Goal: Use online tool/utility: Utilize a website feature to perform a specific function

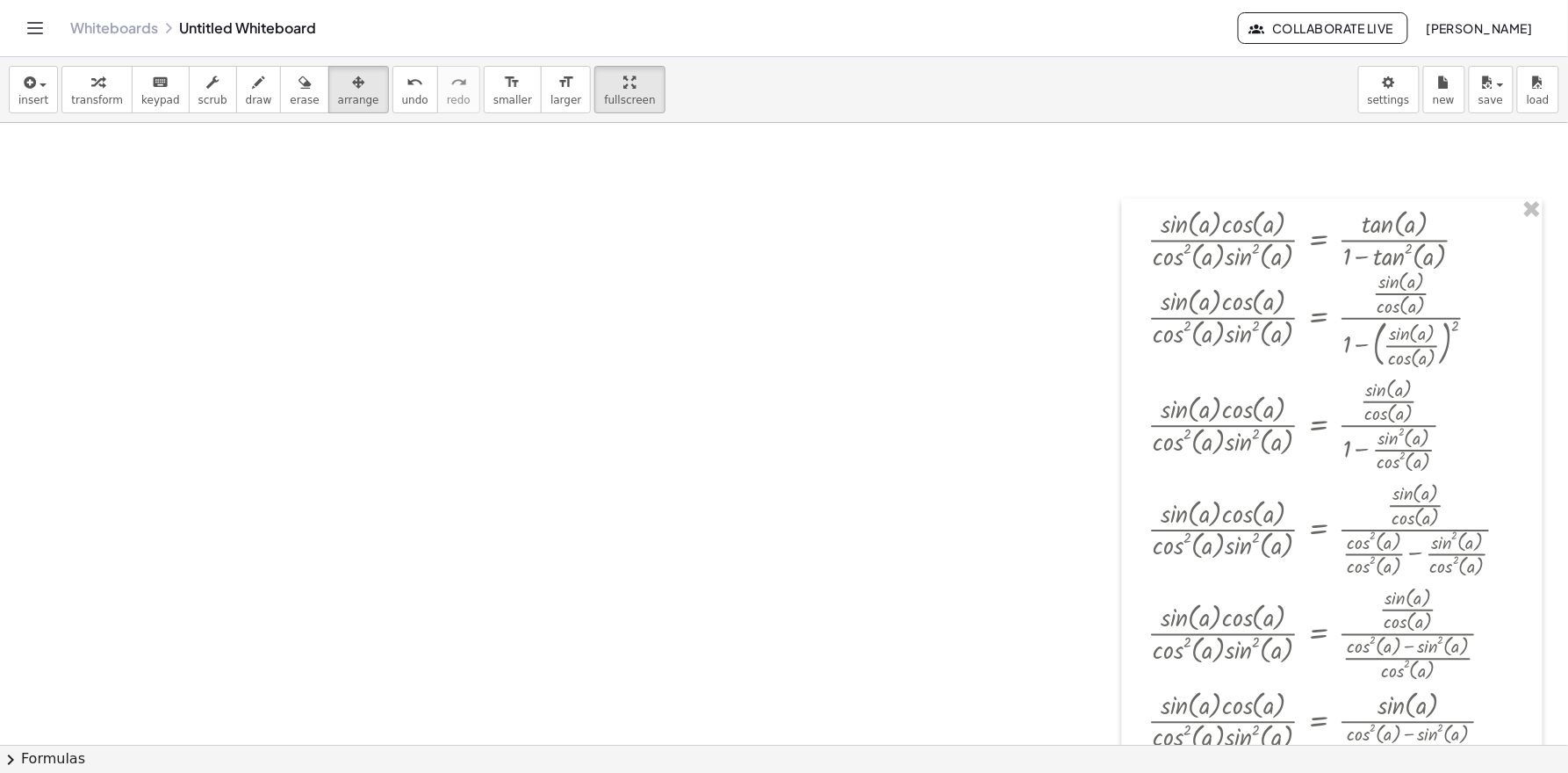
scroll to position [53, 0]
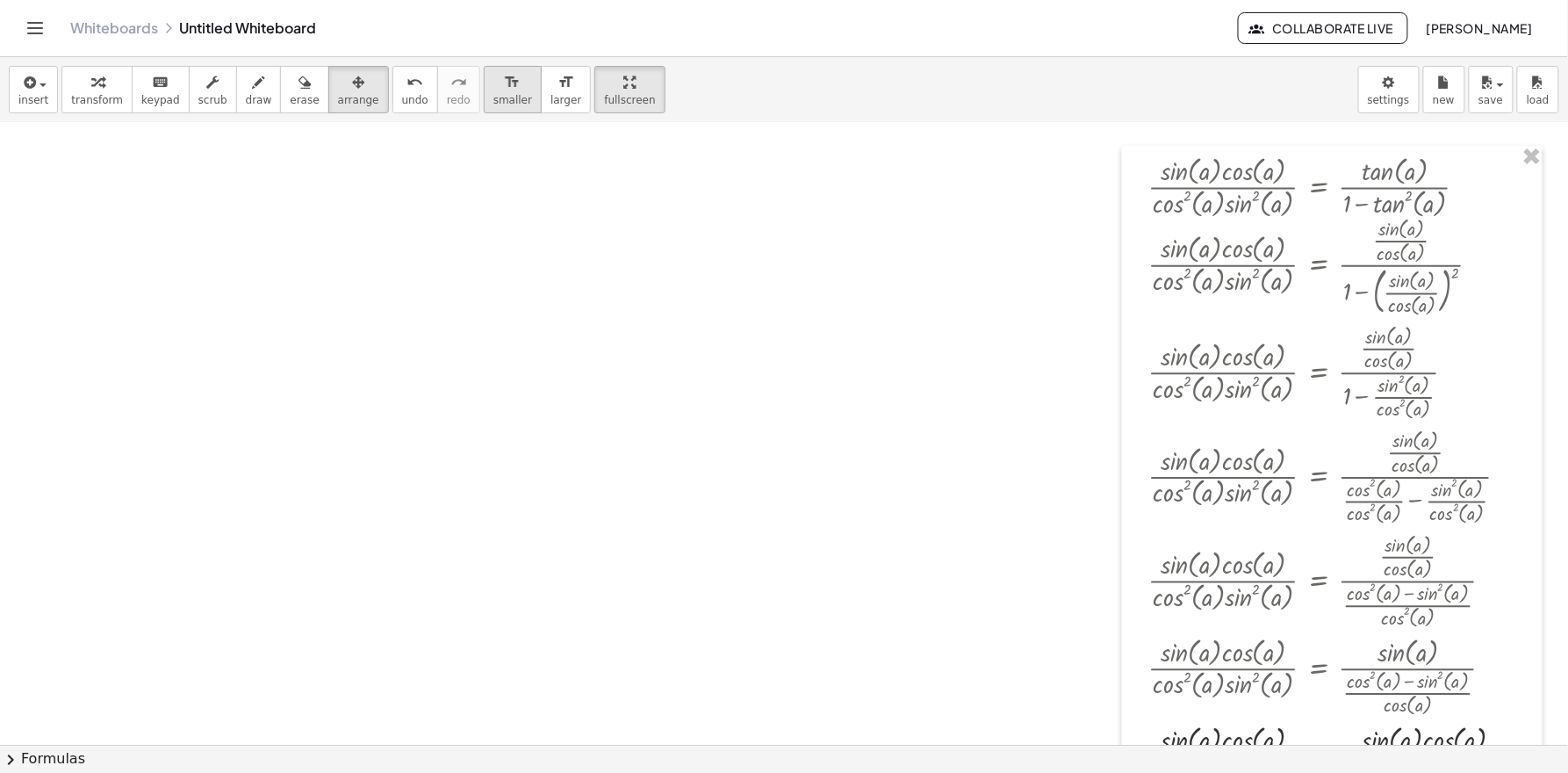
click at [495, 104] on span "smaller" at bounding box center [513, 99] width 39 height 12
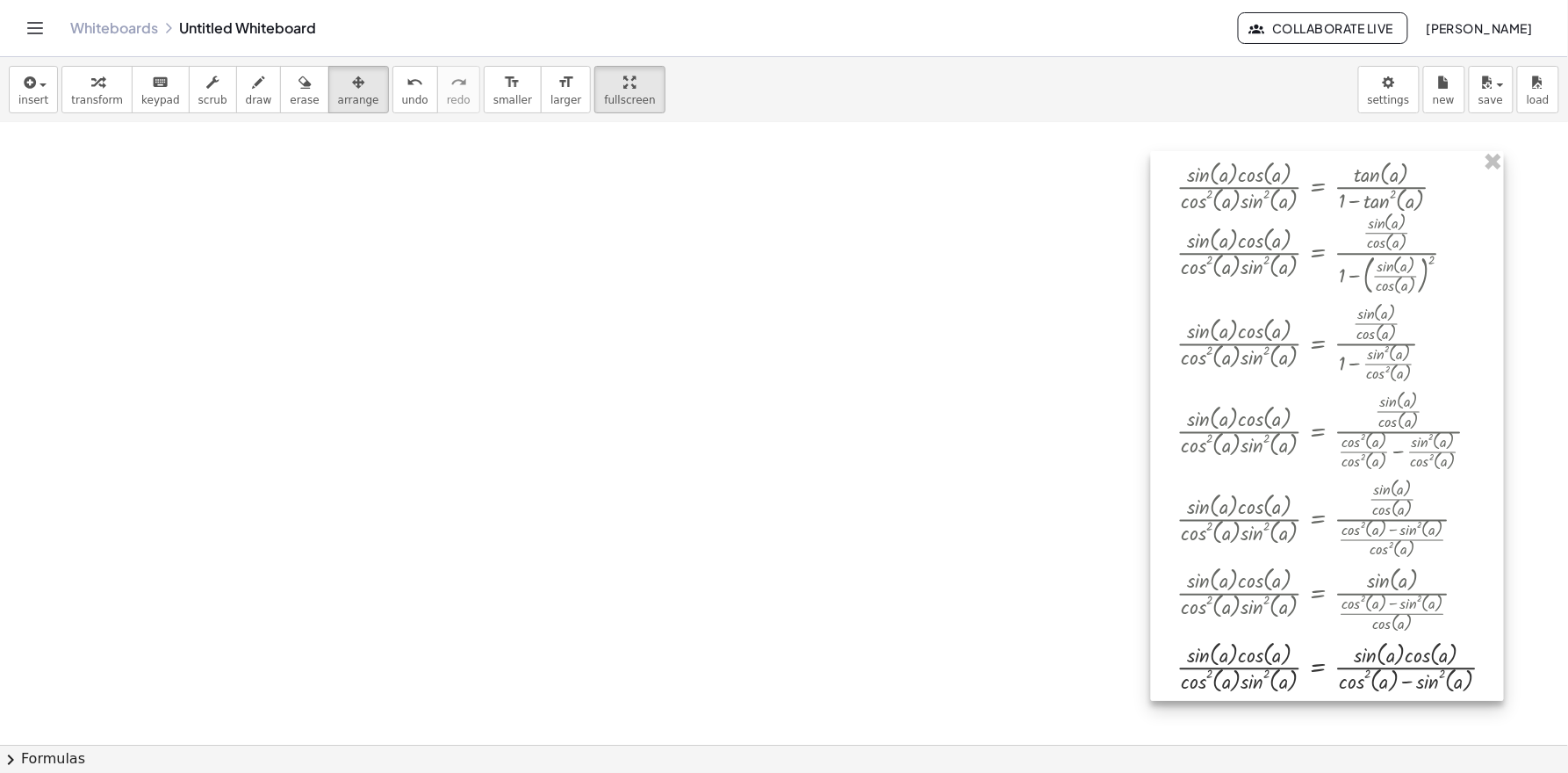
click at [1284, 290] on div at bounding box center [1327, 426] width 353 height 550
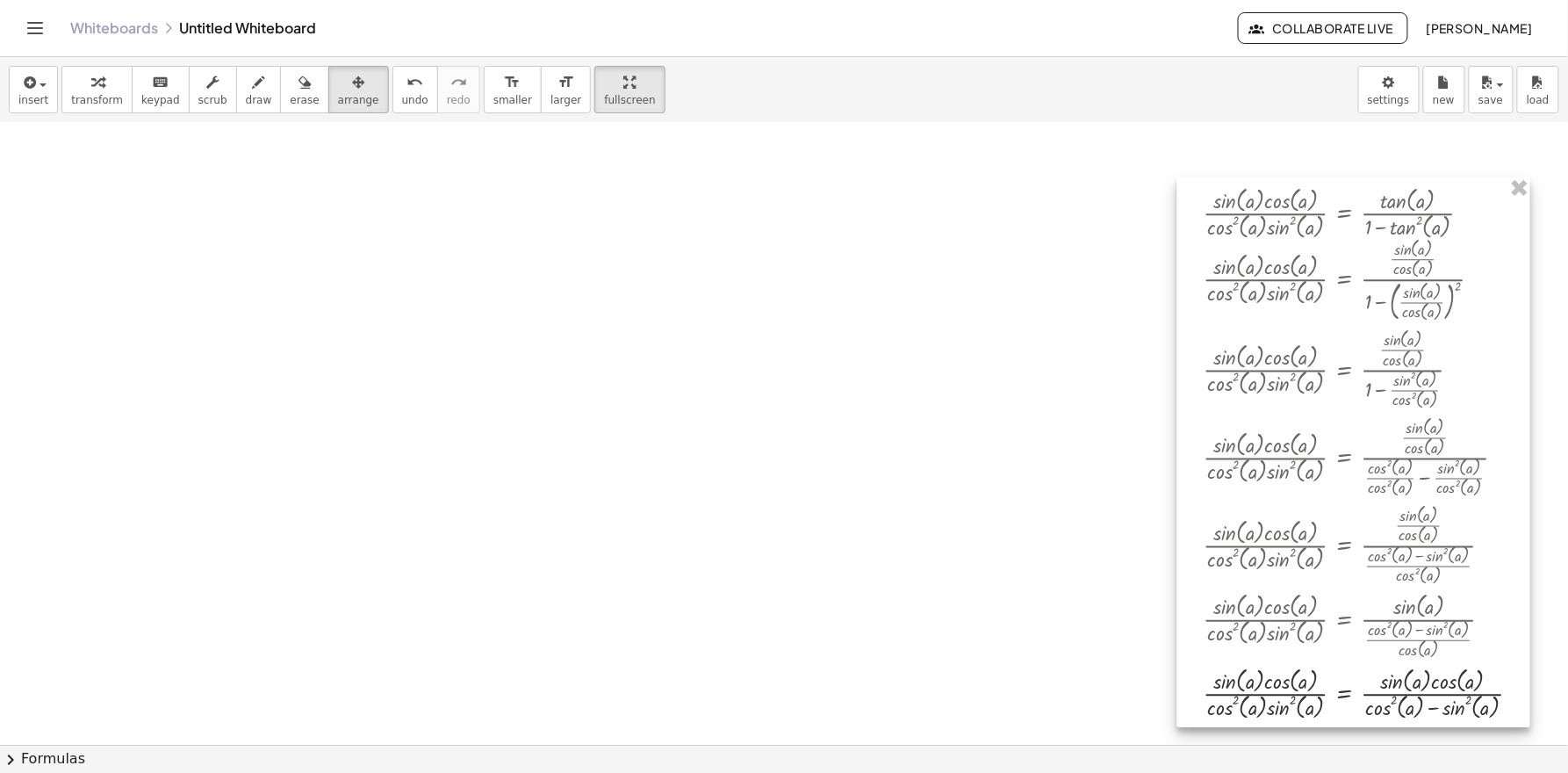
drag, startPoint x: 1258, startPoint y: 269, endPoint x: 1278, endPoint y: 286, distance: 26.2
click at [1278, 288] on div at bounding box center [1354, 452] width 353 height 550
click at [995, 349] on div at bounding box center [788, 692] width 1575 height 1244
click at [114, 90] on div "button" at bounding box center [98, 82] width 52 height 21
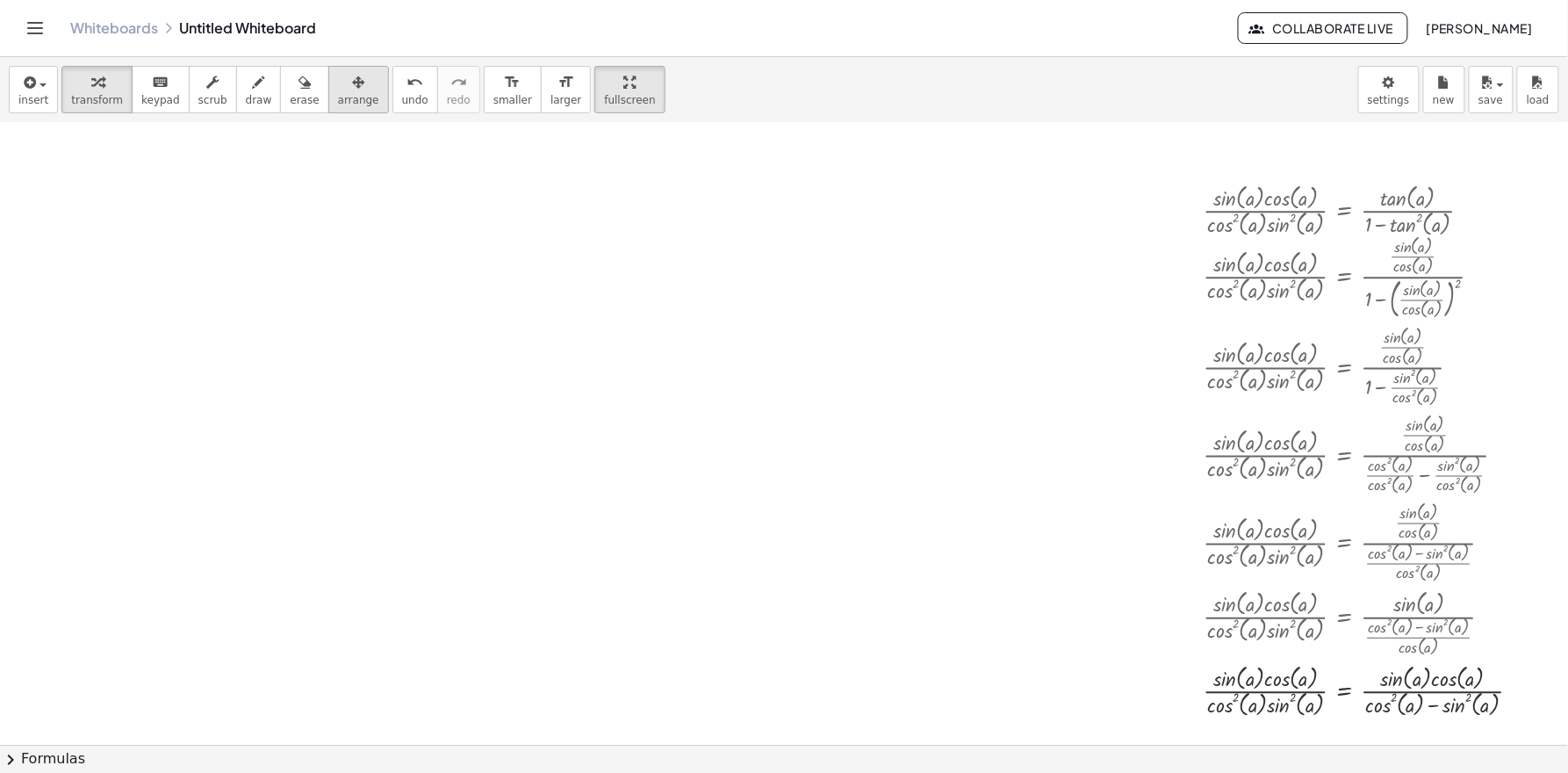
click at [361, 103] on span "arrange" at bounding box center [359, 99] width 41 height 12
click at [1346, 222] on div at bounding box center [1354, 450] width 353 height 550
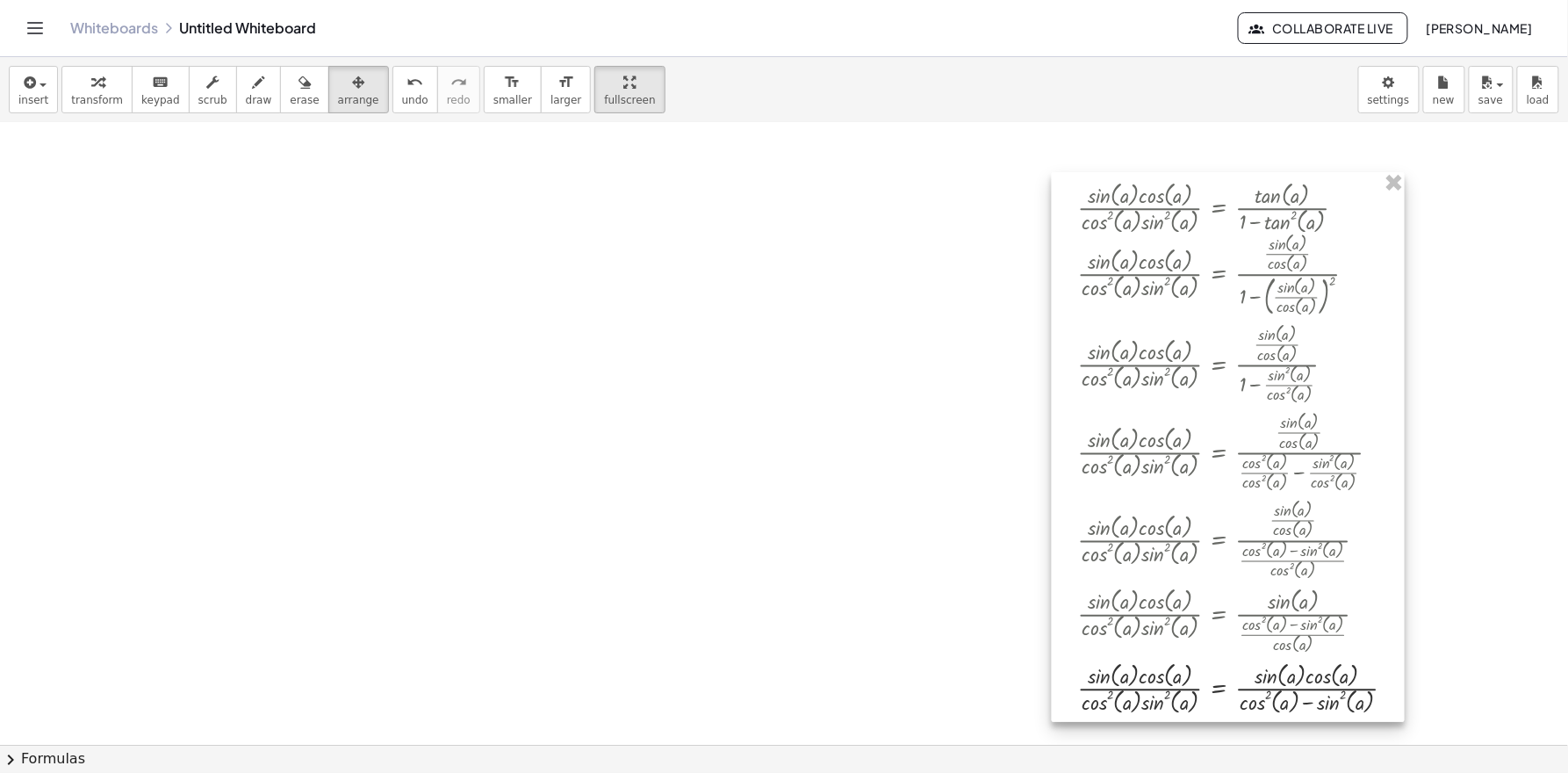
drag, startPoint x: 1288, startPoint y: 222, endPoint x: 1125, endPoint y: 222, distance: 163.0
click at [1125, 222] on div at bounding box center [1229, 447] width 353 height 550
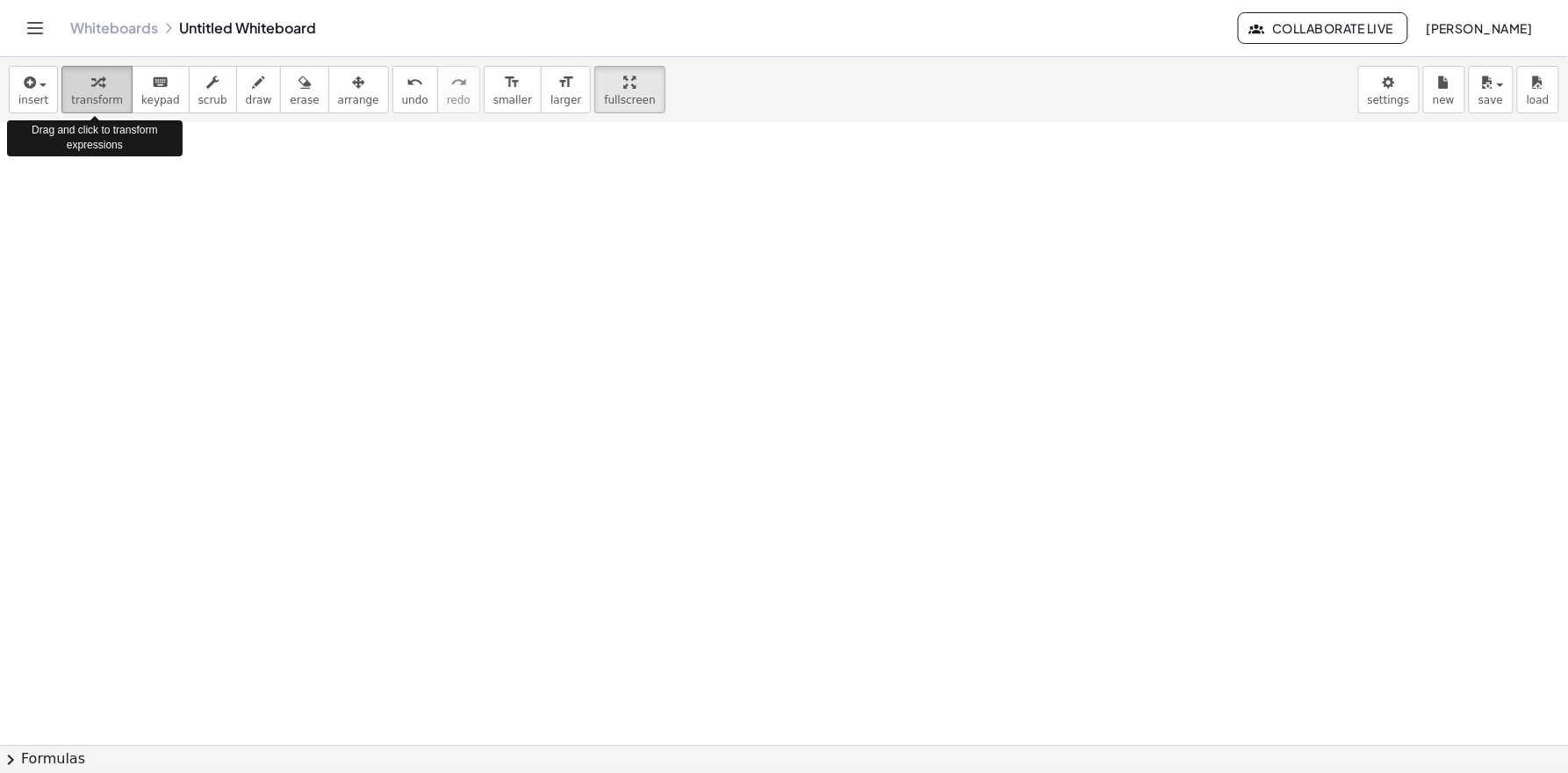
click at [116, 95] on span "transform" at bounding box center [98, 99] width 52 height 12
click at [410, 296] on div at bounding box center [788, 692] width 1575 height 1244
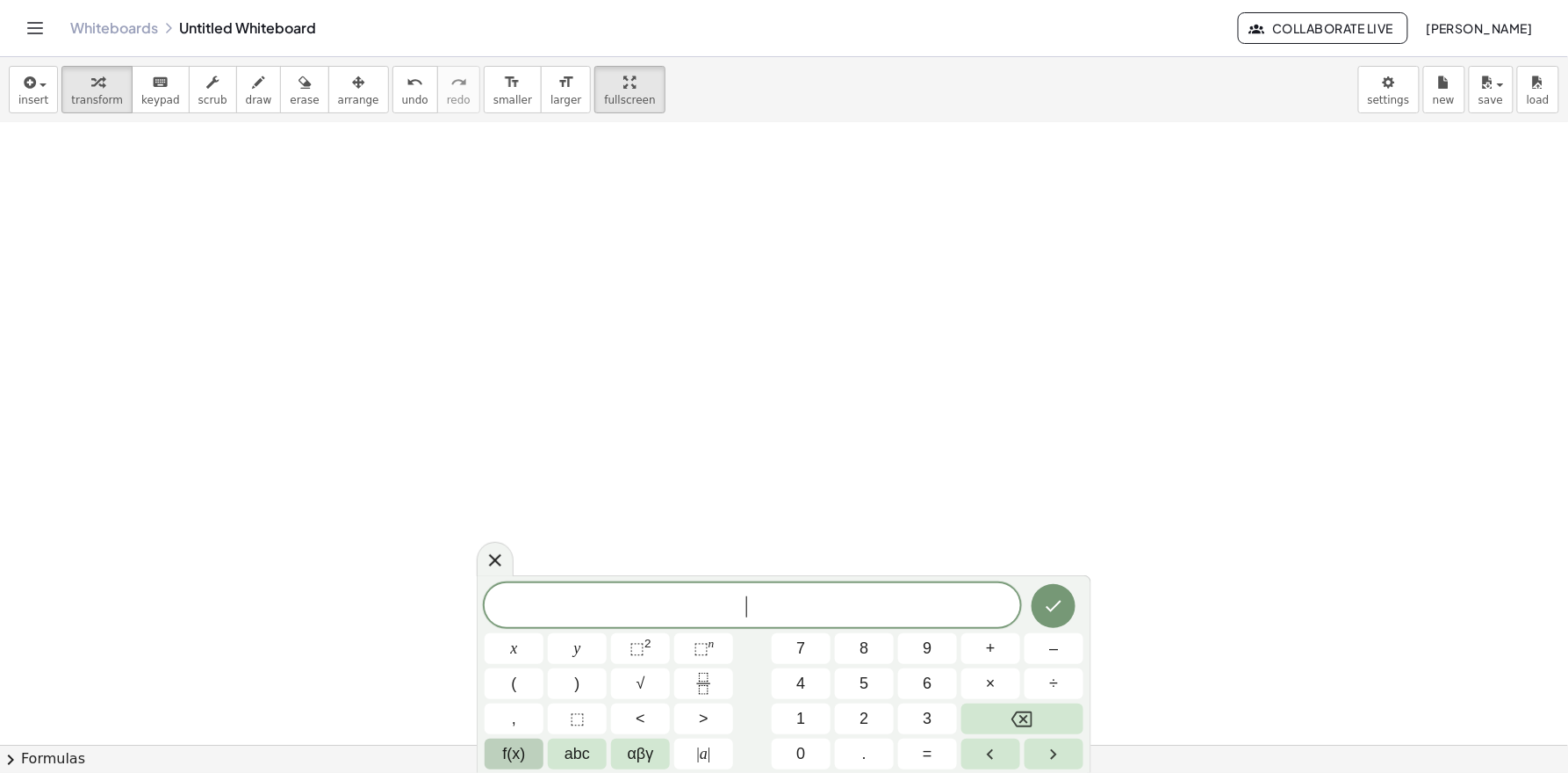
click at [531, 753] on button "f(x)" at bounding box center [514, 753] width 59 height 31
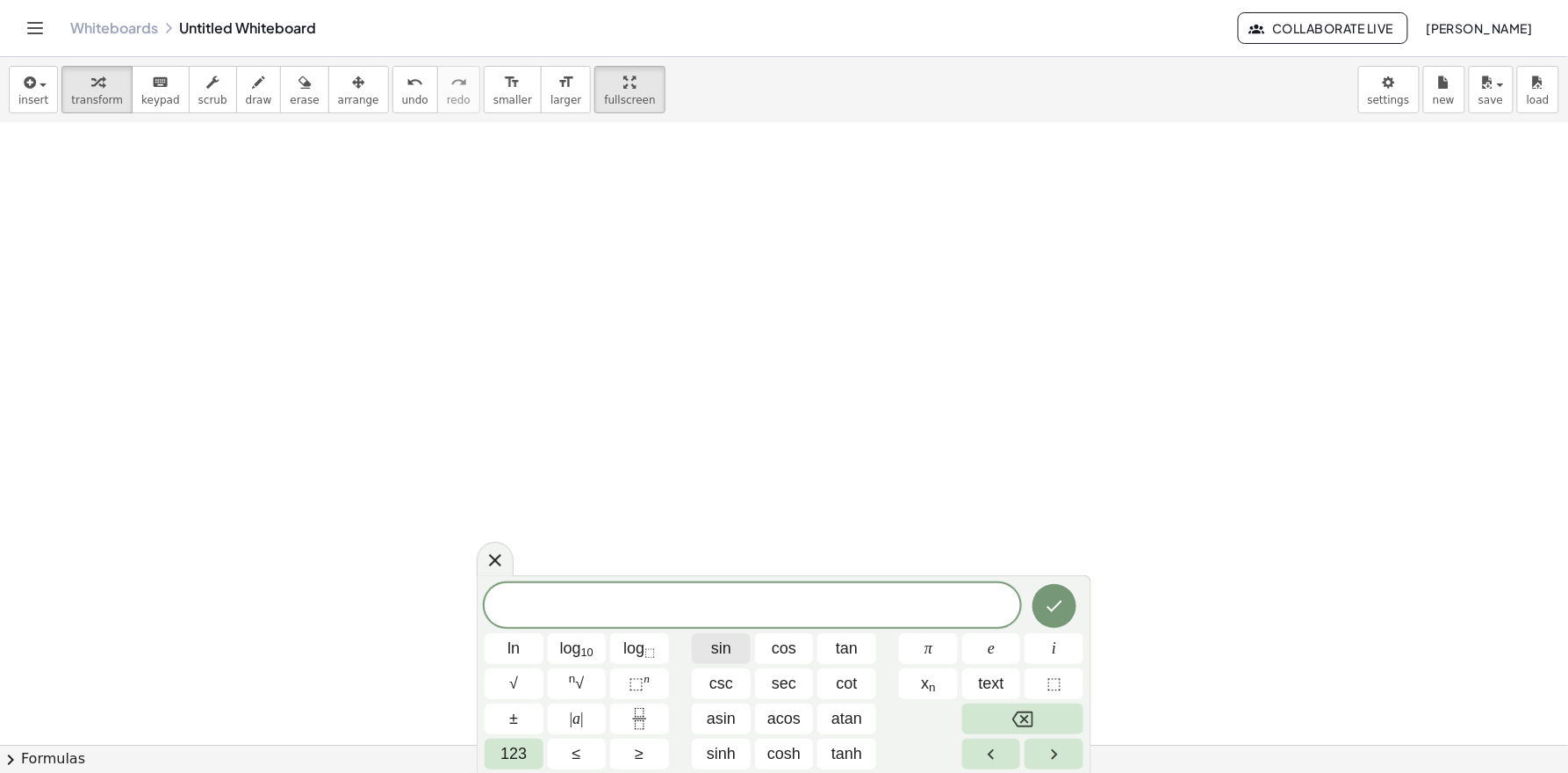
click at [715, 648] on span "sin" at bounding box center [722, 649] width 20 height 24
click at [529, 753] on button "123" at bounding box center [514, 753] width 59 height 31
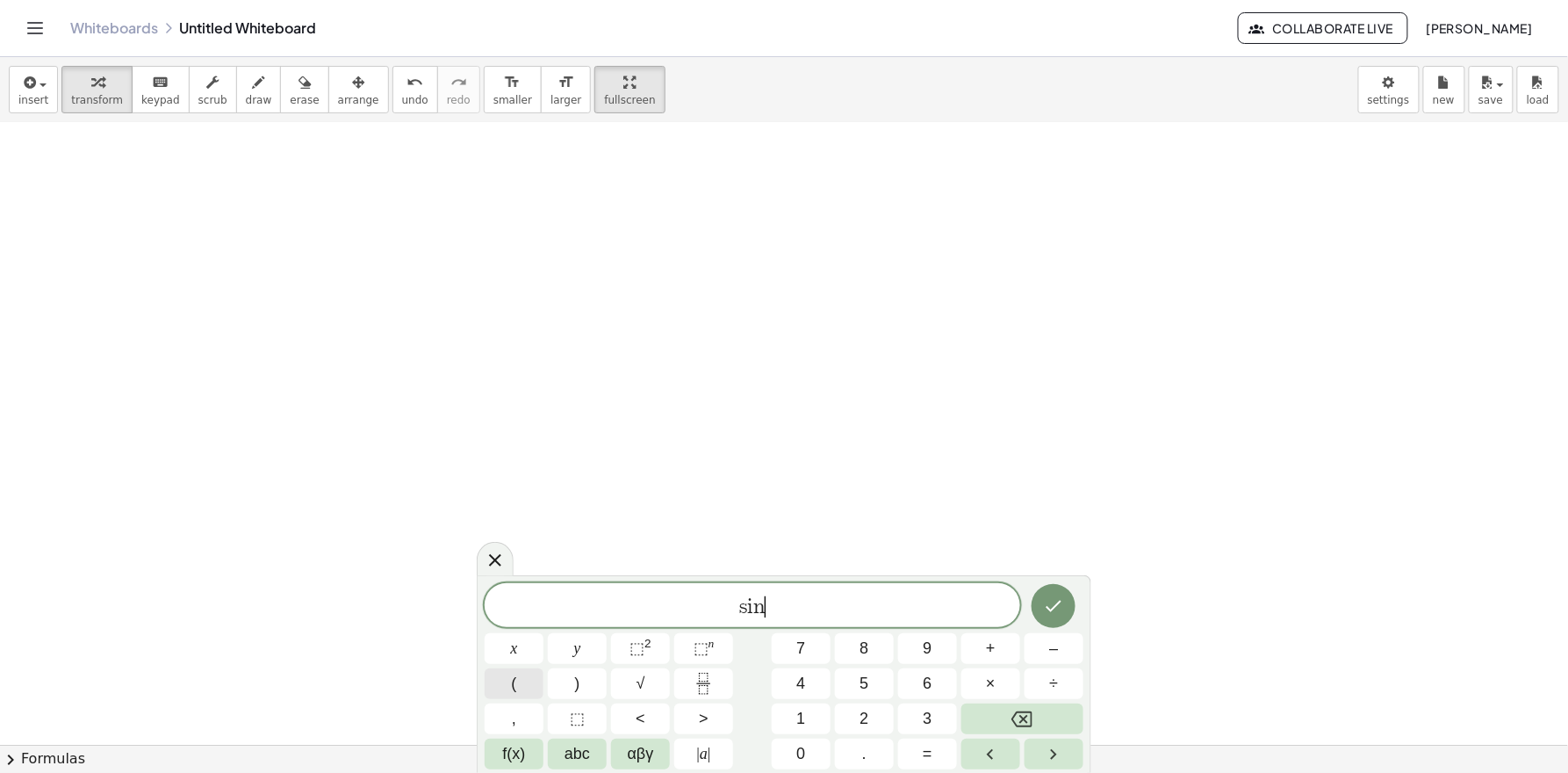
click at [516, 687] on span "(" at bounding box center [515, 684] width 6 height 24
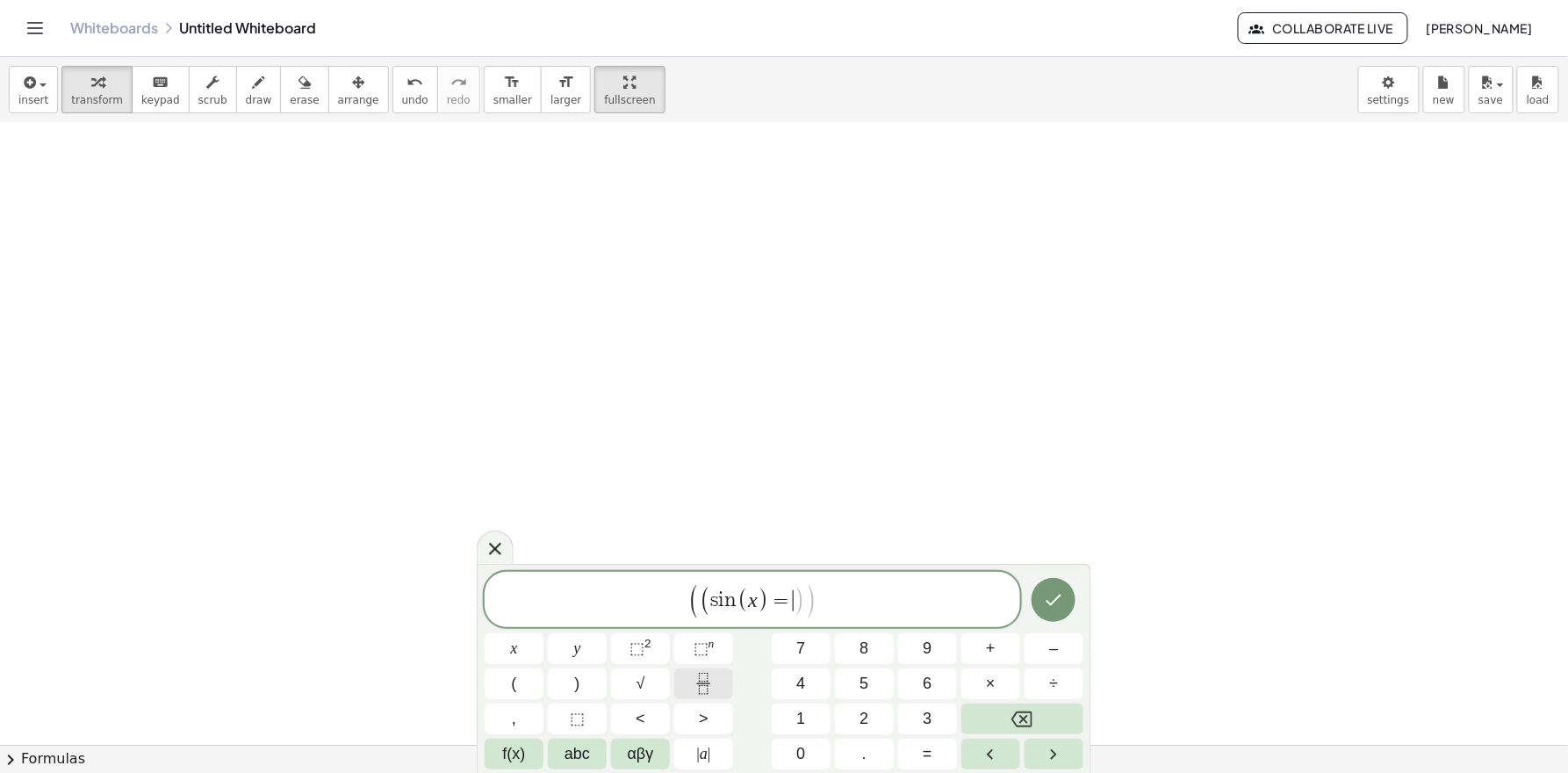
click at [698, 683] on rect "Fraction" at bounding box center [704, 683] width 13 height 1
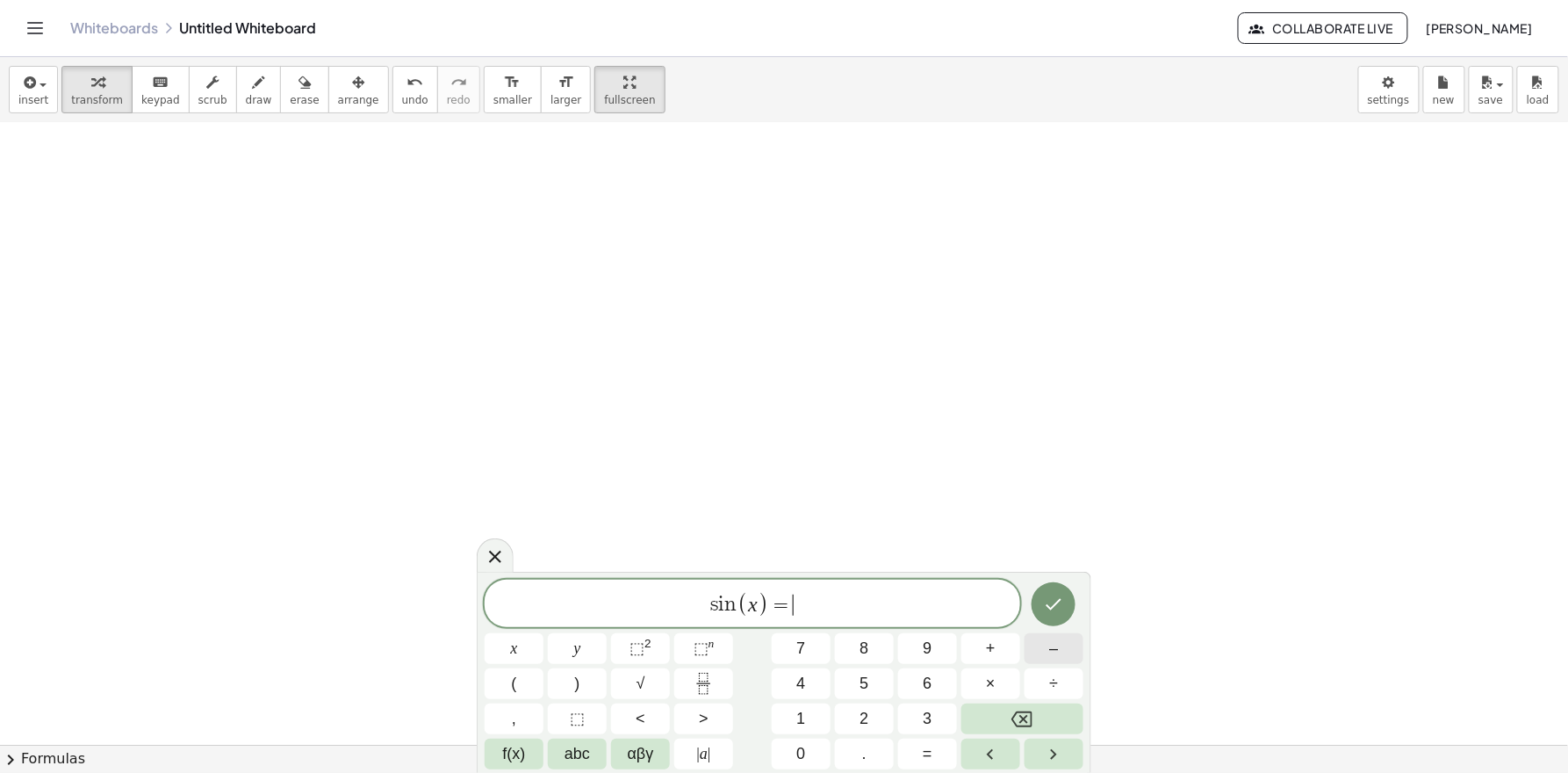
click at [1066, 642] on button "–" at bounding box center [1053, 649] width 59 height 31
click at [706, 690] on icon "Fraction" at bounding box center [704, 684] width 22 height 22
click at [629, 688] on button "√" at bounding box center [640, 683] width 59 height 31
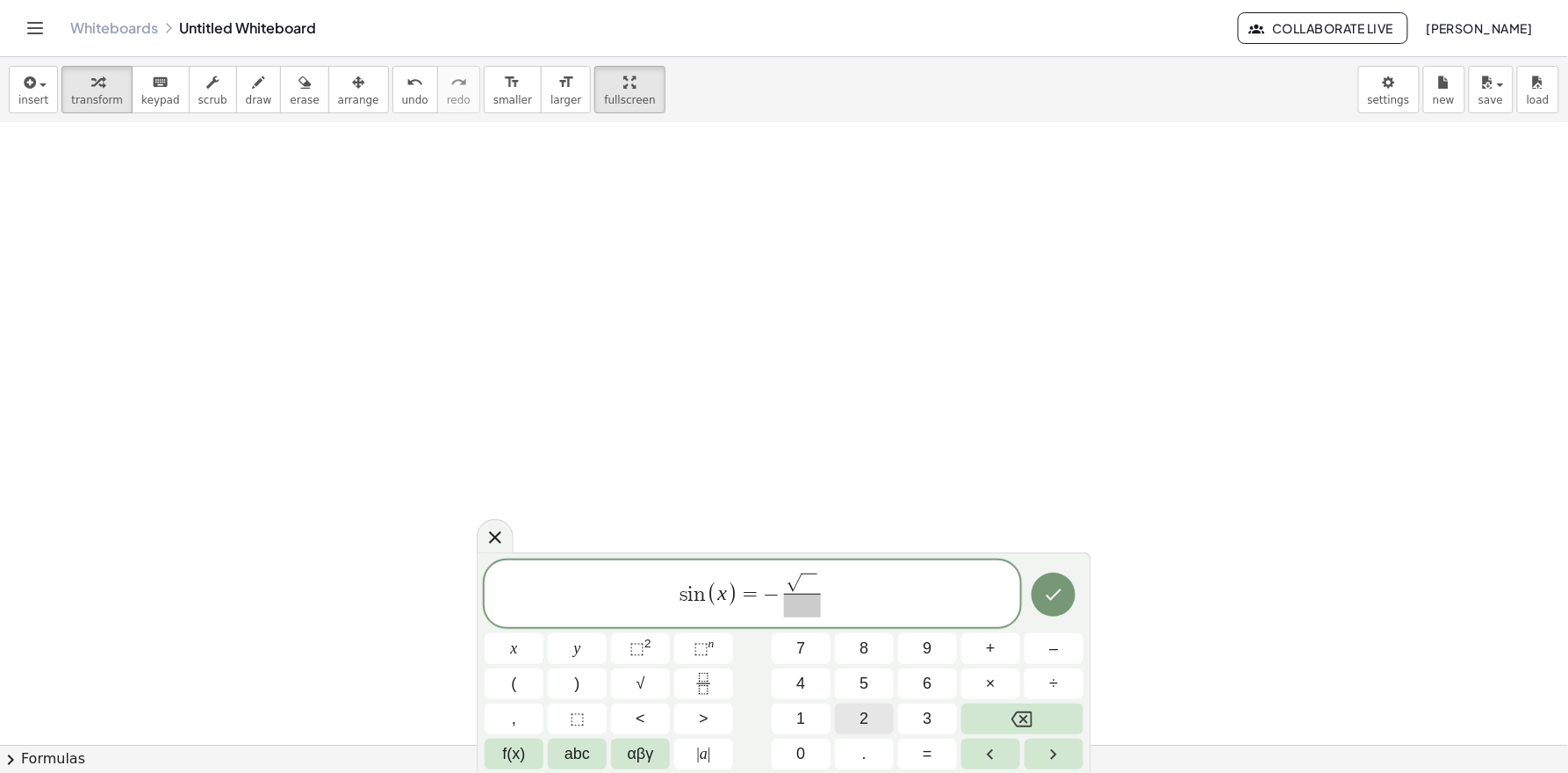
click at [869, 710] on button "2" at bounding box center [864, 718] width 59 height 31
click at [1043, 597] on icon "Done" at bounding box center [1053, 595] width 21 height 21
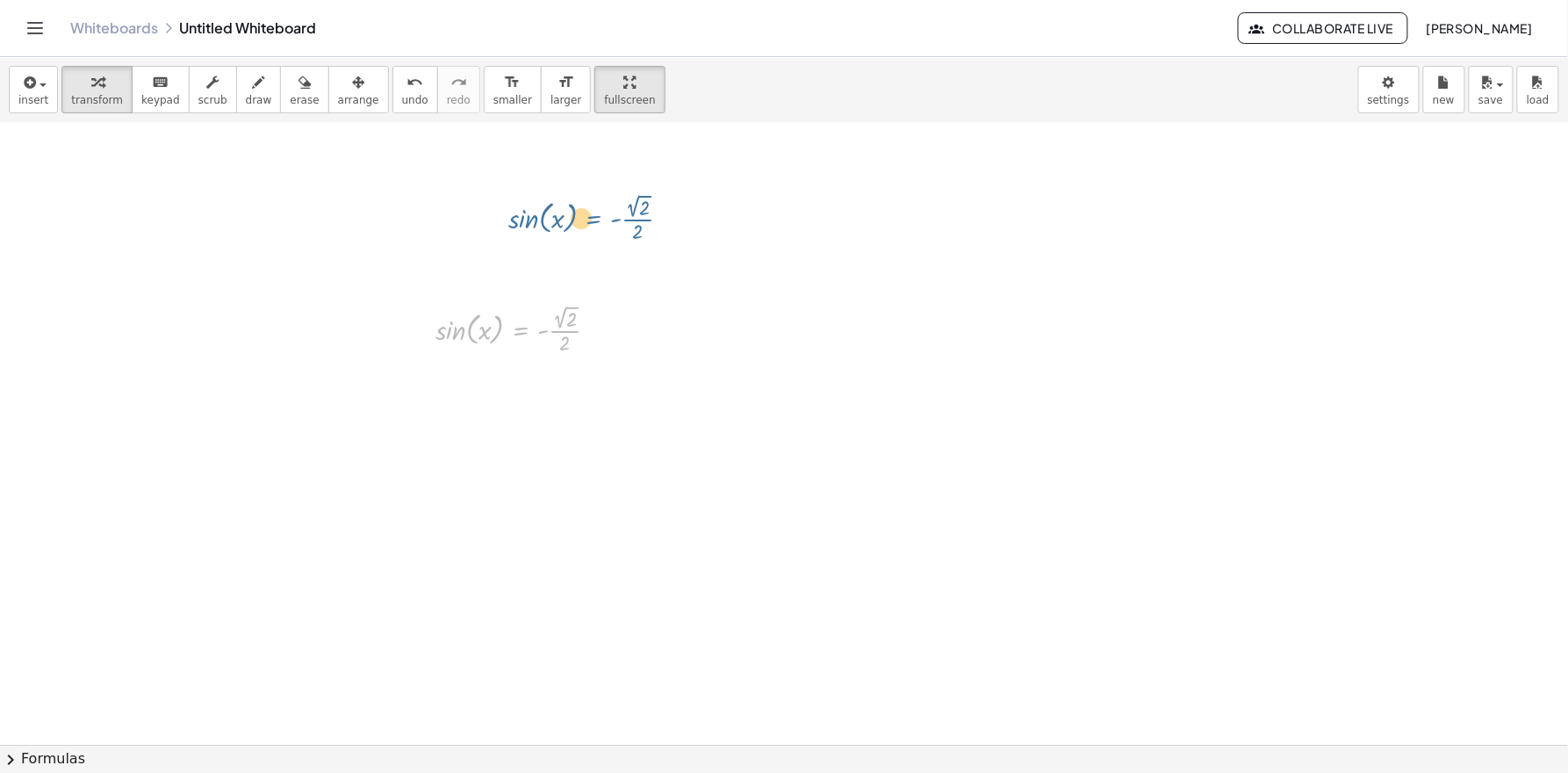
drag, startPoint x: 519, startPoint y: 322, endPoint x: 603, endPoint y: 193, distance: 153.9
click at [603, 193] on div "sin ( , x ) = - · 2 √ 2 · 2 sin ( , x ) = - · 2 √ 2 · 2" at bounding box center [788, 692] width 1575 height 1244
drag, startPoint x: 470, startPoint y: 319, endPoint x: 609, endPoint y: 321, distance: 139.0
click at [609, 321] on div at bounding box center [523, 328] width 194 height 57
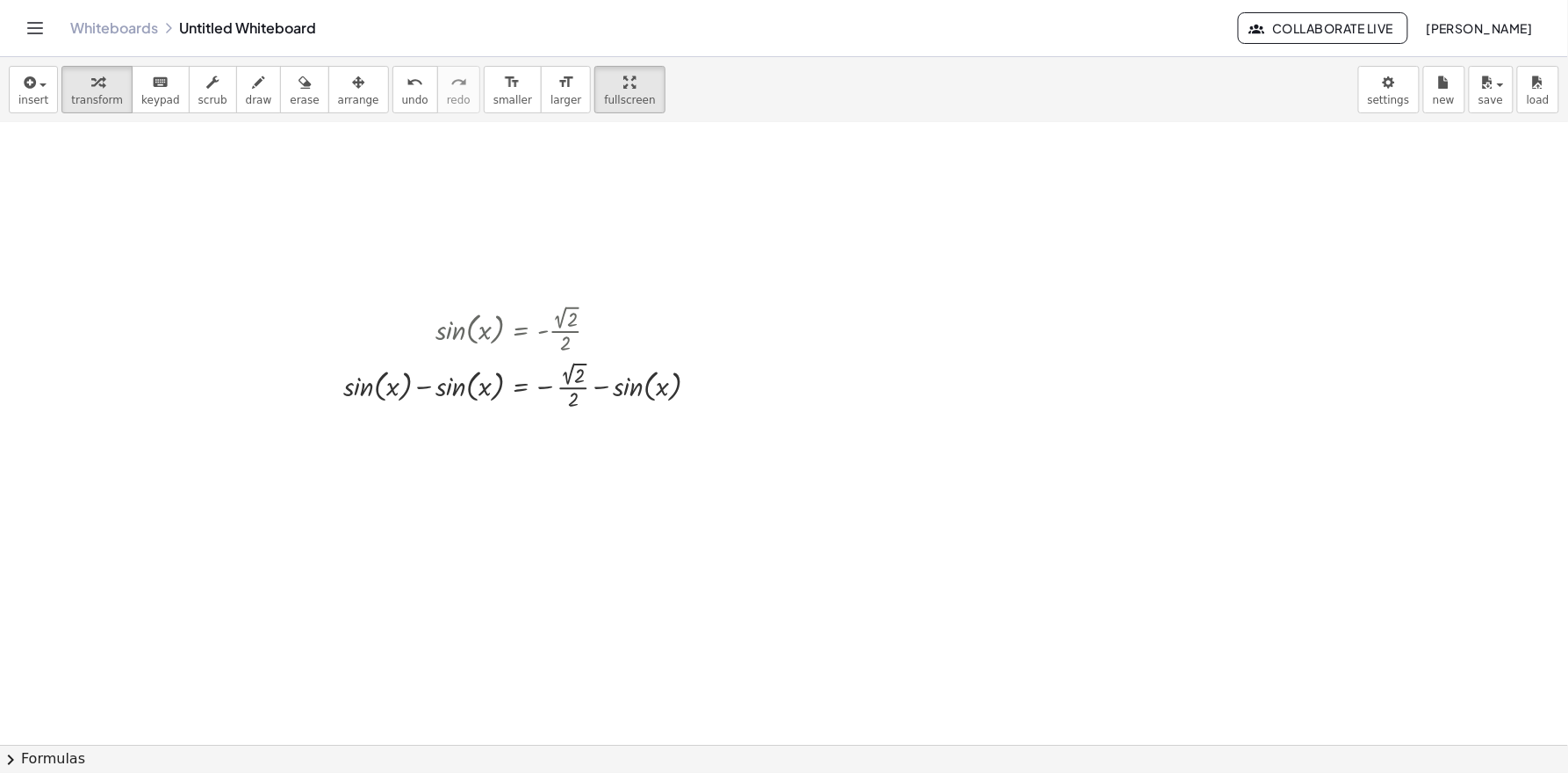
click at [376, 110] on div "insert select one: Math Expression Function Text Youtube Video Graphing Geometr…" at bounding box center [784, 89] width 1568 height 66
click at [405, 104] on span "undo" at bounding box center [415, 99] width 26 height 12
click at [338, 81] on div "button" at bounding box center [359, 82] width 41 height 21
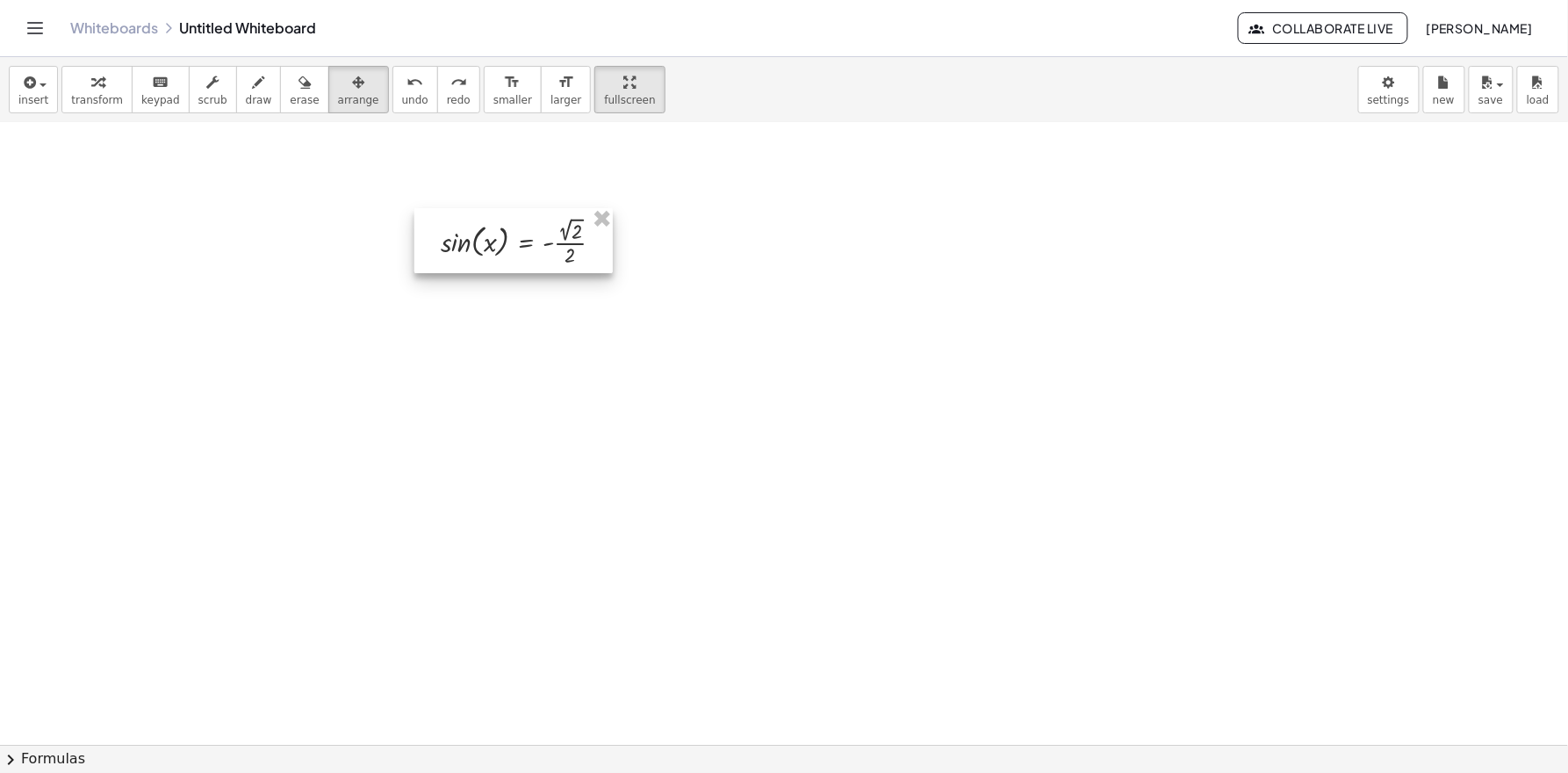
drag, startPoint x: 509, startPoint y: 343, endPoint x: 515, endPoint y: 249, distance: 94.2
click at [515, 249] on div at bounding box center [514, 241] width 199 height 65
click at [115, 88] on div "button" at bounding box center [98, 82] width 52 height 21
click at [494, 461] on div at bounding box center [788, 692] width 1575 height 1244
click at [602, 548] on div at bounding box center [788, 692] width 1575 height 1244
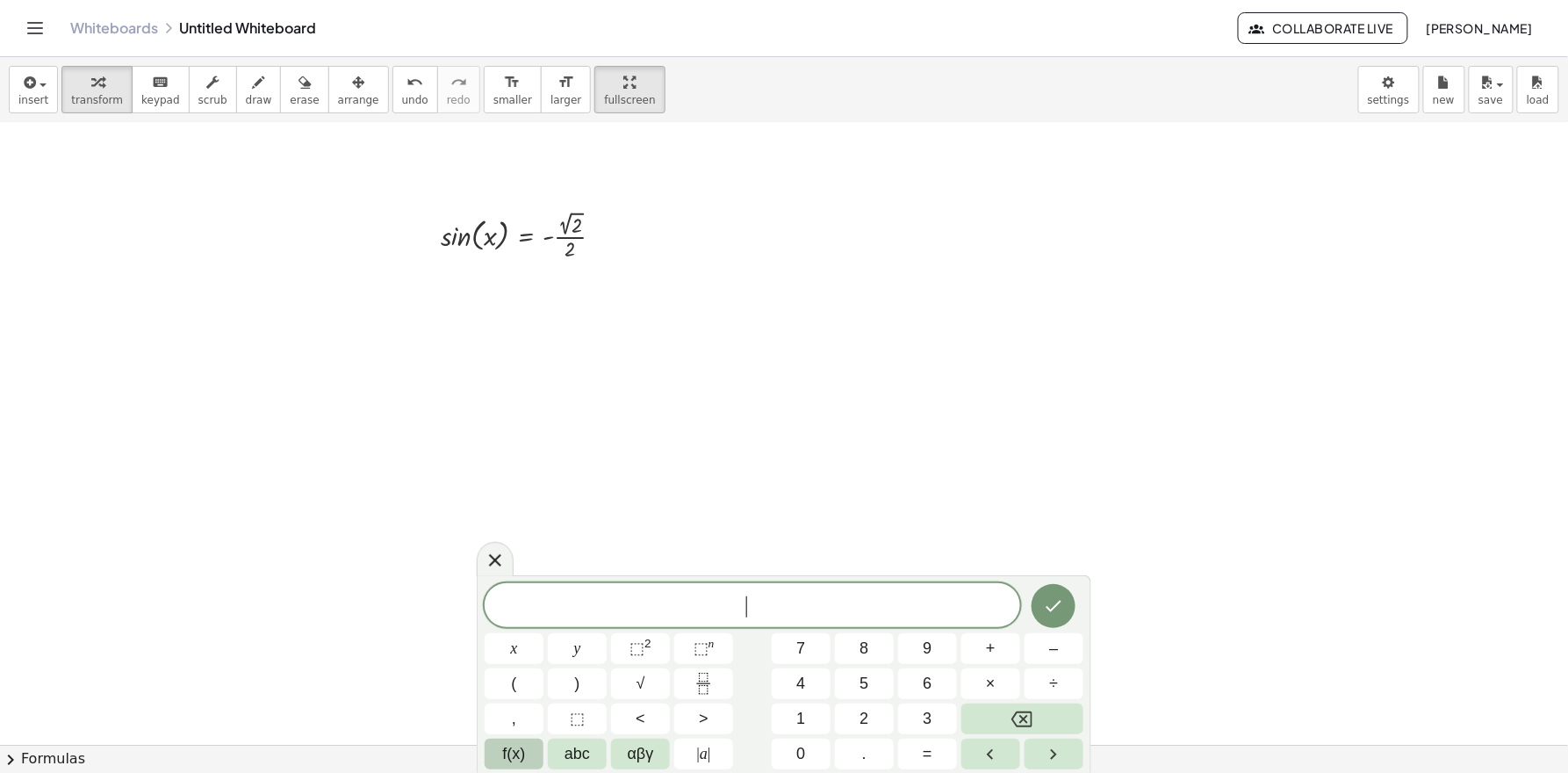
click at [529, 750] on button "f(x)" at bounding box center [514, 753] width 59 height 31
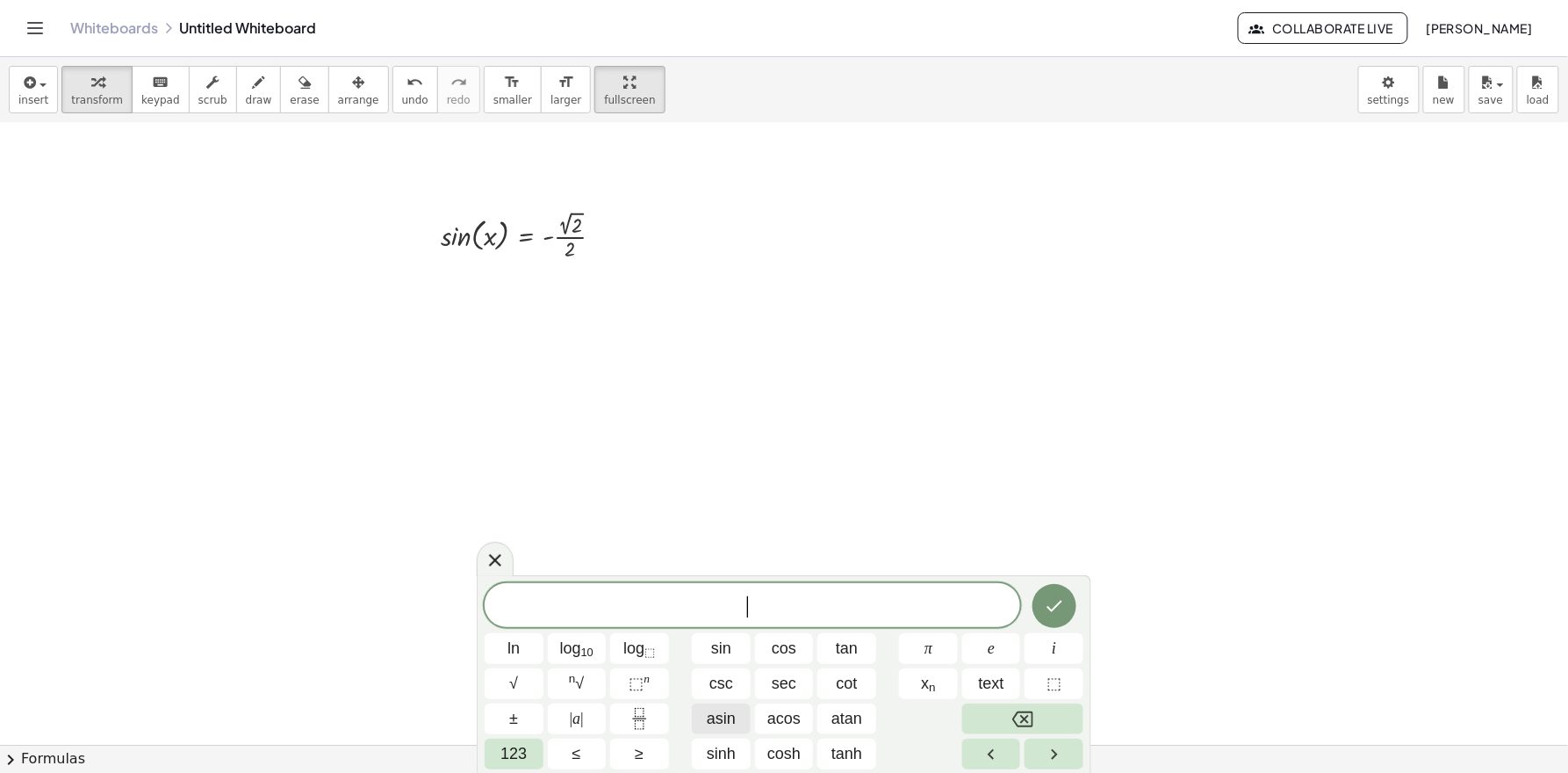
click at [731, 721] on span "asin" at bounding box center [721, 719] width 29 height 24
click at [503, 758] on span "123" at bounding box center [514, 754] width 26 height 24
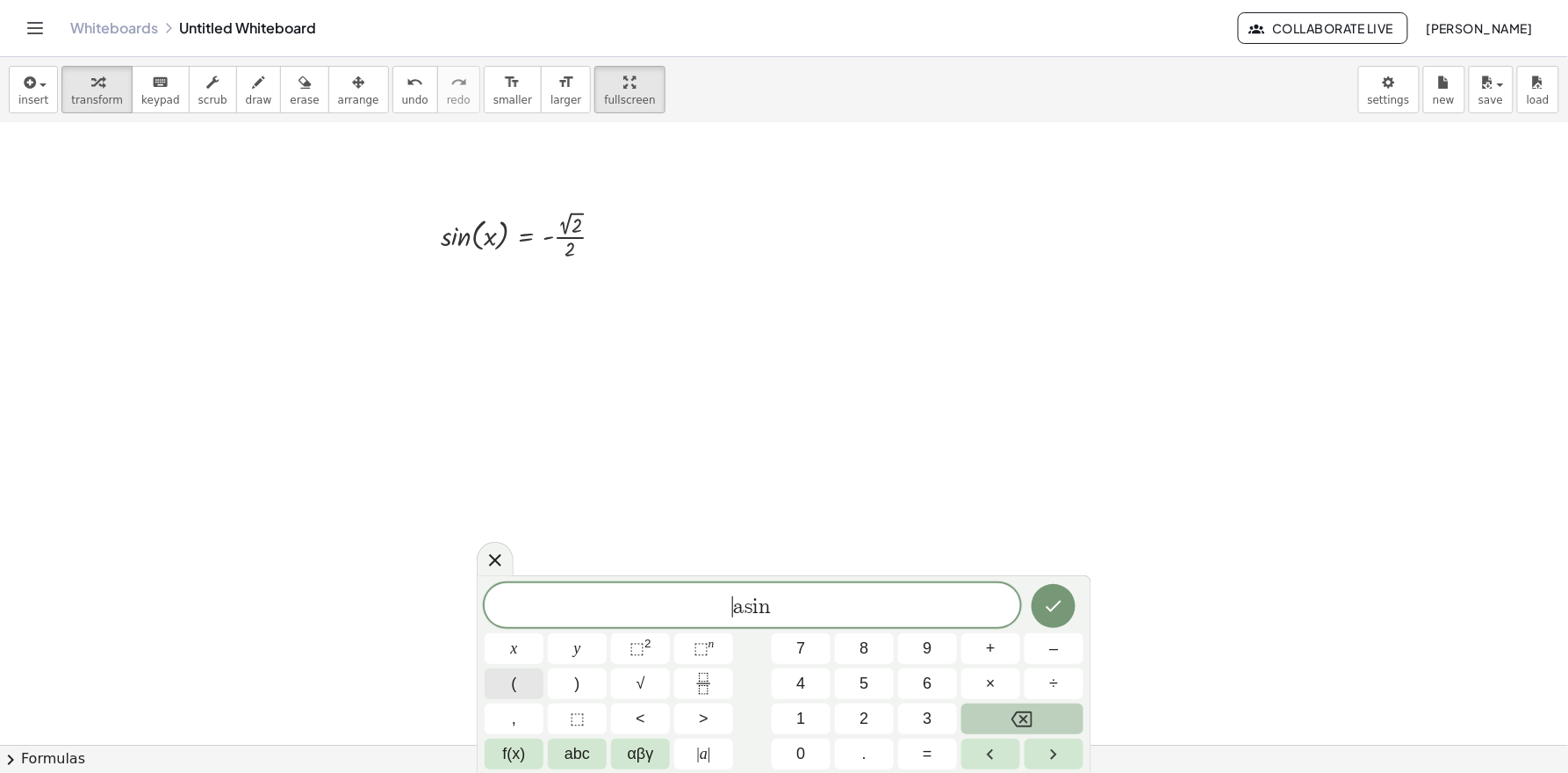
click at [512, 681] on span "(" at bounding box center [515, 684] width 6 height 24
click at [580, 683] on span ")" at bounding box center [578, 684] width 6 height 24
click at [920, 757] on button "=" at bounding box center [927, 753] width 59 height 31
click at [800, 613] on span "( x ) = ​ a s i n" at bounding box center [752, 604] width 536 height 29
click at [511, 688] on button "(" at bounding box center [514, 683] width 59 height 31
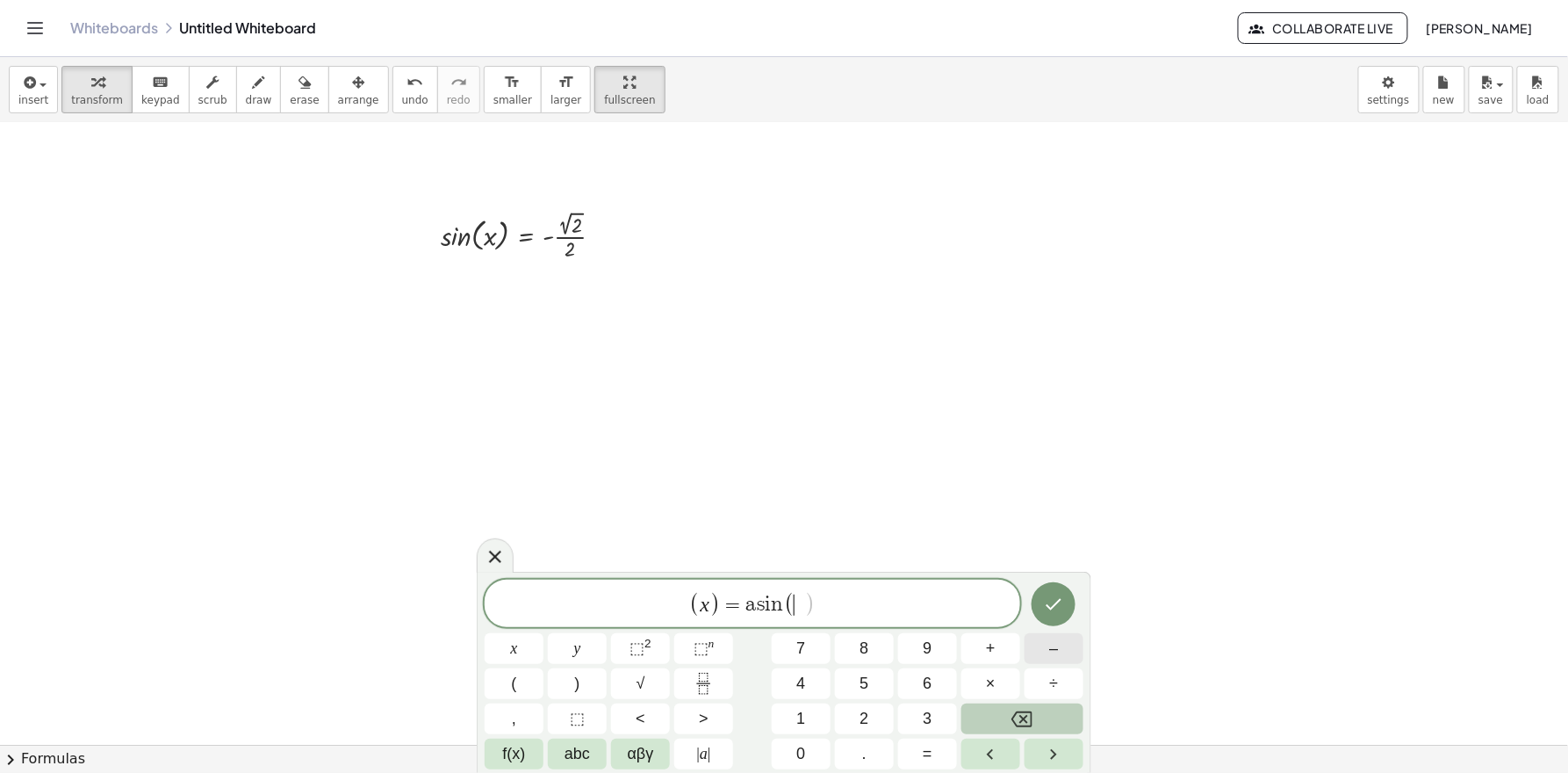
click at [1028, 649] on button "–" at bounding box center [1053, 649] width 59 height 31
click at [706, 683] on rect "Fraction" at bounding box center [704, 683] width 13 height 1
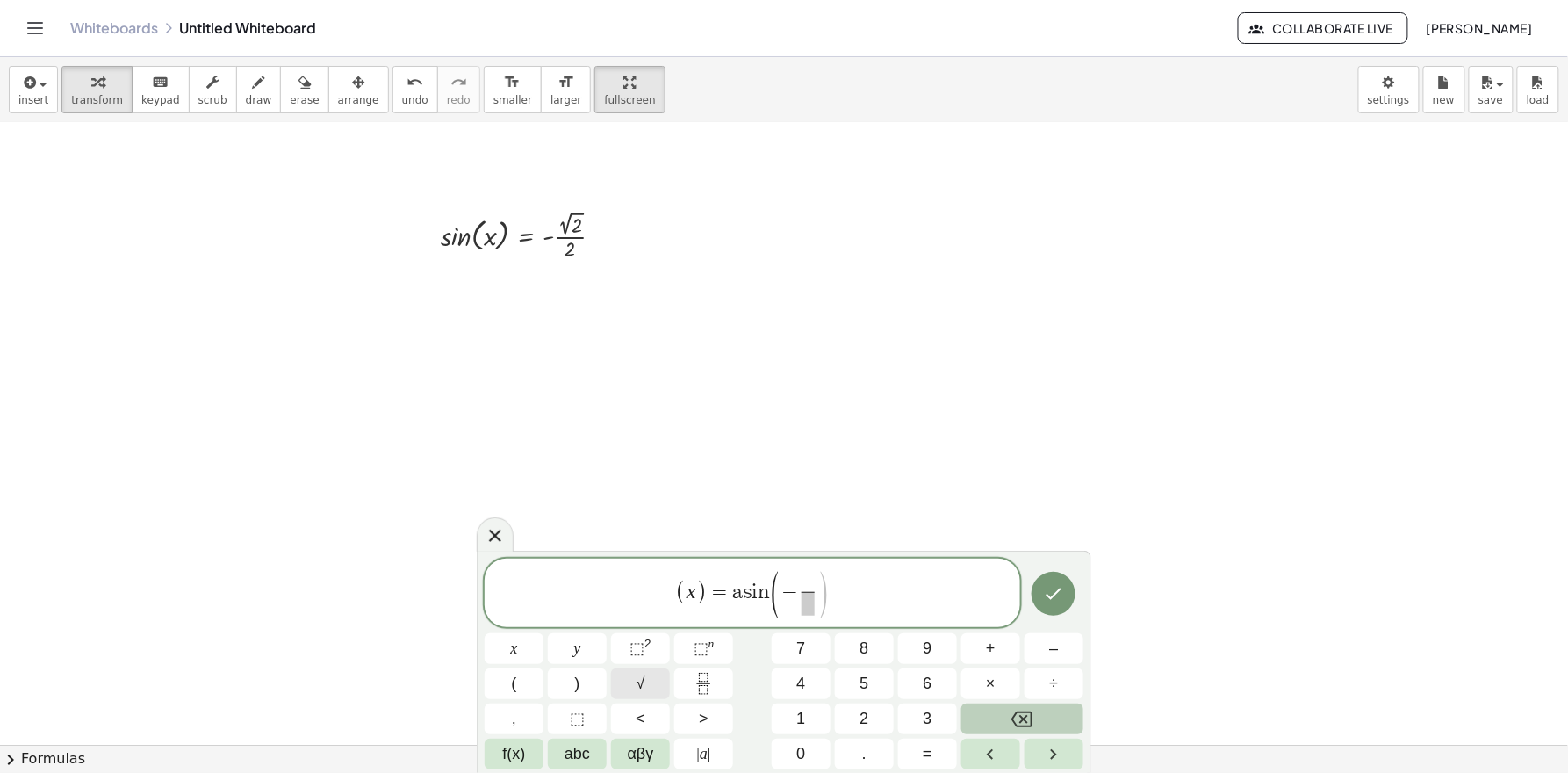
click at [653, 685] on button "√" at bounding box center [640, 683] width 59 height 31
click at [864, 713] on span "2" at bounding box center [863, 719] width 8 height 24
click at [859, 707] on span "2" at bounding box center [863, 719] width 8 height 24
click at [584, 687] on button ")" at bounding box center [577, 683] width 59 height 31
click at [1061, 590] on icon "Done" at bounding box center [1053, 592] width 21 height 21
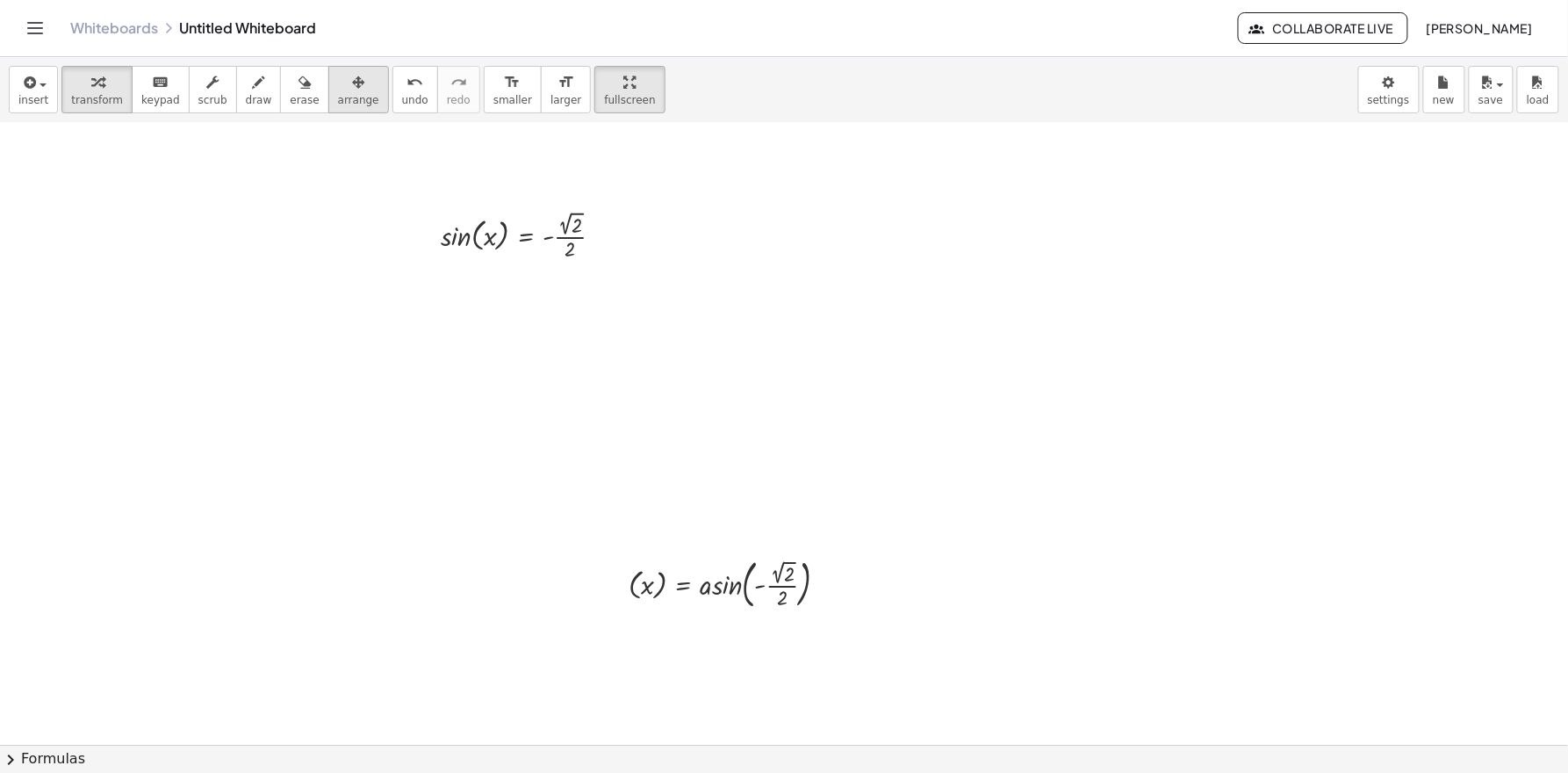
click at [338, 85] on div "button" at bounding box center [359, 82] width 41 height 21
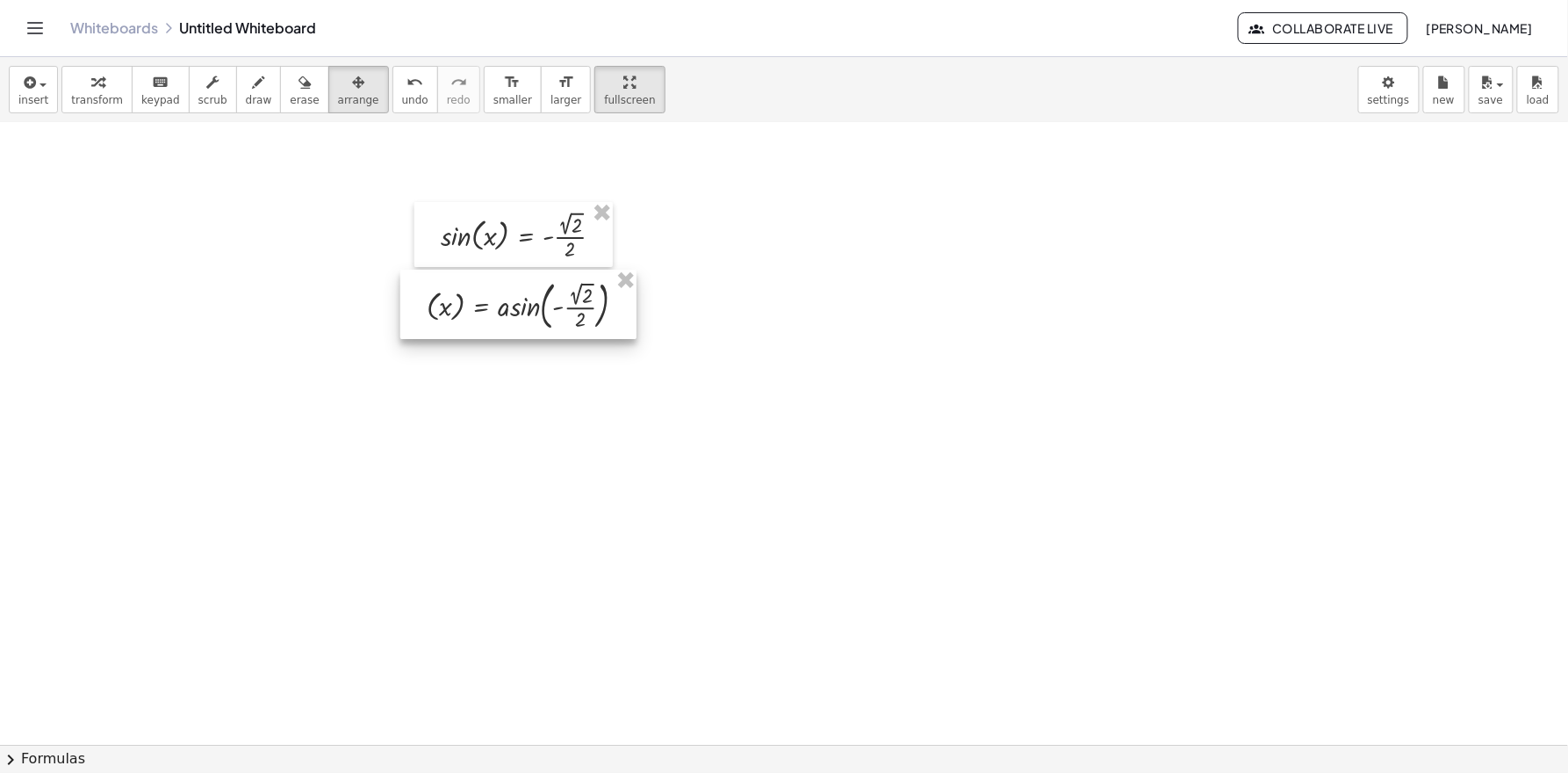
drag, startPoint x: 542, startPoint y: 377, endPoint x: 491, endPoint y: 300, distance: 92.4
click at [491, 300] on div at bounding box center [518, 304] width 236 height 70
click at [98, 90] on icon "button" at bounding box center [97, 83] width 12 height 21
click at [577, 298] on div at bounding box center [531, 304] width 231 height 60
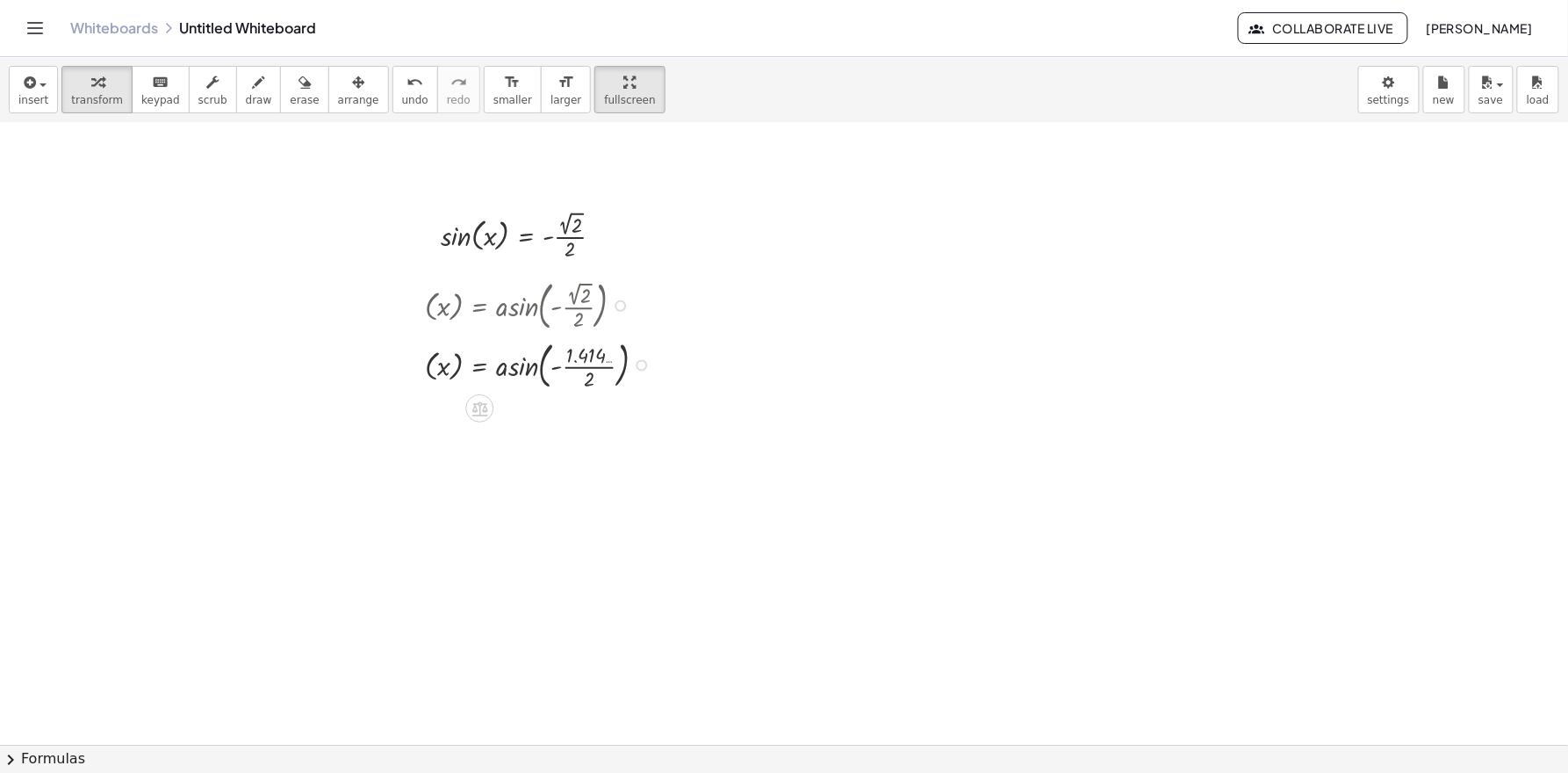
click at [586, 366] on div at bounding box center [542, 363] width 252 height 59
click at [538, 423] on div at bounding box center [547, 413] width 263 height 42
click at [243, 411] on div at bounding box center [788, 692] width 1575 height 1244
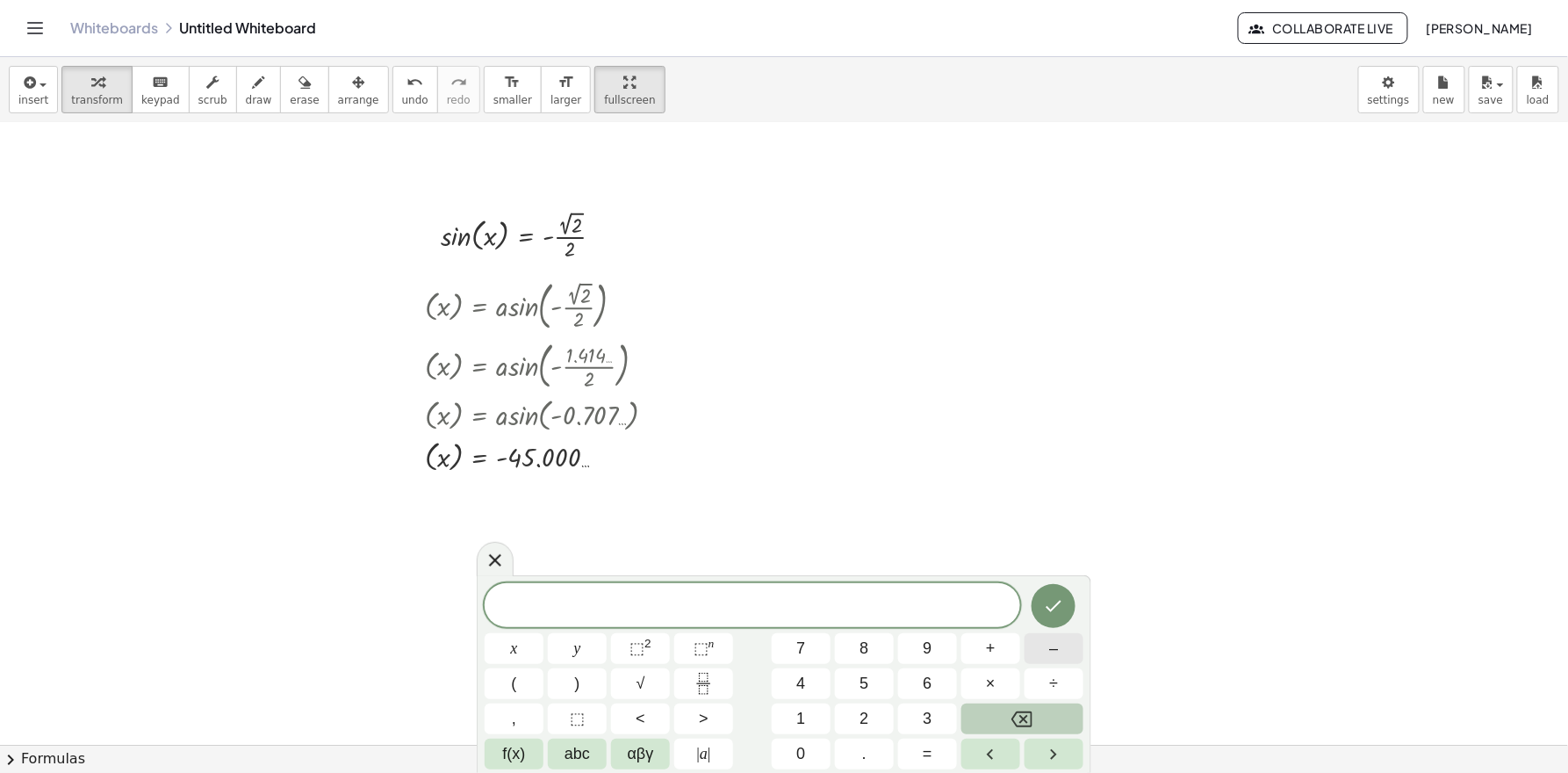
click at [1049, 651] on button "–" at bounding box center [1053, 649] width 59 height 31
click at [806, 689] on button "4" at bounding box center [801, 683] width 59 height 31
click at [859, 689] on span "5" at bounding box center [863, 684] width 8 height 24
click at [1046, 656] on button "–" at bounding box center [1053, 649] width 59 height 31
click at [921, 716] on button "3" at bounding box center [927, 718] width 59 height 31
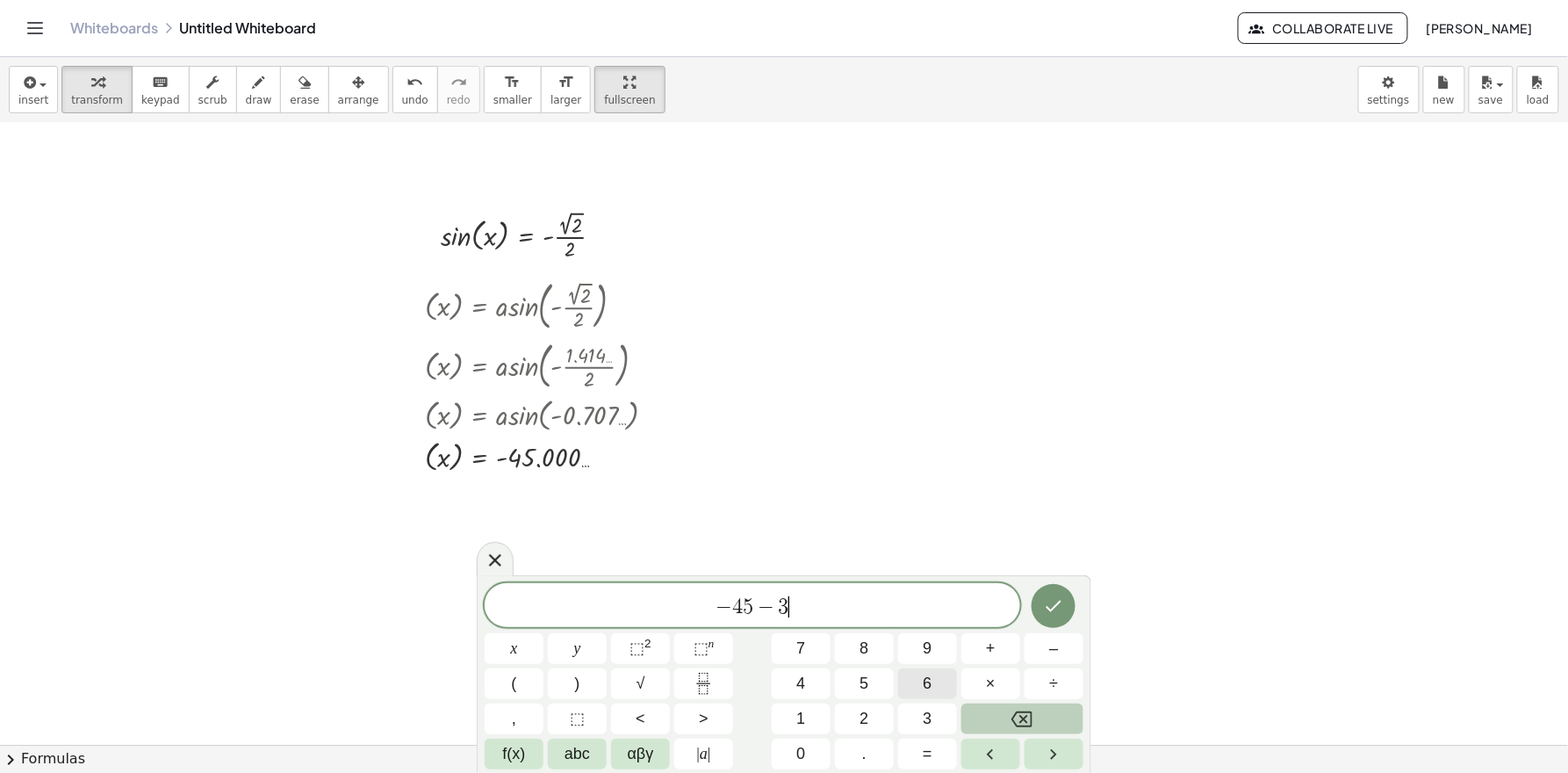
click at [922, 699] on button "6" at bounding box center [927, 683] width 59 height 31
click at [789, 755] on button "0" at bounding box center [801, 753] width 59 height 31
click at [1039, 607] on button "Done" at bounding box center [1053, 606] width 44 height 44
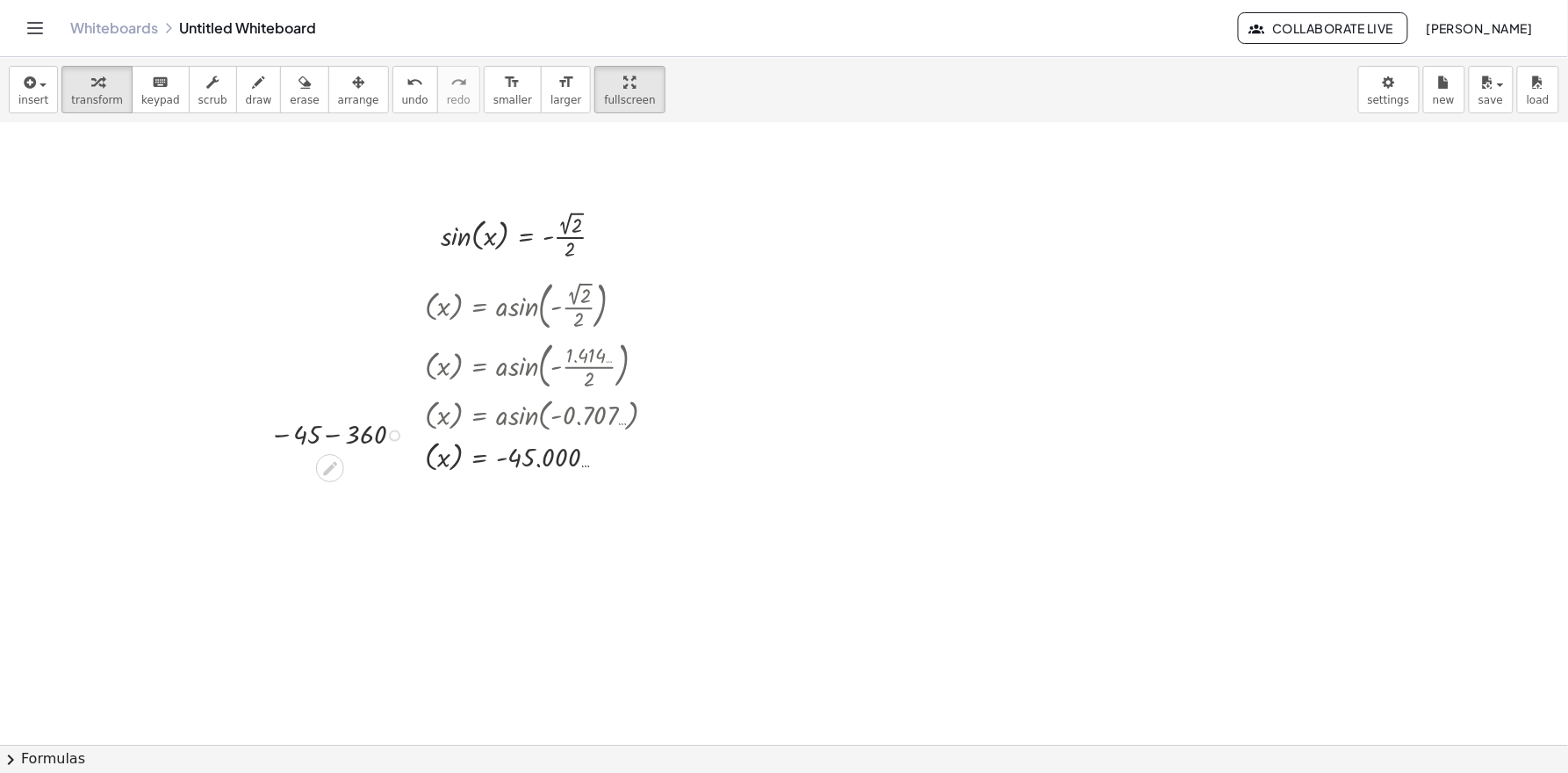
click at [327, 440] on div at bounding box center [341, 434] width 161 height 37
click at [356, 419] on div at bounding box center [341, 434] width 161 height 37
click at [402, 98] on span "undo" at bounding box center [415, 99] width 26 height 12
drag, startPoint x: 222, startPoint y: 86, endPoint x: 248, endPoint y: 208, distance: 124.7
click at [222, 88] on button "scrub" at bounding box center [213, 89] width 48 height 47
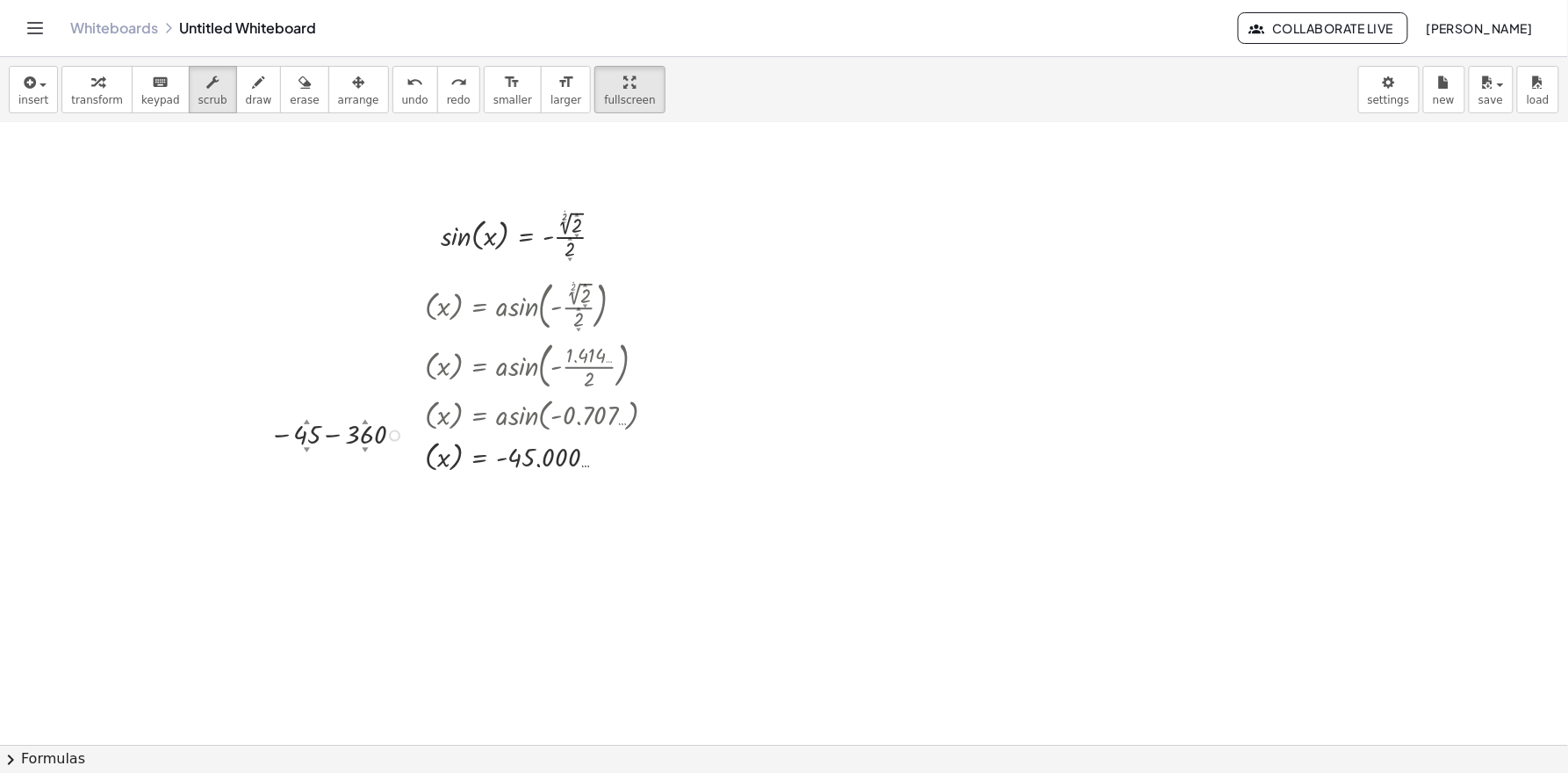
click at [336, 436] on div at bounding box center [341, 434] width 161 height 37
click at [152, 83] on icon "keyboard" at bounding box center [161, 83] width 17 height 21
click at [331, 434] on div at bounding box center [354, 436] width 65 height 28
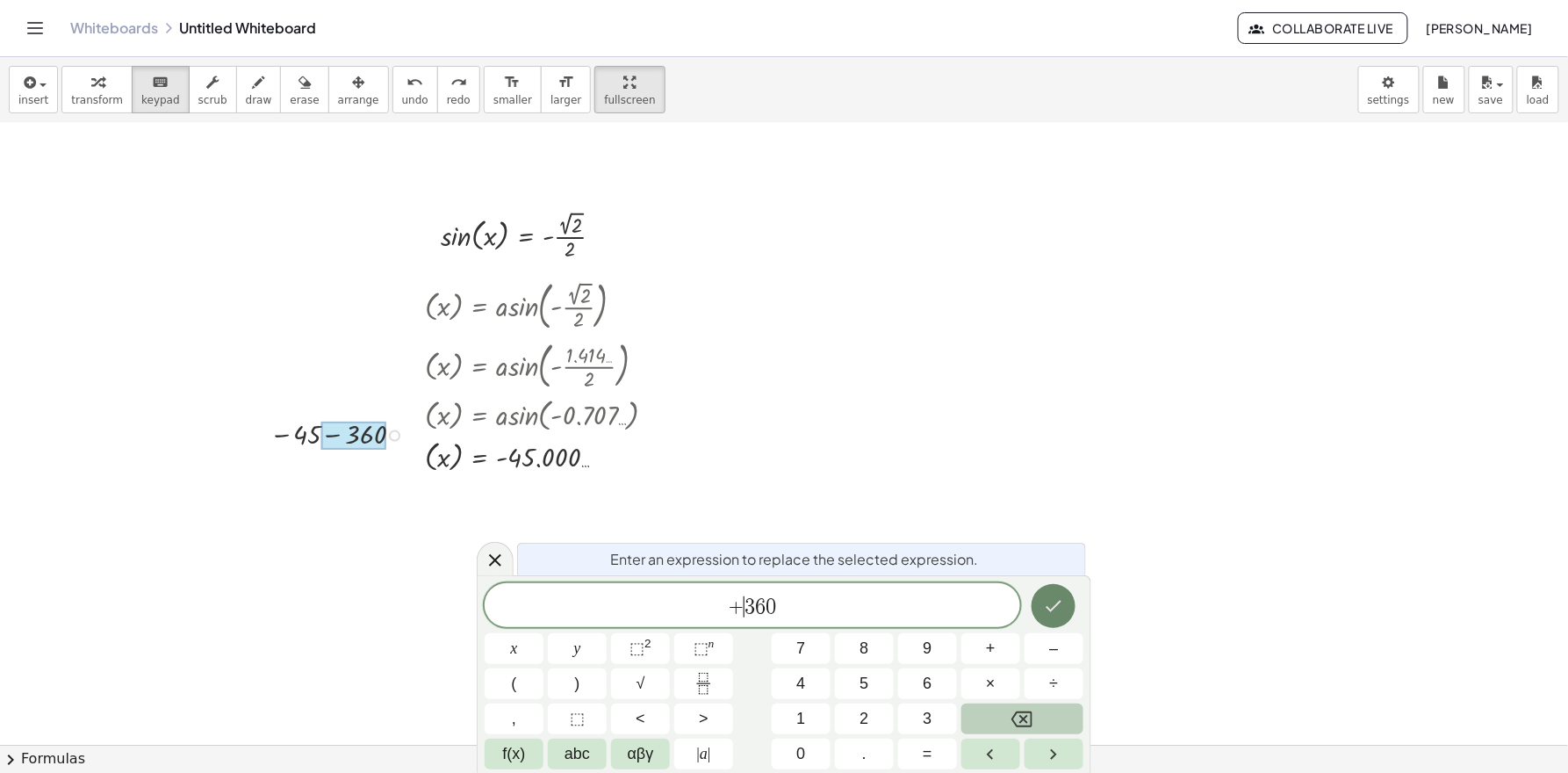
click at [1068, 602] on button "Done" at bounding box center [1053, 606] width 44 height 44
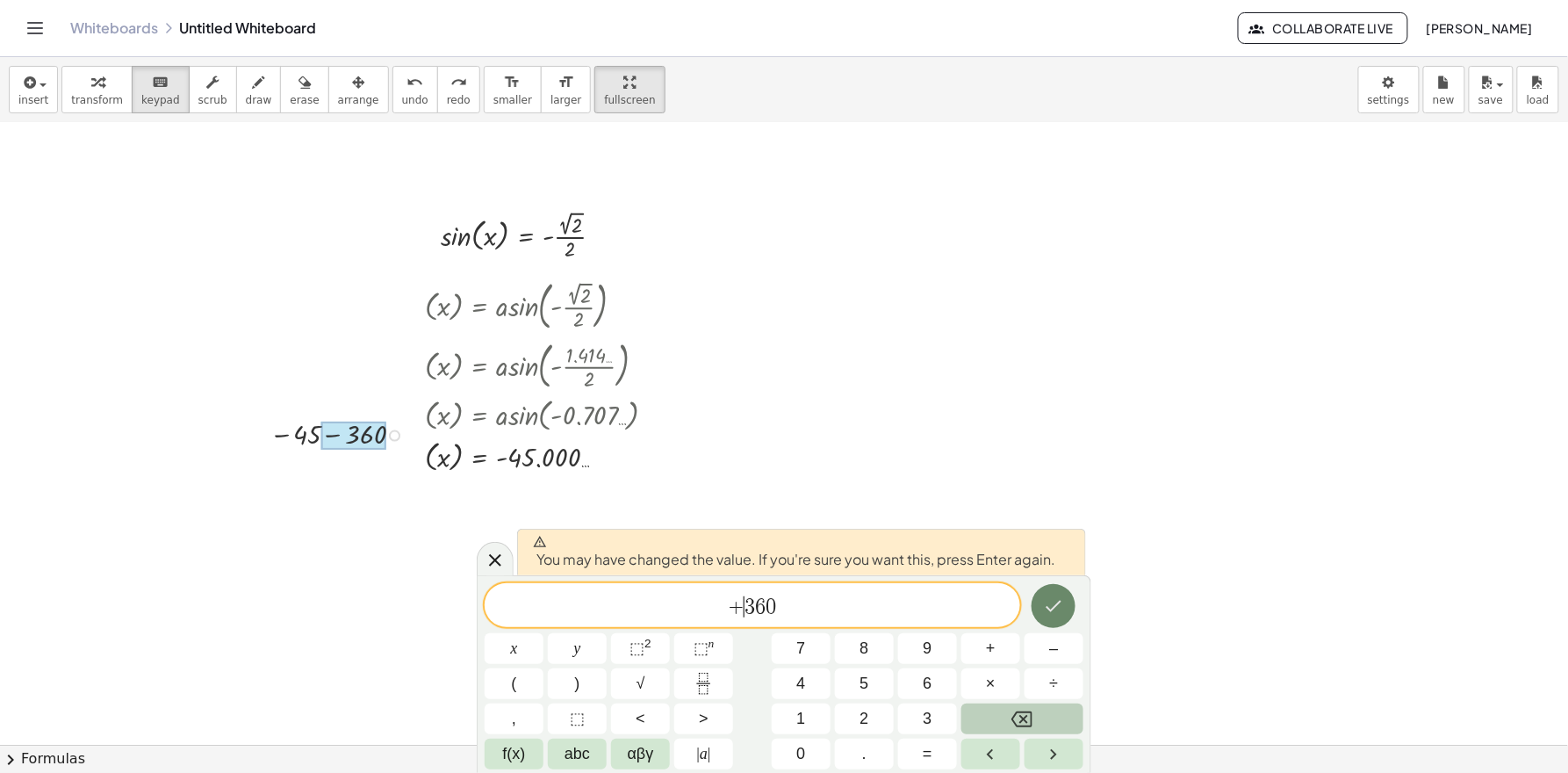
click at [1045, 608] on icon "Done" at bounding box center [1053, 606] width 21 height 21
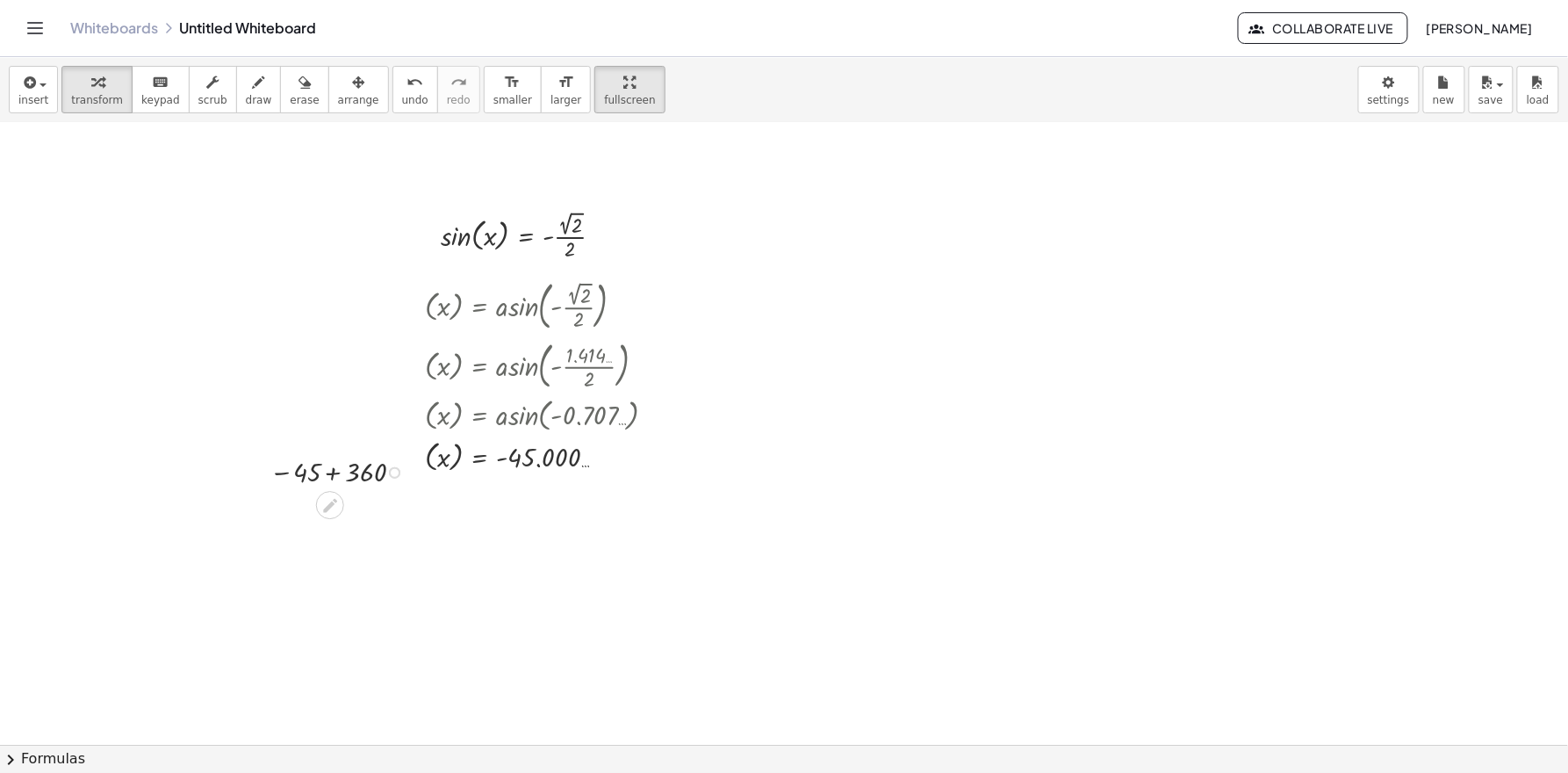
click at [1045, 608] on div at bounding box center [788, 692] width 1575 height 1244
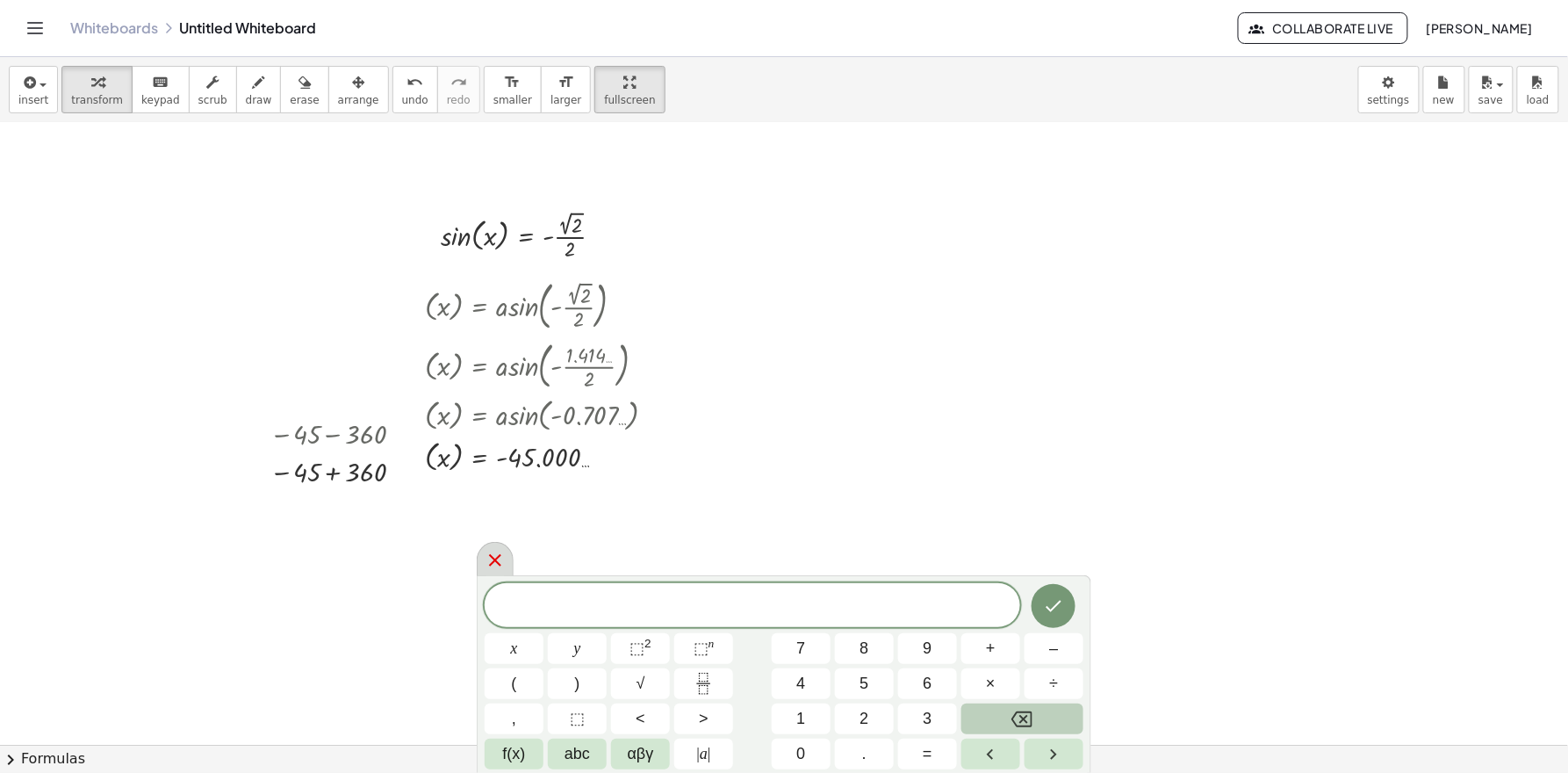
click at [490, 554] on icon at bounding box center [495, 560] width 21 height 21
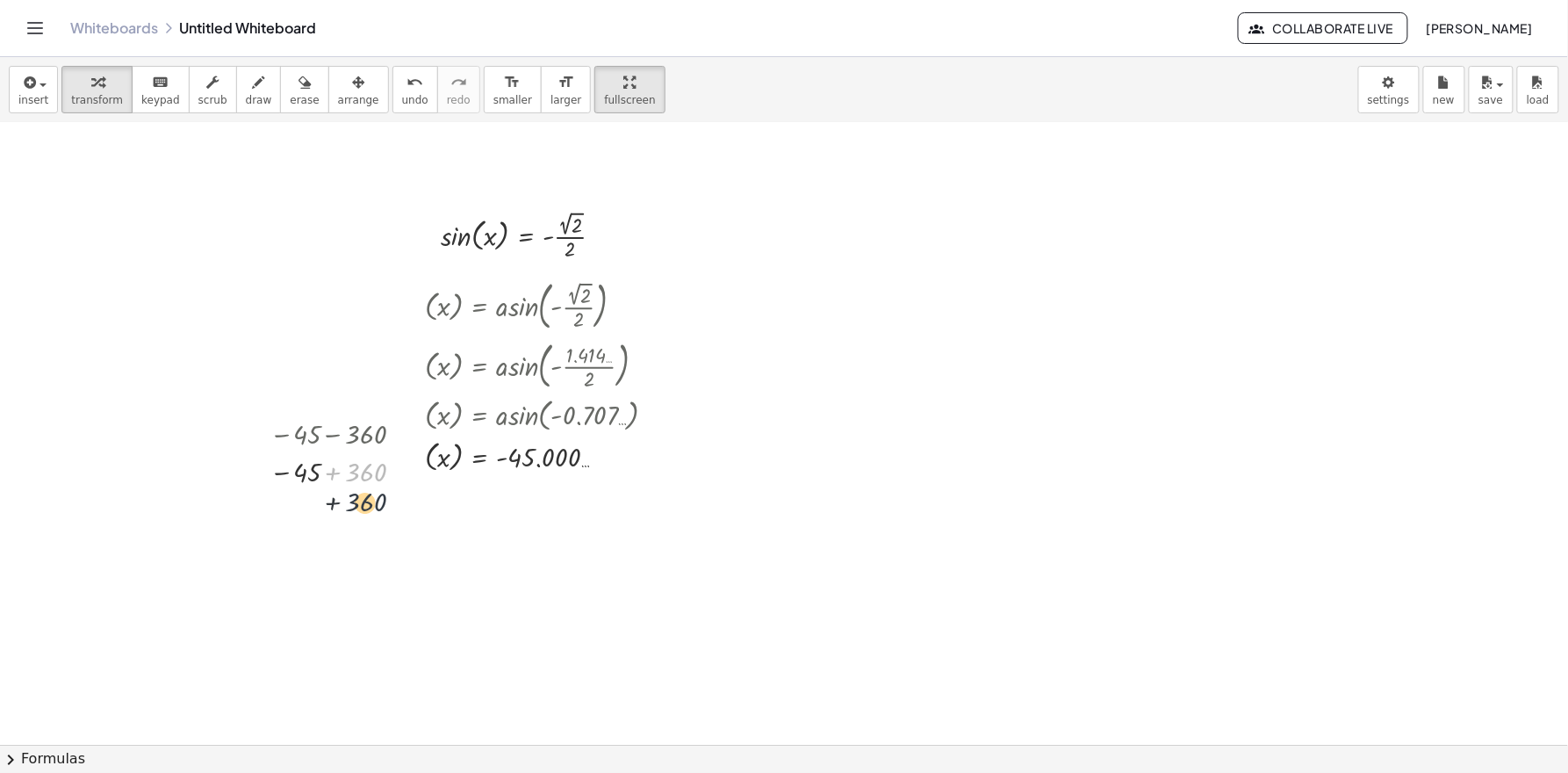
drag, startPoint x: 348, startPoint y: 464, endPoint x: 348, endPoint y: 501, distance: 37.0
click at [348, 501] on div "sin ( , x ) = - · 2 √ 2 · 2 ( x ) = asin ( , - · 2 √ 2 · 2 ) ( x ) = asin ( , -…" at bounding box center [788, 692] width 1575 height 1244
click at [329, 466] on div at bounding box center [341, 471] width 161 height 37
click at [402, 100] on span "undo" at bounding box center [415, 99] width 26 height 12
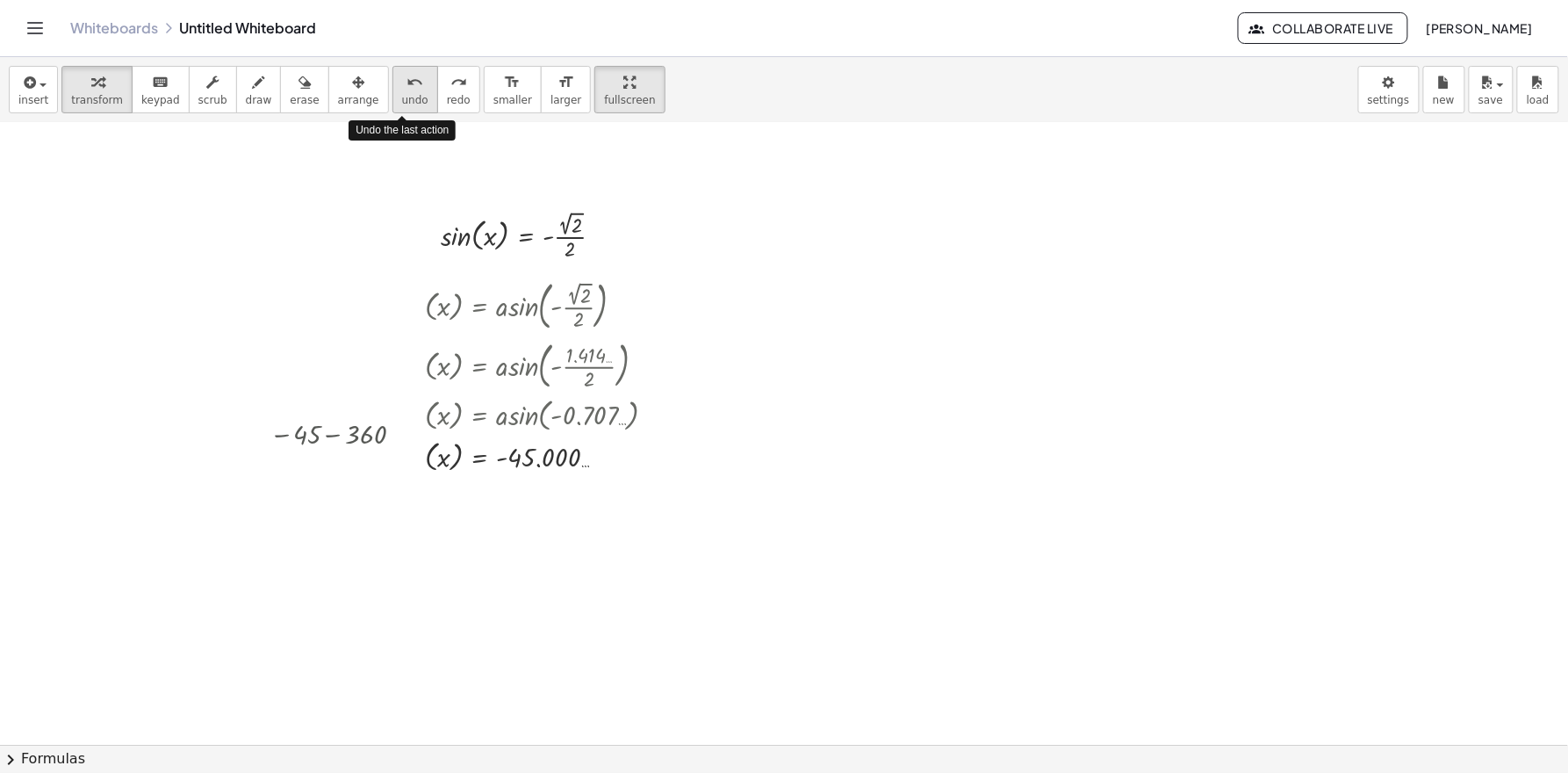
click at [402, 100] on span "undo" at bounding box center [415, 99] width 26 height 12
click at [338, 88] on div "button" at bounding box center [359, 82] width 41 height 21
click at [580, 268] on div at bounding box center [788, 692] width 1575 height 1244
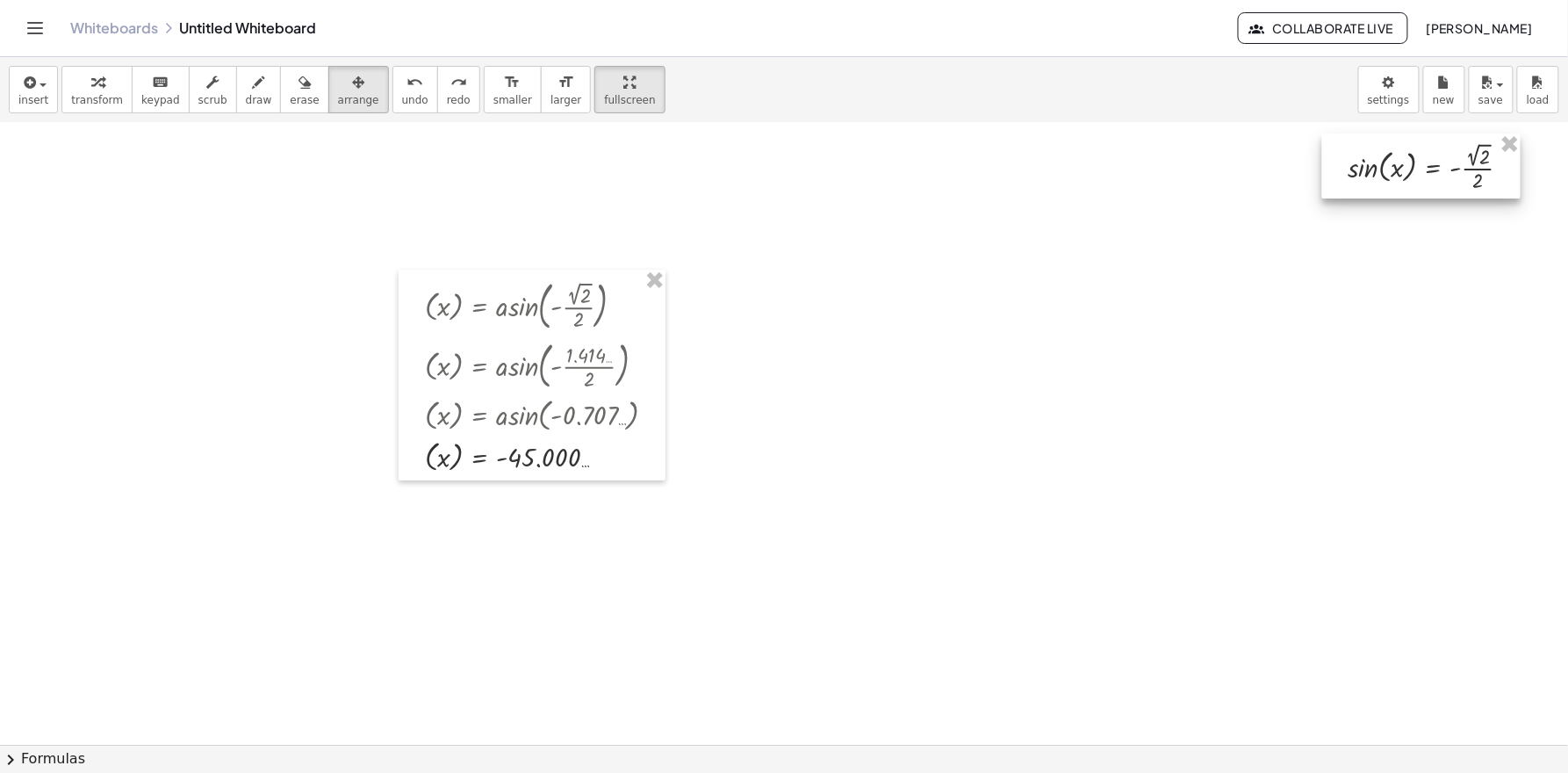
drag, startPoint x: 559, startPoint y: 229, endPoint x: 1469, endPoint y: 163, distance: 912.4
click at [1469, 162] on div at bounding box center [1422, 166] width 199 height 65
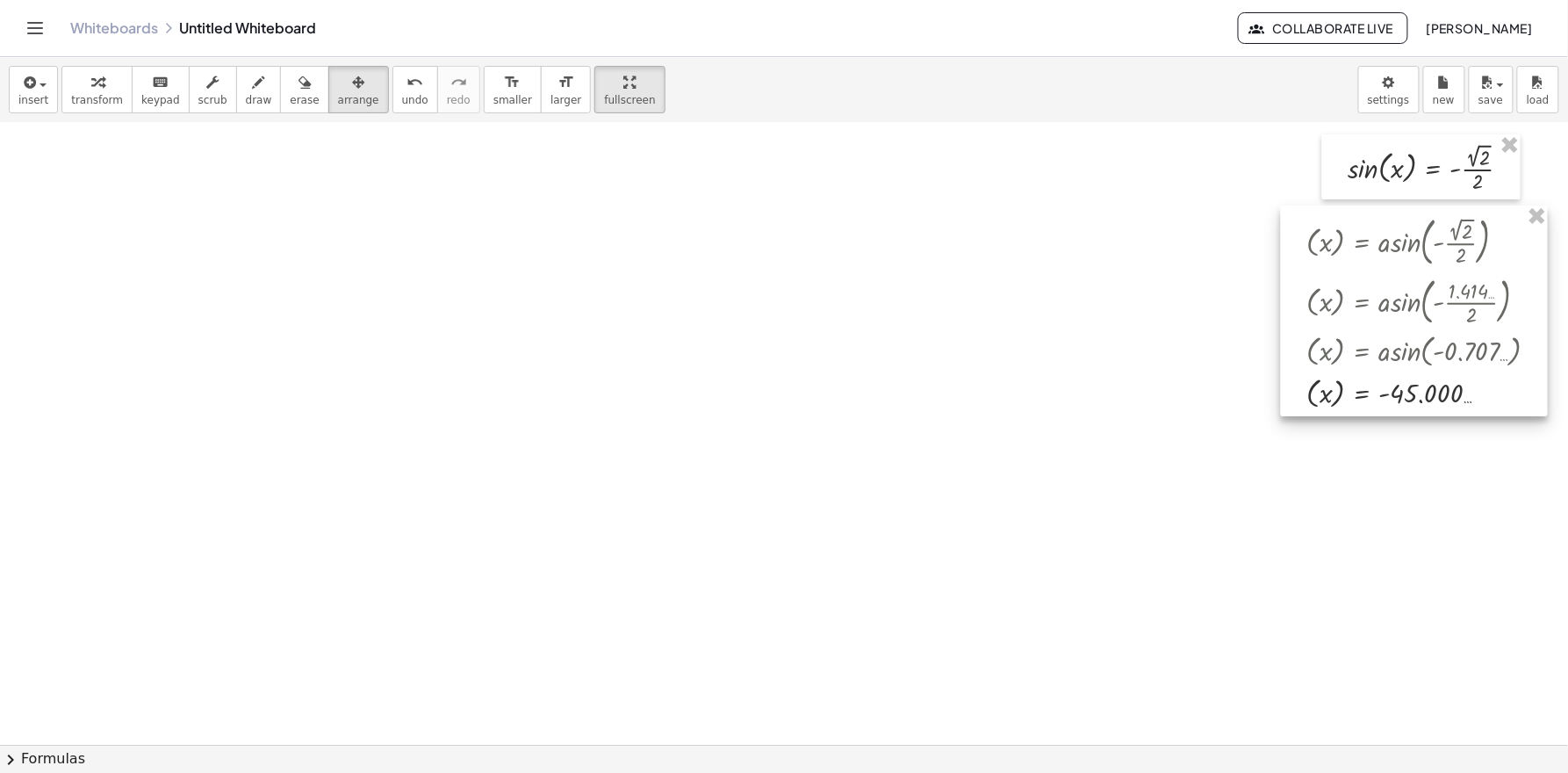
drag, startPoint x: 558, startPoint y: 355, endPoint x: 1431, endPoint y: 295, distance: 875.1
click at [1431, 295] on div at bounding box center [1414, 310] width 267 height 211
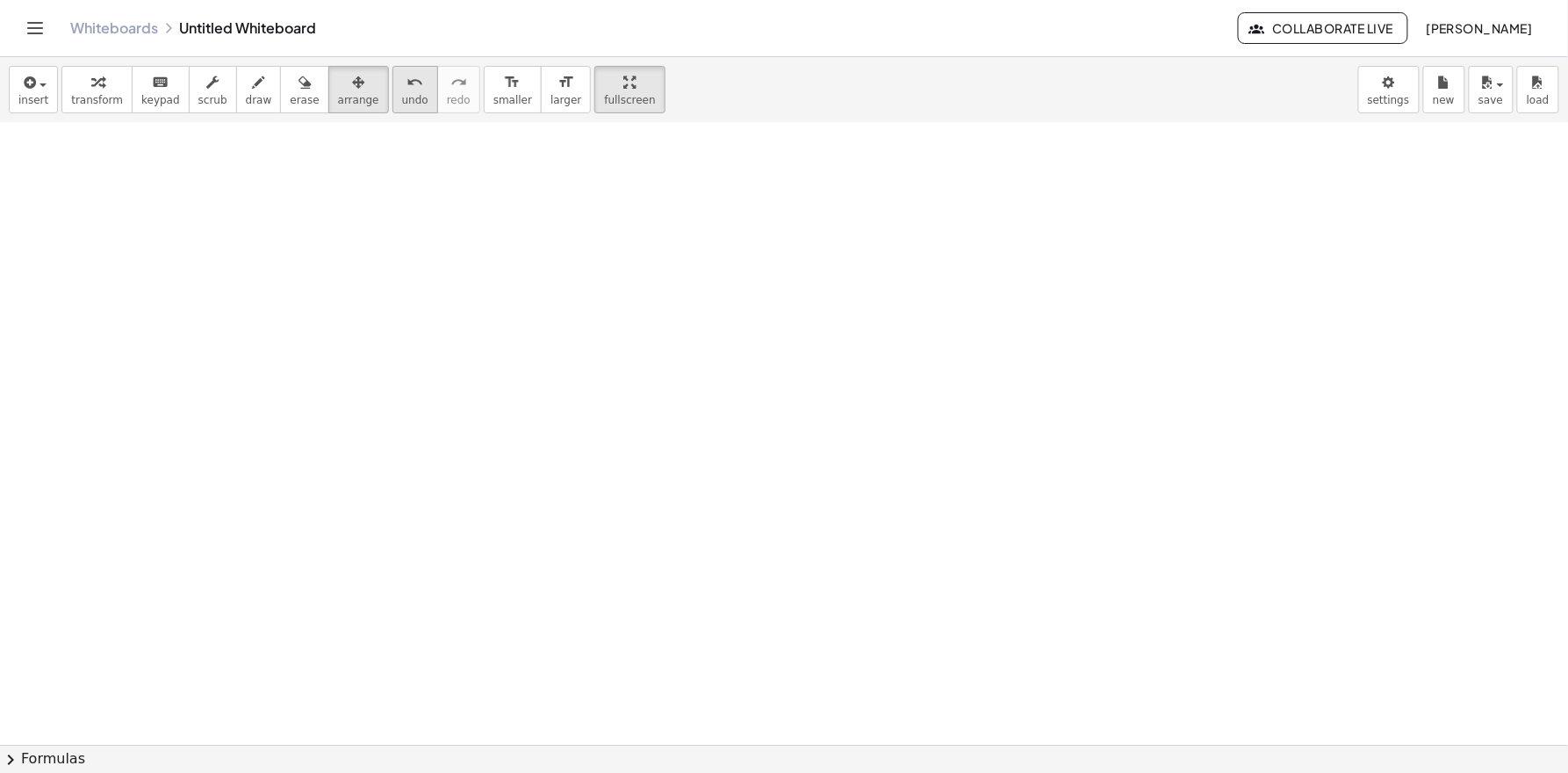
click at [402, 85] on div "undo" at bounding box center [415, 82] width 26 height 21
click at [385, 441] on div at bounding box center [788, 692] width 1575 height 1244
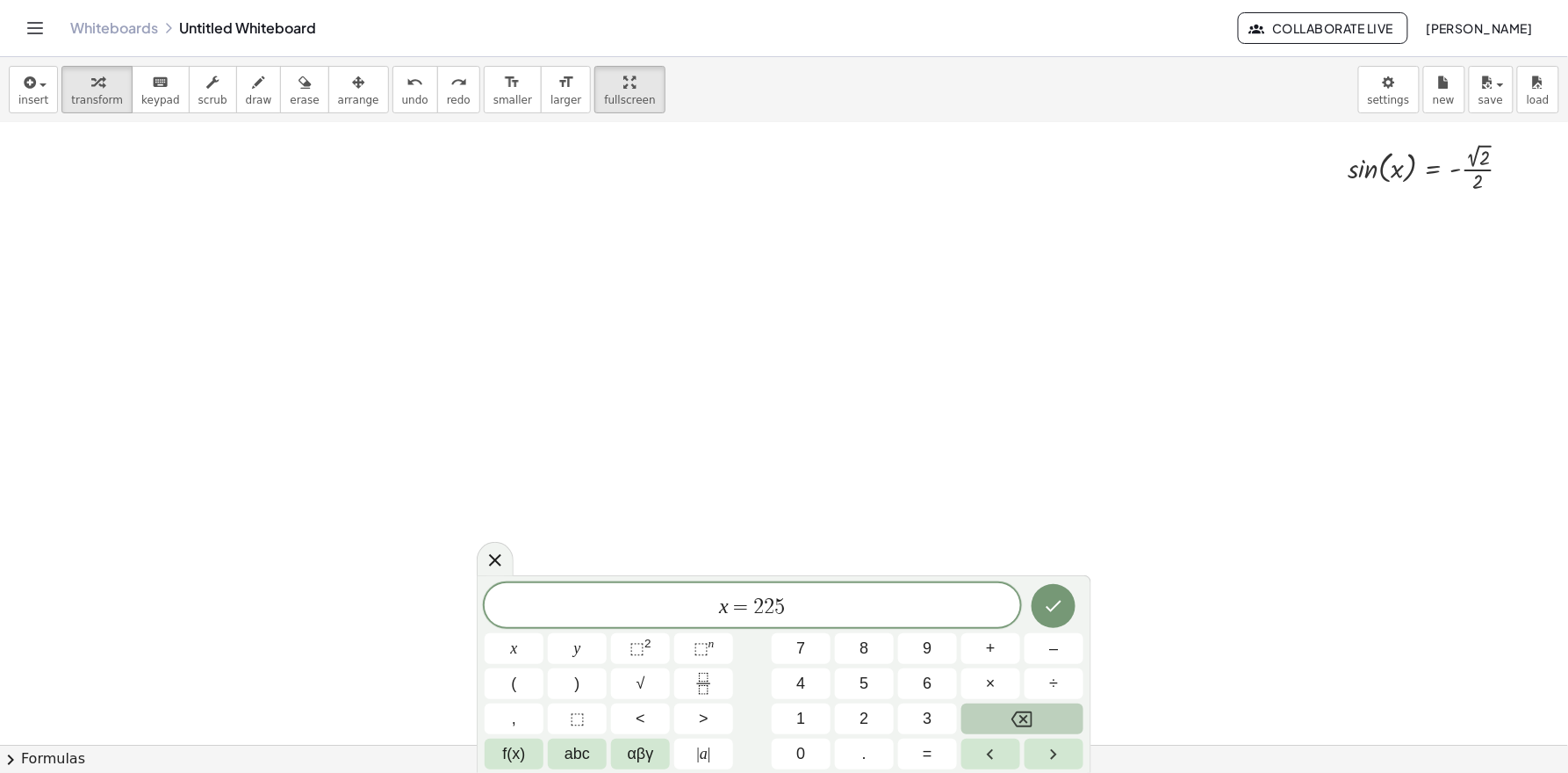
click at [1066, 597] on button "Done" at bounding box center [1053, 606] width 44 height 44
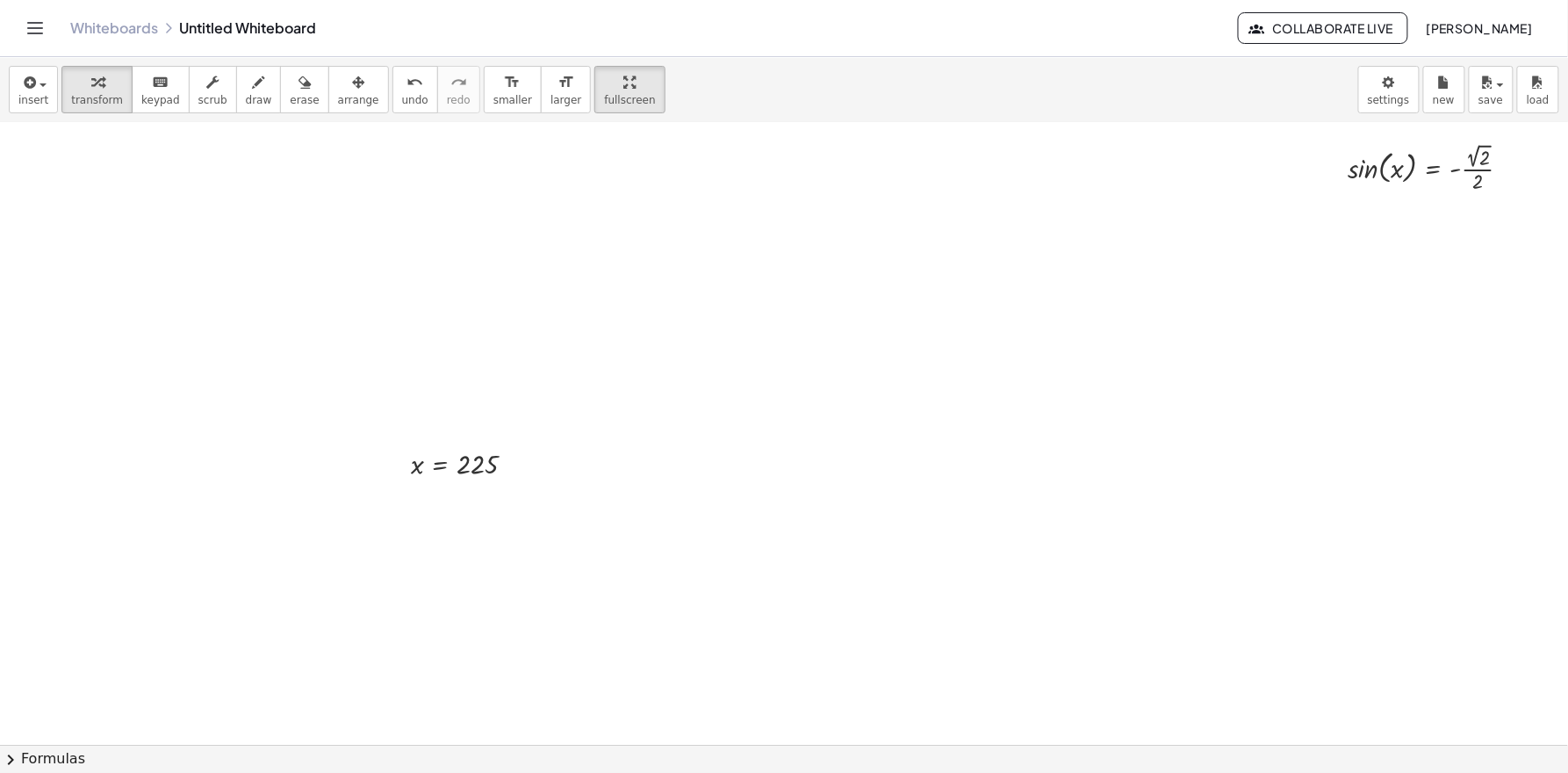
click at [309, 410] on div at bounding box center [788, 692] width 1575 height 1244
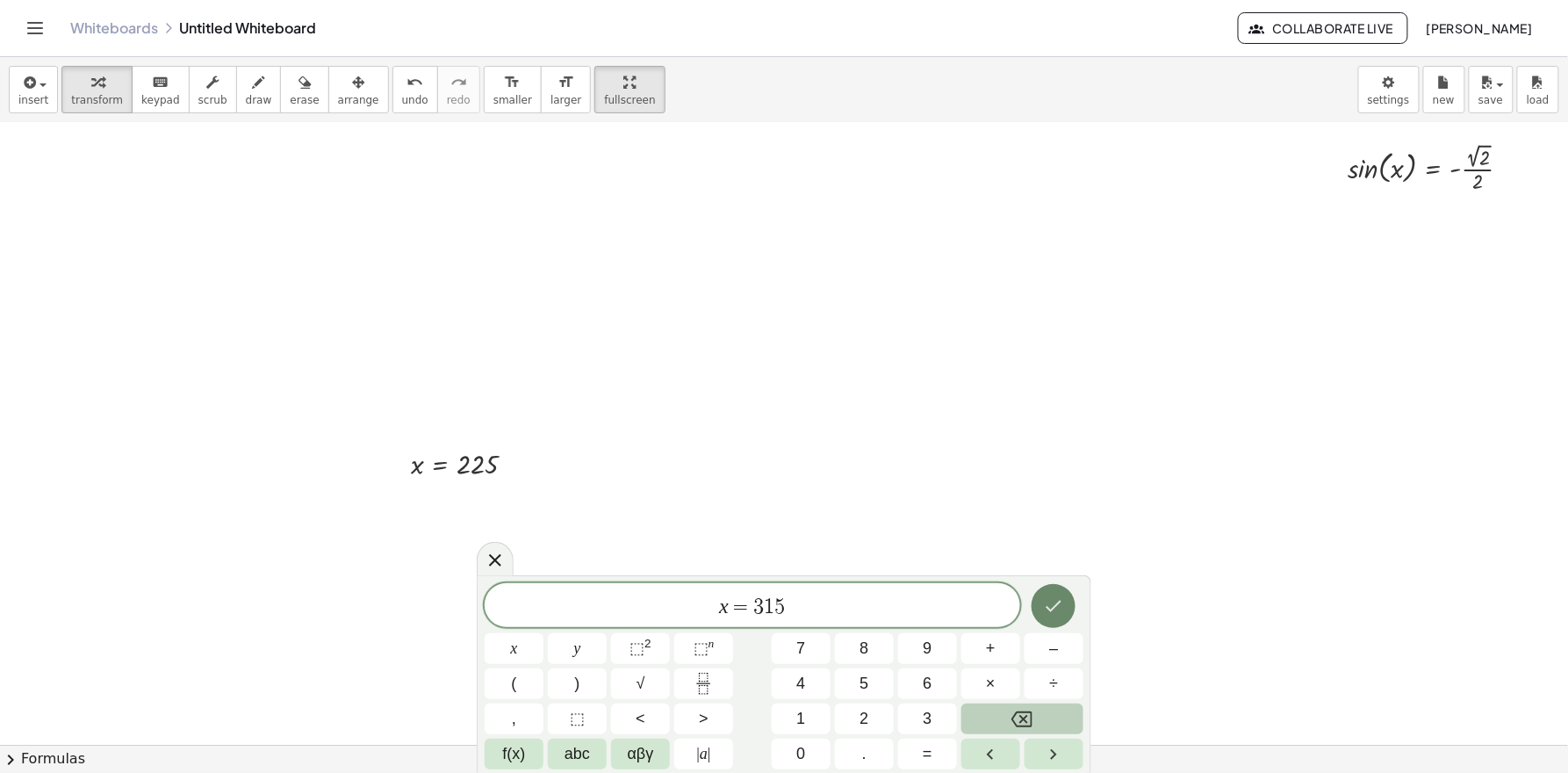
click at [1051, 618] on button "Done" at bounding box center [1053, 606] width 44 height 44
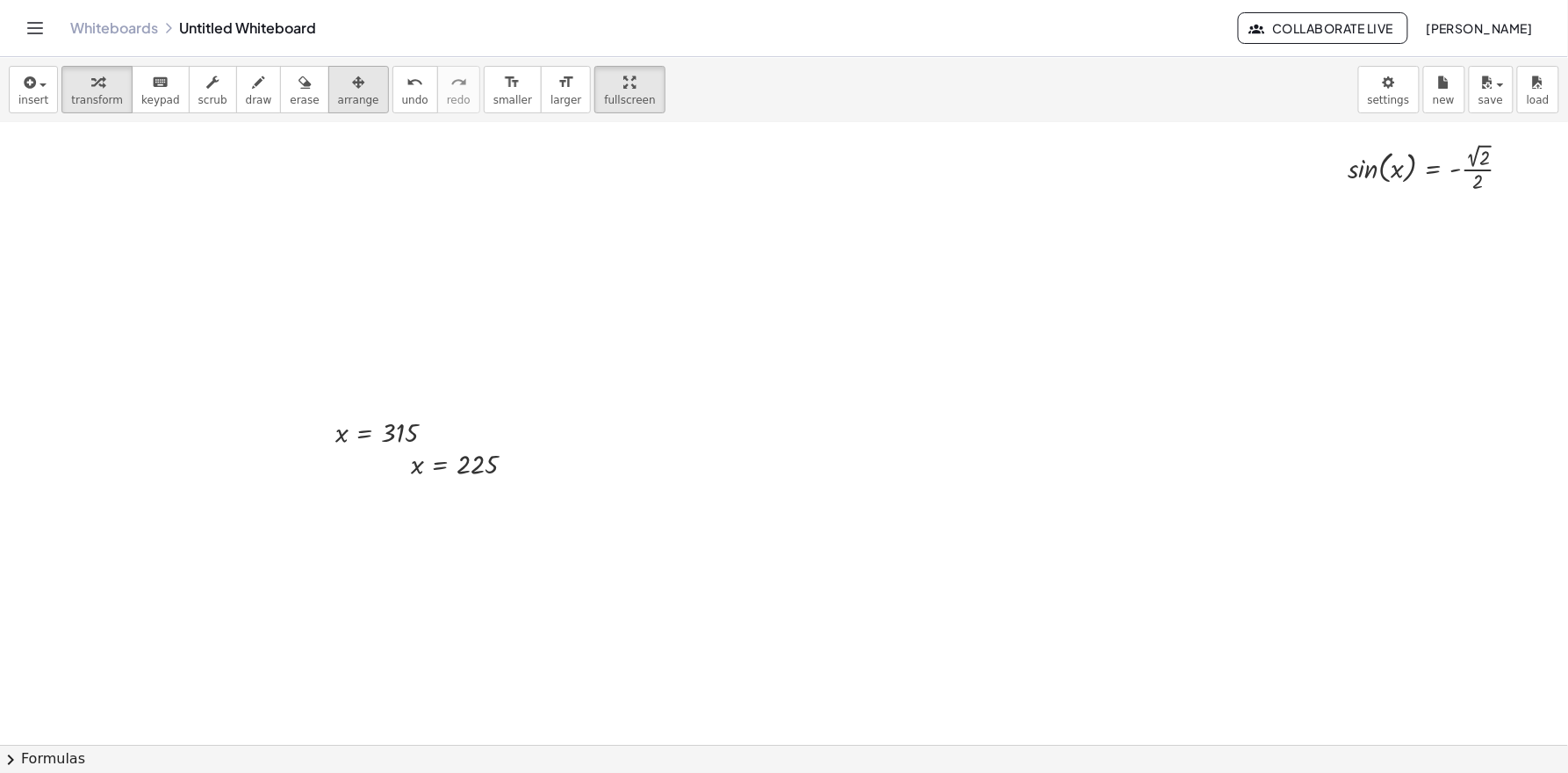
click at [352, 81] on div "button" at bounding box center [359, 82] width 41 height 21
drag, startPoint x: 378, startPoint y: 430, endPoint x: 1404, endPoint y: 240, distance: 1043.4
click at [1404, 240] on div at bounding box center [1402, 240] width 137 height 46
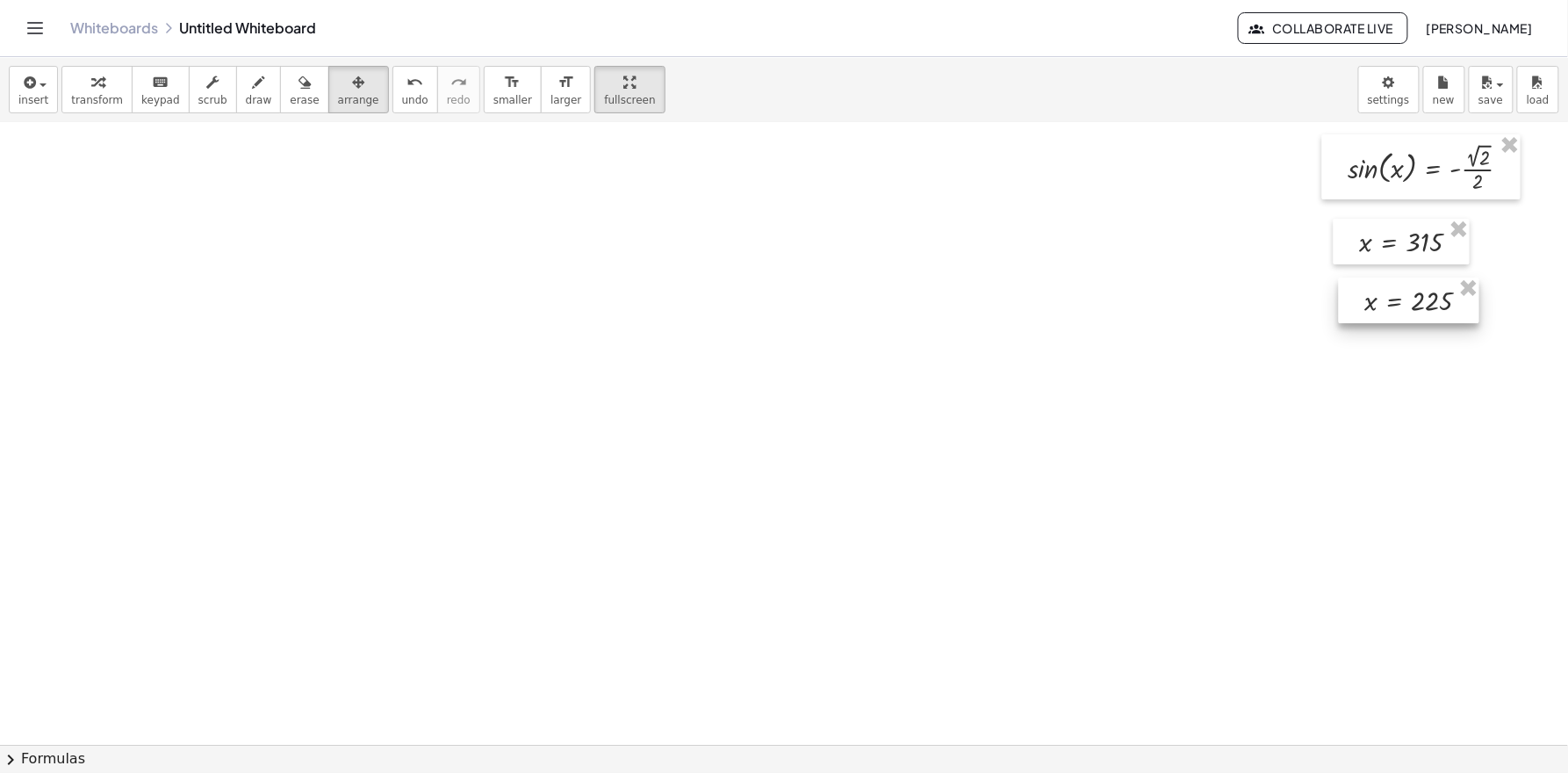
drag, startPoint x: 518, startPoint y: 459, endPoint x: 1400, endPoint y: 293, distance: 897.5
click at [1400, 293] on div at bounding box center [1409, 300] width 140 height 46
click at [1358, 305] on div at bounding box center [1402, 299] width 140 height 46
click at [1235, 274] on div at bounding box center [788, 692] width 1575 height 1244
click at [1189, 238] on div at bounding box center [788, 692] width 1575 height 1244
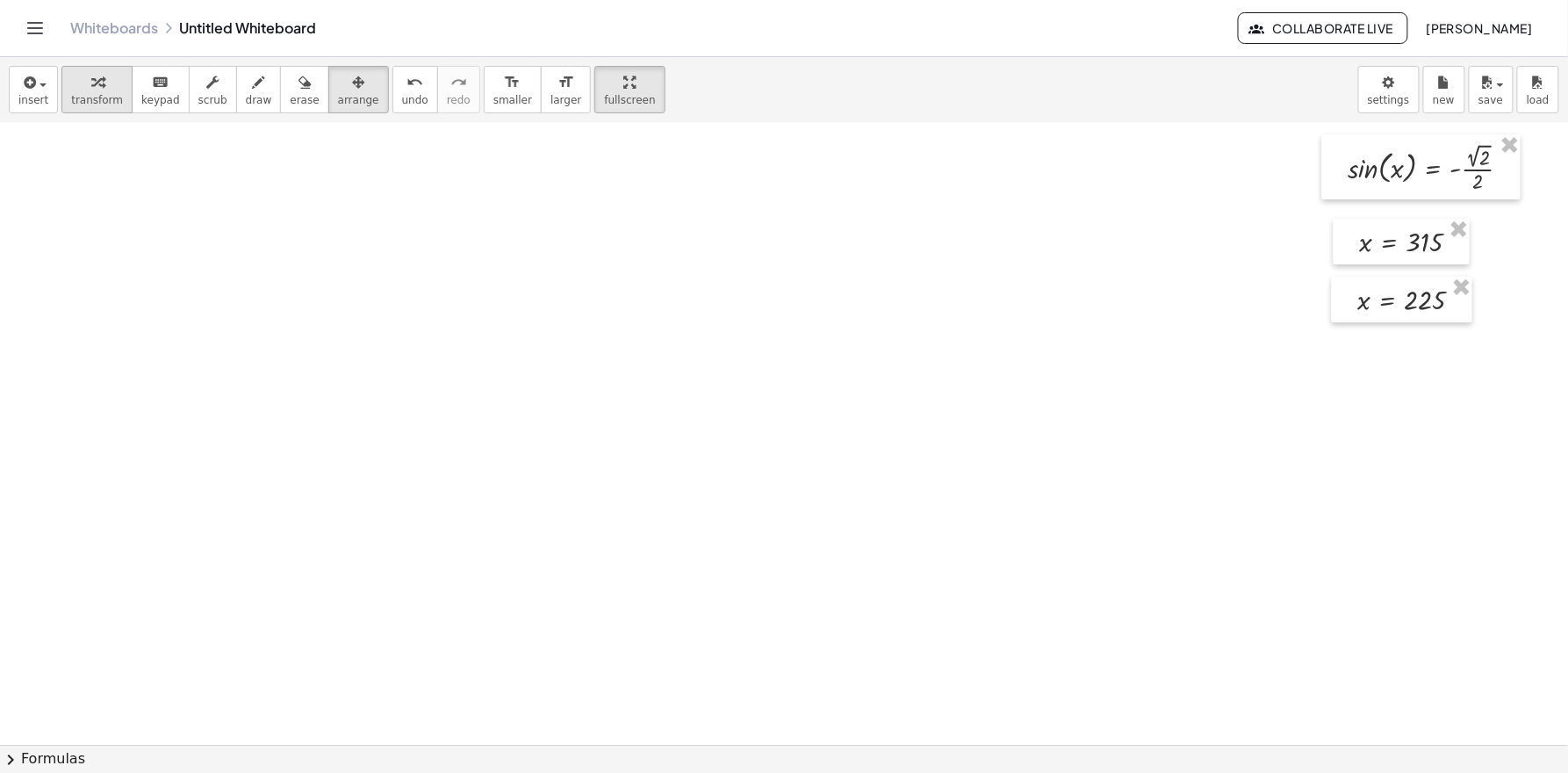
click at [91, 74] on icon "button" at bounding box center [97, 83] width 12 height 21
click at [7, 98] on div "insert select one: Math Expression Function Text Youtube Video Graphing Geometr…" at bounding box center [784, 89] width 1568 height 66
click at [20, 101] on span "insert" at bounding box center [33, 99] width 30 height 12
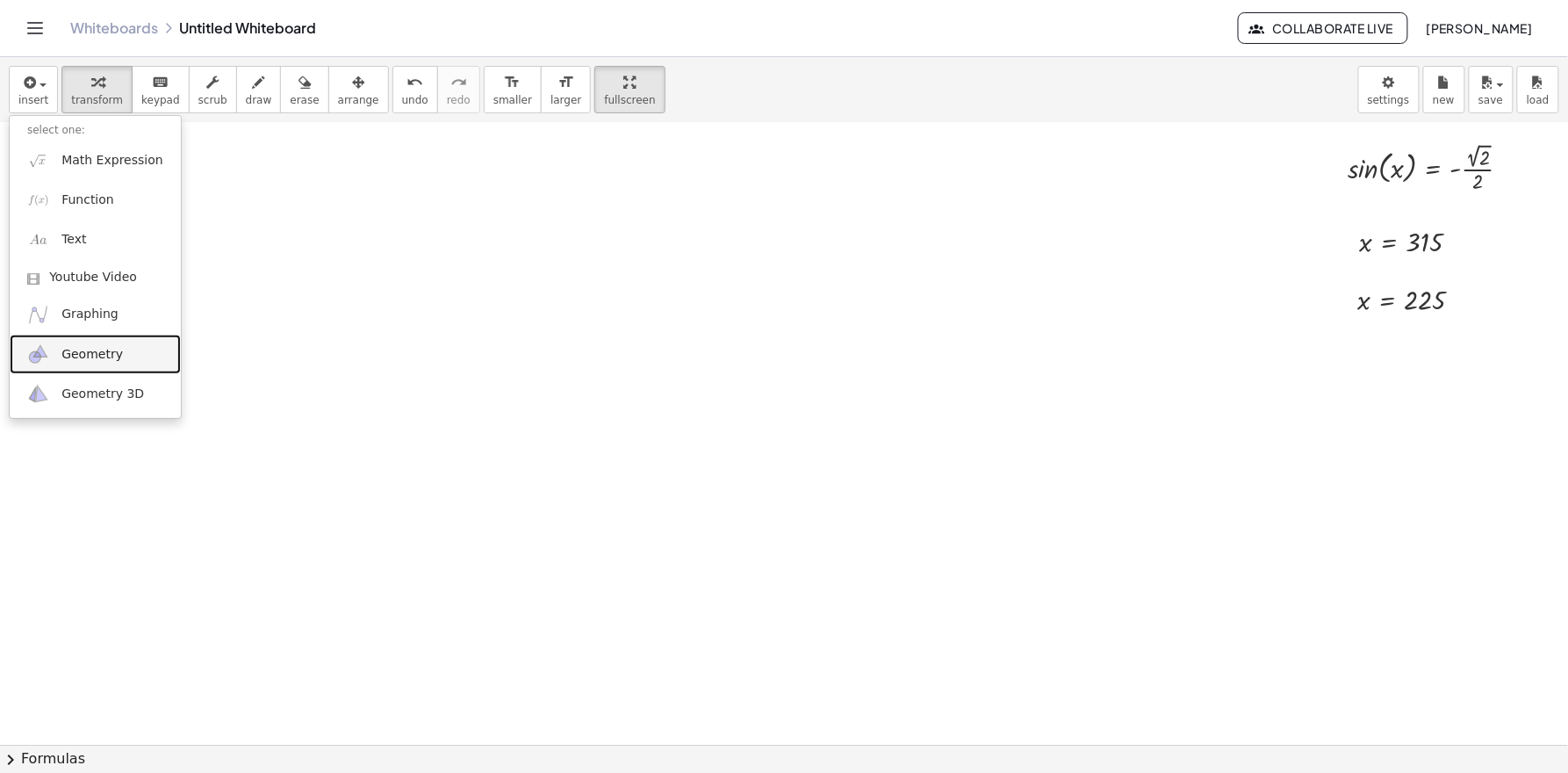
click at [99, 340] on link "Geometry" at bounding box center [95, 354] width 171 height 40
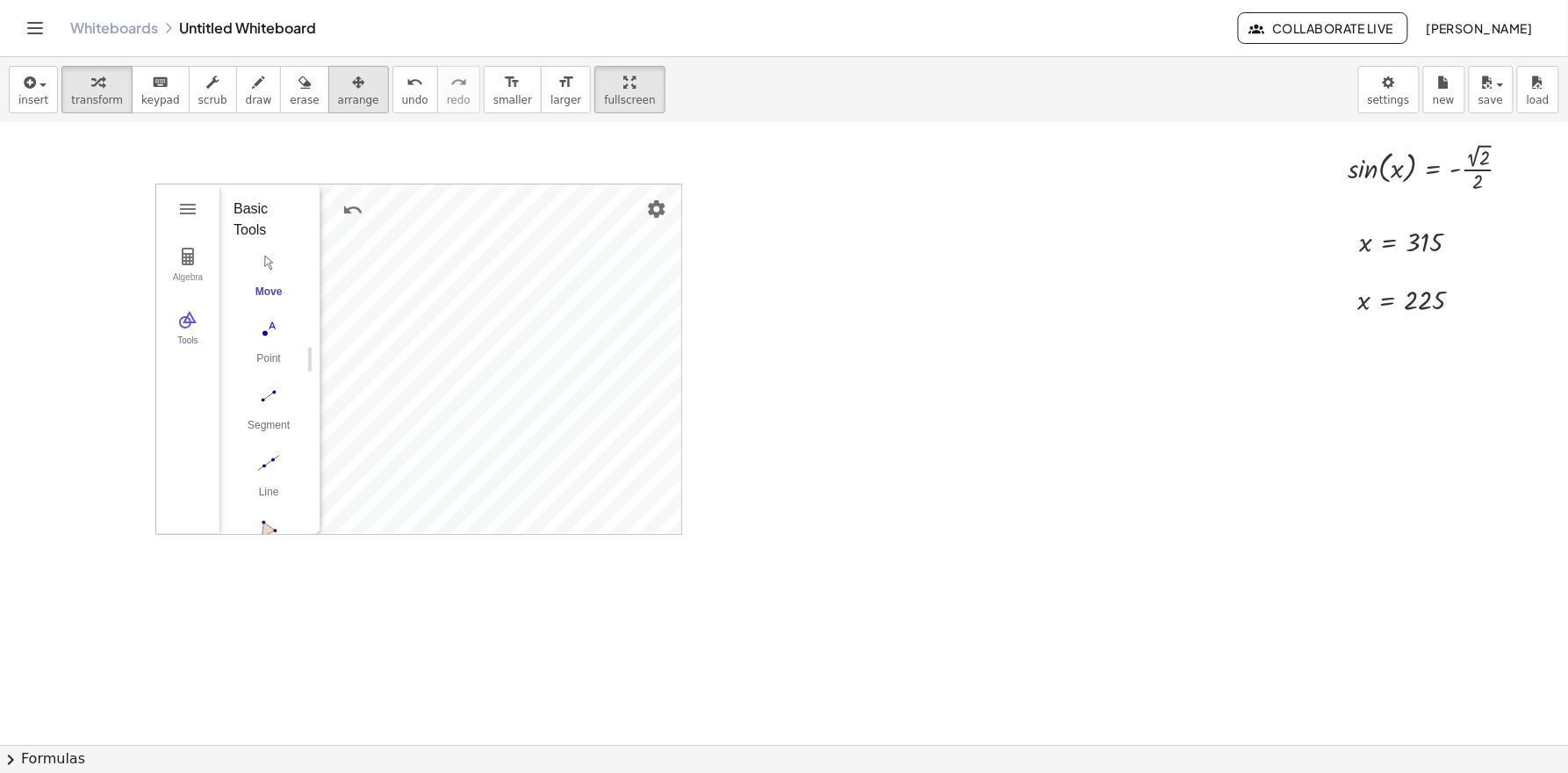
click at [371, 97] on div "insert select one: Math Expression Function Text Youtube Video Graphing Geometr…" at bounding box center [784, 89] width 1568 height 66
click at [370, 97] on button "arrange" at bounding box center [359, 89] width 60 height 47
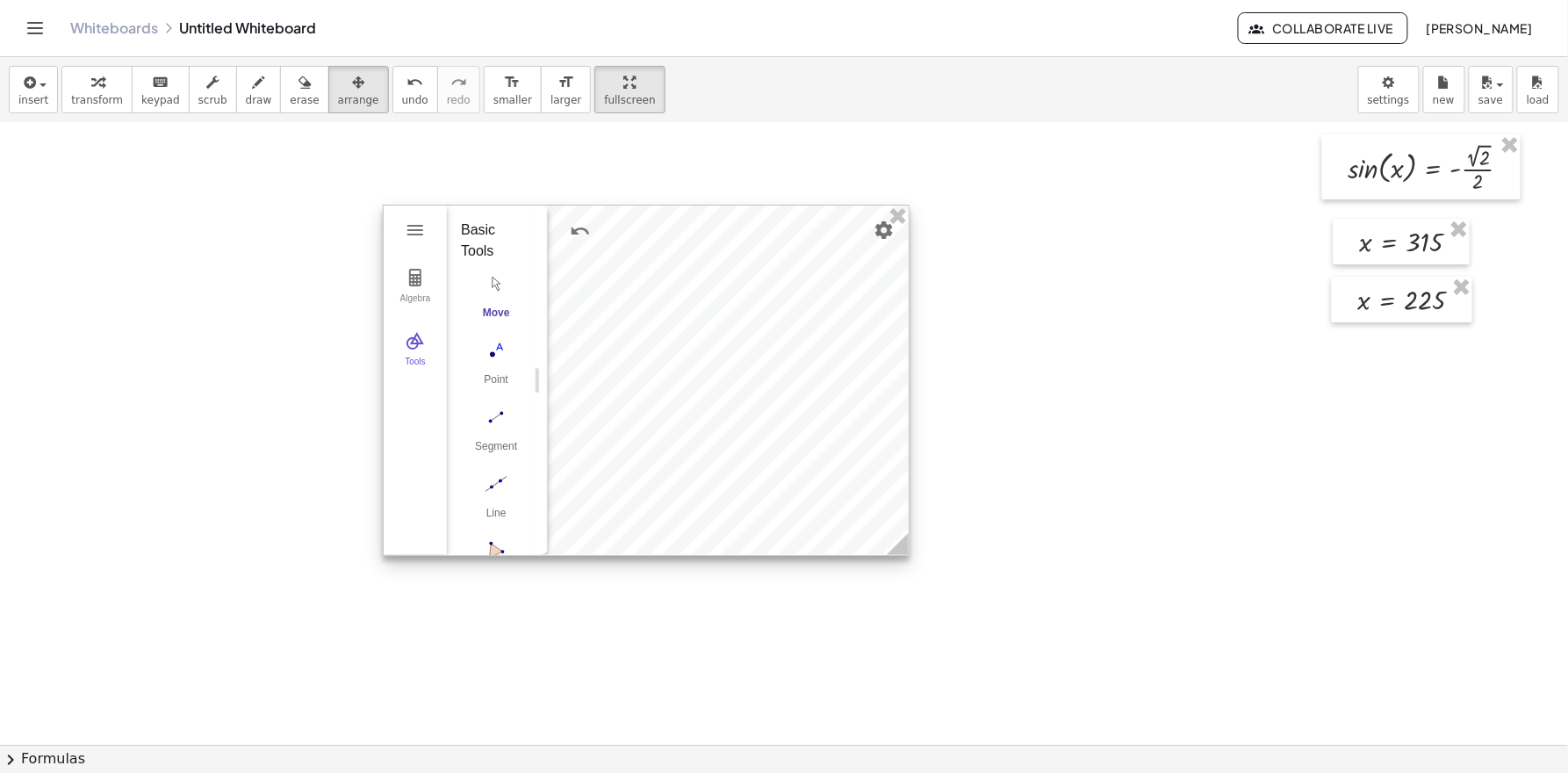
drag, startPoint x: 589, startPoint y: 256, endPoint x: 742, endPoint y: 274, distance: 154.1
click at [742, 282] on div at bounding box center [646, 380] width 525 height 349
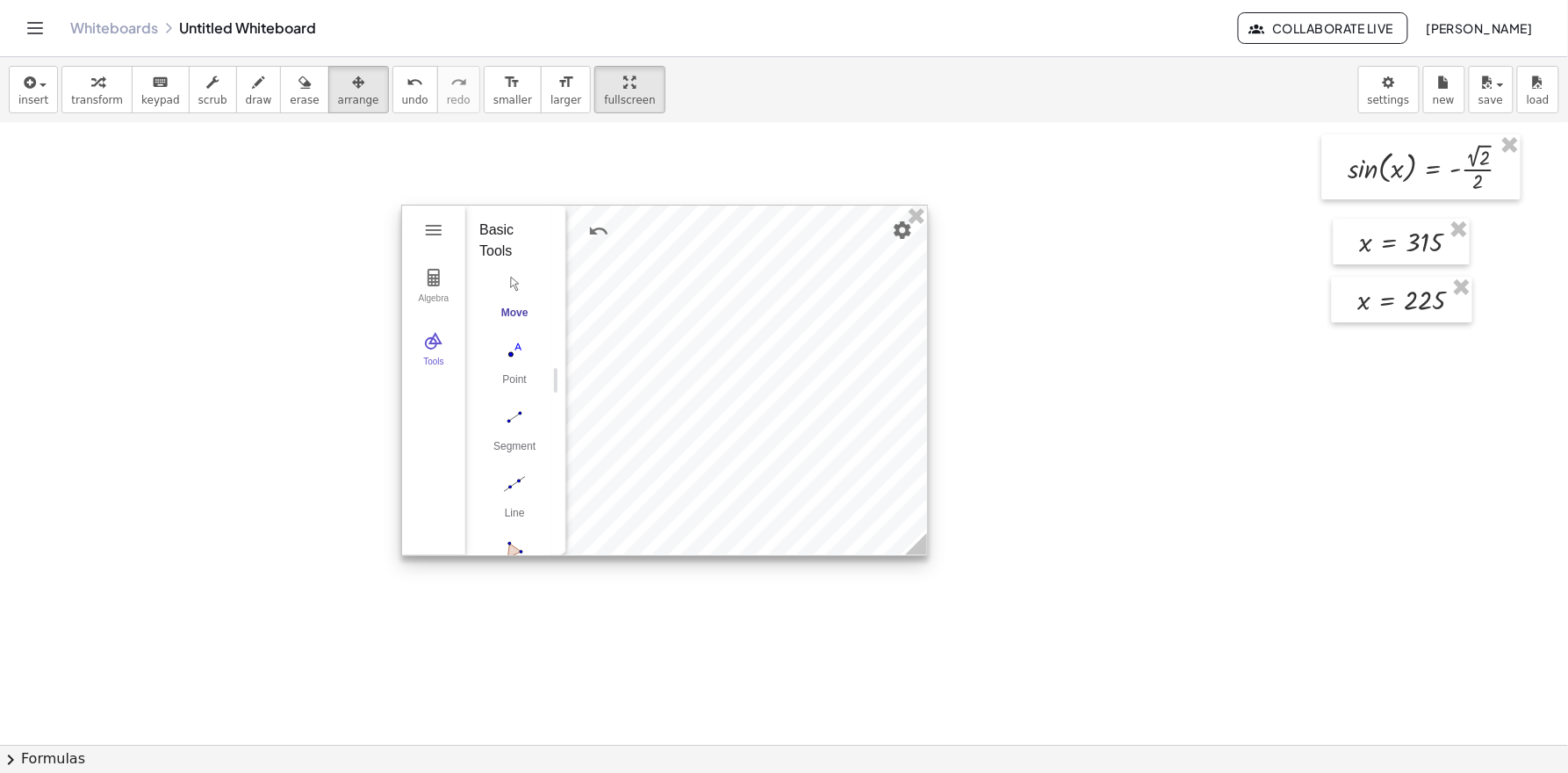
scroll to position [94, 0]
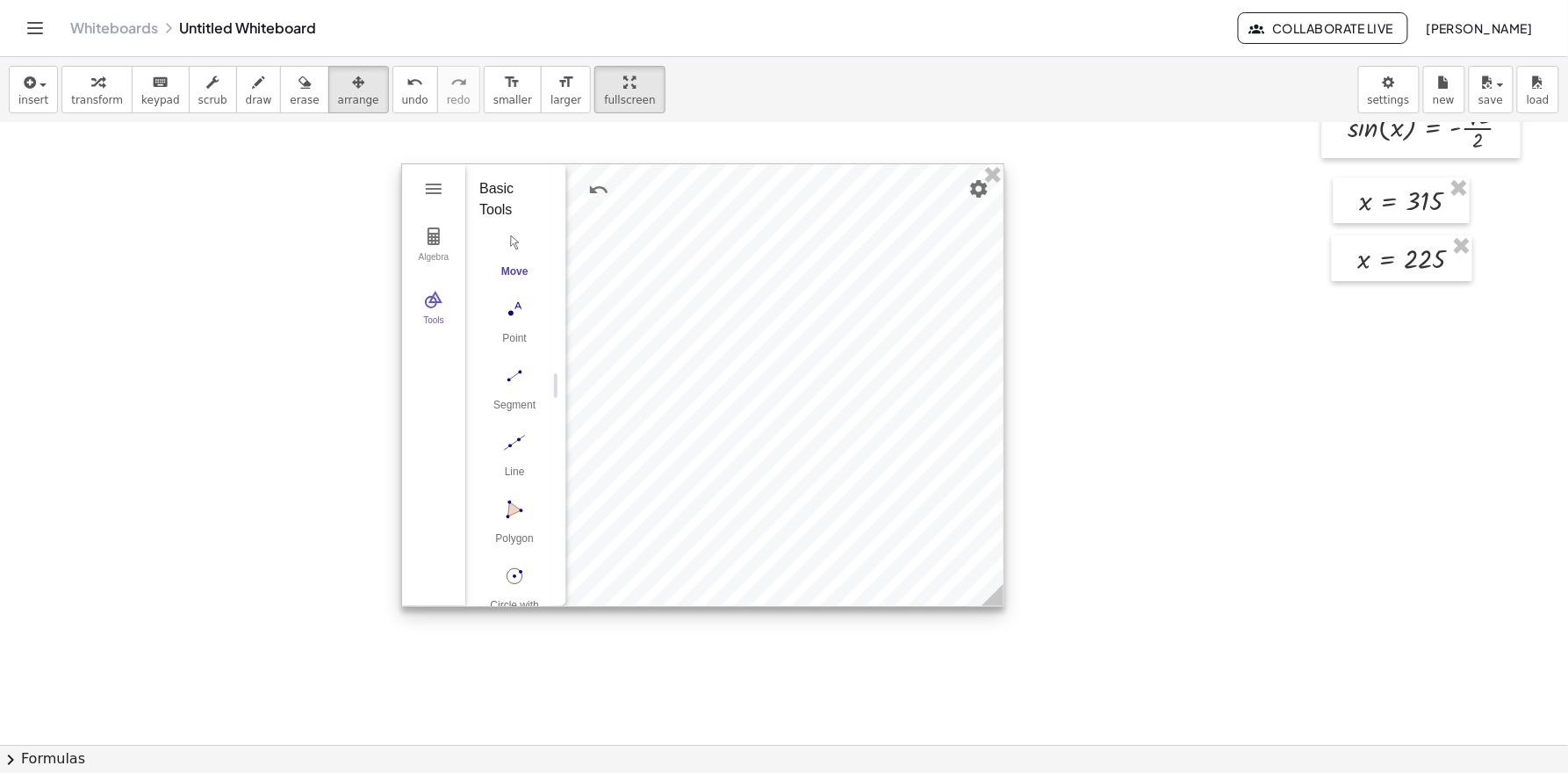
drag, startPoint x: 924, startPoint y: 519, endPoint x: 998, endPoint y: 598, distance: 108.2
click at [998, 598] on icon at bounding box center [993, 596] width 22 height 22
click at [513, 572] on img "Circle with Center through Point. Select center point, then point on circle" at bounding box center [515, 576] width 71 height 28
drag, startPoint x: 556, startPoint y: 382, endPoint x: 425, endPoint y: 367, distance: 131.9
drag, startPoint x: 409, startPoint y: 603, endPoint x: 416, endPoint y: 583, distance: 21.2
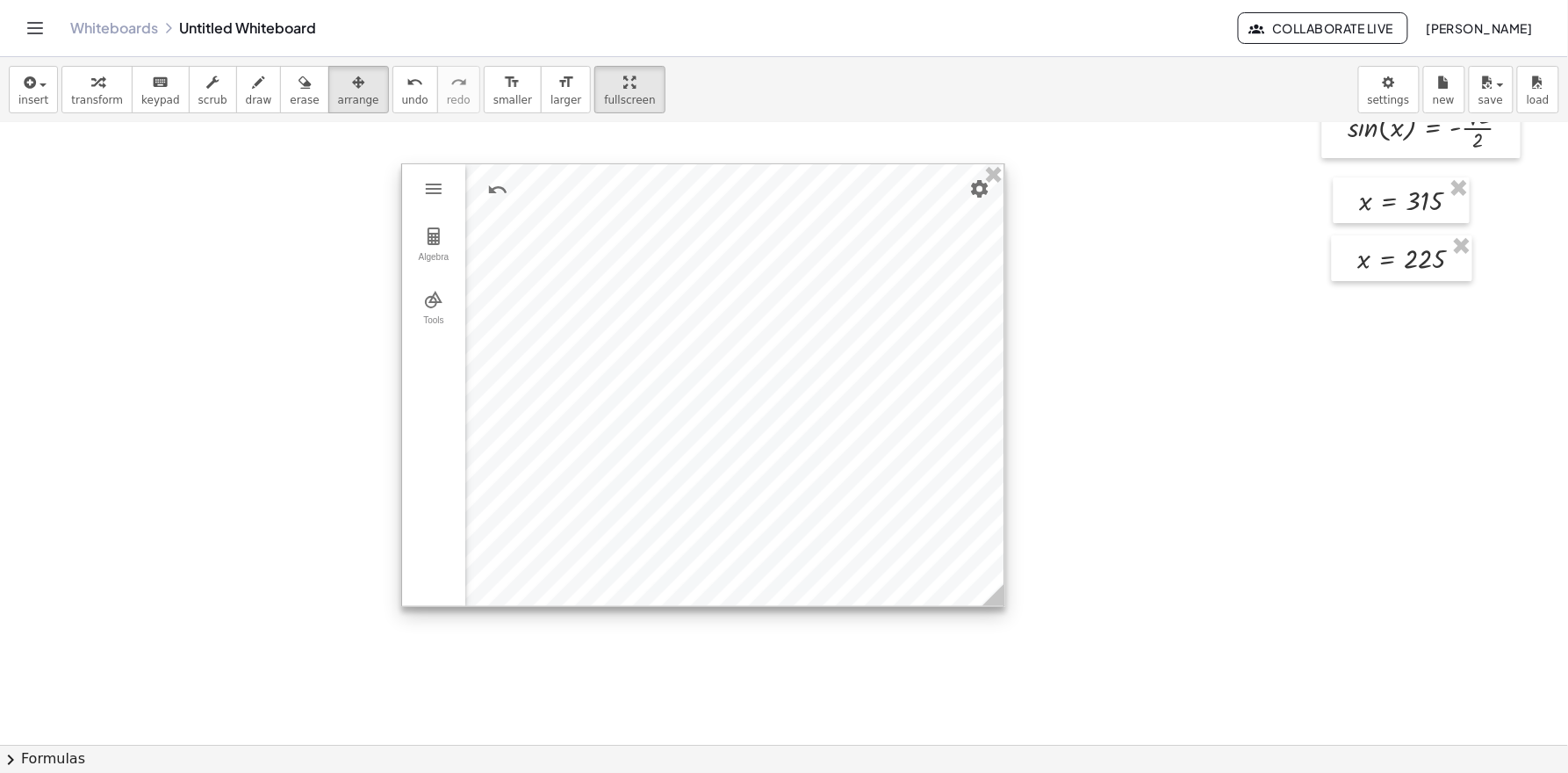
click at [416, 583] on div "Algebra Tools" at bounding box center [434, 386] width 63 height 442
click at [493, 187] on img "Undo" at bounding box center [498, 190] width 21 height 21
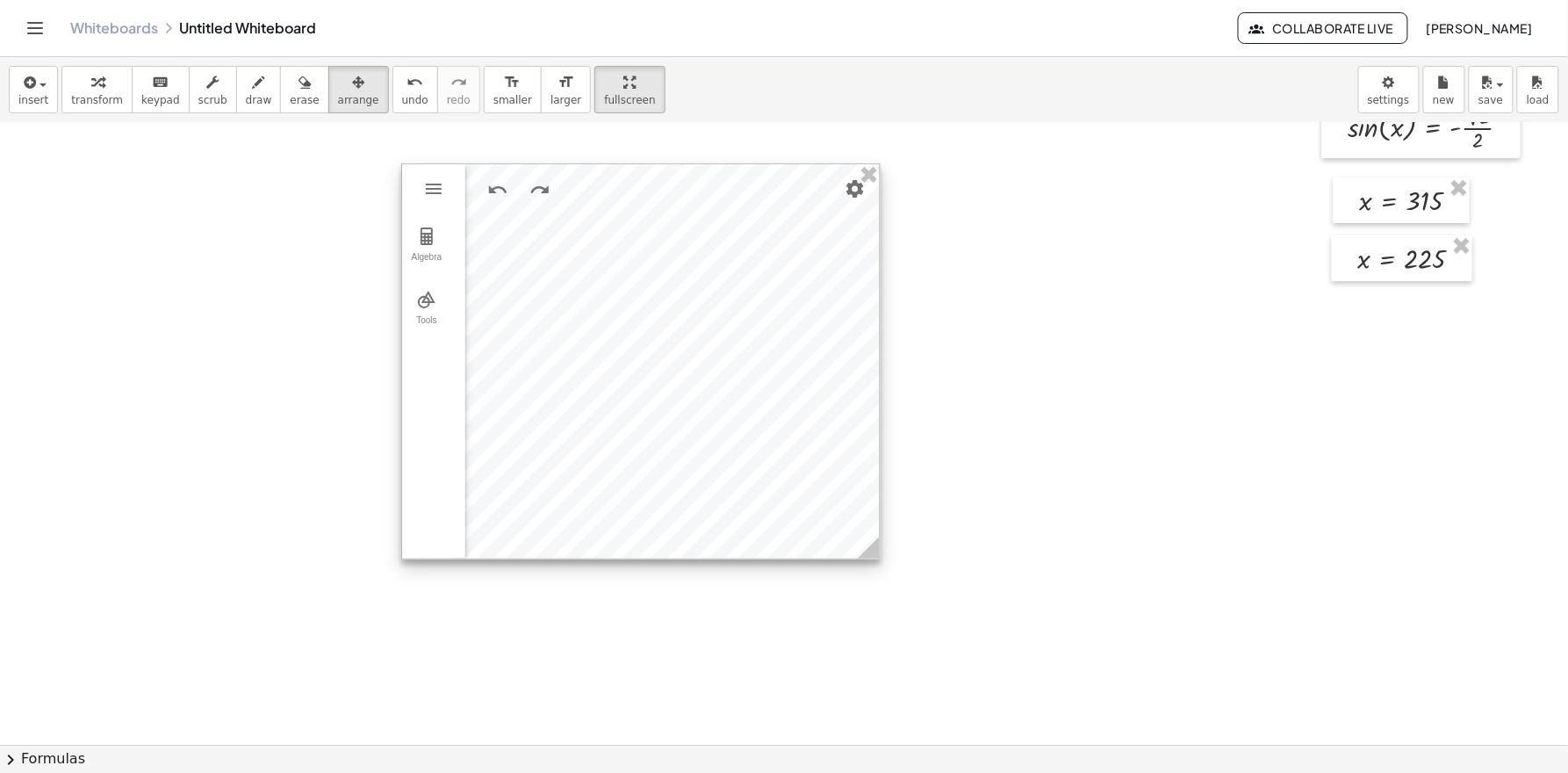
drag, startPoint x: 972, startPoint y: 568, endPoint x: 871, endPoint y: 552, distance: 102.3
click at [871, 552] on icon at bounding box center [869, 548] width 22 height 22
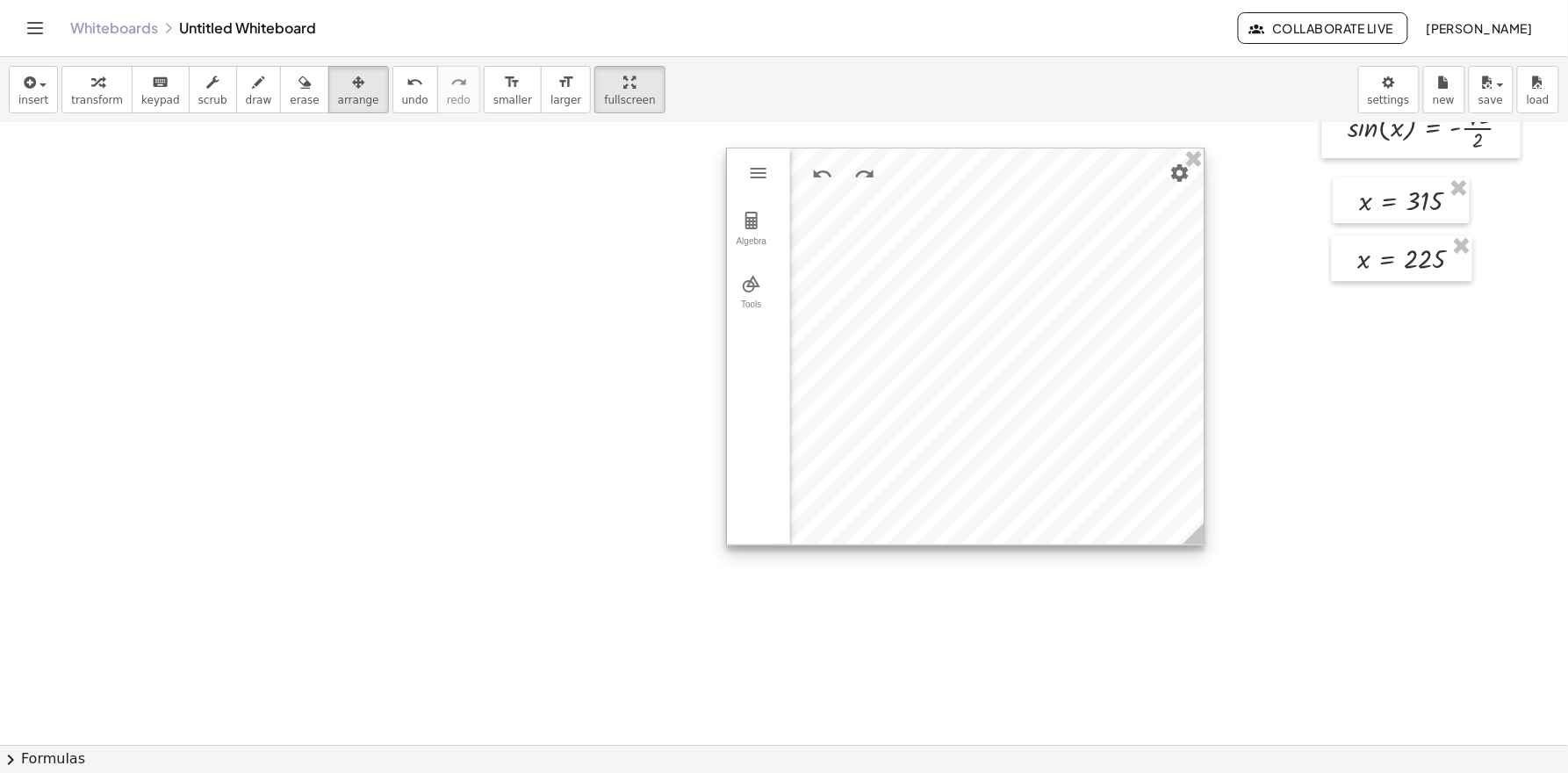
drag, startPoint x: 634, startPoint y: 168, endPoint x: 962, endPoint y: 142, distance: 329.0
click at [962, 149] on div at bounding box center [966, 347] width 477 height 396
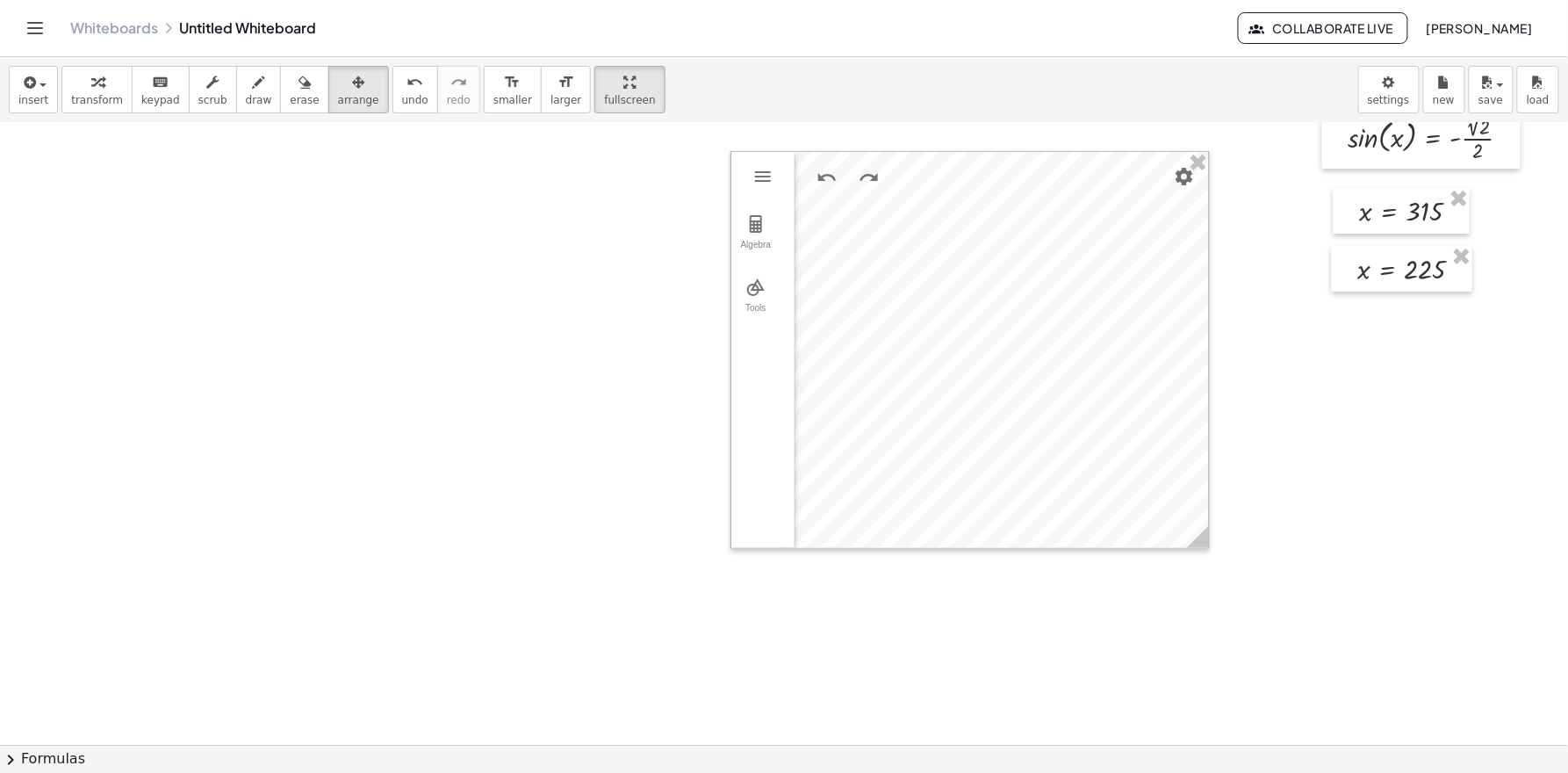
scroll to position [0, 0]
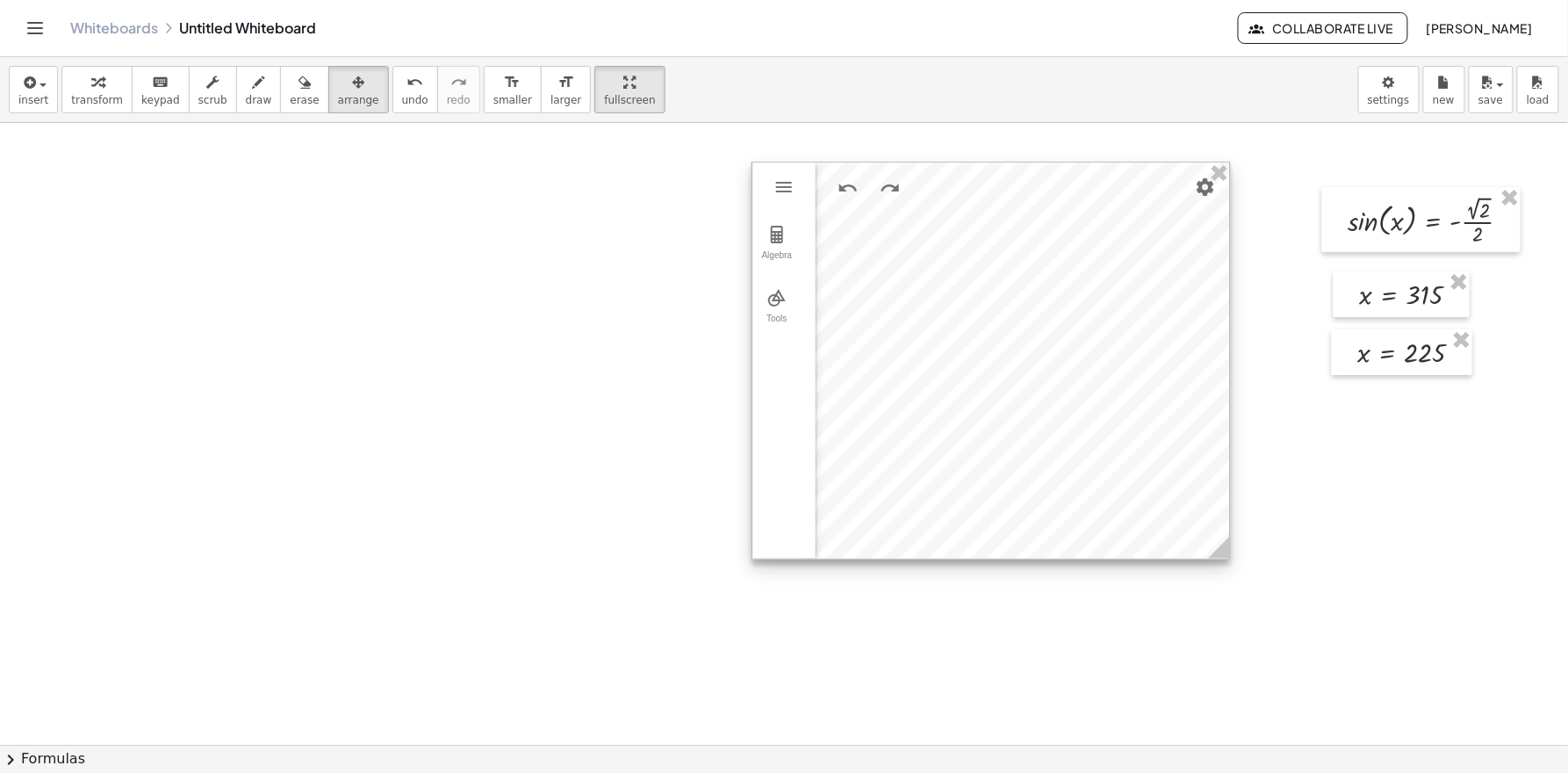
drag, startPoint x: 993, startPoint y: 273, endPoint x: 1014, endPoint y: 189, distance: 86.6
click at [1014, 189] on div at bounding box center [991, 360] width 477 height 396
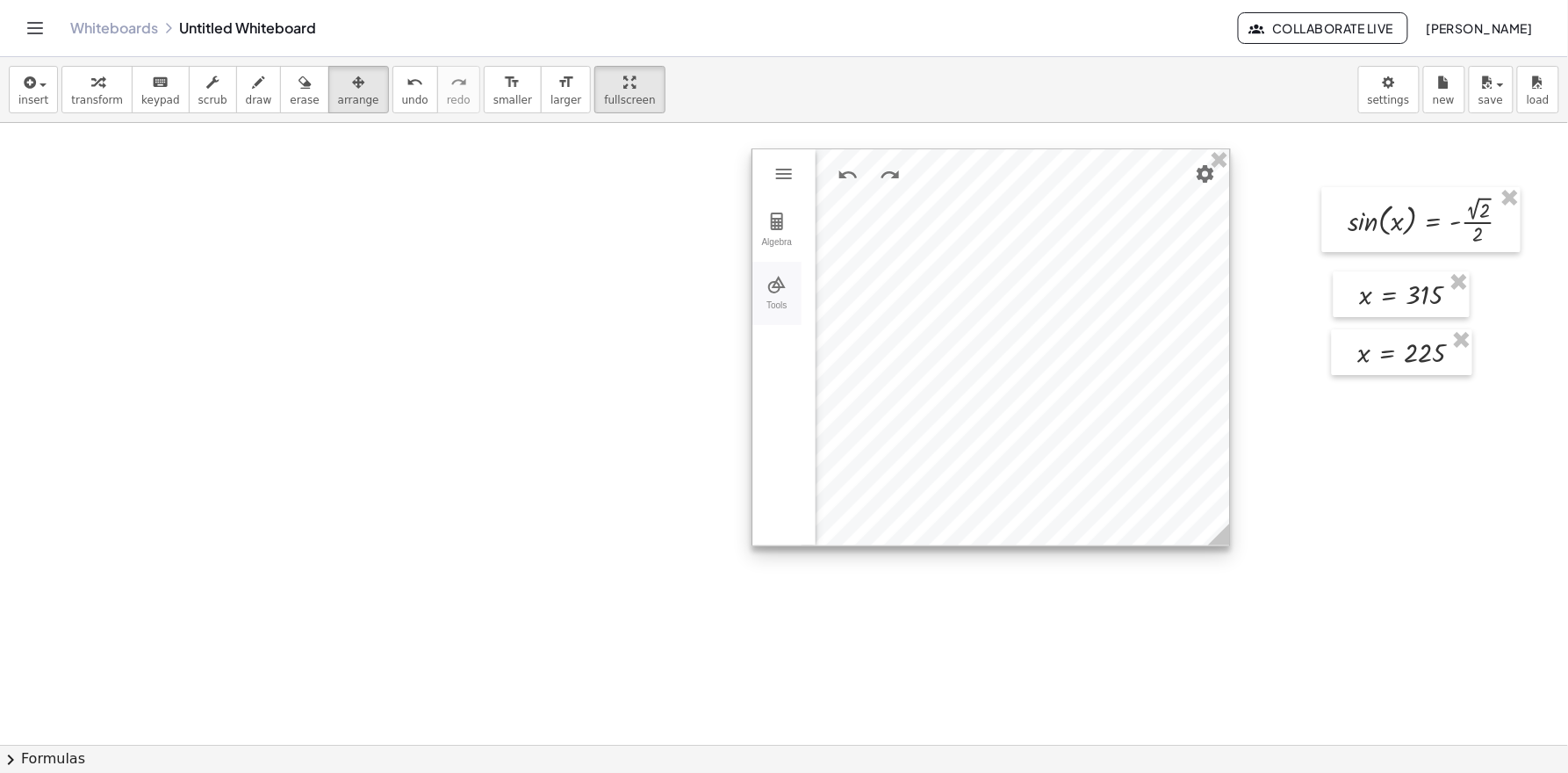
click at [779, 286] on img "Geometry" at bounding box center [777, 284] width 21 height 21
click at [774, 293] on img "Geometry" at bounding box center [777, 284] width 21 height 21
click at [999, 282] on img "Circle with Center through Point. Select center point, then point on circle" at bounding box center [991, 273] width 71 height 28
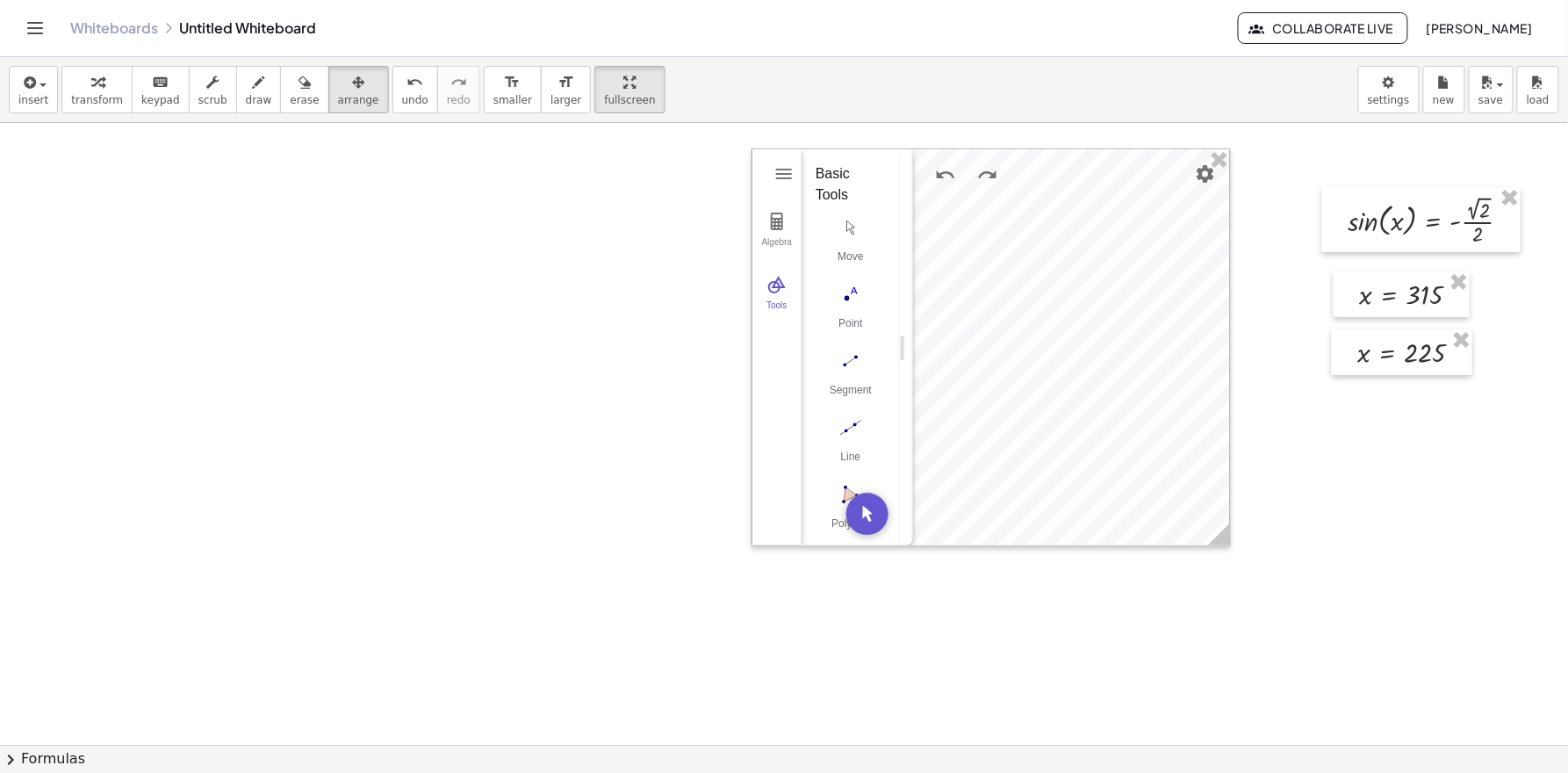
drag, startPoint x: 1086, startPoint y: 378, endPoint x: 715, endPoint y: 700, distance: 491.2
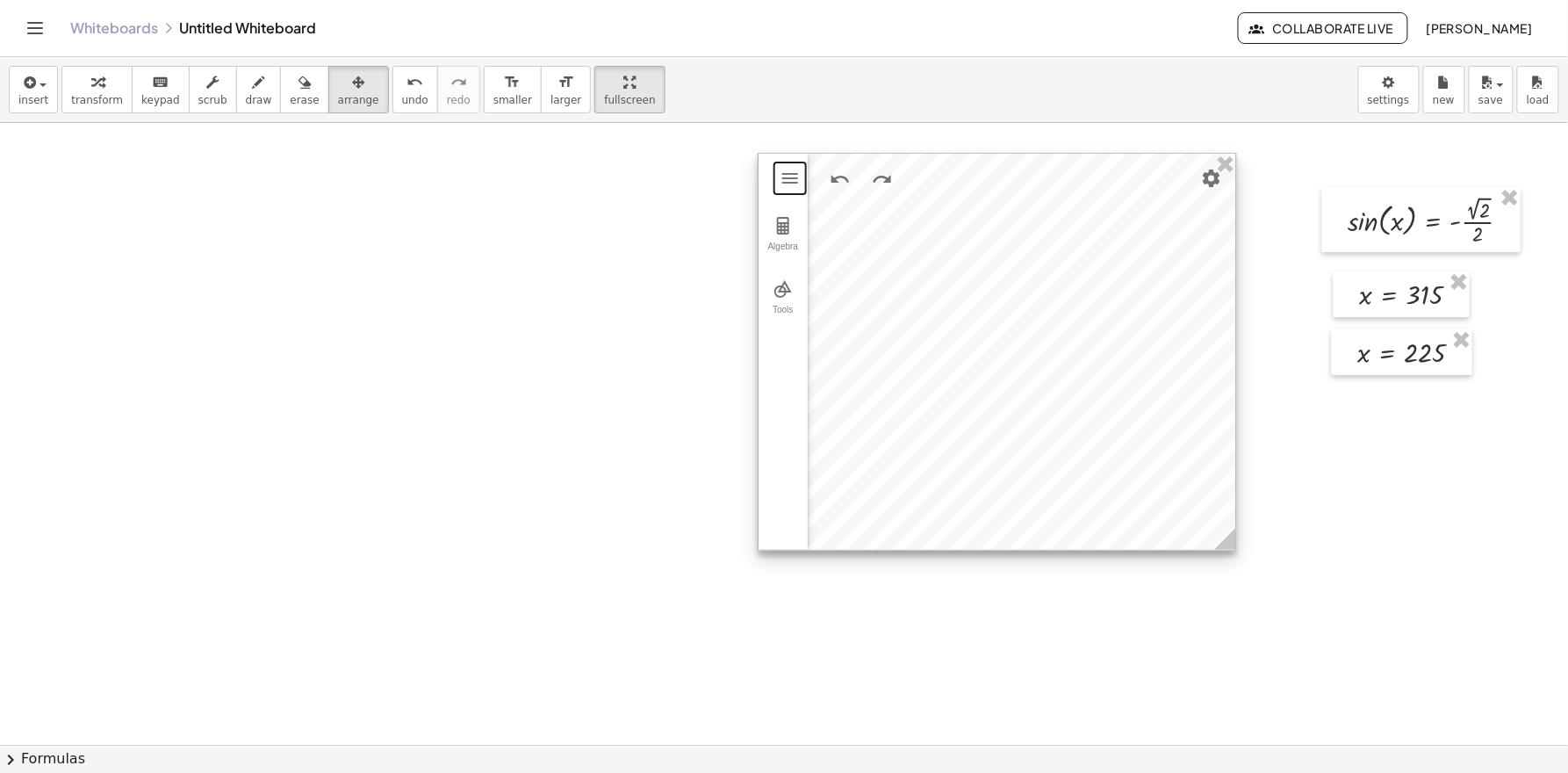
drag, startPoint x: 923, startPoint y: 252, endPoint x: 931, endPoint y: 256, distance: 8.9
click at [931, 256] on div at bounding box center [998, 351] width 477 height 396
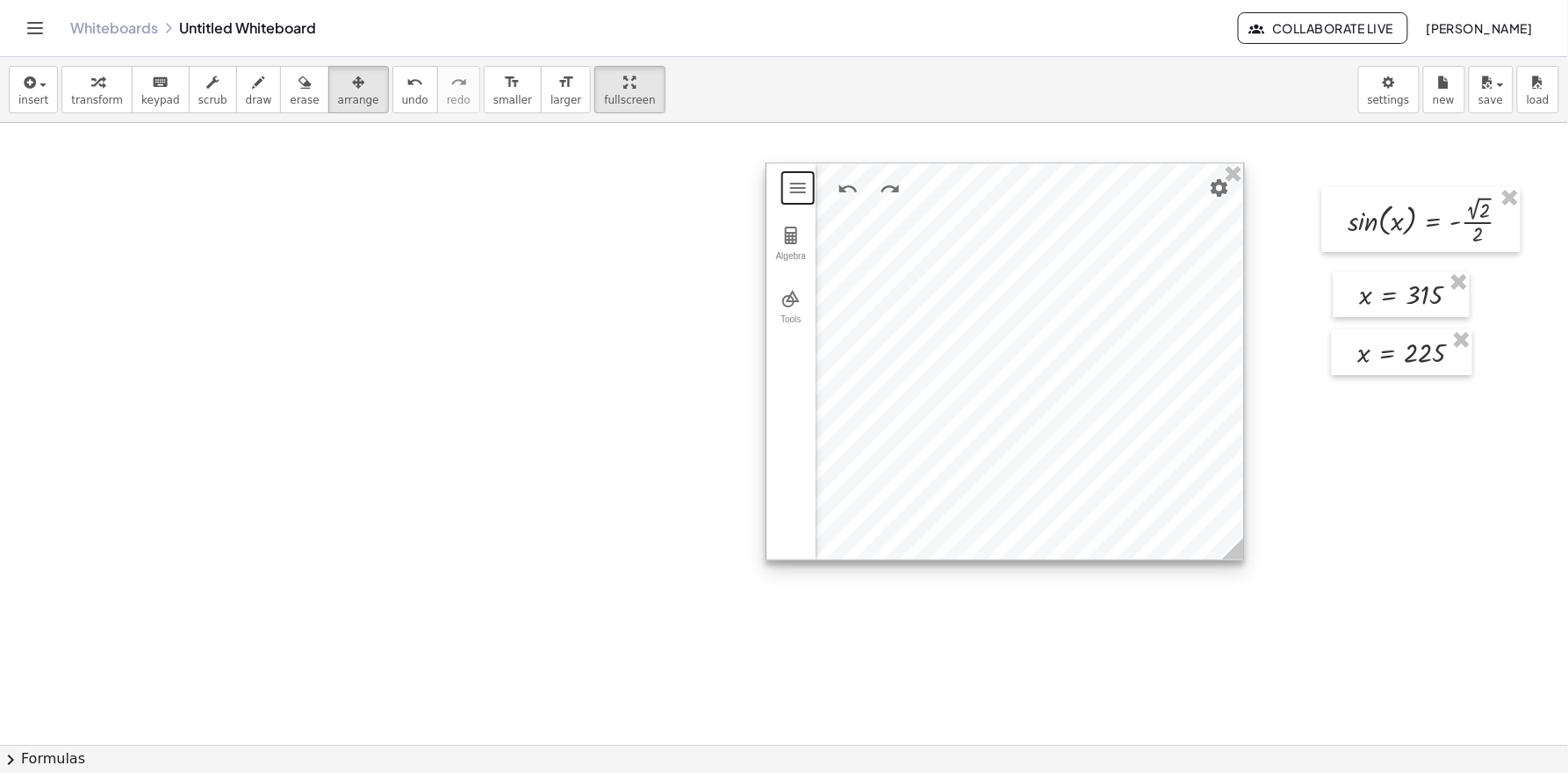
drag, startPoint x: 936, startPoint y: 265, endPoint x: 931, endPoint y: 256, distance: 10.3
click at [936, 262] on div at bounding box center [1005, 361] width 477 height 396
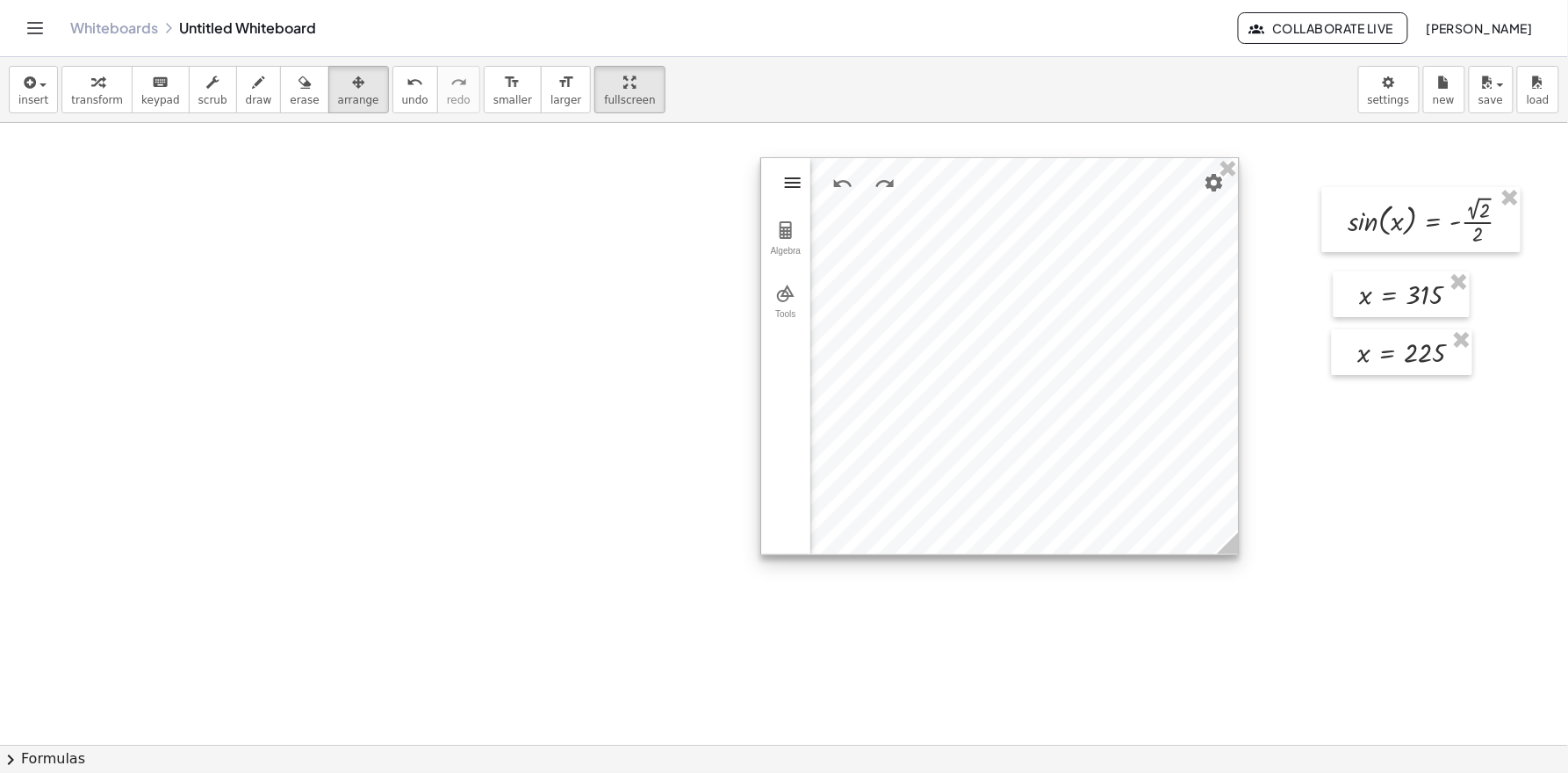
drag, startPoint x: 775, startPoint y: 187, endPoint x: 791, endPoint y: 185, distance: 16.1
click at [791, 185] on div "Algebra Tools Input… GeoGebra Geometry Basic Tools Move Point Segment Line Poly…" at bounding box center [1000, 356] width 479 height 398
click at [791, 186] on img "Geometry" at bounding box center [792, 182] width 21 height 21
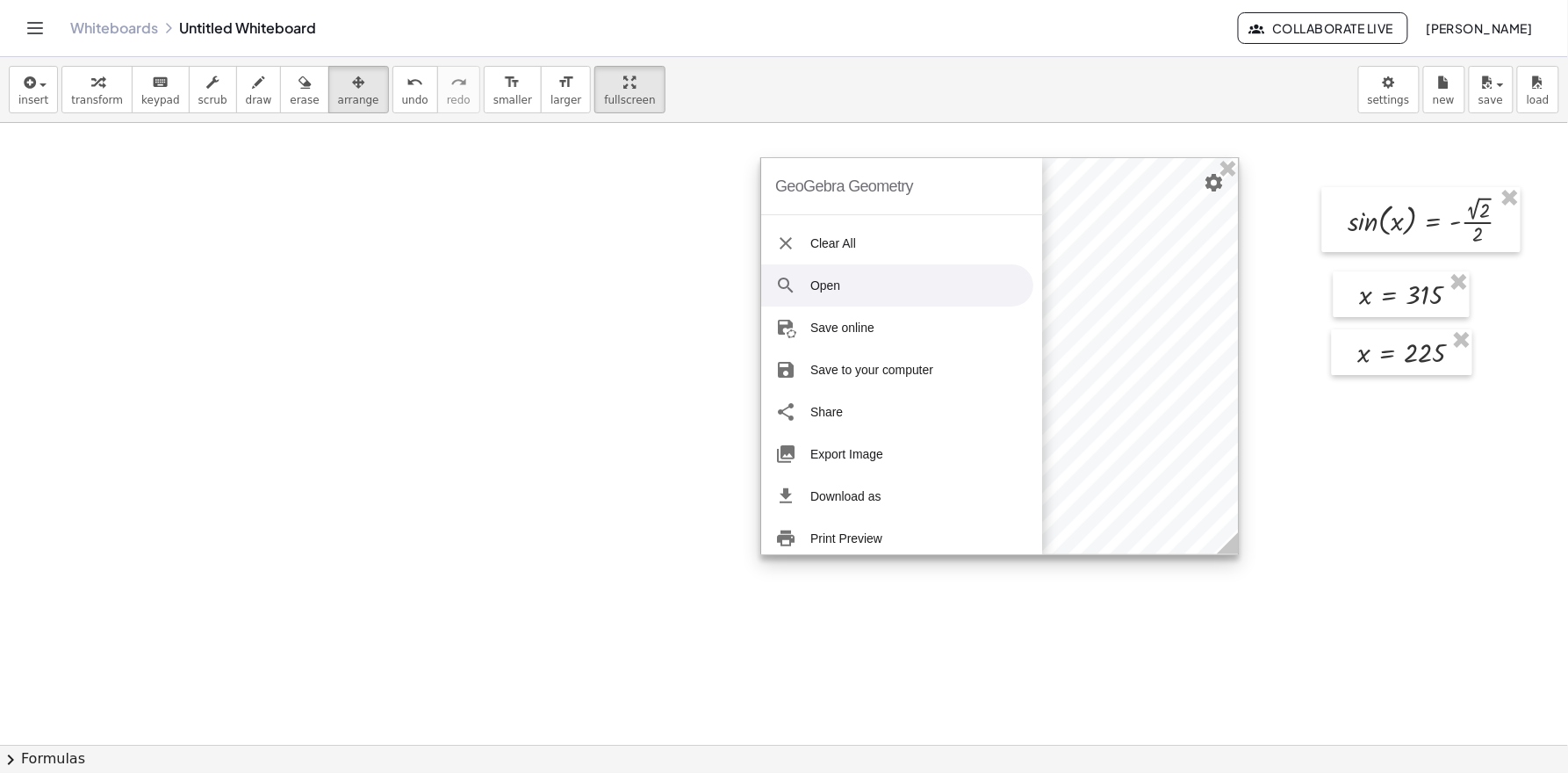
click at [784, 267] on li "Open" at bounding box center [897, 285] width 272 height 42
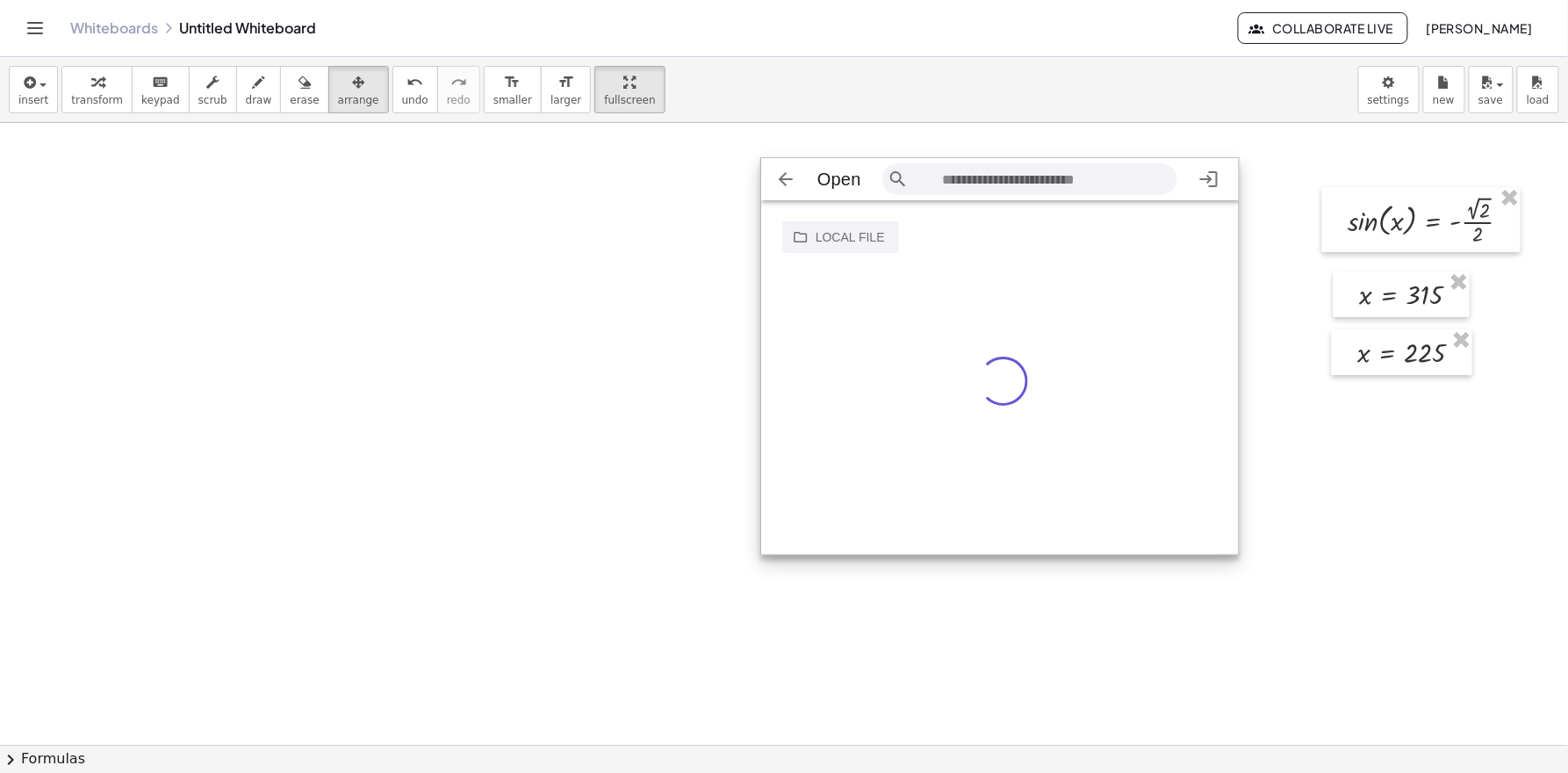
scroll to position [27, 465]
click at [779, 176] on img "Geometry" at bounding box center [786, 179] width 21 height 21
click at [789, 314] on div "Tools" at bounding box center [785, 321] width 42 height 24
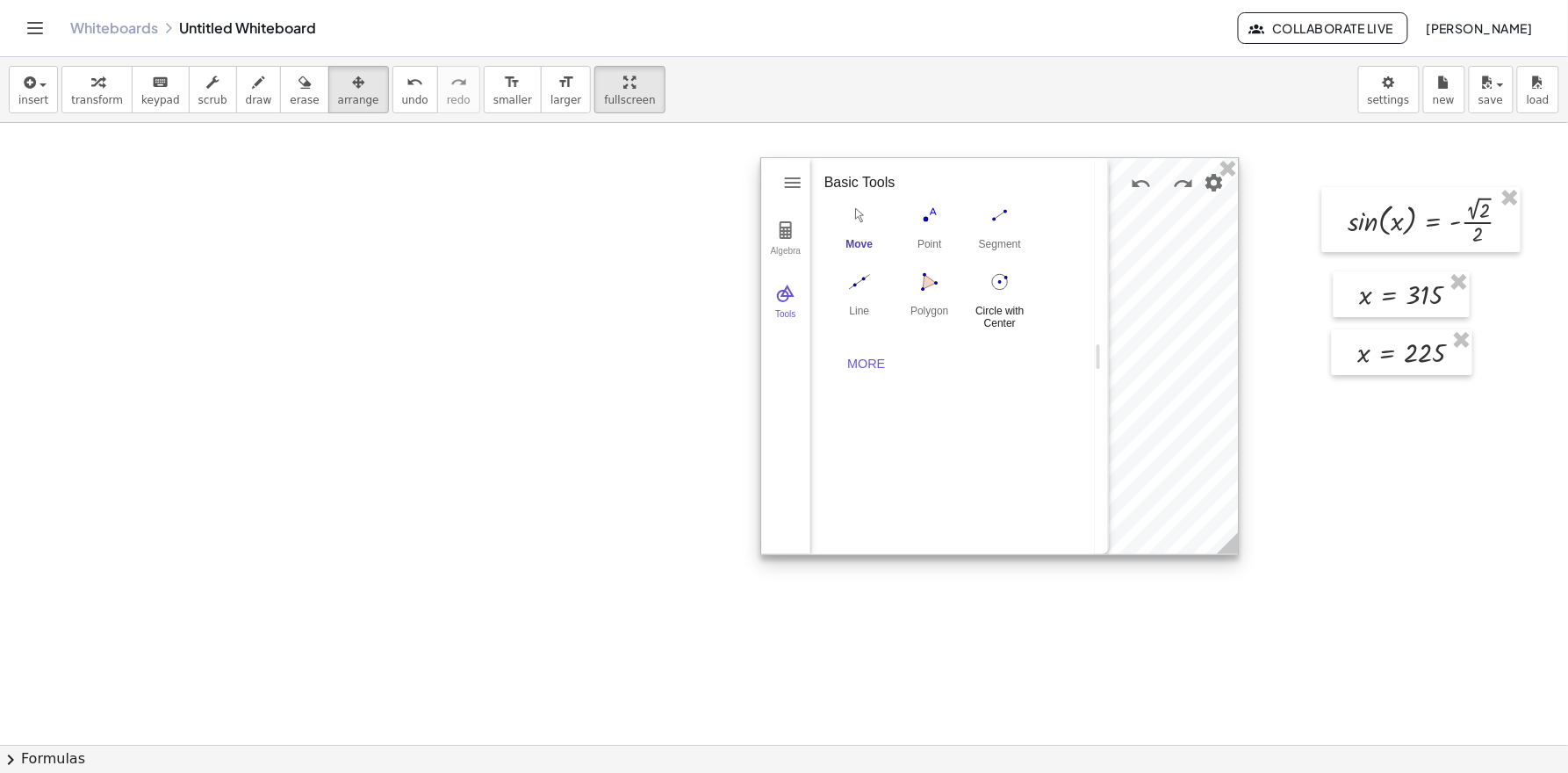
click at [1014, 280] on img "Circle with Center through Point. Select center point, then point on circle" at bounding box center [1000, 282] width 71 height 28
click at [1125, 292] on div at bounding box center [1000, 356] width 477 height 396
click at [1065, 522] on img "Move. Drag or select object" at bounding box center [1063, 522] width 42 height 42
click at [1007, 311] on div "Circle with Center through Point" at bounding box center [1000, 317] width 71 height 24
click at [1140, 335] on div at bounding box center [1000, 356] width 477 height 396
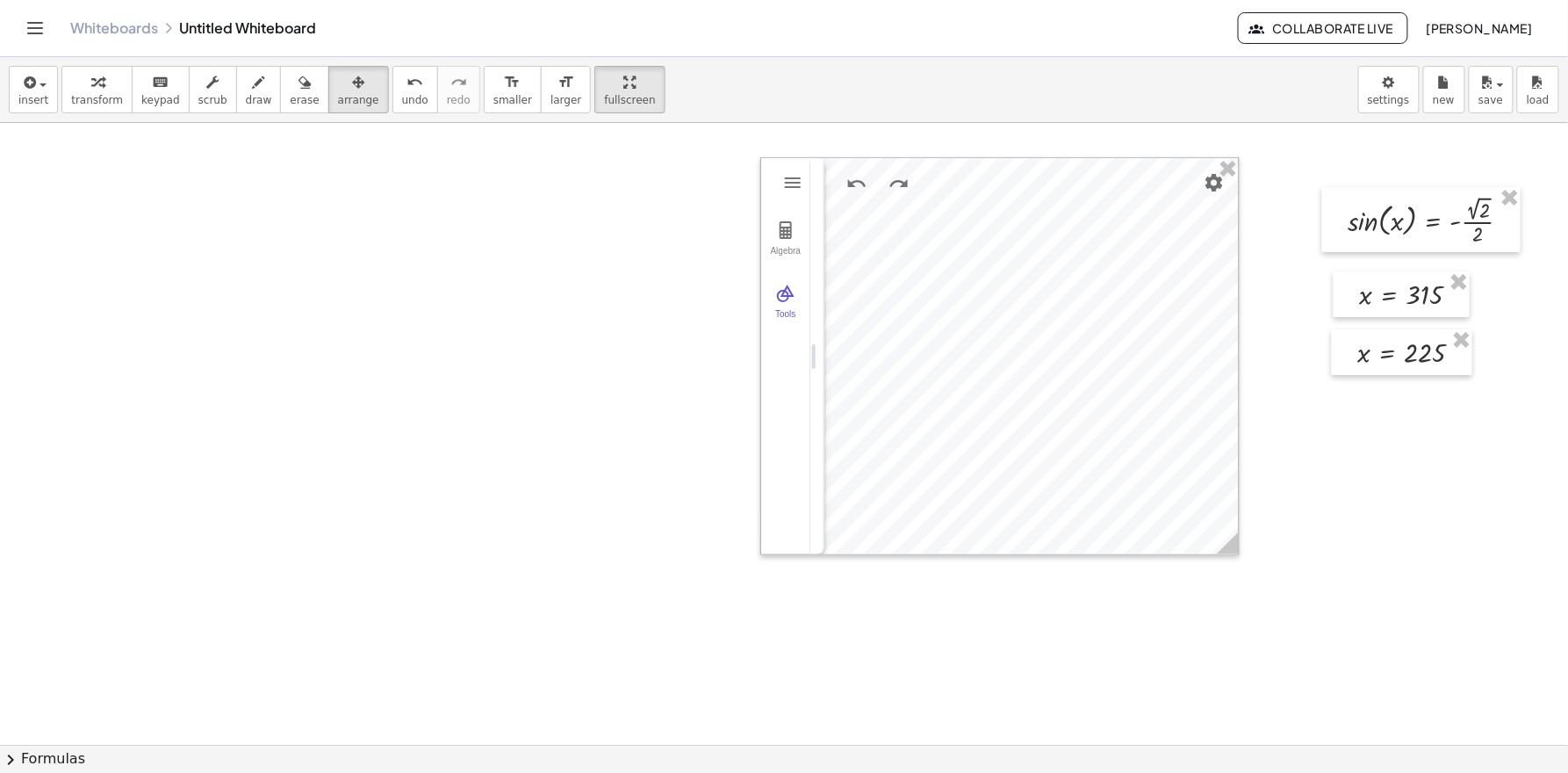
drag, startPoint x: 1099, startPoint y: 361, endPoint x: 801, endPoint y: 407, distance: 301.5
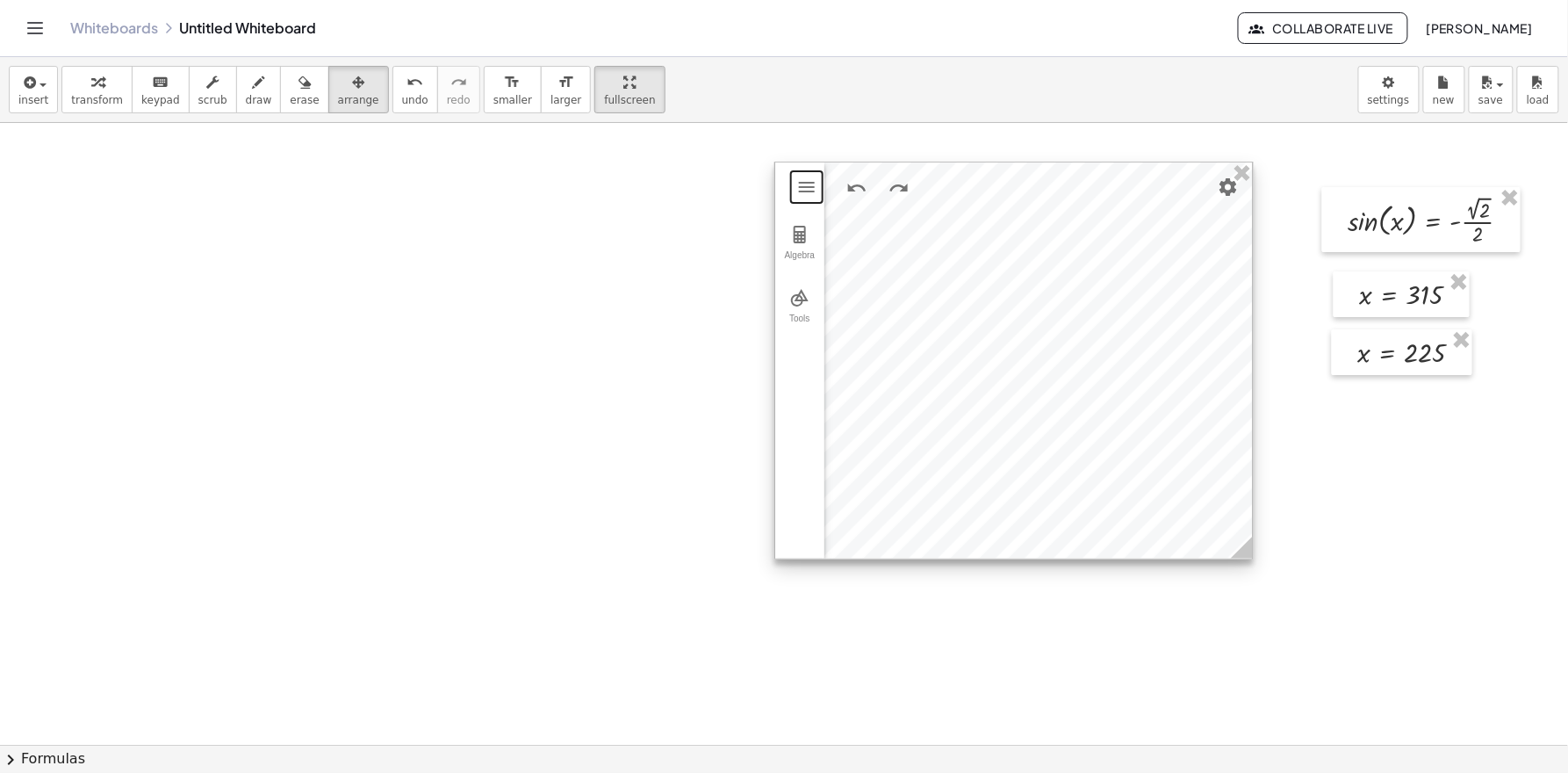
drag, startPoint x: 934, startPoint y: 279, endPoint x: 947, endPoint y: 282, distance: 13.3
click at [947, 282] on div at bounding box center [1014, 360] width 477 height 396
click at [791, 191] on button "Geometry" at bounding box center [805, 187] width 32 height 32
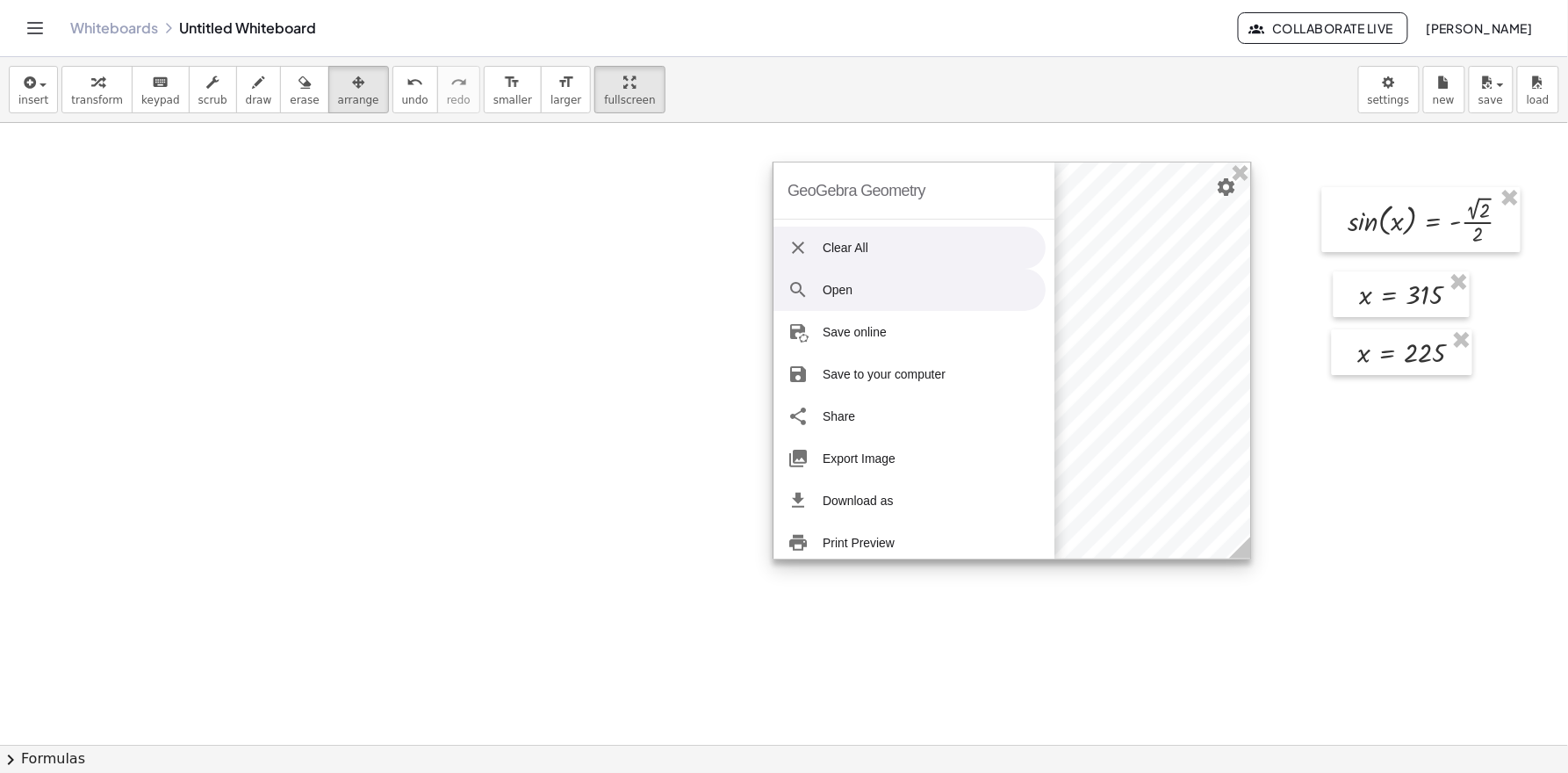
drag, startPoint x: 769, startPoint y: 158, endPoint x: 828, endPoint y: 229, distance: 92.3
click at [828, 229] on div "sin ( , x ) = - · 2 √ 2 · 2 x = 225 x = 315 GeoGebra Geometry Clear All Open Sa…" at bounding box center [788, 744] width 1575 height 1244
click at [828, 229] on li "Clear All" at bounding box center [909, 247] width 272 height 42
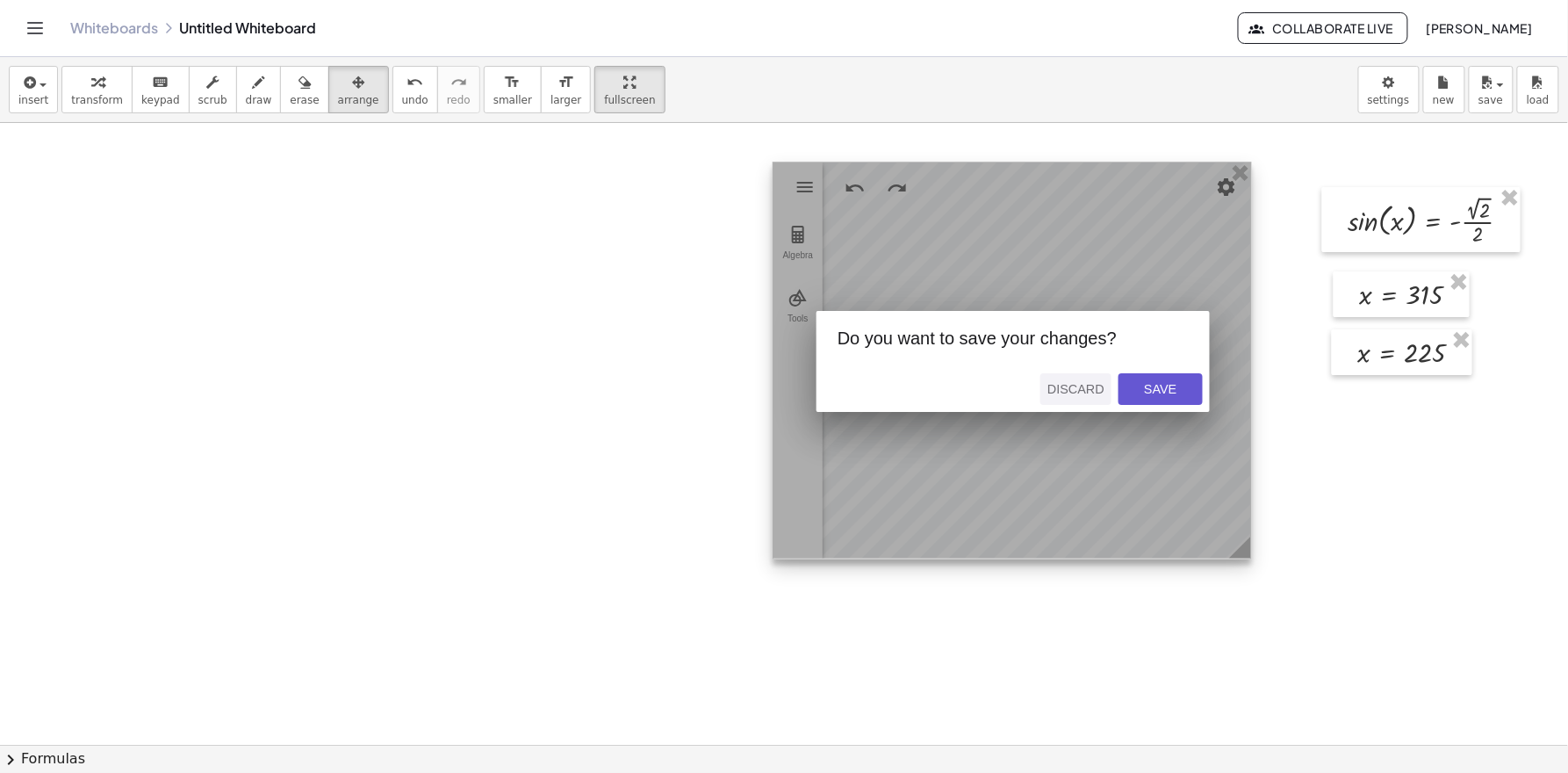
click at [1086, 393] on div "Discard" at bounding box center [1076, 388] width 57 height 14
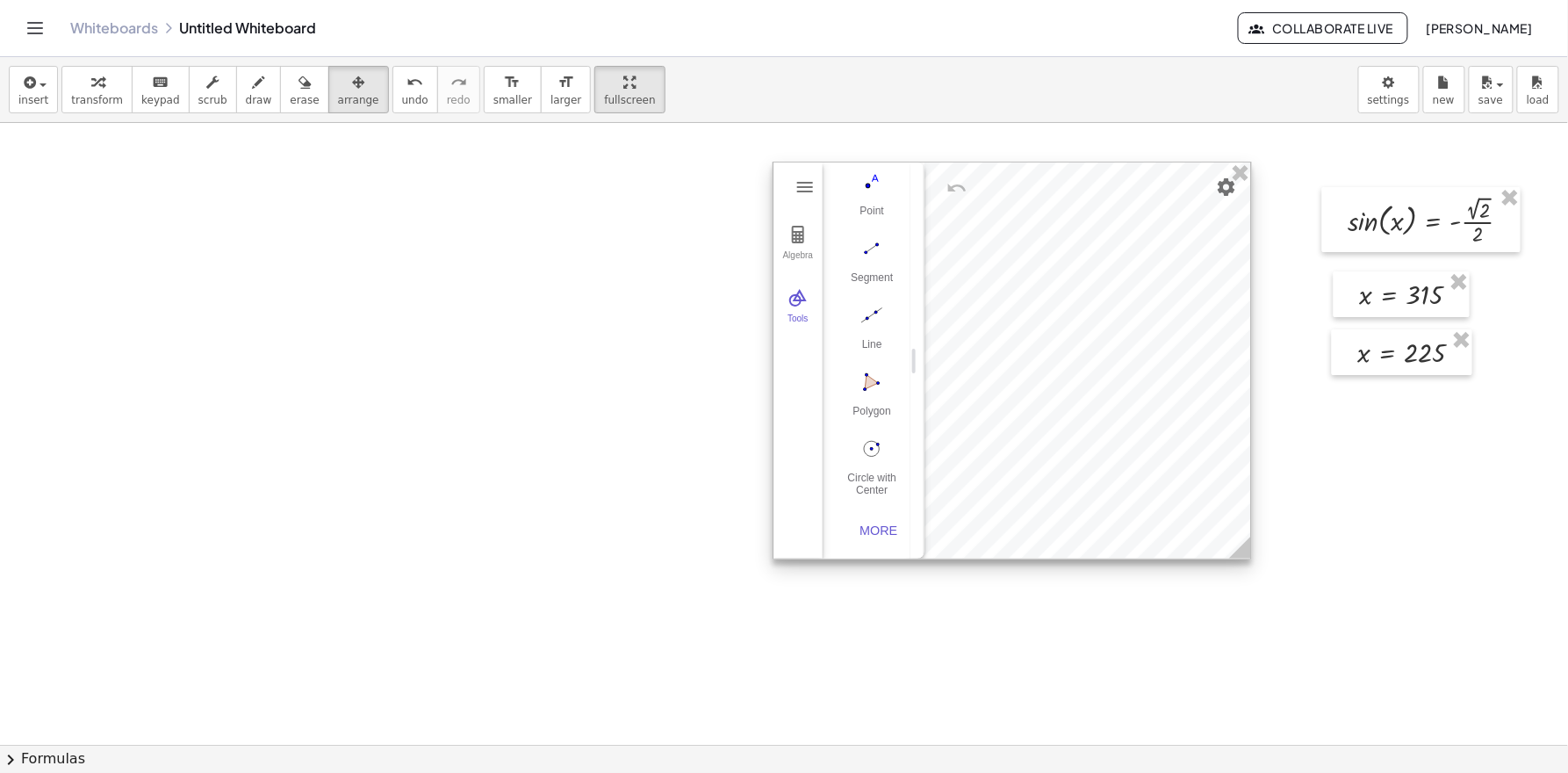
scroll to position [135, 0]
click at [865, 438] on img "Circle with Center through Point. Select center point, then point on circle" at bounding box center [872, 449] width 71 height 28
drag, startPoint x: 1046, startPoint y: 260, endPoint x: 1031, endPoint y: 250, distance: 18.0
click at [1031, 250] on div at bounding box center [1000, 358] width 477 height 396
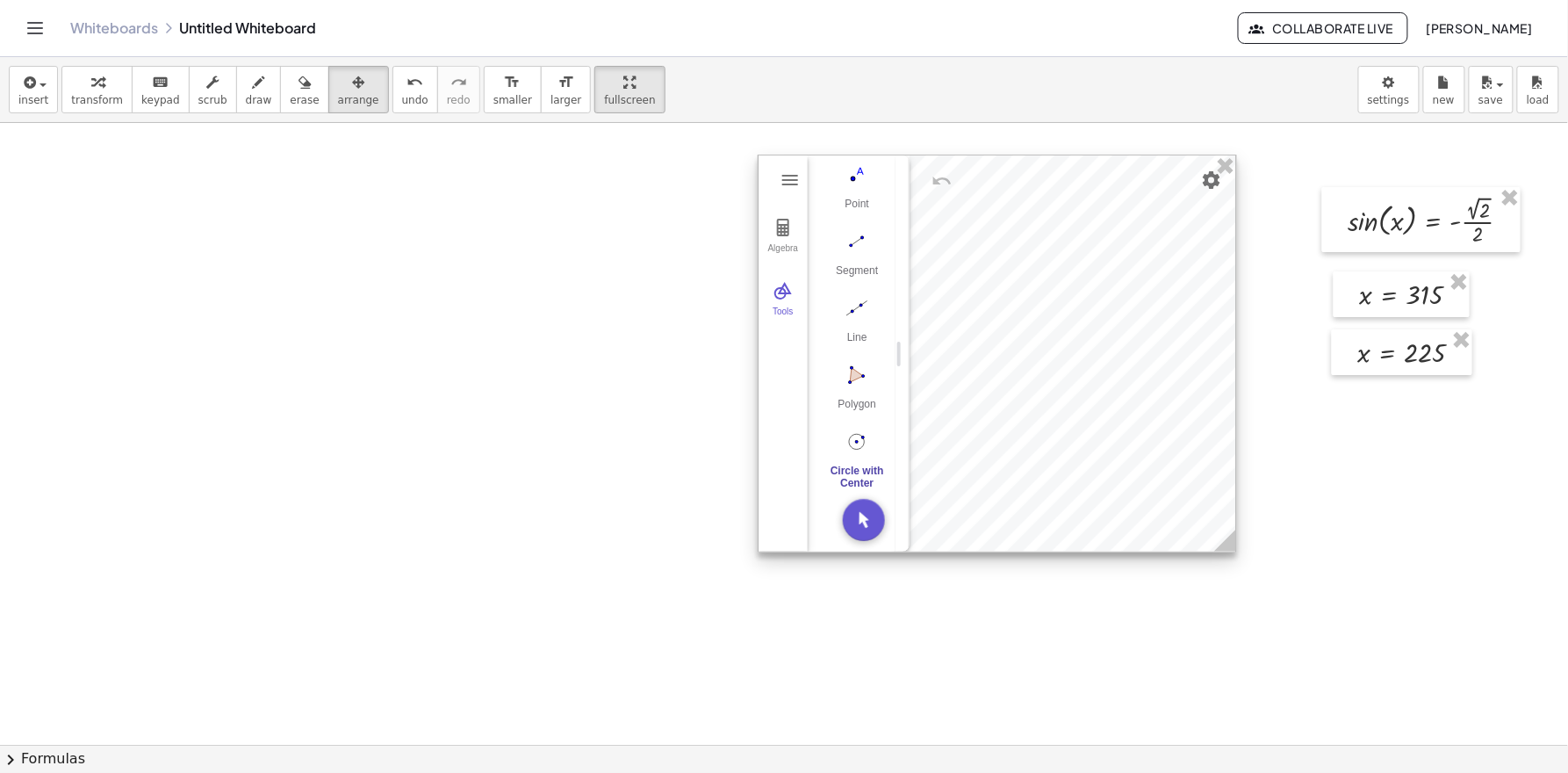
click at [1031, 250] on div at bounding box center [998, 353] width 477 height 396
drag, startPoint x: 865, startPoint y: 519, endPoint x: 863, endPoint y: 485, distance: 34.1
click at [865, 518] on img "Move. Drag or select object" at bounding box center [864, 519] width 42 height 42
click at [856, 441] on img "Circle with Center through Point. Select center point, then point on circle" at bounding box center [857, 441] width 71 height 28
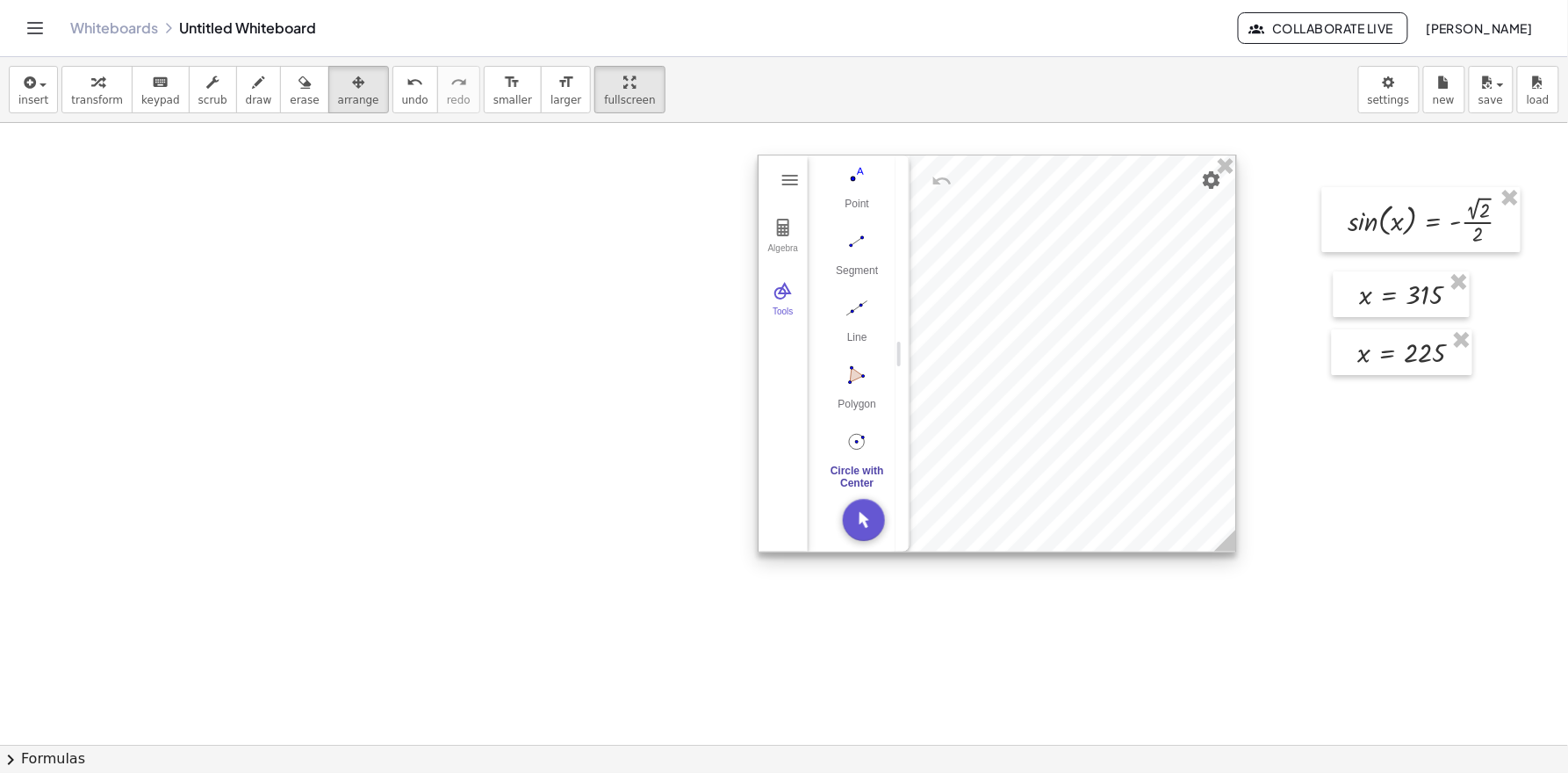
click at [856, 441] on img "Circle with Center through Point. Select center point, then point on circle" at bounding box center [857, 441] width 71 height 28
click at [1007, 371] on div at bounding box center [998, 353] width 477 height 396
click at [1027, 365] on div at bounding box center [1006, 353] width 477 height 396
click at [868, 472] on div "Circle with Center through Point" at bounding box center [865, 475] width 71 height 24
drag, startPoint x: 868, startPoint y: 469, endPoint x: 868, endPoint y: 459, distance: 10.0
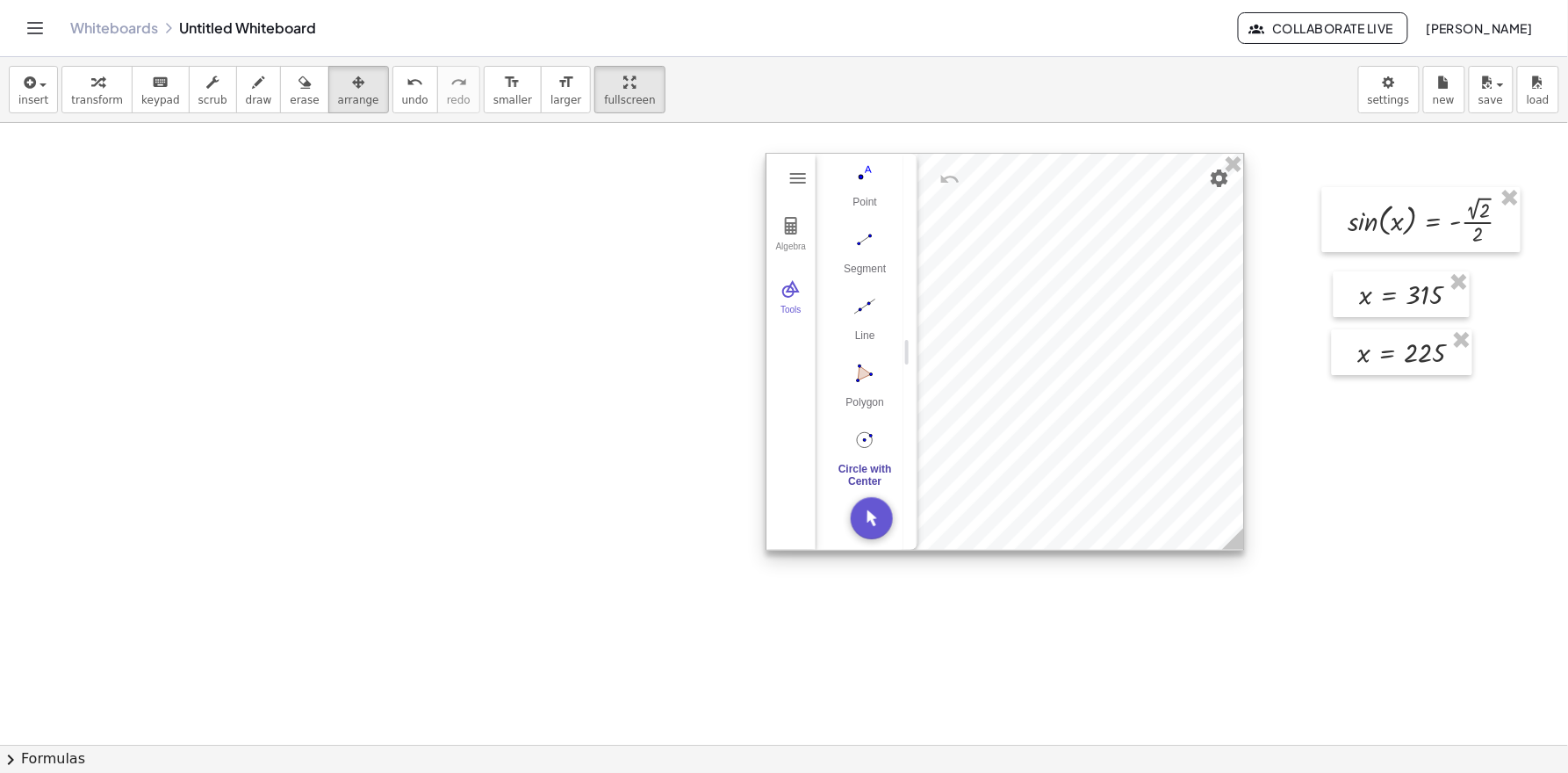
click at [868, 468] on div "Circle with Center through Point" at bounding box center [865, 475] width 71 height 24
click at [867, 452] on button "Circle with Center through Point" at bounding box center [865, 457] width 71 height 63
click at [866, 463] on button "Circle with Center through Point" at bounding box center [865, 457] width 71 height 63
drag, startPoint x: 885, startPoint y: 522, endPoint x: 875, endPoint y: 481, distance: 42.2
click at [875, 481] on div "Input… GeoGebra Geometry Basic Tools Move Point Segment Line Polygon Circle wit…" at bounding box center [859, 351] width 88 height 396
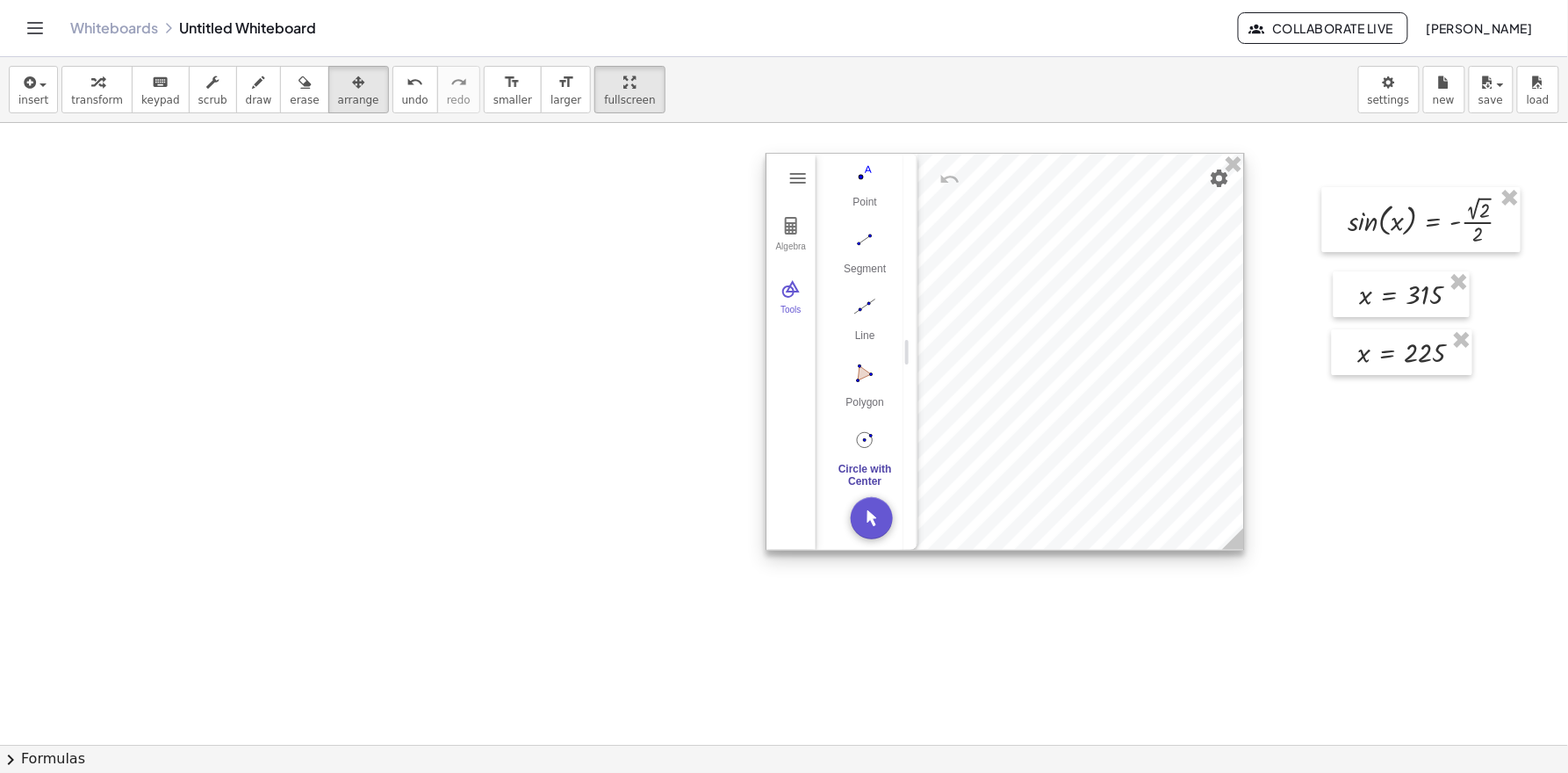
click at [876, 445] on button "Circle with Center through Point" at bounding box center [865, 457] width 71 height 63
click at [871, 439] on img "Circle with Center through Point. Select center point, then point on circle" at bounding box center [865, 439] width 71 height 28
click at [1039, 265] on div at bounding box center [1005, 351] width 477 height 396
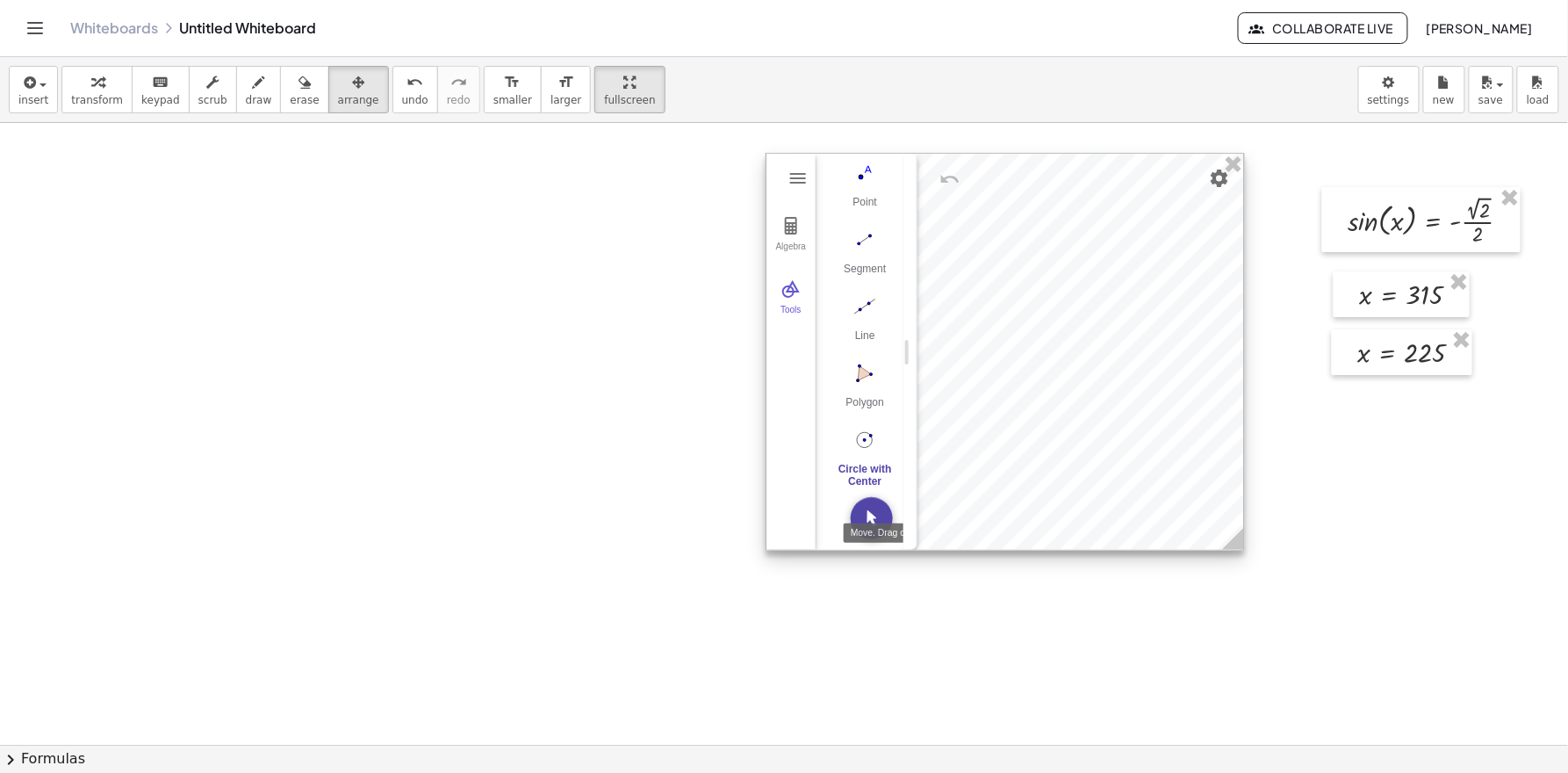
click at [883, 501] on img "Move. Drag or select object" at bounding box center [871, 518] width 42 height 42
click at [857, 463] on div "Circle with Center through Point" at bounding box center [865, 475] width 71 height 24
drag, startPoint x: 857, startPoint y: 454, endPoint x: 953, endPoint y: 386, distance: 117.6
click at [944, 393] on div "GeoGebra Geometry Clear All Open Save online Save to your computer Share Export…" at bounding box center [1005, 351] width 479 height 398
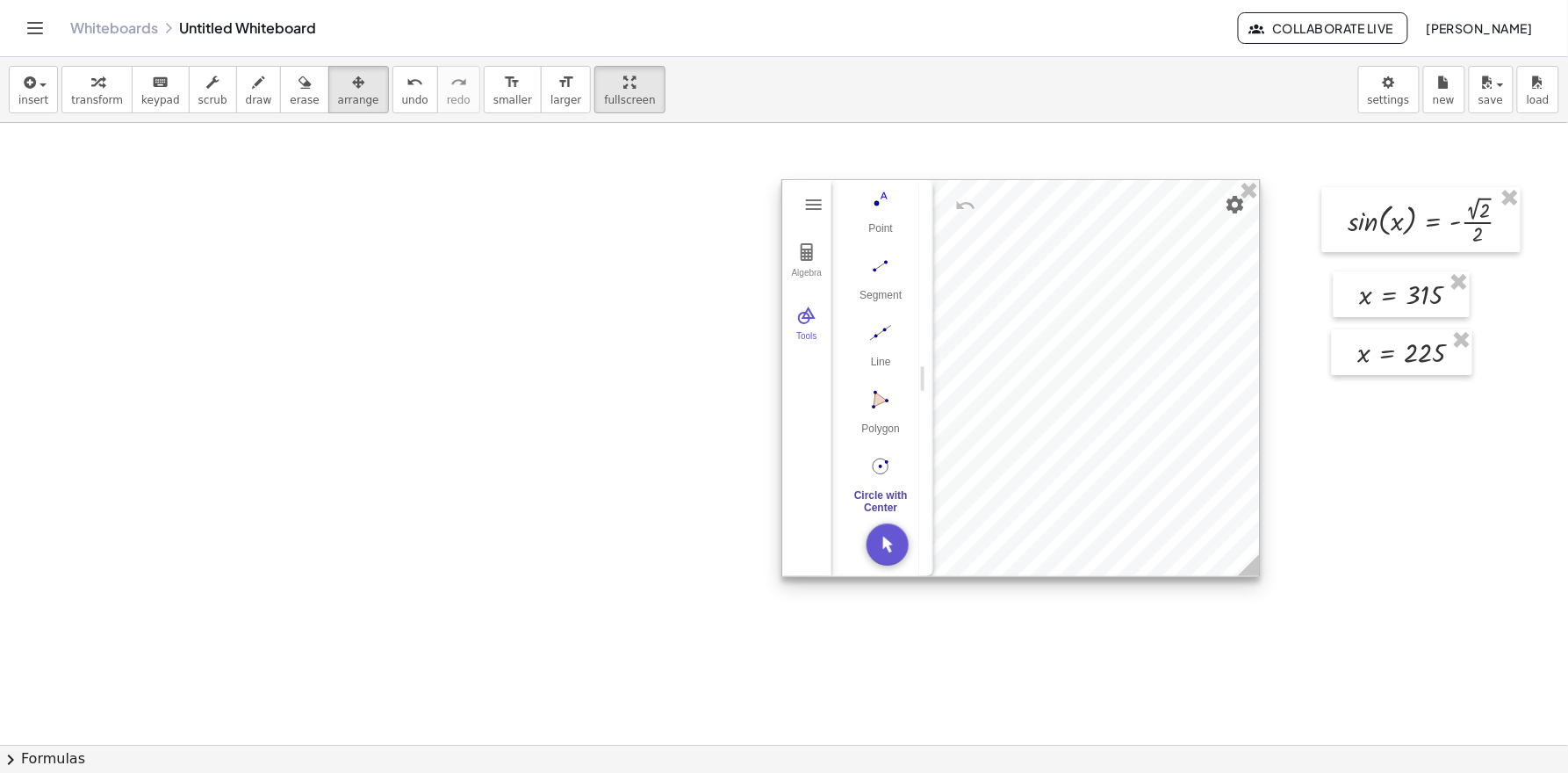
drag, startPoint x: 995, startPoint y: 337, endPoint x: 1003, endPoint y: 364, distance: 28.2
click at [1004, 366] on div at bounding box center [1021, 378] width 477 height 396
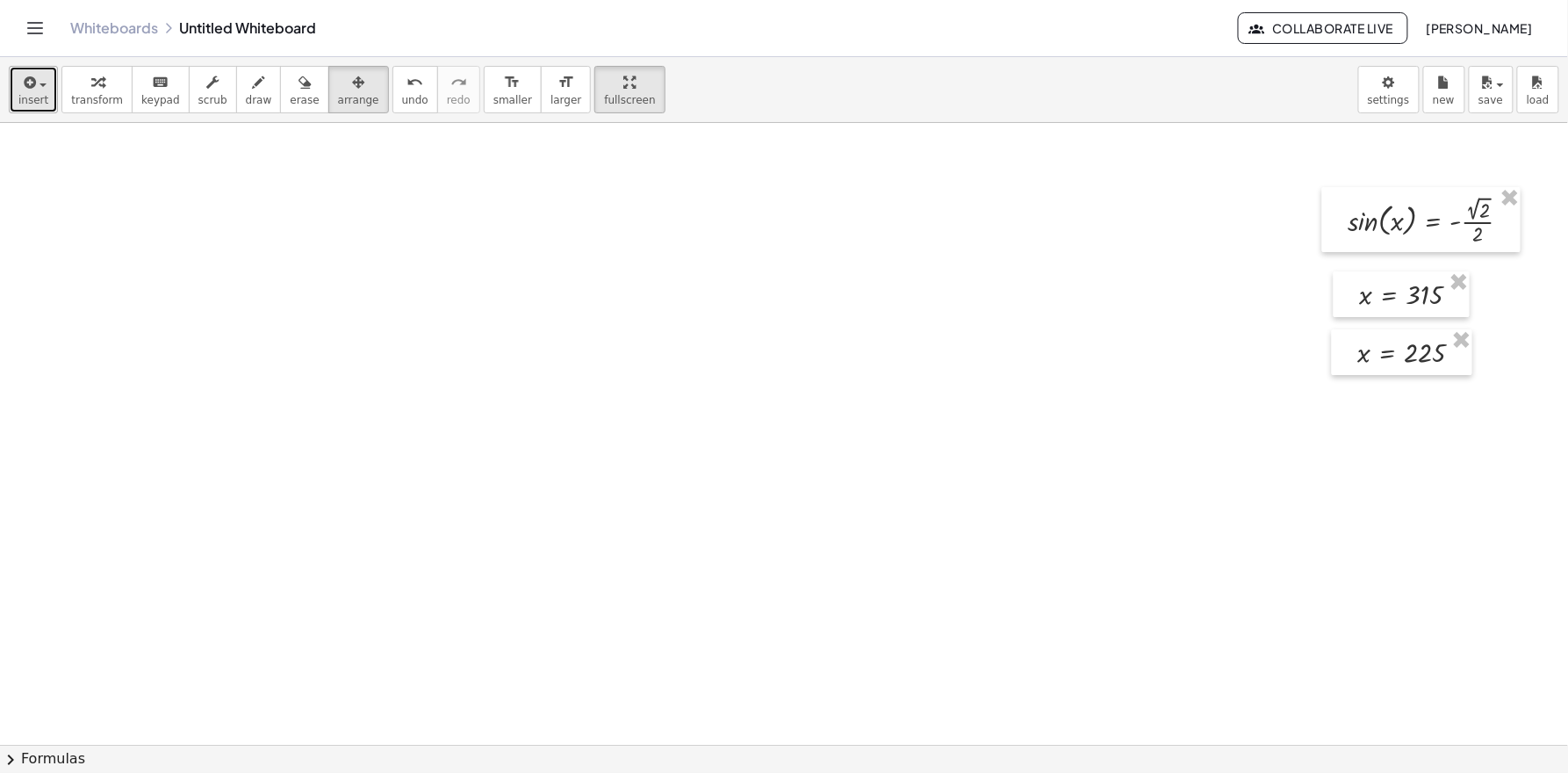
click at [9, 92] on button "insert" at bounding box center [33, 89] width 49 height 47
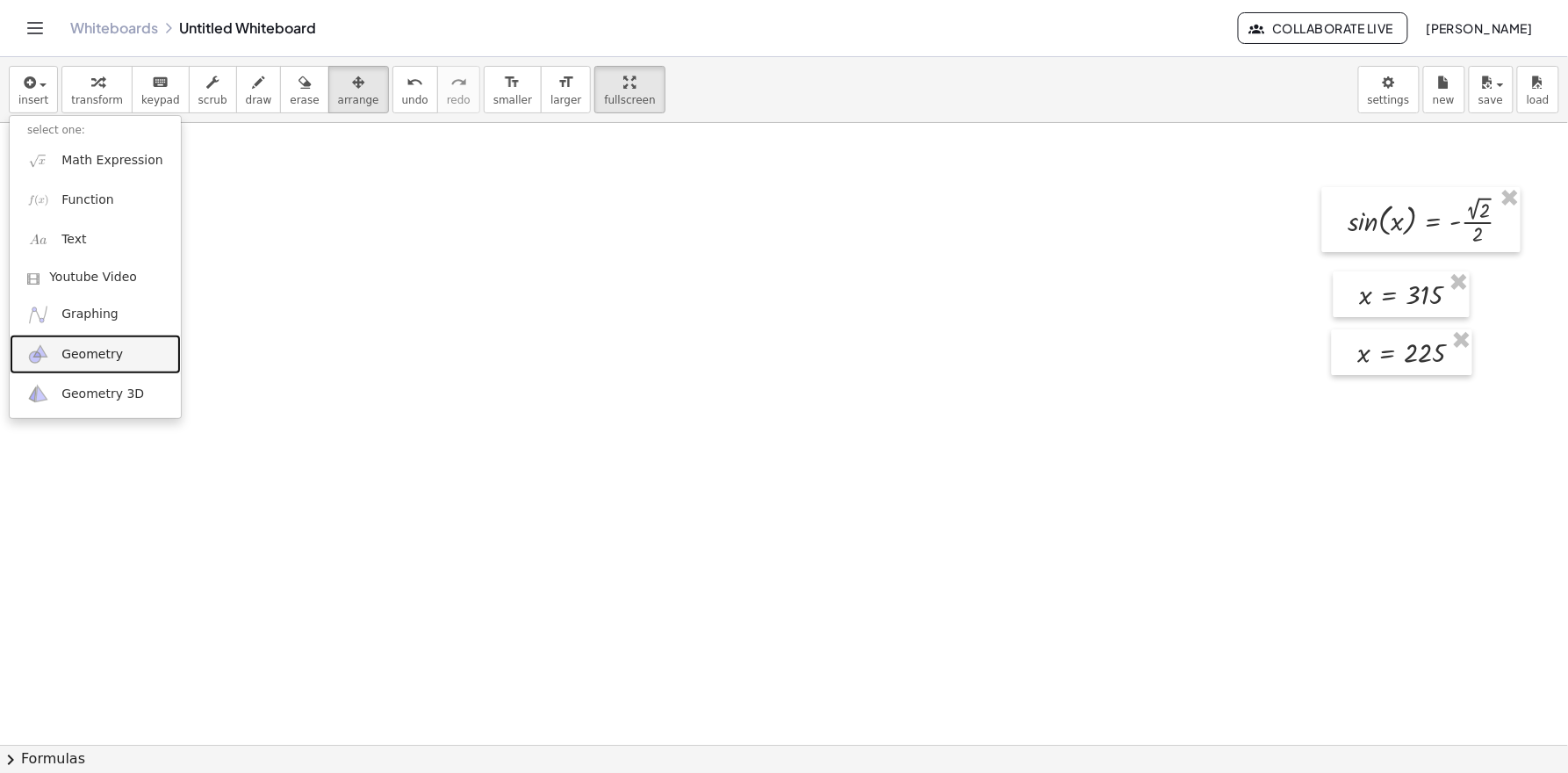
click at [62, 352] on span "Geometry" at bounding box center [92, 354] width 61 height 18
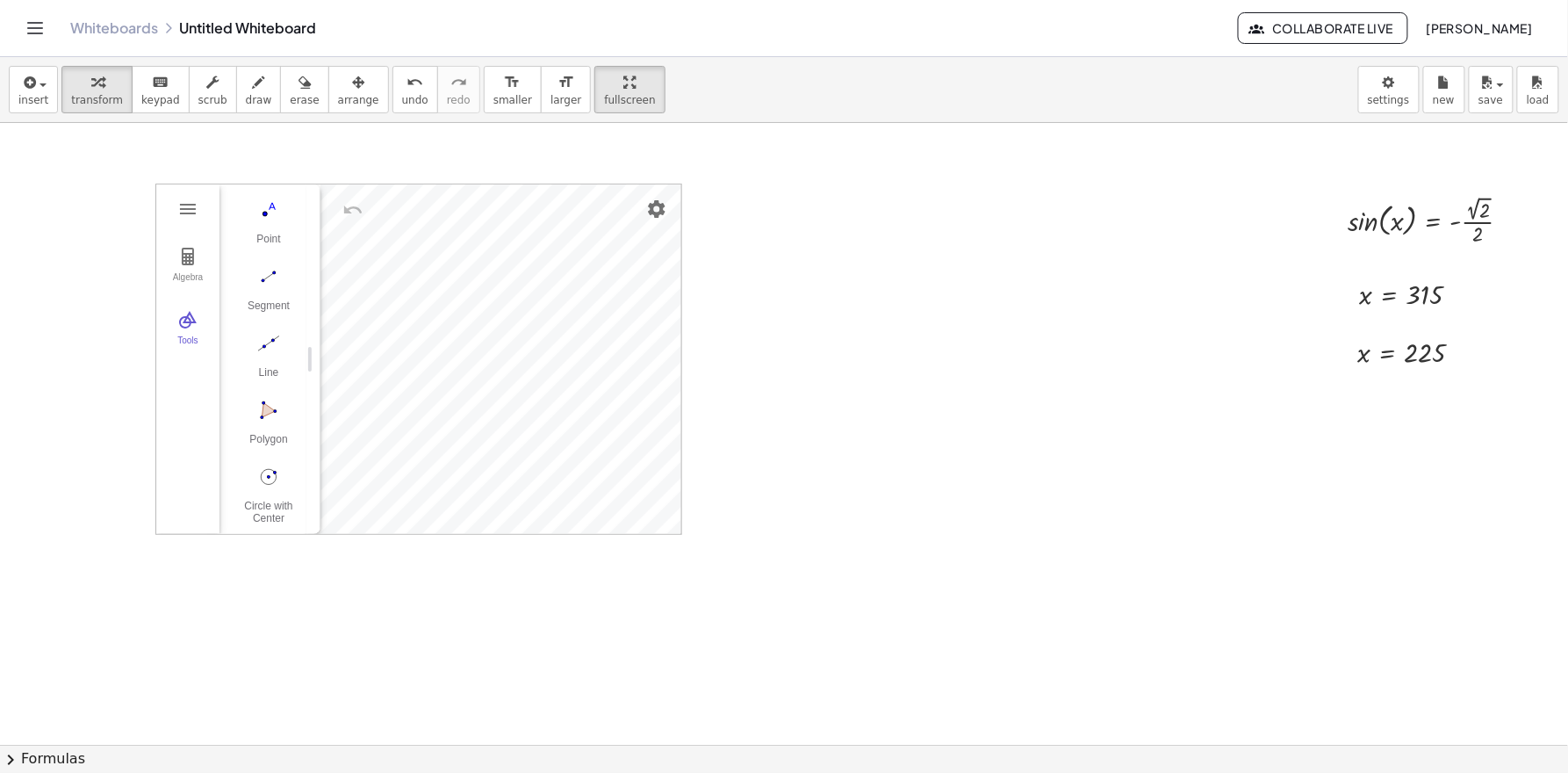
scroll to position [181, 0]
click at [247, 416] on img "Circle with Center through Point. Select center point, then point on circle" at bounding box center [268, 424] width 71 height 28
click at [407, 77] on icon "undo" at bounding box center [415, 83] width 17 height 21
click at [46, 83] on div "button" at bounding box center [33, 82] width 30 height 21
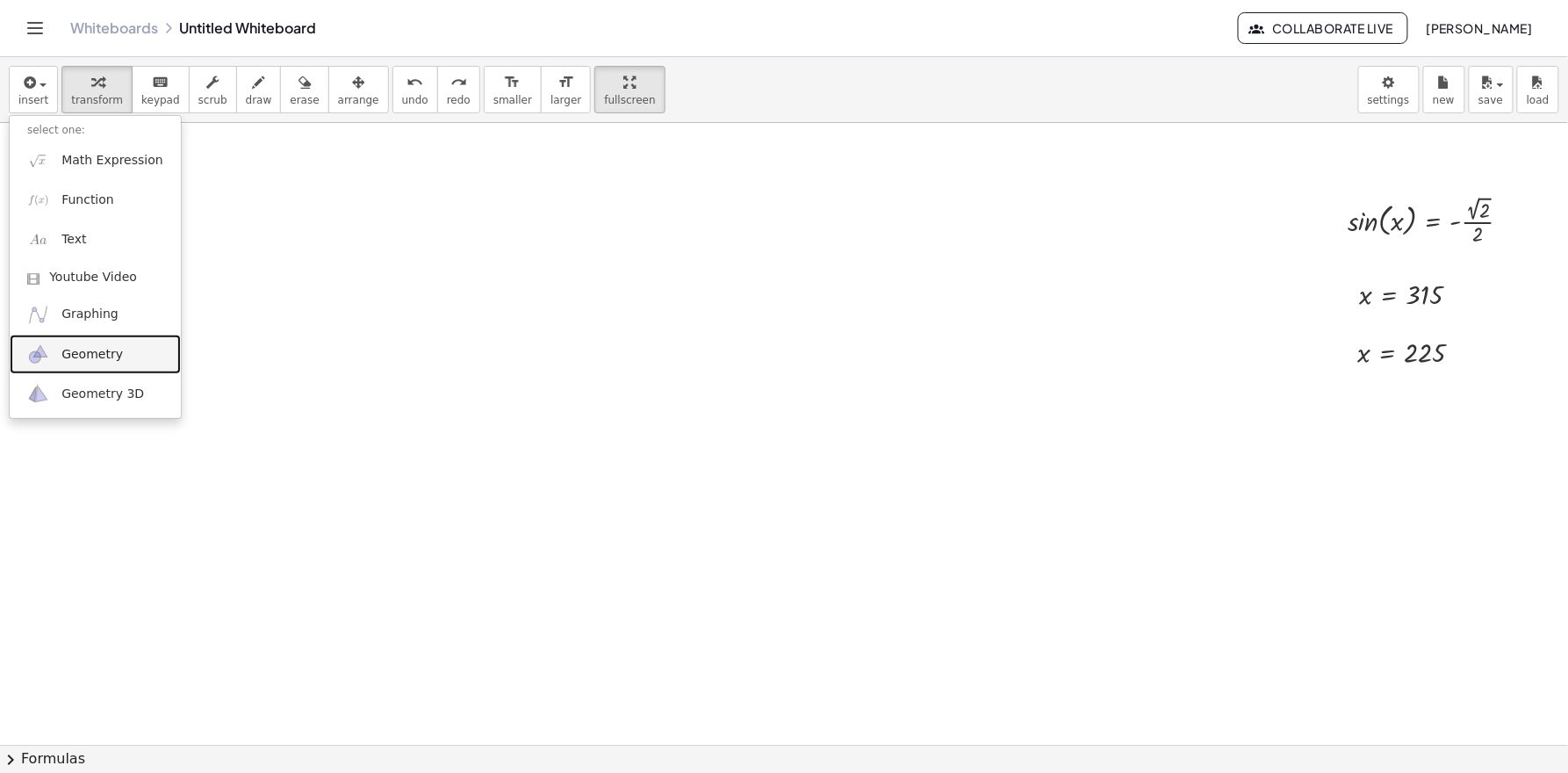
click at [124, 357] on link "Geometry" at bounding box center [95, 354] width 171 height 40
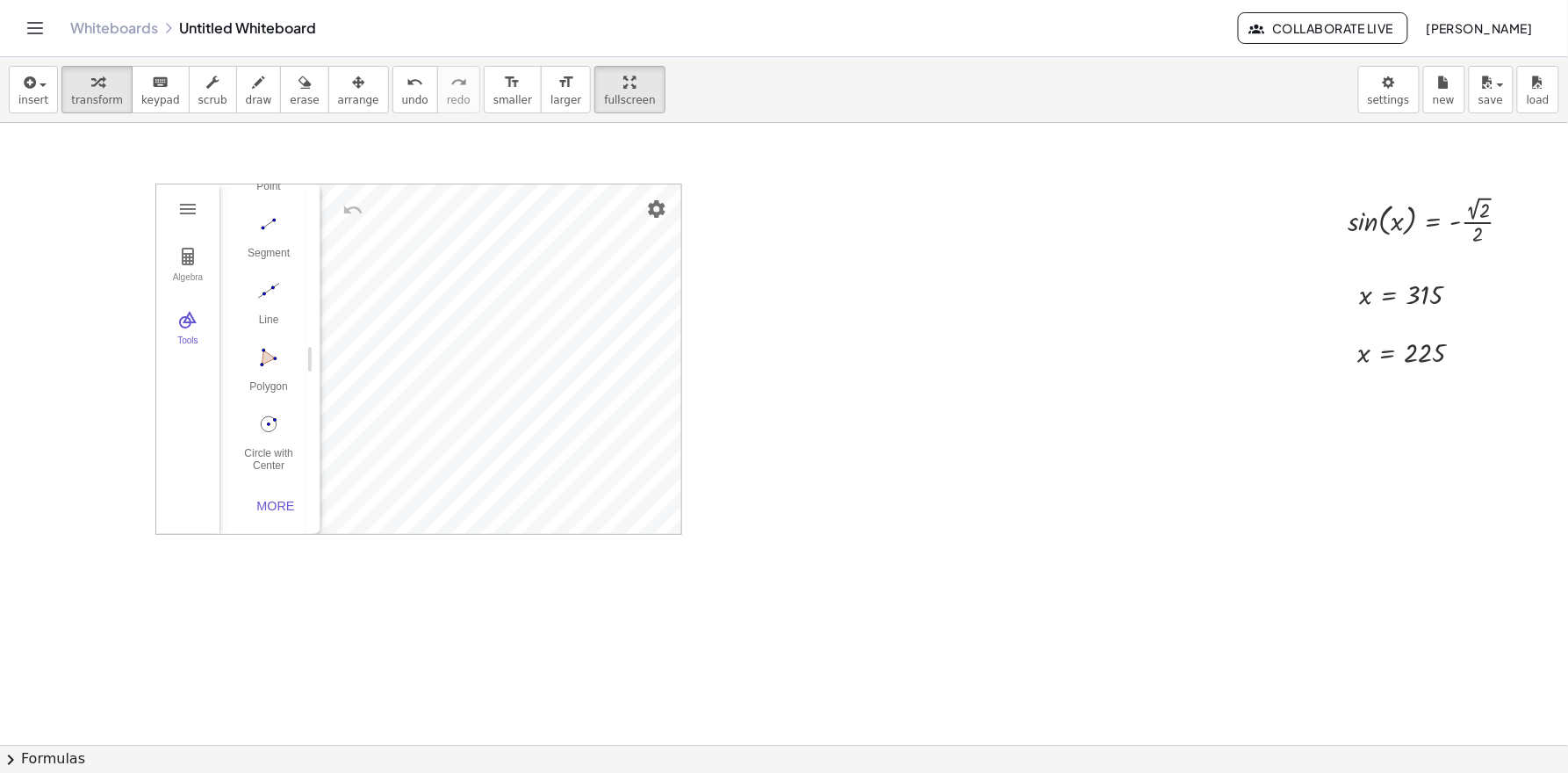
click at [685, 534] on div "sin ( , x ) = - · 2 √ 2 · 2 x = 225 x = 315 Algebra Tools GeoGebra Geometry Bas…" at bounding box center [788, 744] width 1575 height 1244
click at [692, 520] on div "sin ( , x ) = - · 2 √ 2 · 2 x = 225 x = 315 Algebra Tools GeoGebra Geometry Bas…" at bounding box center [788, 744] width 1575 height 1244
click at [268, 420] on img "Circle with Center through Point. Select center point, then point on circle" at bounding box center [268, 424] width 71 height 28
click at [346, 208] on img "Undo" at bounding box center [353, 210] width 21 height 21
click at [276, 501] on img "Move. Drag or select object" at bounding box center [274, 502] width 42 height 42
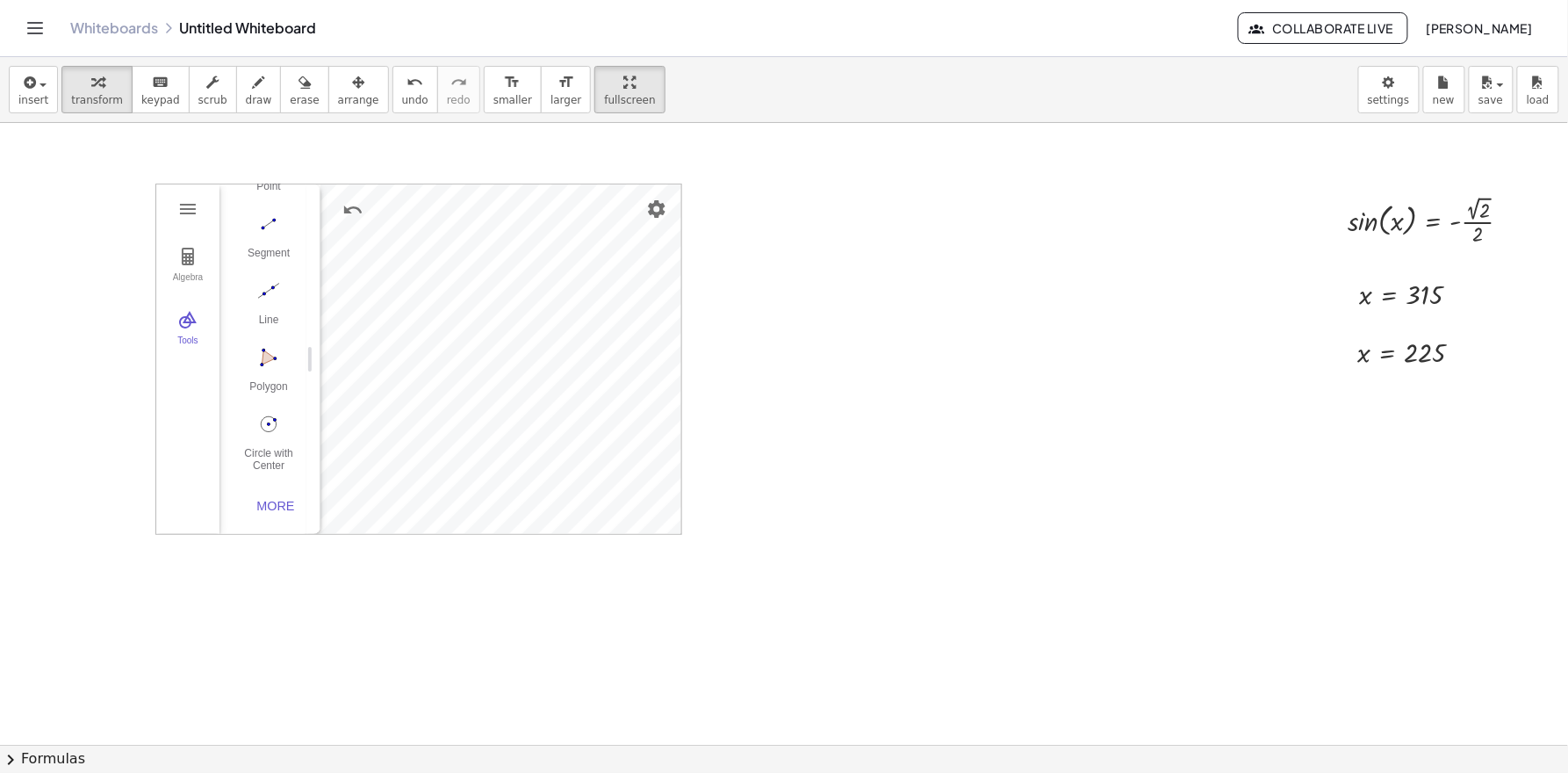
drag, startPoint x: 384, startPoint y: 181, endPoint x: 398, endPoint y: 183, distance: 14.1
click at [398, 183] on div "sin ( , x ) = - · 2 √ 2 · 2 x = 225 x = 315 Algebra [GEOGRAPHIC_DATA] A Point B…" at bounding box center [788, 744] width 1575 height 1244
click at [273, 503] on button "More" at bounding box center [276, 505] width 71 height 32
click at [455, 185] on div "Algebra Tools Point A Point B c = Circle through B with center A GeoGebra Geome…" at bounding box center [418, 360] width 527 height 351
click at [247, 474] on div "Edit" at bounding box center [262, 484] width 59 height 21
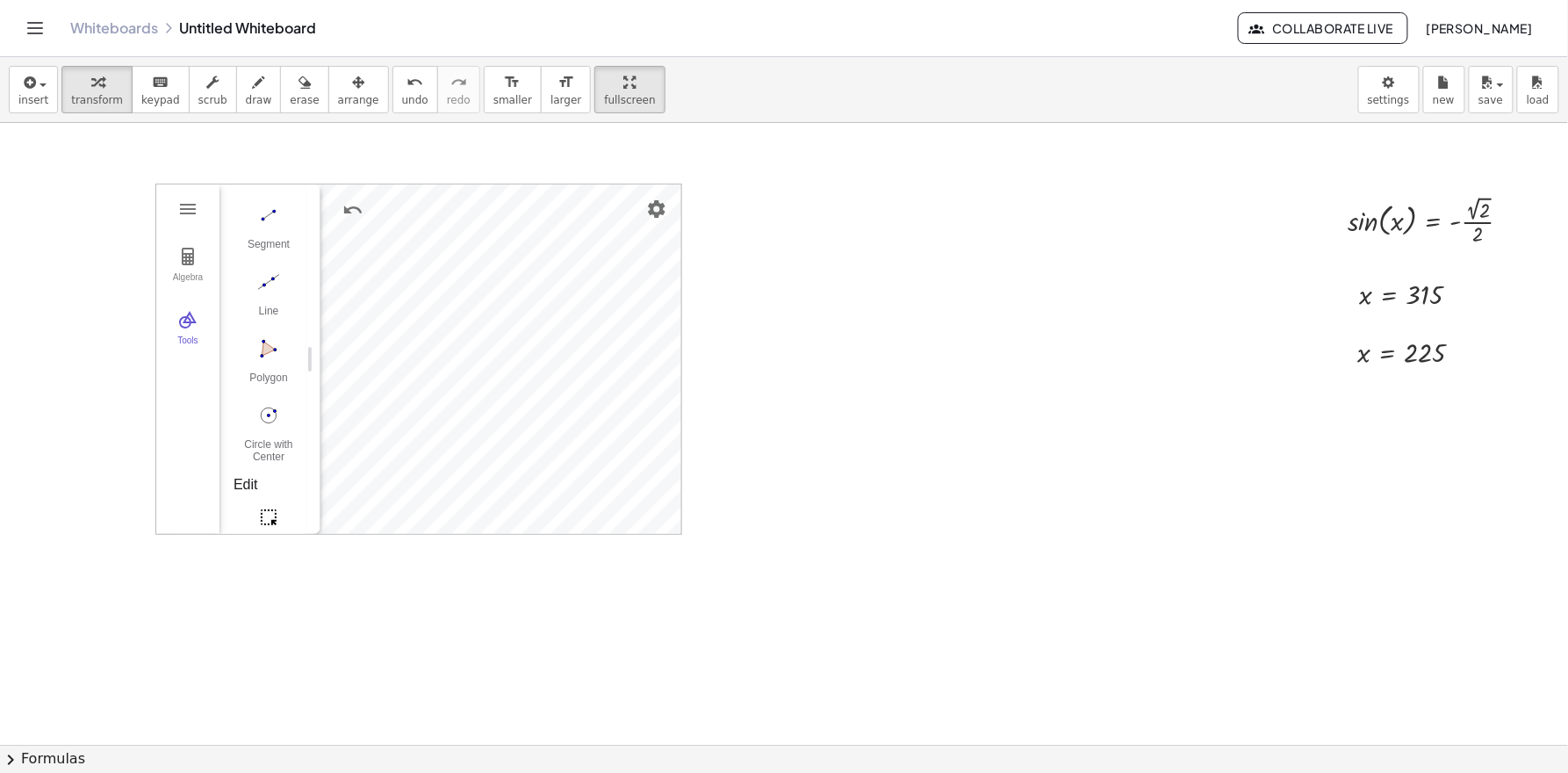
click at [275, 514] on img "Select Objects. Click on object to select it or drag a rectangle to select mult…" at bounding box center [268, 518] width 71 height 28
click at [520, 247] on img "Delete" at bounding box center [525, 243] width 21 height 21
click at [346, 216] on img "Undo" at bounding box center [353, 210] width 21 height 21
drag, startPoint x: 308, startPoint y: 357, endPoint x: 300, endPoint y: 340, distance: 18.8
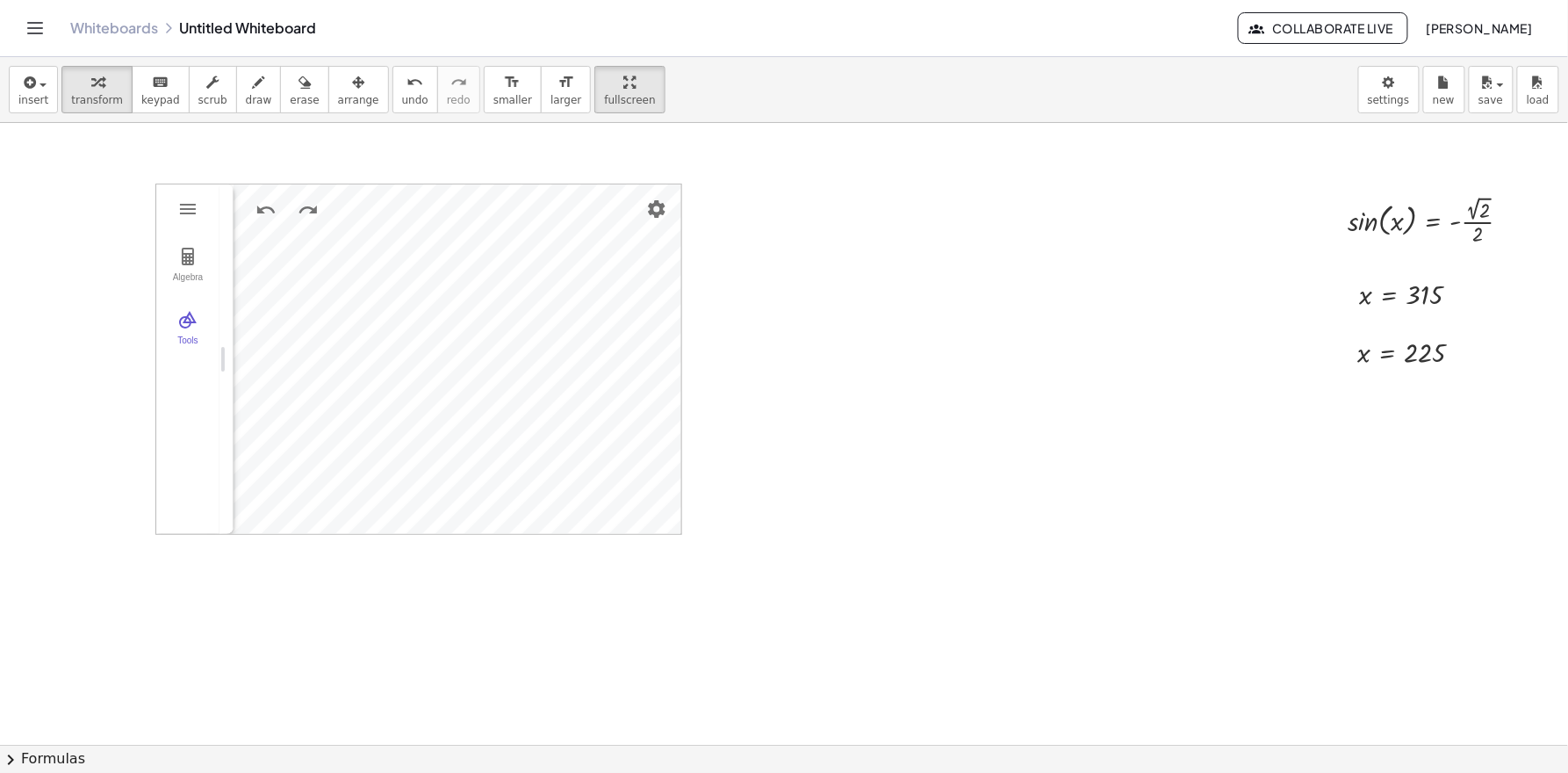
drag, startPoint x: 300, startPoint y: 360, endPoint x: 191, endPoint y: 340, distance: 110.8
click at [702, 345] on div at bounding box center [788, 744] width 1575 height 1244
click at [185, 212] on img "Geometry" at bounding box center [188, 209] width 21 height 21
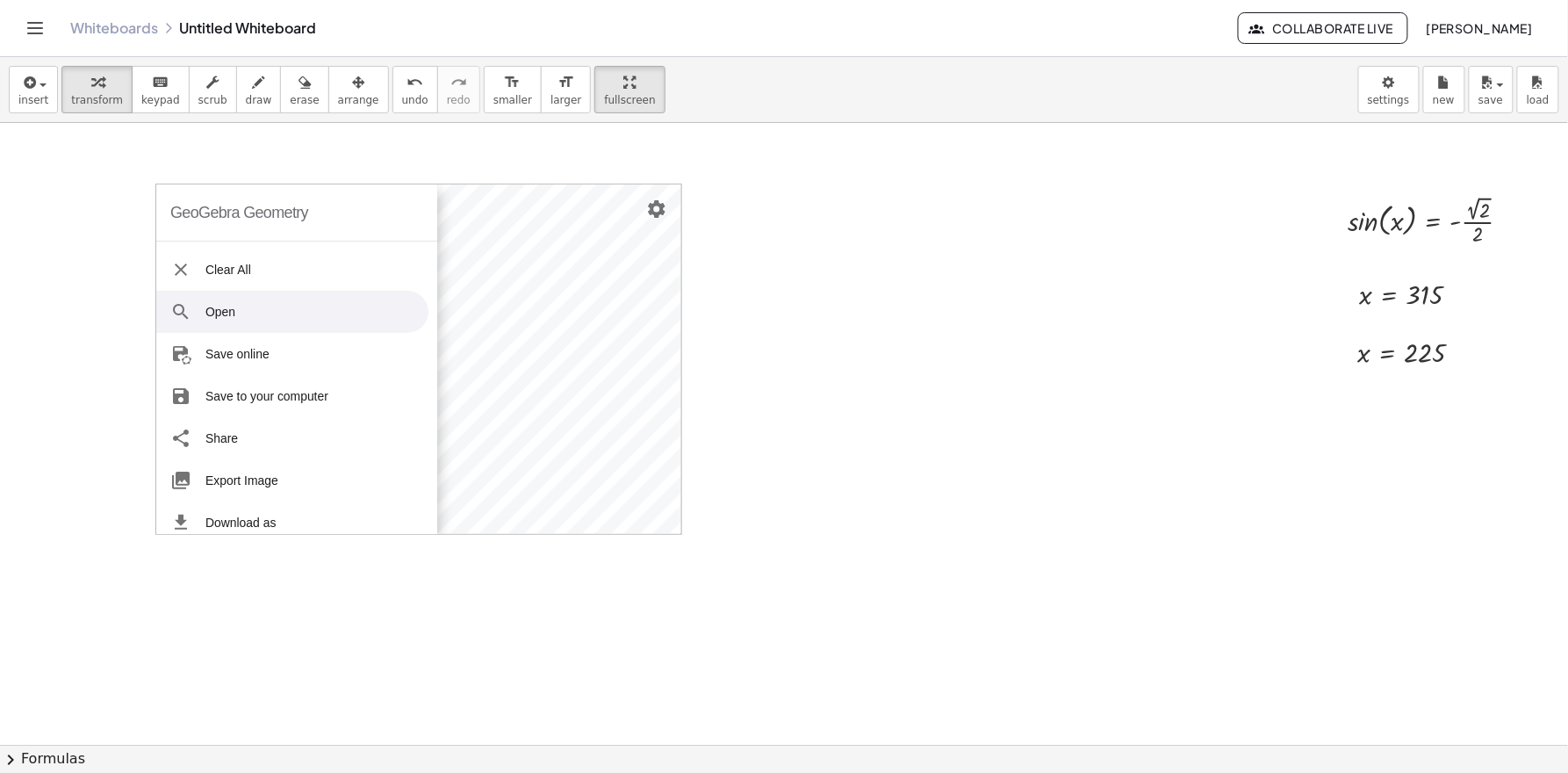
click at [216, 313] on li "Open" at bounding box center [292, 311] width 272 height 42
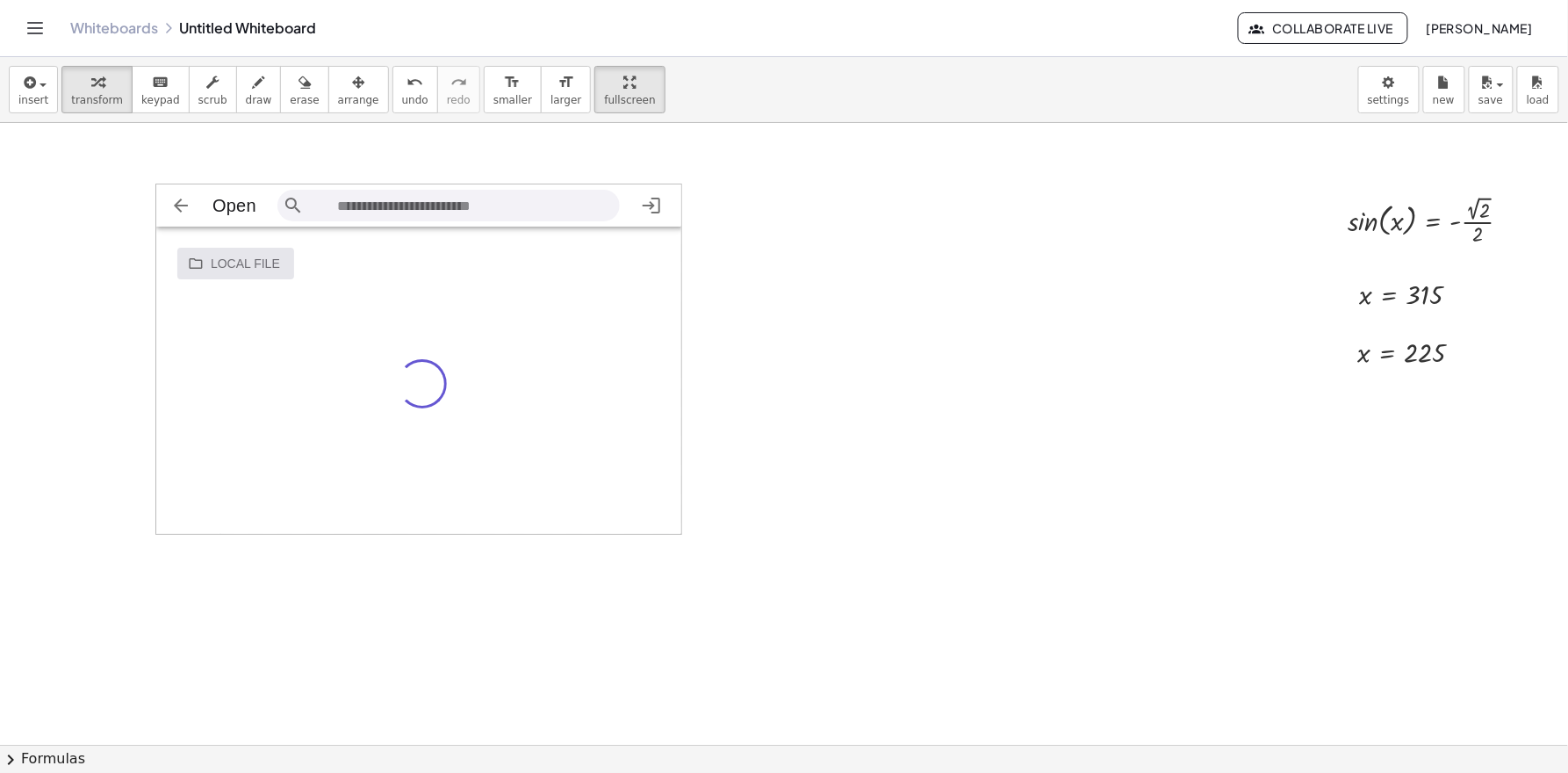
scroll to position [27, 512]
click at [170, 204] on img "Geometry" at bounding box center [180, 205] width 21 height 21
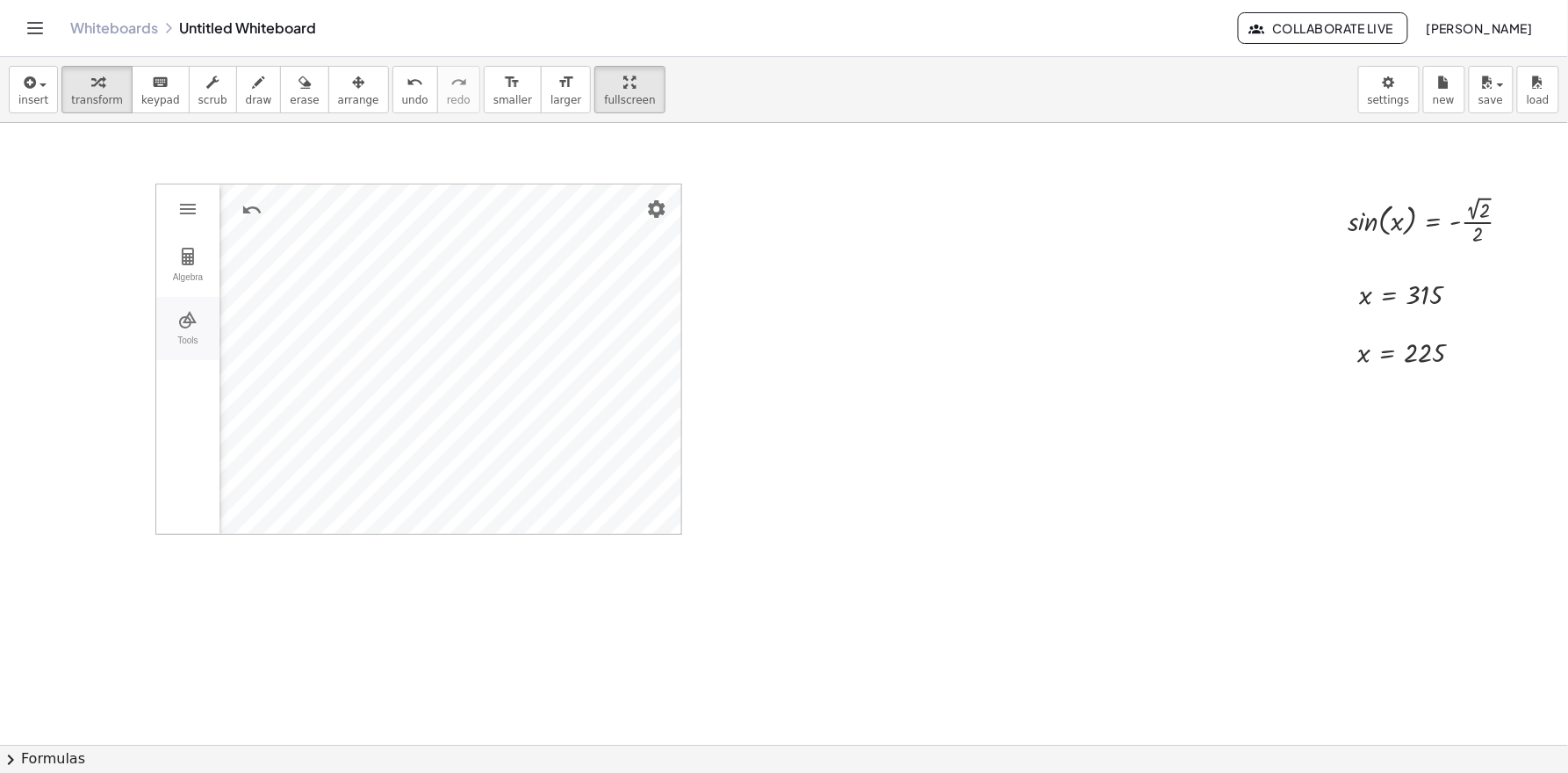
click at [200, 311] on button "Tools" at bounding box center [188, 329] width 63 height 63
click at [267, 242] on img "Angle. Select three points or two lines" at bounding box center [268, 232] width 71 height 28
drag, startPoint x: 492, startPoint y: 367, endPoint x: 120, endPoint y: 371, distance: 372.0
drag, startPoint x: 190, startPoint y: 284, endPoint x: 189, endPoint y: 274, distance: 10.0
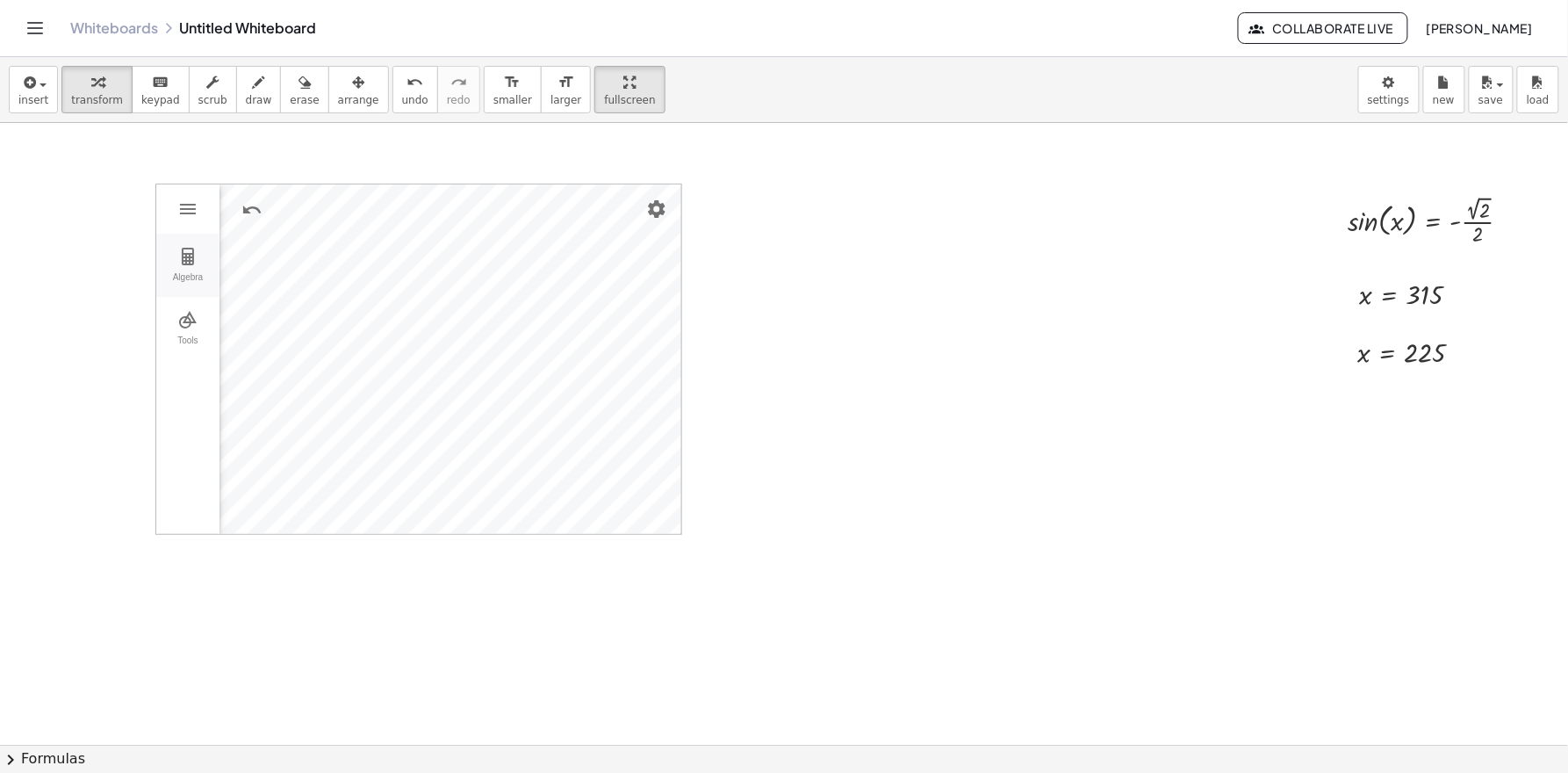
click at [189, 277] on div "Algebra" at bounding box center [188, 284] width 57 height 24
click at [189, 306] on button "Tools" at bounding box center [188, 329] width 63 height 63
click at [274, 237] on img "Angle. Select three points or two lines" at bounding box center [268, 232] width 71 height 28
click at [458, 490] on img "Move. Drag or select object" at bounding box center [458, 502] width 42 height 42
click at [269, 249] on button "Angle" at bounding box center [268, 249] width 71 height 63
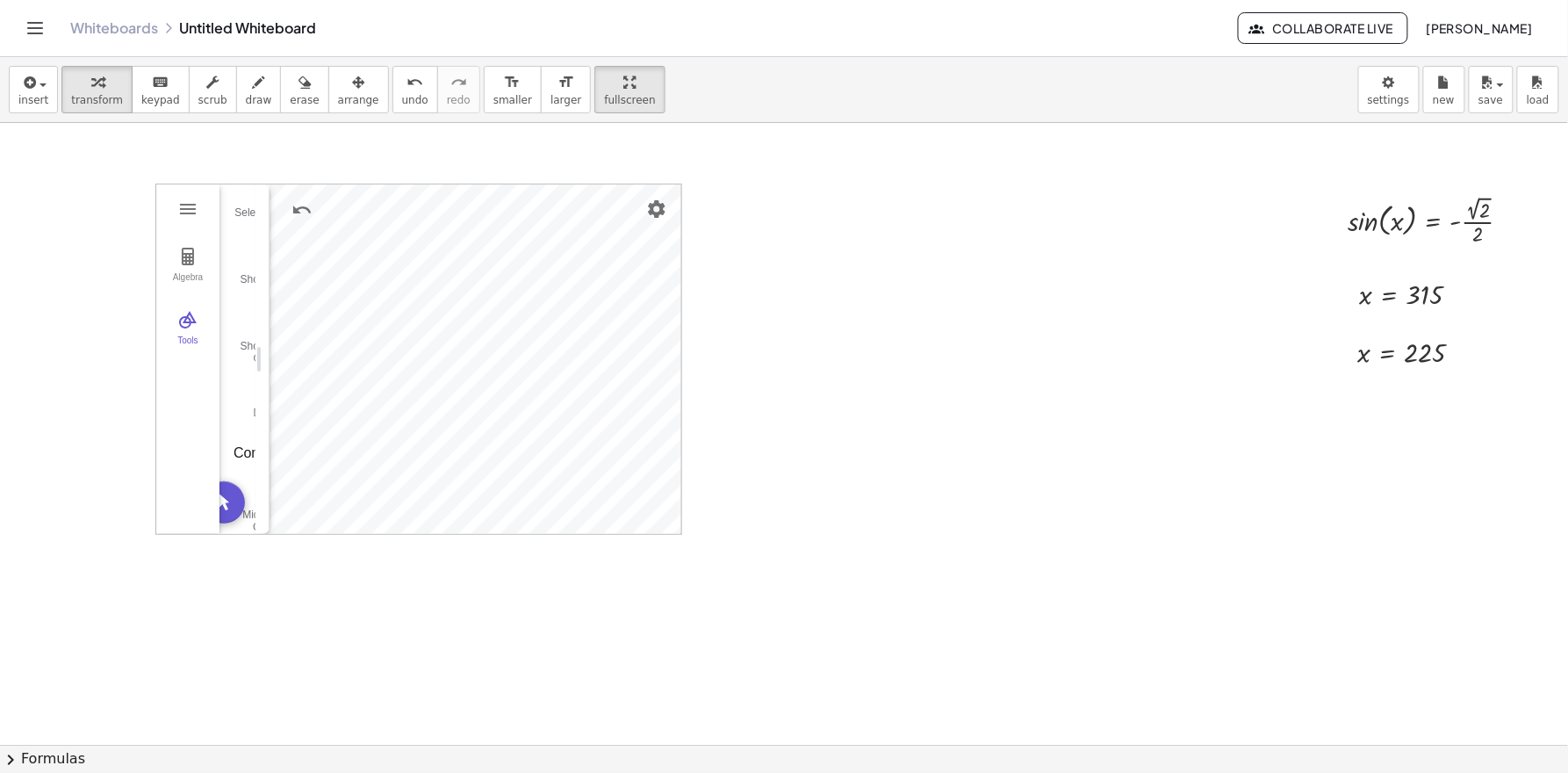
drag, startPoint x: 492, startPoint y: 353, endPoint x: 258, endPoint y: 386, distance: 236.3
click at [466, 300] on img "Delete" at bounding box center [469, 305] width 21 height 21
click at [176, 330] on button "Tools" at bounding box center [188, 329] width 63 height 63
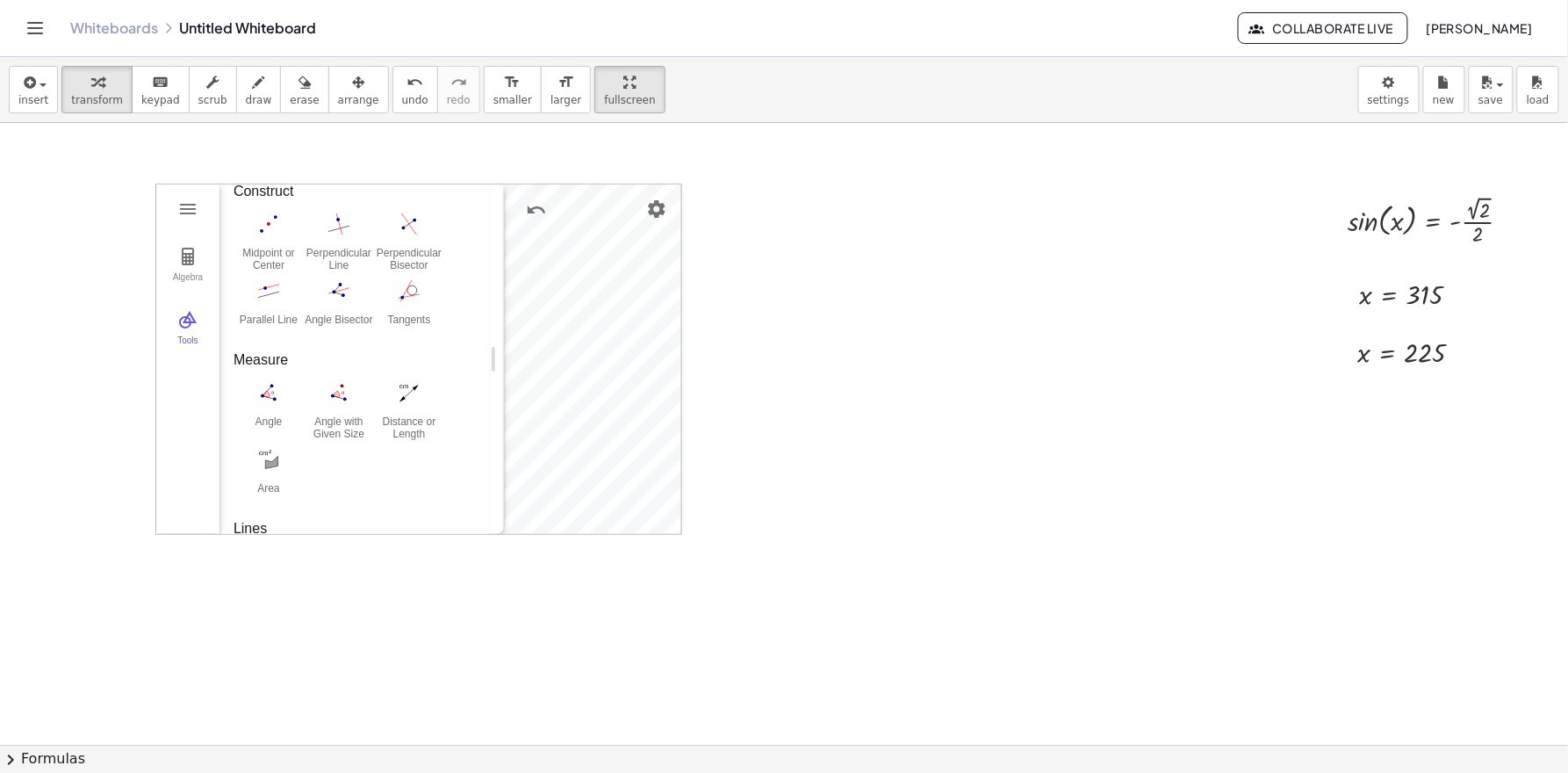
drag, startPoint x: 477, startPoint y: 318, endPoint x: 458, endPoint y: 287, distance: 36.4
click at [455, 265] on div "Basic Tools Move Point Segment Line Polygon Circle with Center through Point Ed…" at bounding box center [354, 555] width 270 height 1449
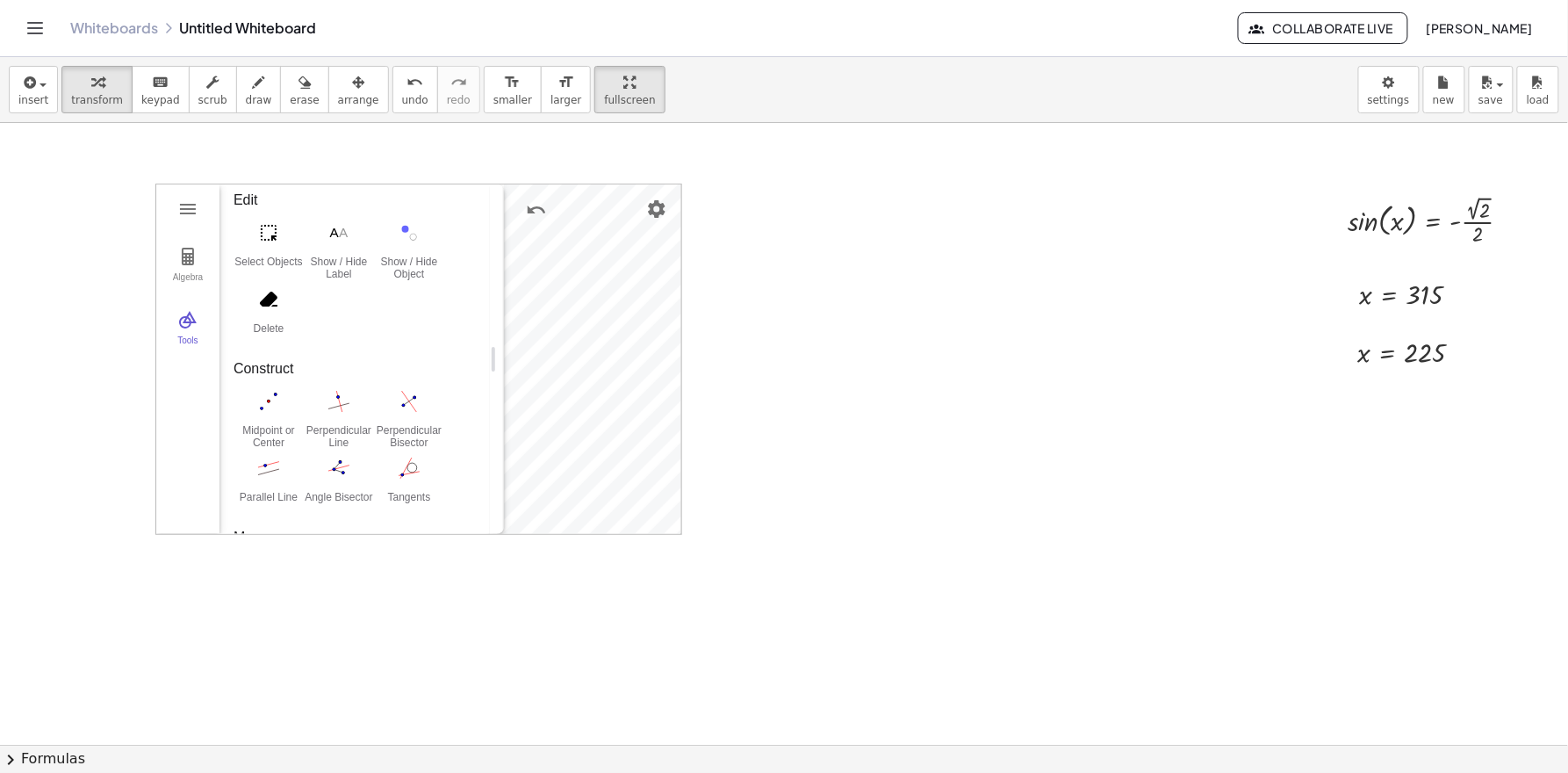
scroll to position [160, 0]
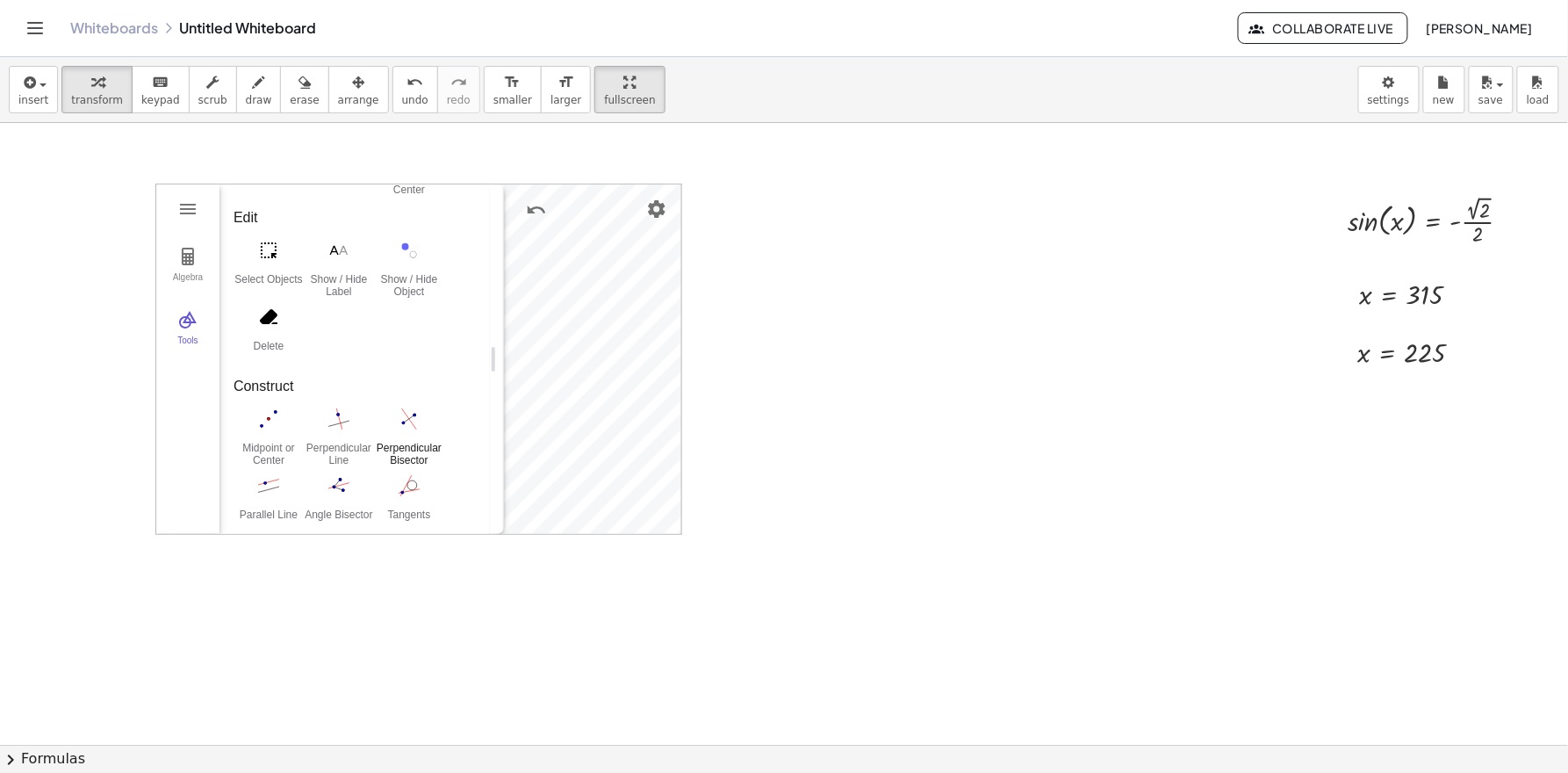
click at [399, 423] on img "Perpendicular Bisector. Select two points or one segment" at bounding box center [410, 419] width 71 height 28
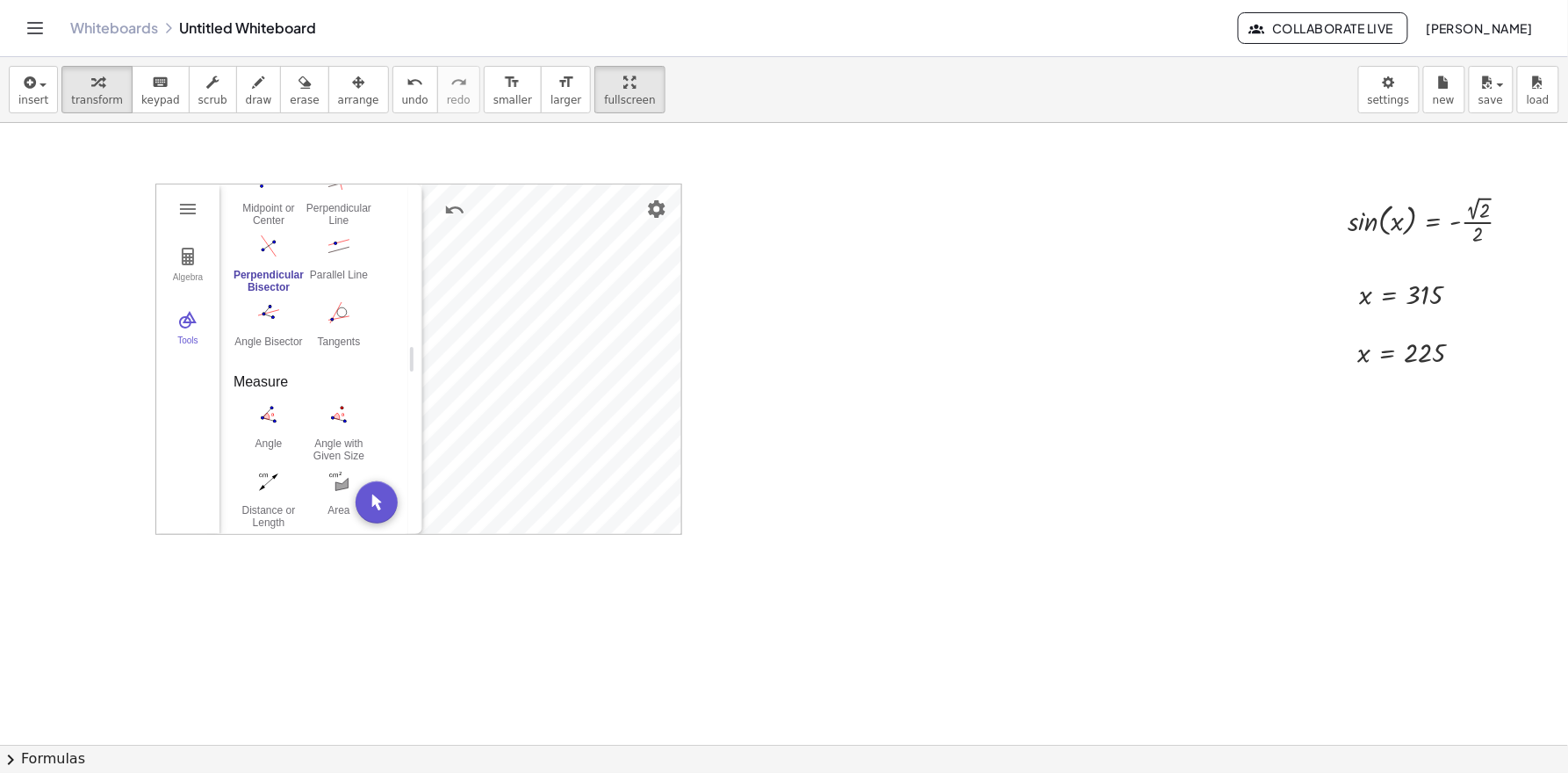
drag, startPoint x: 494, startPoint y: 355, endPoint x: 412, endPoint y: 329, distance: 86.0
click at [153, 163] on div "sin ( , x ) = - · 2 √ 2 · 2 x = 225 x = 315 GeoGebra Geometry Clear All Open Sa…" at bounding box center [788, 744] width 1575 height 1244
click at [334, 314] on img "Line. Select two points or positions" at bounding box center [339, 308] width 71 height 28
click at [451, 216] on img "Undo" at bounding box center [454, 210] width 21 height 21
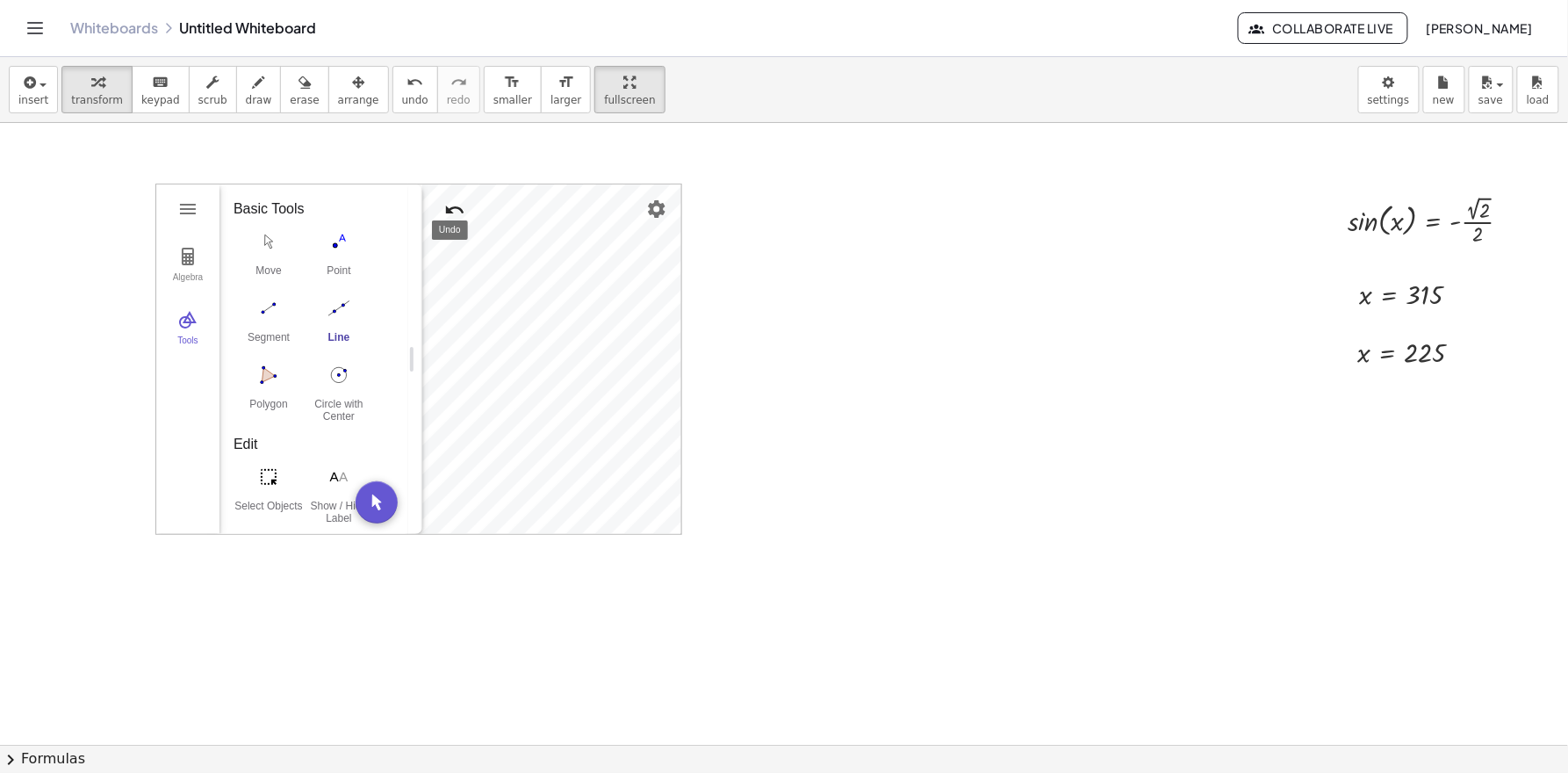
click at [451, 208] on img "Undo" at bounding box center [454, 210] width 21 height 21
click at [445, 203] on img "Undo" at bounding box center [454, 210] width 21 height 21
click at [376, 491] on img "Move. Drag or select object" at bounding box center [376, 502] width 42 height 42
click at [453, 205] on img "Undo" at bounding box center [454, 210] width 21 height 21
drag, startPoint x: 393, startPoint y: 241, endPoint x: 382, endPoint y: 302, distance: 62.0
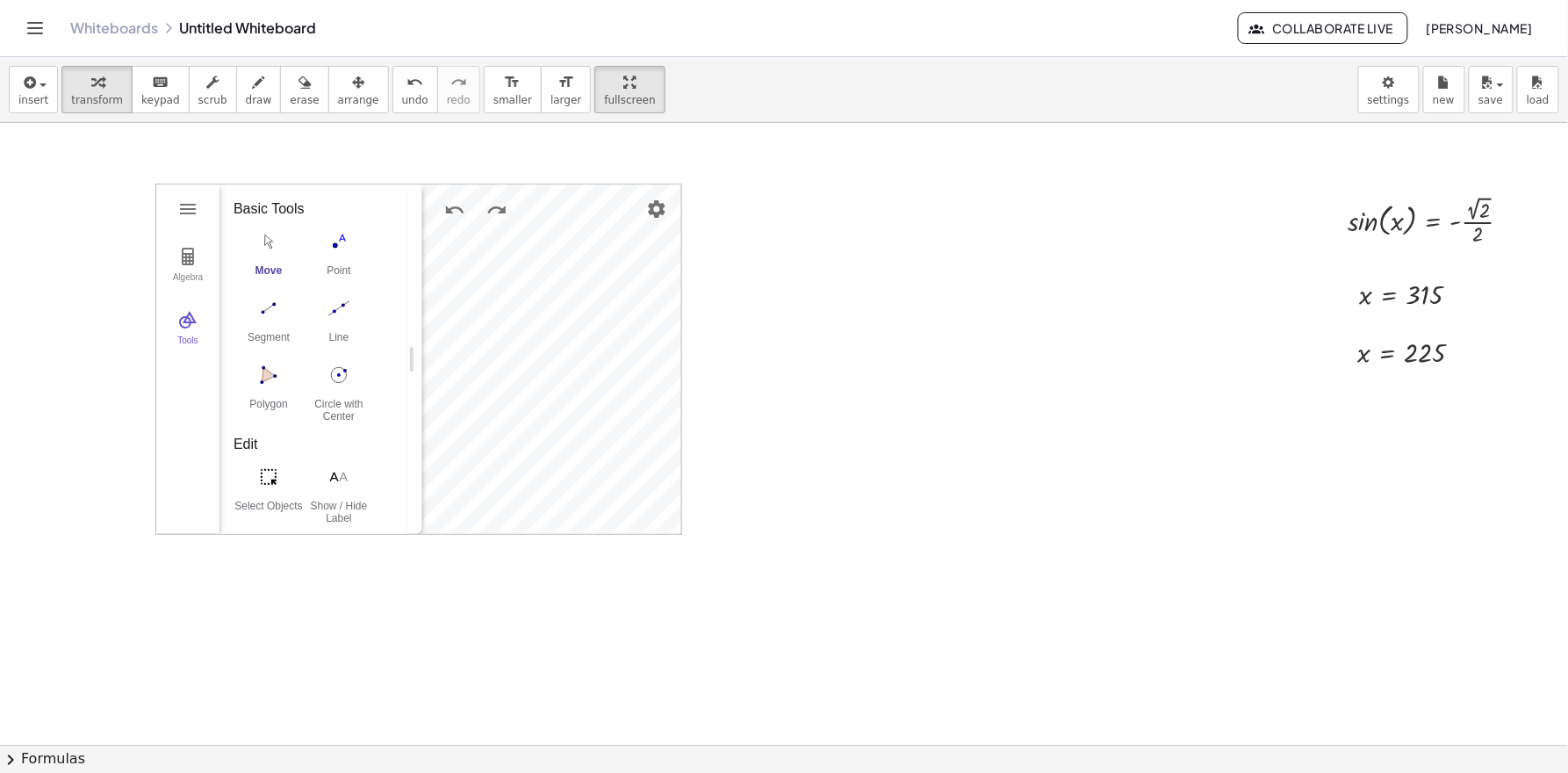
click at [282, 283] on div "Move" at bounding box center [268, 277] width 71 height 24
click at [281, 267] on div "Move" at bounding box center [268, 277] width 71 height 24
click at [419, 364] on div "Algebra [GEOGRAPHIC_DATA] A Point B c = Circle through B with center A Point C …" at bounding box center [418, 360] width 525 height 349
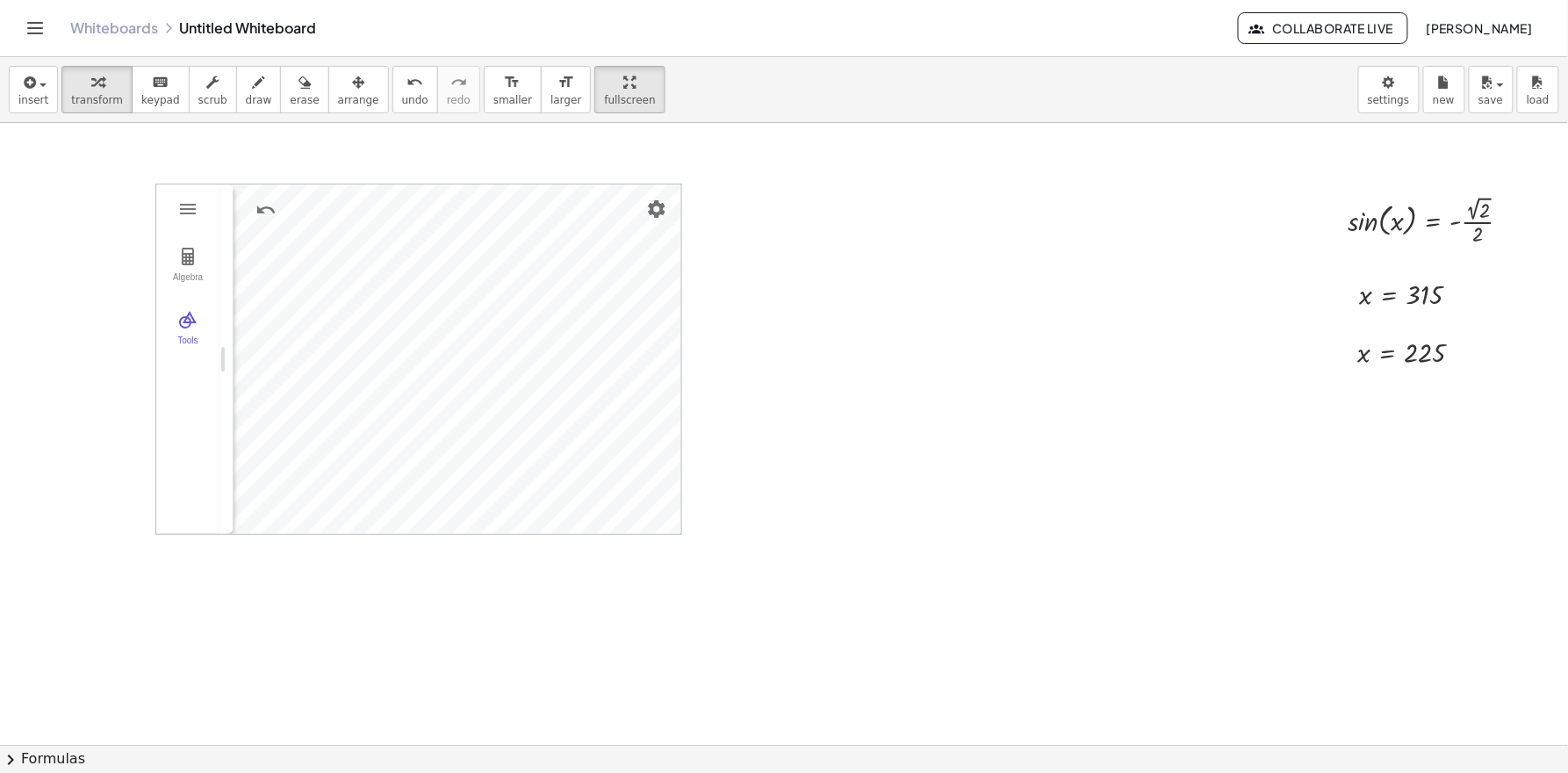
drag, startPoint x: 414, startPoint y: 357, endPoint x: 4, endPoint y: 336, distance: 410.5
click at [189, 328] on img "Geometry" at bounding box center [188, 320] width 21 height 21
click at [177, 662] on div at bounding box center [788, 744] width 1575 height 1244
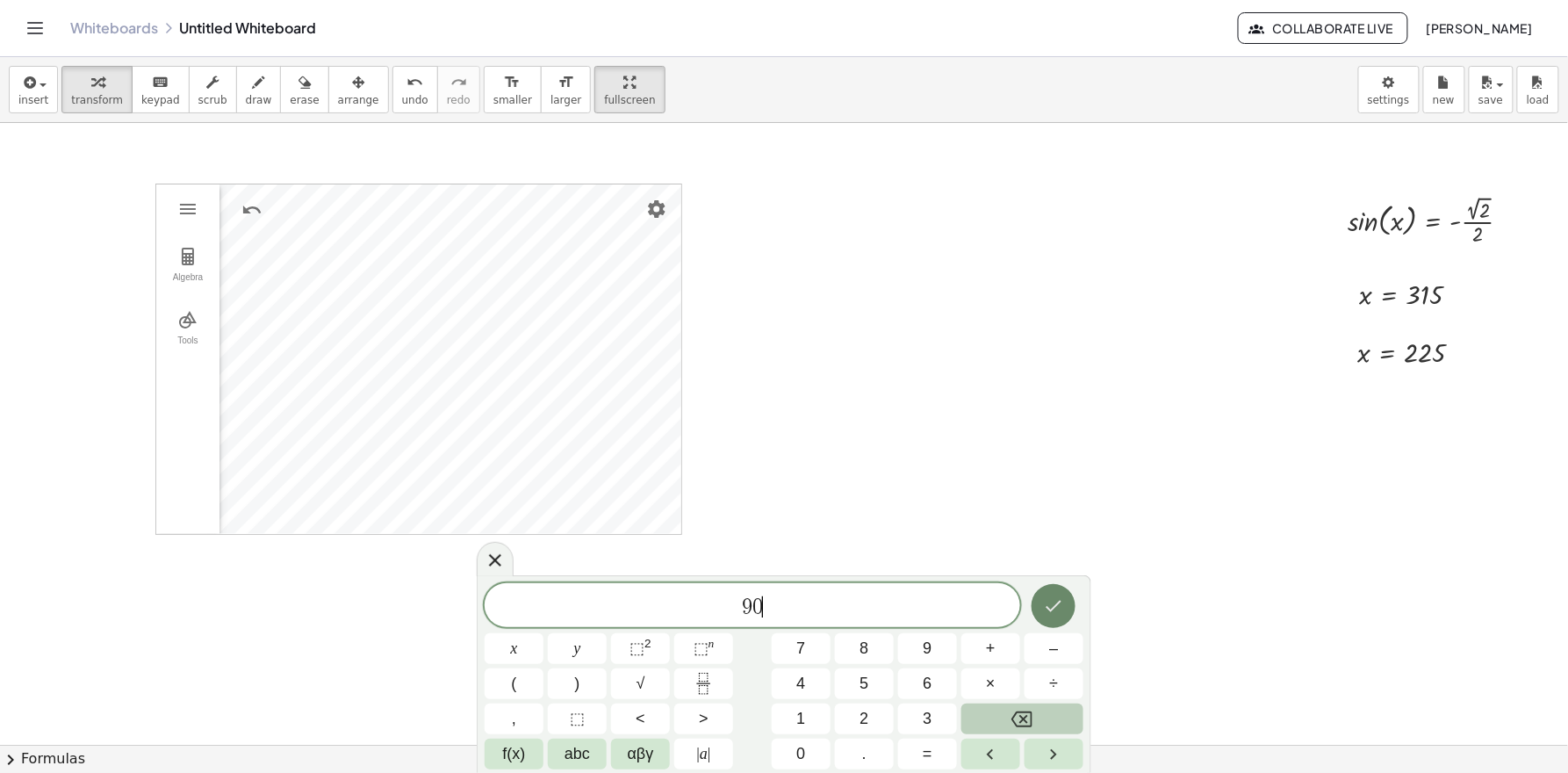
click at [1051, 596] on icon "Done" at bounding box center [1053, 606] width 21 height 21
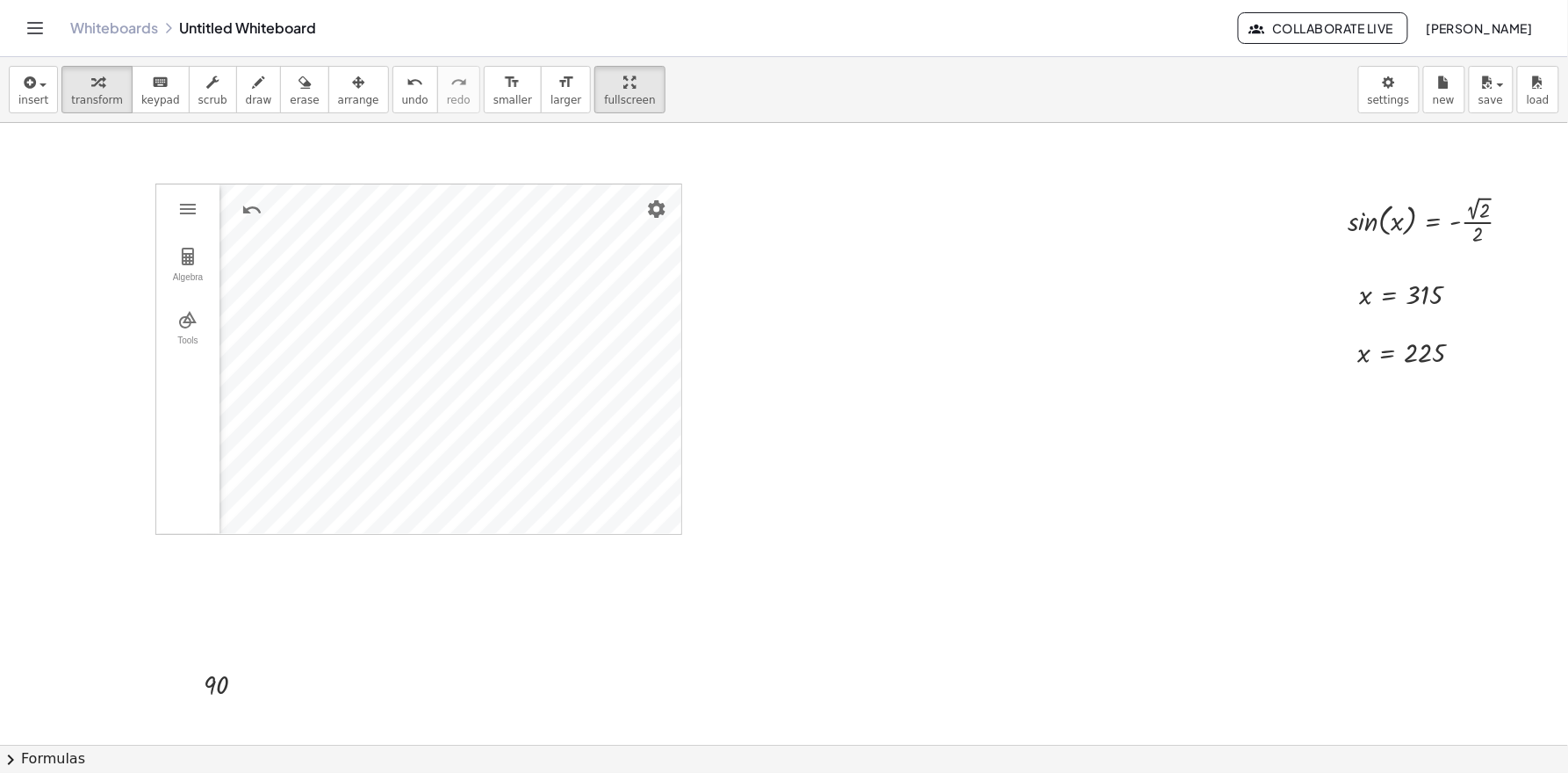
click at [568, 599] on div at bounding box center [788, 744] width 1575 height 1244
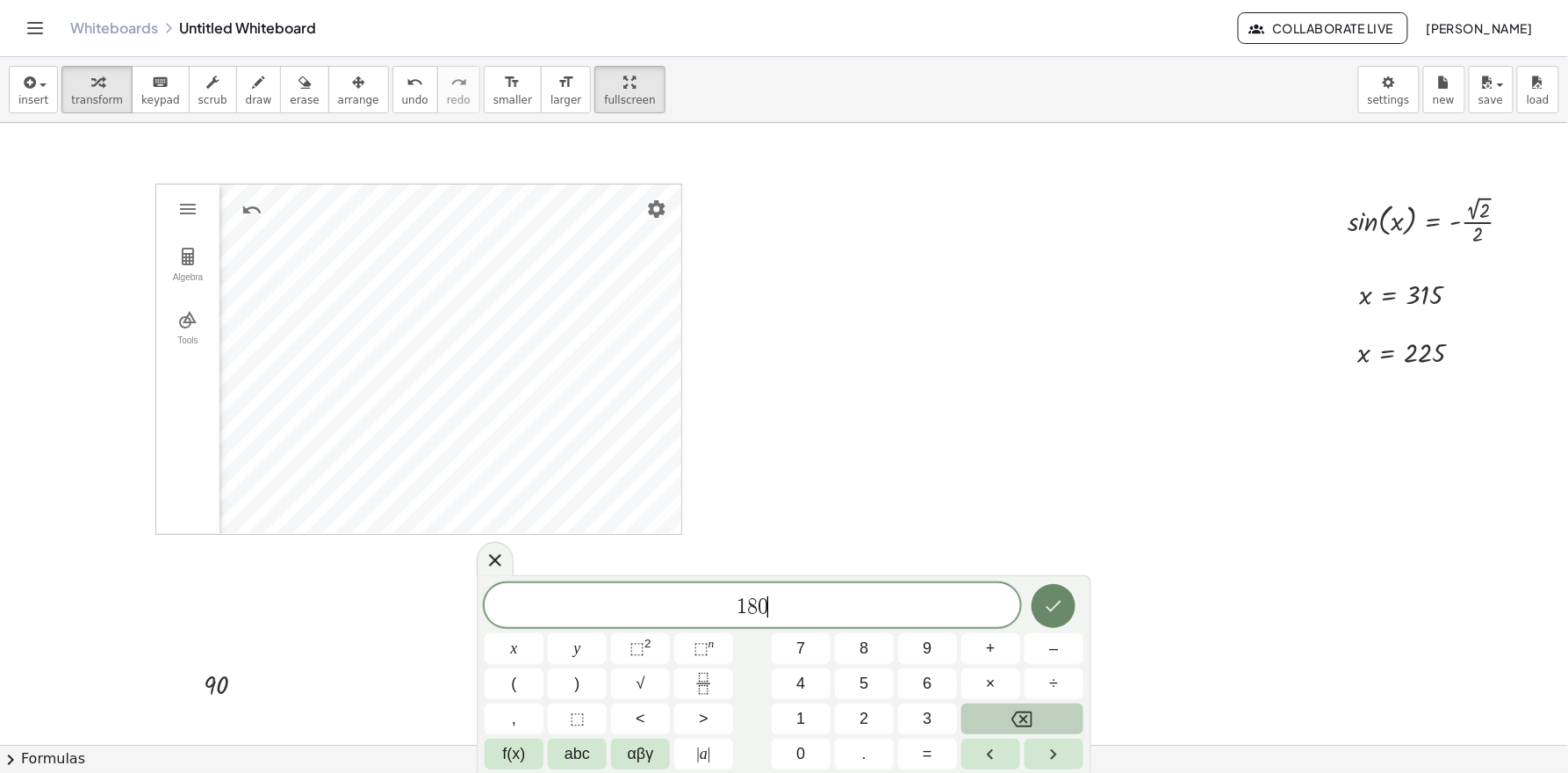
click at [1071, 591] on button "Done" at bounding box center [1053, 606] width 44 height 44
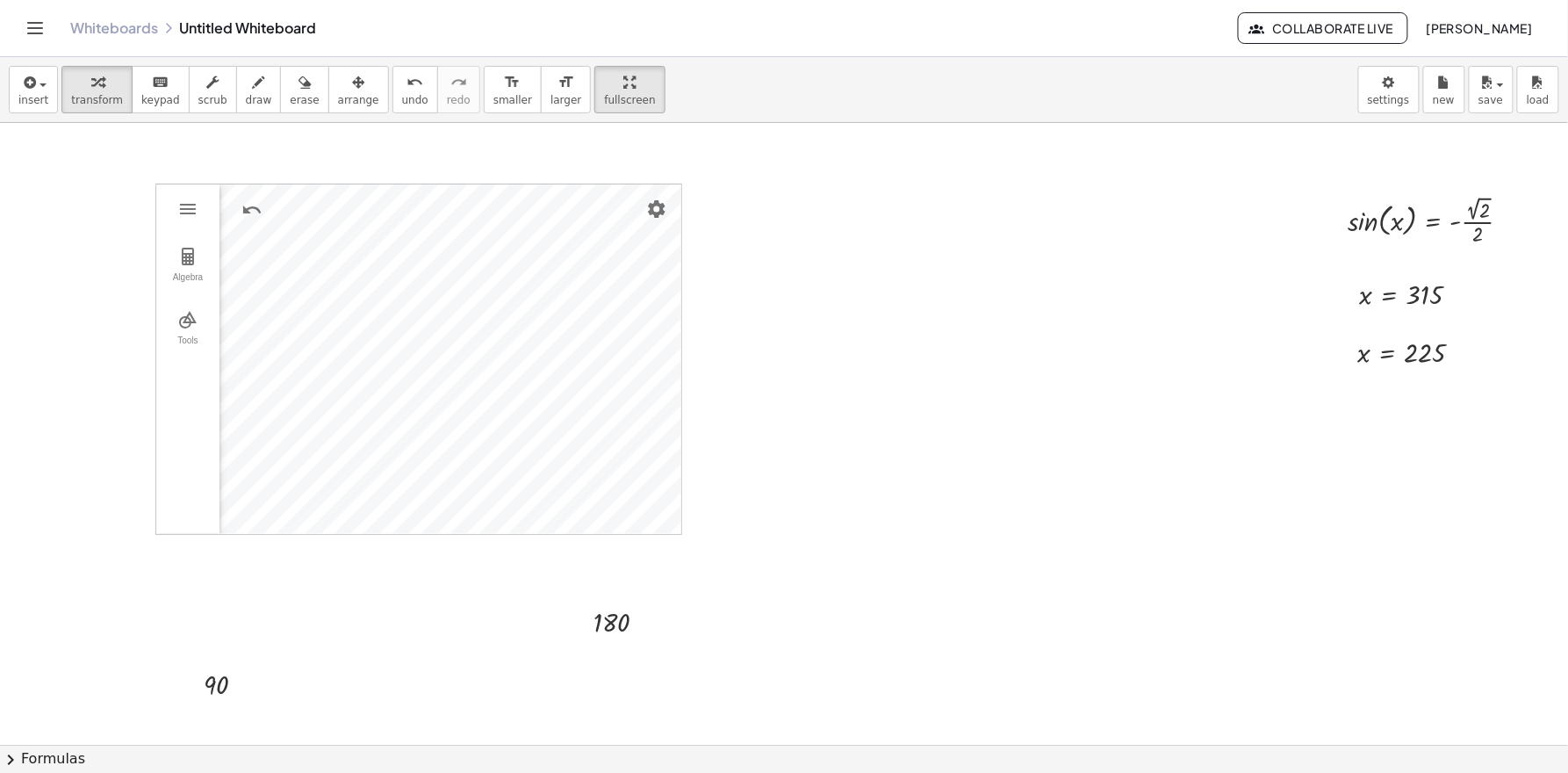
click at [1071, 591] on div at bounding box center [788, 744] width 1575 height 1244
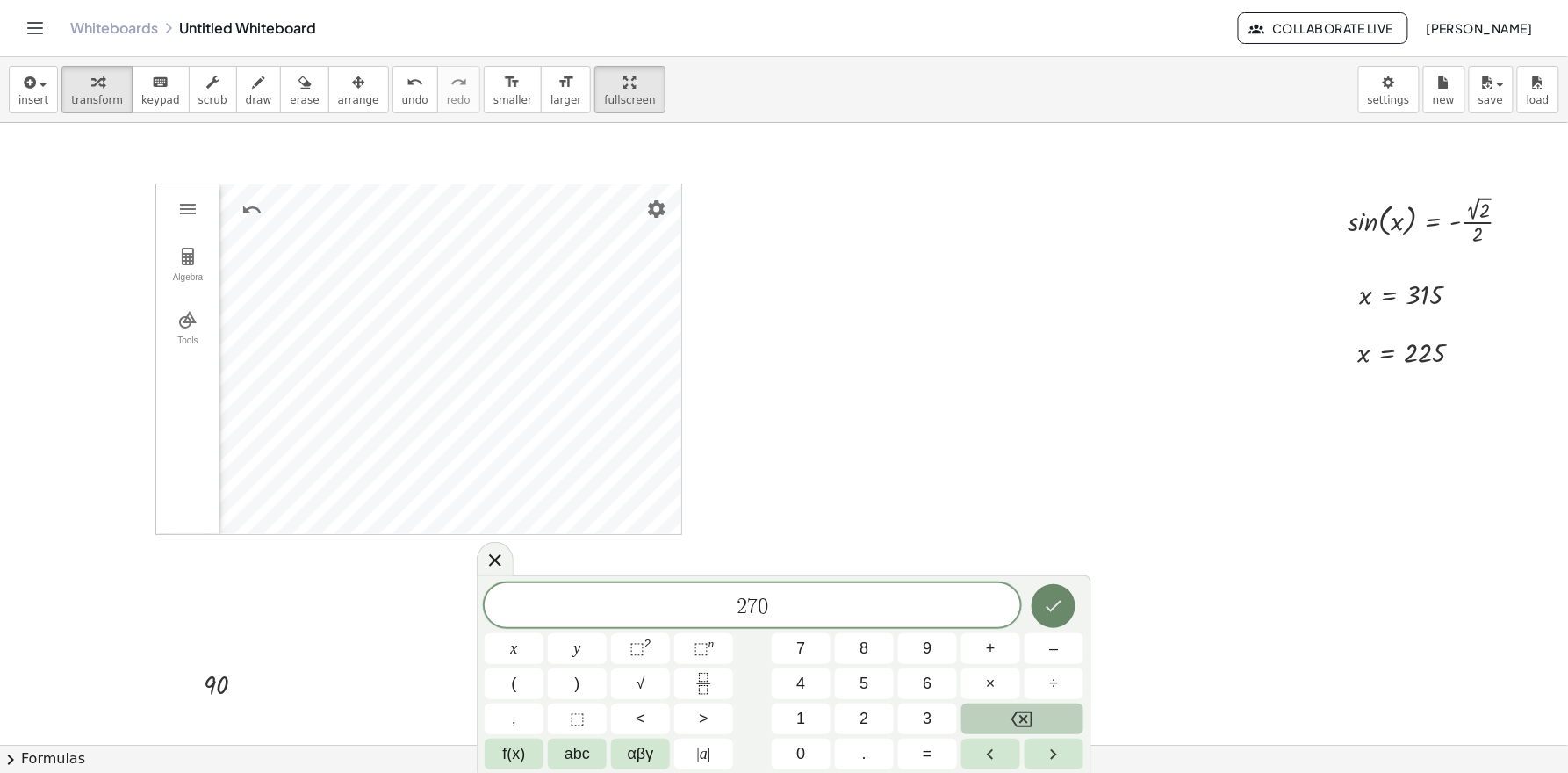
click at [1071, 591] on button "Done" at bounding box center [1053, 606] width 44 height 44
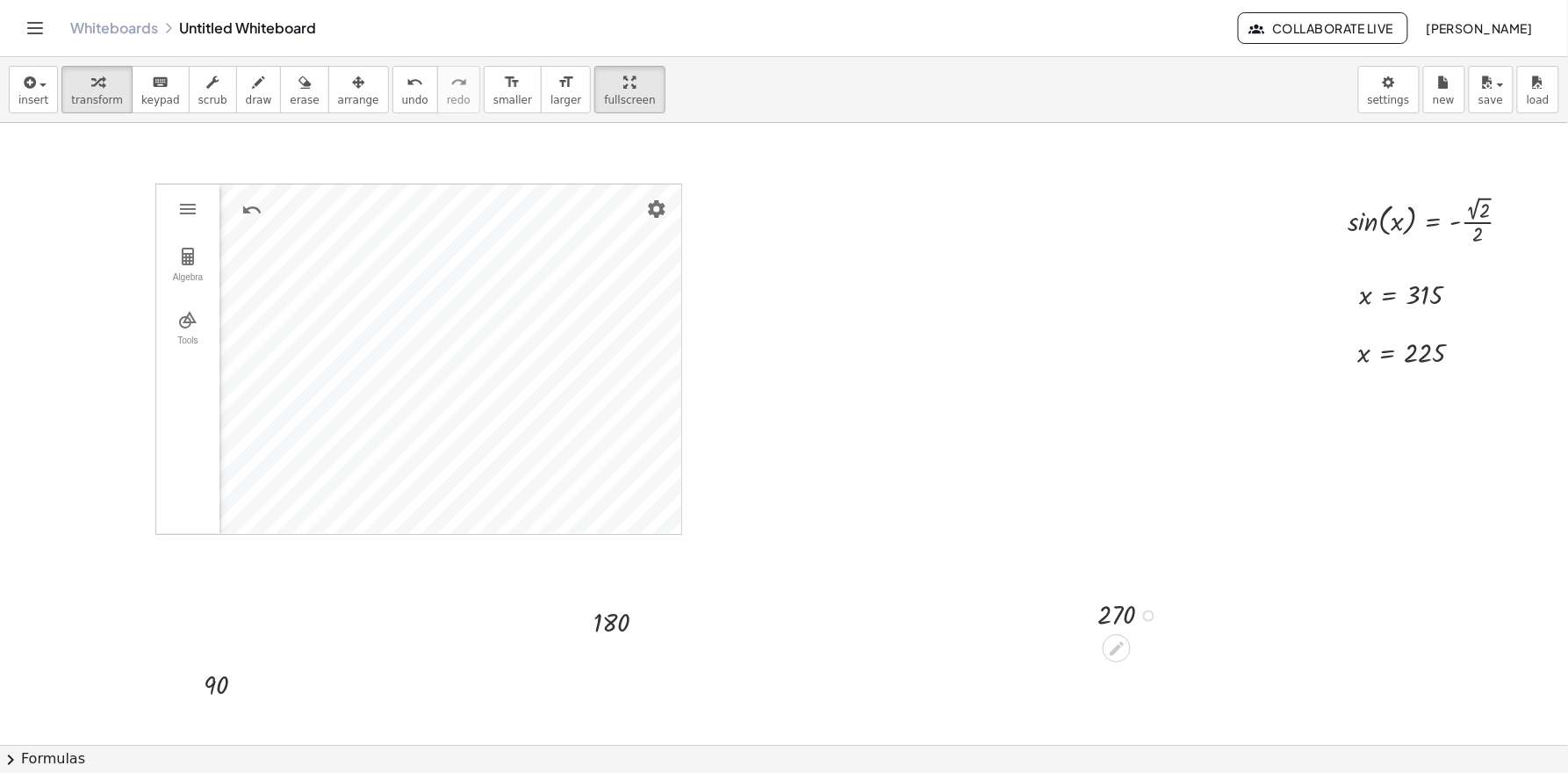
click at [1071, 593] on div at bounding box center [1084, 613] width 26 height 46
click at [1037, 600] on div at bounding box center [788, 744] width 1575 height 1244
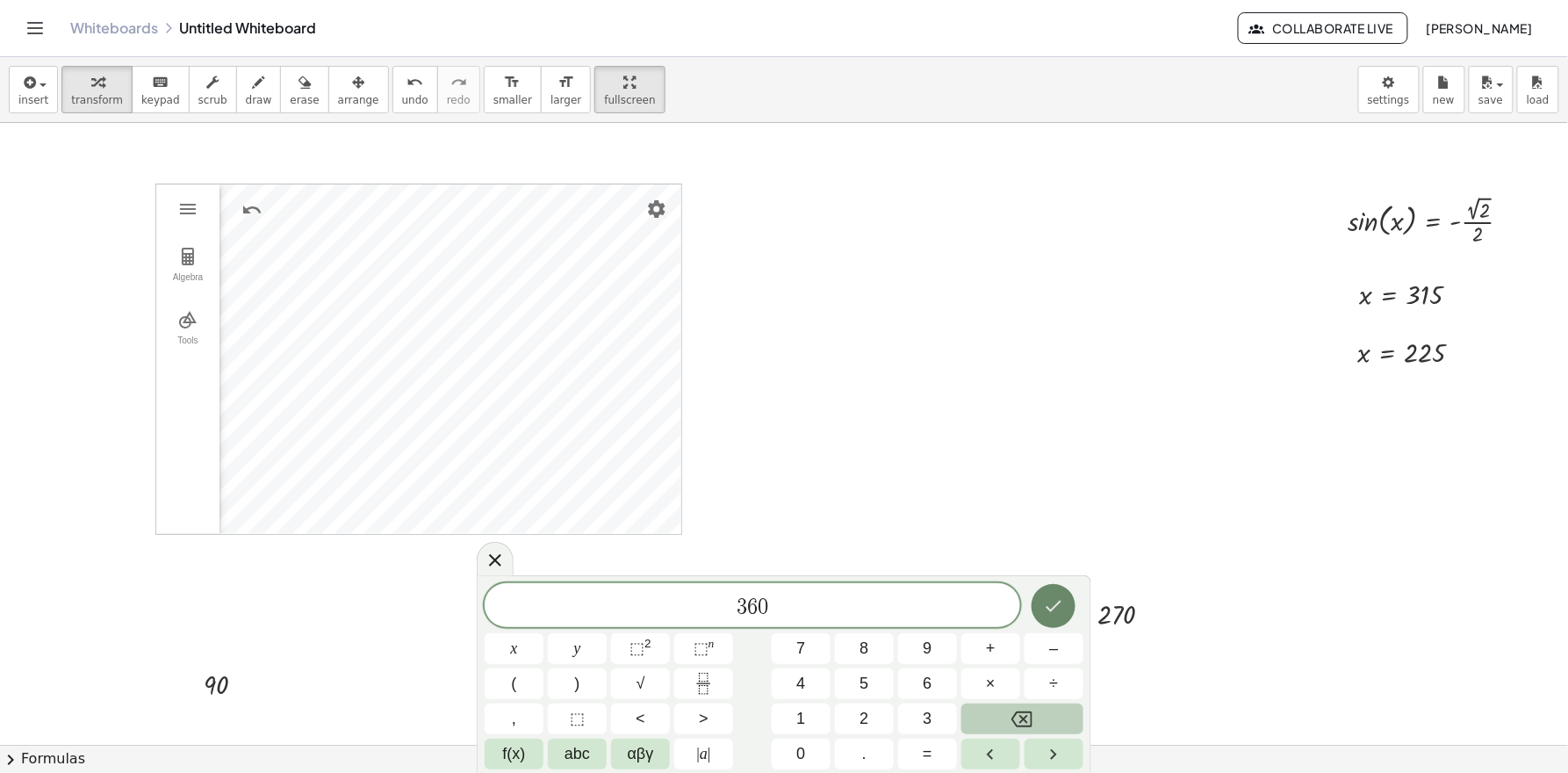
click at [1065, 607] on button "Done" at bounding box center [1053, 606] width 44 height 44
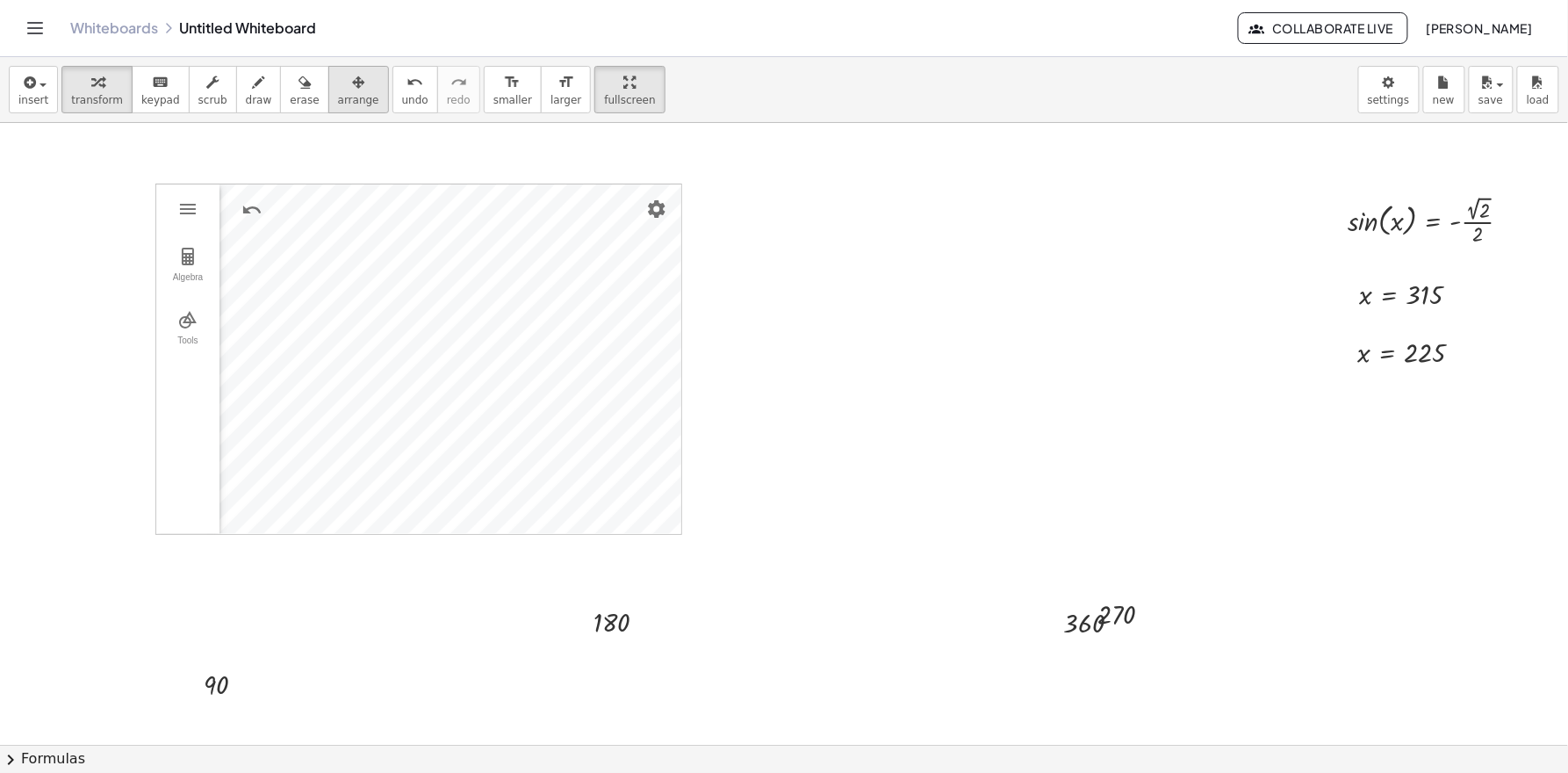
click at [325, 102] on div "transform keyboard keypad scrub draw erase arrange" at bounding box center [225, 89] width 327 height 47
click at [338, 101] on span "arrange" at bounding box center [359, 99] width 41 height 12
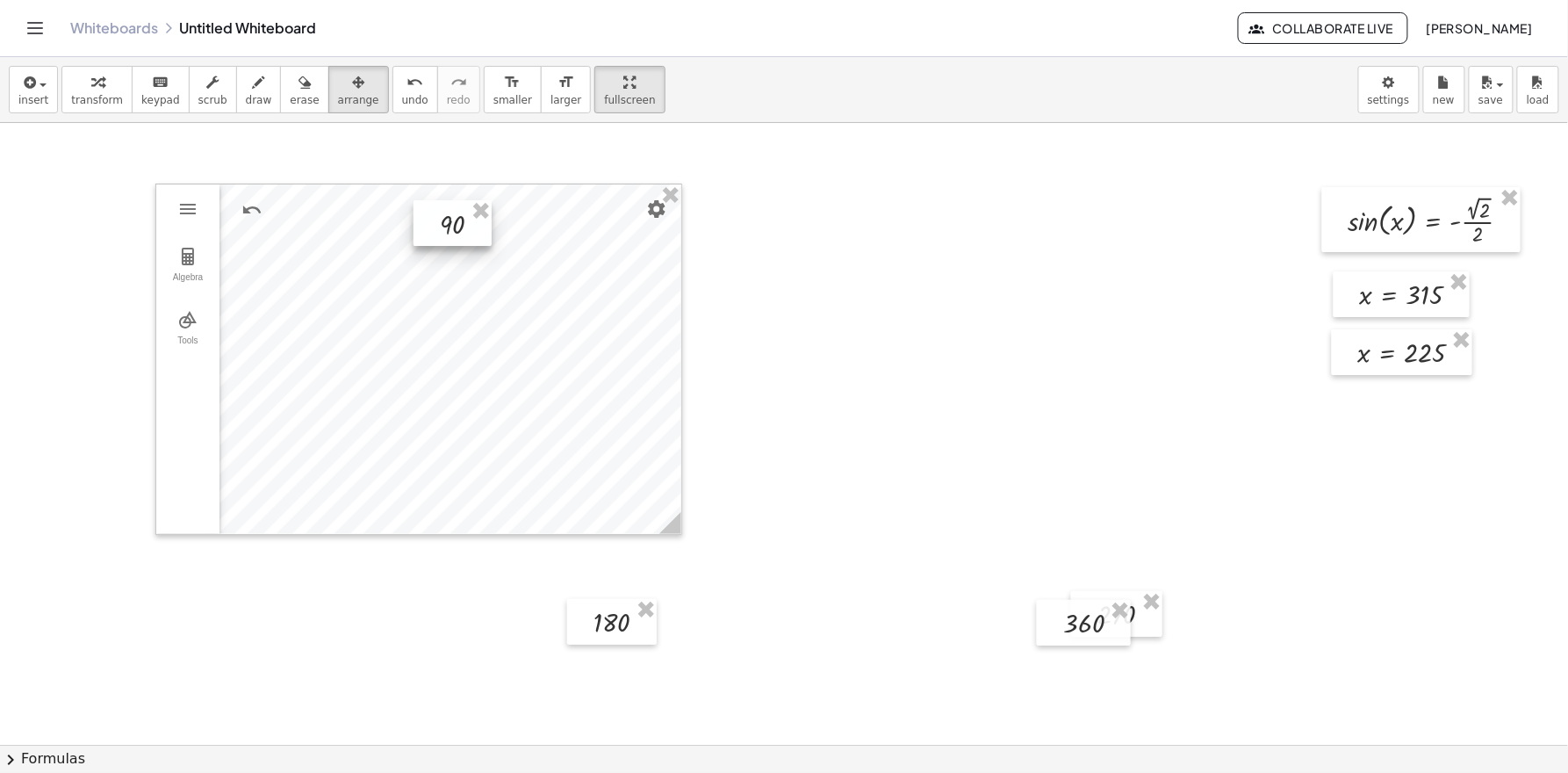
drag, startPoint x: 225, startPoint y: 681, endPoint x: 461, endPoint y: 220, distance: 517.9
click at [461, 220] on div at bounding box center [452, 223] width 78 height 46
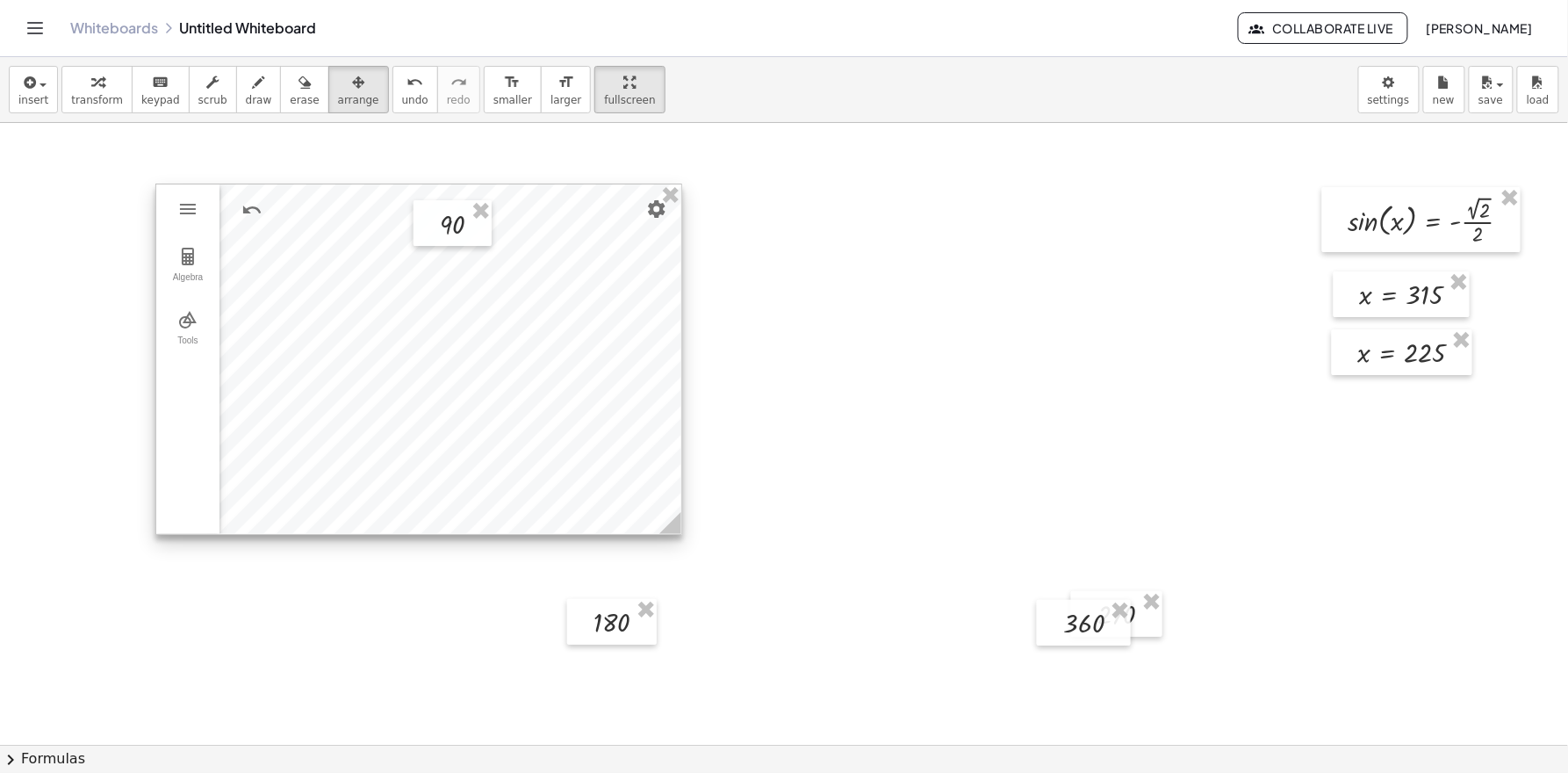
drag, startPoint x: 471, startPoint y: 244, endPoint x: 466, endPoint y: 232, distance: 13.0
click at [468, 233] on div at bounding box center [452, 223] width 78 height 46
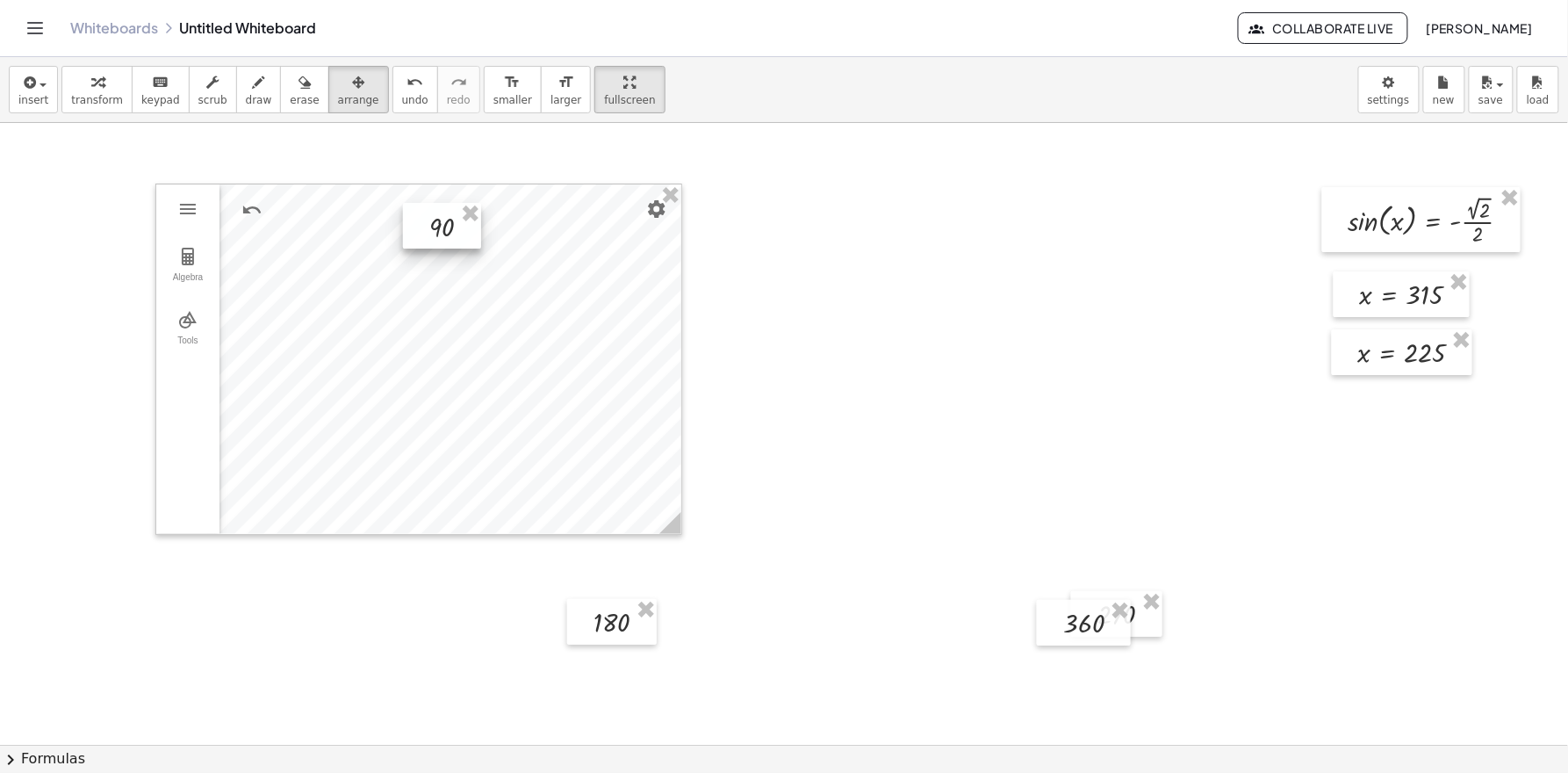
drag, startPoint x: 463, startPoint y: 229, endPoint x: 454, endPoint y: 243, distance: 16.6
click at [454, 243] on div at bounding box center [442, 225] width 78 height 46
drag, startPoint x: 576, startPoint y: 603, endPoint x: 260, endPoint y: 339, distance: 411.8
click at [260, 339] on div at bounding box center [296, 357] width 89 height 46
drag, startPoint x: 1059, startPoint y: 611, endPoint x: 581, endPoint y: 340, distance: 549.5
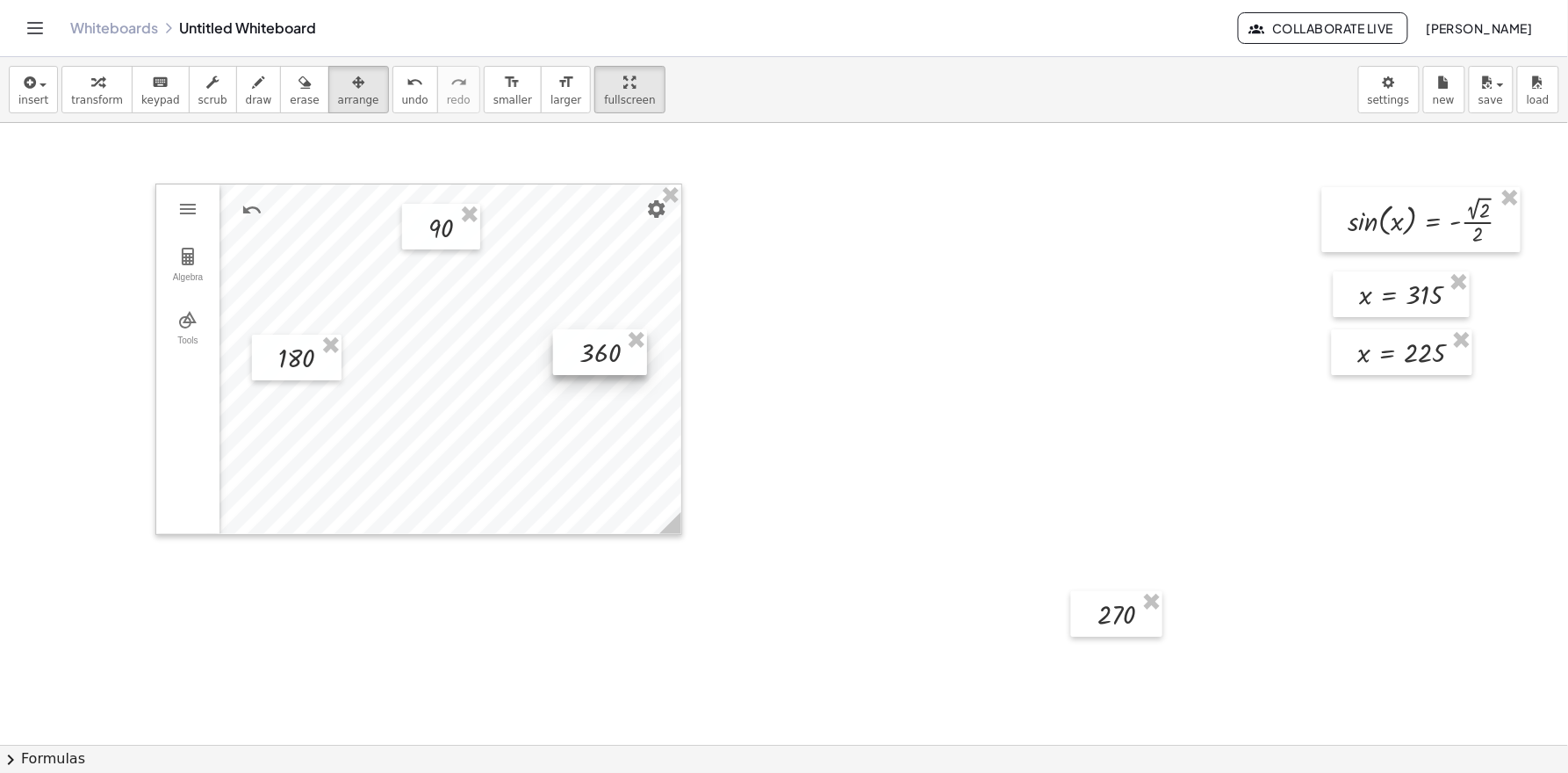
click at [580, 345] on div at bounding box center [600, 351] width 94 height 46
drag, startPoint x: 1101, startPoint y: 589, endPoint x: 439, endPoint y: 486, distance: 670.0
click at [439, 487] on div at bounding box center [442, 504] width 91 height 46
click at [442, 581] on div at bounding box center [788, 744] width 1575 height 1244
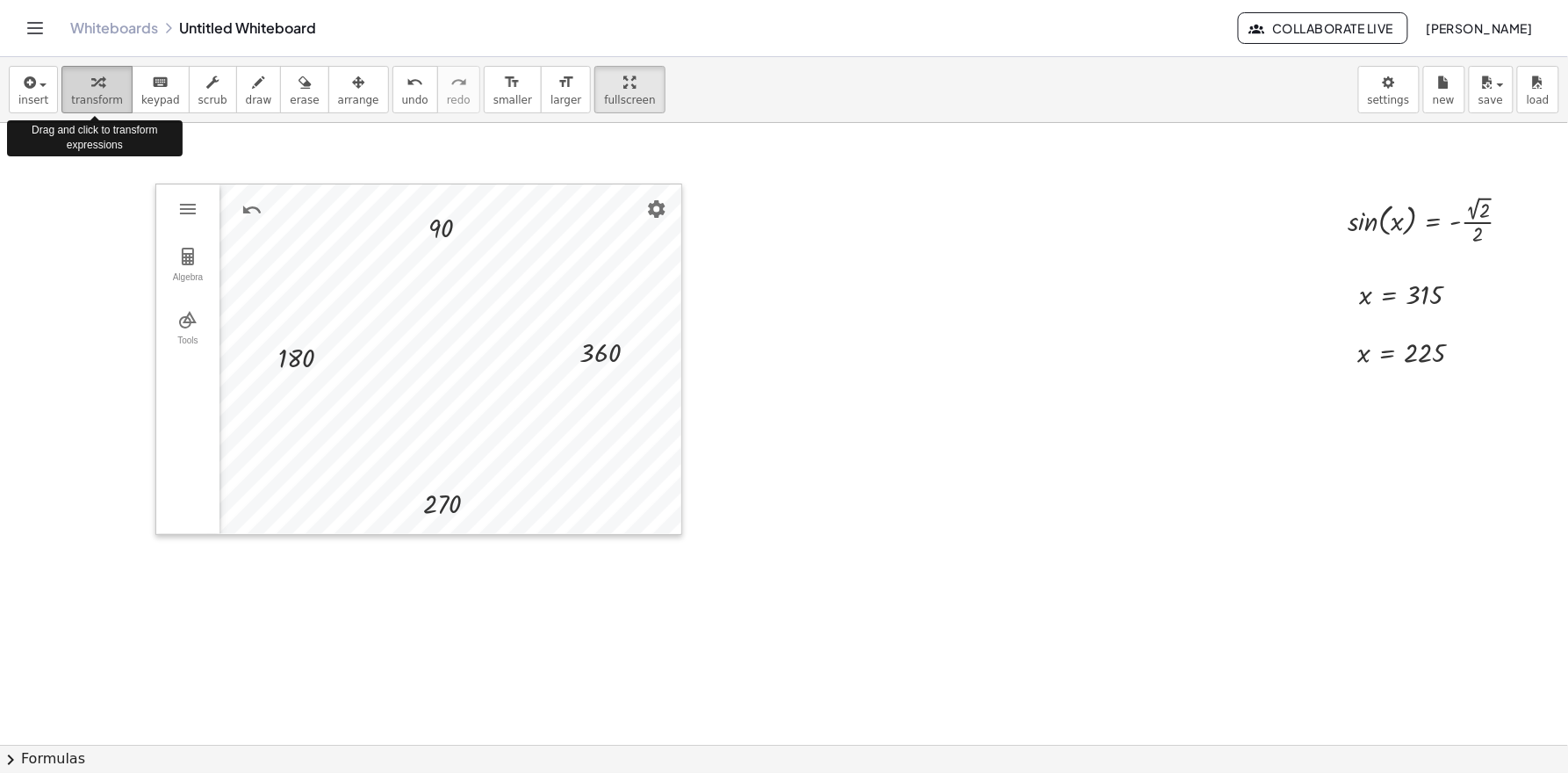
click at [105, 98] on span "transform" at bounding box center [98, 99] width 52 height 12
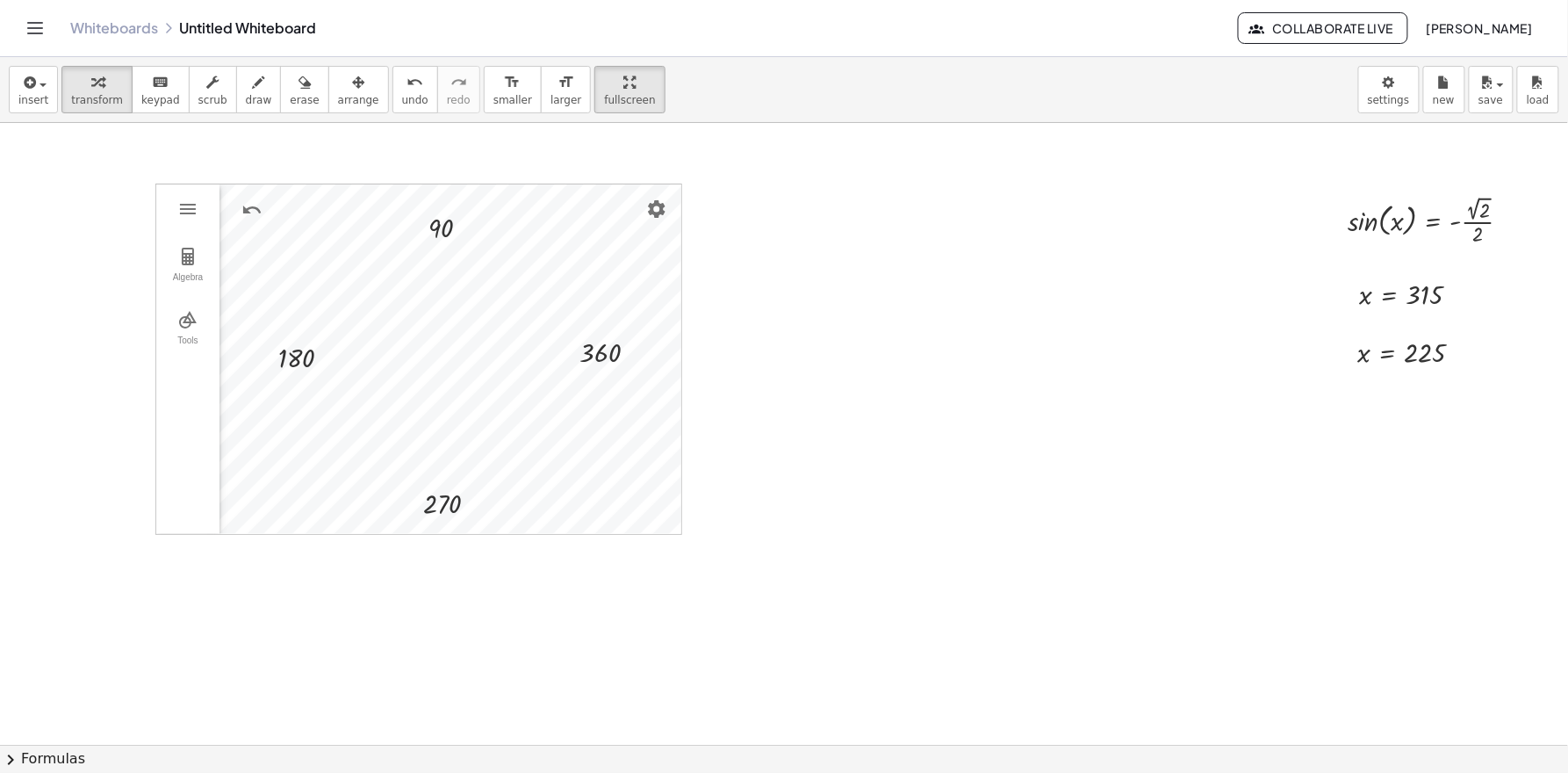
click at [181, 212] on img "Geometry" at bounding box center [188, 209] width 21 height 21
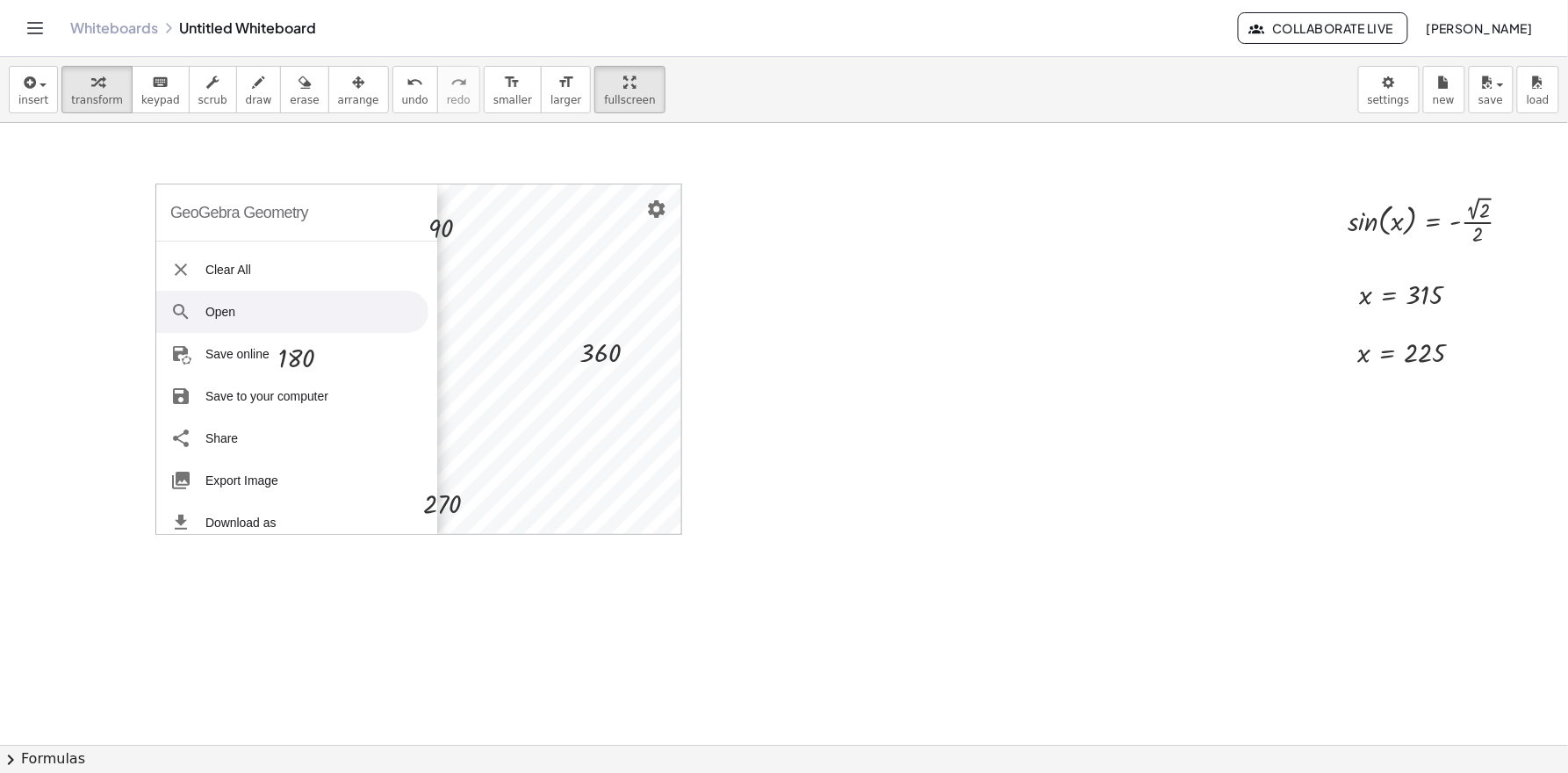
click at [208, 312] on li "Open" at bounding box center [292, 311] width 272 height 42
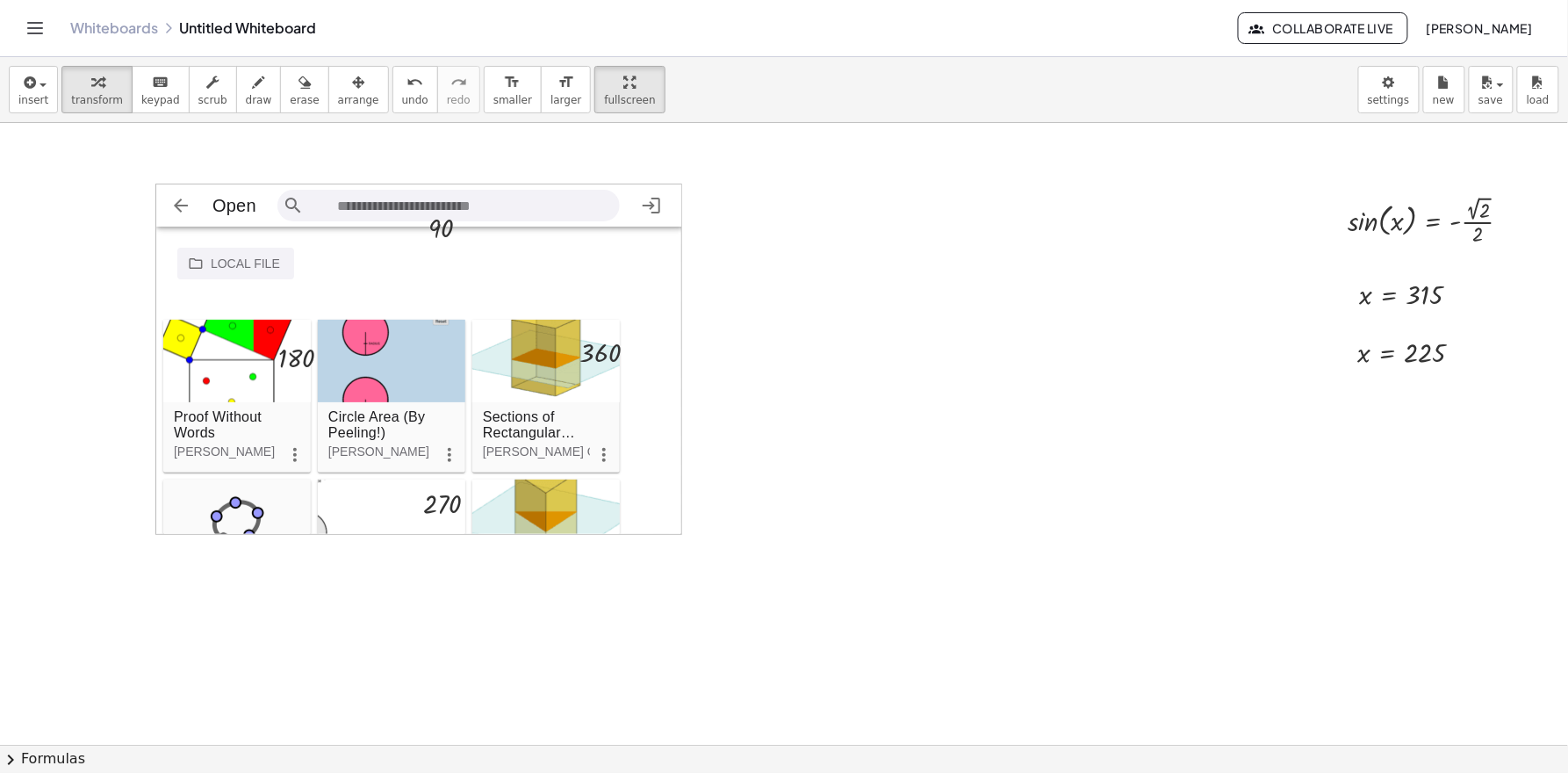
scroll to position [27, 512]
click at [176, 203] on img "Geometry" at bounding box center [180, 205] width 21 height 21
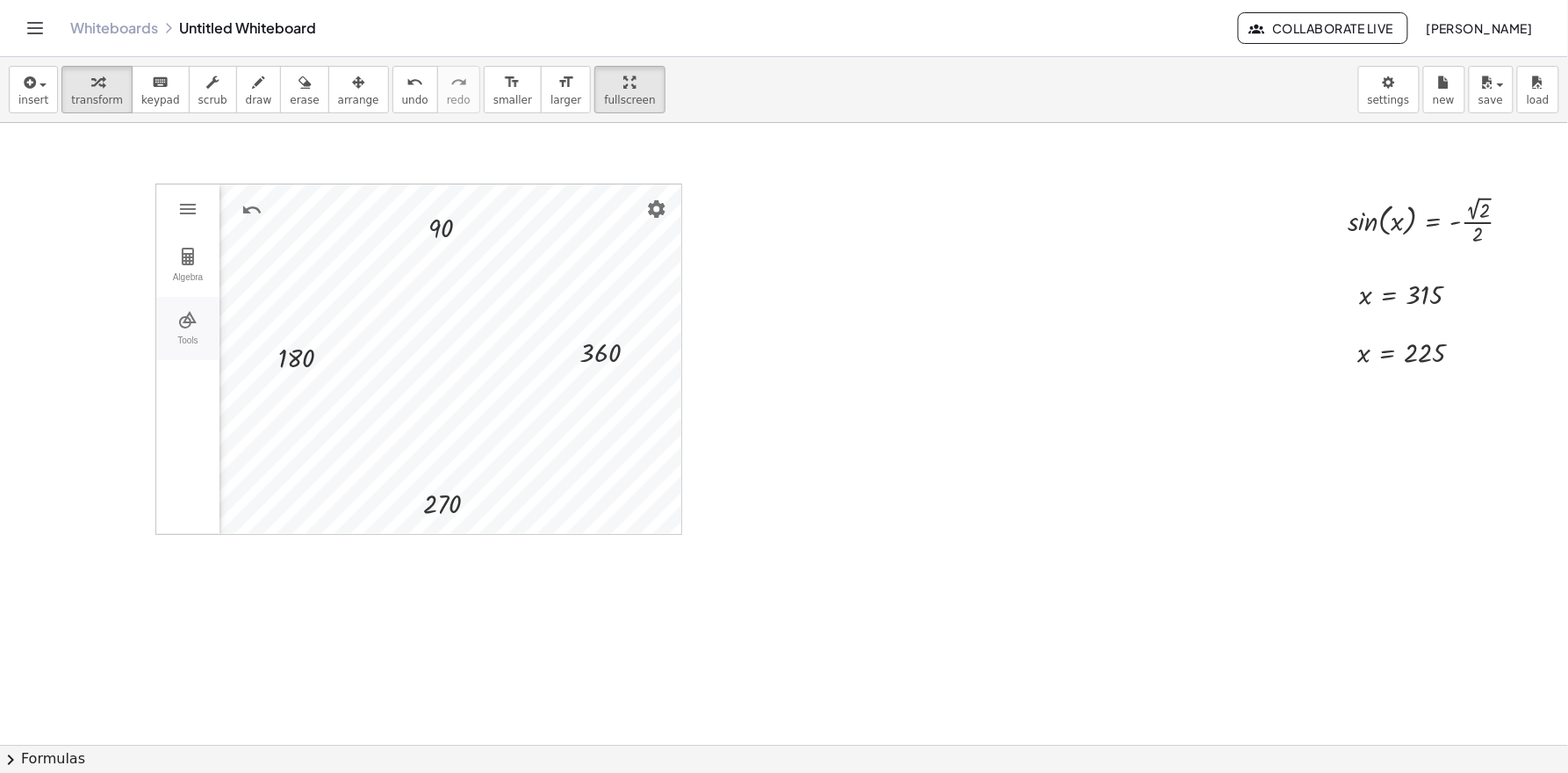
click at [189, 322] on img "Geometry" at bounding box center [188, 320] width 21 height 21
click at [409, 248] on div at bounding box center [415, 226] width 26 height 46
click at [262, 301] on img "Line. Select two points or positions" at bounding box center [268, 308] width 71 height 28
drag, startPoint x: 494, startPoint y: 361, endPoint x: 137, endPoint y: 337, distance: 357.8
drag, startPoint x: 339, startPoint y: 90, endPoint x: 383, endPoint y: 142, distance: 68.1
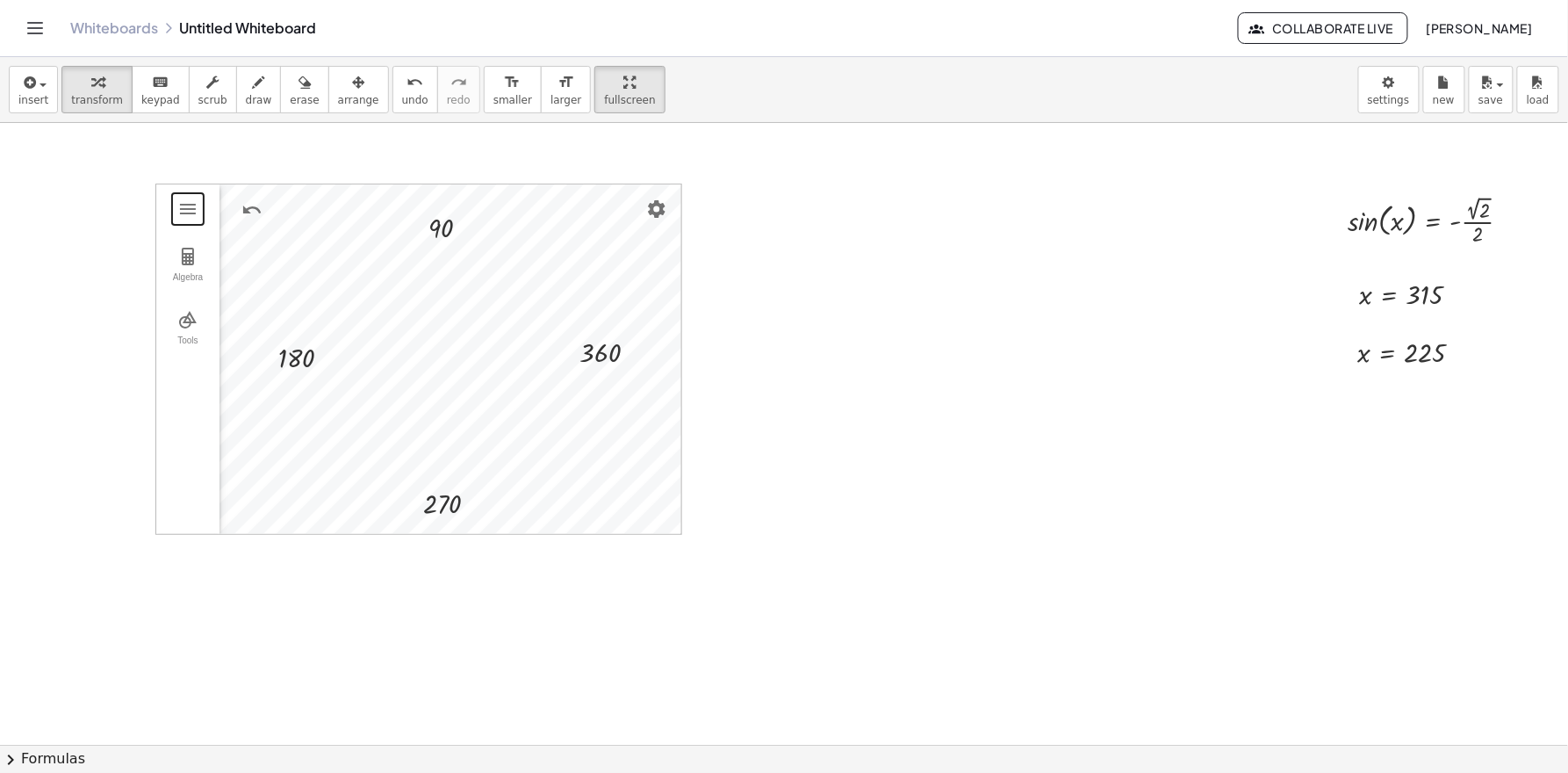
click at [339, 92] on button "arrange" at bounding box center [359, 89] width 60 height 47
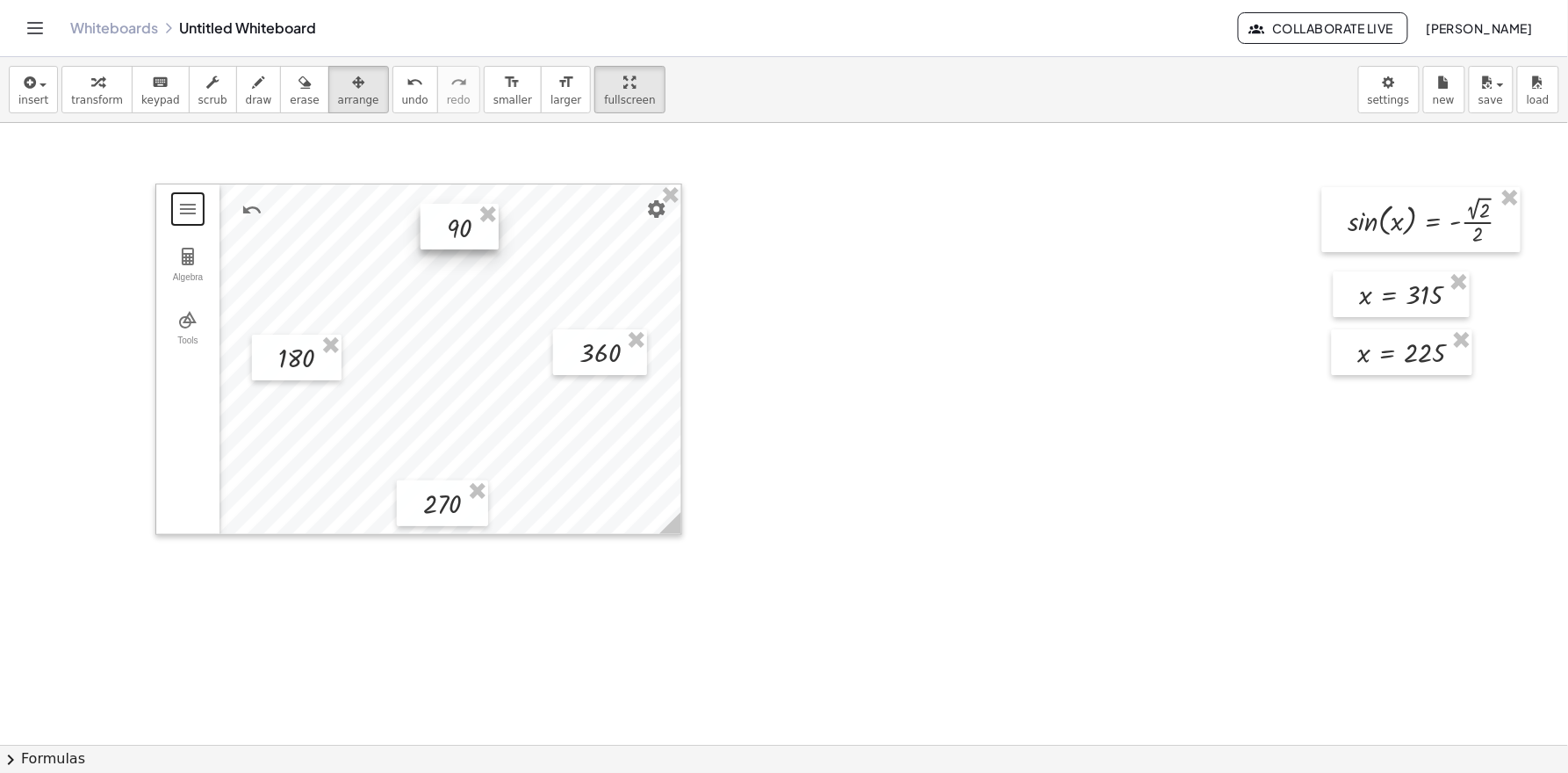
drag, startPoint x: 453, startPoint y: 229, endPoint x: 472, endPoint y: 229, distance: 19.0
click at [472, 229] on div at bounding box center [460, 226] width 78 height 46
drag, startPoint x: 603, startPoint y: 365, endPoint x: 604, endPoint y: 387, distance: 22.0
click at [604, 387] on div at bounding box center [601, 375] width 94 height 46
click at [606, 387] on div at bounding box center [601, 376] width 94 height 46
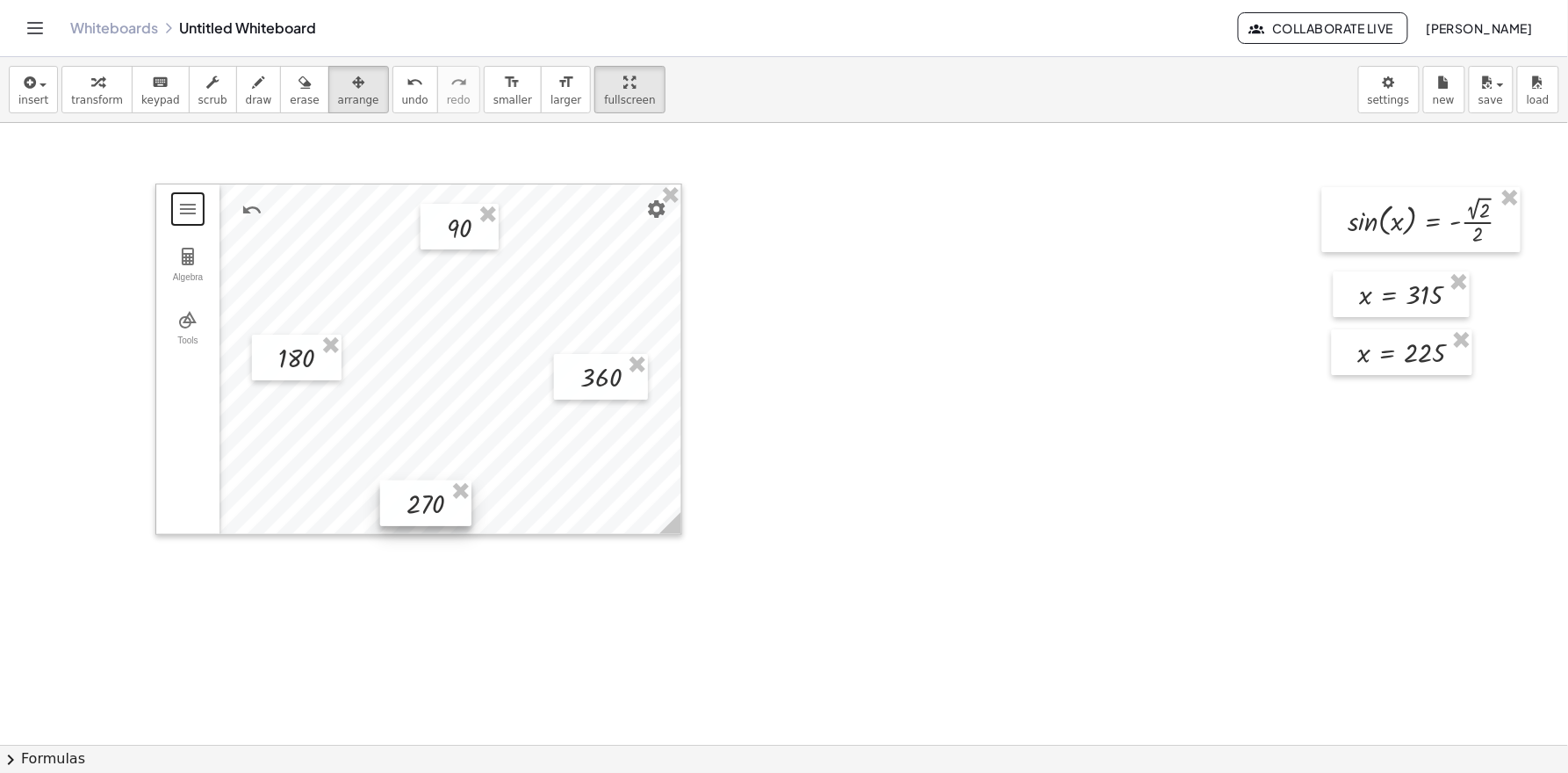
drag, startPoint x: 448, startPoint y: 509, endPoint x: 431, endPoint y: 509, distance: 17.0
click at [431, 509] on div at bounding box center [425, 503] width 91 height 46
click at [308, 358] on div at bounding box center [296, 353] width 89 height 46
click at [101, 94] on span "transform" at bounding box center [98, 99] width 52 height 12
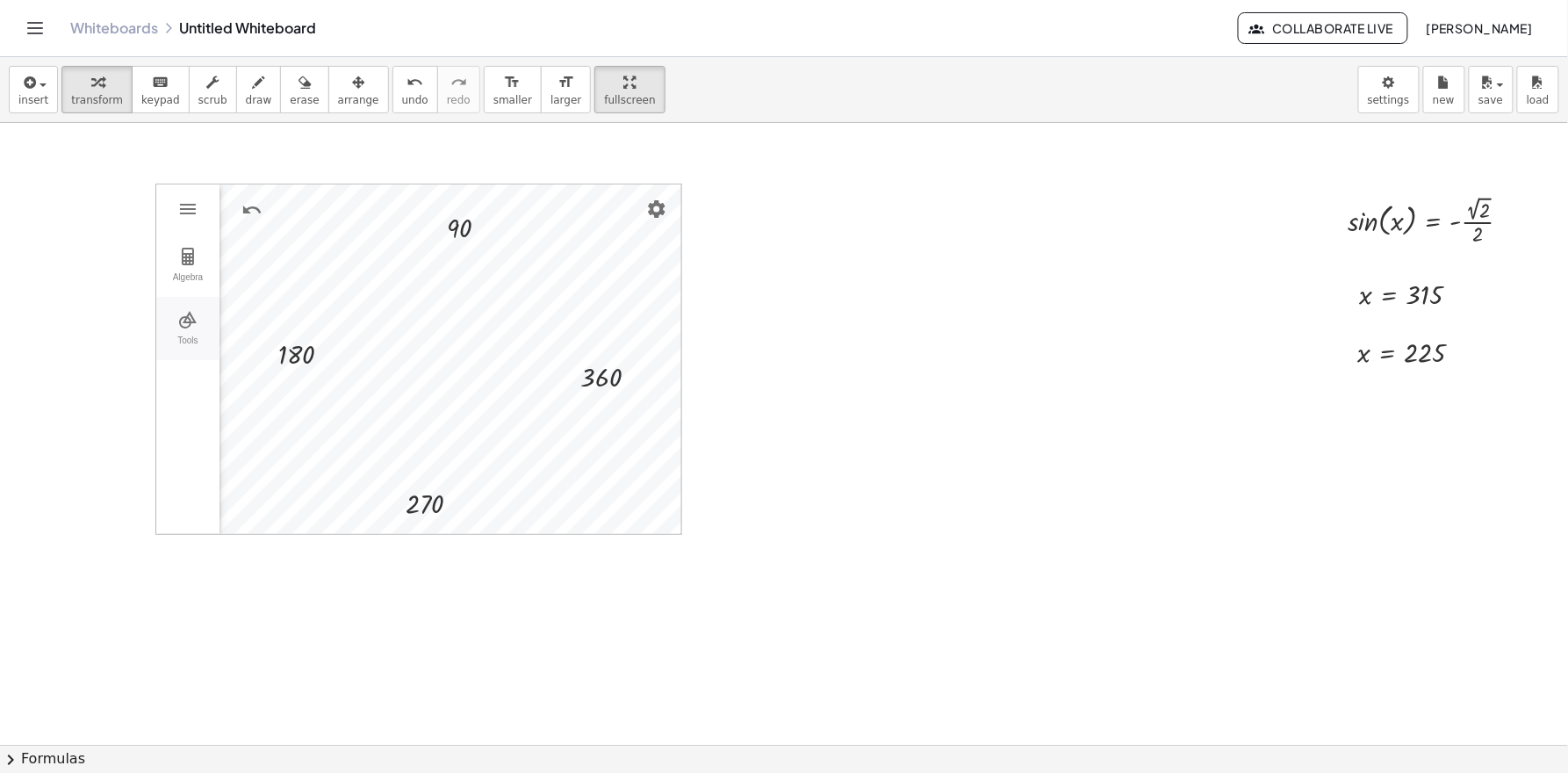
click at [187, 313] on img "Geometry" at bounding box center [188, 320] width 21 height 21
click at [411, 227] on button "Distance or Length" at bounding box center [410, 228] width 71 height 63
drag, startPoint x: 501, startPoint y: 364, endPoint x: 244, endPoint y: 372, distance: 257.1
click at [246, 215] on img "Undo" at bounding box center [252, 210] width 21 height 21
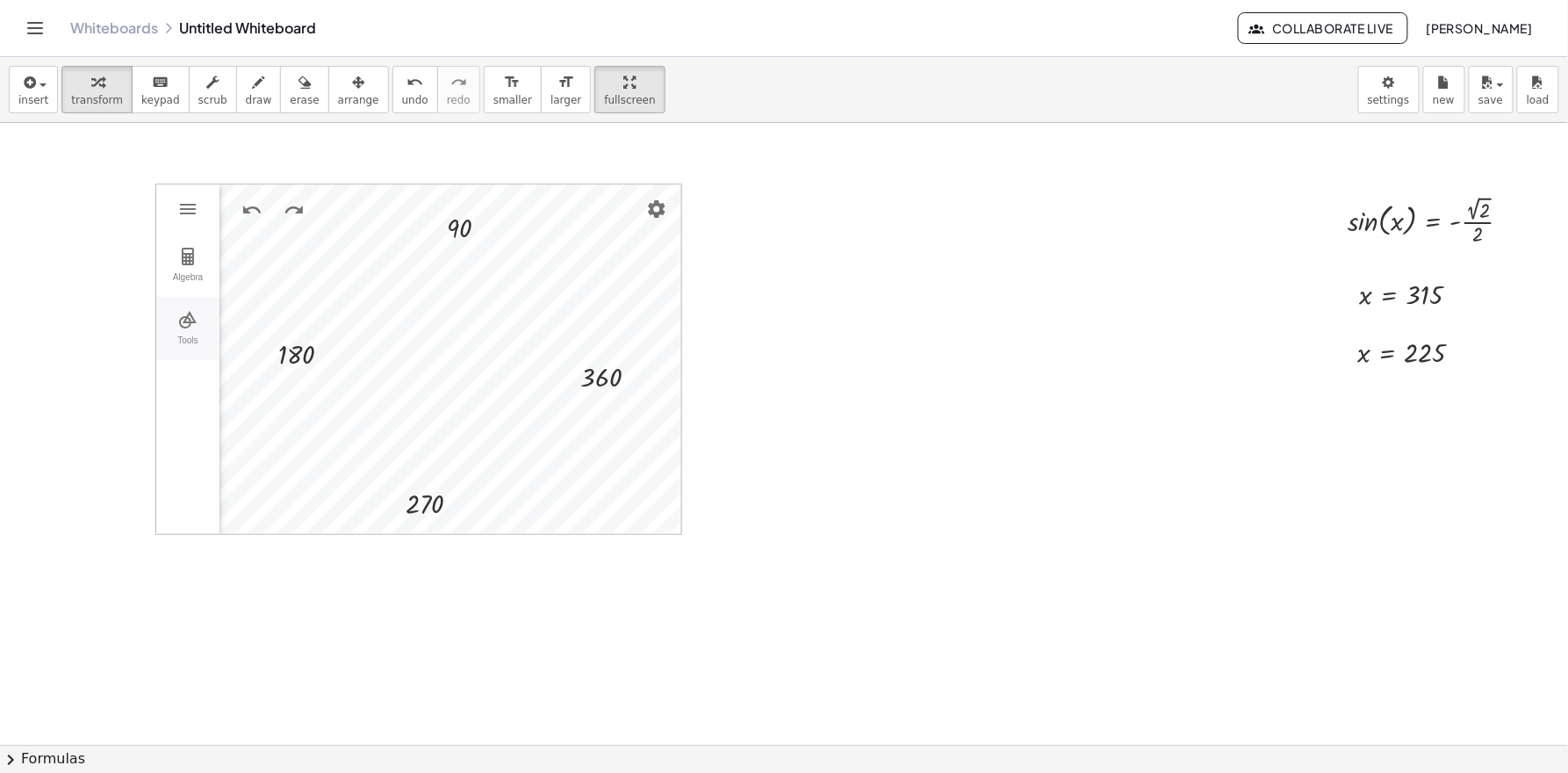
click at [185, 298] on button "Tools" at bounding box center [188, 329] width 63 height 63
click at [385, 230] on button "Distance or Length" at bounding box center [410, 228] width 71 height 63
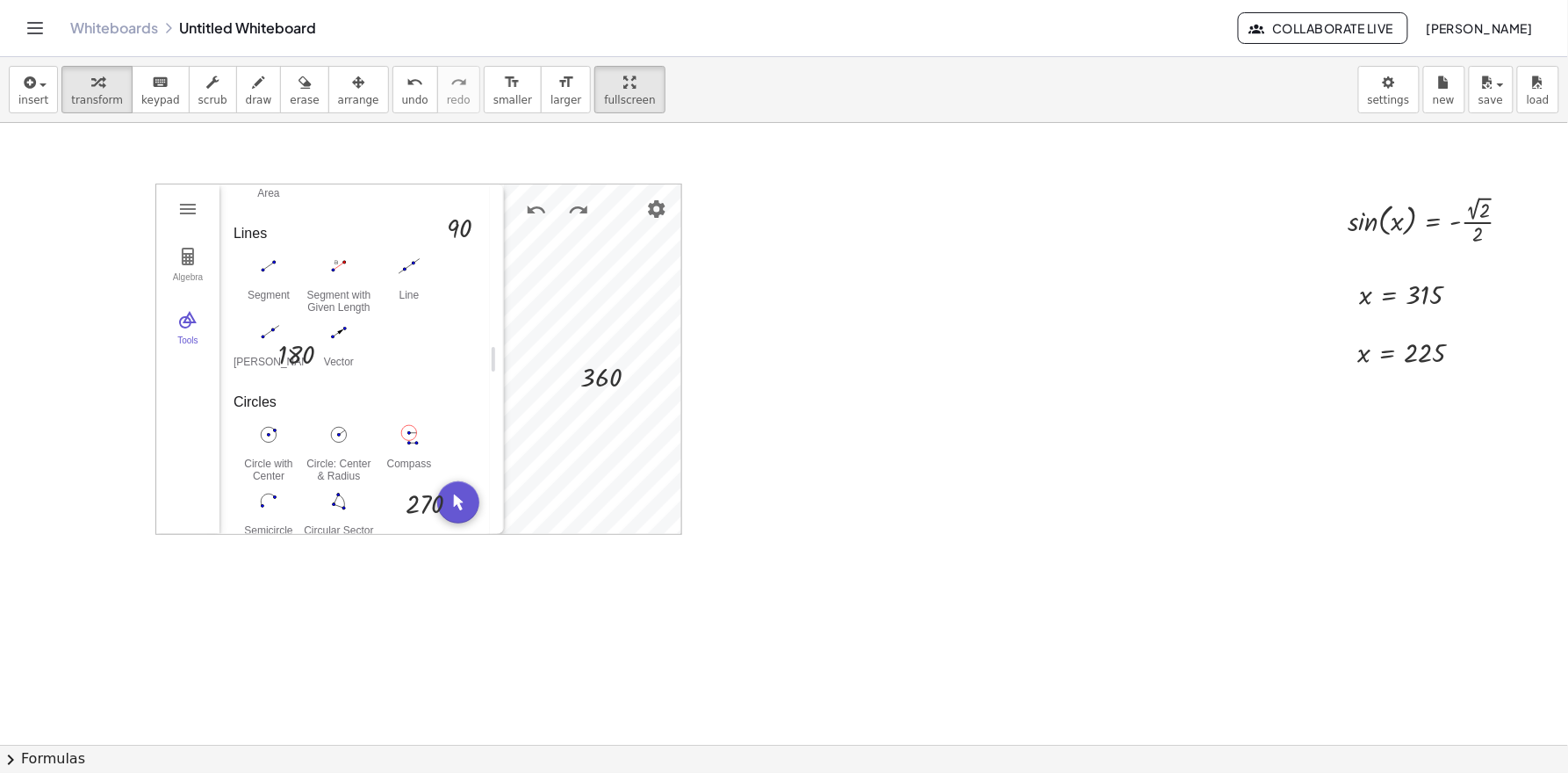
drag, startPoint x: 465, startPoint y: 355, endPoint x: 469, endPoint y: 363, distance: 8.9
click at [467, 361] on div "Basic Tools Move Point Segment Line Polygon Circle with Center through Point Ed…" at bounding box center [354, 259] width 270 height 1449
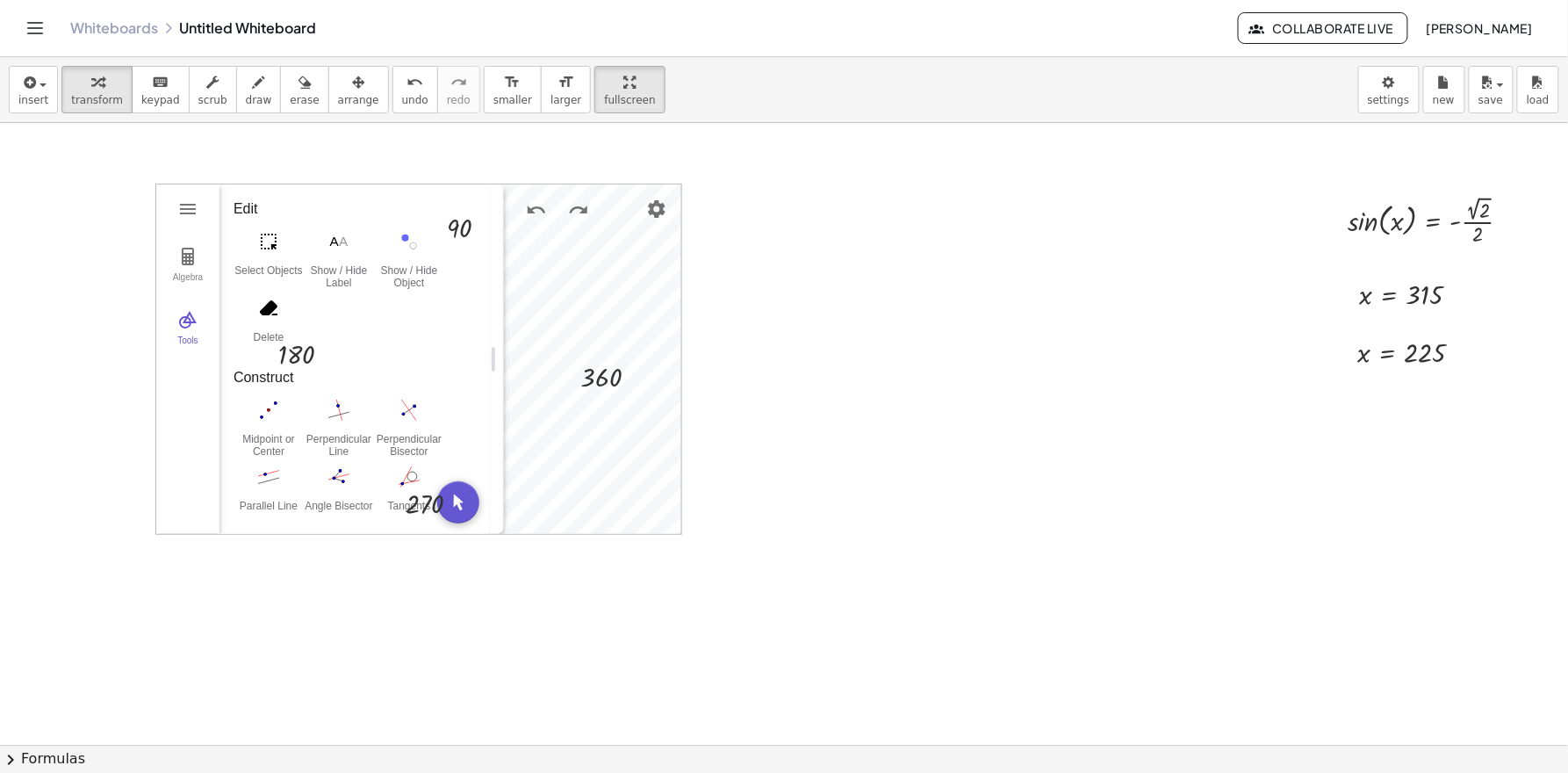
scroll to position [160, 0]
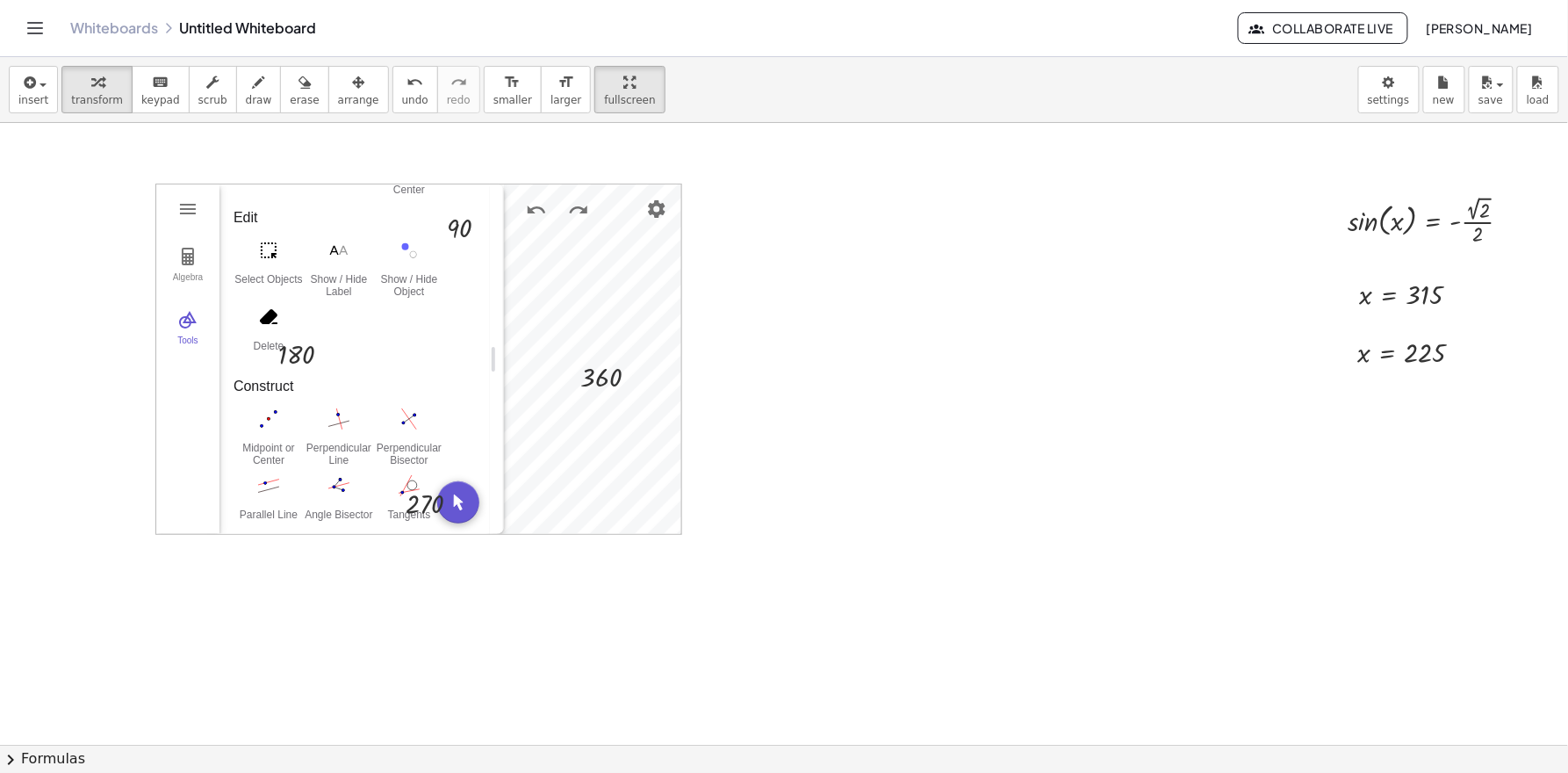
click at [463, 269] on div "Select Objects Show / Hide Label Show / Hide Object Delete" at bounding box center [354, 302] width 242 height 134
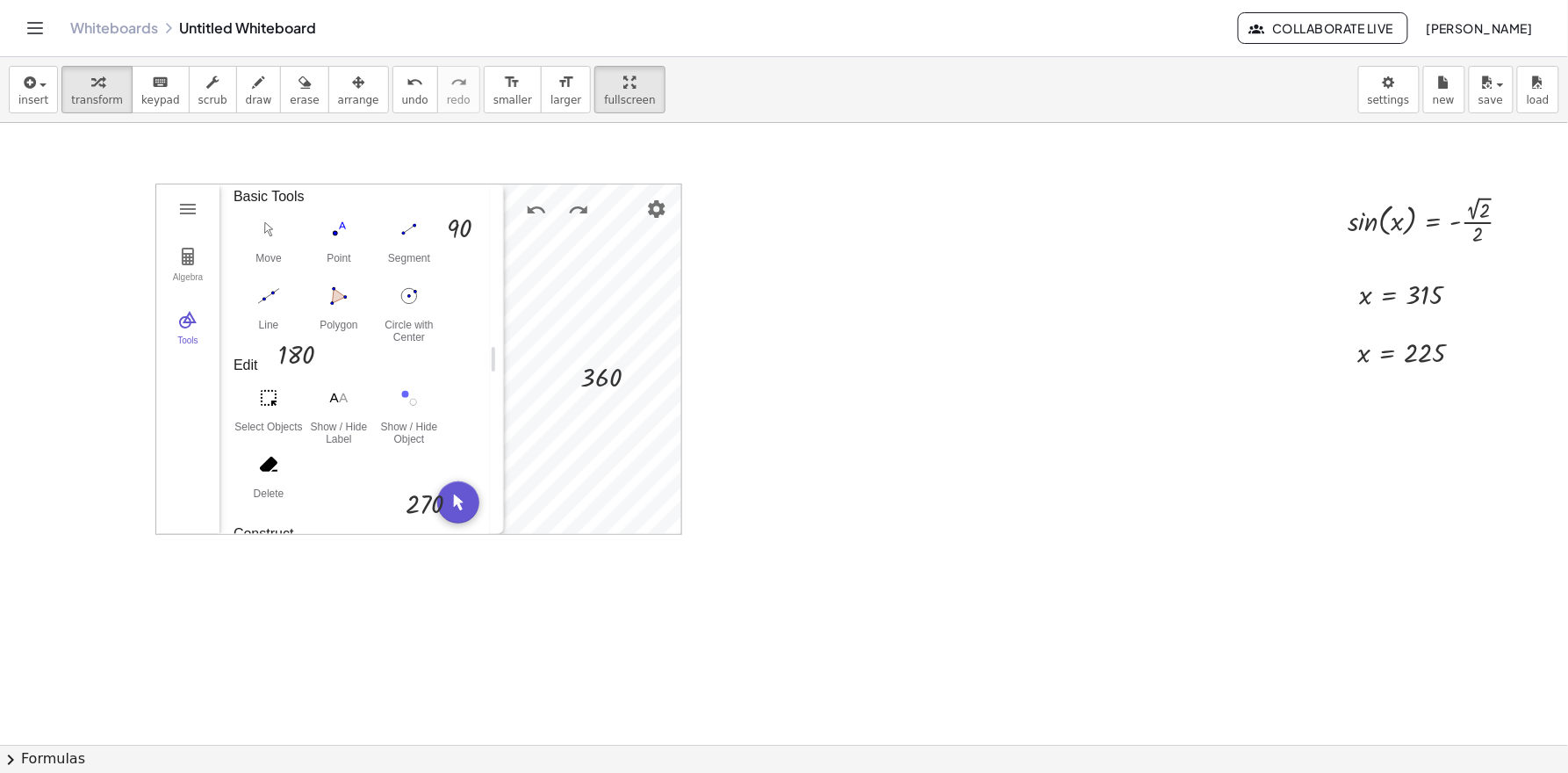
scroll to position [0, 0]
click at [267, 308] on img "Line. Select two points or positions" at bounding box center [268, 308] width 71 height 28
click at [409, 240] on img "Segment. Select two points or positions" at bounding box center [410, 242] width 71 height 28
drag, startPoint x: 493, startPoint y: 362, endPoint x: 154, endPoint y: 361, distance: 339.0
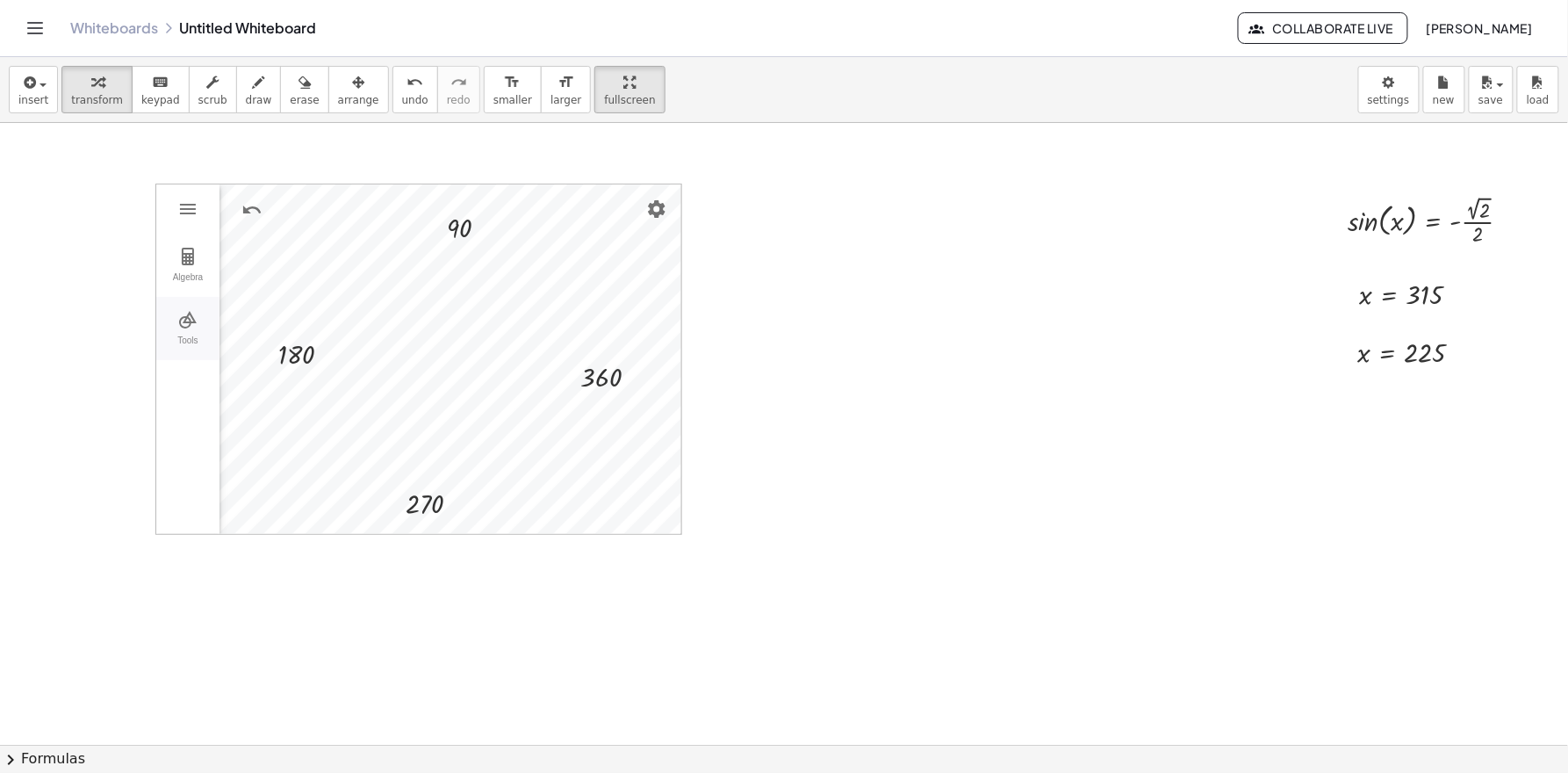
click at [176, 306] on button "Tools" at bounding box center [188, 329] width 63 height 63
click at [407, 249] on img "Segment. Select two points or positions" at bounding box center [410, 242] width 71 height 28
drag, startPoint x: 493, startPoint y: 365, endPoint x: 237, endPoint y: 409, distance: 259.8
click at [179, 297] on div "Algebra Tools" at bounding box center [188, 296] width 63 height 126
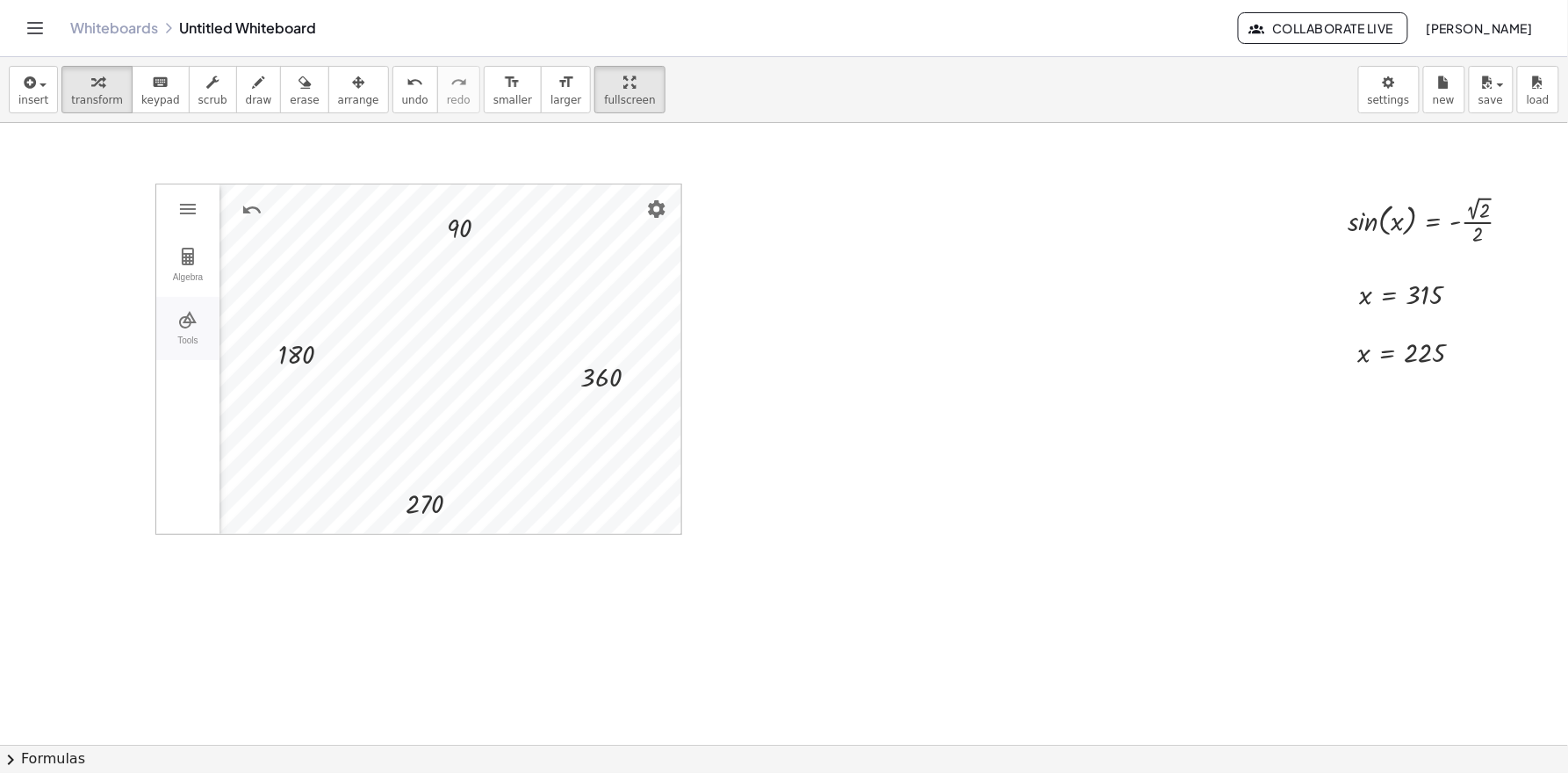
click at [187, 304] on button "Tools" at bounding box center [188, 329] width 63 height 63
click at [398, 258] on button "Segment" at bounding box center [410, 258] width 71 height 63
drag, startPoint x: 492, startPoint y: 360, endPoint x: 292, endPoint y: 391, distance: 202.4
click at [267, 410] on img "Segment. Select two points or positions" at bounding box center [268, 396] width 71 height 28
click at [336, 202] on img "Undo" at bounding box center [335, 210] width 21 height 21
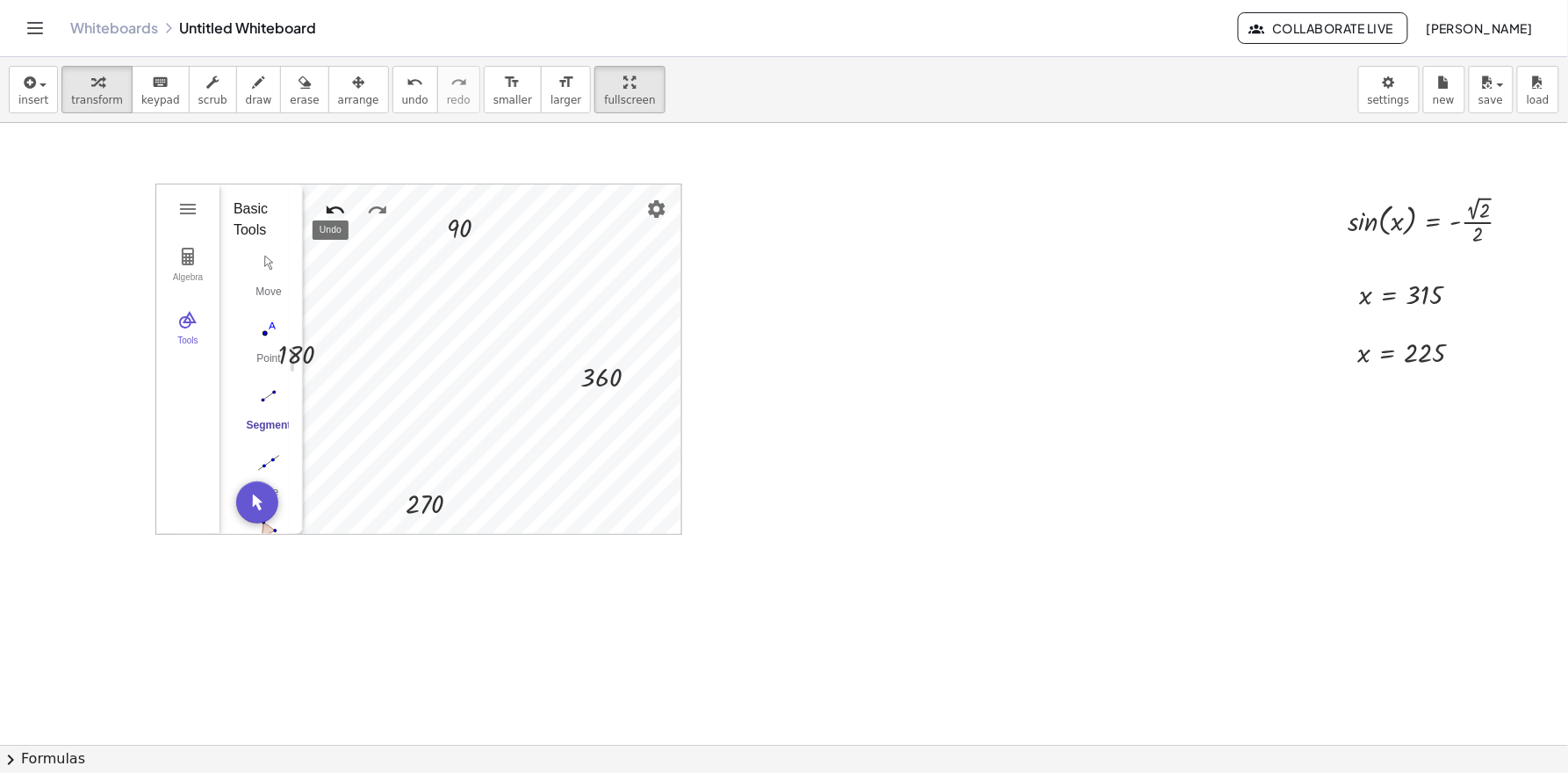
click at [339, 202] on img "Undo" at bounding box center [335, 210] width 21 height 21
click at [379, 204] on img "Redo" at bounding box center [377, 210] width 21 height 21
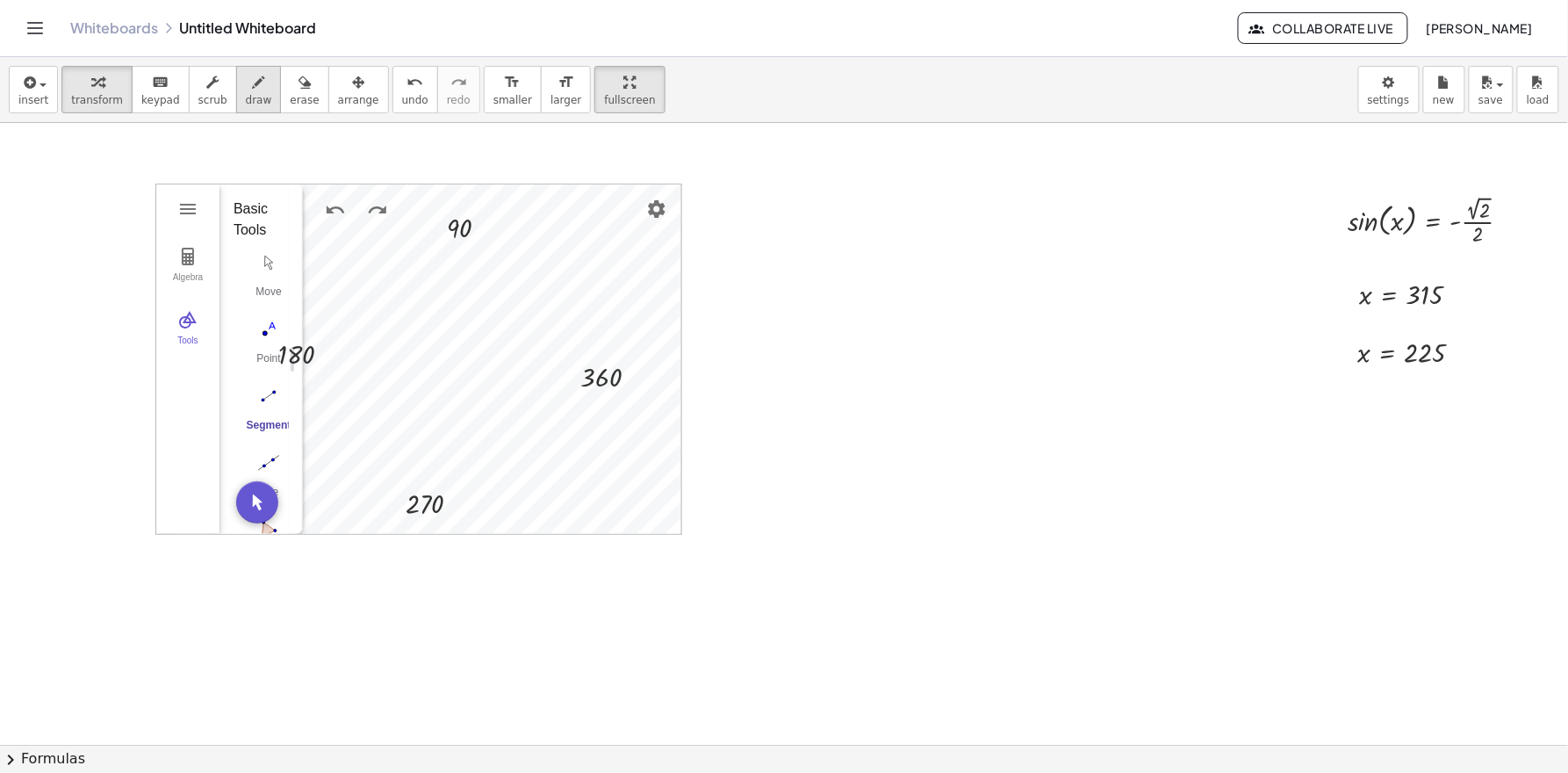
click at [253, 75] on icon "button" at bounding box center [258, 83] width 12 height 21
drag, startPoint x: 513, startPoint y: 275, endPoint x: 514, endPoint y: 290, distance: 15.0
click at [514, 290] on div at bounding box center [788, 744] width 1575 height 1244
drag, startPoint x: 504, startPoint y: 280, endPoint x: 523, endPoint y: 282, distance: 19.1
click at [523, 282] on div at bounding box center [788, 744] width 1575 height 1244
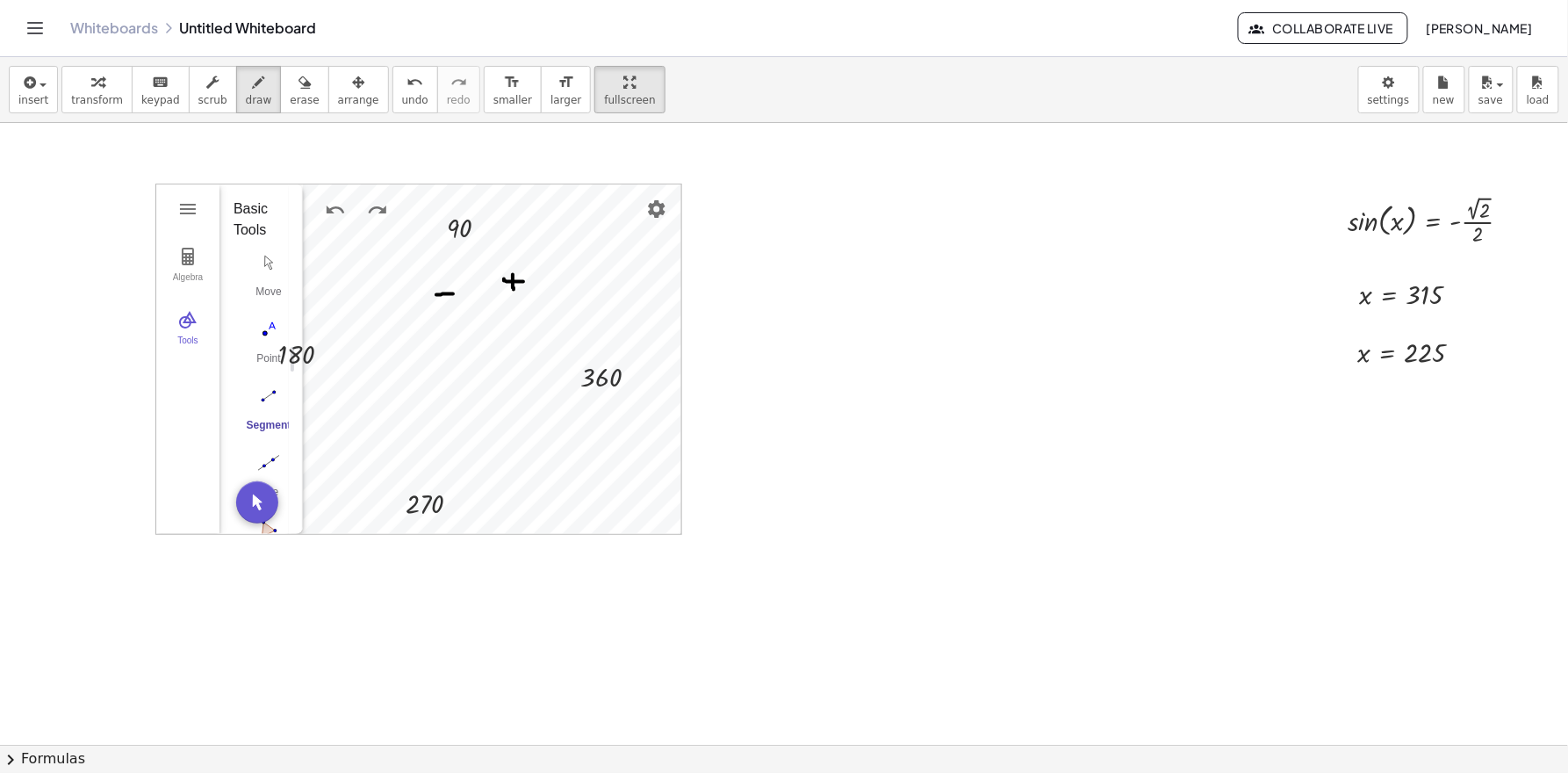
drag, startPoint x: 437, startPoint y: 295, endPoint x: 454, endPoint y: 295, distance: 17.0
click at [454, 295] on div at bounding box center [788, 744] width 1575 height 1244
drag, startPoint x: 455, startPoint y: 440, endPoint x: 458, endPoint y: 462, distance: 22.2
click at [458, 462] on div at bounding box center [788, 744] width 1575 height 1244
drag, startPoint x: 446, startPoint y: 448, endPoint x: 464, endPoint y: 448, distance: 18.0
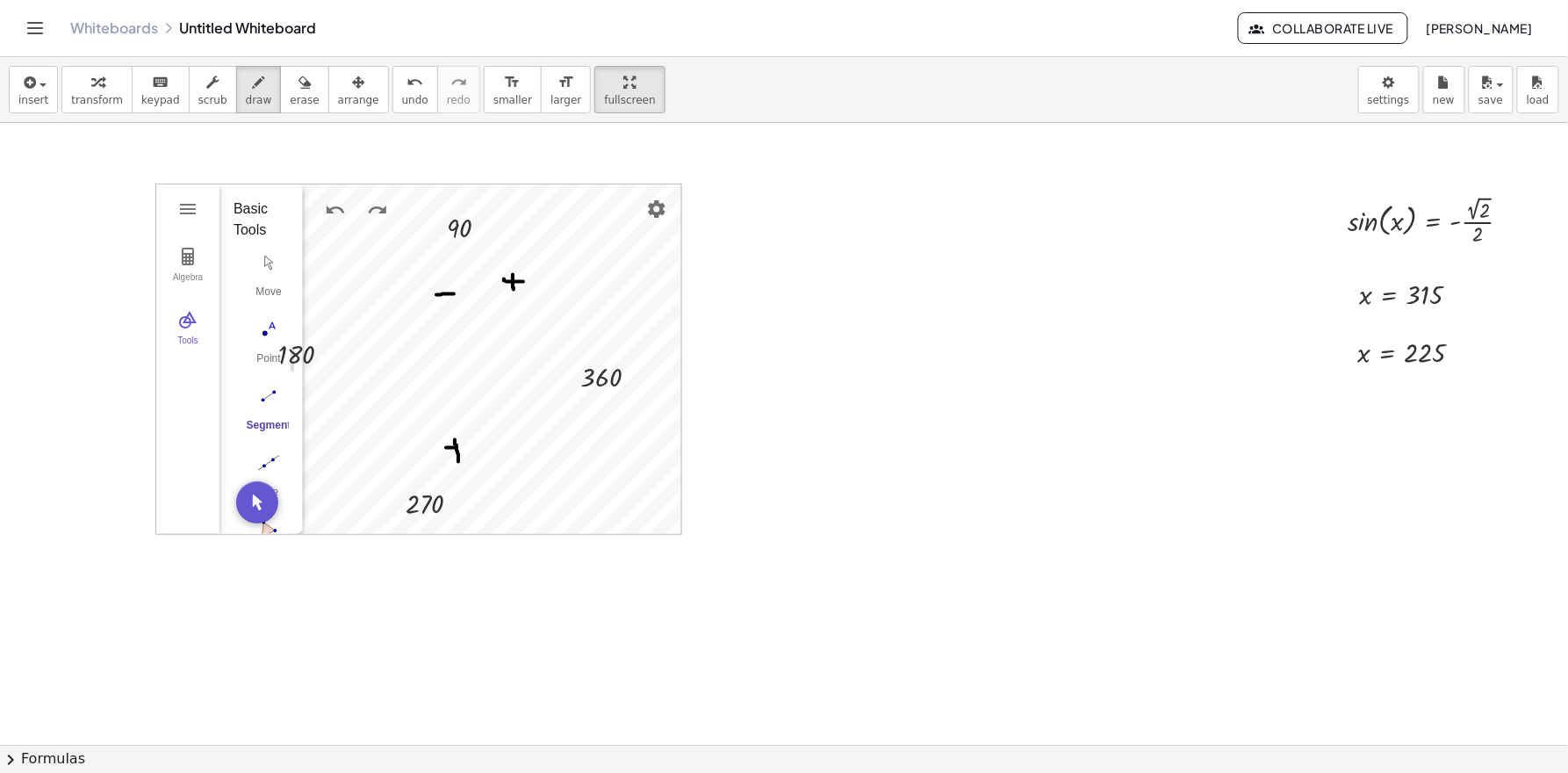
click at [464, 448] on div at bounding box center [788, 744] width 1575 height 1244
drag, startPoint x: 524, startPoint y: 437, endPoint x: 541, endPoint y: 434, distance: 17.3
click at [541, 434] on div at bounding box center [788, 744] width 1575 height 1244
click at [101, 107] on button "transform" at bounding box center [97, 89] width 72 height 47
click at [352, 77] on icon "button" at bounding box center [358, 83] width 12 height 21
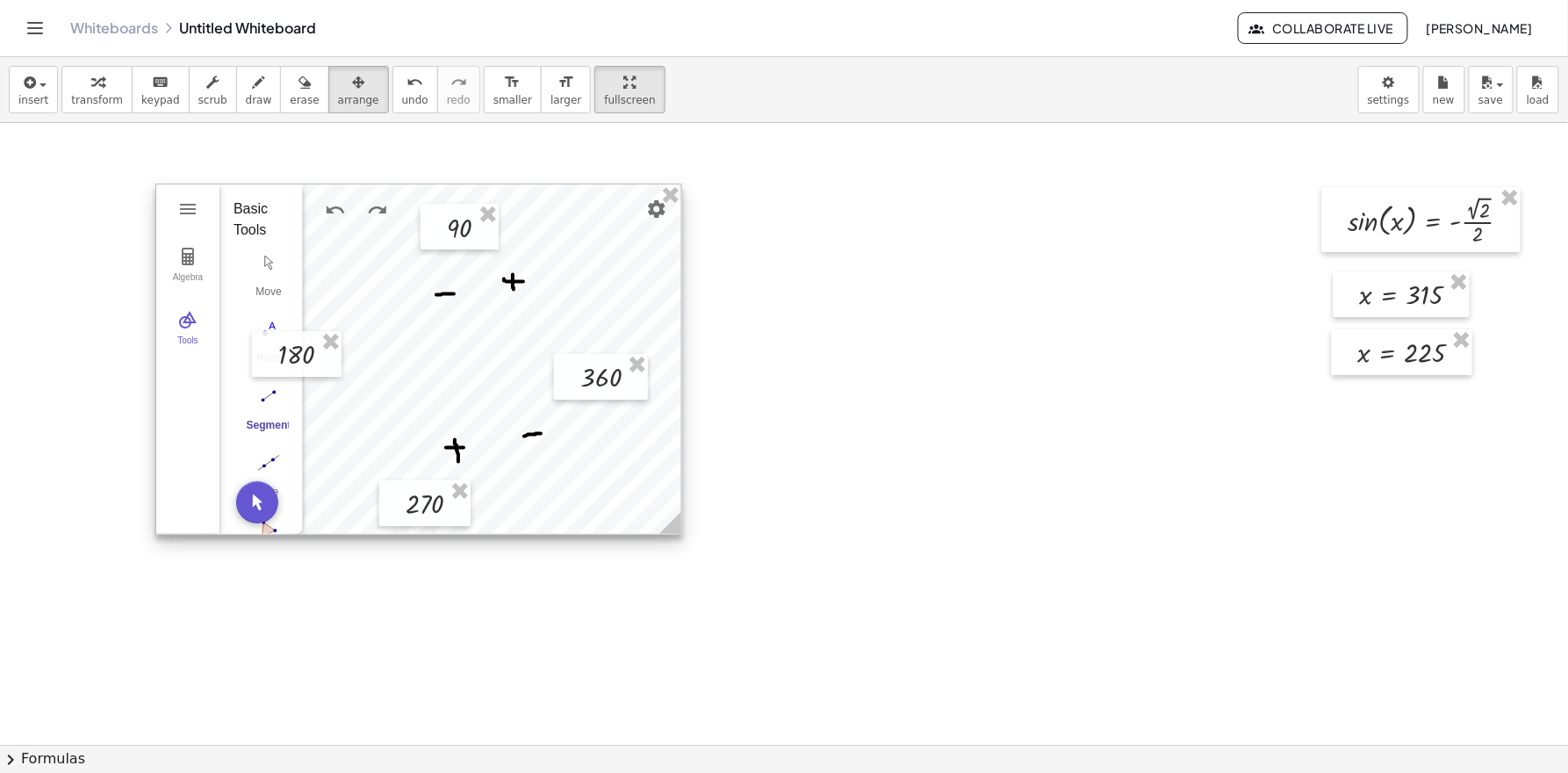
click at [410, 188] on div at bounding box center [418, 360] width 525 height 349
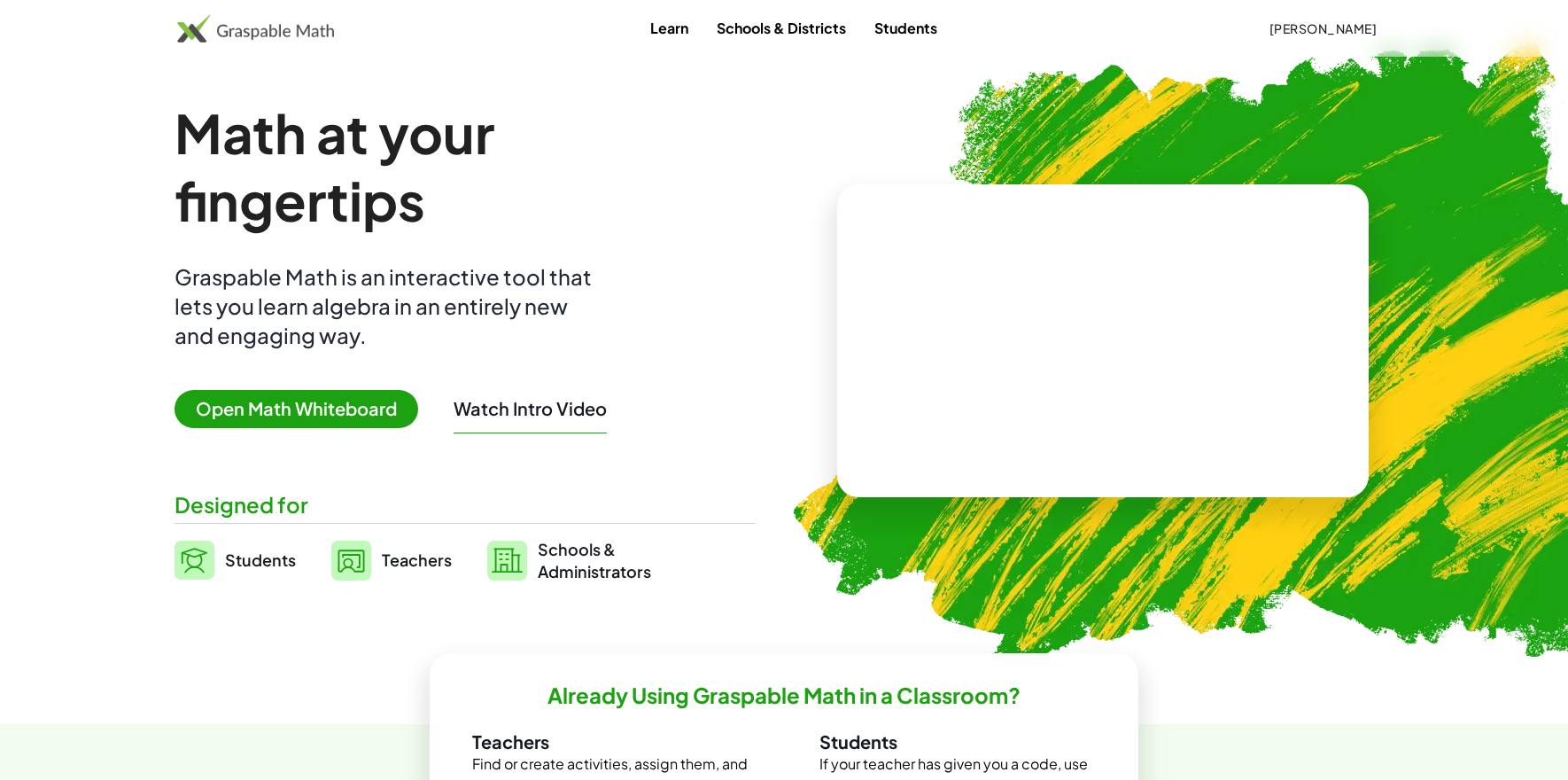
click at [320, 398] on span "Open Math Whiteboard" at bounding box center [296, 409] width 244 height 38
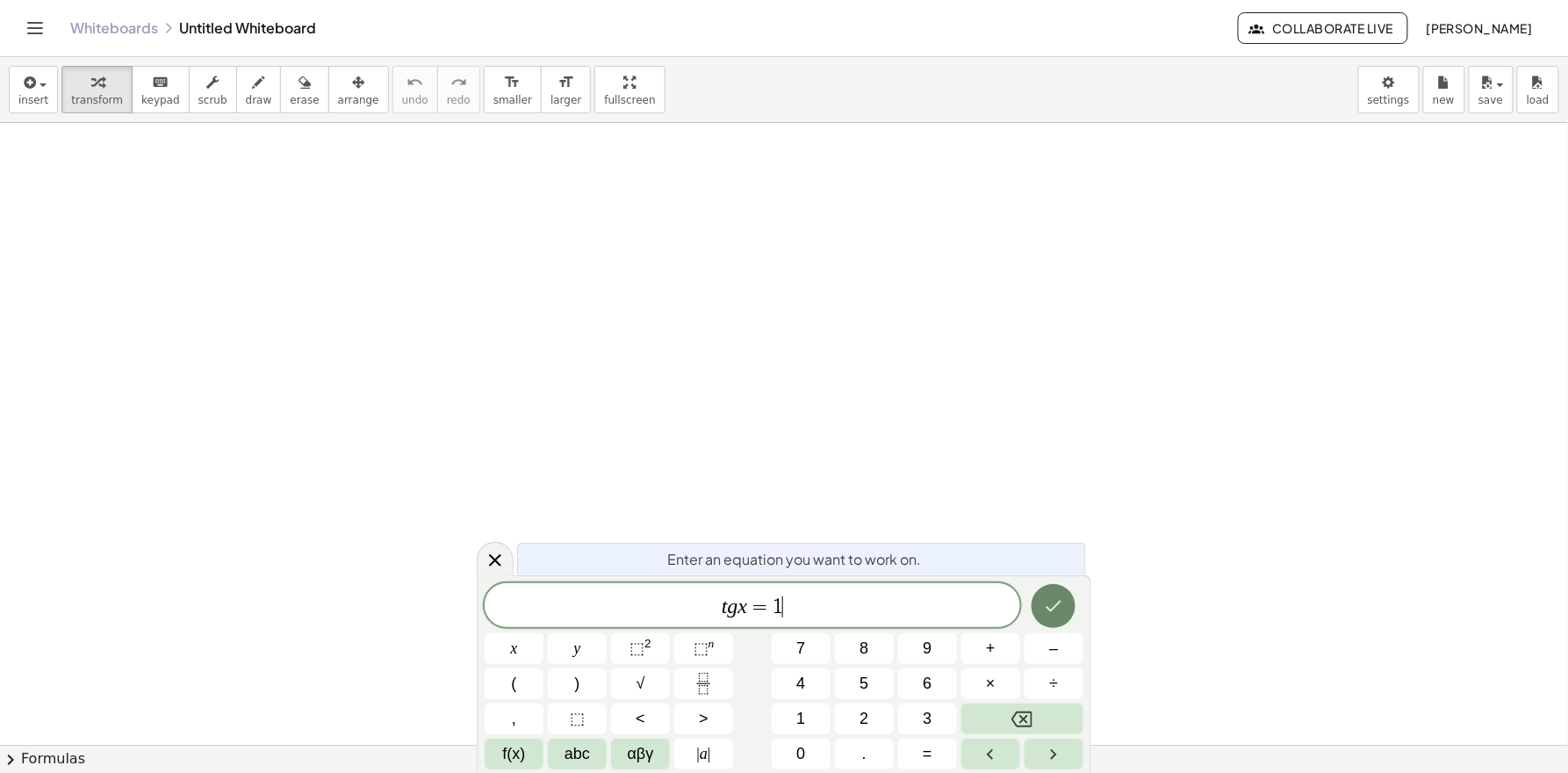
click at [1064, 590] on button "Done" at bounding box center [1053, 606] width 44 height 44
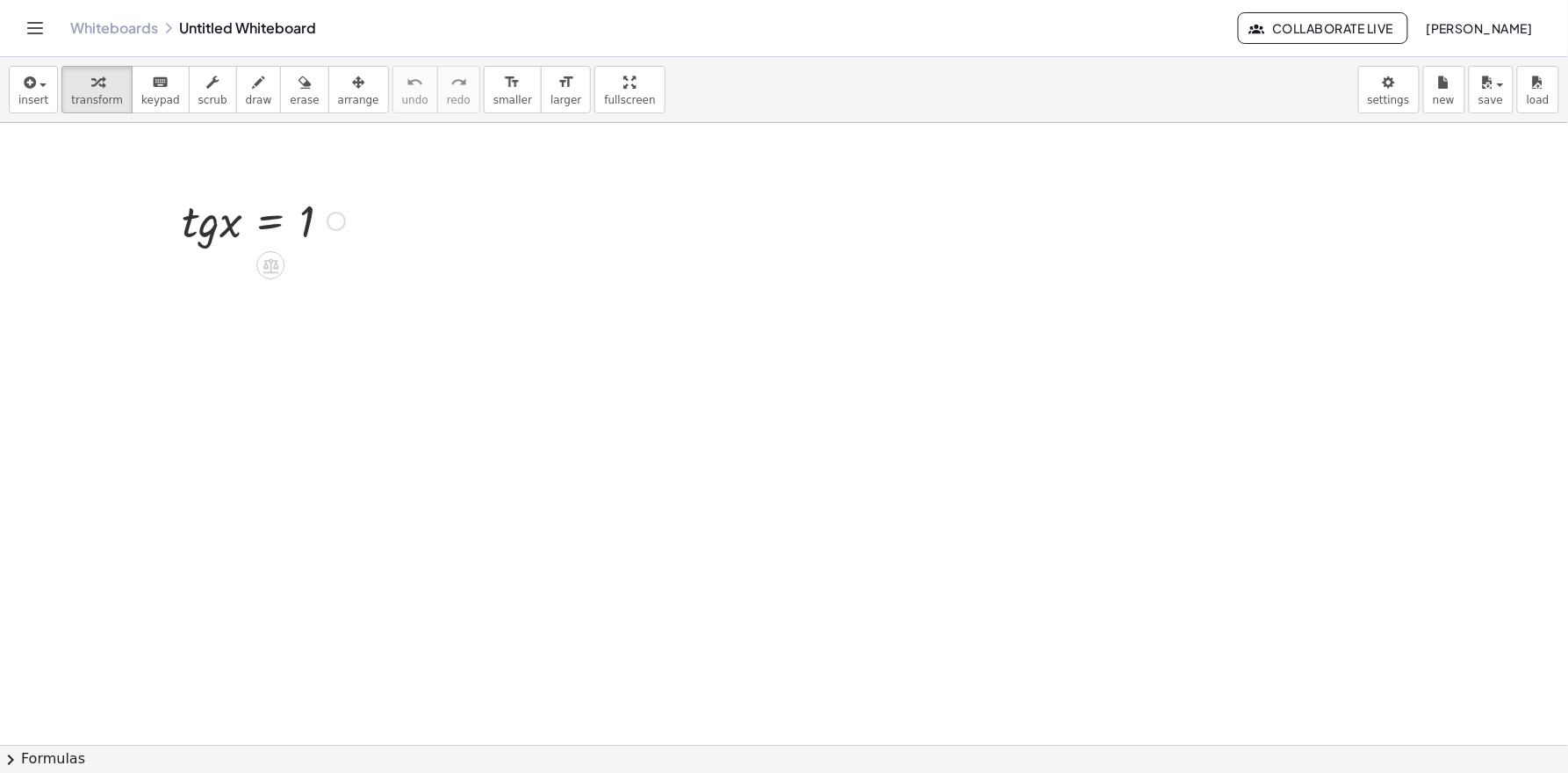
click at [220, 239] on div at bounding box center [263, 219] width 181 height 59
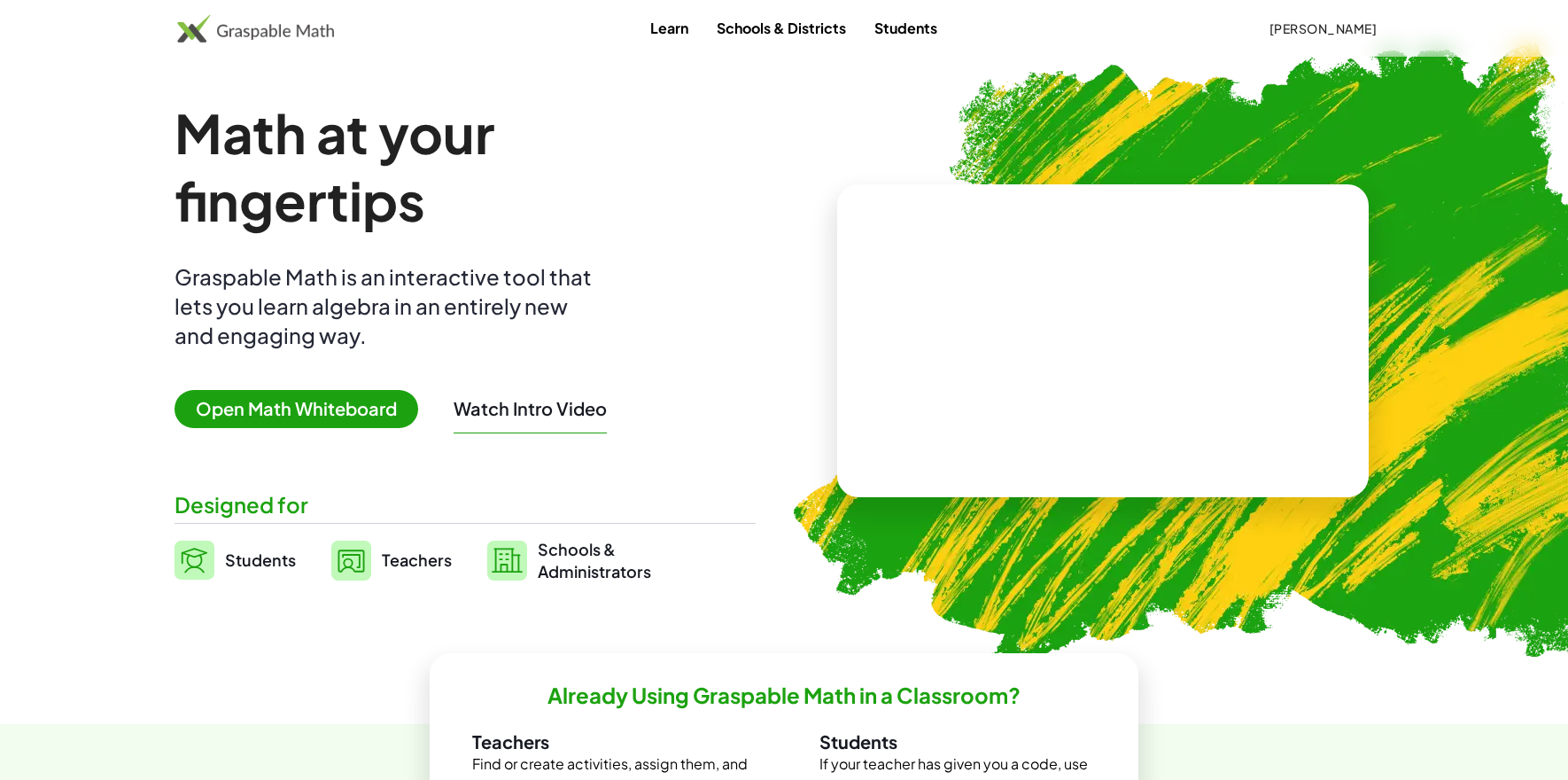
click at [321, 408] on span "Open Math Whiteboard" at bounding box center [296, 409] width 244 height 38
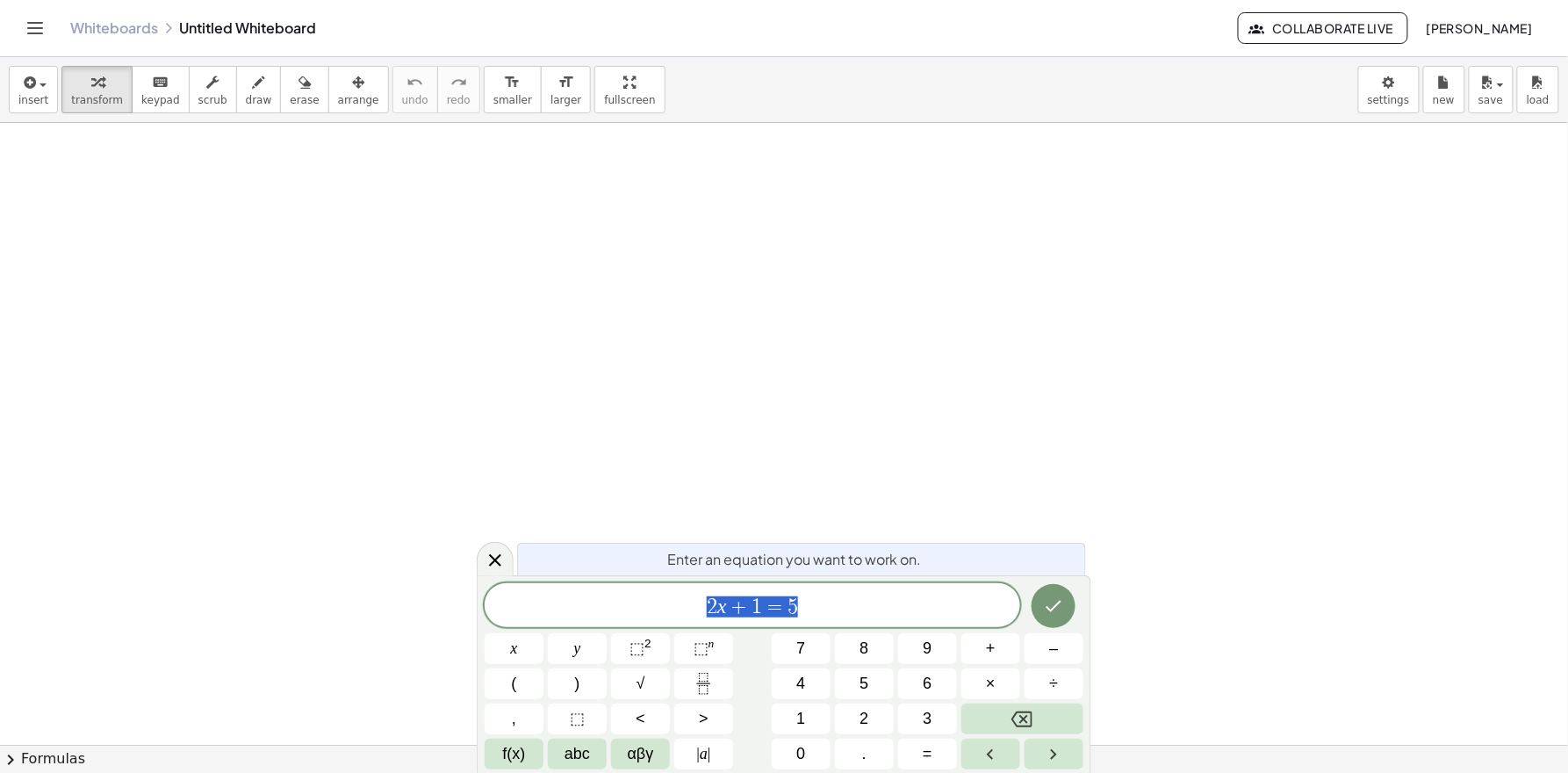
click at [318, 404] on div at bounding box center [784, 744] width 1568 height 1244
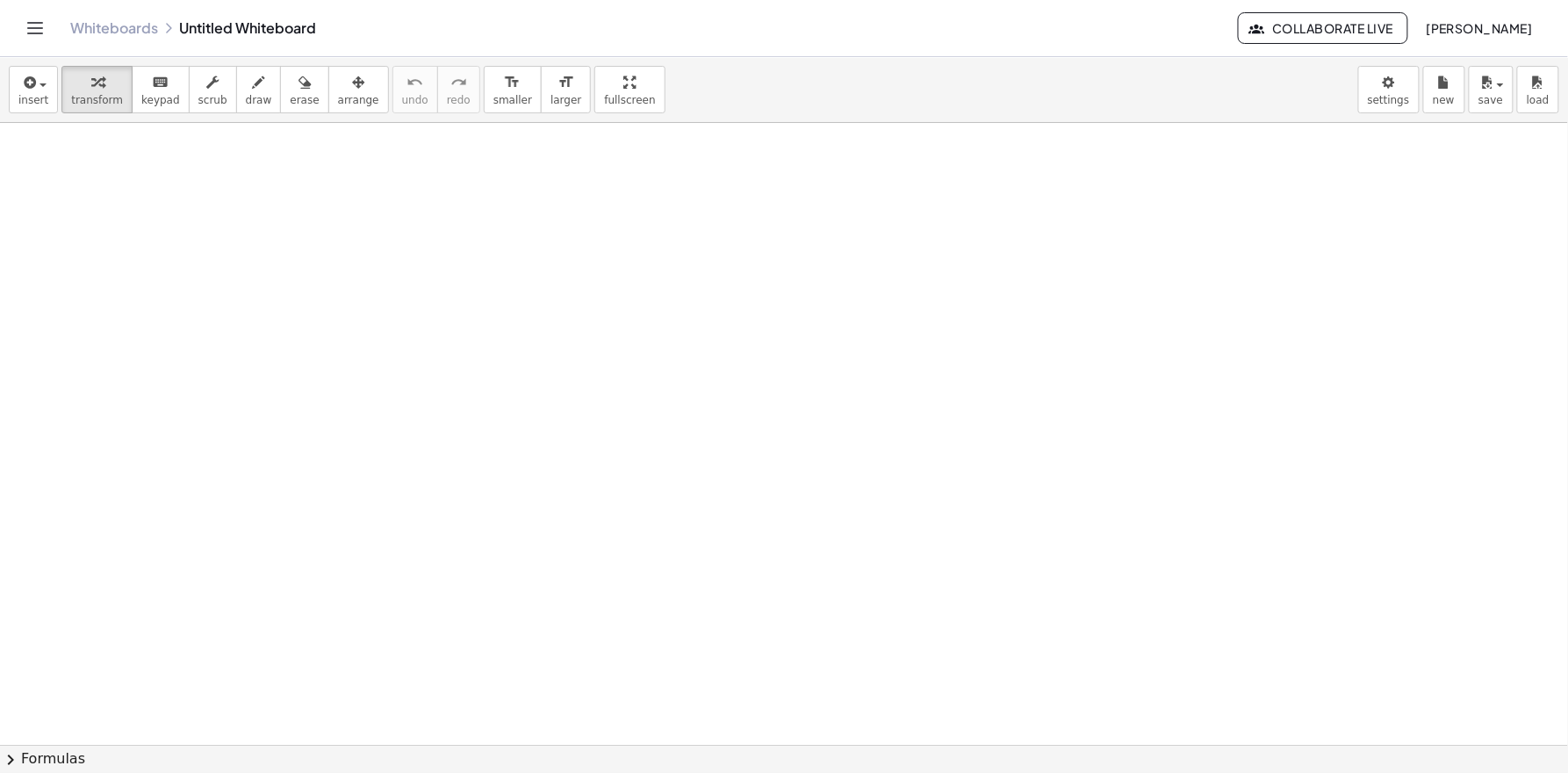
click at [318, 406] on div at bounding box center [784, 744] width 1568 height 1244
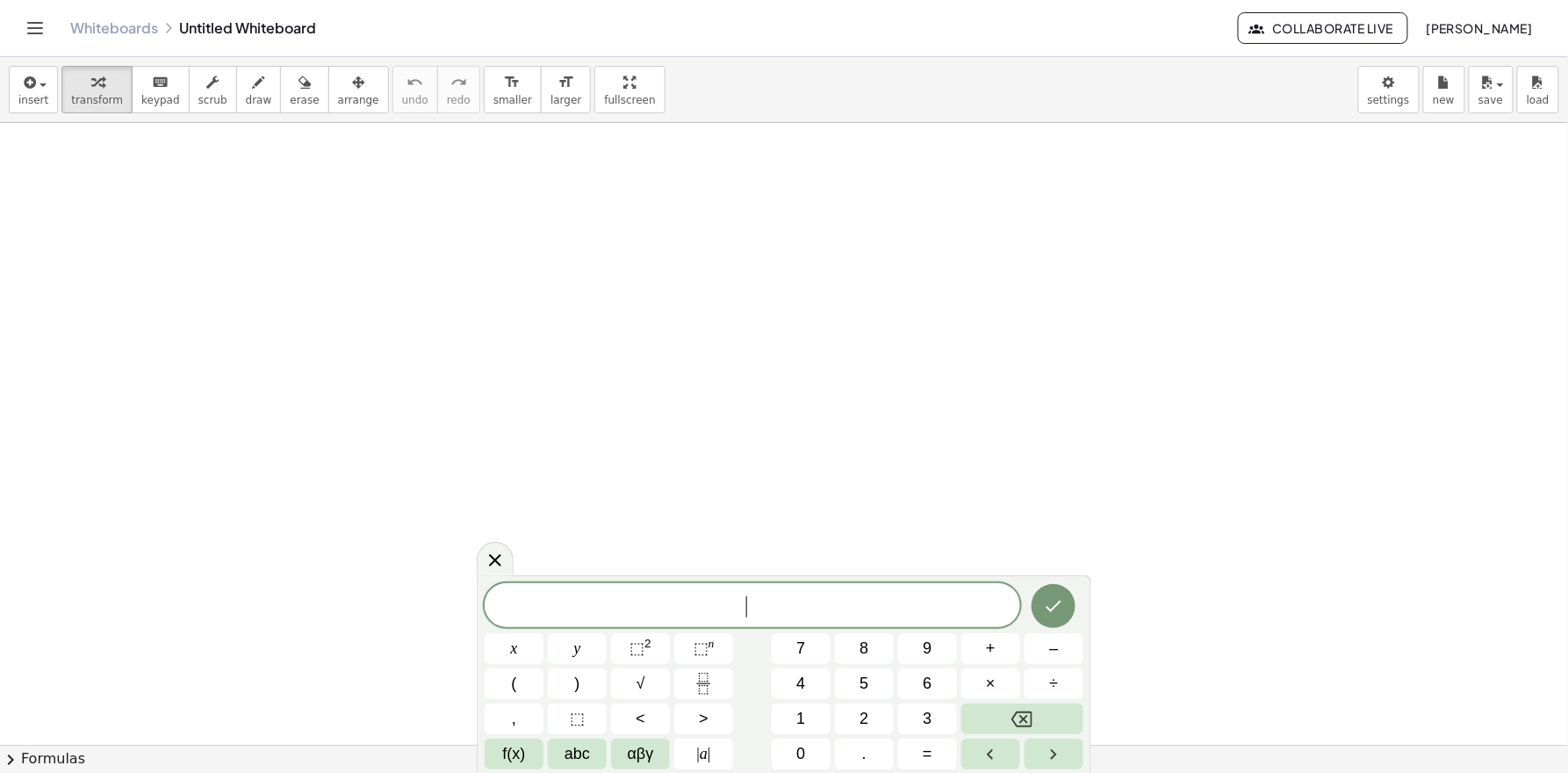
click at [318, 406] on div at bounding box center [784, 744] width 1568 height 1244
click at [513, 739] on span "f(x)" at bounding box center [515, 754] width 23 height 24
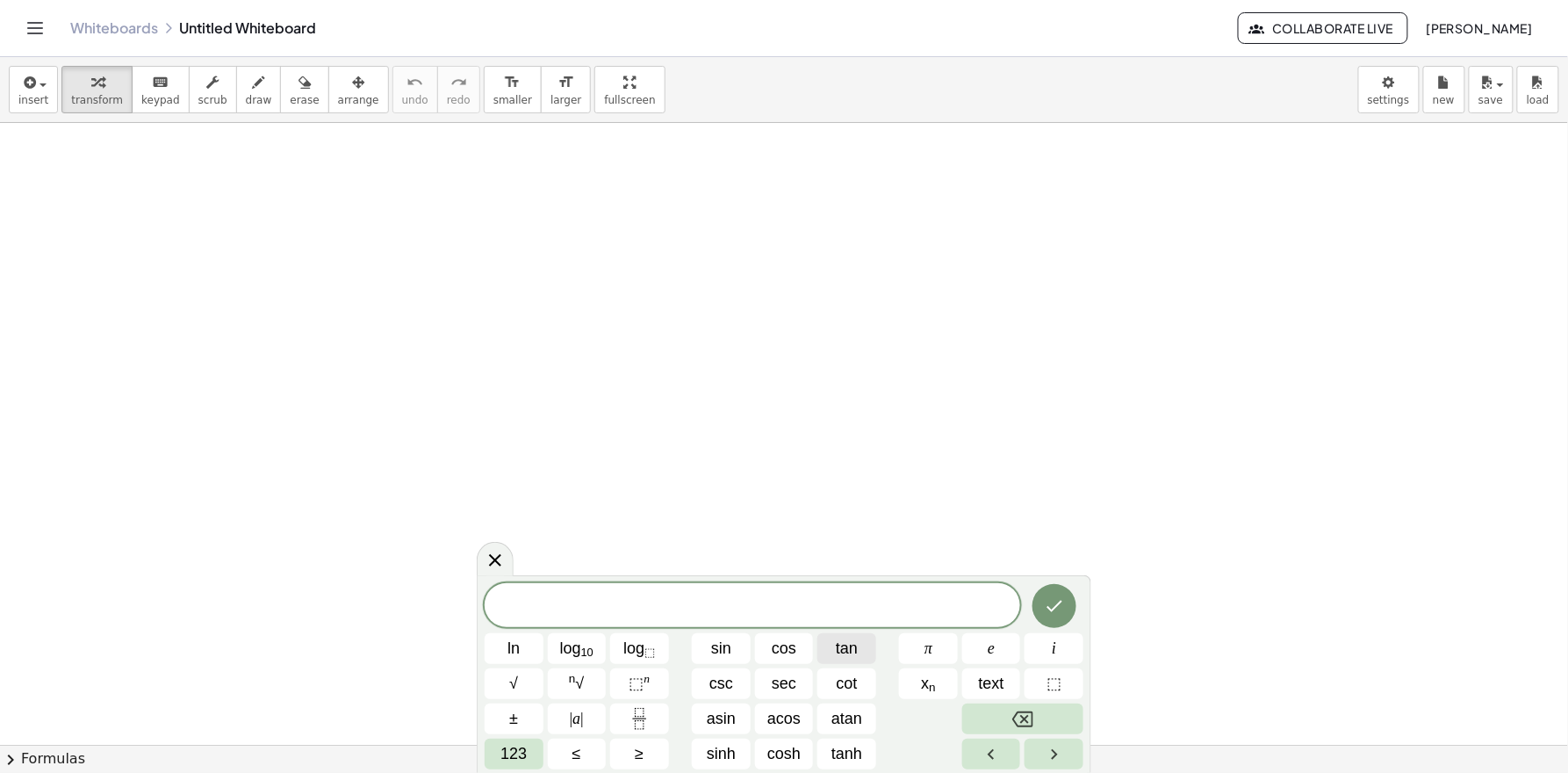
click at [839, 644] on span "tan" at bounding box center [847, 649] width 22 height 24
click at [542, 739] on button "123" at bounding box center [514, 753] width 59 height 31
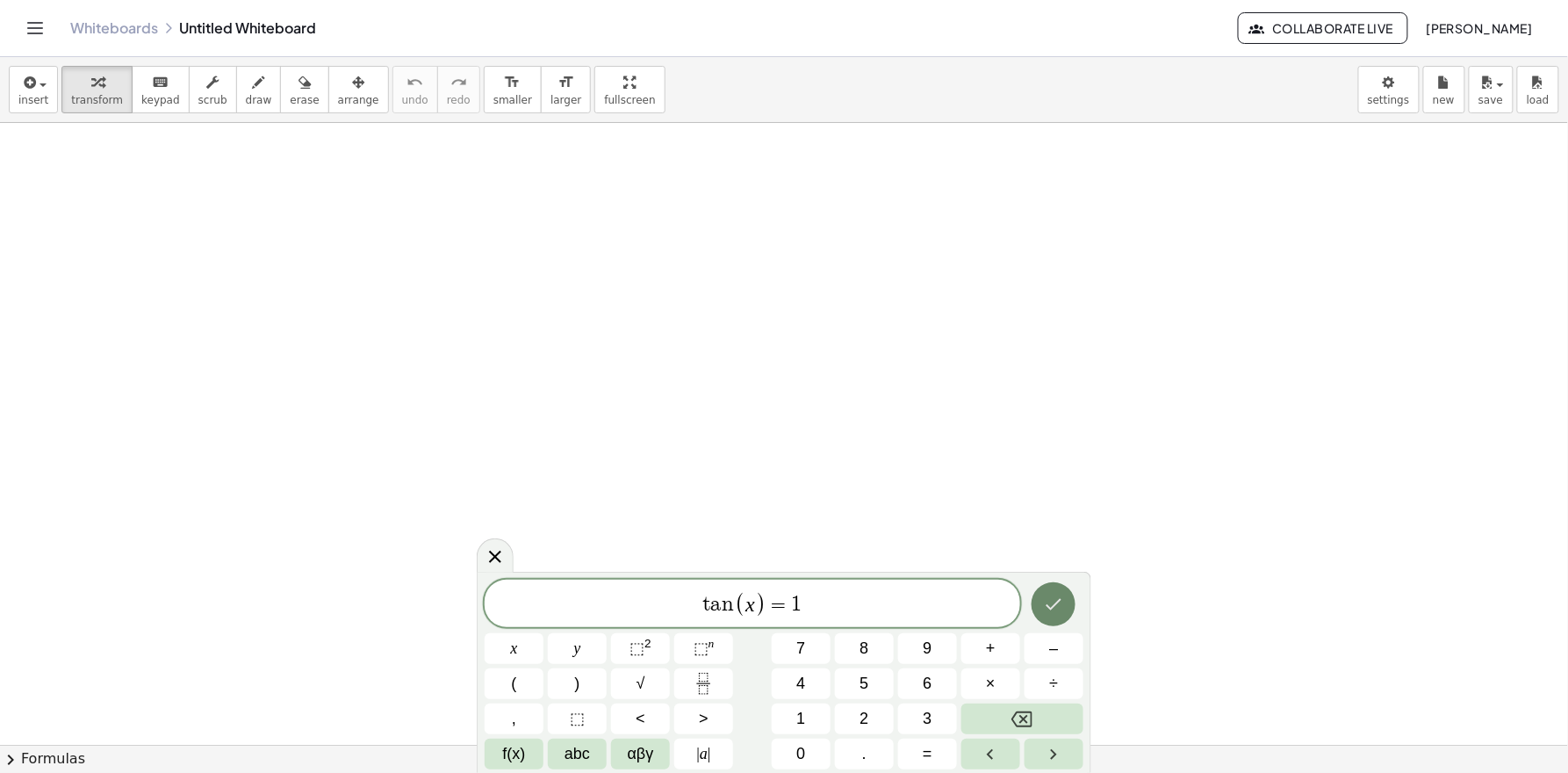
click at [1037, 610] on button "Done" at bounding box center [1053, 604] width 44 height 44
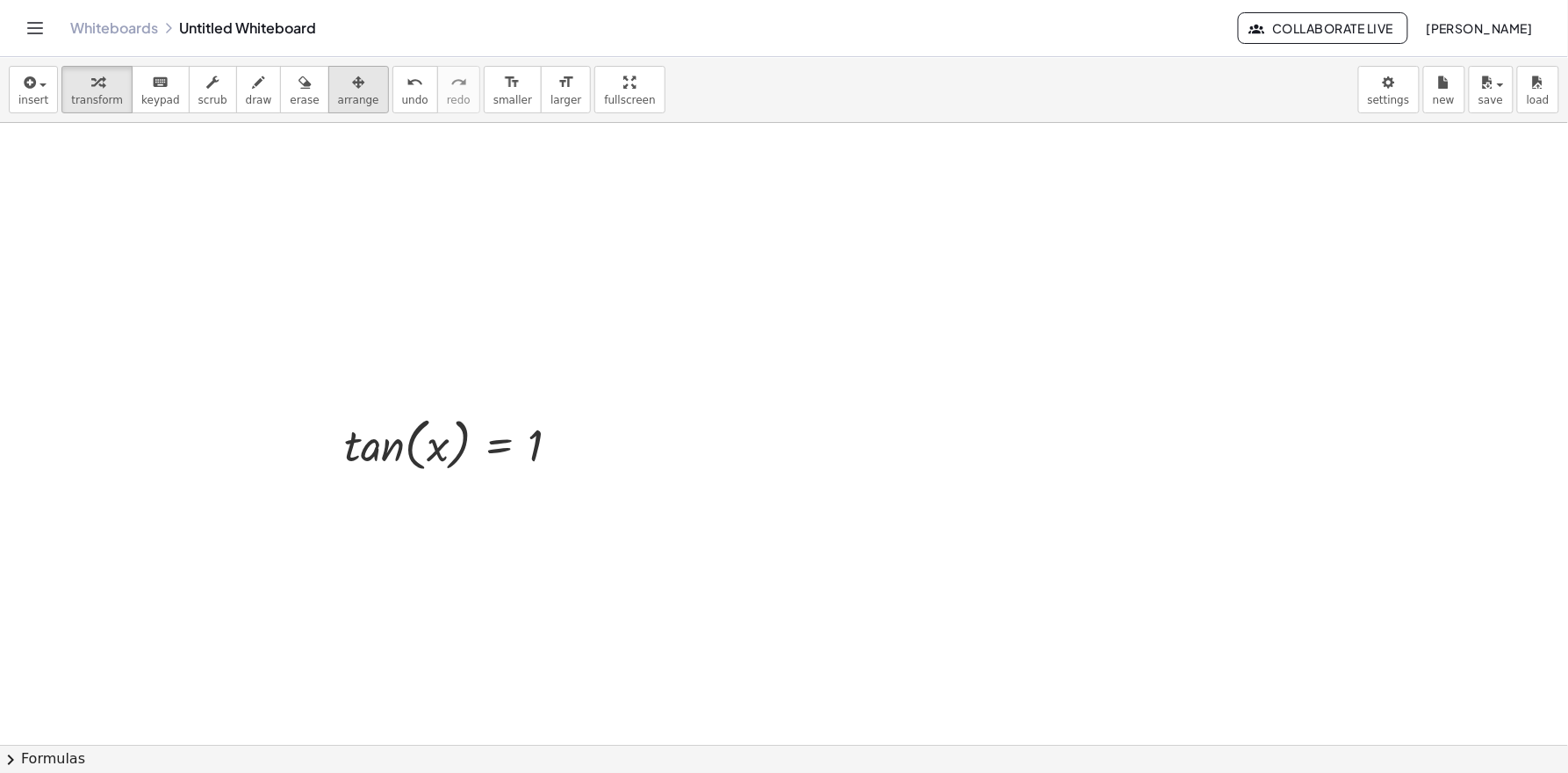
click at [348, 95] on span "arrange" at bounding box center [359, 99] width 41 height 12
click at [423, 469] on div at bounding box center [452, 443] width 269 height 75
drag, startPoint x: 406, startPoint y: 346, endPoint x: 390, endPoint y: 295, distance: 53.5
click at [390, 295] on div at bounding box center [784, 744] width 1568 height 1244
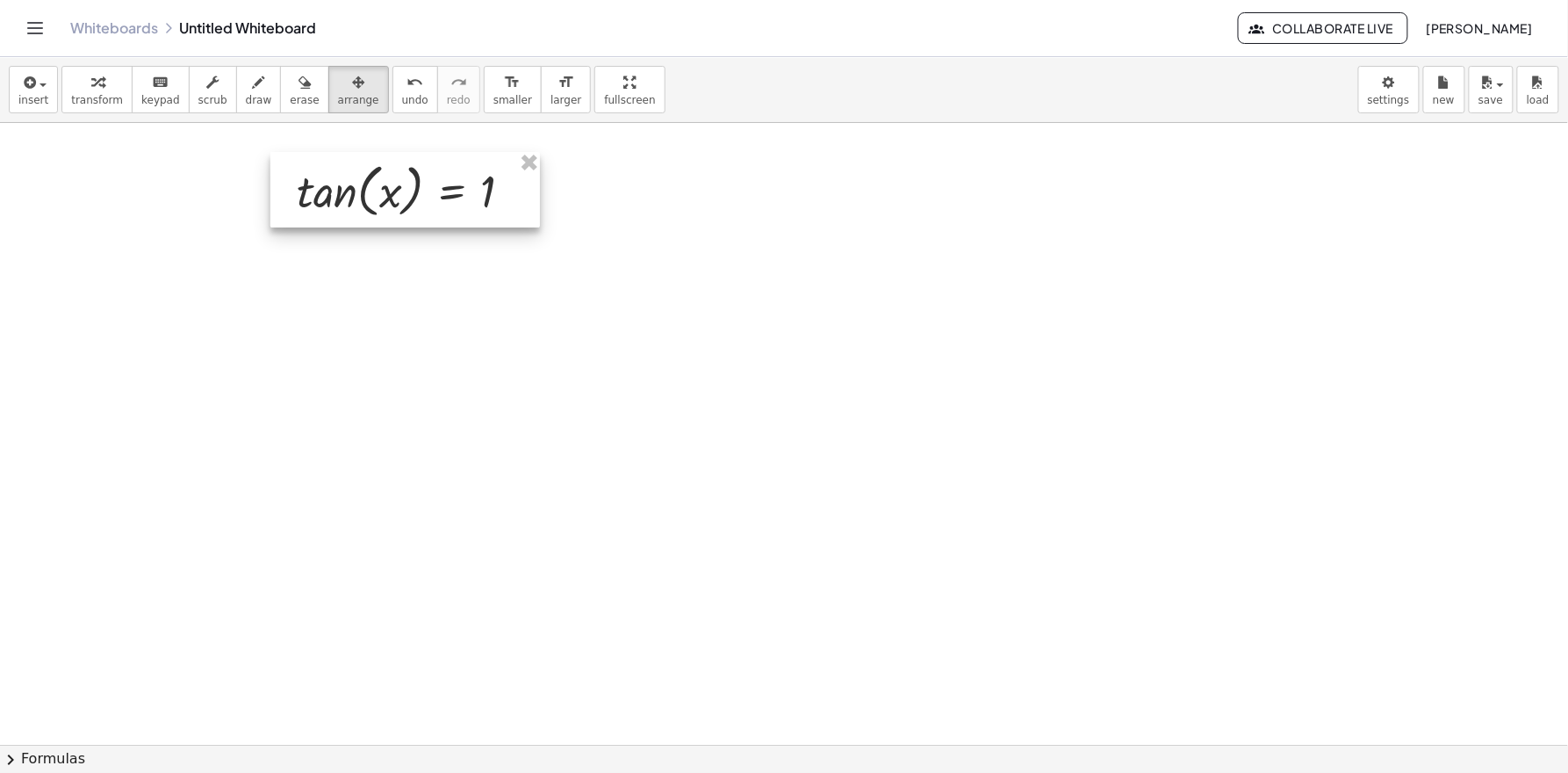
drag, startPoint x: 441, startPoint y: 436, endPoint x: 390, endPoint y: 196, distance: 245.4
click at [390, 195] on div at bounding box center [405, 190] width 269 height 75
click at [97, 92] on icon "button" at bounding box center [97, 83] width 12 height 21
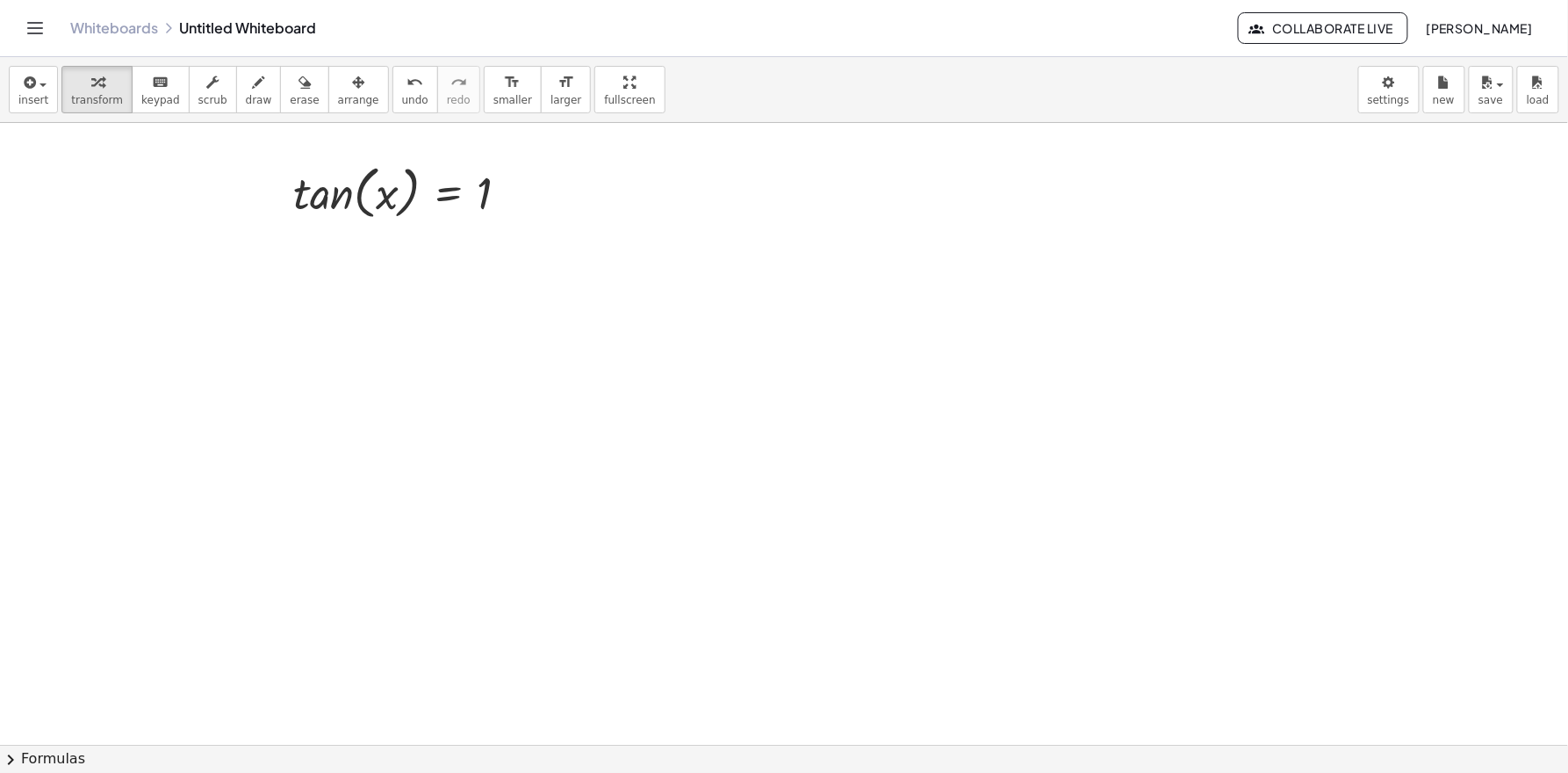
click at [455, 413] on div at bounding box center [784, 744] width 1568 height 1244
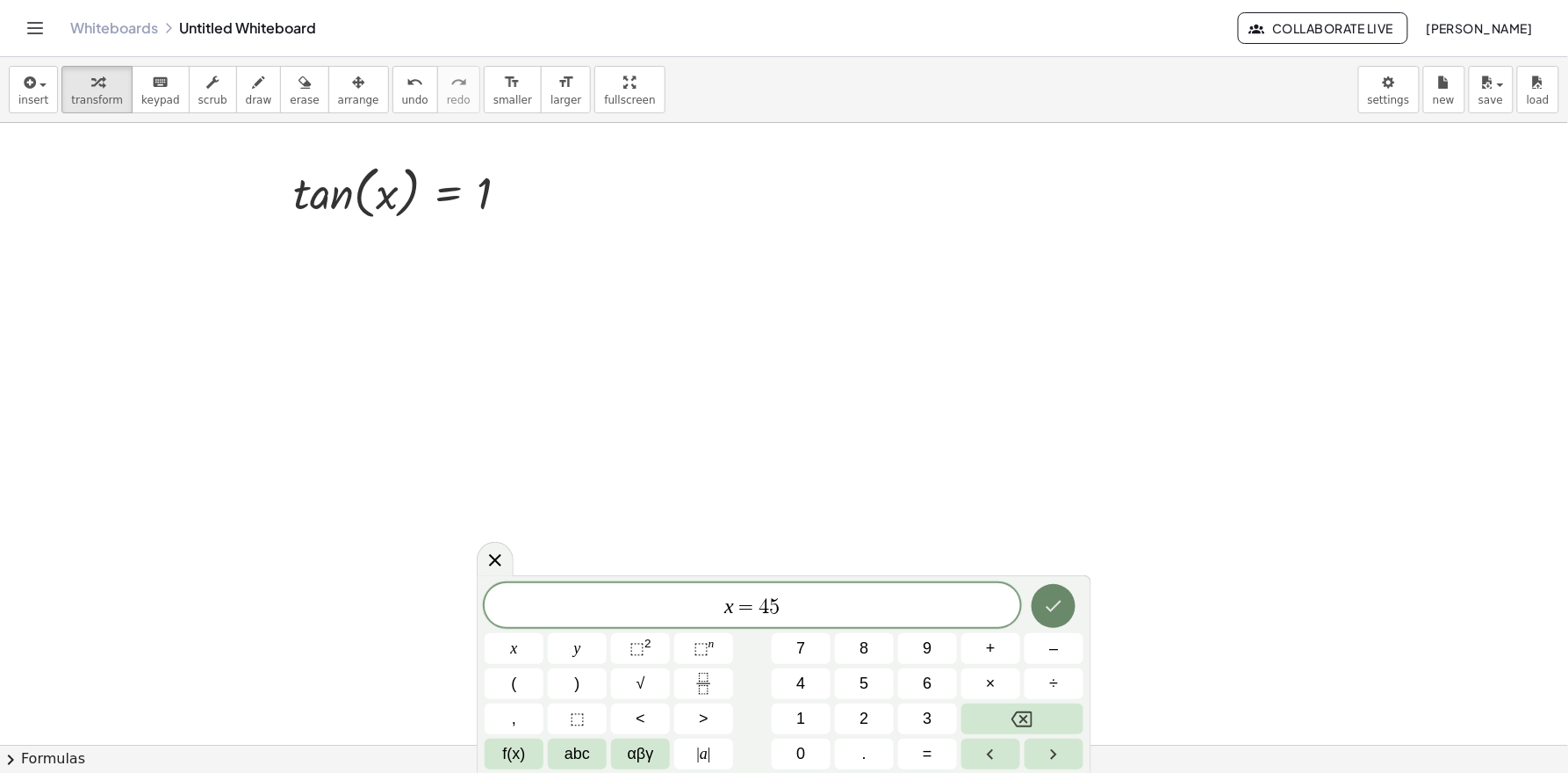
click at [1047, 586] on button "Done" at bounding box center [1053, 606] width 44 height 44
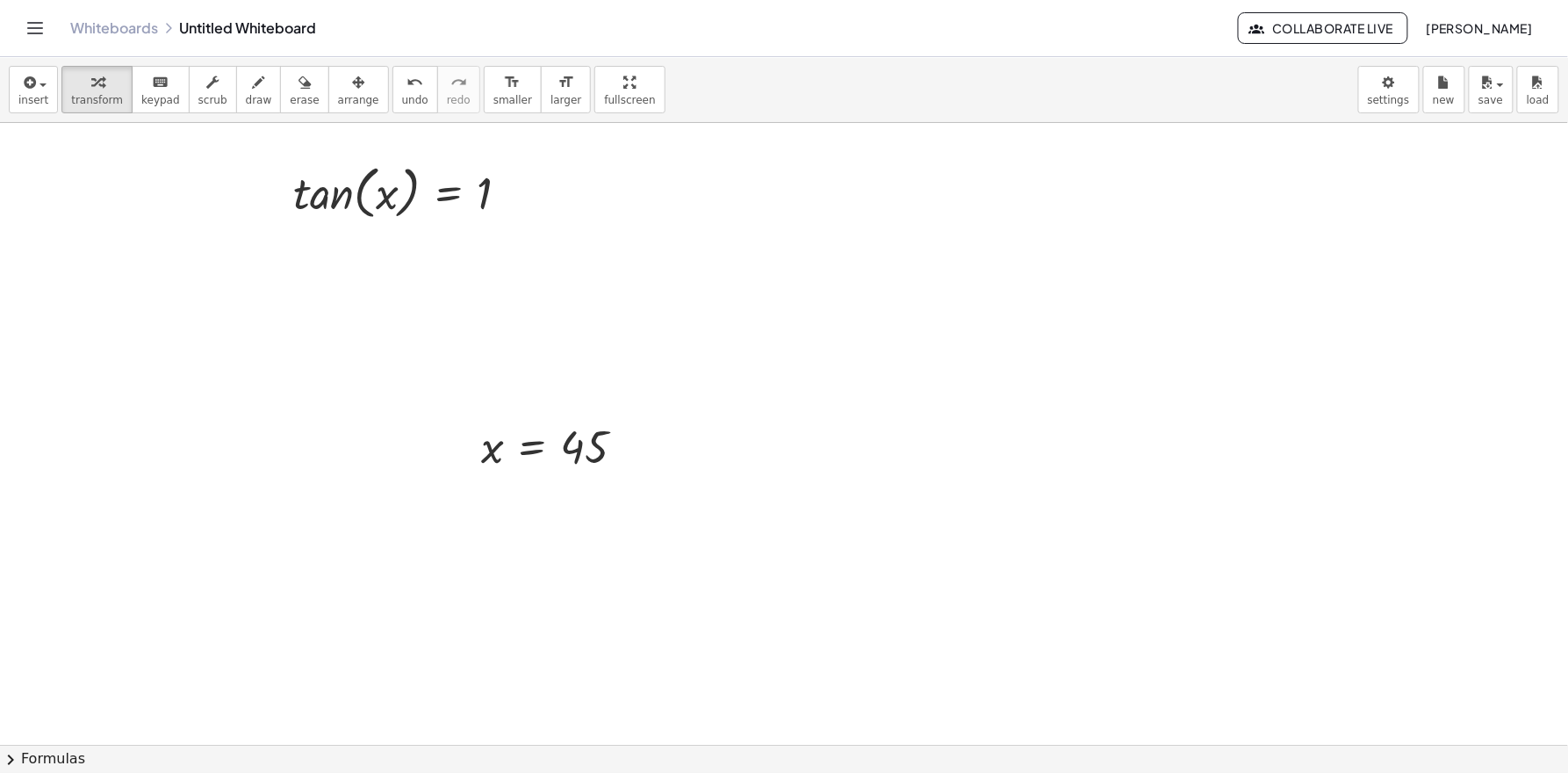
click at [725, 424] on div at bounding box center [784, 744] width 1568 height 1244
click at [777, 469] on div at bounding box center [784, 744] width 1568 height 1244
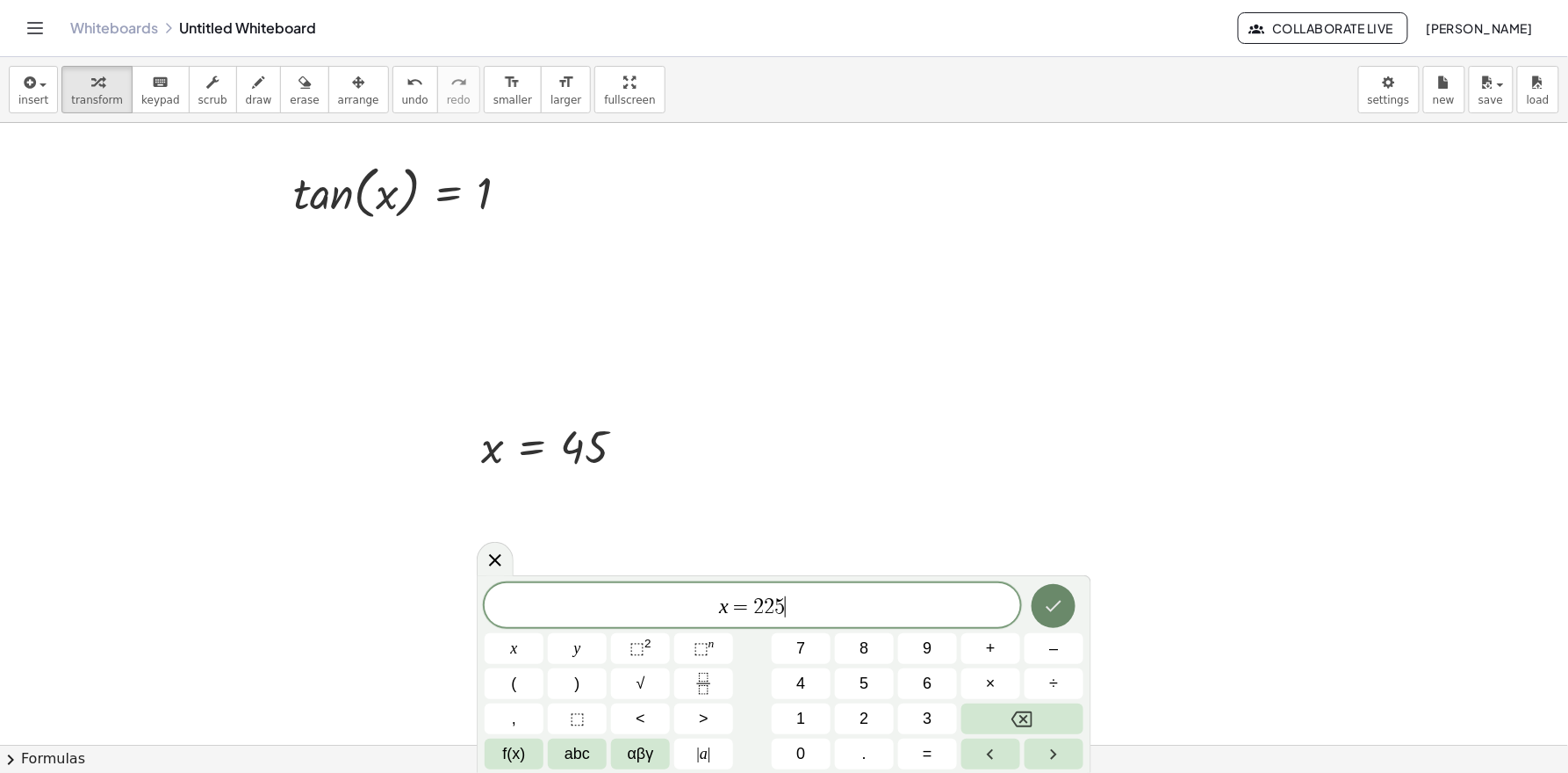
click at [1043, 615] on icon "Done" at bounding box center [1053, 606] width 21 height 21
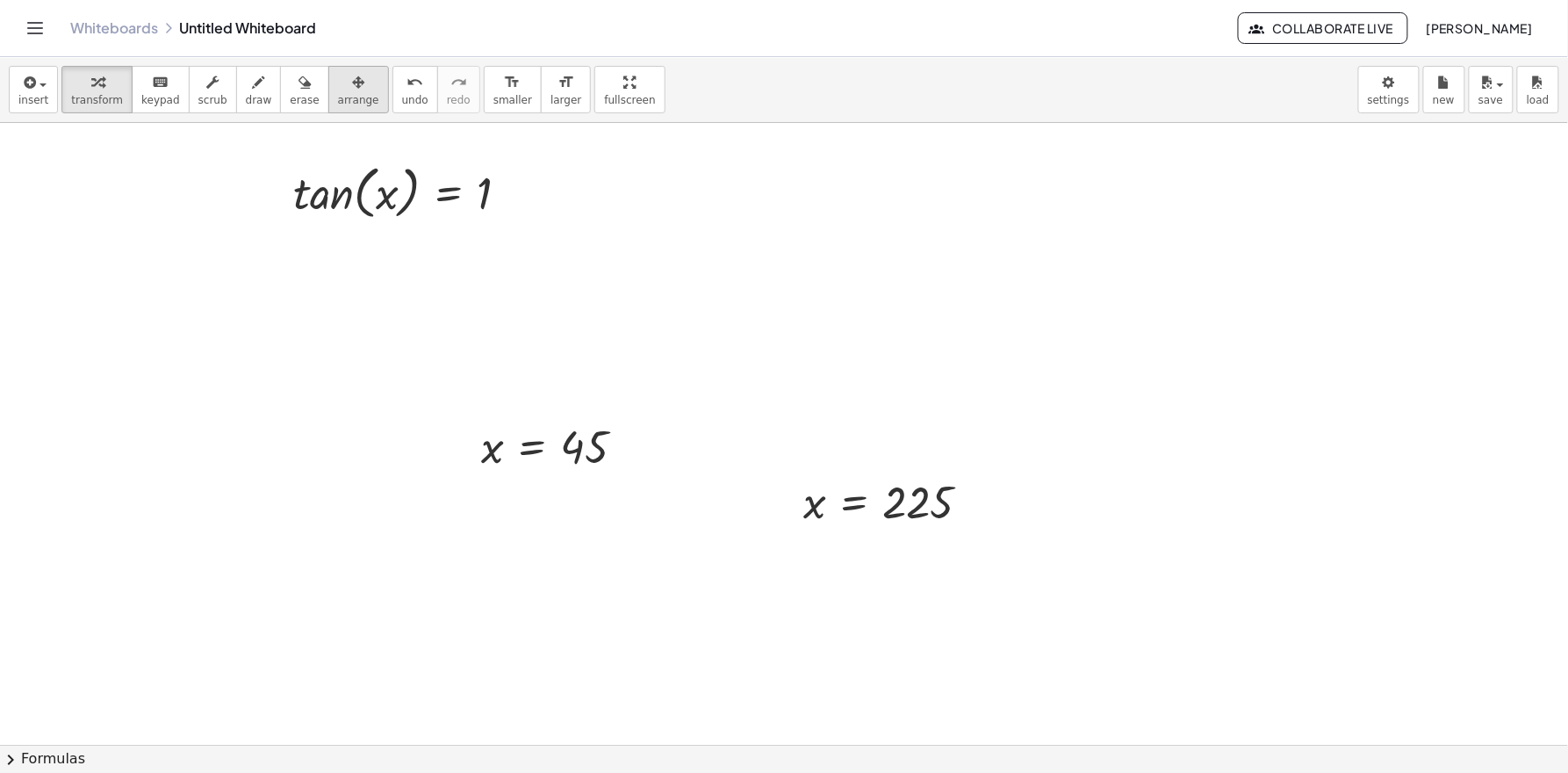
click at [344, 95] on span "arrange" at bounding box center [359, 99] width 41 height 12
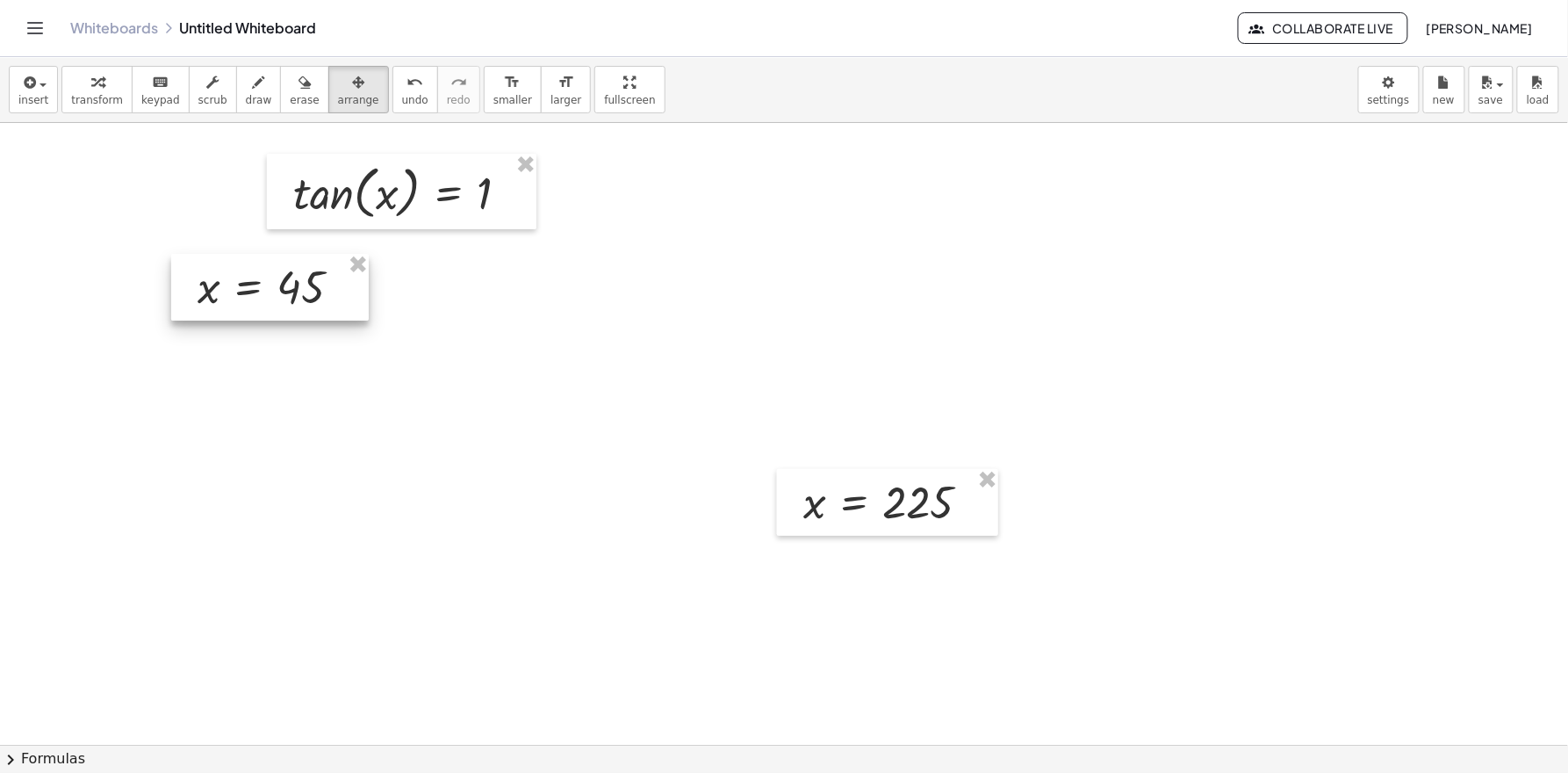
drag, startPoint x: 485, startPoint y: 413, endPoint x: 252, endPoint y: 303, distance: 257.7
click at [252, 303] on div at bounding box center [269, 287] width 198 height 67
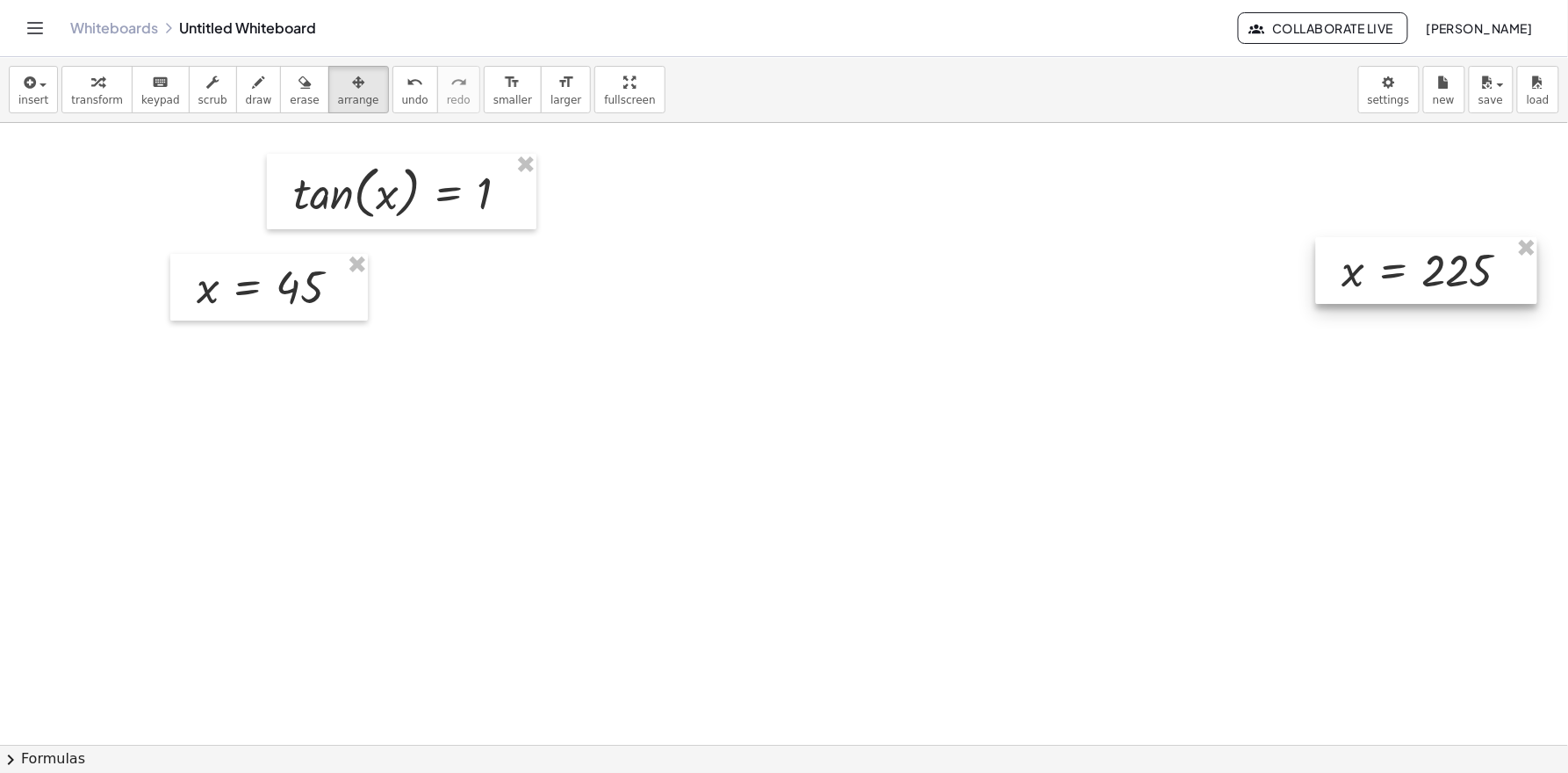
drag, startPoint x: 946, startPoint y: 488, endPoint x: 1498, endPoint y: 262, distance: 596.5
click at [1498, 262] on div at bounding box center [1427, 270] width 221 height 67
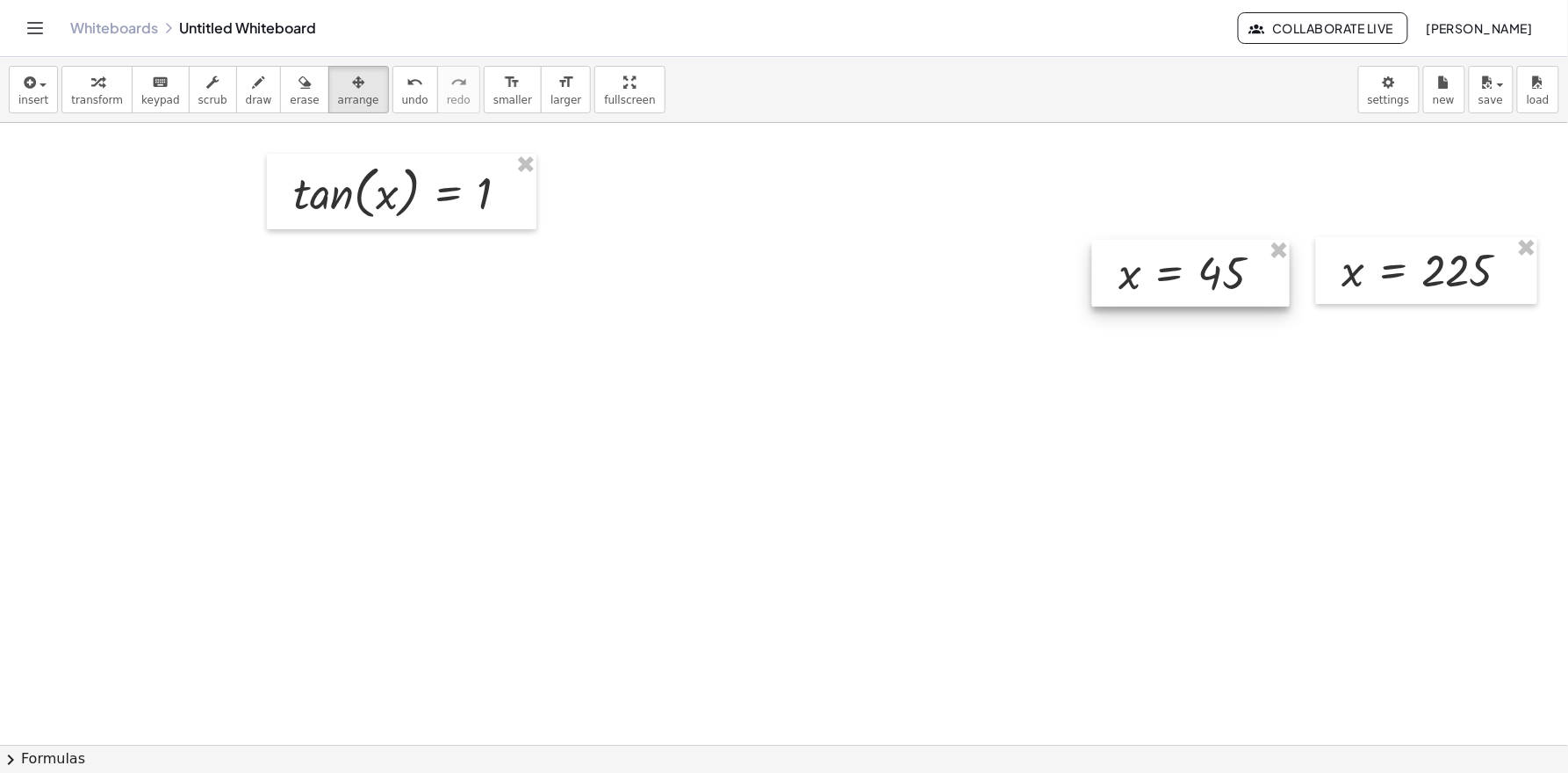
drag, startPoint x: 203, startPoint y: 296, endPoint x: 1126, endPoint y: 282, distance: 923.1
click at [1126, 282] on div at bounding box center [1191, 273] width 198 height 67
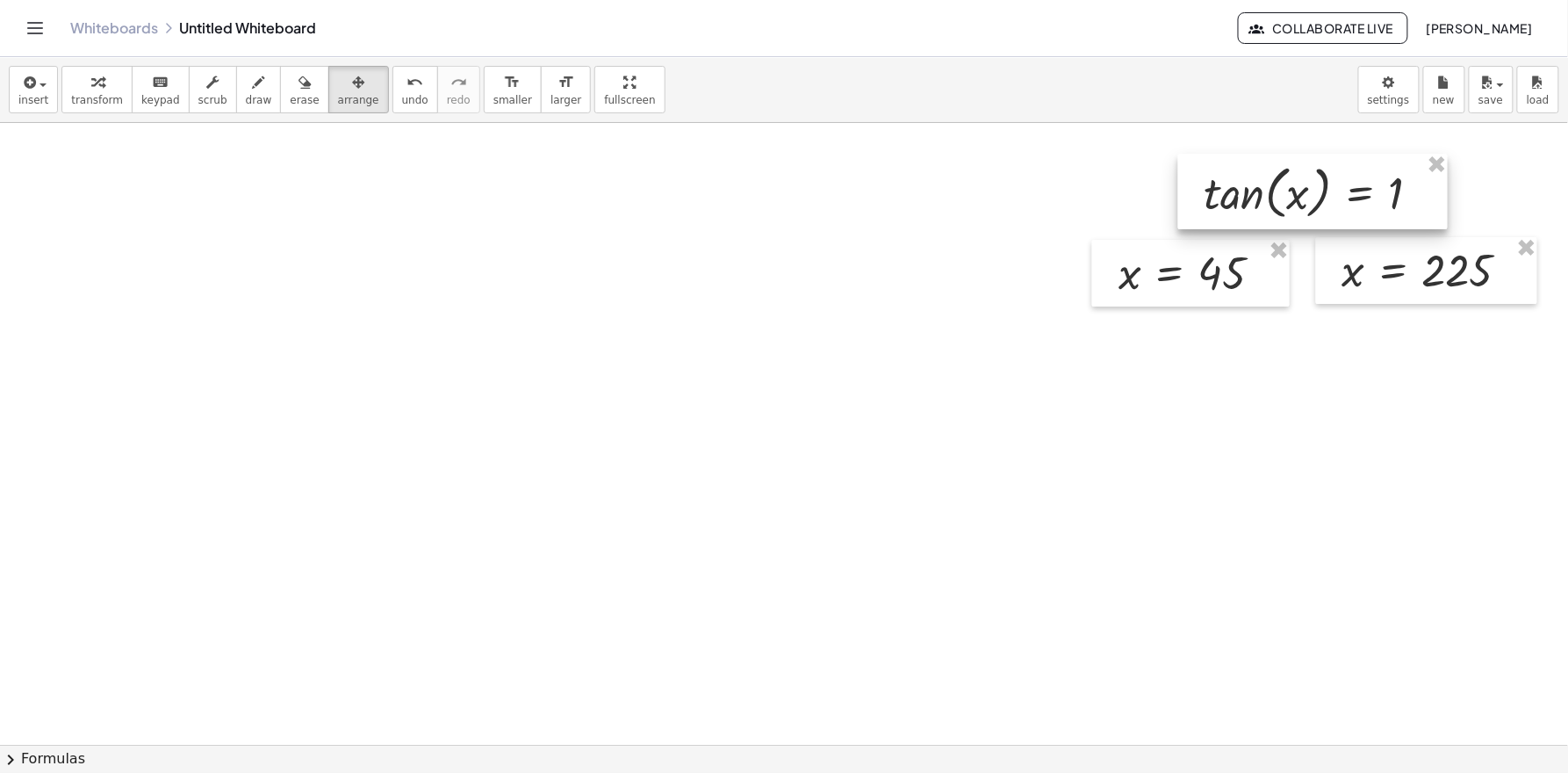
drag, startPoint x: 506, startPoint y: 186, endPoint x: 1417, endPoint y: 186, distance: 911.0
click at [1417, 186] on div at bounding box center [1313, 190] width 269 height 75
click at [109, 88] on div "button" at bounding box center [98, 82] width 52 height 21
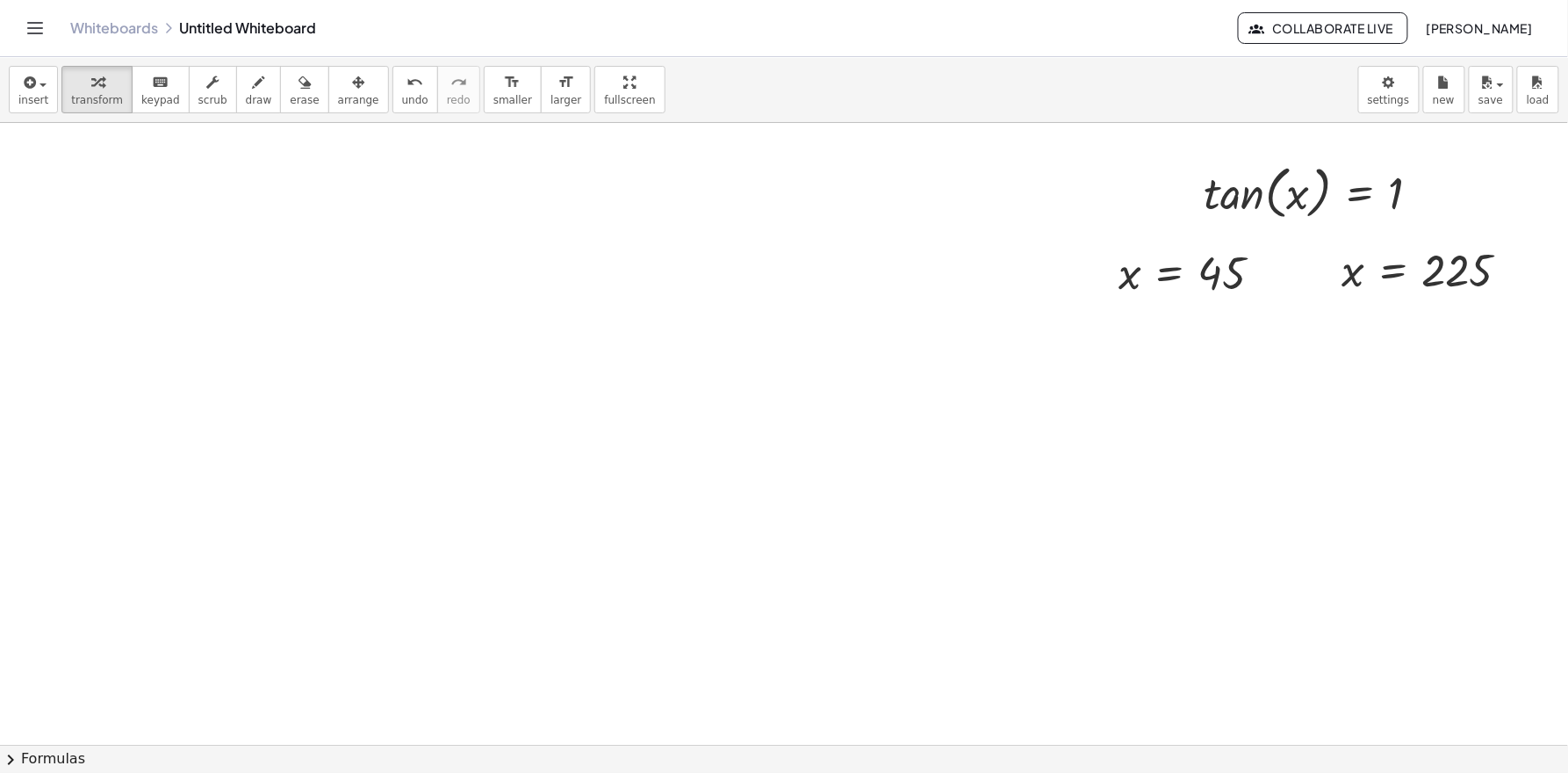
click at [404, 410] on div at bounding box center [784, 744] width 1568 height 1244
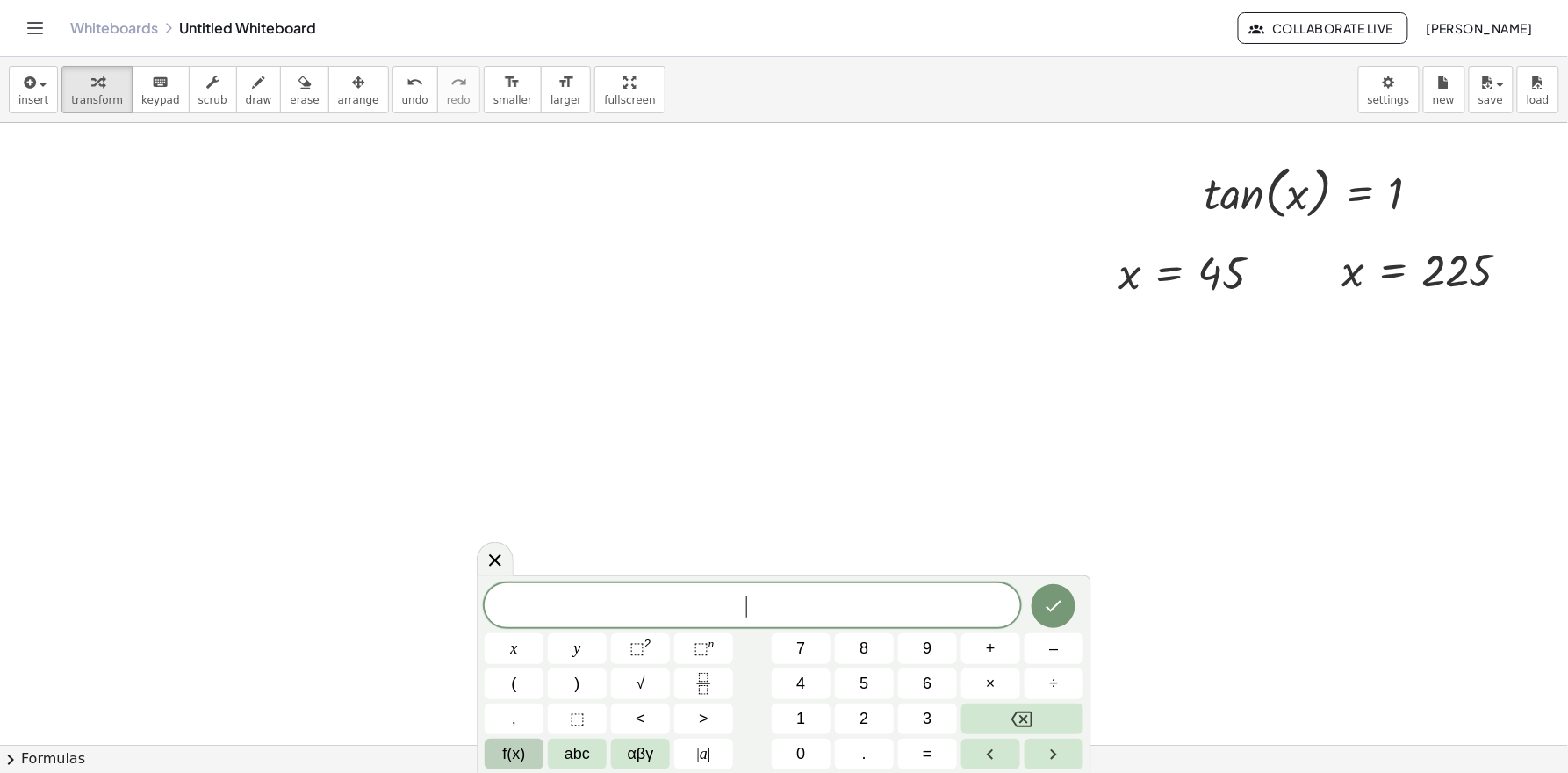
click at [524, 739] on span "f(x)" at bounding box center [515, 754] width 23 height 24
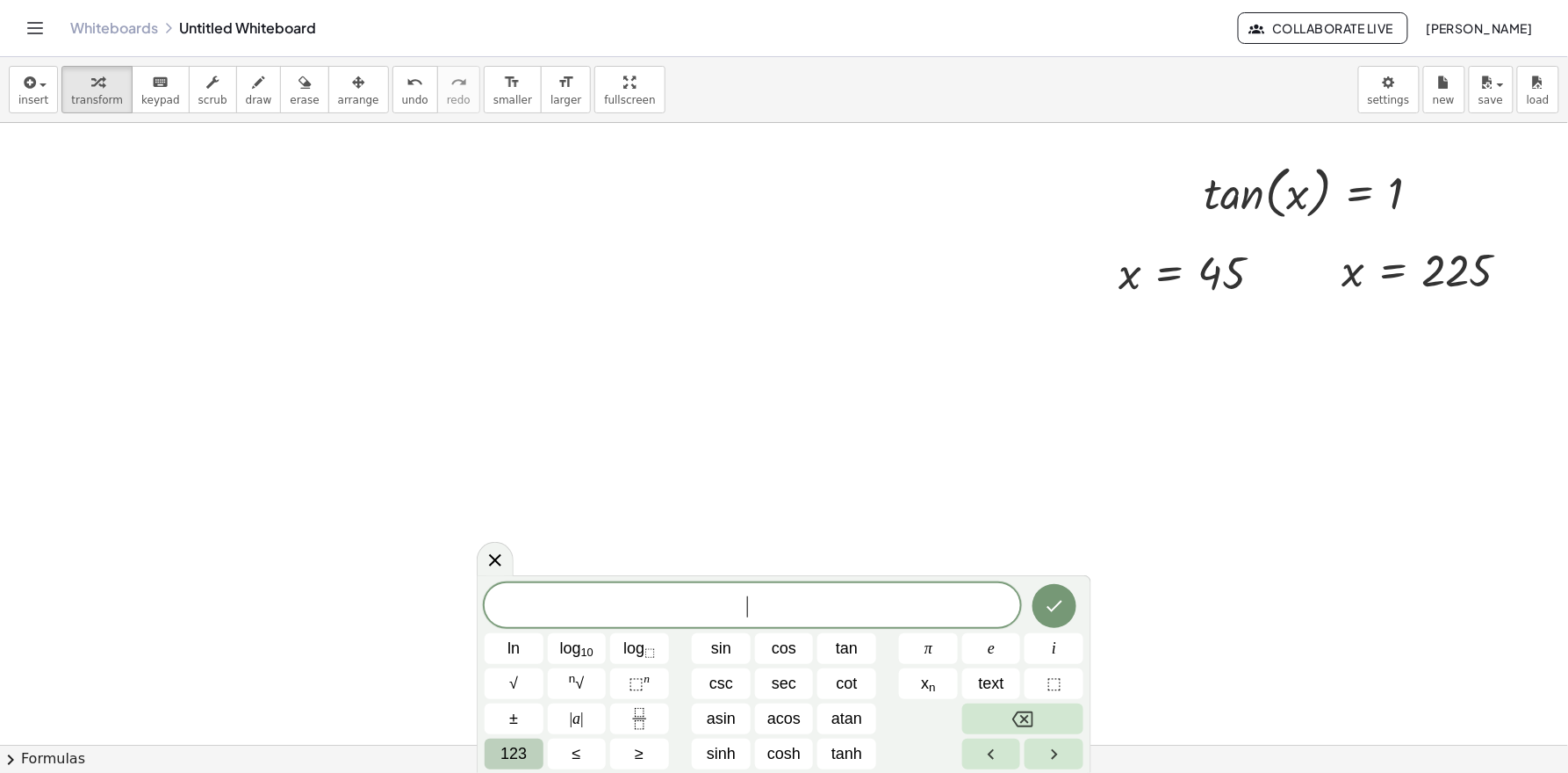
click at [522, 739] on span "123" at bounding box center [514, 754] width 26 height 24
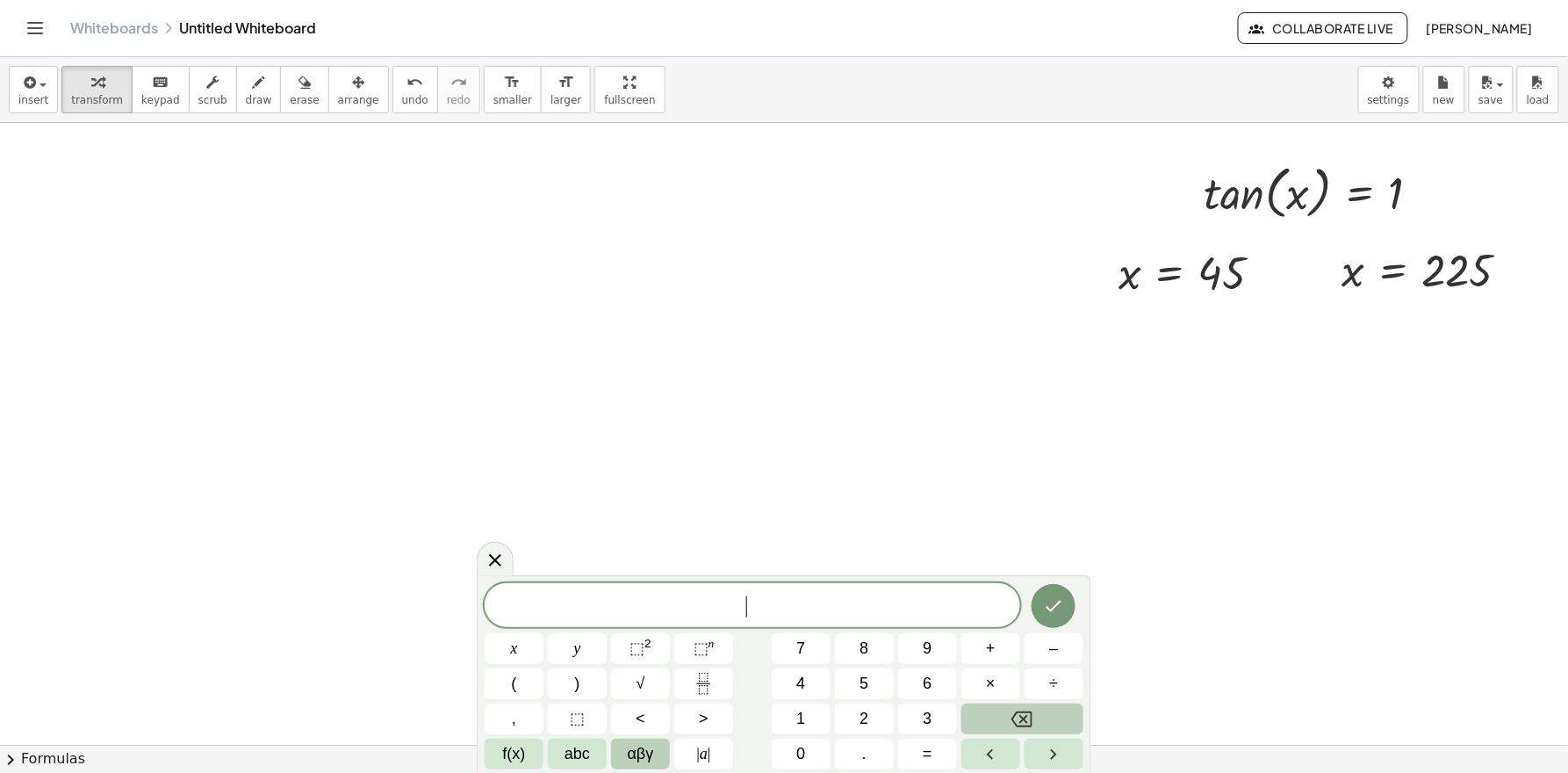
click at [639, 739] on span "αβγ" at bounding box center [641, 754] width 26 height 24
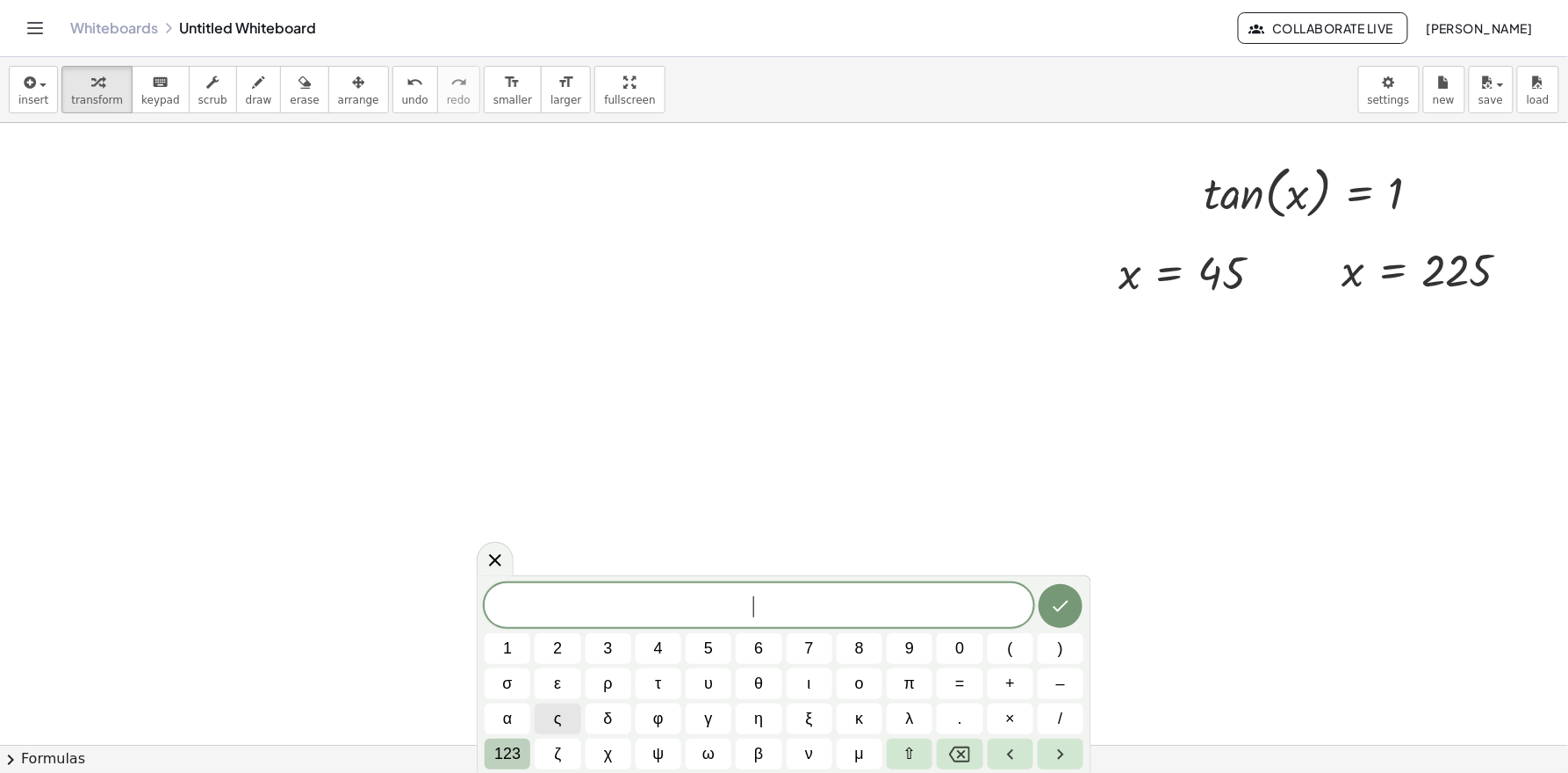
click at [525, 739] on button "123" at bounding box center [507, 753] width 46 height 31
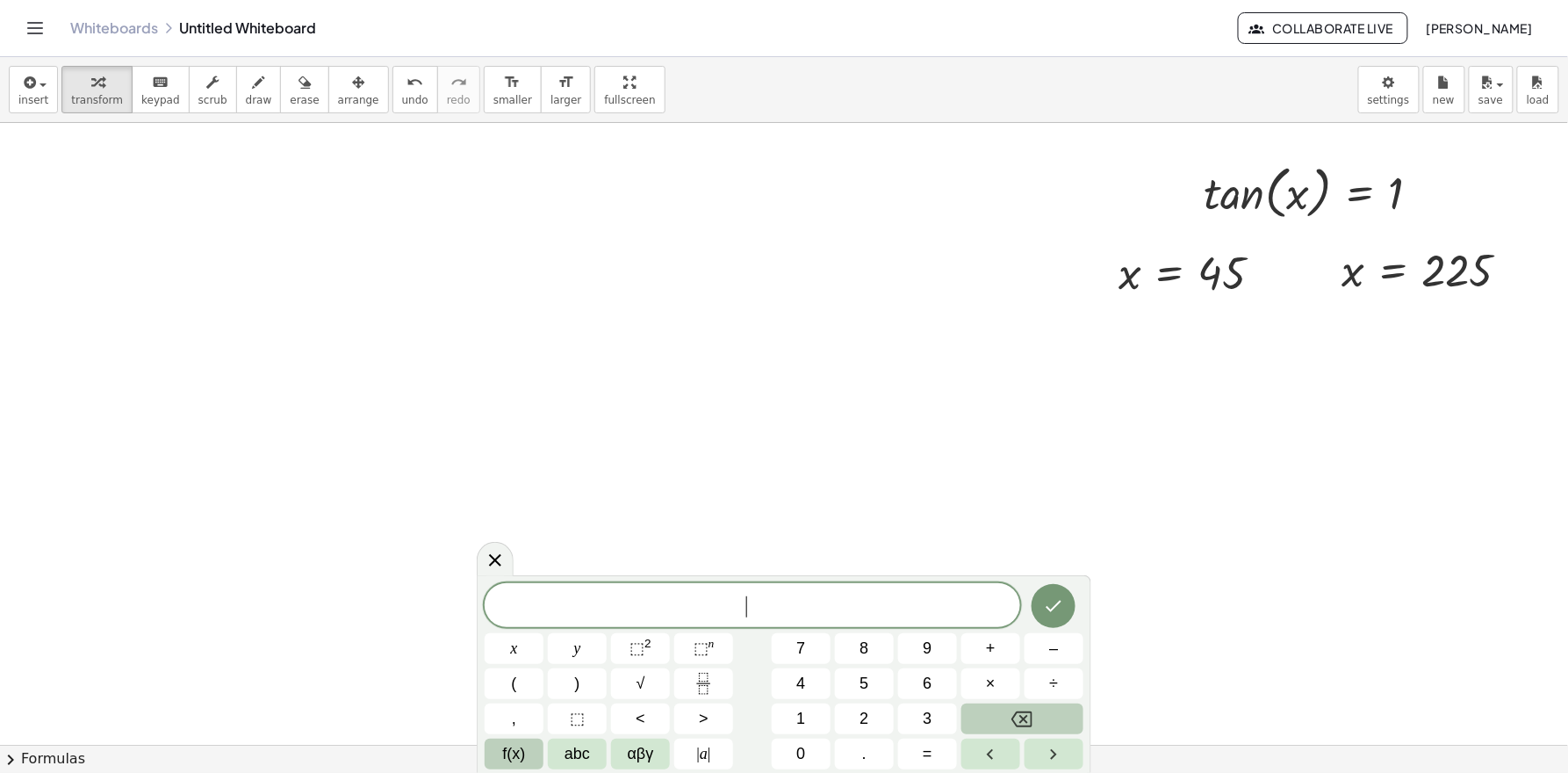
click at [521, 739] on span "f(x)" at bounding box center [515, 754] width 23 height 24
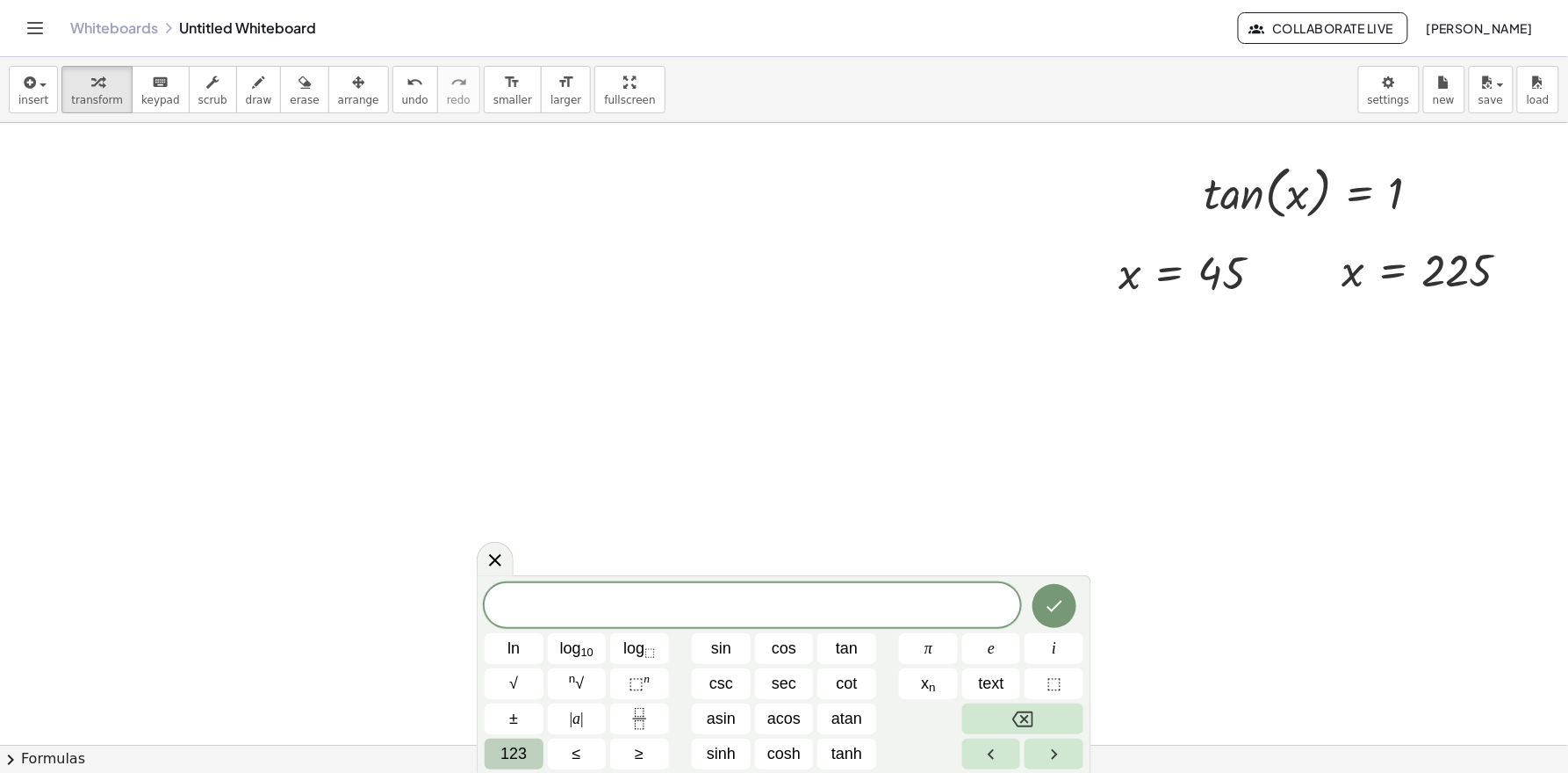
click at [491, 739] on button "123" at bounding box center [514, 753] width 59 height 31
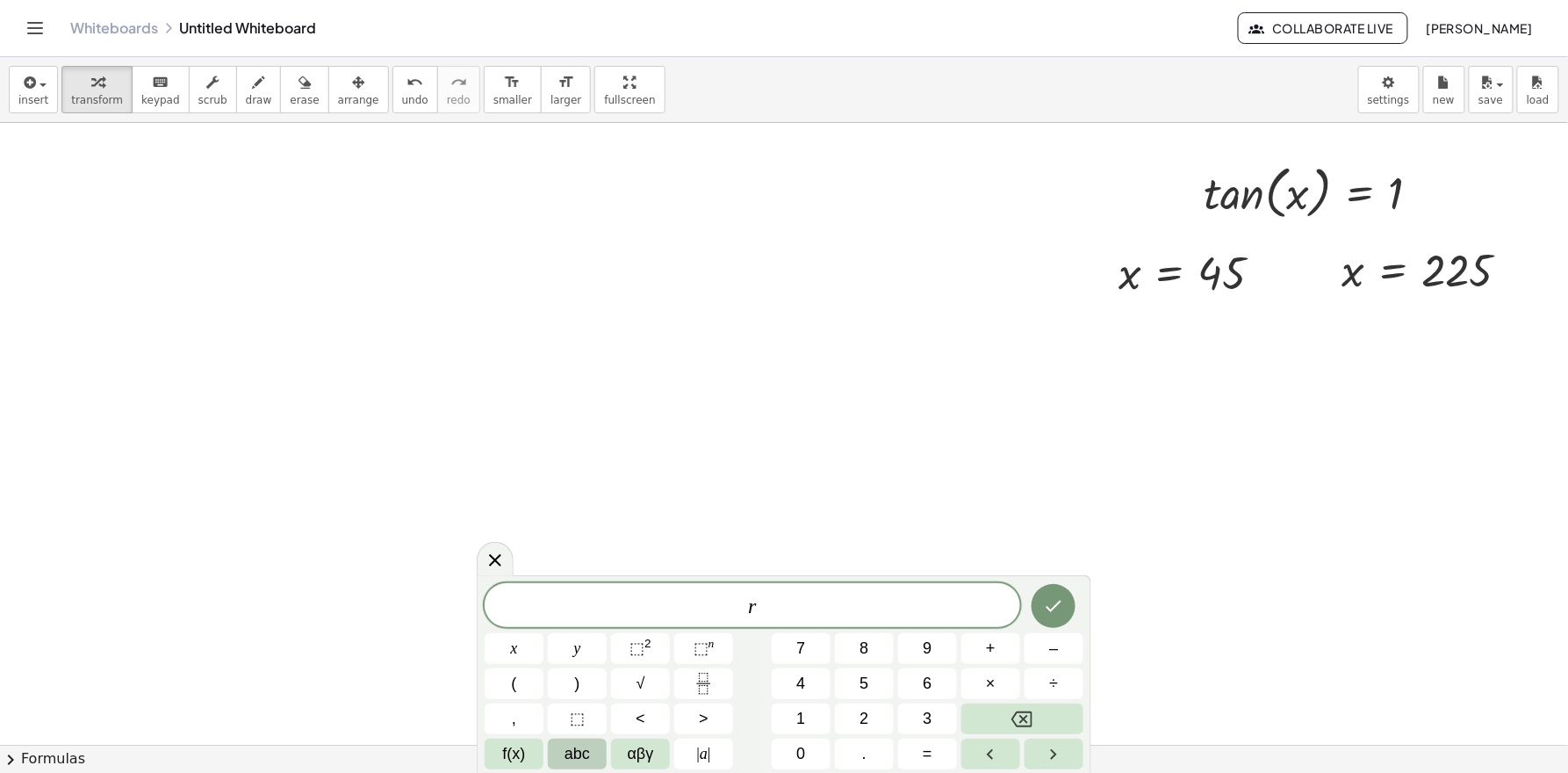
click at [554, 739] on button "abc" at bounding box center [577, 753] width 59 height 31
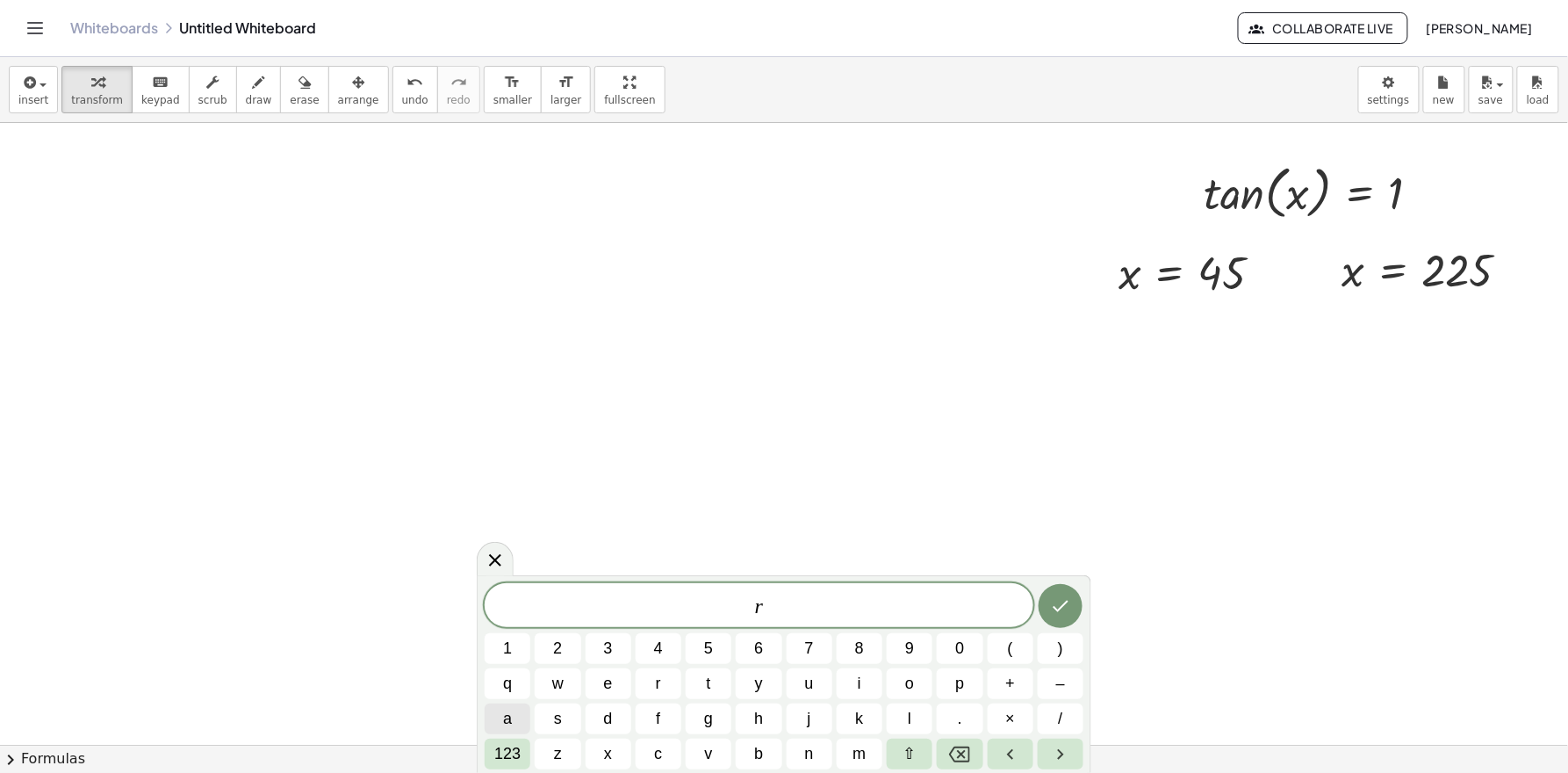
click at [514, 713] on button "a" at bounding box center [507, 718] width 46 height 31
click at [503, 739] on span "123" at bounding box center [507, 754] width 26 height 24
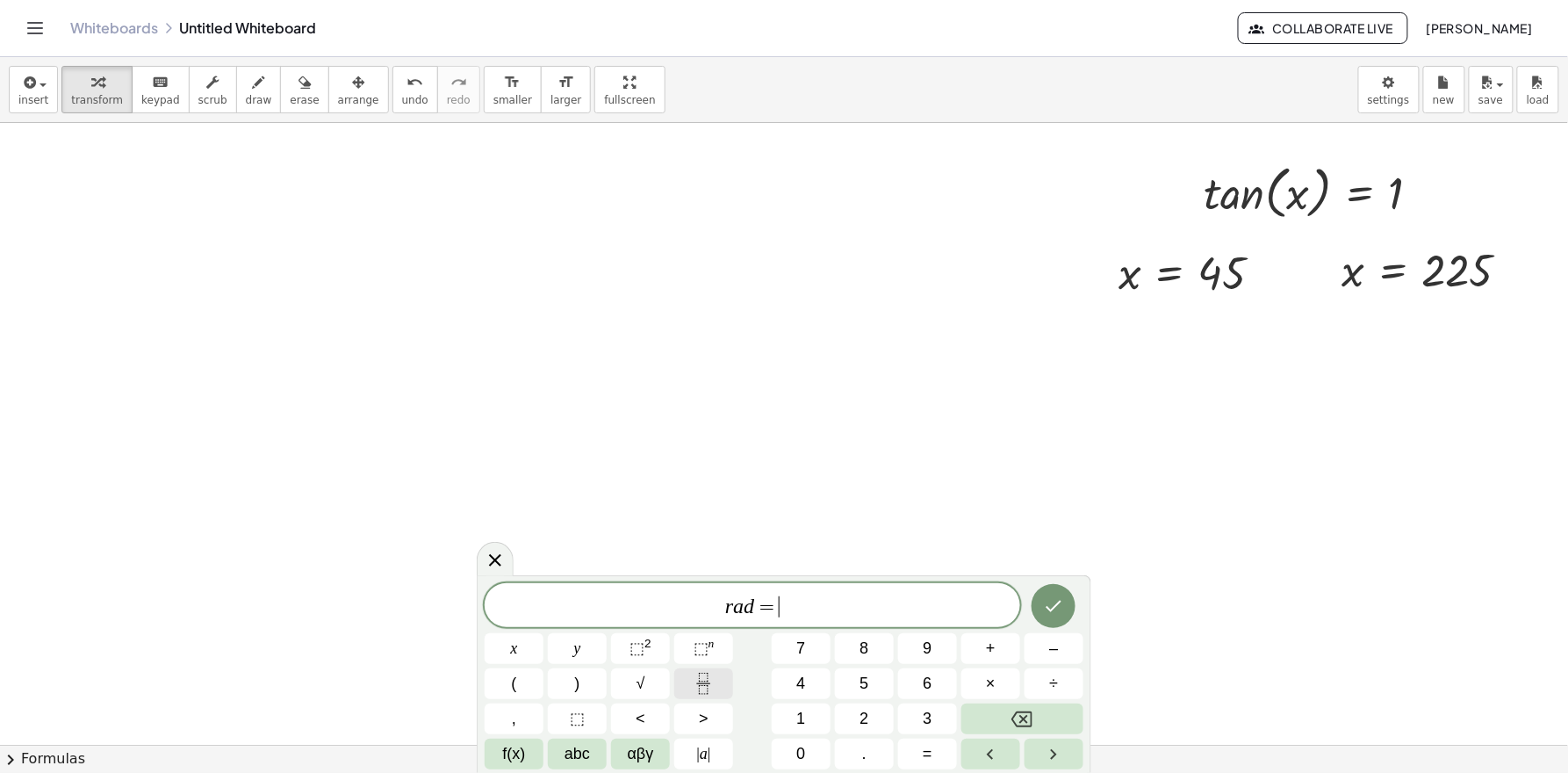
click at [707, 675] on icon "Fraction" at bounding box center [704, 684] width 22 height 22
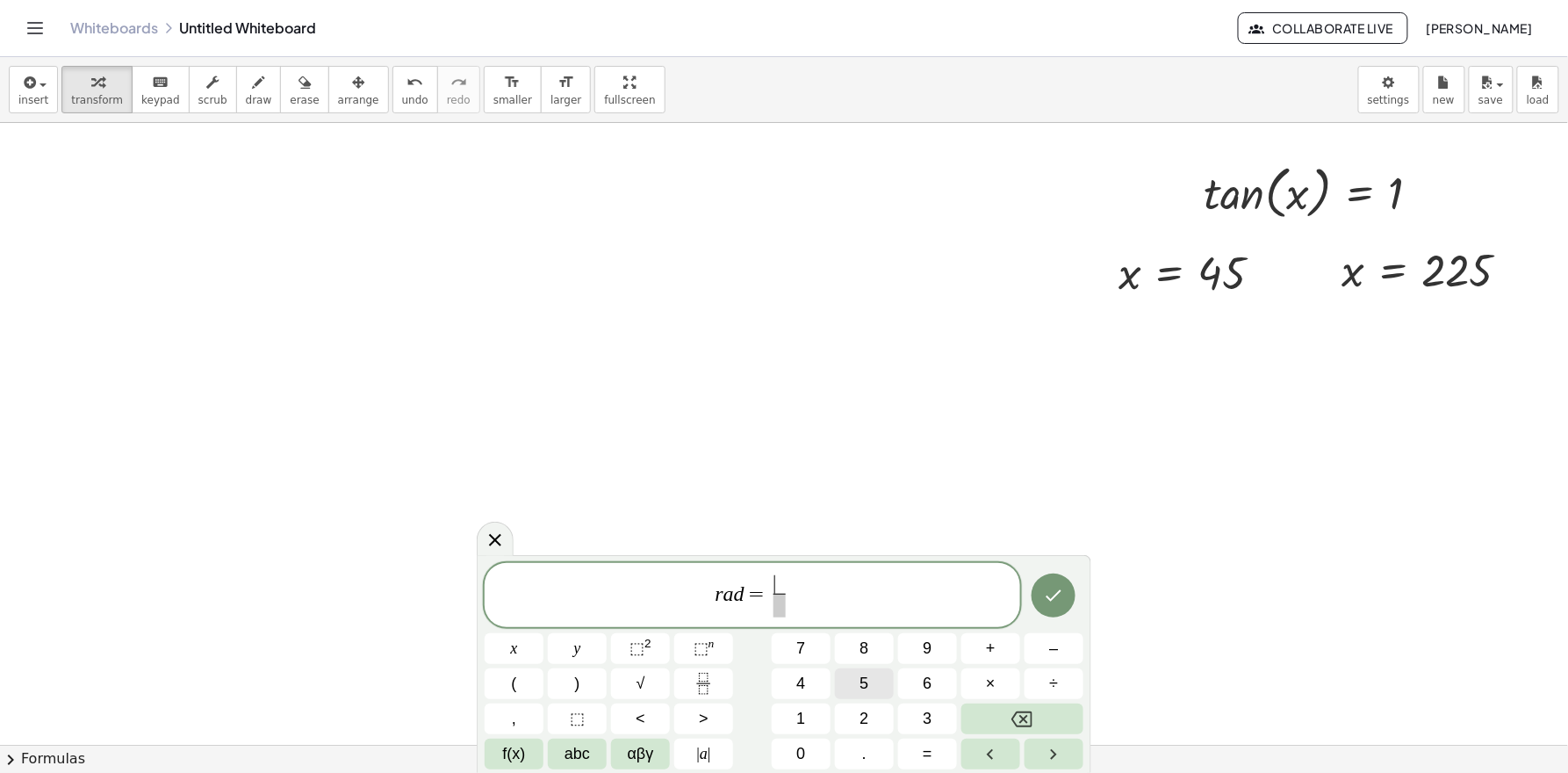
click at [835, 686] on button "5" at bounding box center [864, 683] width 59 height 31
click at [644, 739] on span "αβγ" at bounding box center [641, 754] width 26 height 24
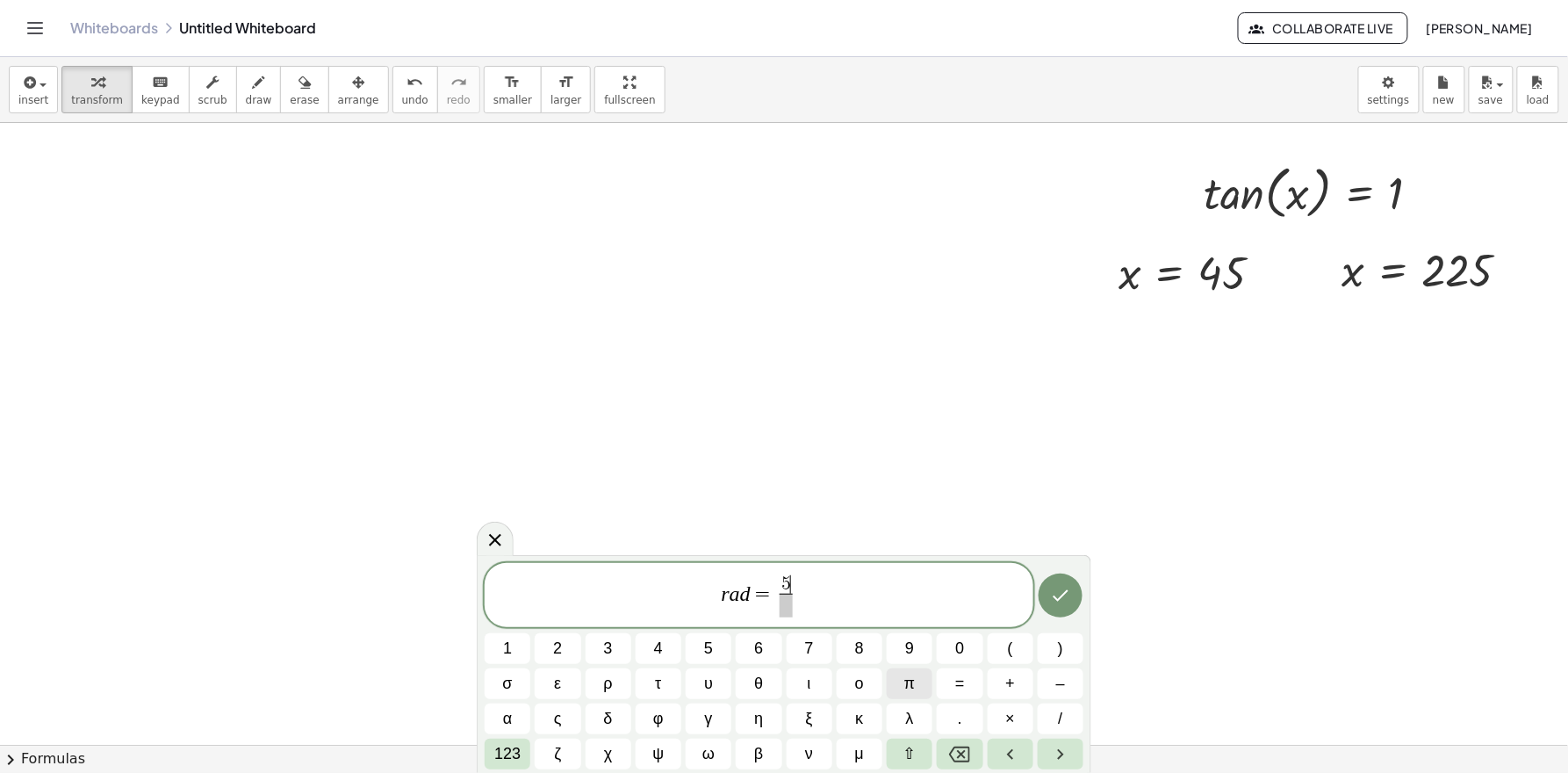
click at [921, 678] on button "π" at bounding box center [909, 683] width 46 height 31
click at [1068, 598] on icon "Done" at bounding box center [1061, 596] width 21 height 21
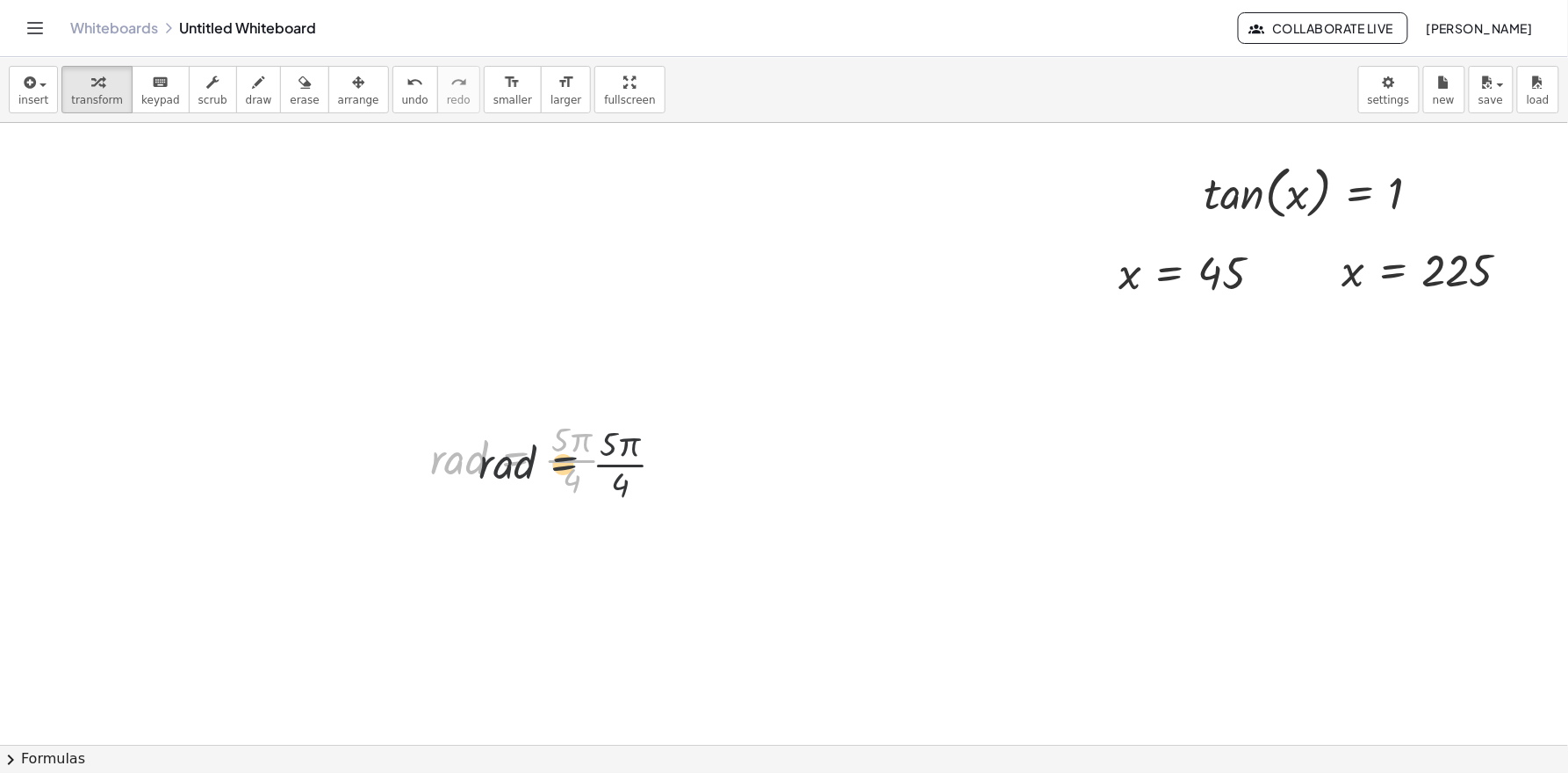
click at [586, 436] on div at bounding box center [530, 458] width 217 height 88
click at [338, 94] on span "arrange" at bounding box center [359, 99] width 41 height 12
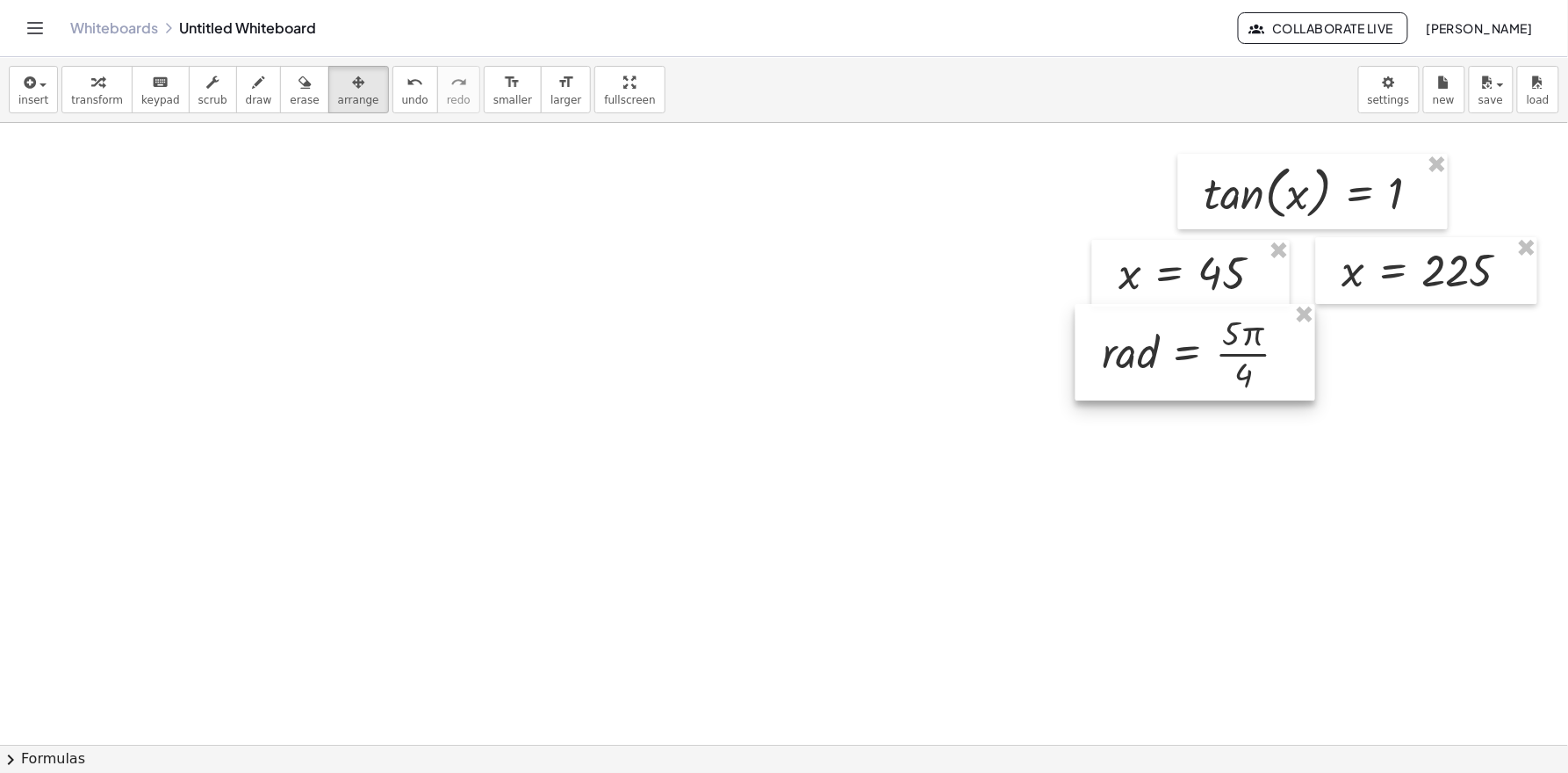
drag, startPoint x: 568, startPoint y: 419, endPoint x: 1227, endPoint y: 313, distance: 667.5
click at [1227, 313] on div at bounding box center [1196, 352] width 240 height 97
click at [770, 311] on div at bounding box center [784, 744] width 1568 height 1244
click at [293, 291] on div at bounding box center [784, 744] width 1568 height 1244
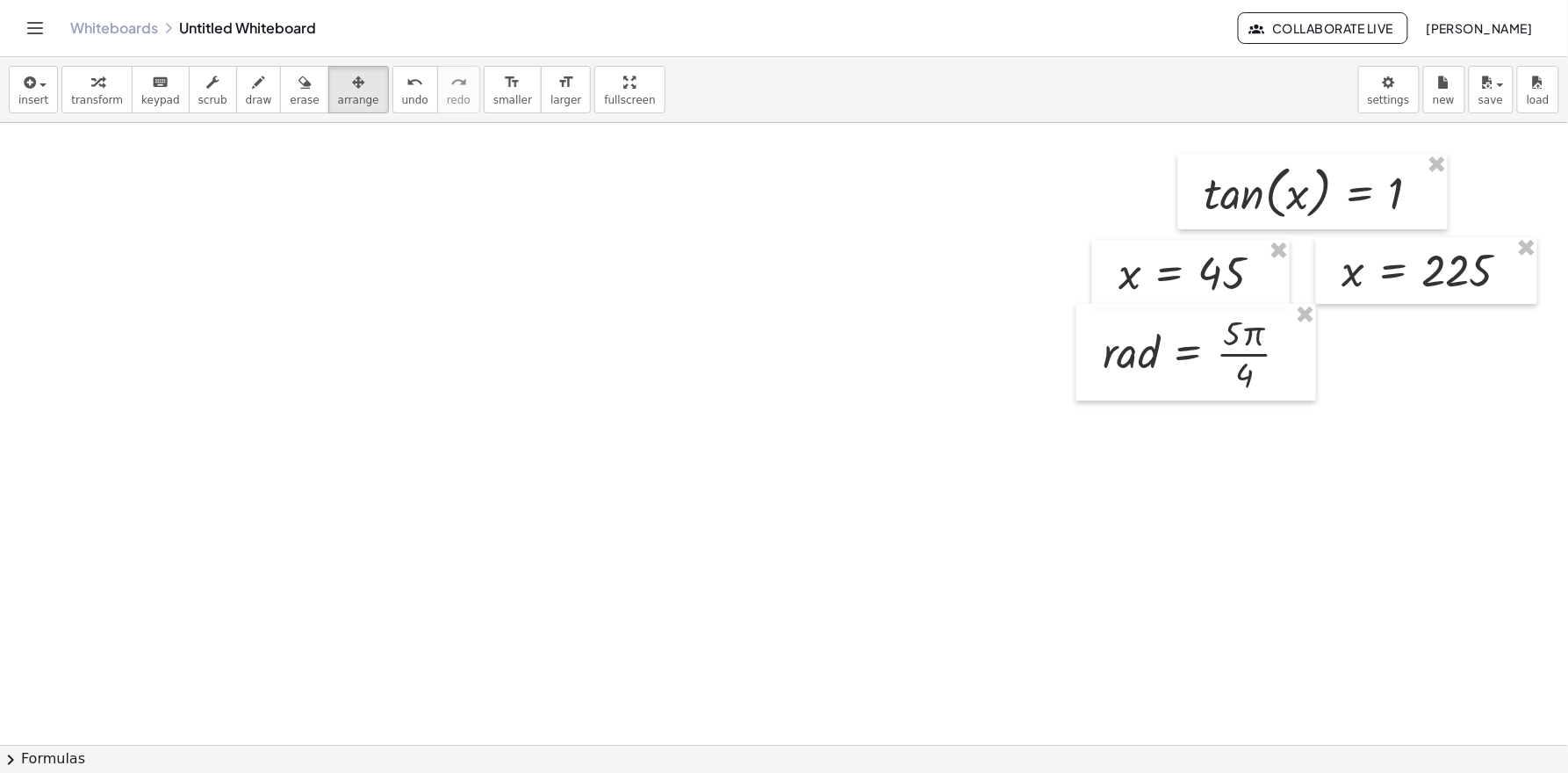
click at [1156, 440] on div at bounding box center [784, 744] width 1568 height 1244
click at [1188, 351] on div at bounding box center [1196, 352] width 240 height 97
click at [91, 88] on icon "button" at bounding box center [97, 83] width 12 height 21
click at [1294, 359] on div at bounding box center [1294, 354] width 20 height 20
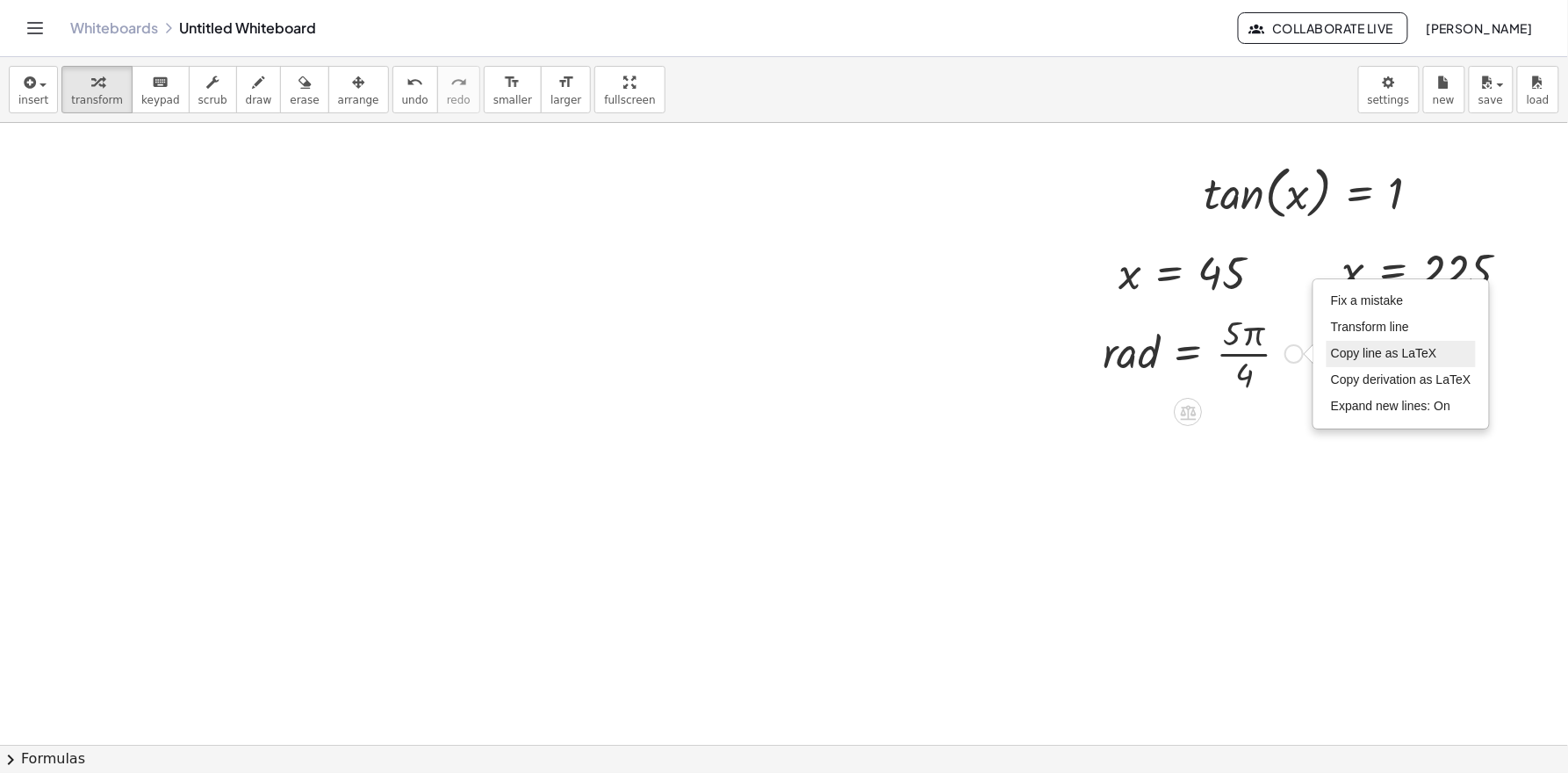
click at [1371, 353] on span "Copy line as LaTeX" at bounding box center [1384, 352] width 106 height 14
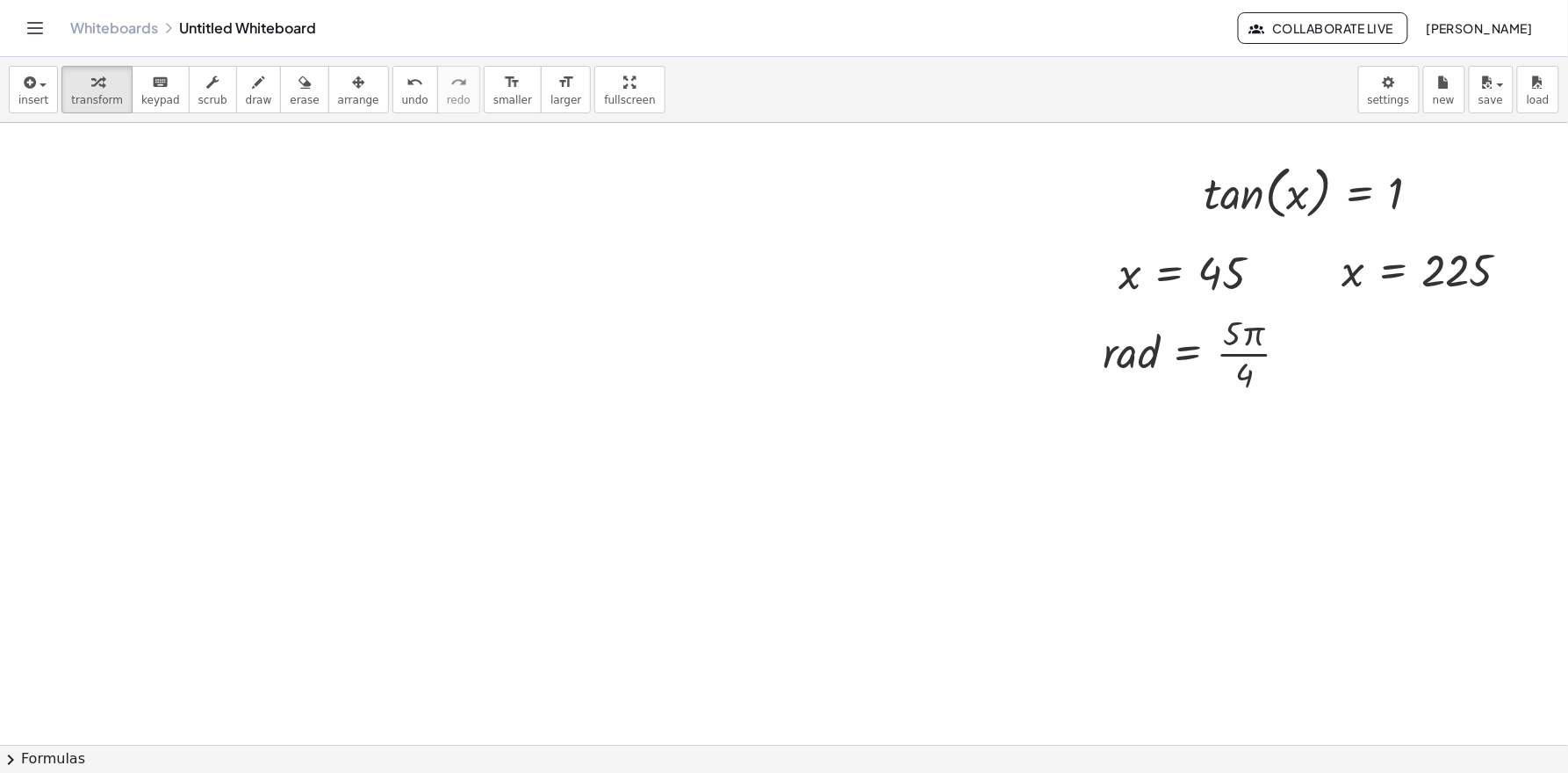
click at [216, 186] on div at bounding box center [784, 744] width 1568 height 1244
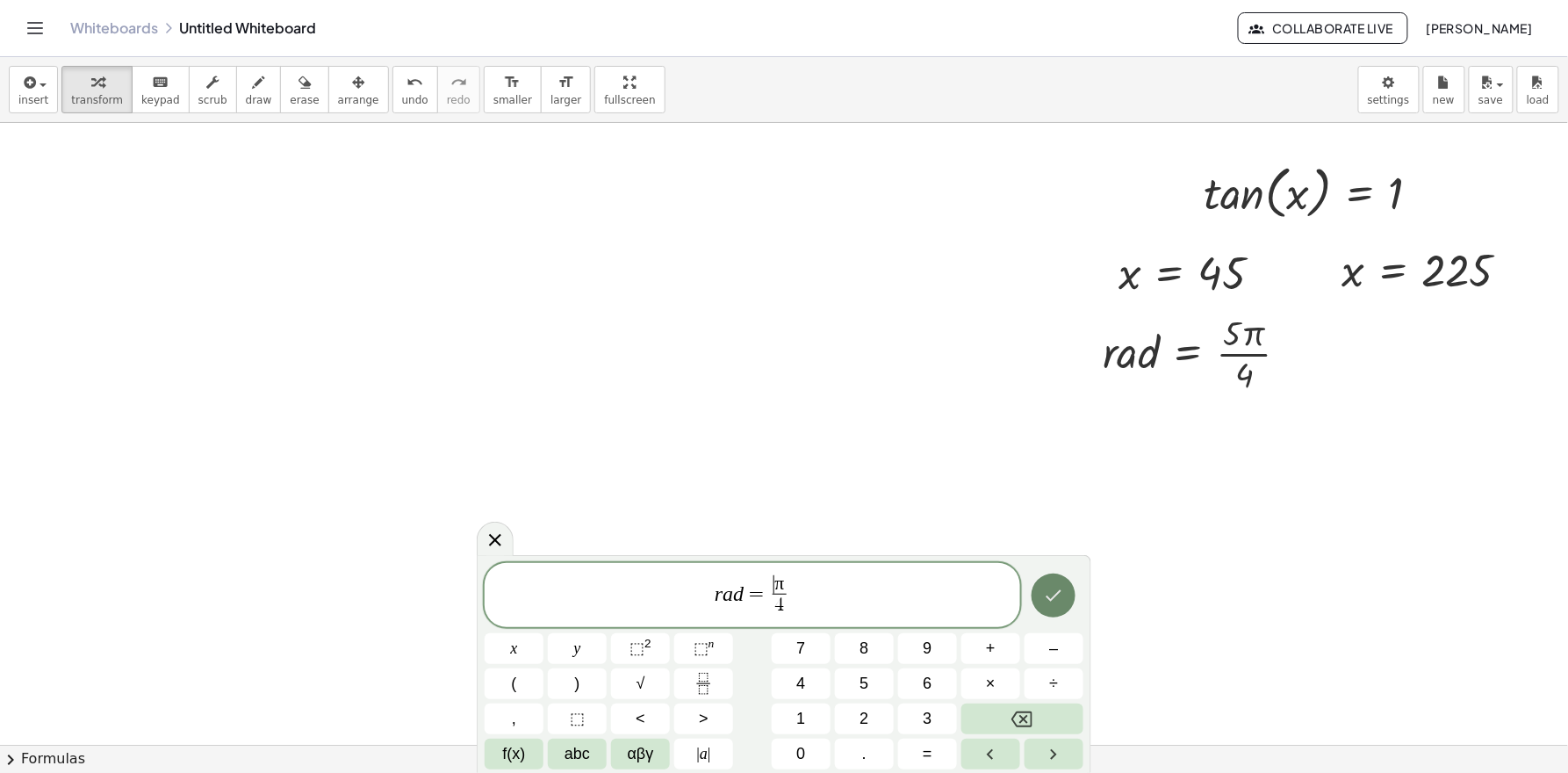
click at [1056, 603] on icon "Done" at bounding box center [1053, 596] width 21 height 21
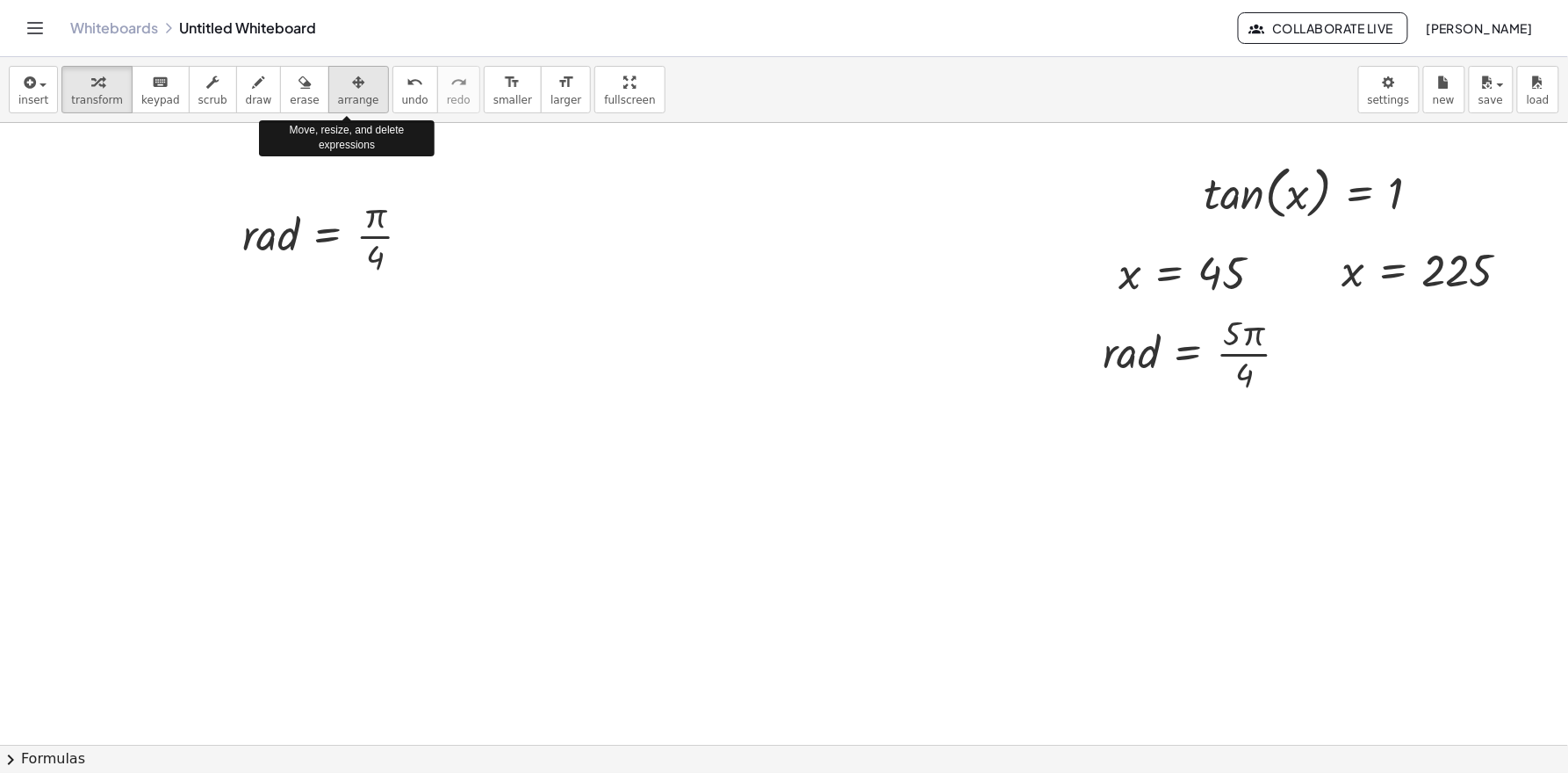
click at [338, 102] on span "arrange" at bounding box center [359, 99] width 41 height 12
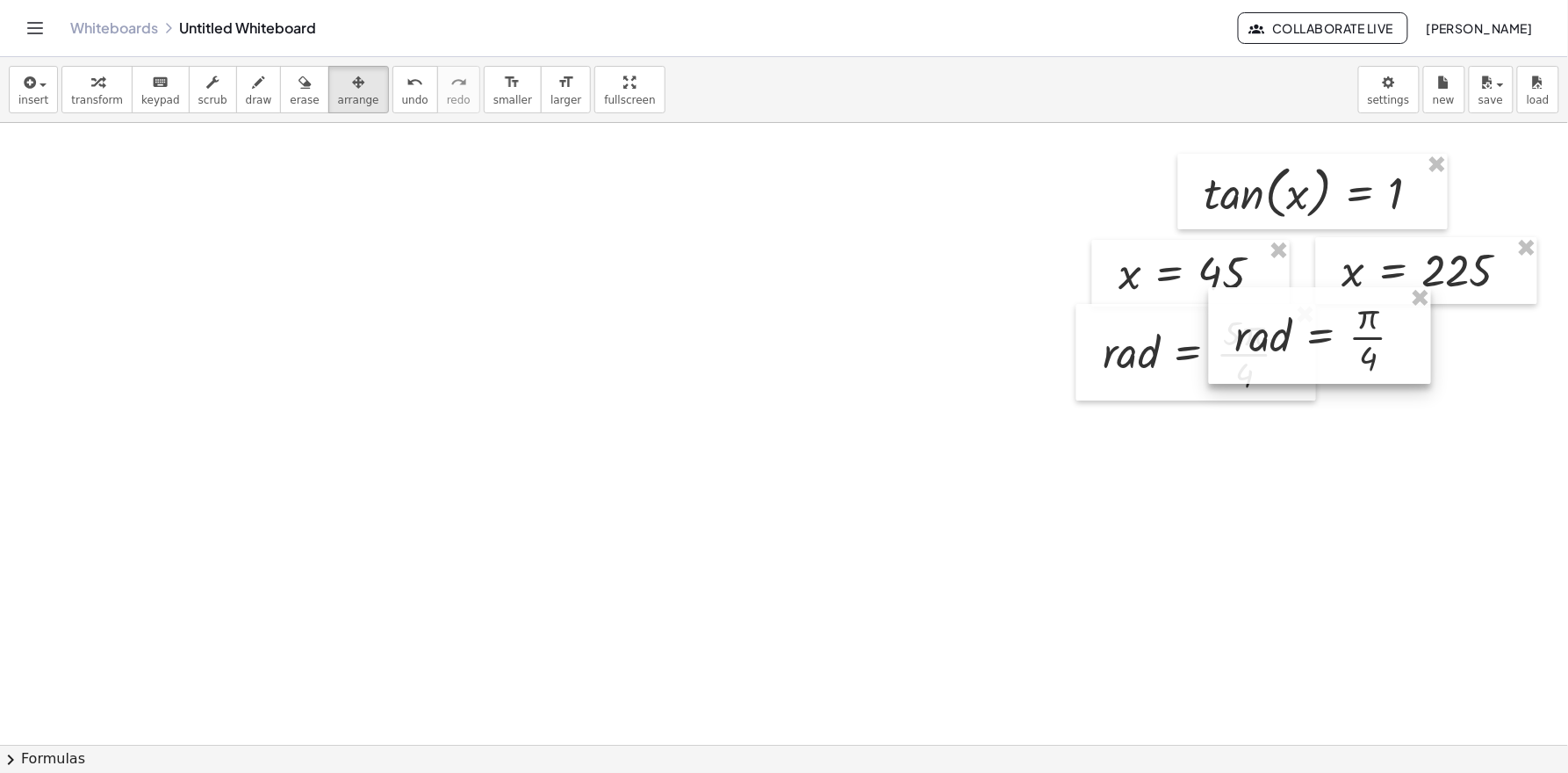
drag, startPoint x: 358, startPoint y: 209, endPoint x: 1407, endPoint y: 319, distance: 1054.8
click at [1383, 313] on div at bounding box center [1320, 335] width 222 height 97
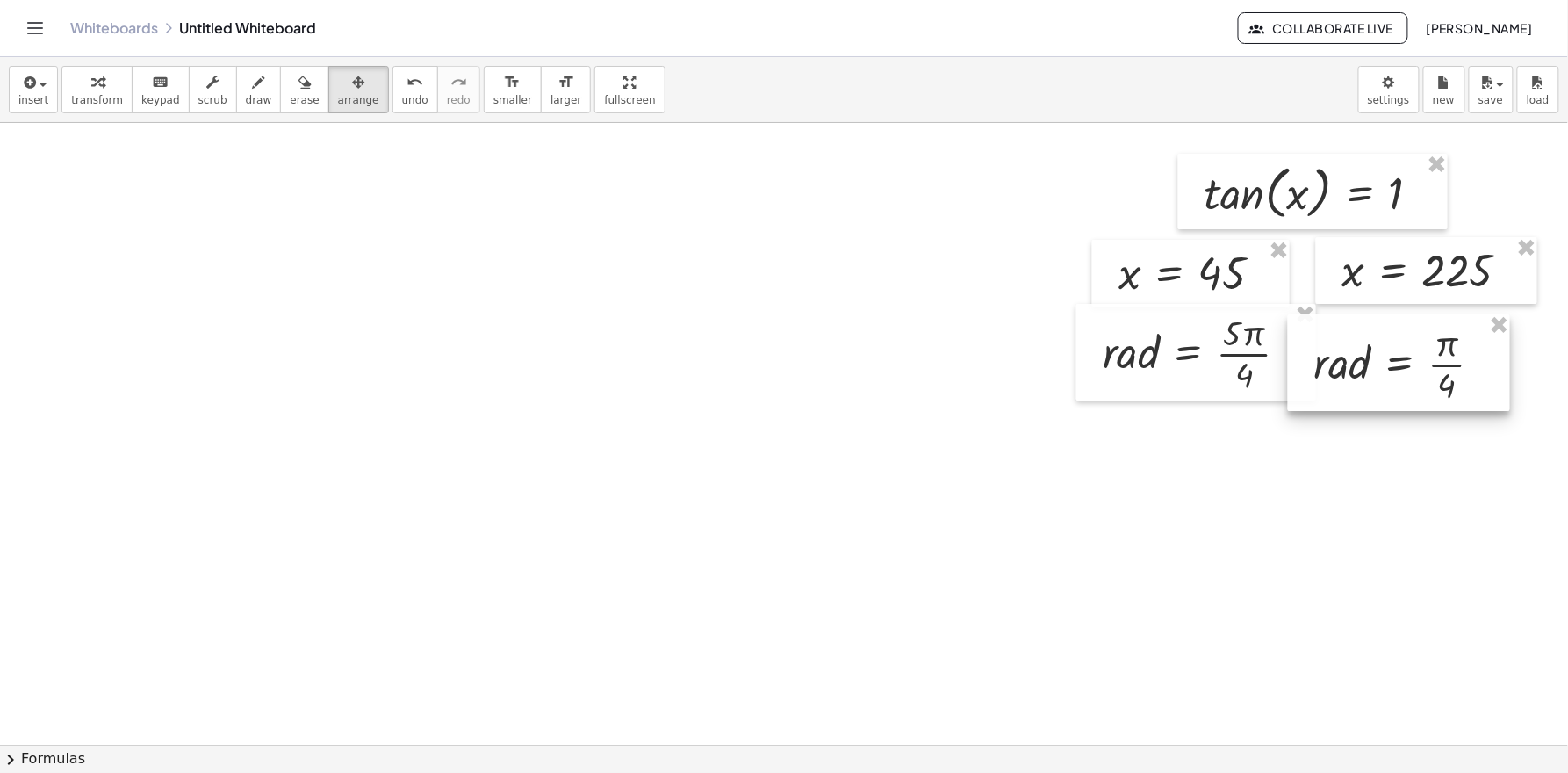
drag, startPoint x: 1463, startPoint y: 337, endPoint x: 1495, endPoint y: 352, distance: 35.3
click at [1495, 352] on div at bounding box center [1399, 362] width 222 height 97
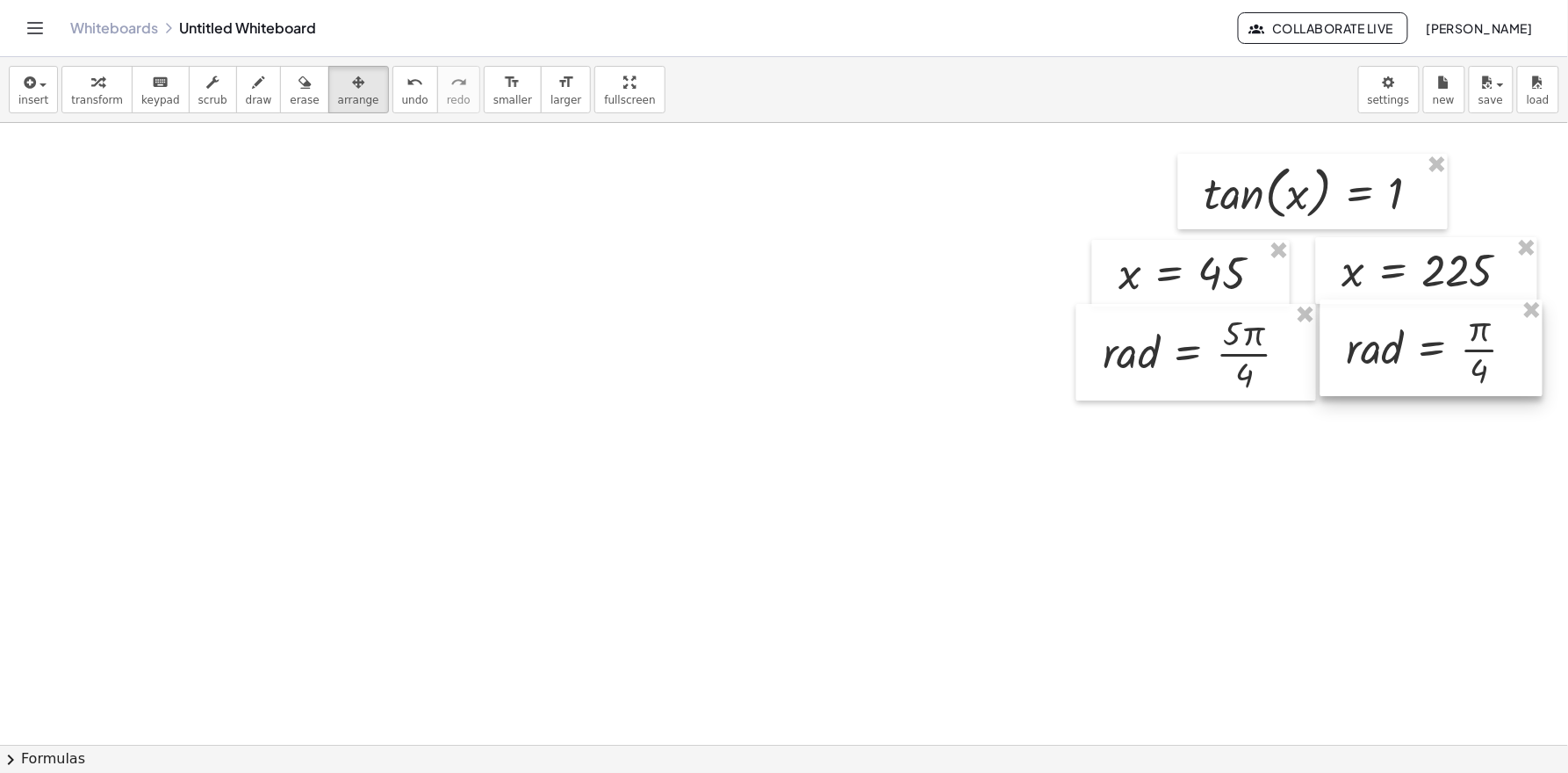
drag, startPoint x: 1496, startPoint y: 347, endPoint x: 1526, endPoint y: 336, distance: 32.0
click at [1526, 336] on div at bounding box center [1431, 347] width 222 height 97
click at [503, 106] on span "smaller" at bounding box center [513, 99] width 39 height 12
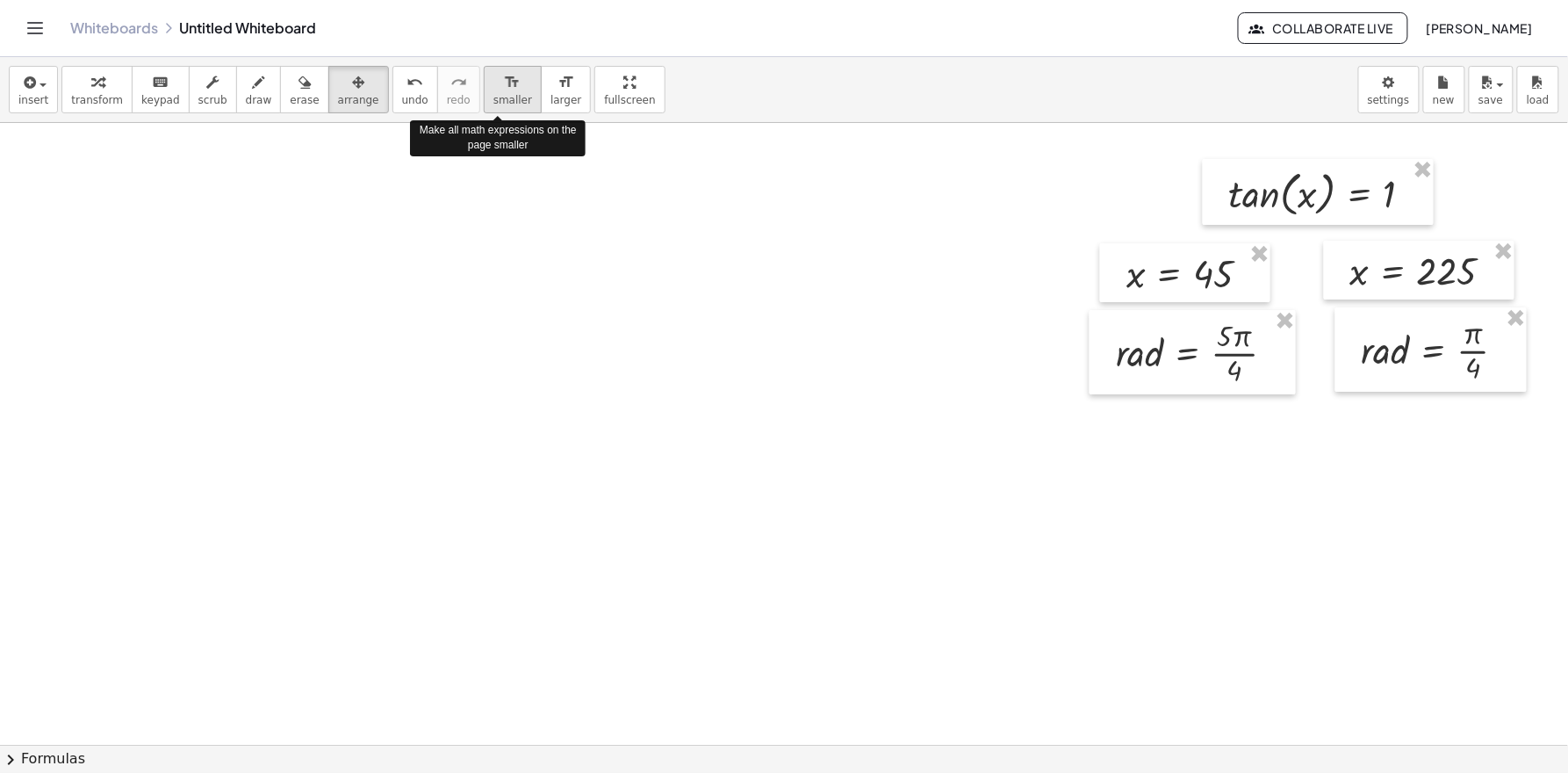
click at [503, 106] on span "smaller" at bounding box center [513, 99] width 39 height 12
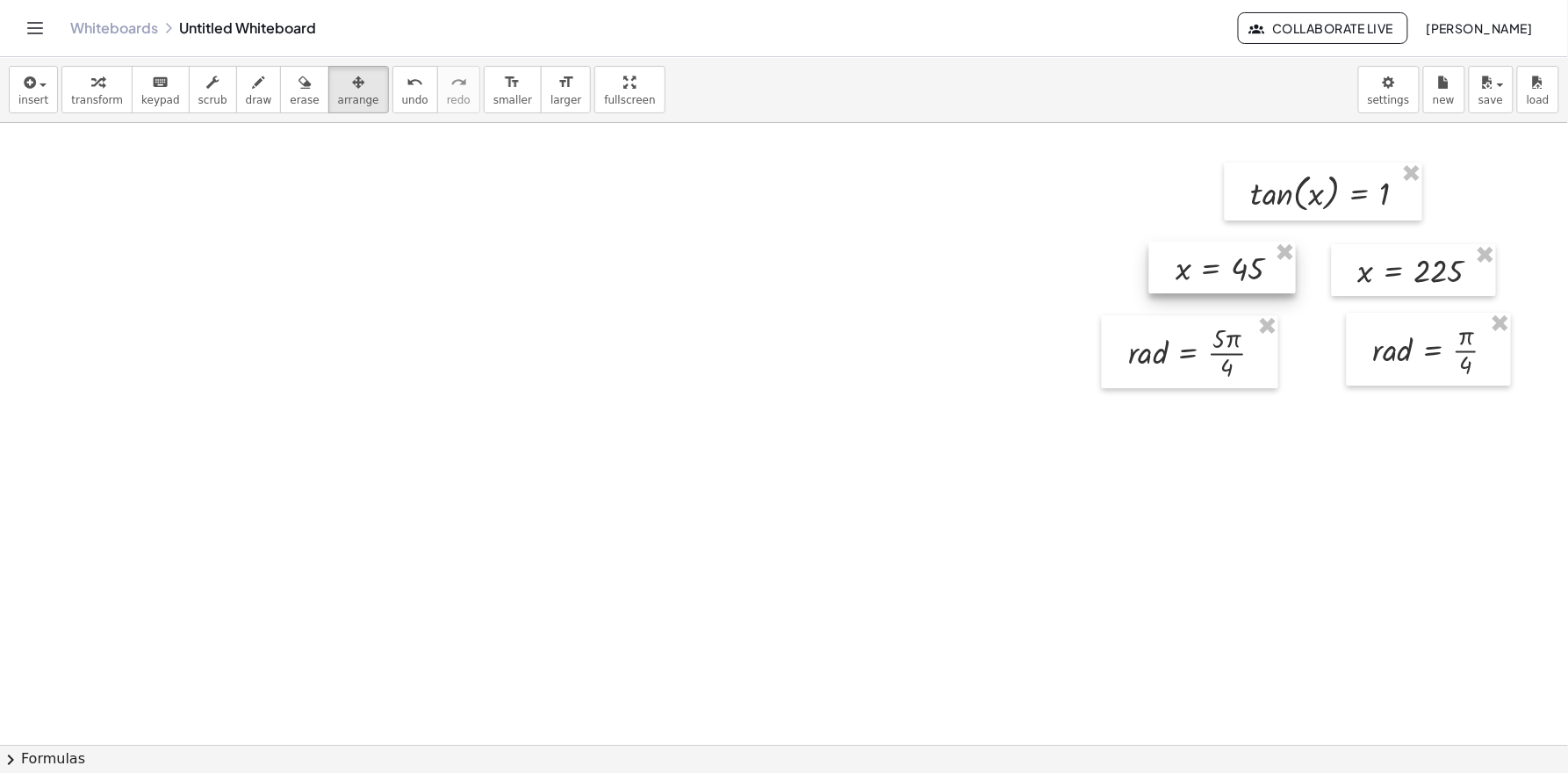
drag, startPoint x: 1131, startPoint y: 276, endPoint x: 1173, endPoint y: 269, distance: 42.6
click at [1173, 269] on div at bounding box center [1222, 268] width 147 height 52
click at [1365, 290] on div at bounding box center [1410, 267] width 164 height 52
drag, startPoint x: 1209, startPoint y: 362, endPoint x: 1236, endPoint y: 345, distance: 31.9
click at [1236, 345] on div at bounding box center [1219, 334] width 176 height 72
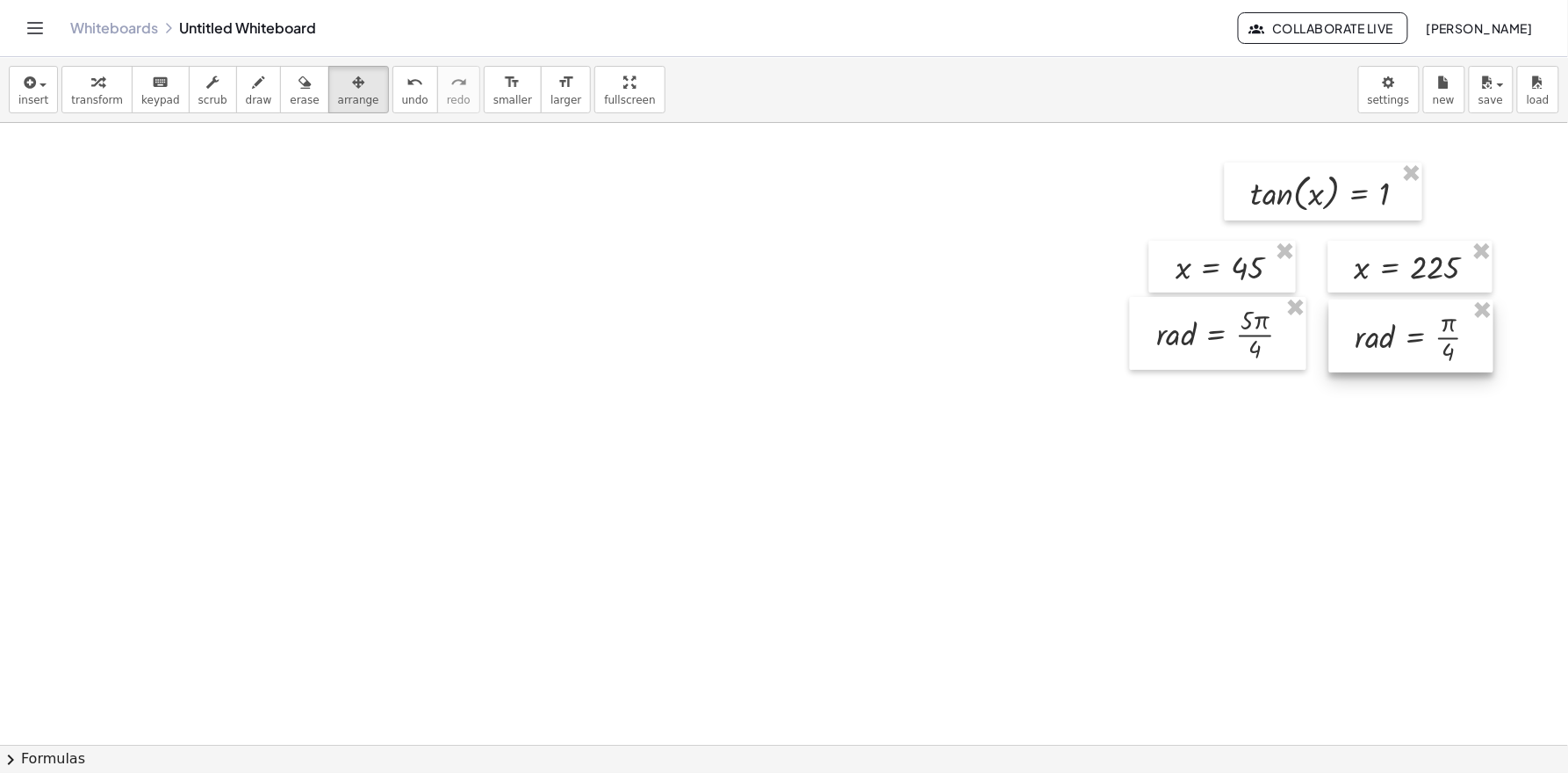
drag, startPoint x: 1368, startPoint y: 344, endPoint x: 1351, endPoint y: 330, distance: 22.0
click at [1351, 330] on div at bounding box center [1411, 335] width 164 height 72
click at [320, 200] on div at bounding box center [784, 744] width 1568 height 1244
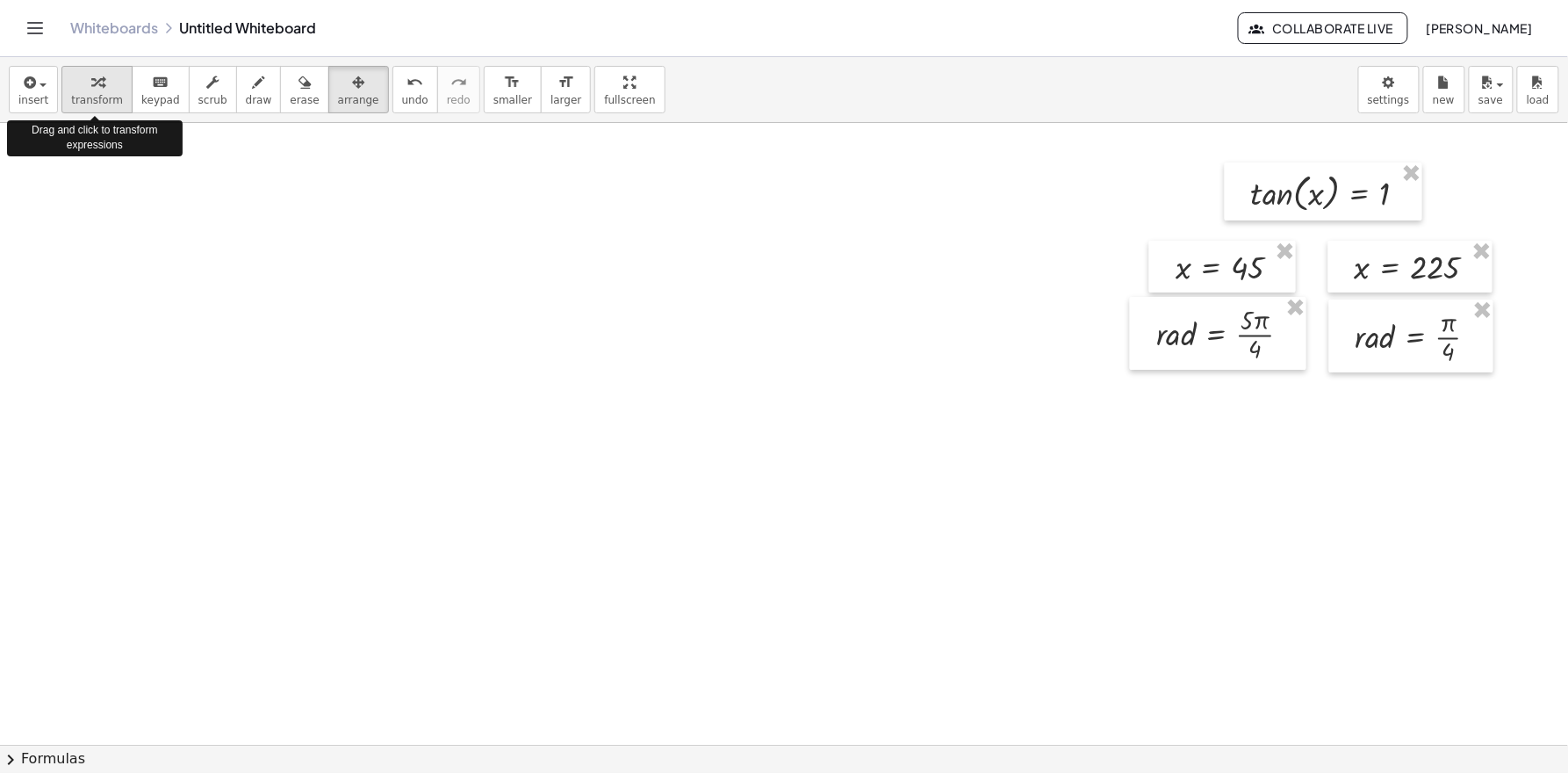
click at [119, 104] on span "transform" at bounding box center [98, 99] width 52 height 12
click at [498, 441] on div at bounding box center [784, 744] width 1568 height 1244
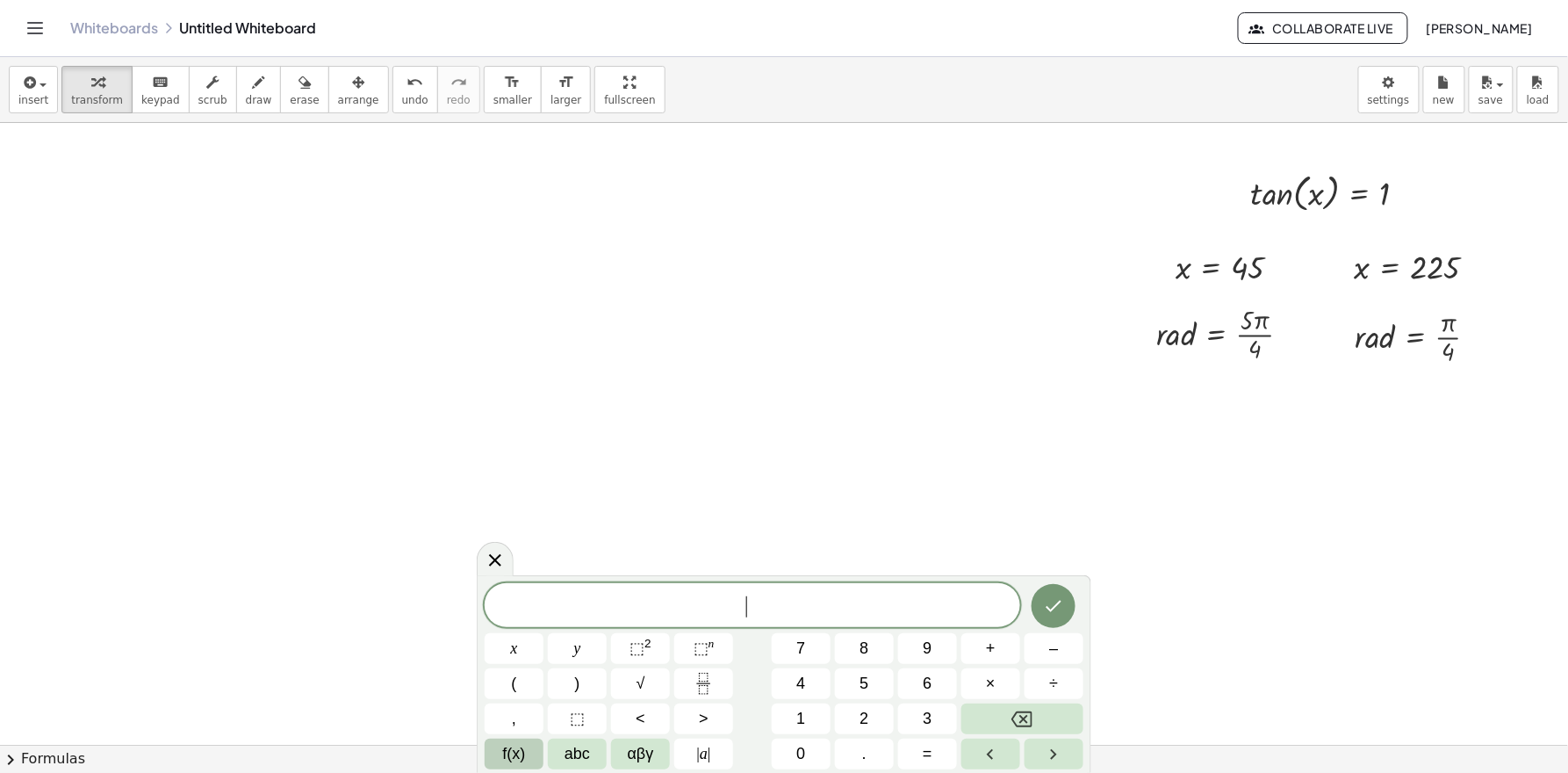
click at [506, 739] on button "f(x)" at bounding box center [514, 753] width 59 height 31
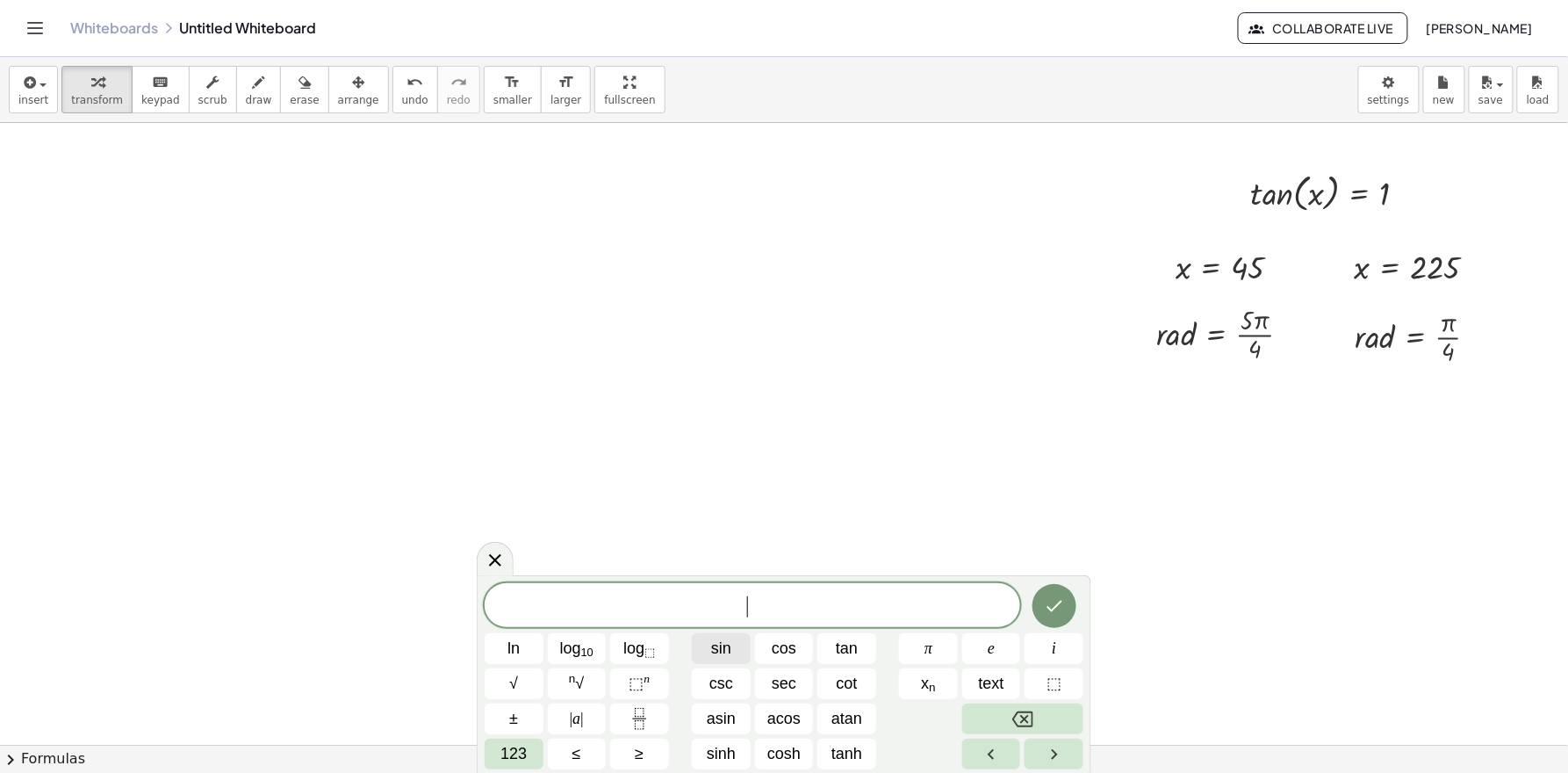
click at [722, 654] on span "sin" at bounding box center [722, 649] width 20 height 24
click at [626, 713] on button "Fraction" at bounding box center [639, 718] width 59 height 31
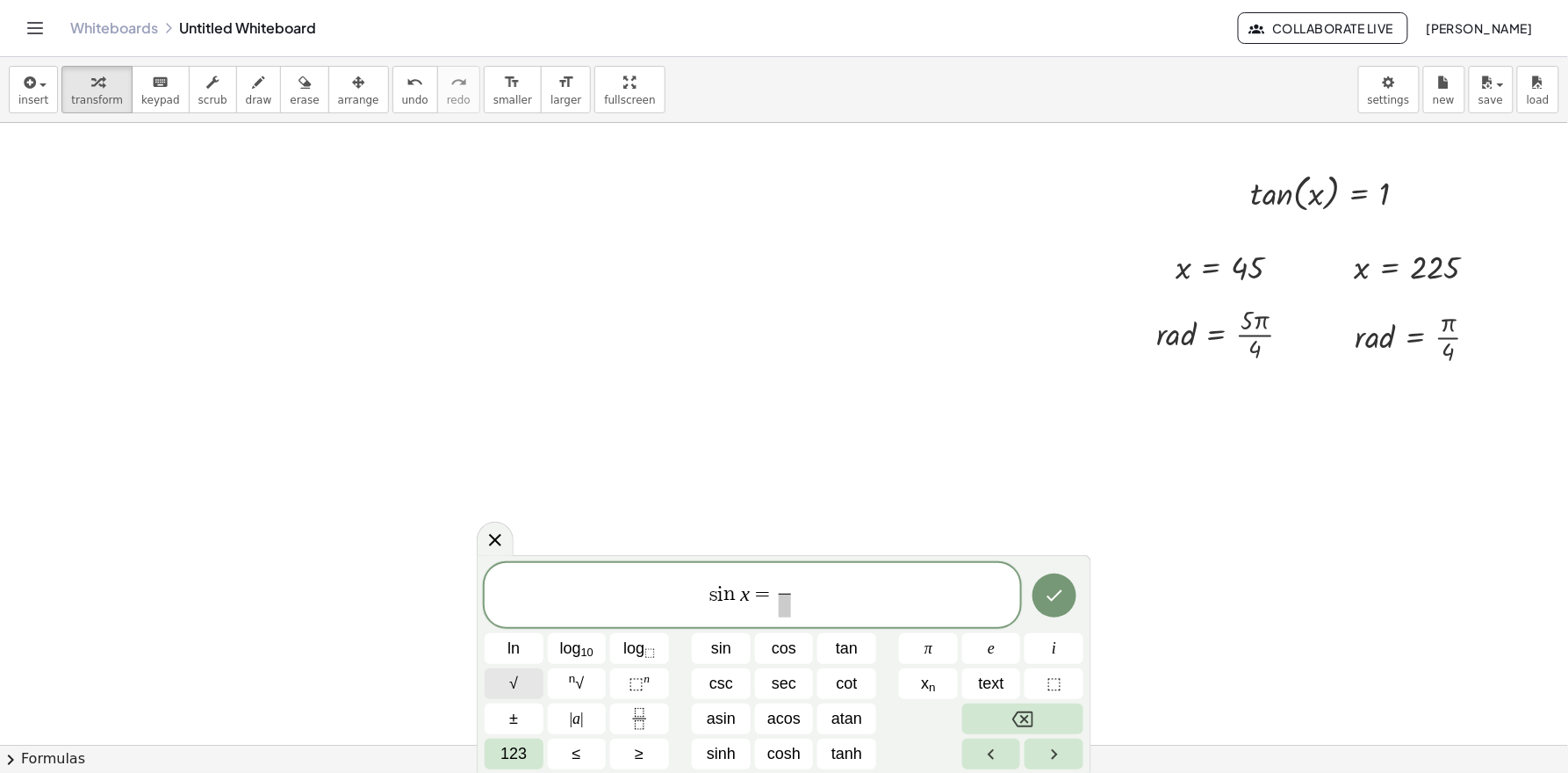
click at [503, 676] on button "√" at bounding box center [514, 683] width 59 height 31
click at [1061, 602] on icon "Done" at bounding box center [1054, 595] width 21 height 21
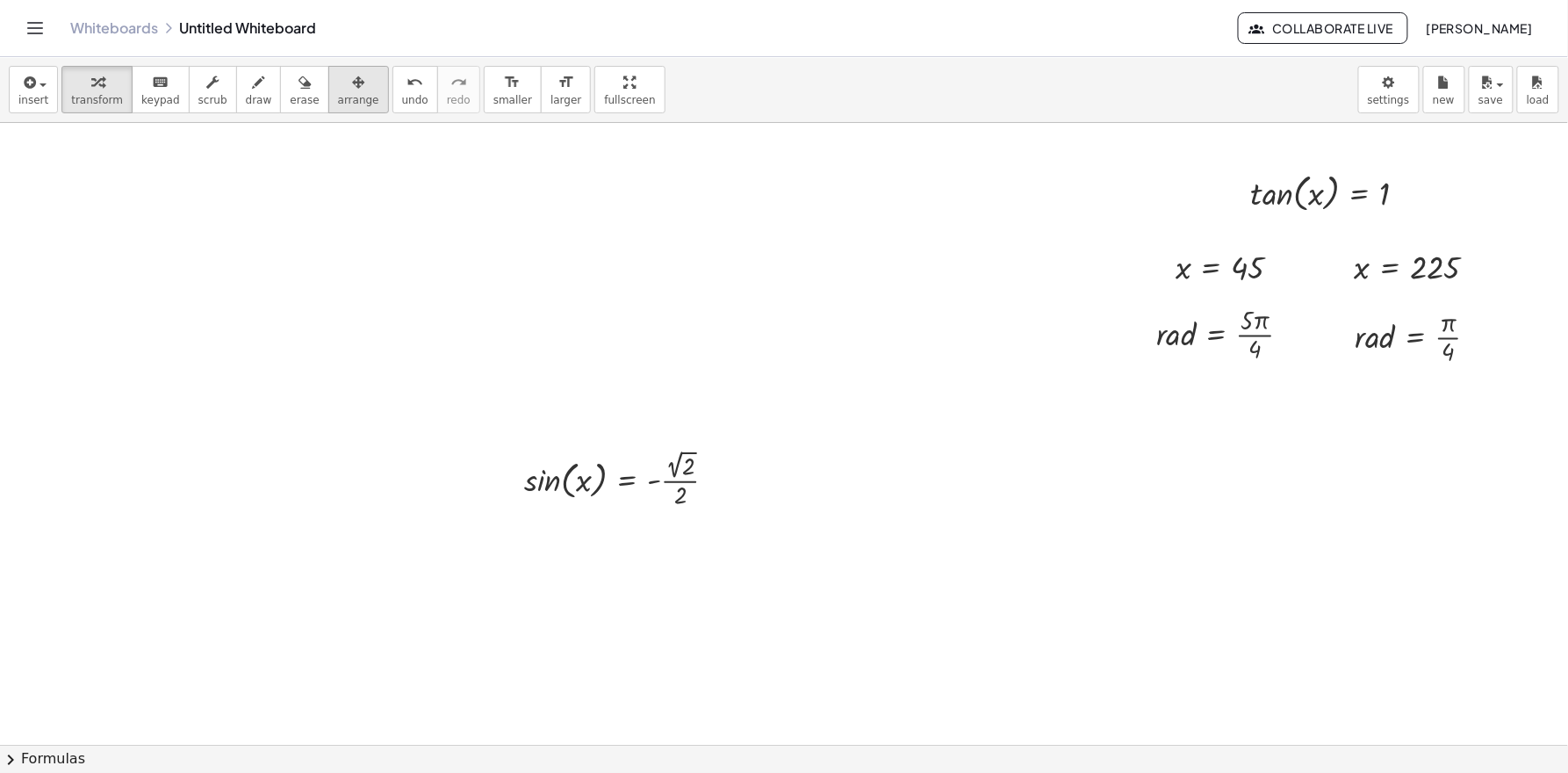
click at [338, 100] on span "arrange" at bounding box center [359, 99] width 41 height 12
drag, startPoint x: 630, startPoint y: 517, endPoint x: 630, endPoint y: 506, distance: 11.0
click at [631, 507] on div "tan ( , x ) = 1 x = 45 x = 225 · r · a · d = · 5 · π · 4 Copied done · r · a · …" at bounding box center [784, 744] width 1568 height 1244
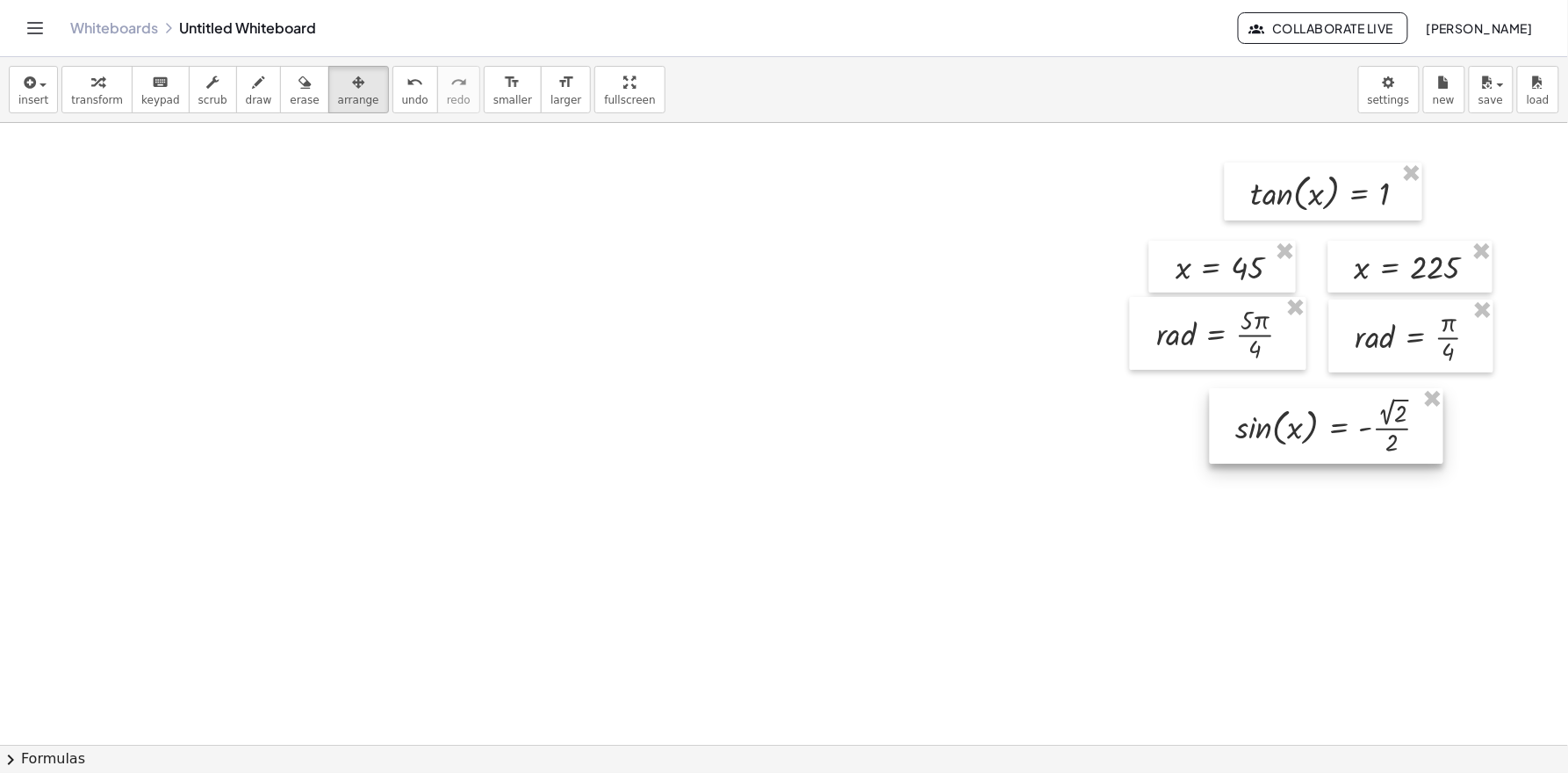
drag, startPoint x: 759, startPoint y: 499, endPoint x: 1323, endPoint y: 446, distance: 566.5
click at [1323, 446] on div at bounding box center [1326, 426] width 233 height 74
click at [164, 88] on div "keyboard" at bounding box center [161, 82] width 39 height 21
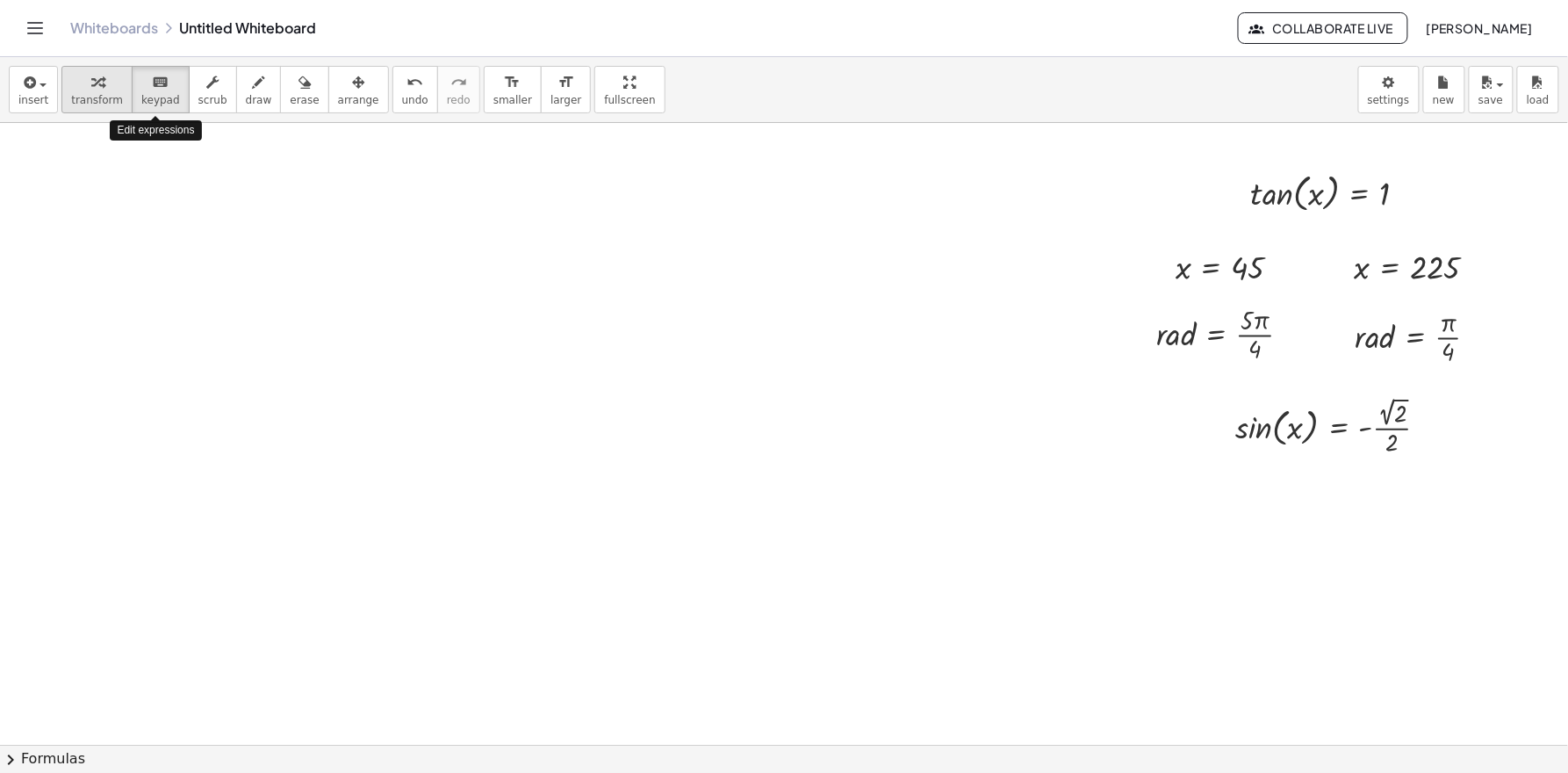
click at [104, 94] on span "transform" at bounding box center [98, 99] width 52 height 12
click at [286, 265] on div at bounding box center [784, 744] width 1568 height 1244
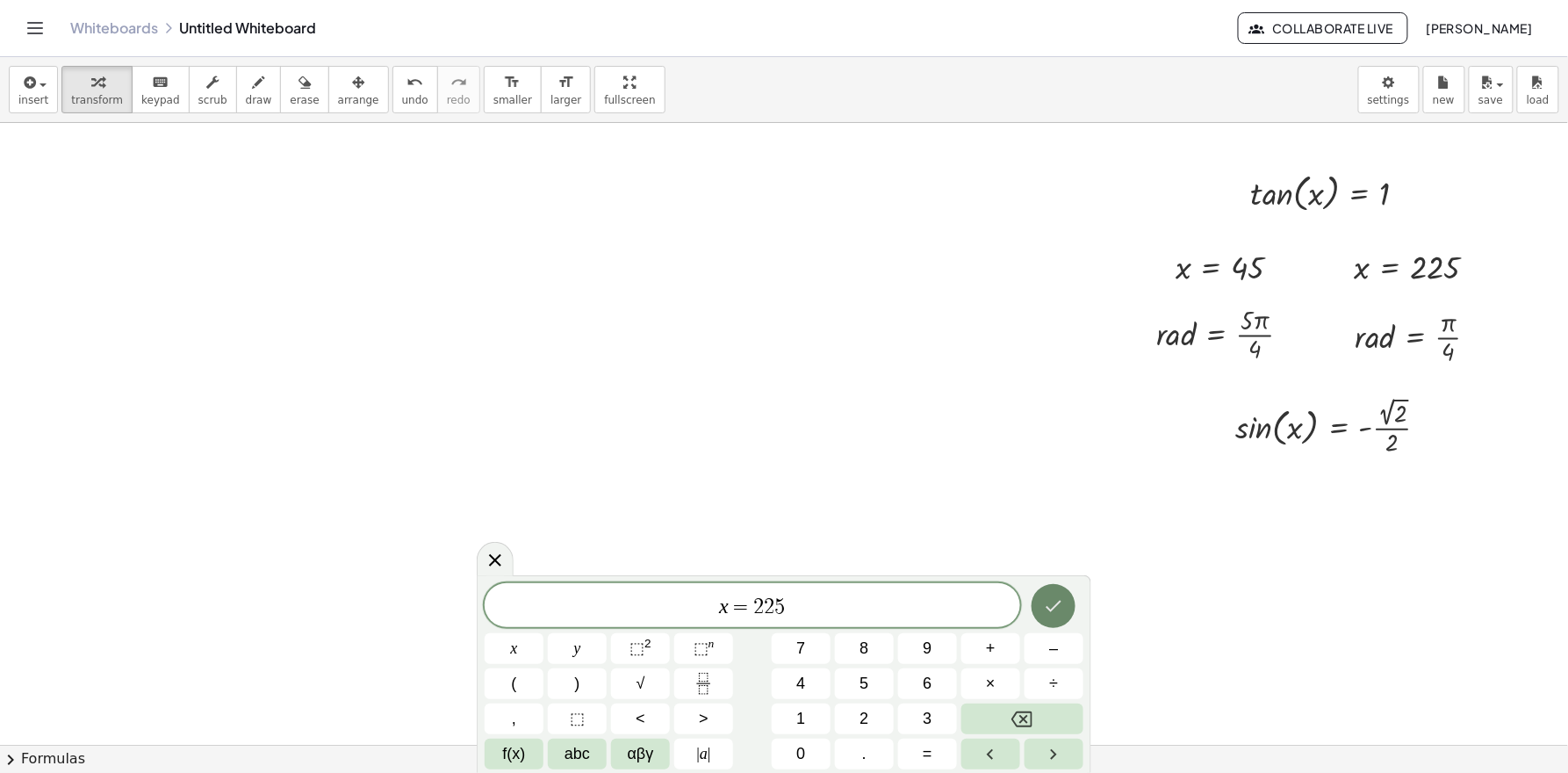
click at [1052, 591] on button "Done" at bounding box center [1053, 606] width 44 height 44
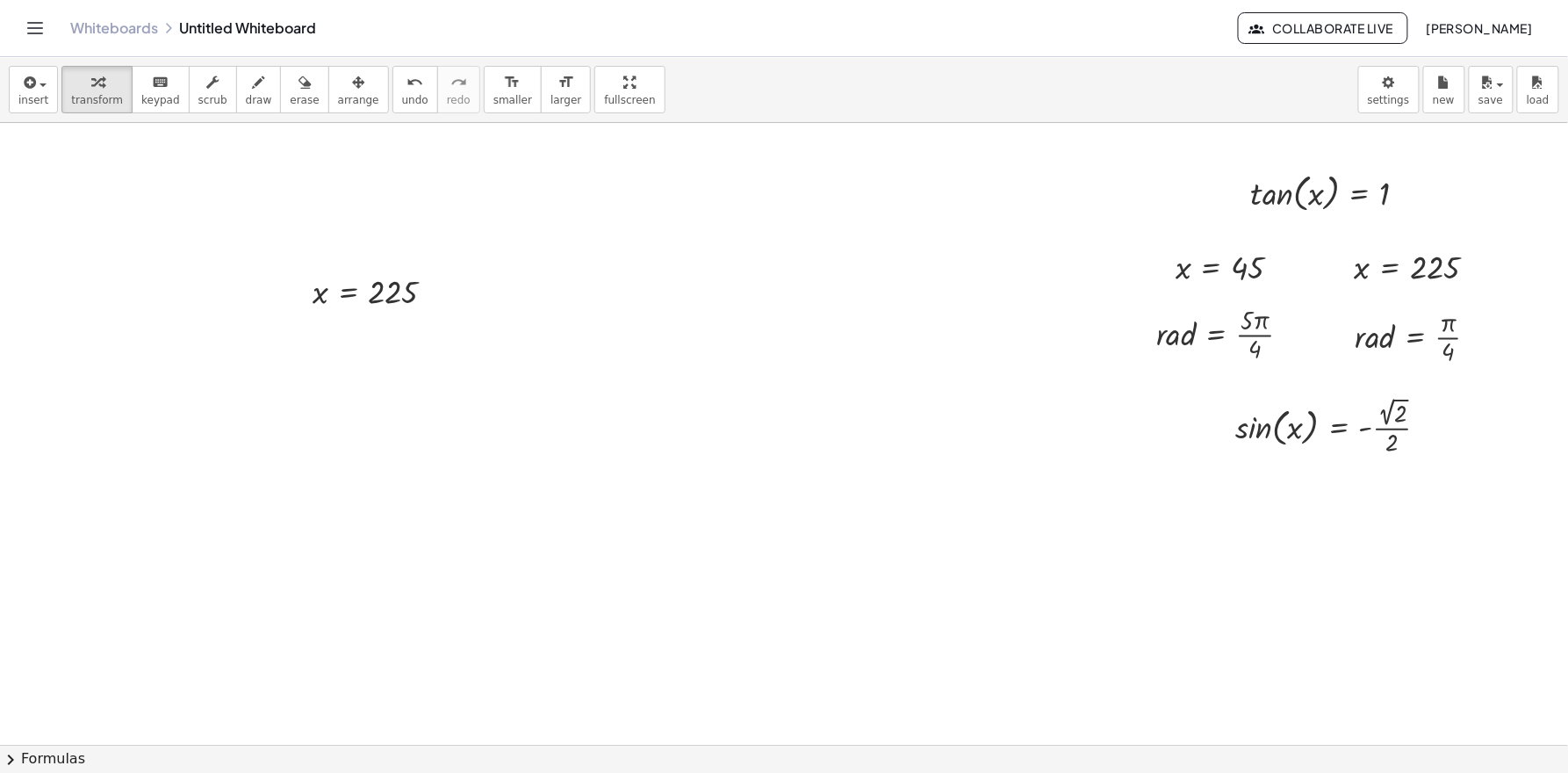
click at [844, 481] on div at bounding box center [784, 744] width 1568 height 1244
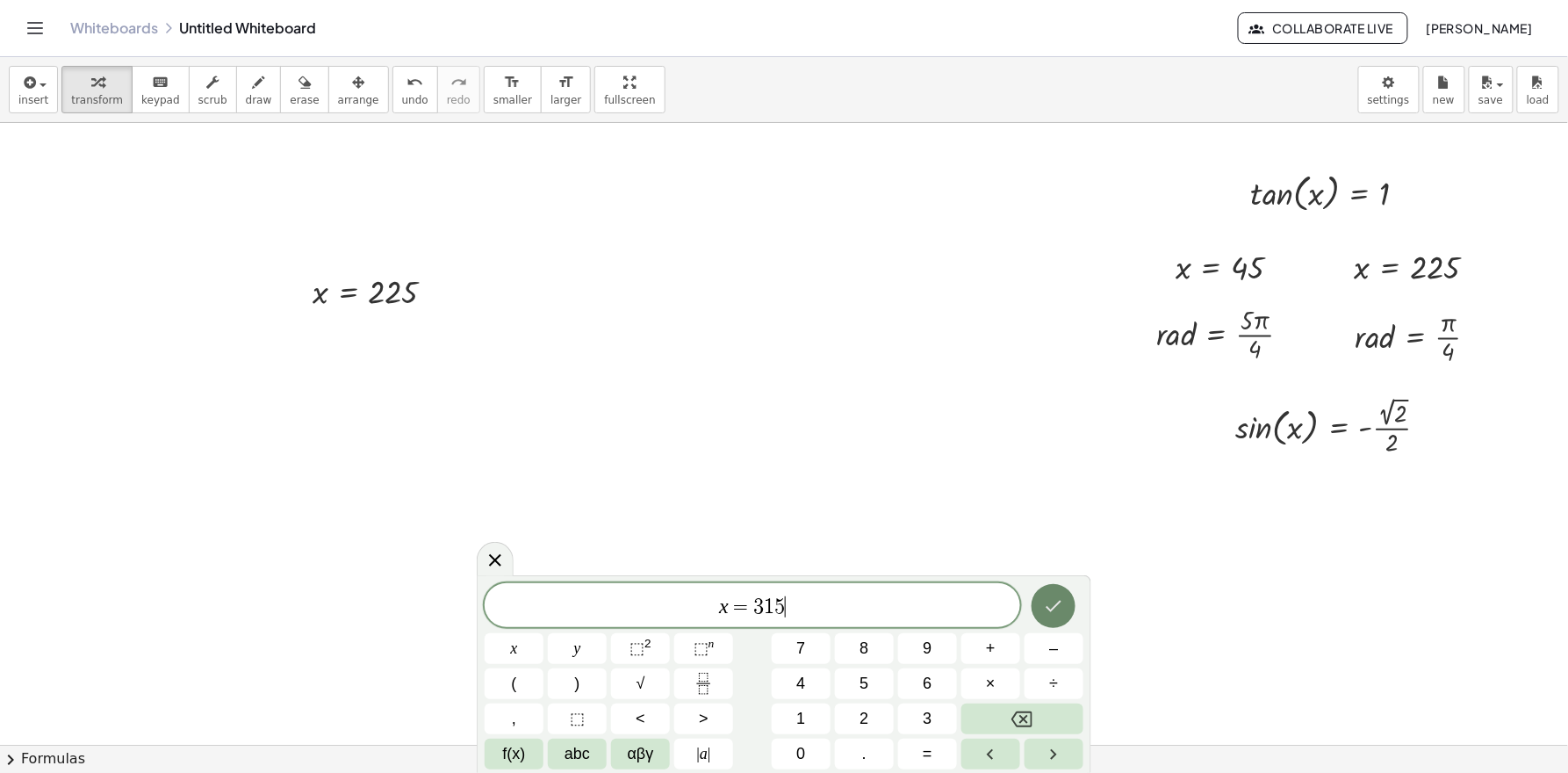
click at [1050, 617] on button "Done" at bounding box center [1053, 606] width 44 height 44
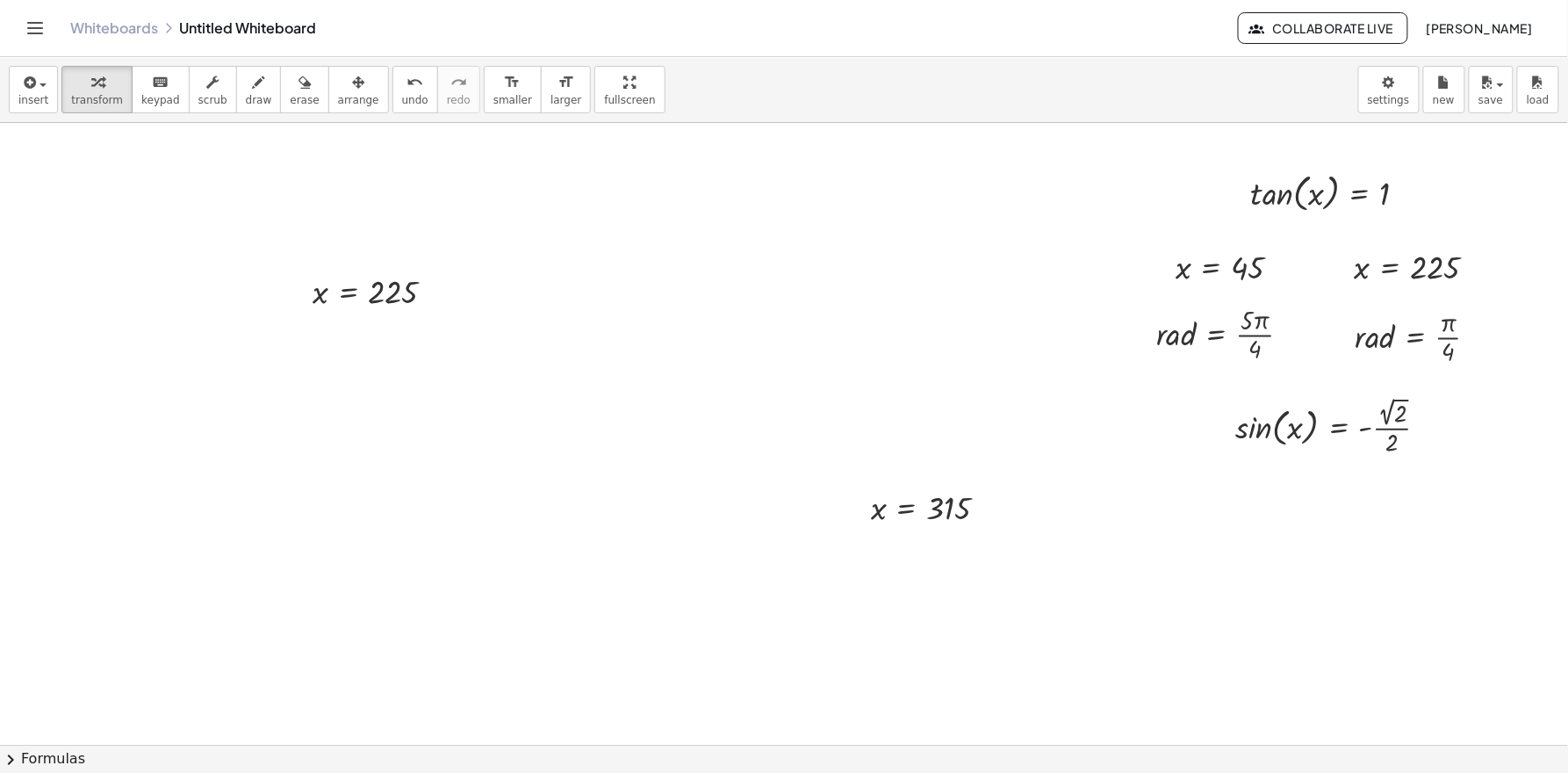
click at [1275, 488] on div at bounding box center [784, 744] width 1568 height 1244
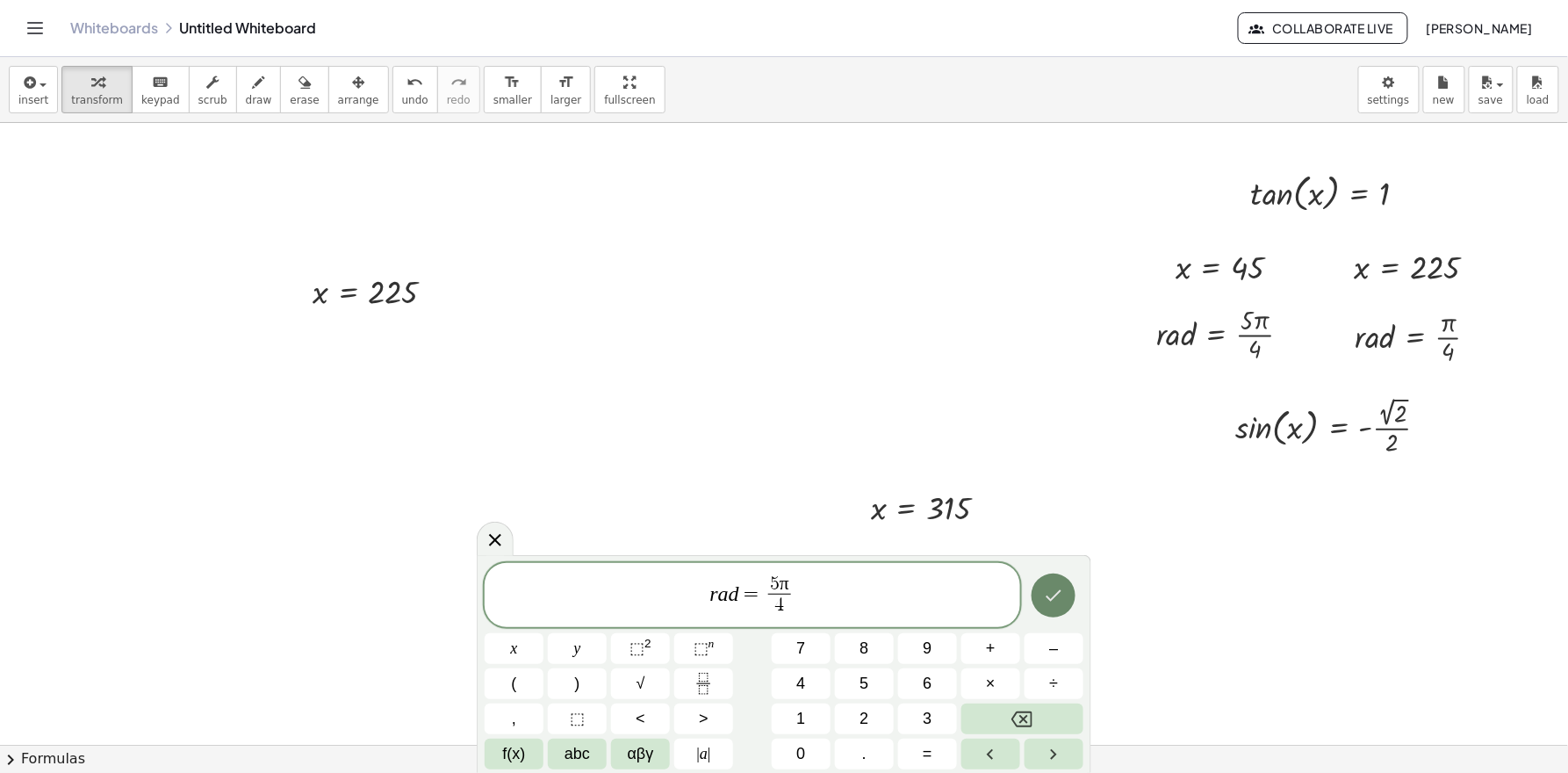
click at [1047, 590] on icon "Done" at bounding box center [1053, 596] width 21 height 21
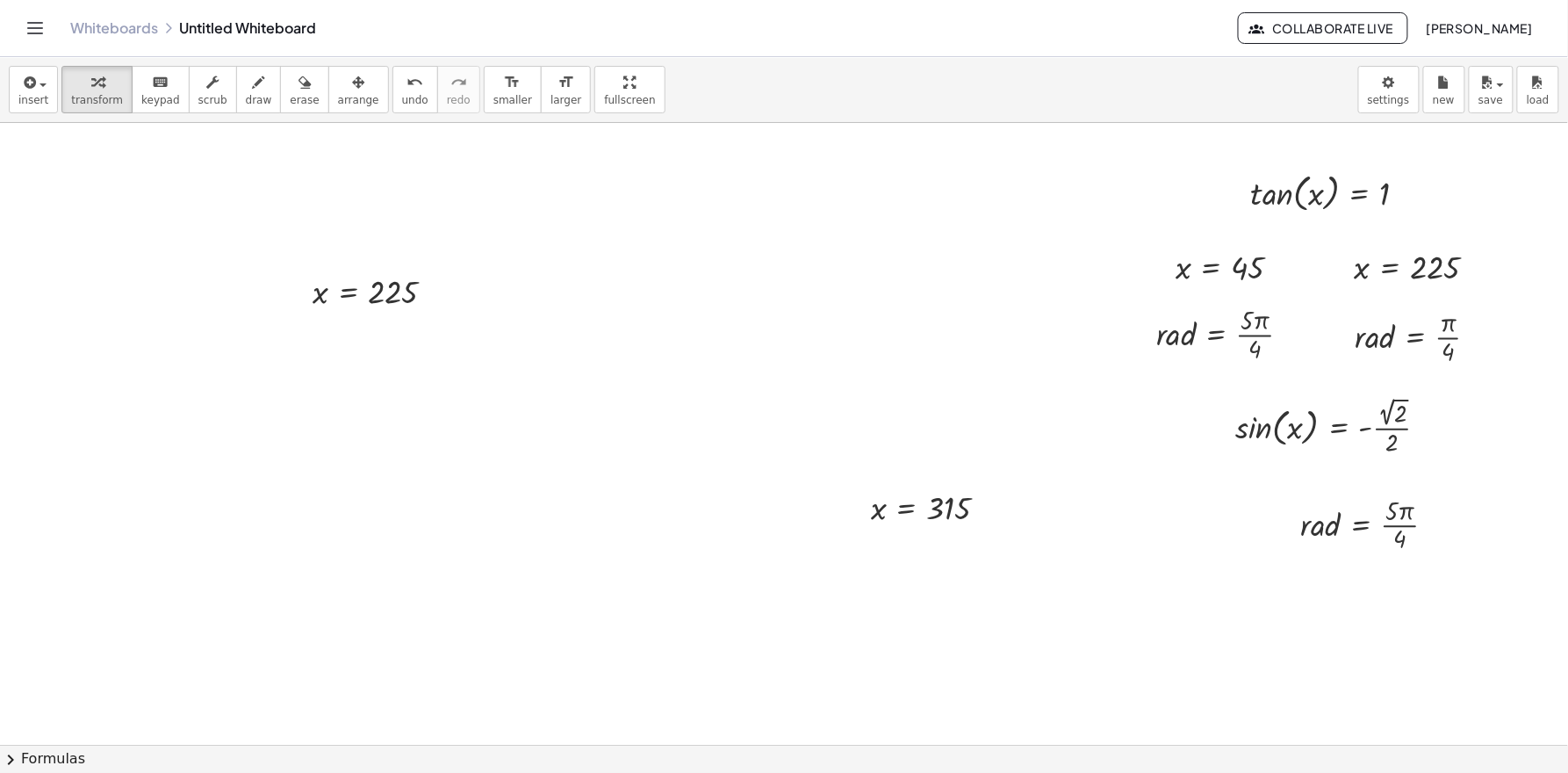
click at [986, 590] on div at bounding box center [784, 744] width 1568 height 1244
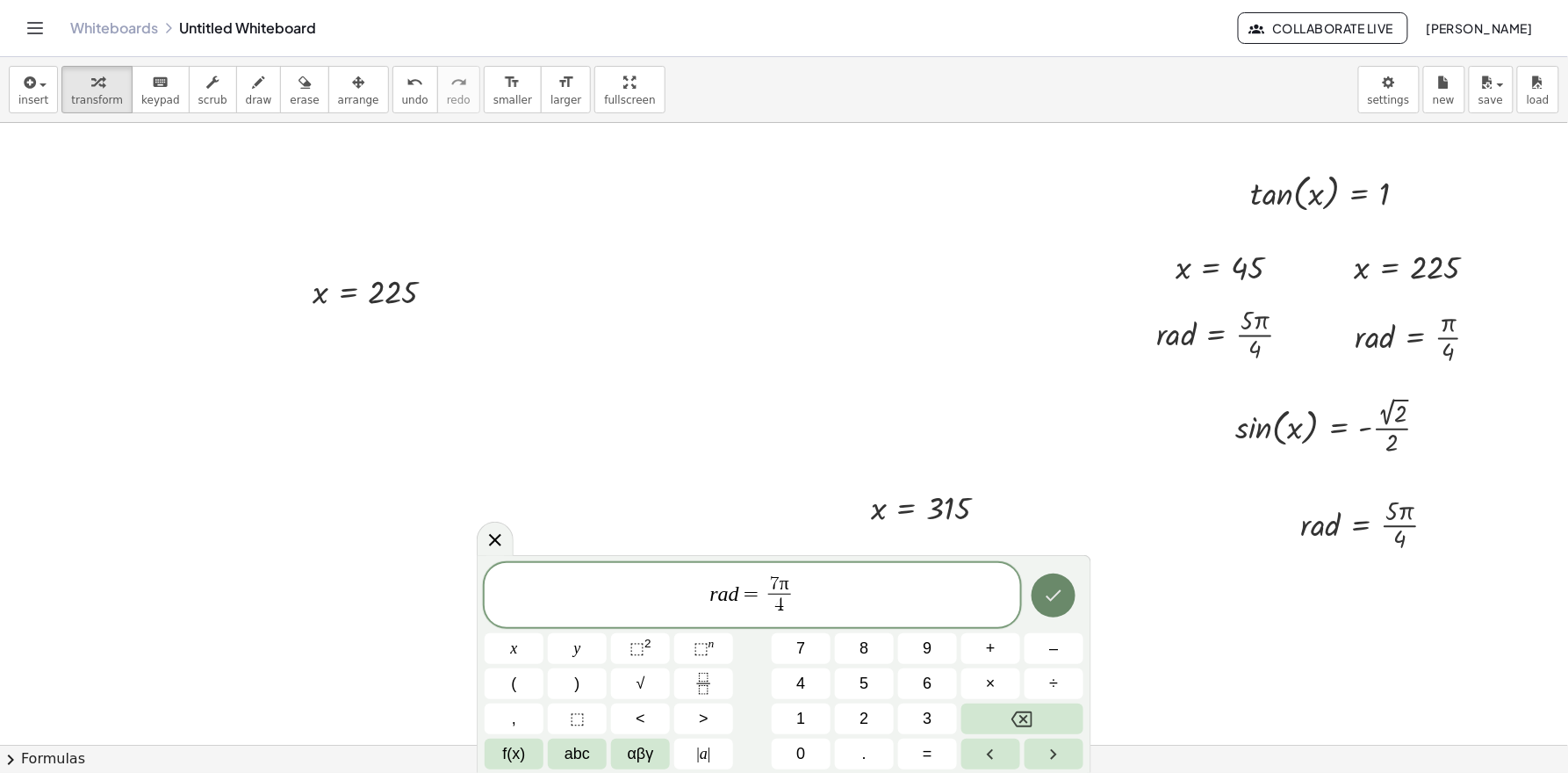
click at [1043, 602] on icon "Done" at bounding box center [1053, 596] width 21 height 21
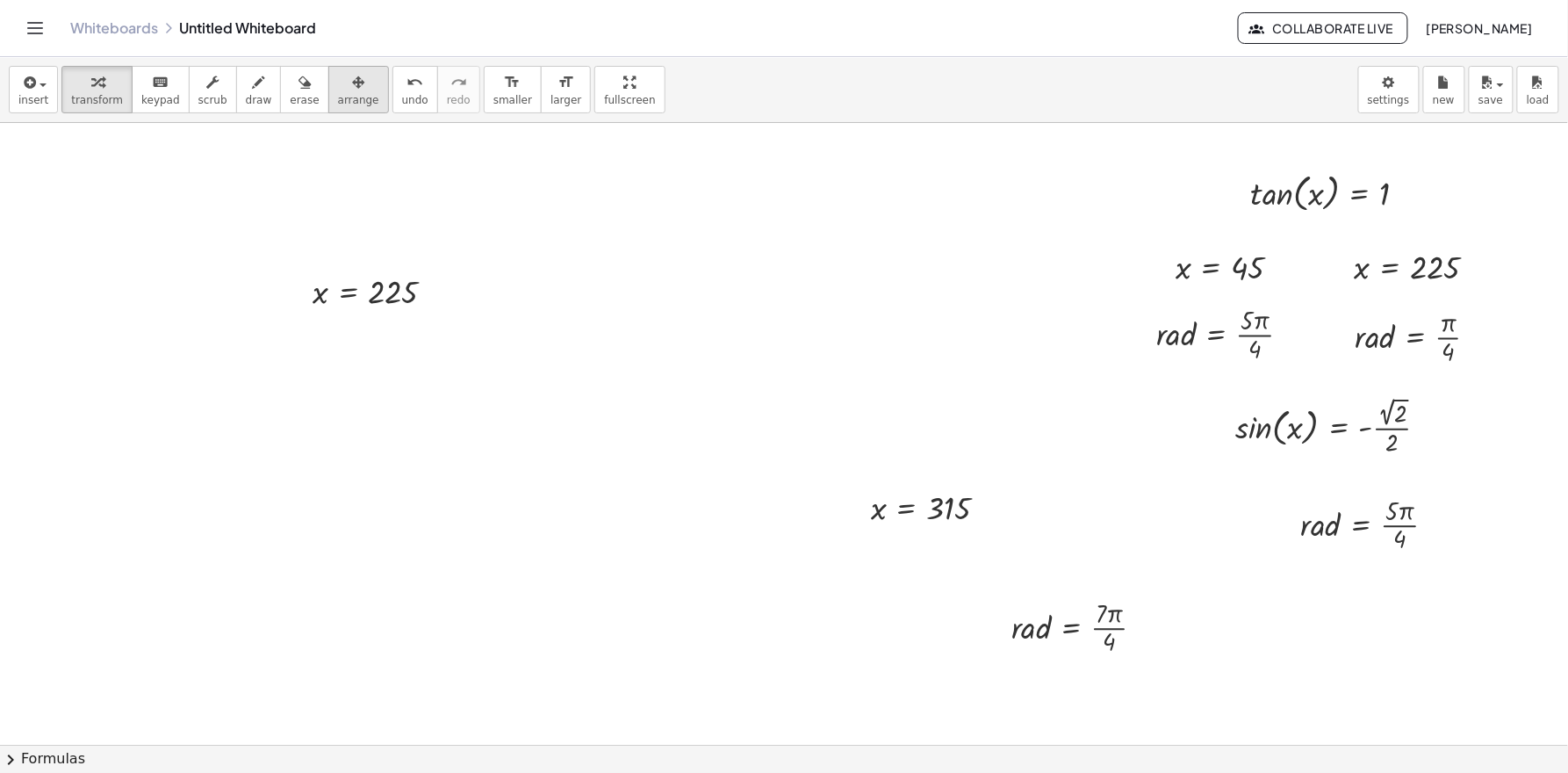
click at [354, 88] on div "button" at bounding box center [359, 82] width 41 height 21
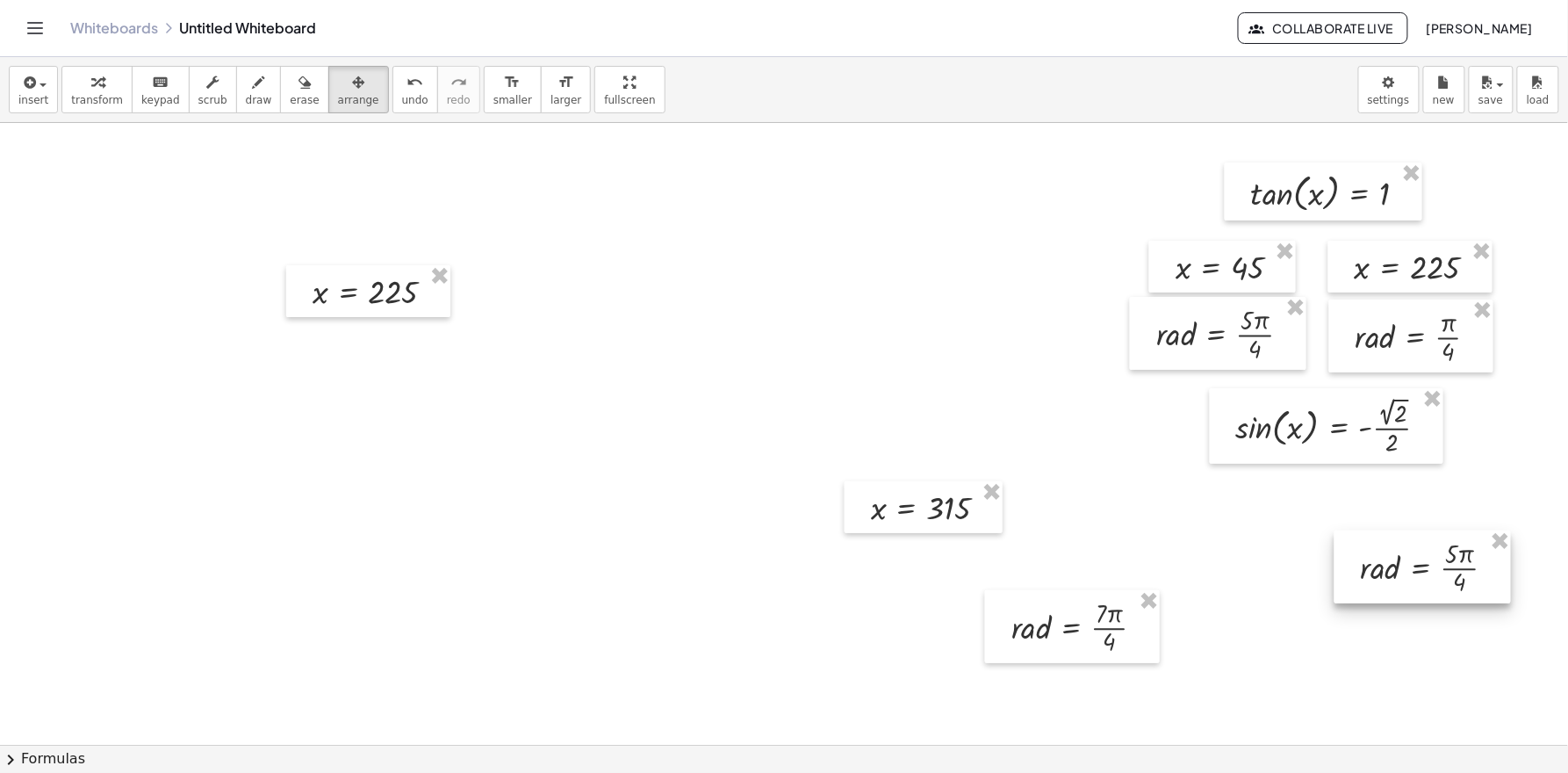
drag, startPoint x: 1390, startPoint y: 517, endPoint x: 1454, endPoint y: 556, distance: 74.9
click at [1454, 556] on div at bounding box center [1423, 567] width 176 height 72
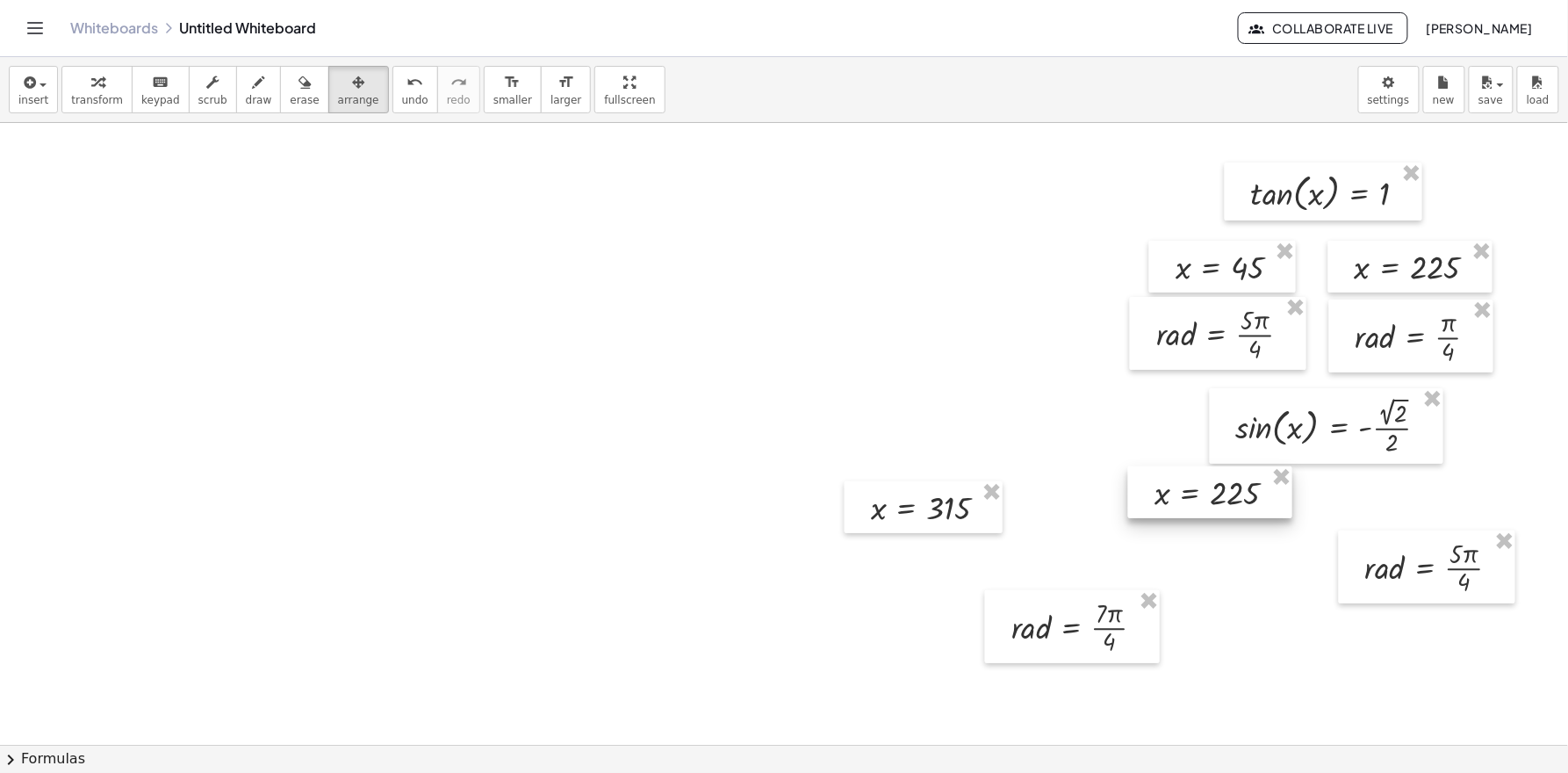
drag, startPoint x: 331, startPoint y: 278, endPoint x: 1171, endPoint y: 478, distance: 863.5
click at [1171, 478] on div at bounding box center [1210, 492] width 164 height 52
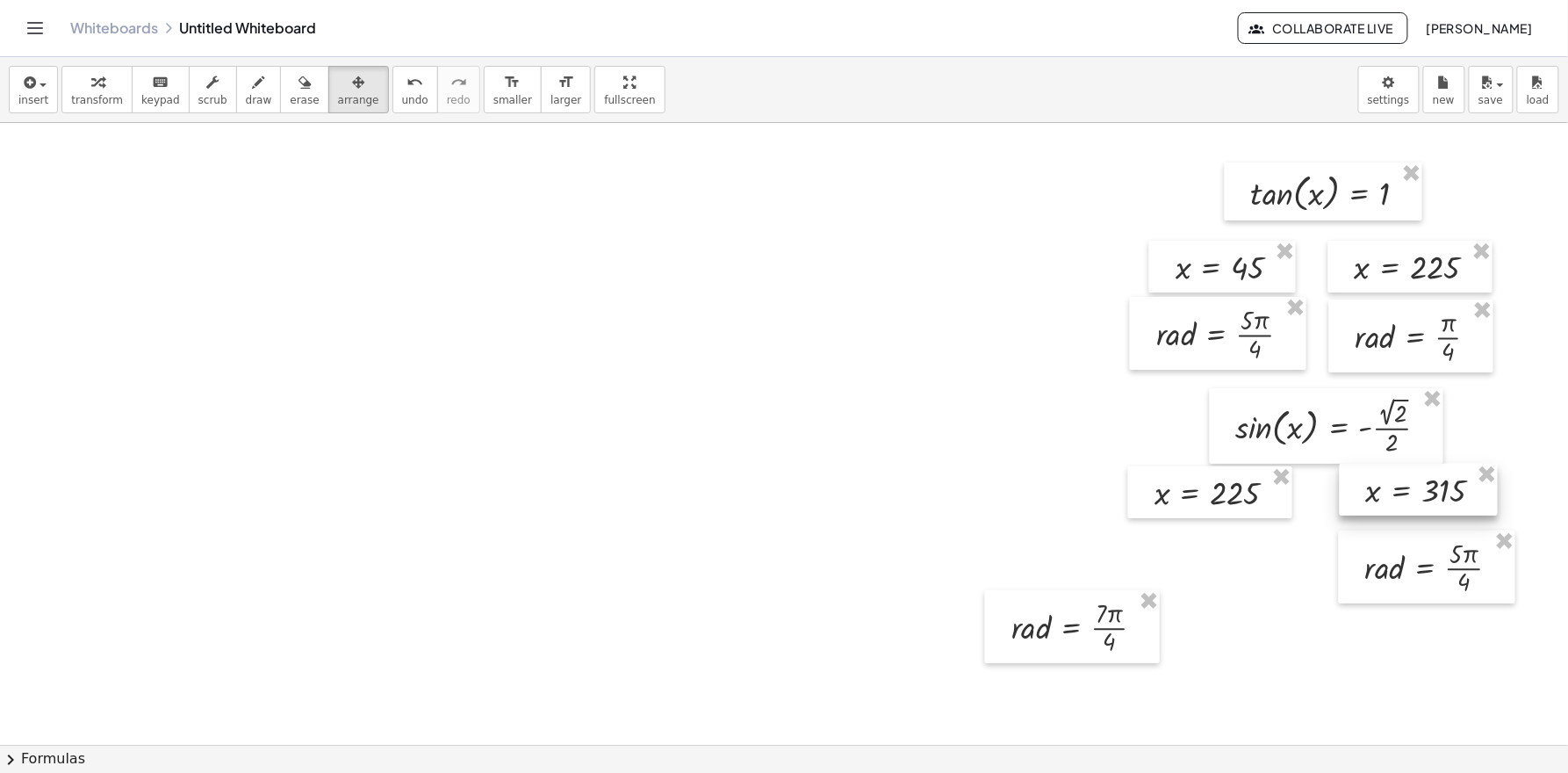
drag, startPoint x: 911, startPoint y: 504, endPoint x: 1407, endPoint y: 487, distance: 496.3
click at [1407, 487] on div at bounding box center [1419, 490] width 158 height 52
drag, startPoint x: 1416, startPoint y: 555, endPoint x: 1418, endPoint y: 531, distance: 24.1
click at [1418, 531] on div at bounding box center [1430, 543] width 176 height 72
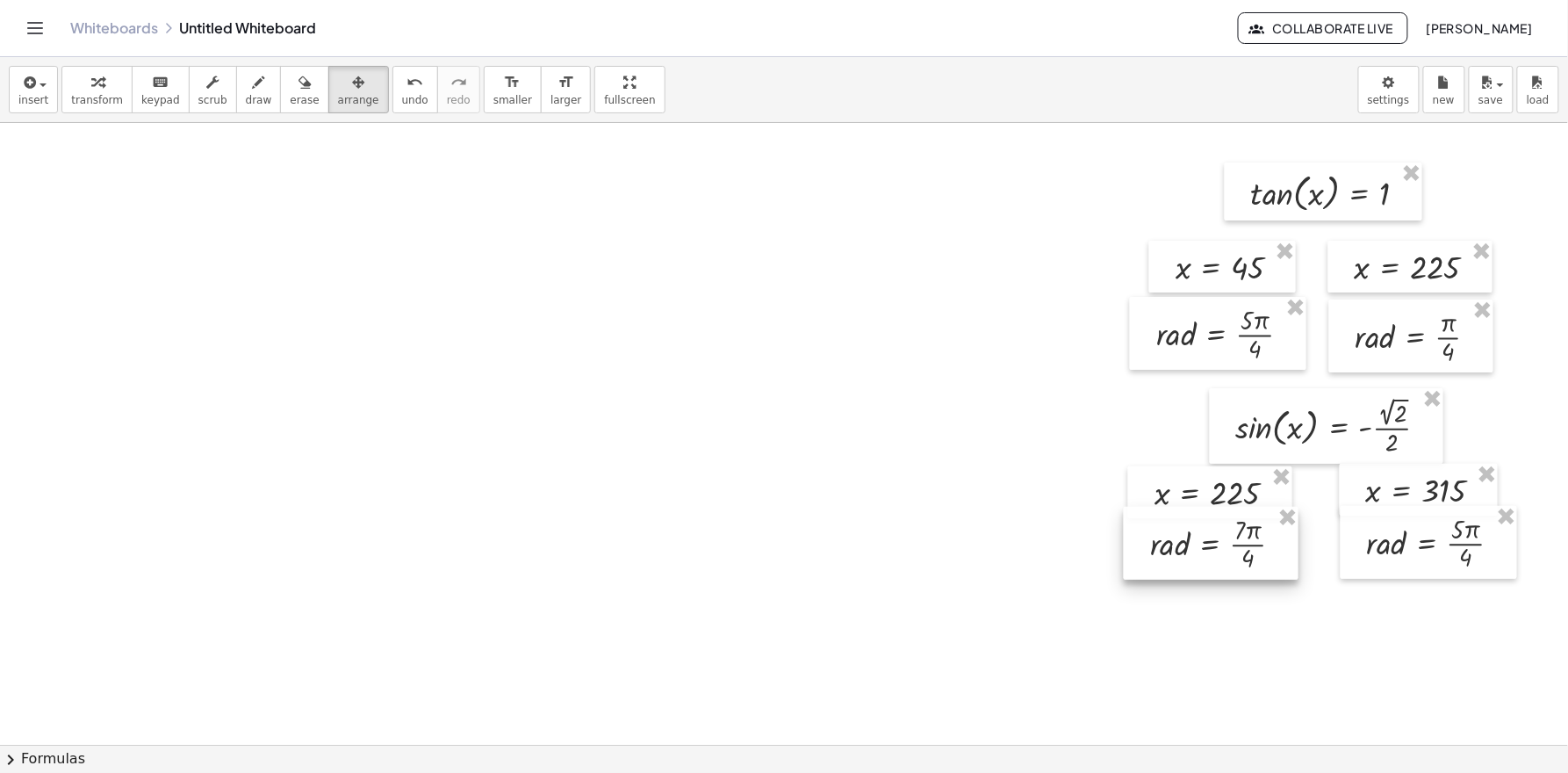
drag, startPoint x: 1129, startPoint y: 611, endPoint x: 1257, endPoint y: 532, distance: 150.4
click at [1257, 532] on div at bounding box center [1211, 543] width 175 height 72
click at [1240, 481] on div at bounding box center [1211, 489] width 164 height 52
click at [1241, 543] on div at bounding box center [1212, 537] width 175 height 72
drag, startPoint x: 1217, startPoint y: 267, endPoint x: 1221, endPoint y: 241, distance: 26.3
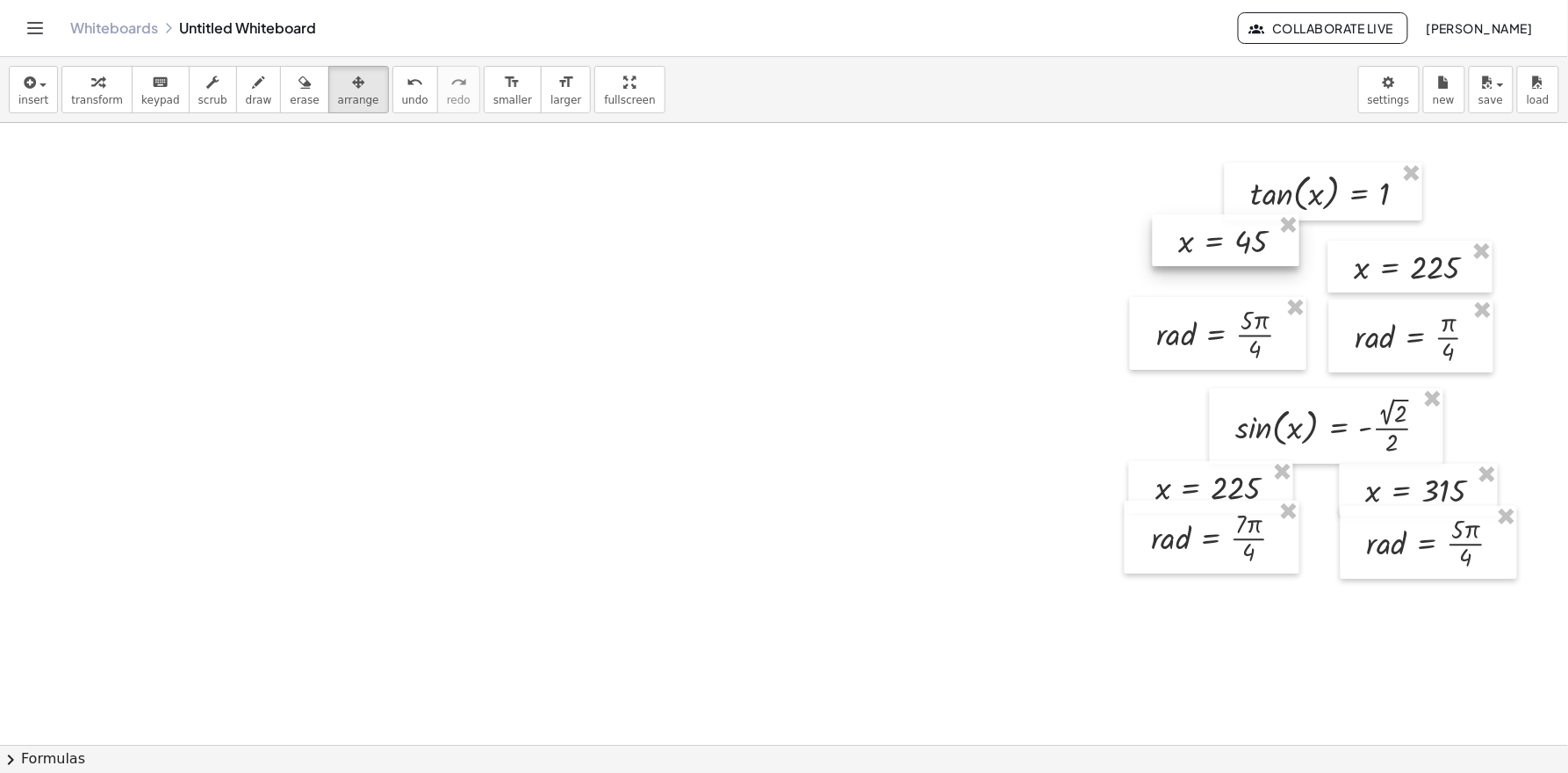
click at [1221, 241] on div at bounding box center [1226, 241] width 147 height 52
drag, startPoint x: 1445, startPoint y: 270, endPoint x: 1445, endPoint y: 243, distance: 27.0
click at [1445, 243] on div at bounding box center [1410, 240] width 164 height 52
drag, startPoint x: 1429, startPoint y: 340, endPoint x: 1430, endPoint y: 300, distance: 40.0
click at [1430, 300] on div at bounding box center [1412, 296] width 164 height 72
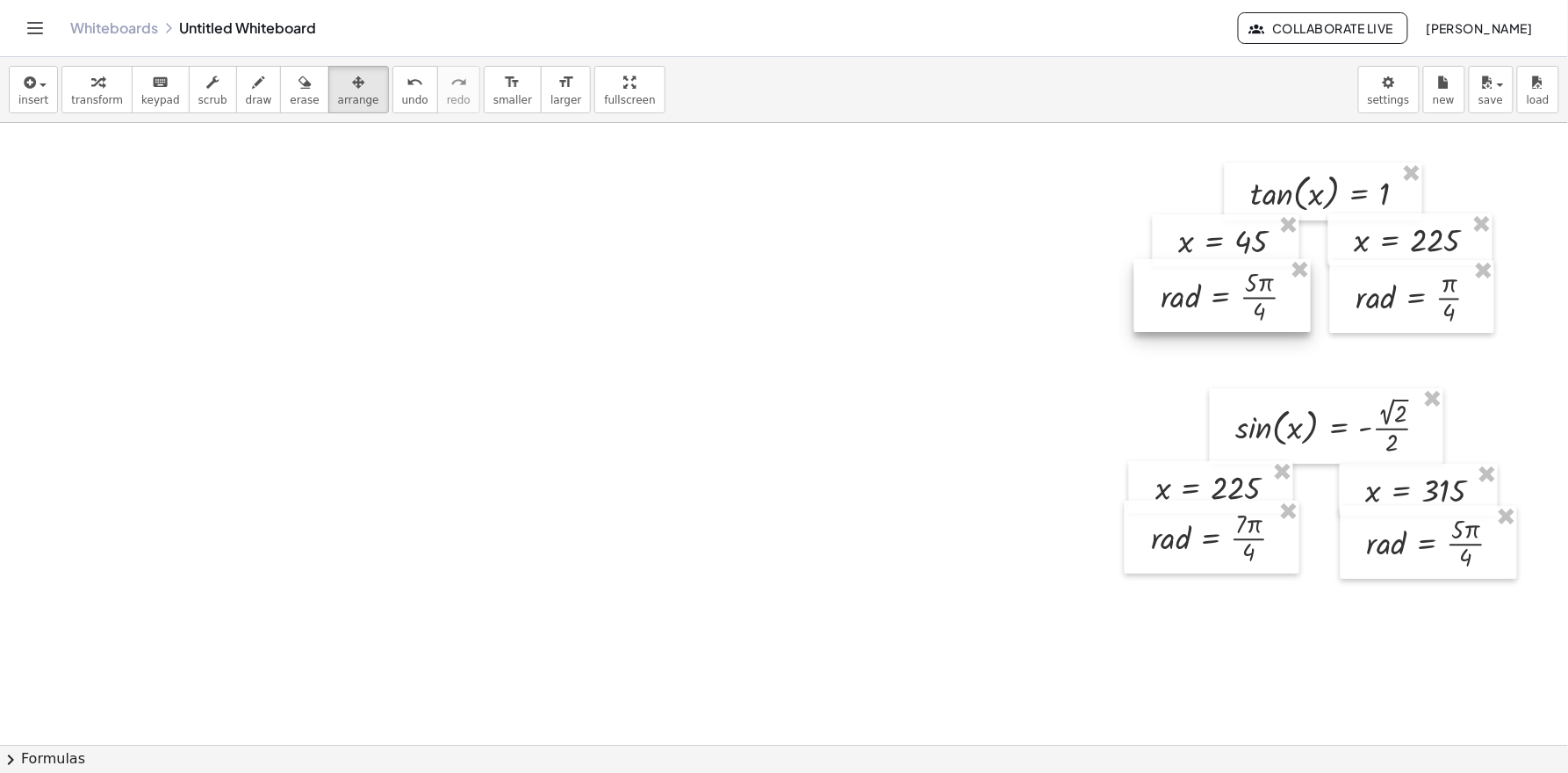
drag, startPoint x: 1248, startPoint y: 334, endPoint x: 1252, endPoint y: 299, distance: 35.2
click at [1252, 299] on div at bounding box center [1222, 295] width 176 height 72
drag, startPoint x: 1297, startPoint y: 381, endPoint x: 1296, endPoint y: 353, distance: 28.0
click at [1296, 353] on div at bounding box center [1327, 382] width 233 height 74
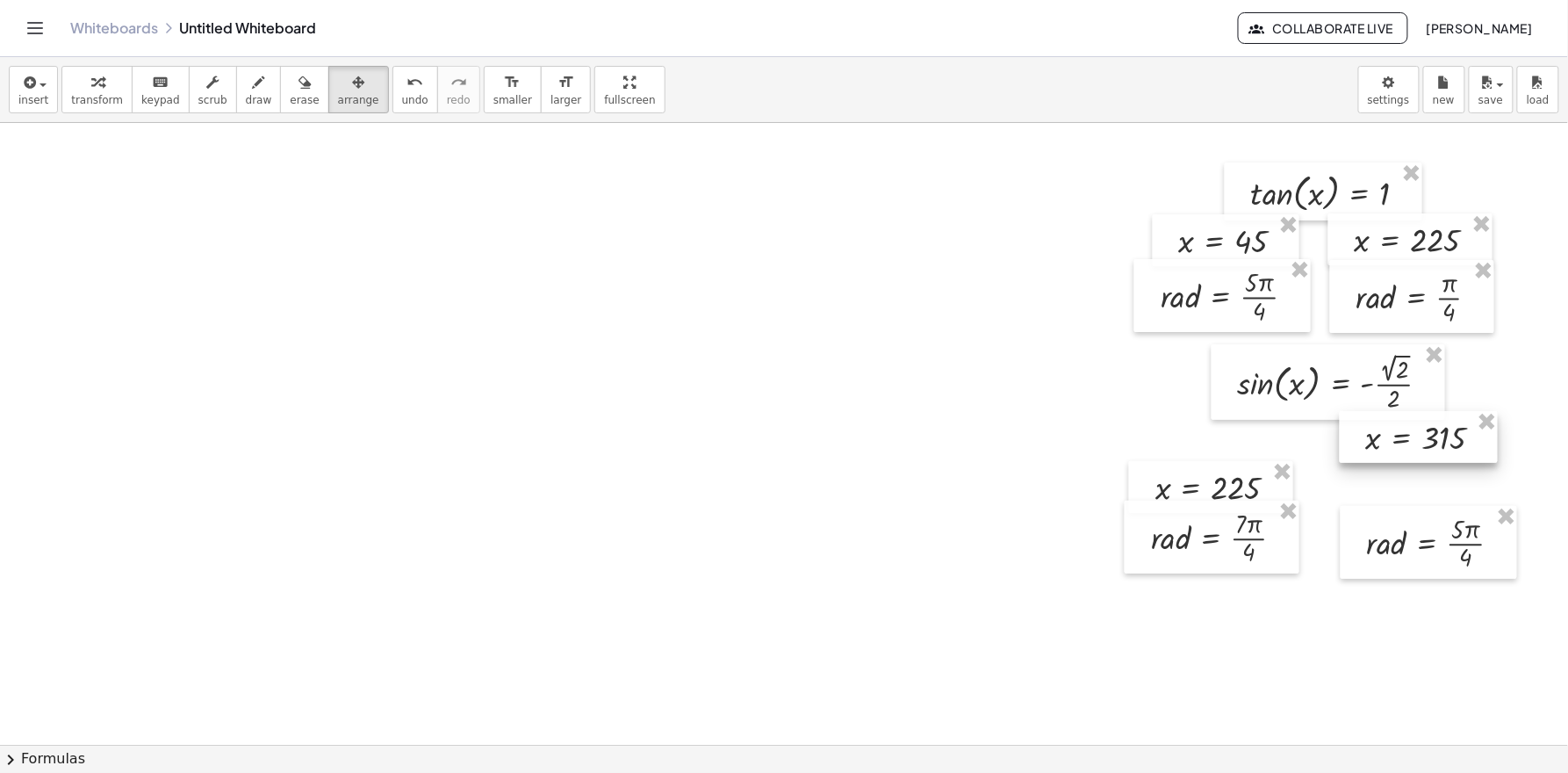
drag, startPoint x: 1379, startPoint y: 495, endPoint x: 1379, endPoint y: 445, distance: 50.0
click at [1379, 445] on div at bounding box center [1419, 437] width 158 height 52
drag, startPoint x: 1406, startPoint y: 522, endPoint x: 1407, endPoint y: 474, distance: 48.0
click at [1407, 474] on div at bounding box center [1430, 493] width 176 height 72
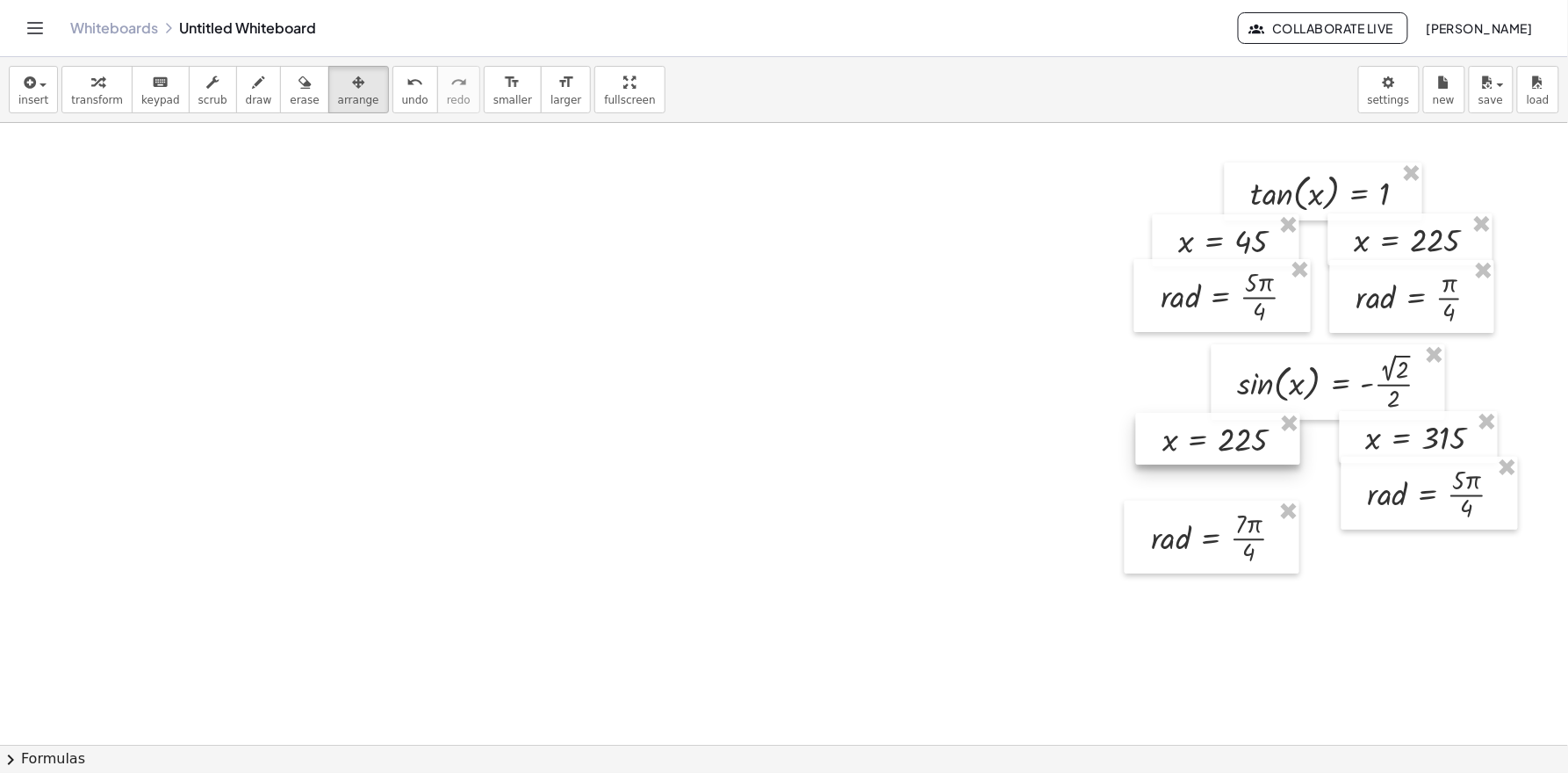
drag, startPoint x: 1258, startPoint y: 483, endPoint x: 1264, endPoint y: 438, distance: 45.4
click at [1264, 438] on div at bounding box center [1218, 439] width 164 height 52
drag, startPoint x: 1243, startPoint y: 530, endPoint x: 1248, endPoint y: 490, distance: 40.3
click at [1248, 490] on div at bounding box center [1219, 493] width 175 height 72
click at [264, 104] on button "draw" at bounding box center [258, 89] width 46 height 47
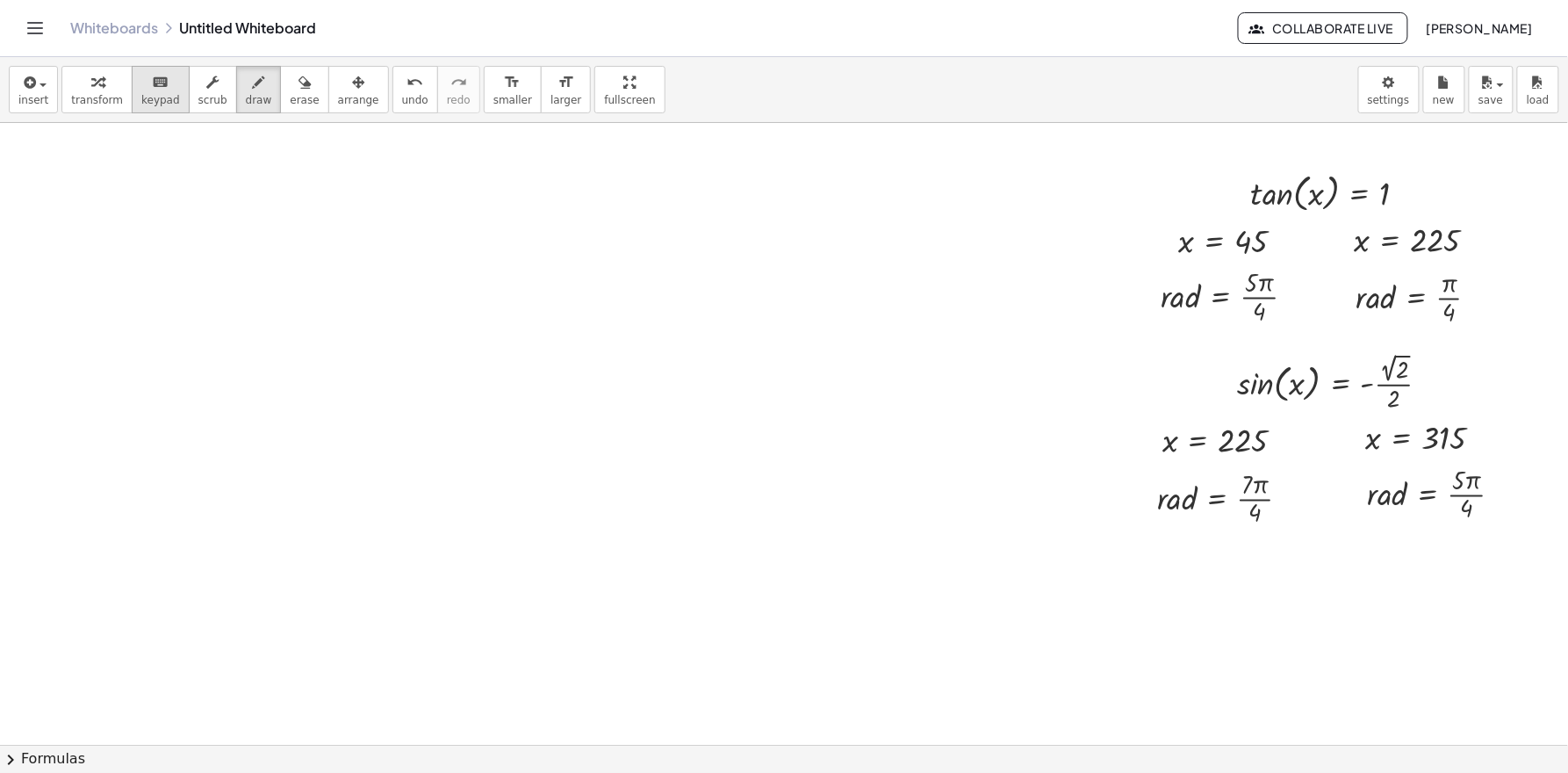
click at [176, 83] on button "keyboard keypad" at bounding box center [161, 89] width 58 height 47
click at [117, 85] on div "button" at bounding box center [98, 82] width 52 height 21
click at [248, 266] on div at bounding box center [784, 744] width 1568 height 1244
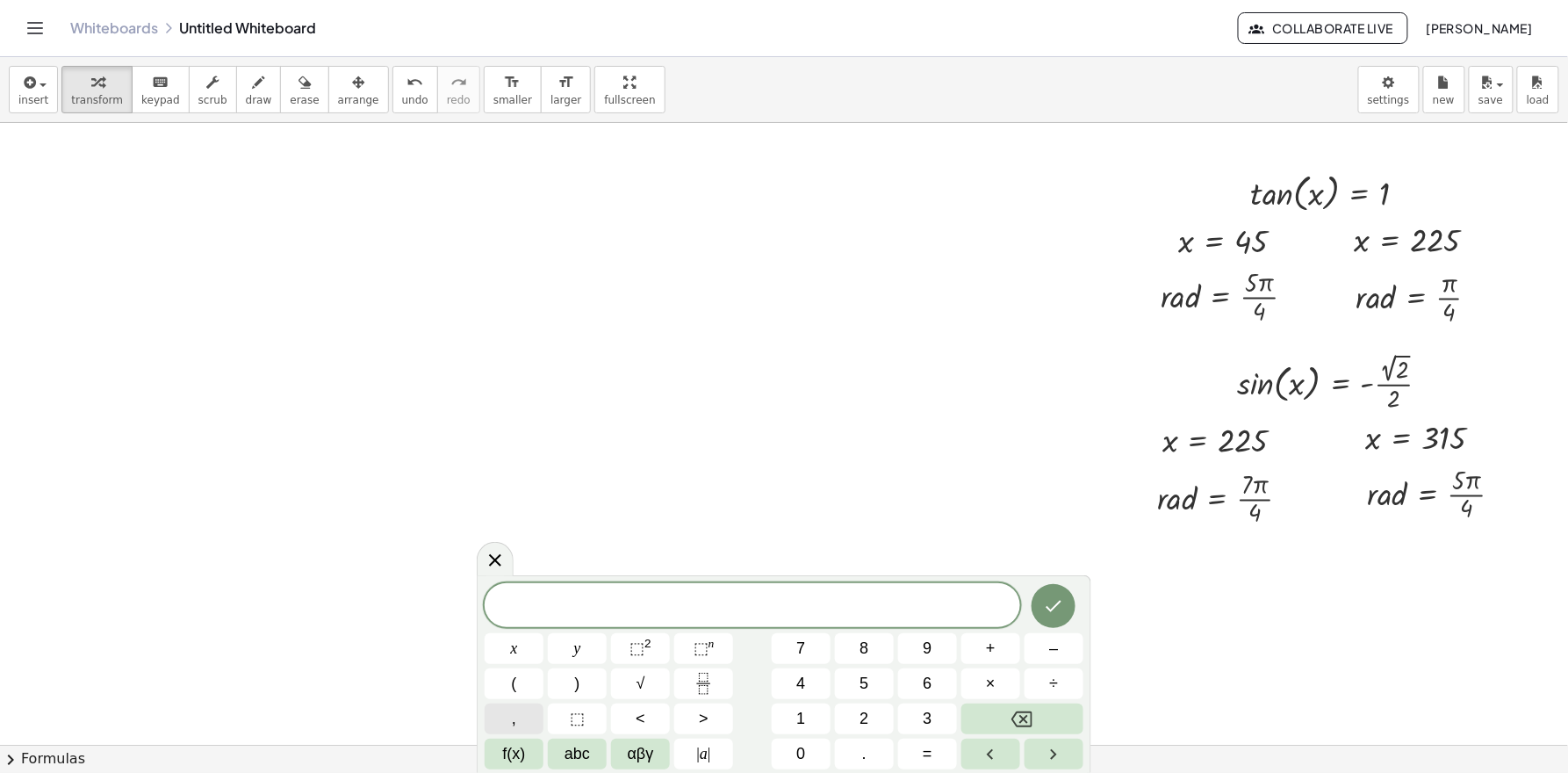
click at [506, 732] on button "," at bounding box center [514, 718] width 59 height 31
click at [516, 739] on span "f(x)" at bounding box center [515, 754] width 23 height 24
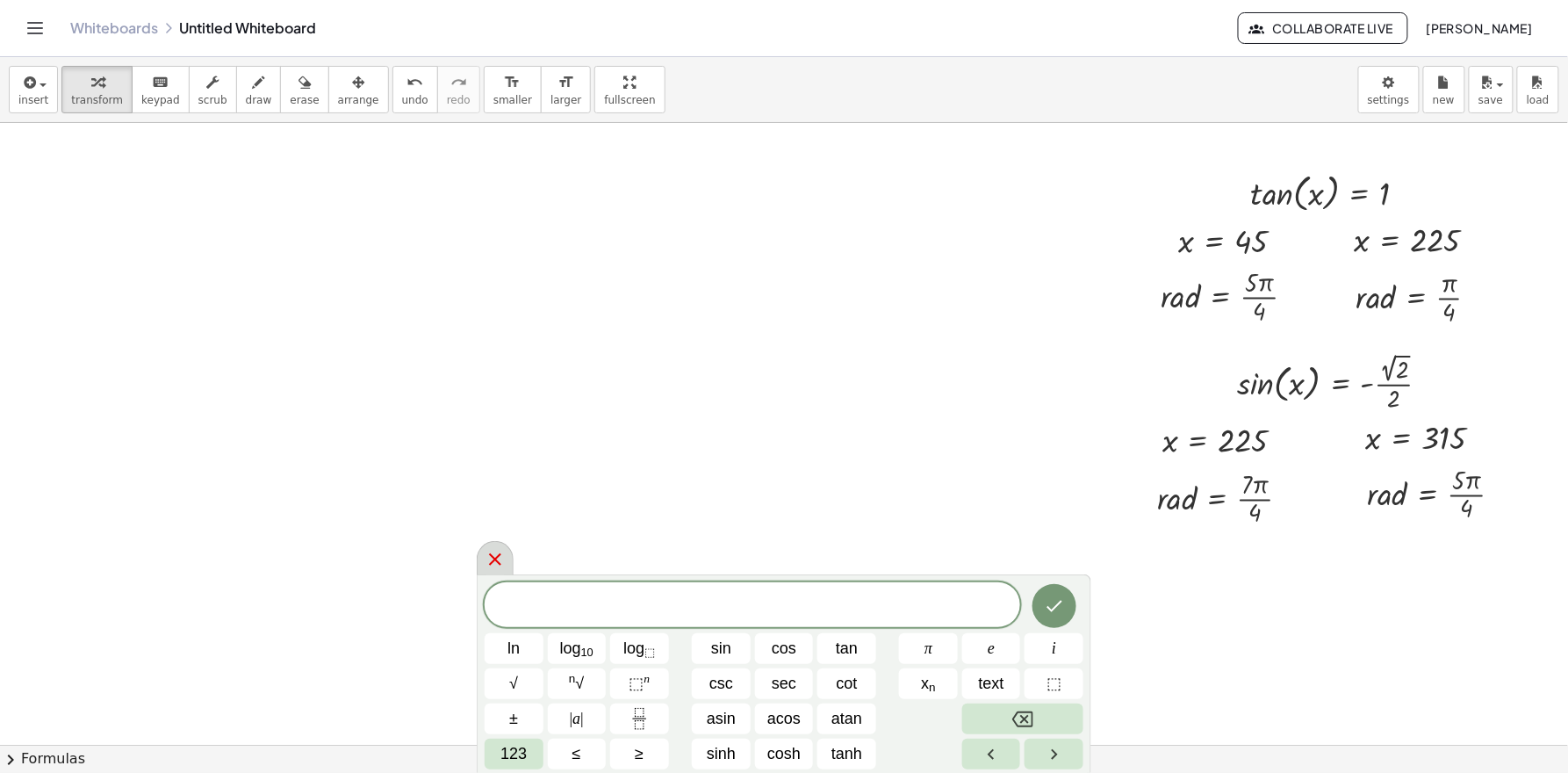
click at [498, 562] on icon at bounding box center [495, 559] width 12 height 12
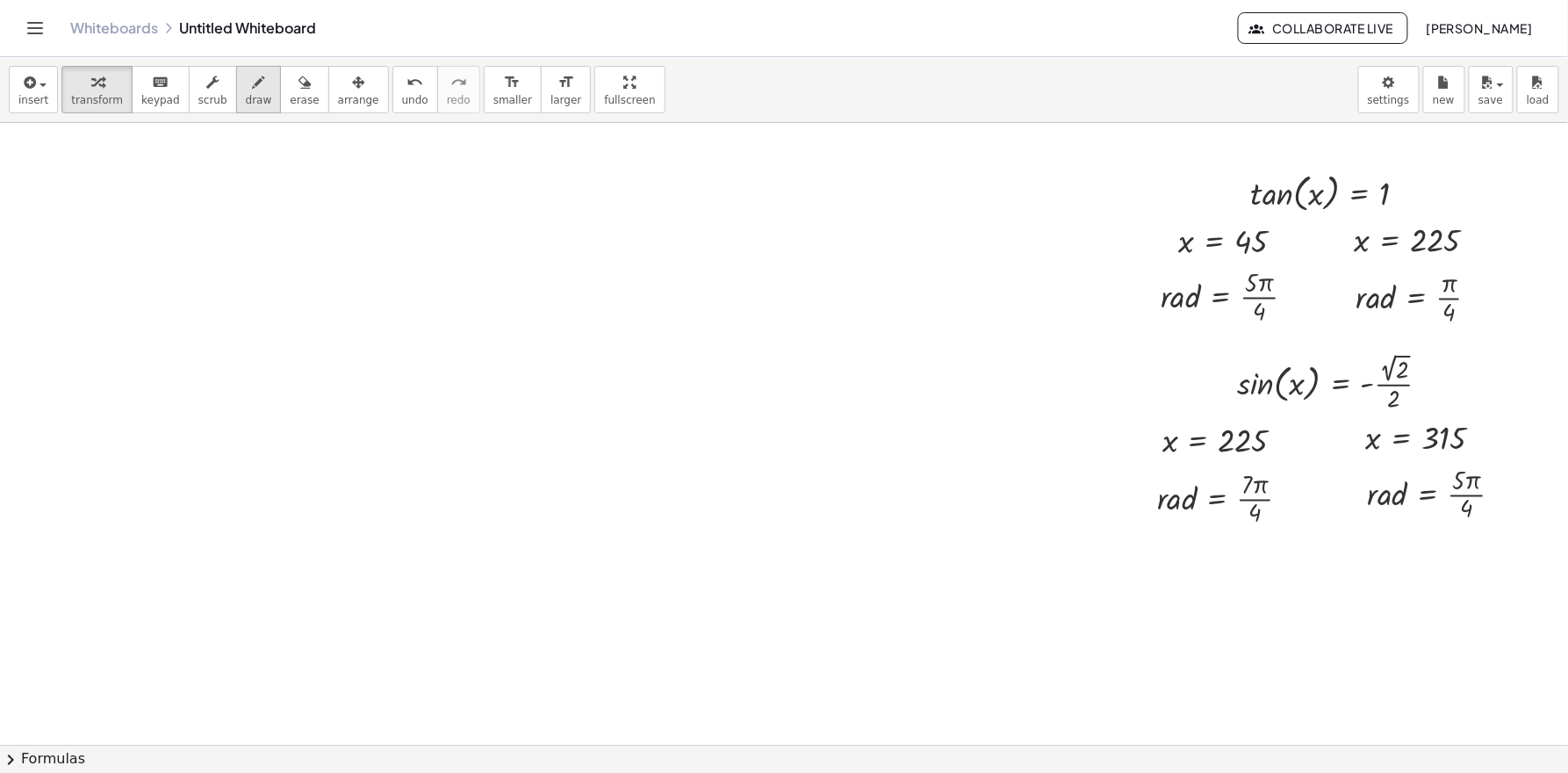
click at [268, 98] on button "draw" at bounding box center [258, 89] width 46 height 47
drag, startPoint x: 163, startPoint y: 300, endPoint x: 440, endPoint y: 287, distance: 277.3
click at [440, 287] on div at bounding box center [784, 744] width 1568 height 1244
click at [402, 95] on span "undo" at bounding box center [415, 99] width 26 height 12
click at [98, 94] on span "transform" at bounding box center [98, 99] width 52 height 12
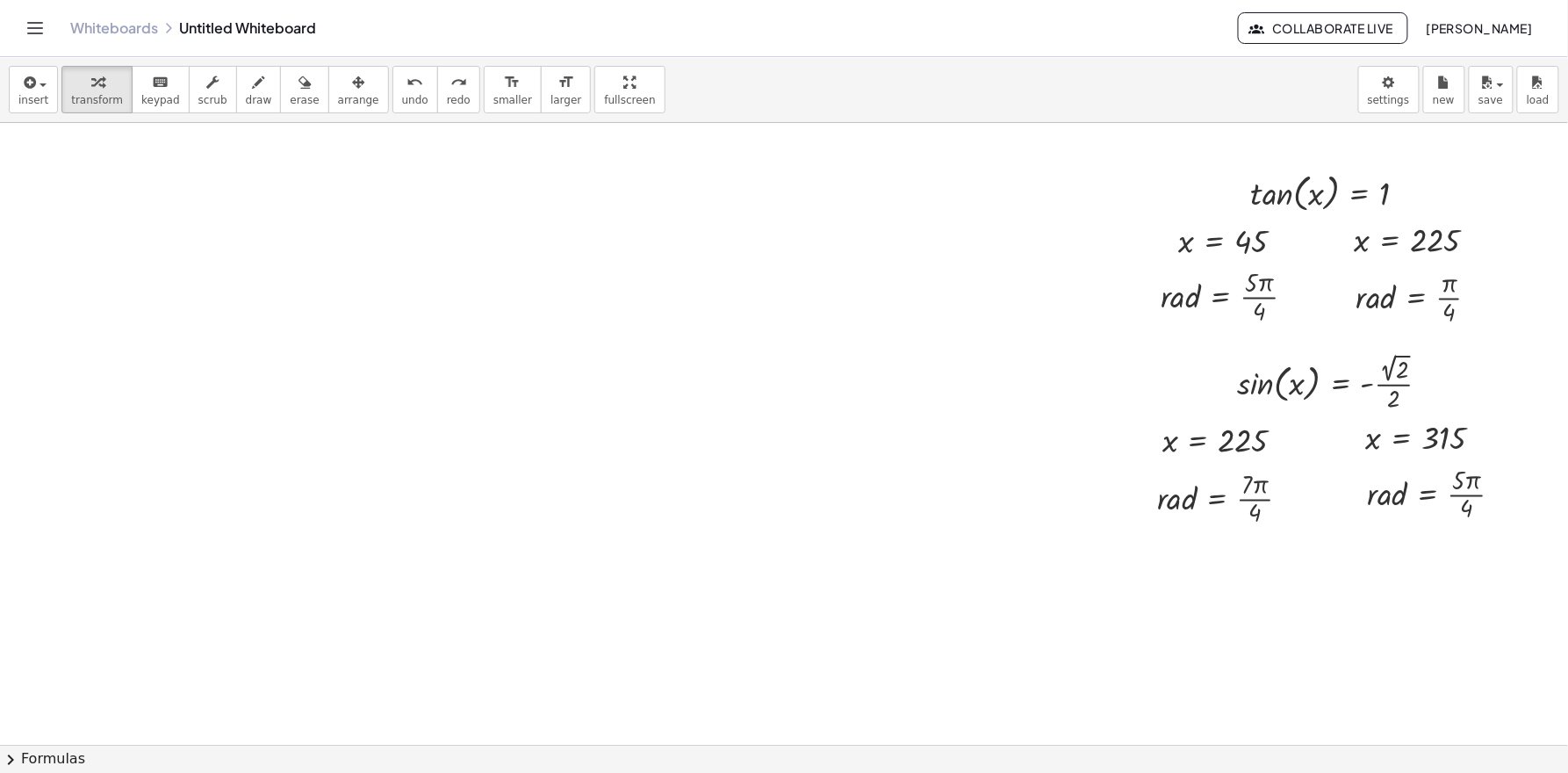
click at [312, 297] on div at bounding box center [784, 744] width 1568 height 1244
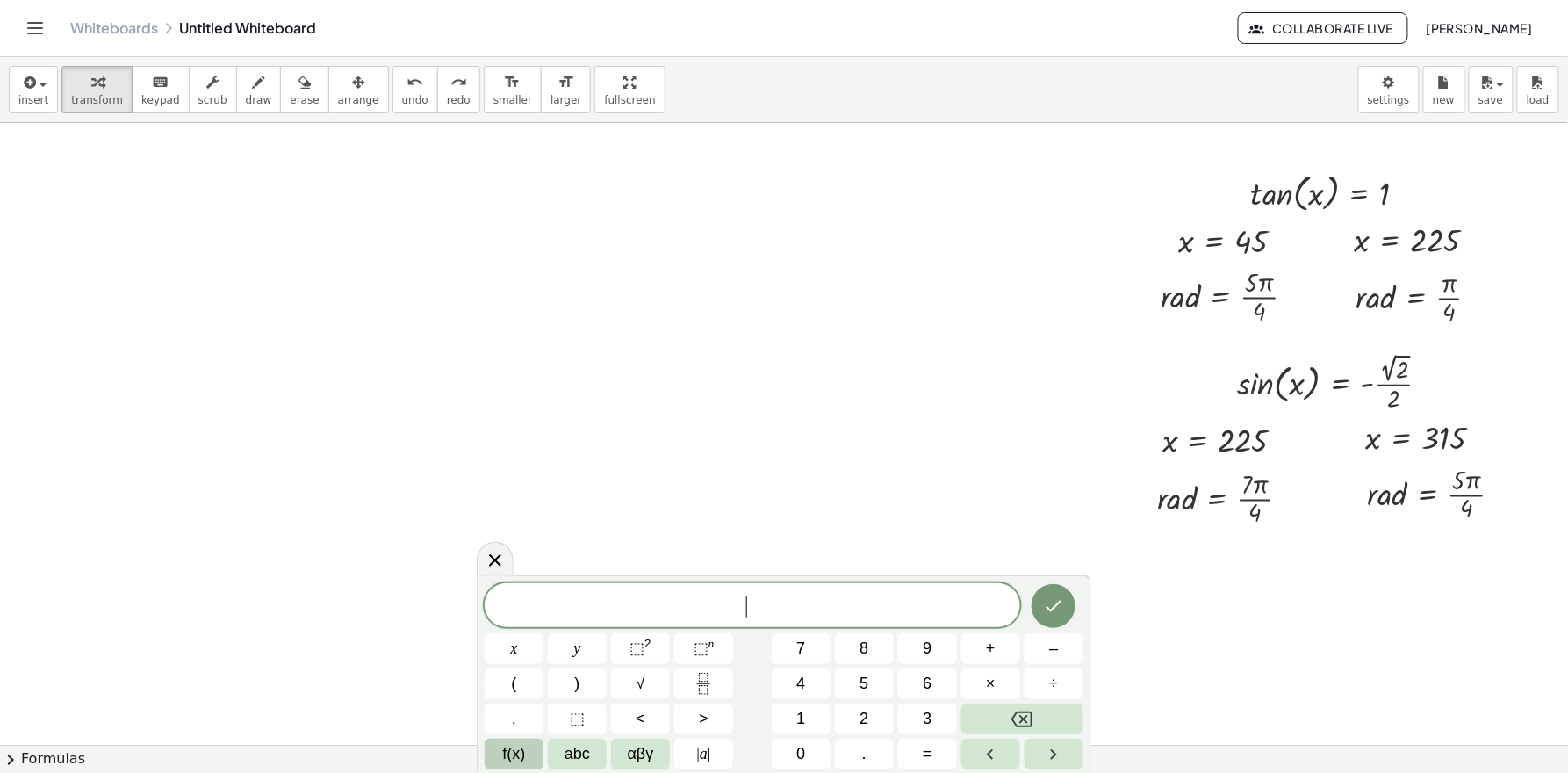
click at [521, 739] on span "f(x)" at bounding box center [515, 754] width 23 height 24
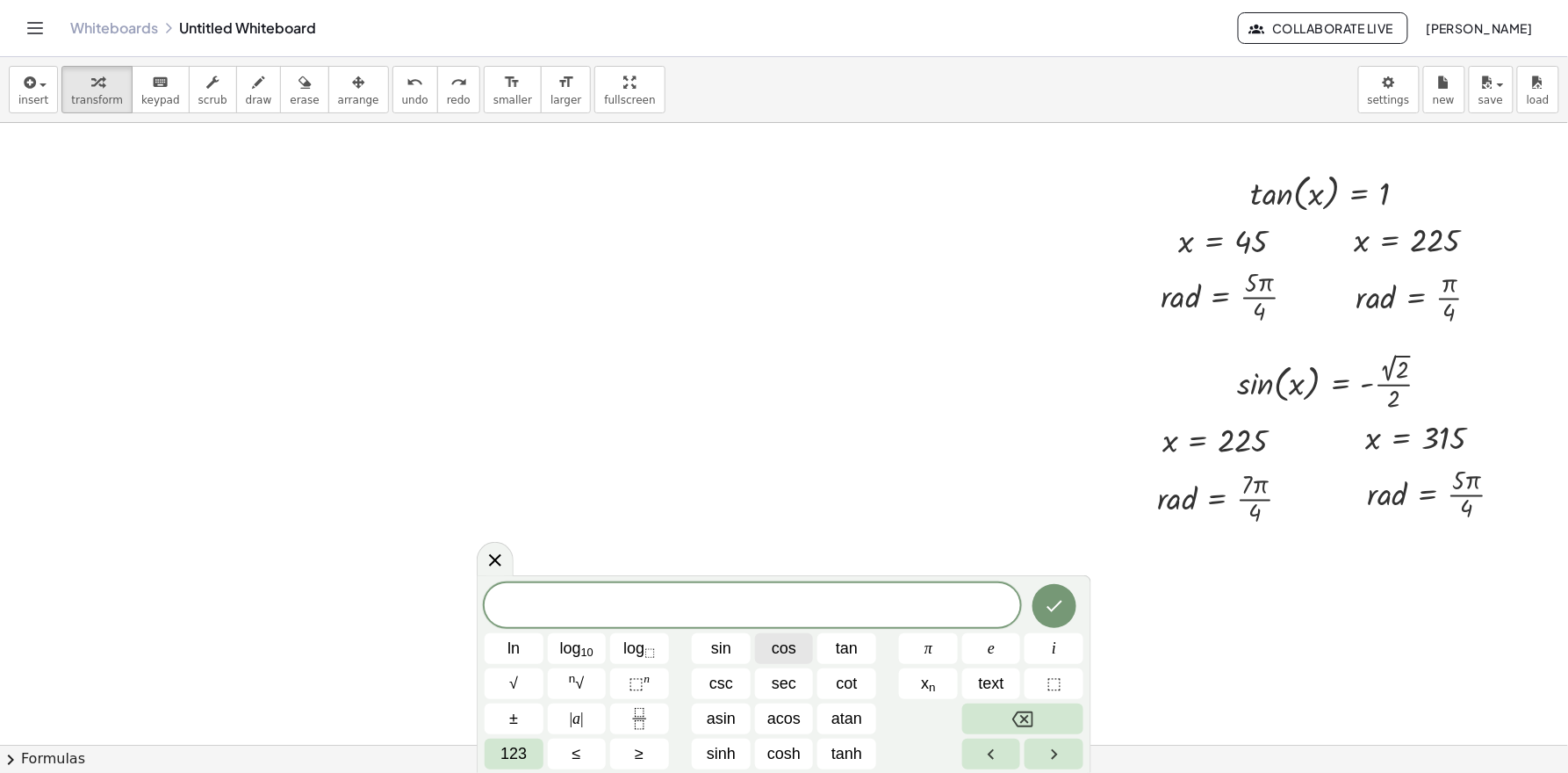
click at [791, 653] on span "cos" at bounding box center [784, 649] width 24 height 24
click at [521, 739] on span "123" at bounding box center [514, 754] width 26 height 24
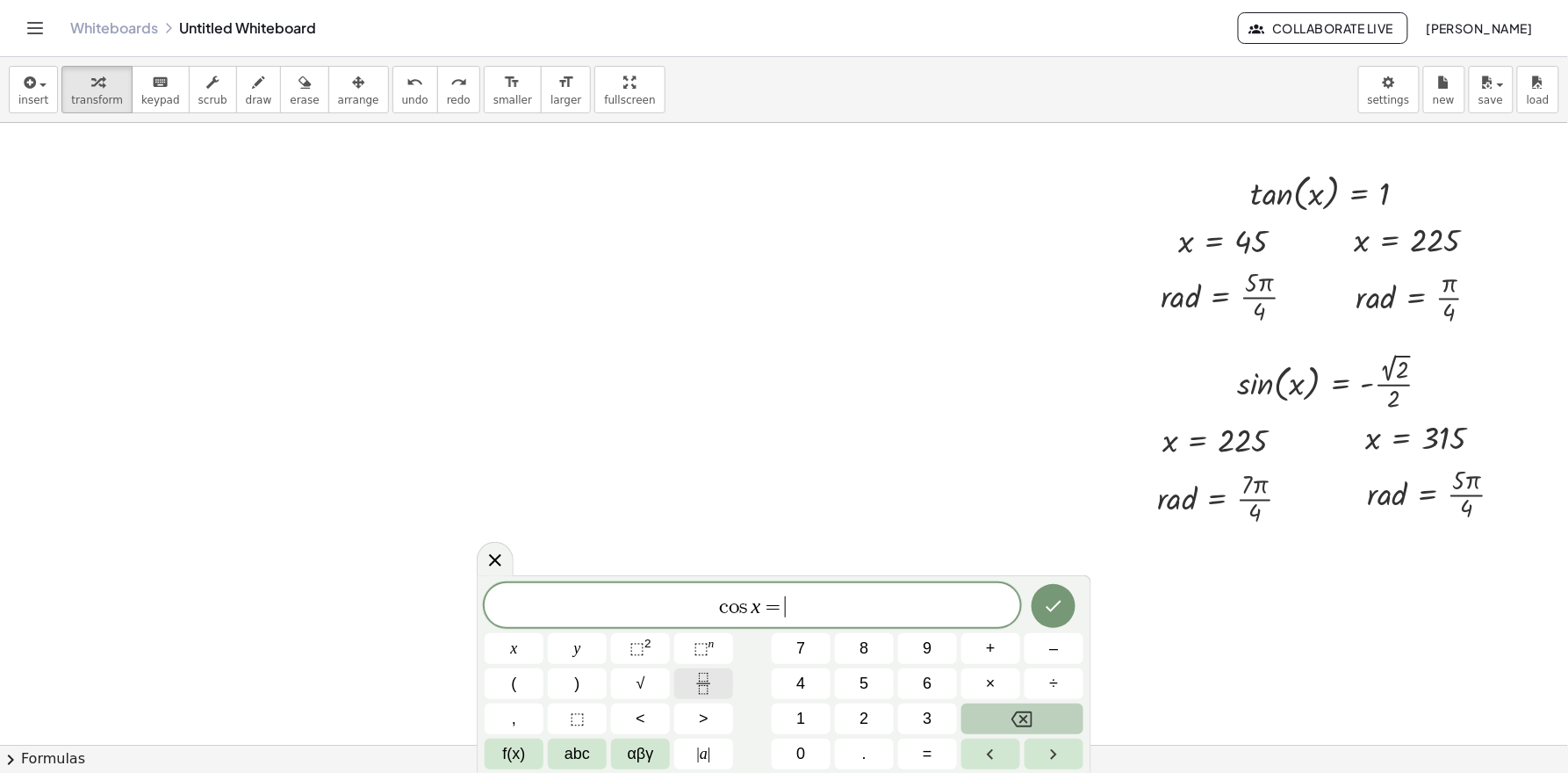
click at [699, 679] on icon "Fraction" at bounding box center [704, 684] width 22 height 22
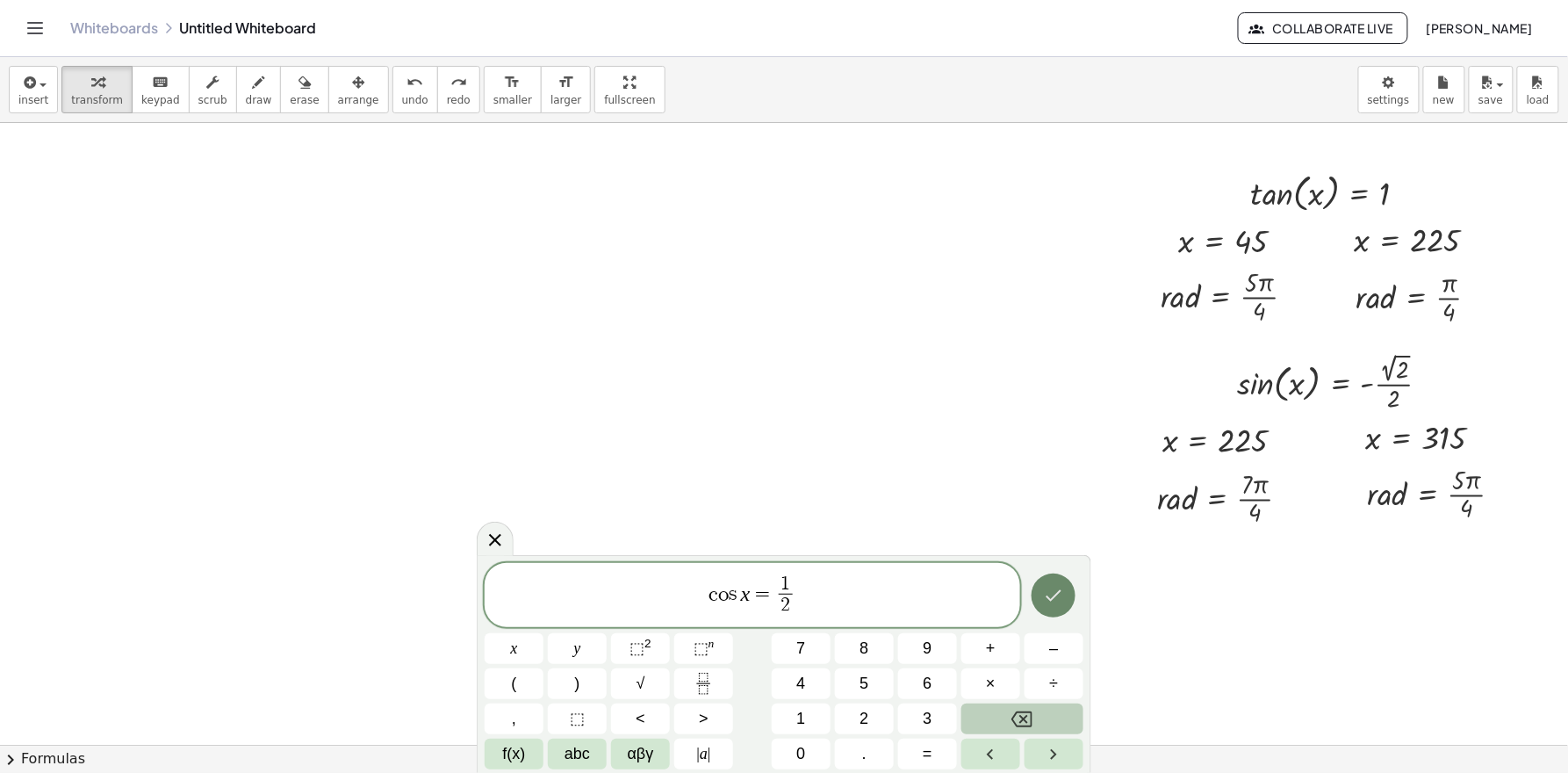
click at [1056, 592] on icon "Done" at bounding box center [1053, 596] width 21 height 21
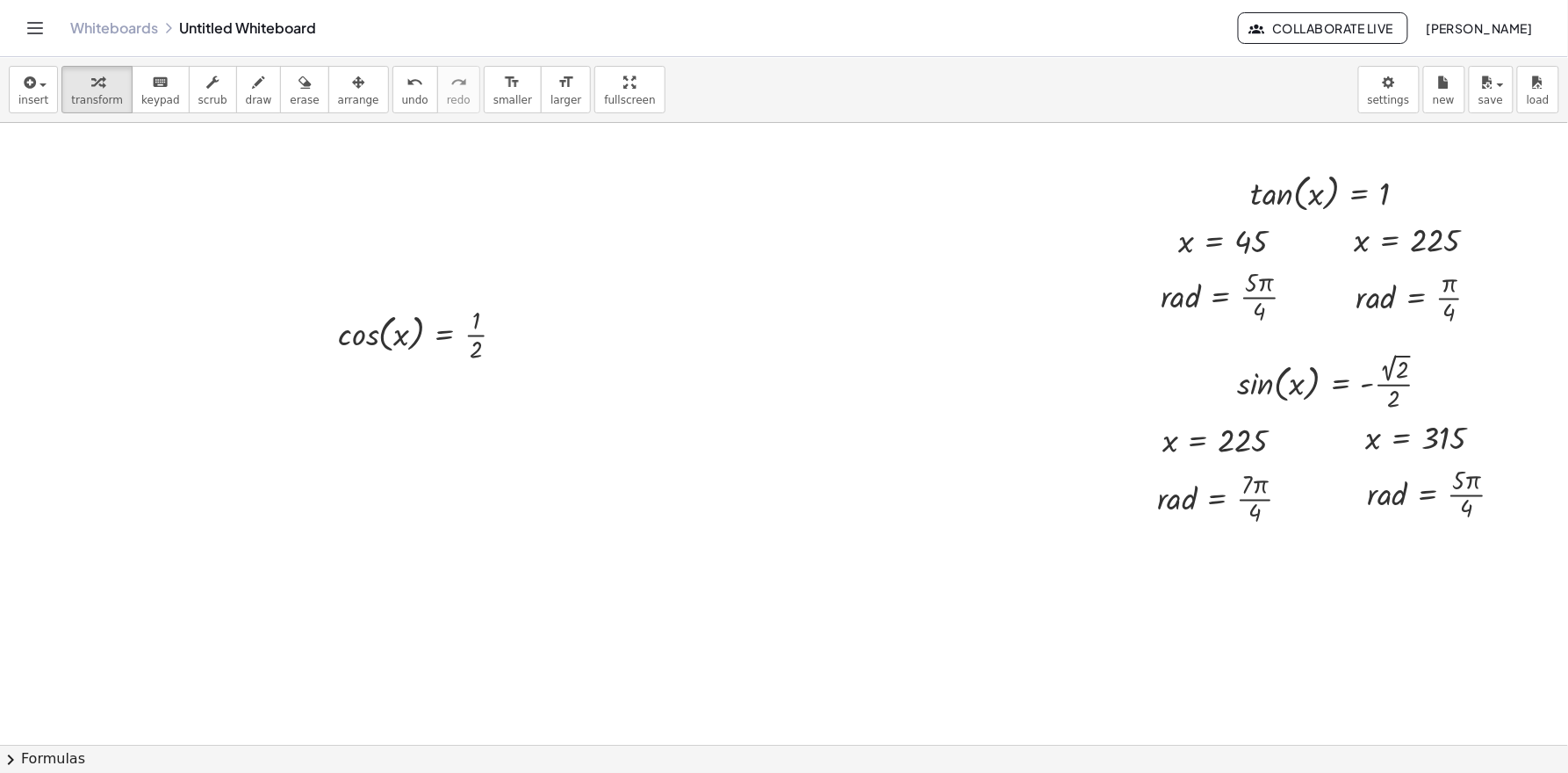
click at [600, 588] on div at bounding box center [784, 744] width 1568 height 1244
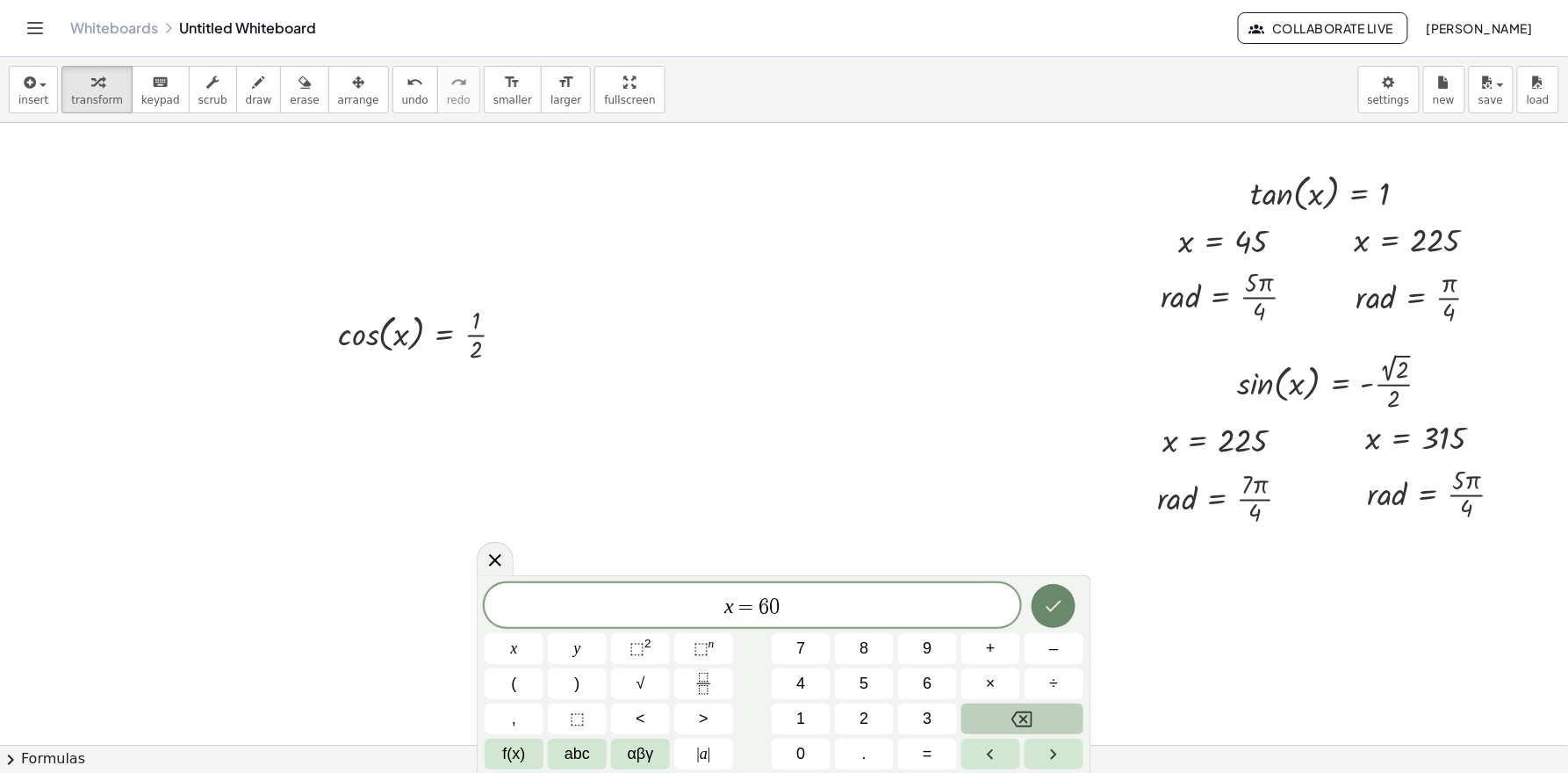
click at [1049, 617] on button "Done" at bounding box center [1053, 606] width 44 height 44
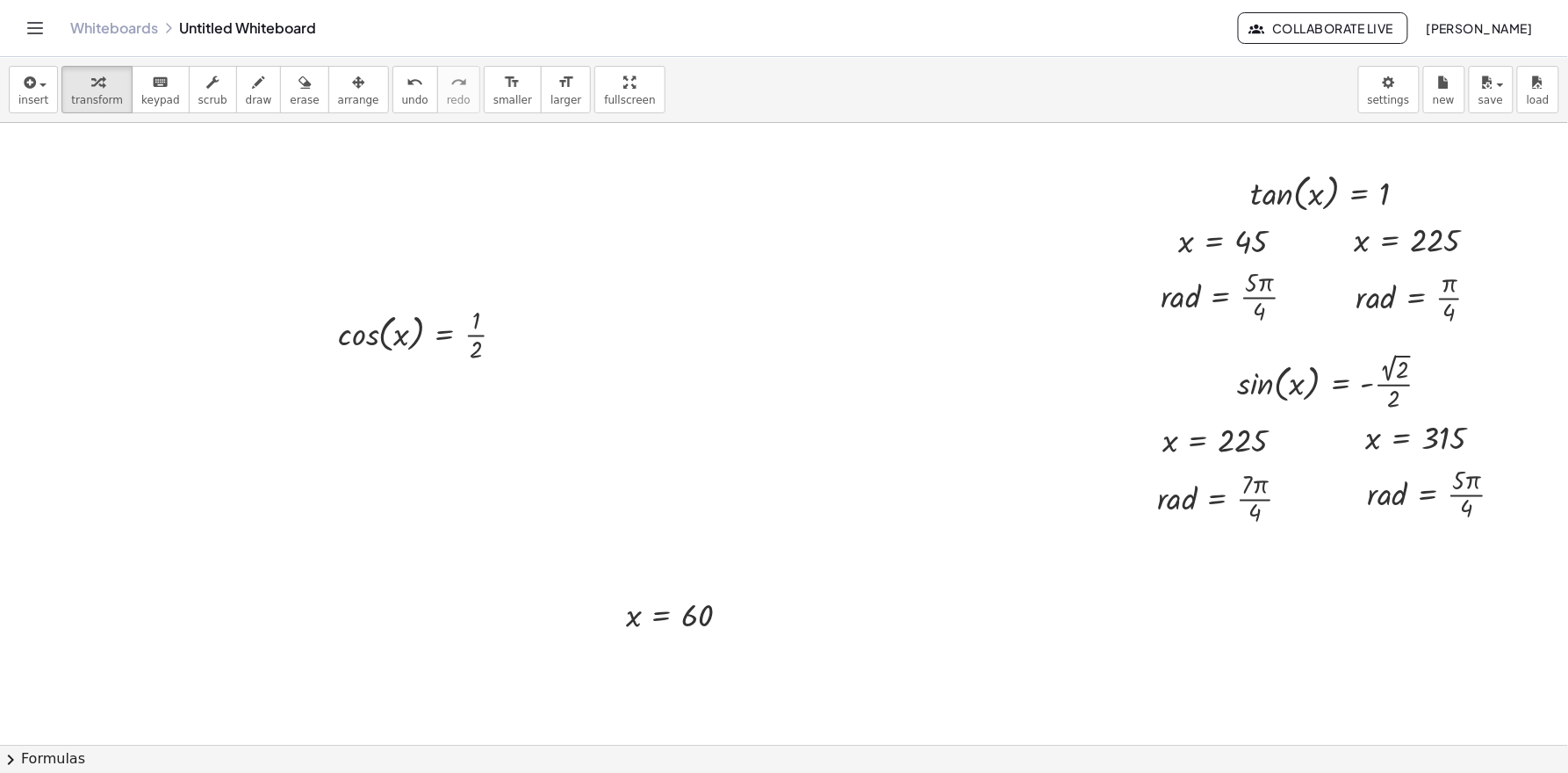
click at [788, 551] on div at bounding box center [784, 744] width 1568 height 1244
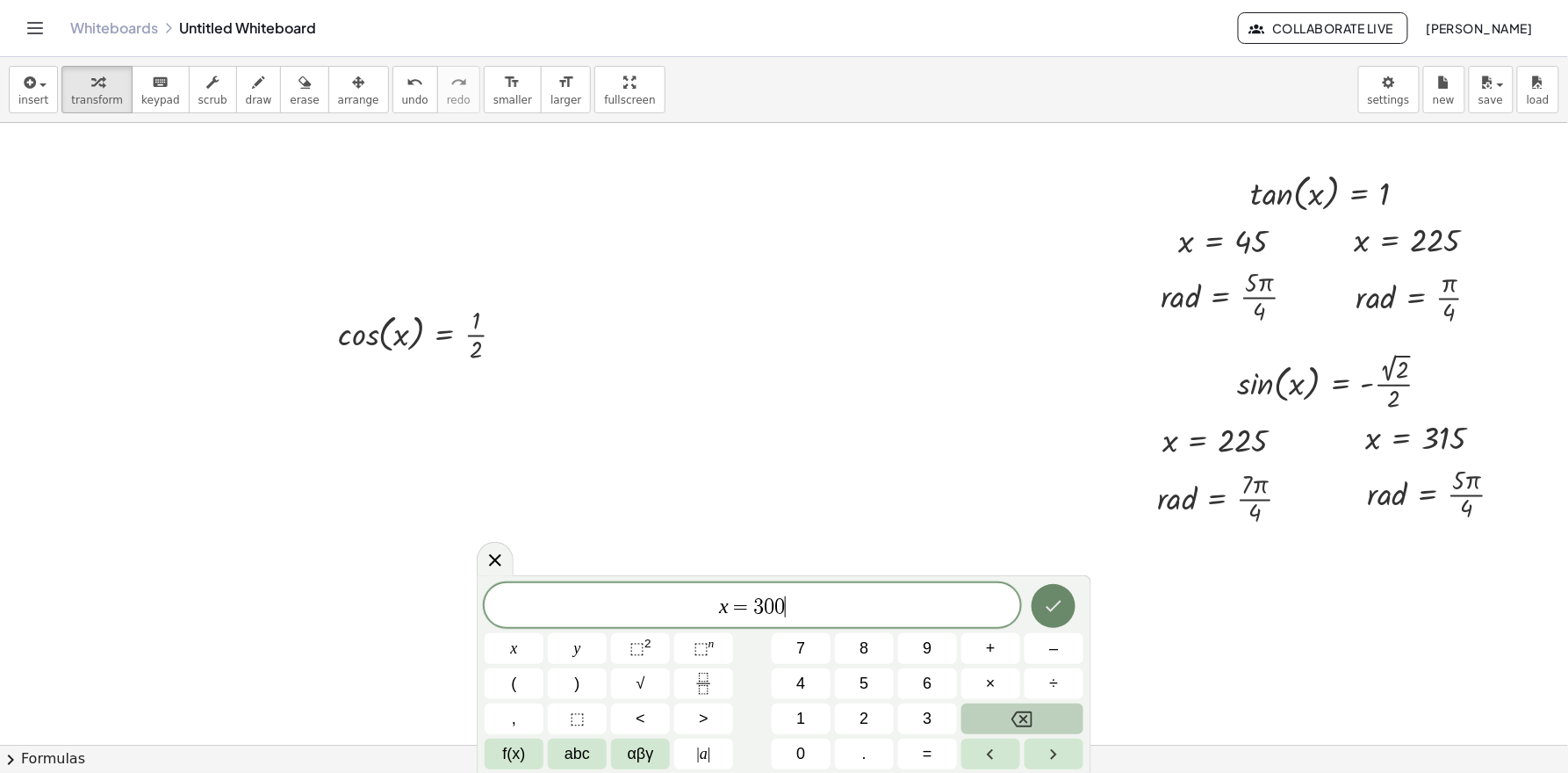
click at [1056, 609] on icon "Done" at bounding box center [1053, 606] width 21 height 21
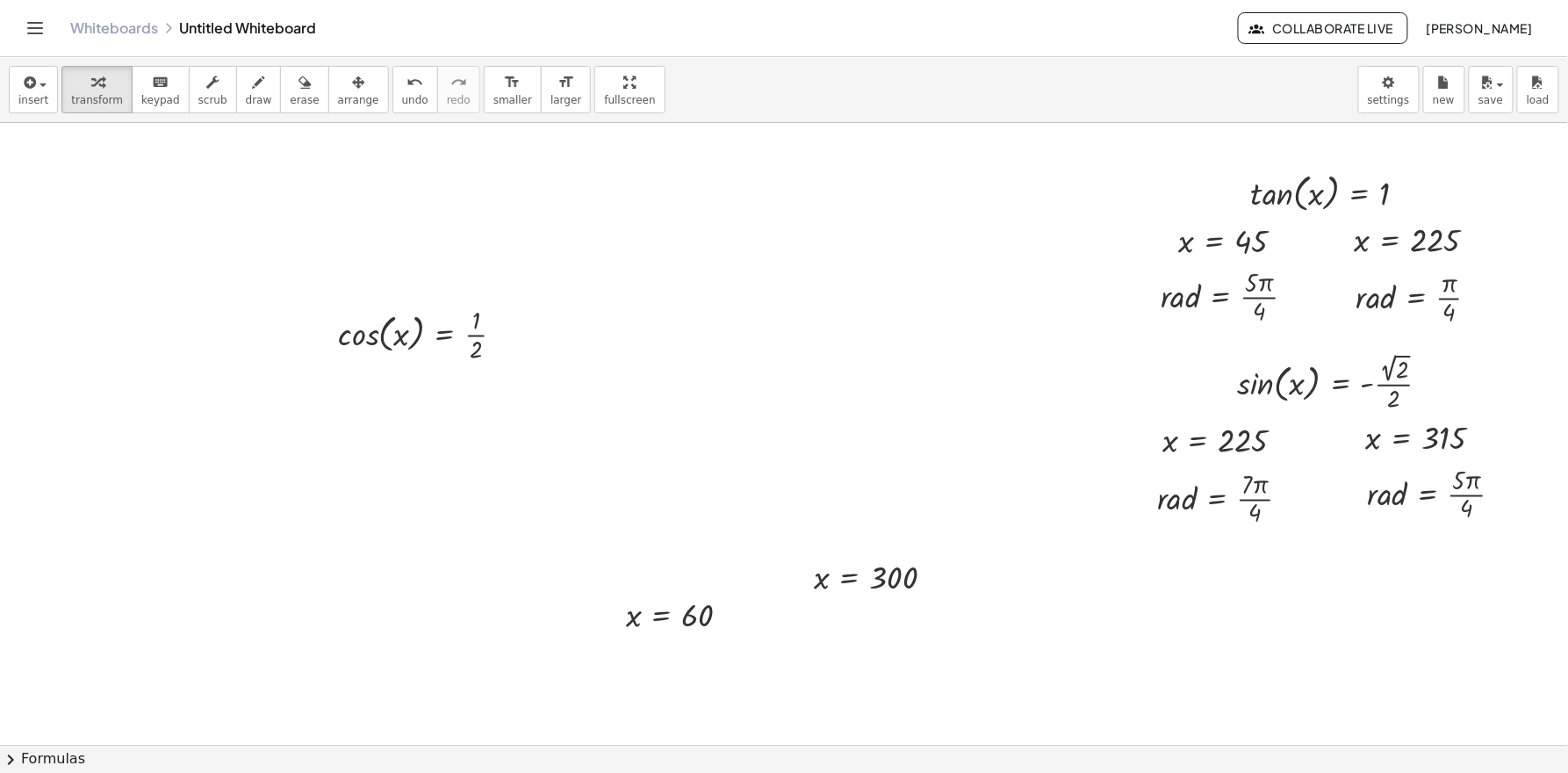
click at [895, 540] on div at bounding box center [784, 744] width 1568 height 1244
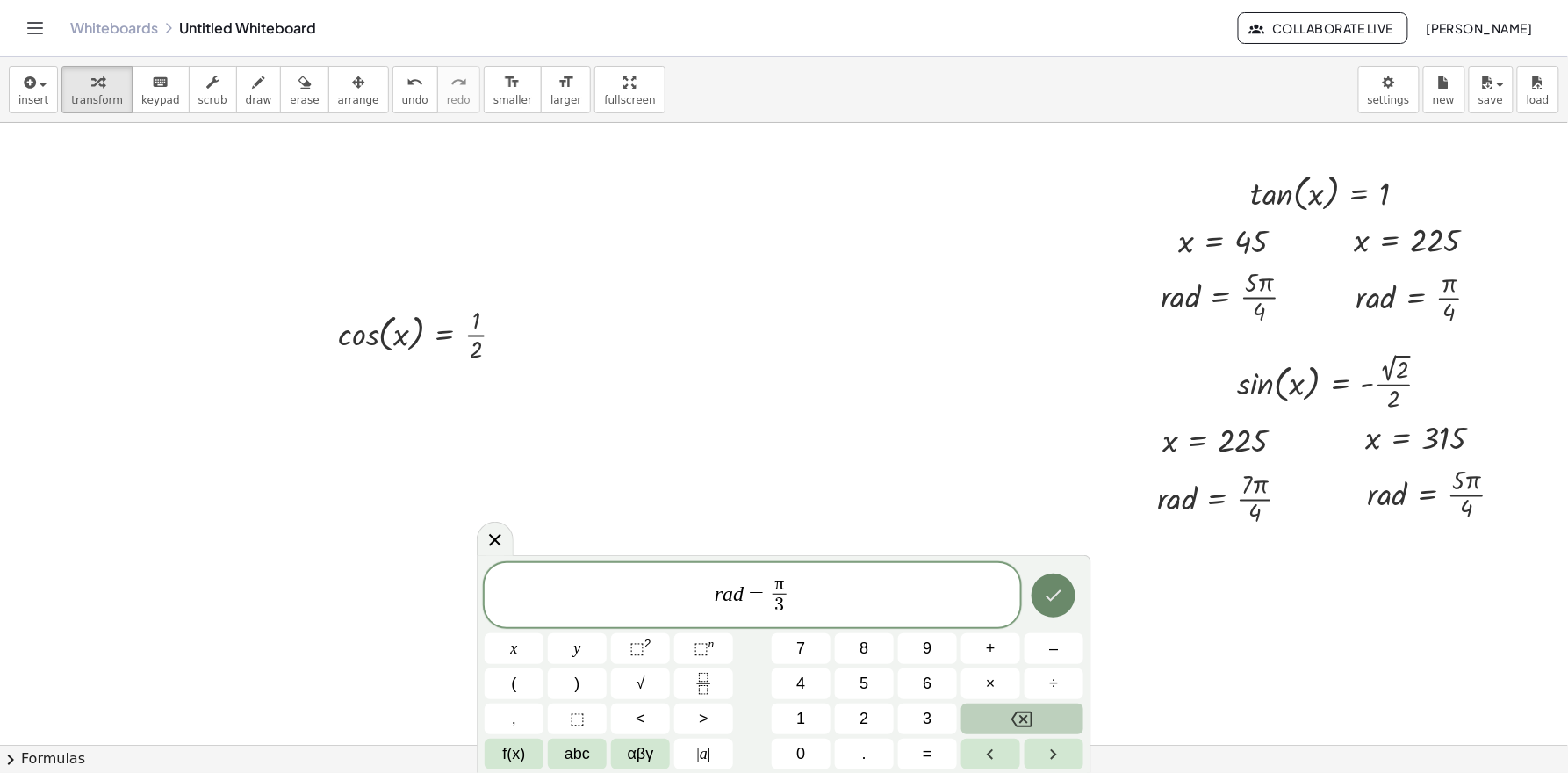
click at [1060, 596] on icon "Done" at bounding box center [1053, 596] width 21 height 21
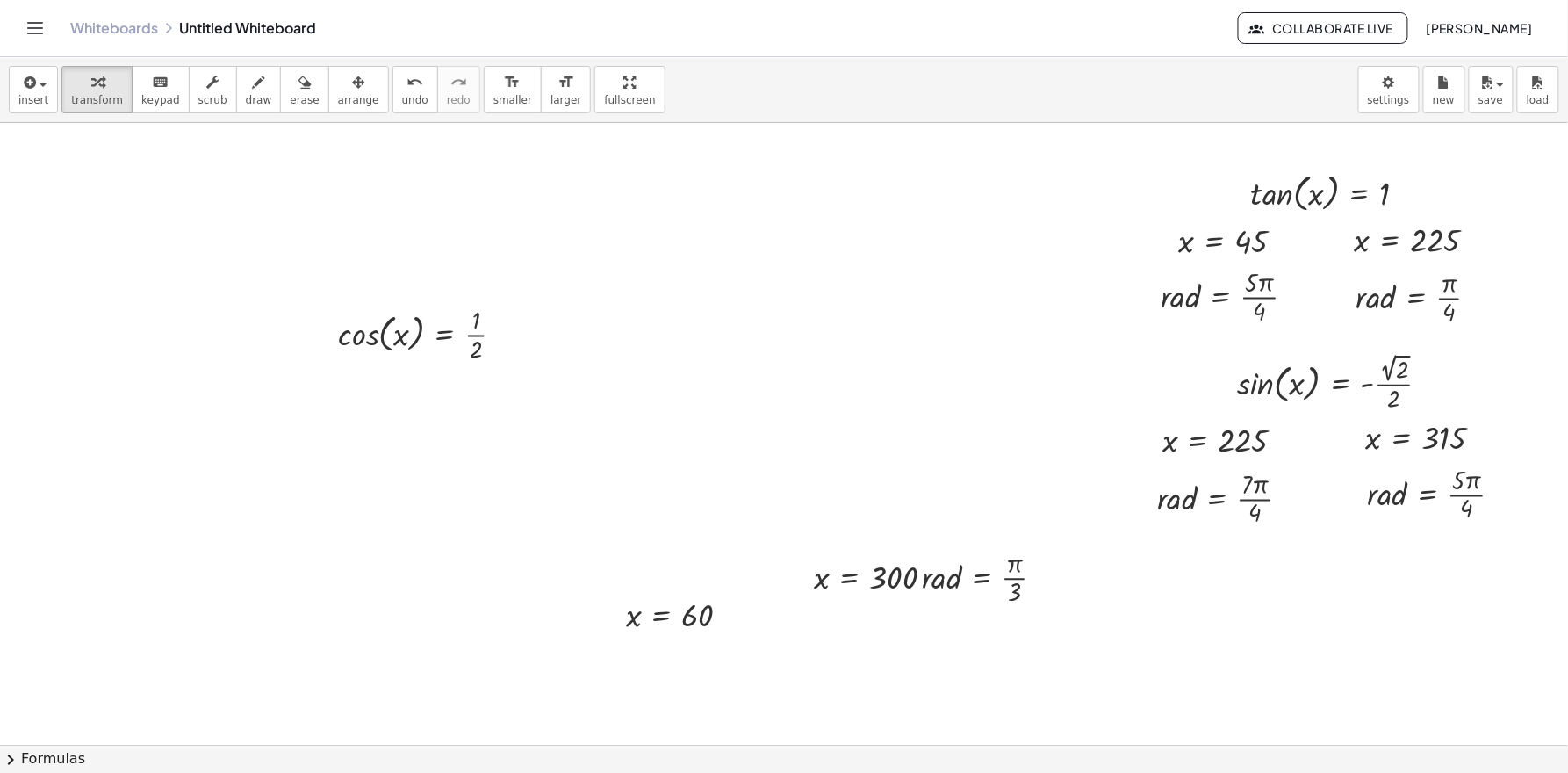
click at [897, 517] on div at bounding box center [784, 744] width 1568 height 1244
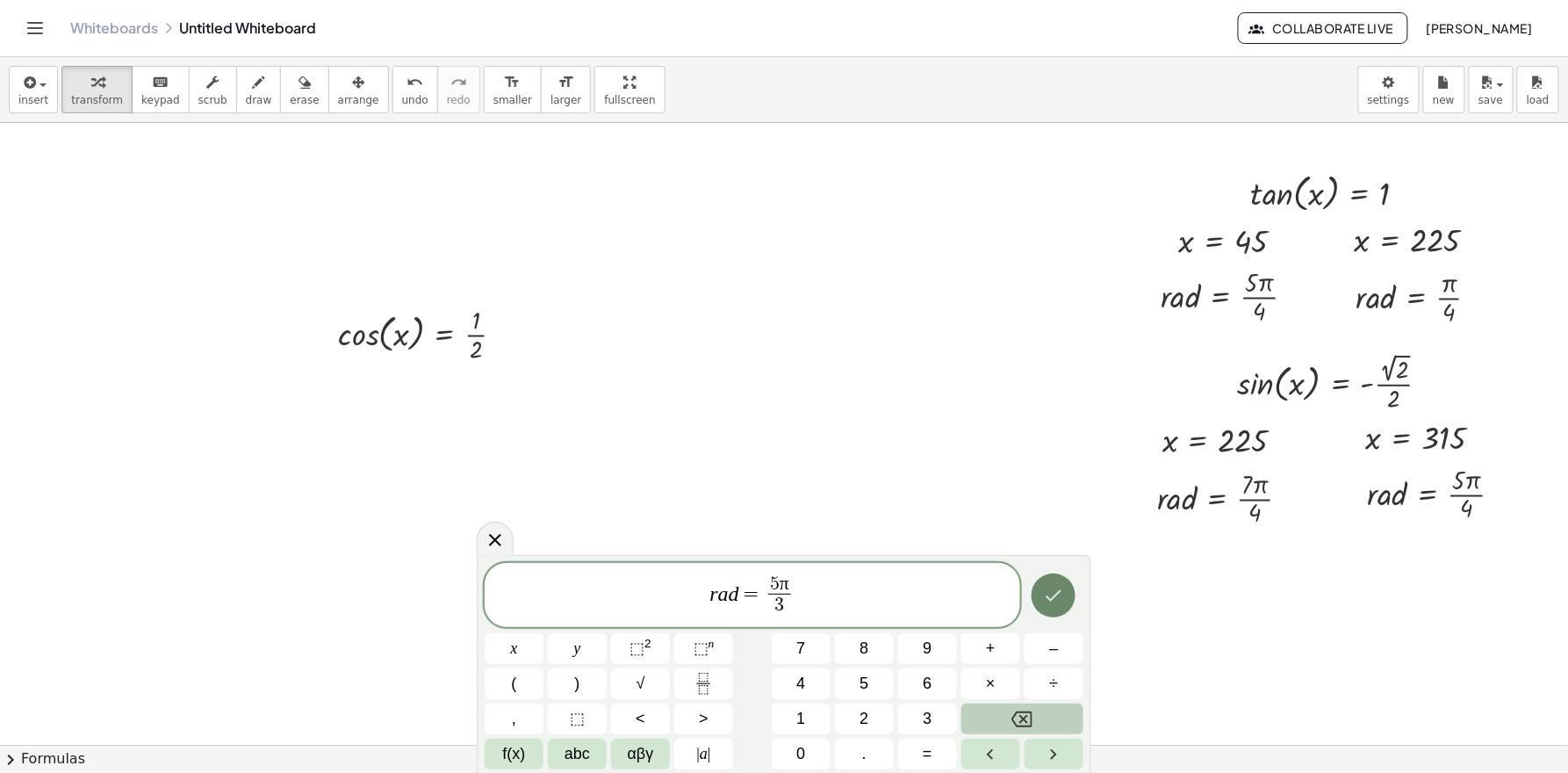
click at [1055, 602] on icon "Done" at bounding box center [1053, 596] width 21 height 21
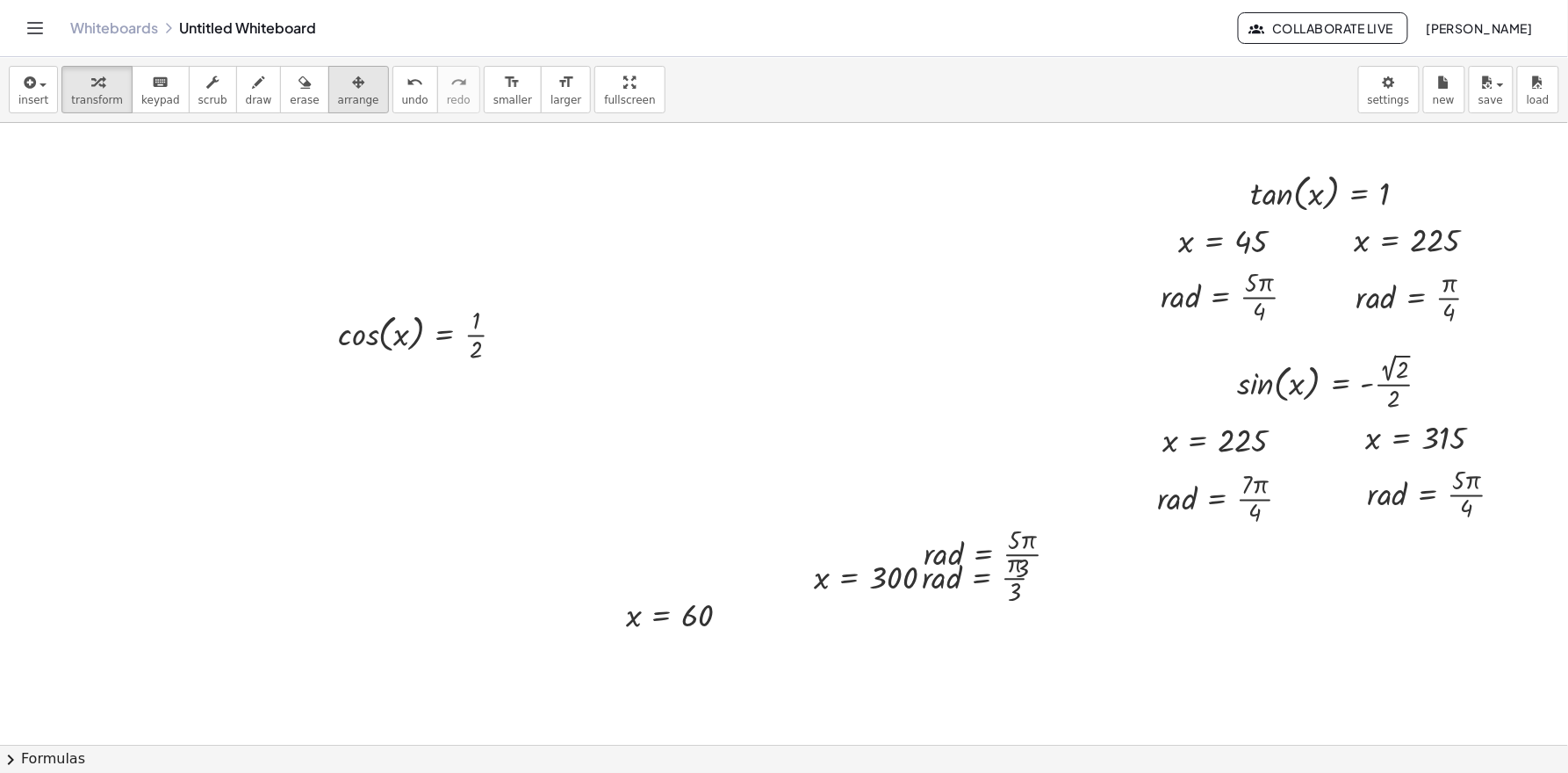
click at [338, 94] on span "arrange" at bounding box center [359, 99] width 41 height 12
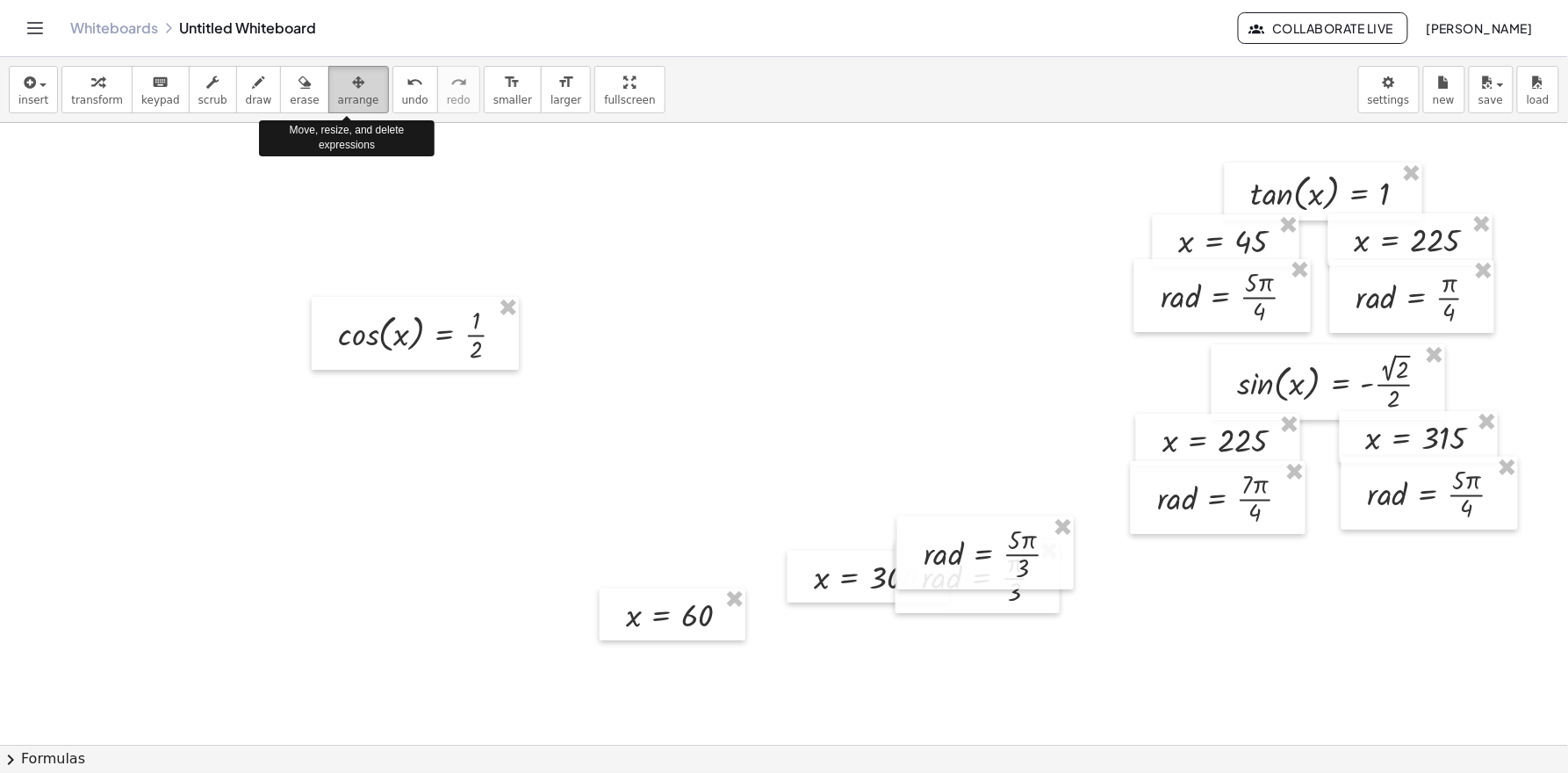
click at [352, 112] on button "arrange" at bounding box center [359, 89] width 60 height 47
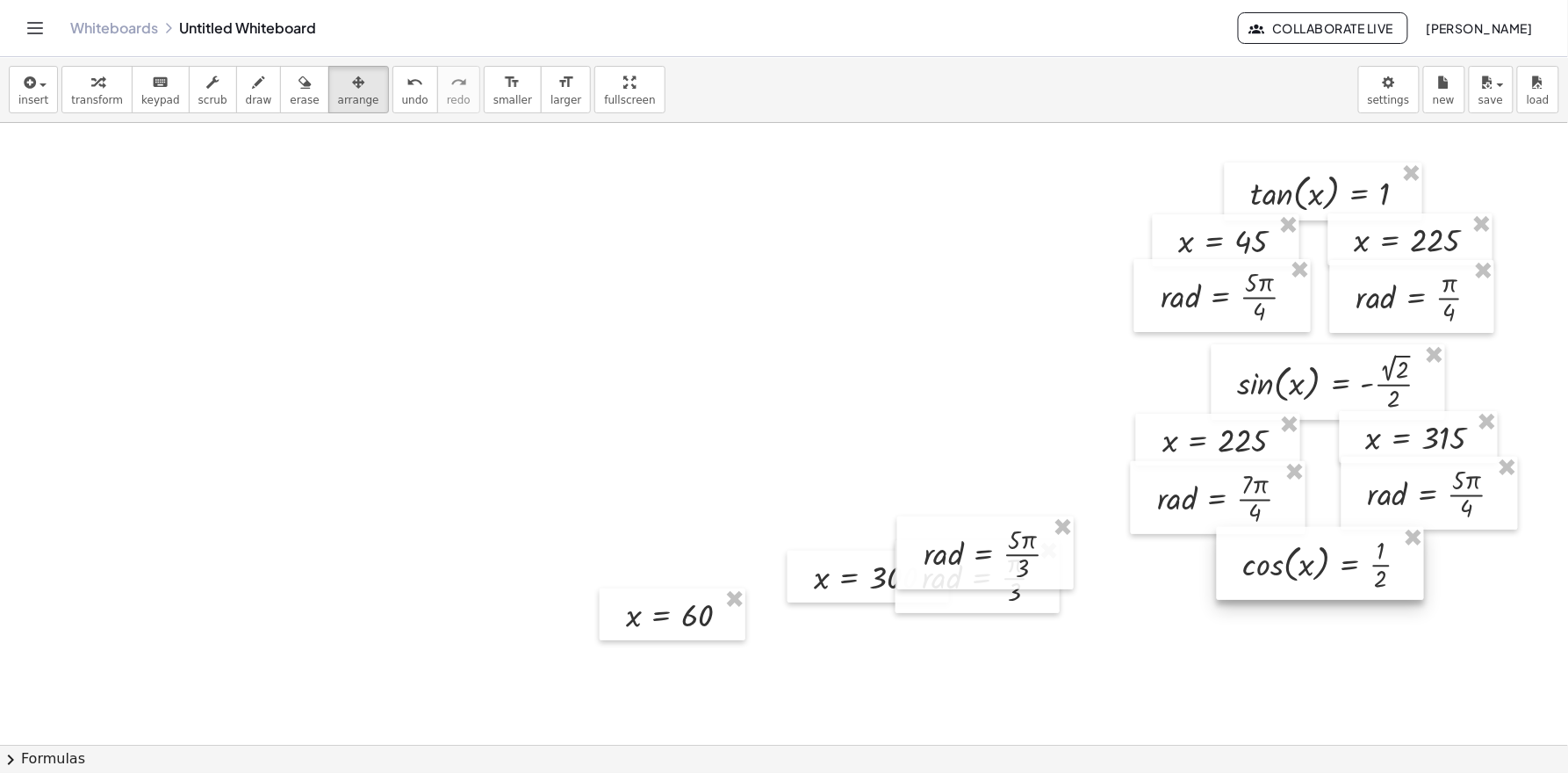
drag, startPoint x: 426, startPoint y: 336, endPoint x: 1321, endPoint y: 558, distance: 922.1
click at [1321, 558] on div at bounding box center [1320, 563] width 207 height 72
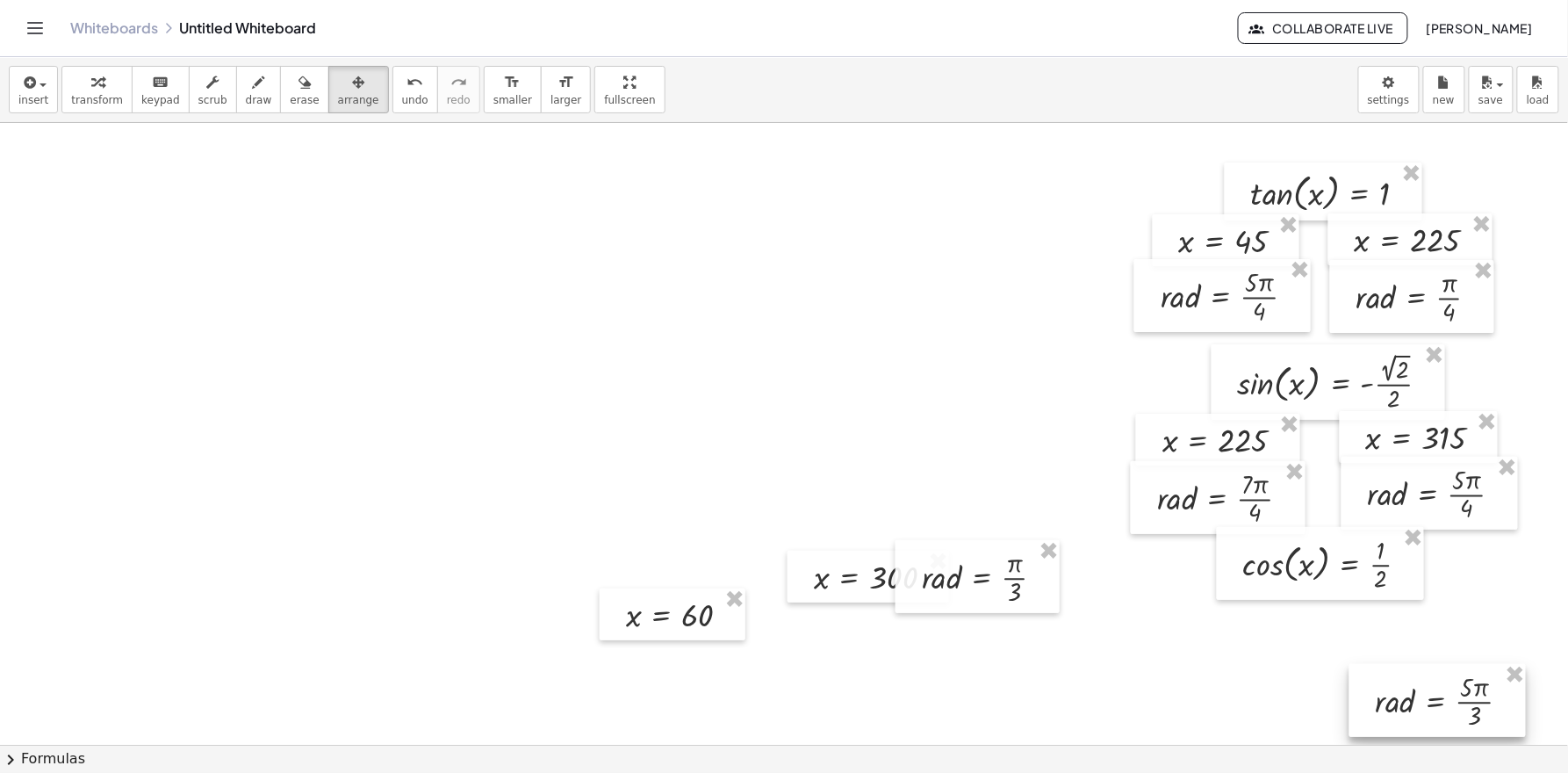
drag, startPoint x: 980, startPoint y: 562, endPoint x: 1432, endPoint y: 710, distance: 475.6
click at [1432, 710] on div at bounding box center [1438, 701] width 176 height 72
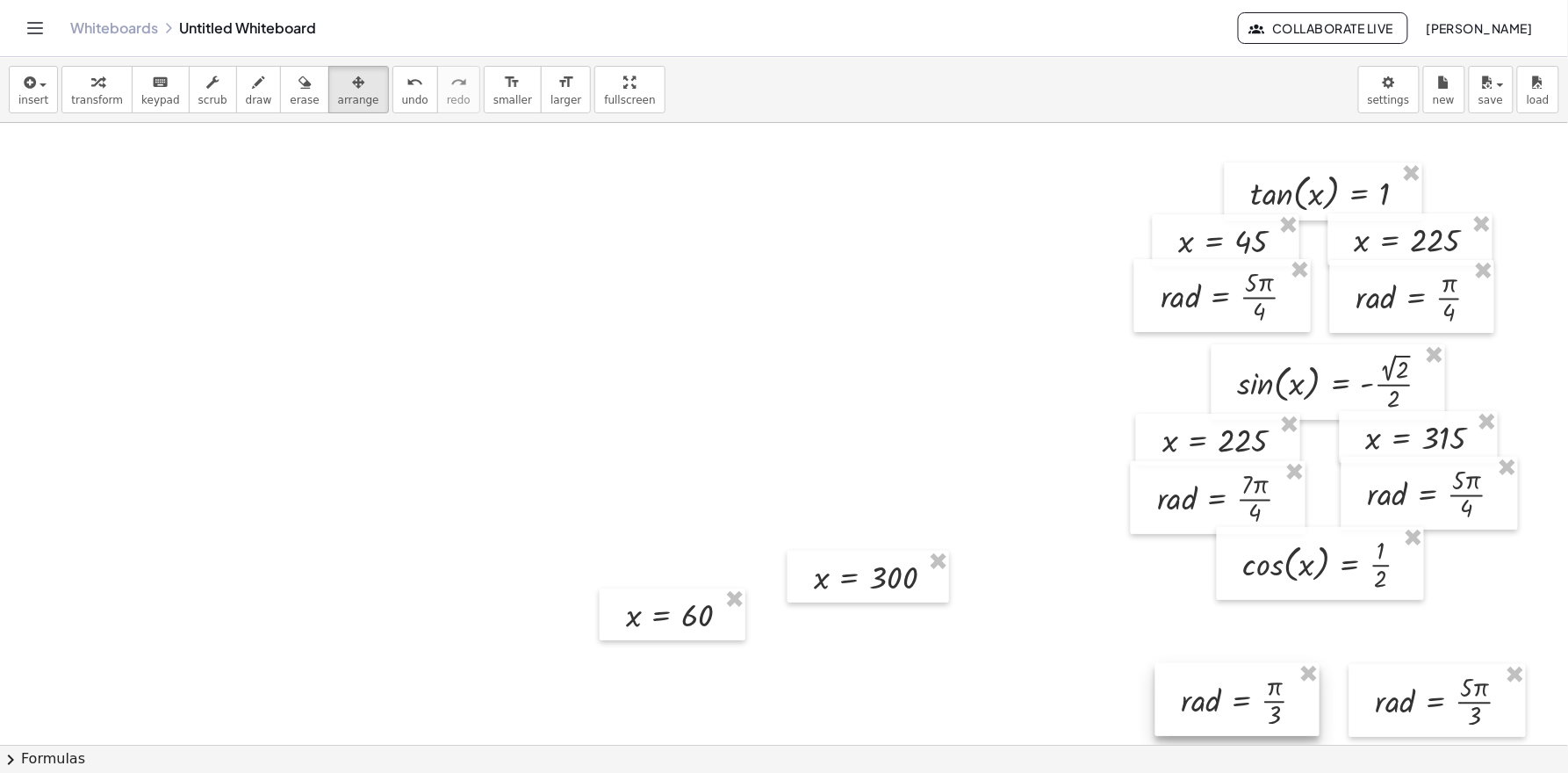
drag, startPoint x: 990, startPoint y: 572, endPoint x: 1230, endPoint y: 691, distance: 267.9
click at [1230, 691] on div at bounding box center [1237, 700] width 164 height 72
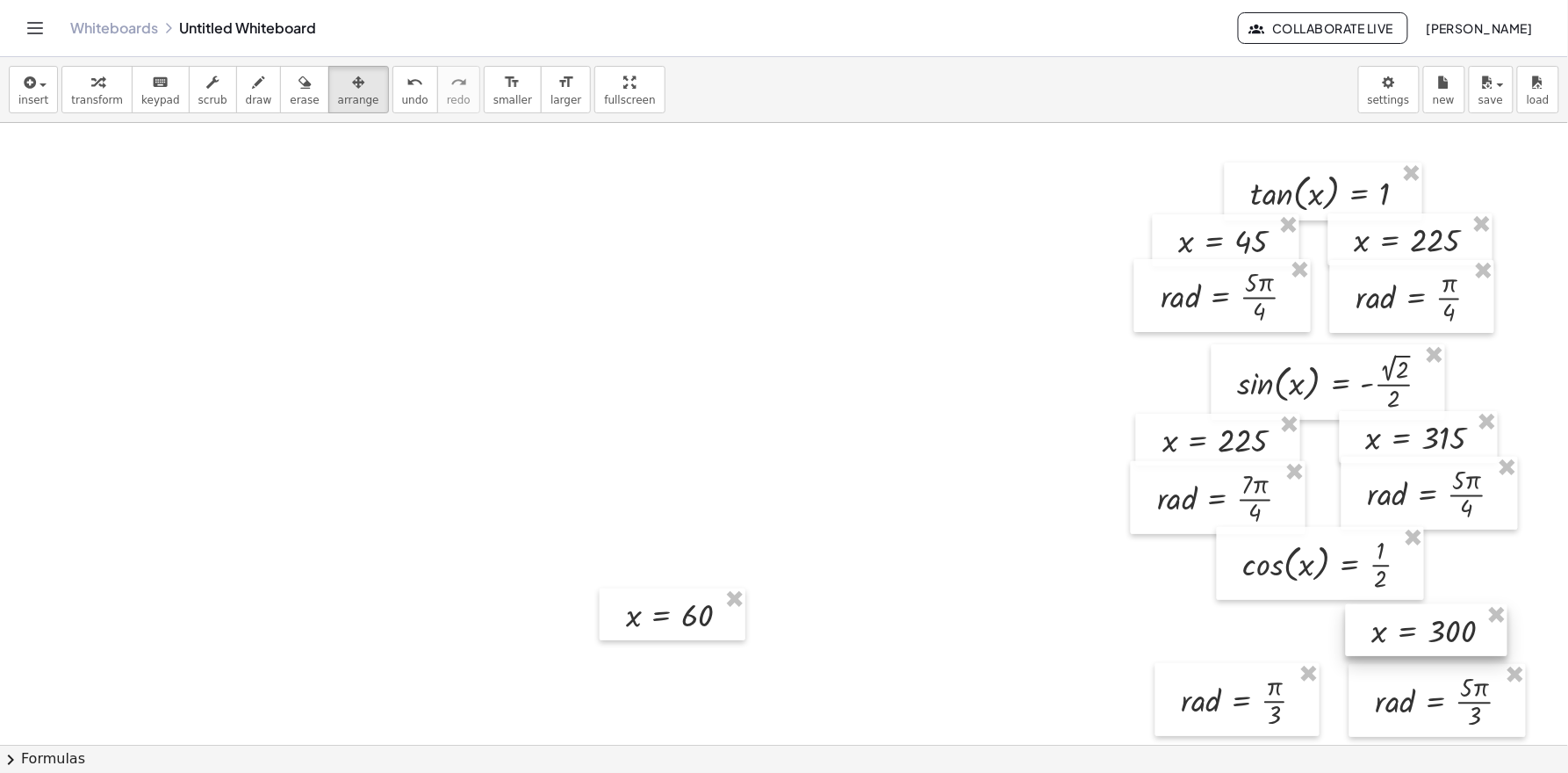
drag, startPoint x: 892, startPoint y: 583, endPoint x: 1401, endPoint y: 631, distance: 511.3
click at [1401, 631] on div at bounding box center [1427, 630] width 162 height 52
drag, startPoint x: 699, startPoint y: 606, endPoint x: 1267, endPoint y: 620, distance: 568.2
click at [1267, 620] on div at bounding box center [1238, 628] width 146 height 52
click at [110, 79] on div "button" at bounding box center [98, 82] width 52 height 21
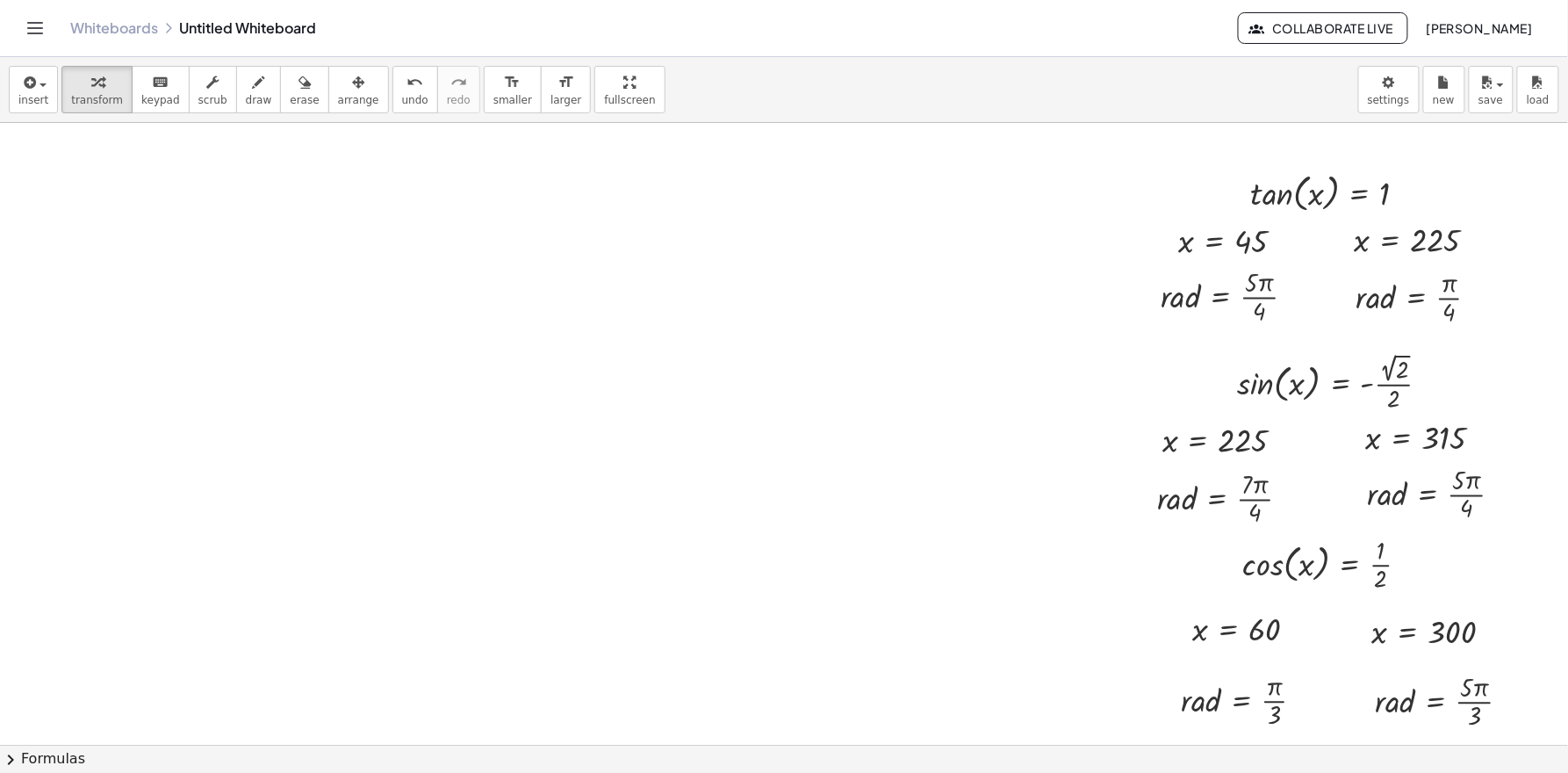
click at [339, 229] on div at bounding box center [784, 744] width 1568 height 1244
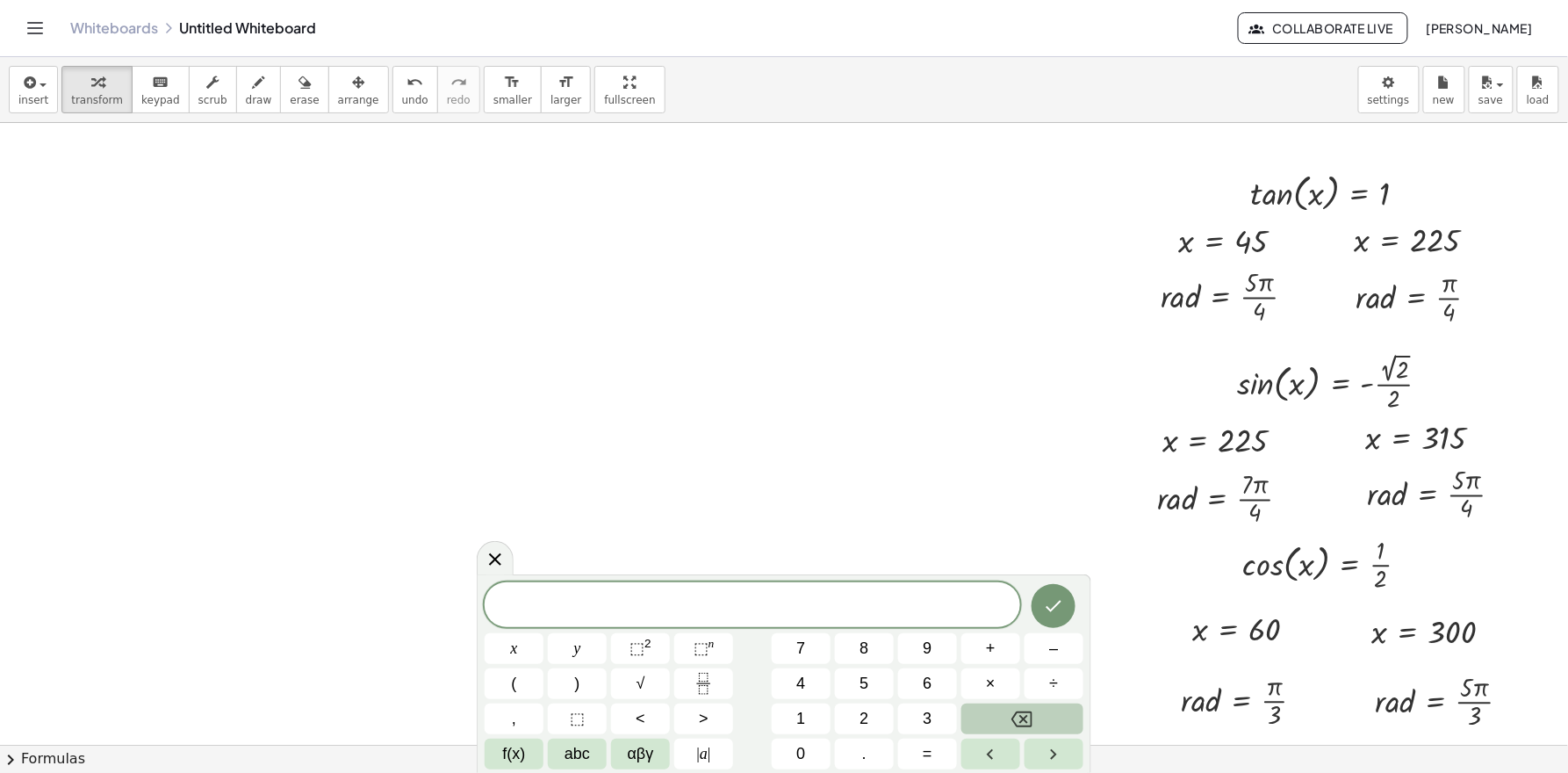
drag, startPoint x: 16, startPoint y: 35, endPoint x: 26, endPoint y: 33, distance: 10.2
click at [26, 33] on header "Whiteboards Untitled Whiteboard Collaborate Live Flores Saravia Yandira" at bounding box center [784, 28] width 1568 height 57
click at [26, 33] on icon "Toggle navigation" at bounding box center [34, 28] width 21 height 21
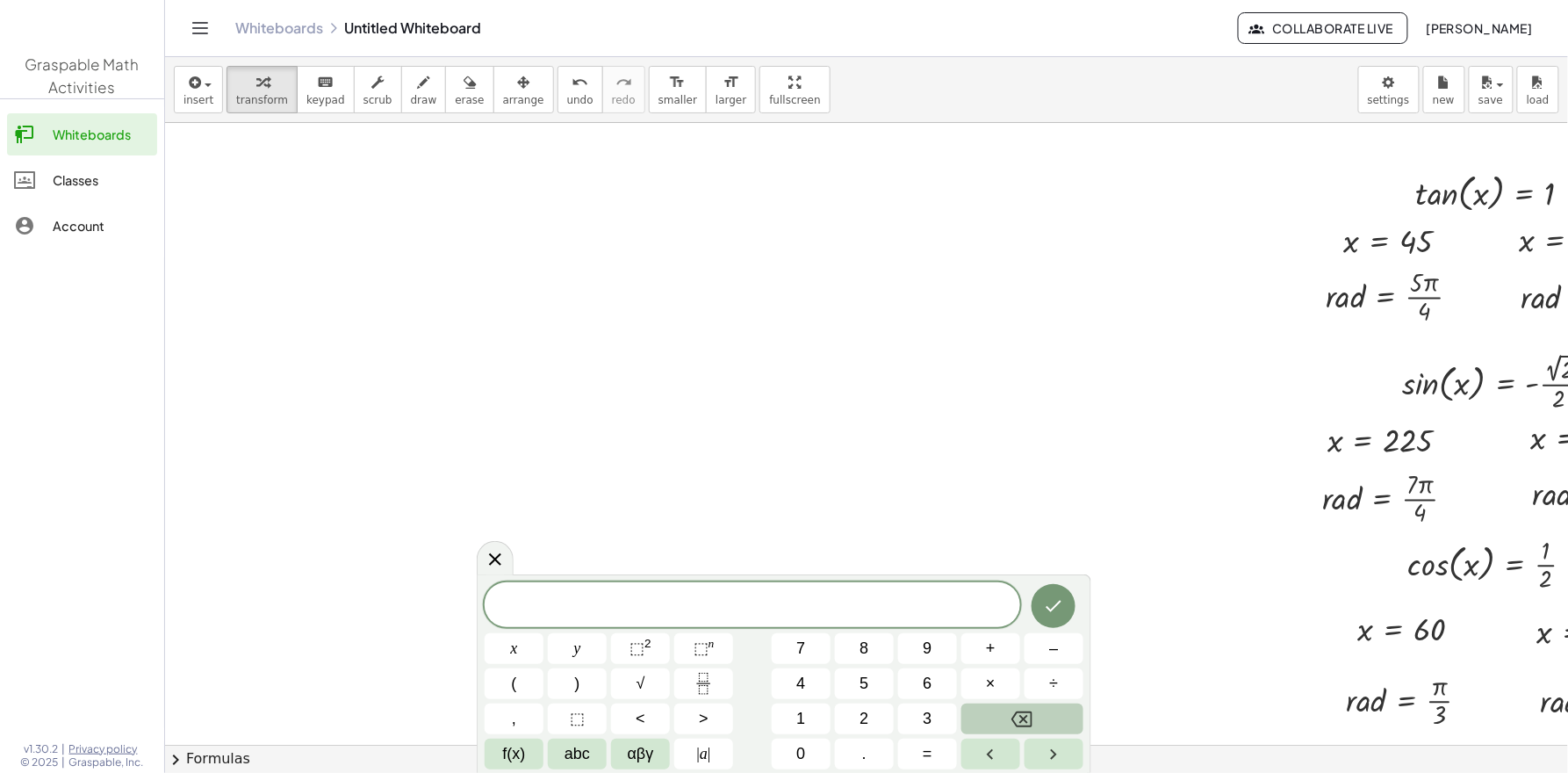
click at [26, 33] on div at bounding box center [82, 29] width 164 height 74
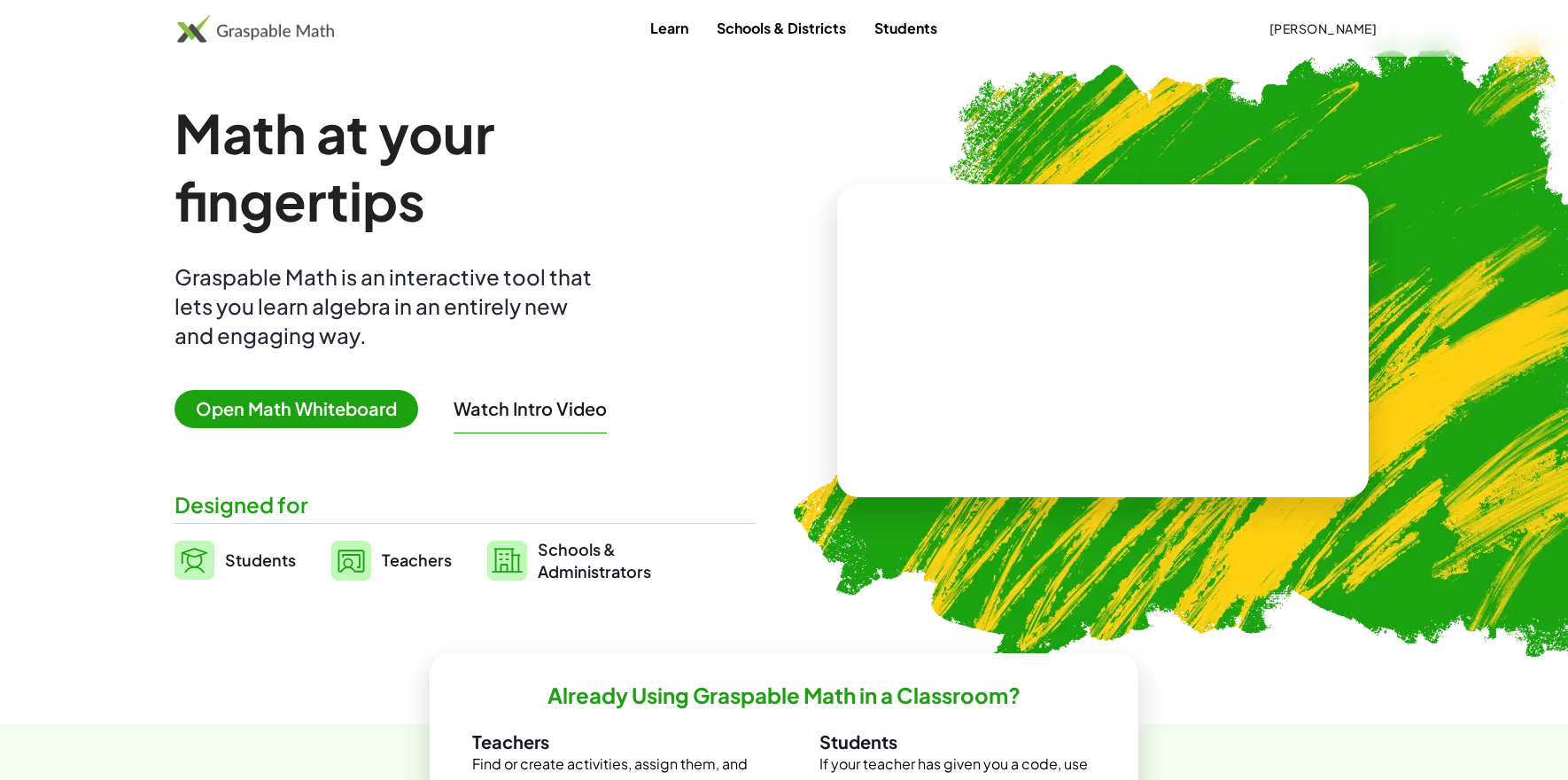
click at [321, 400] on span "Open Math Whiteboard" at bounding box center [296, 409] width 244 height 38
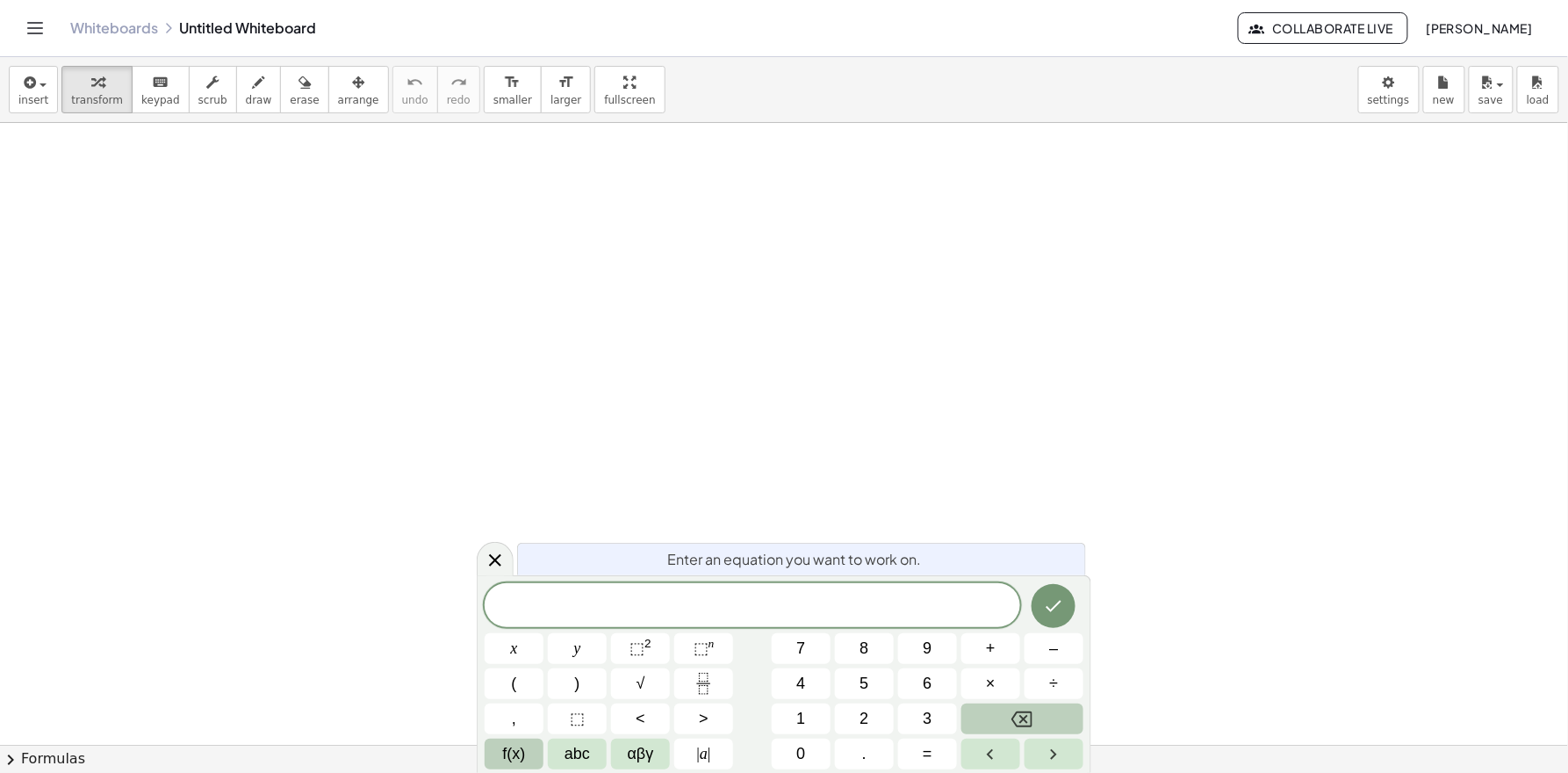
click at [518, 739] on button "f(x)" at bounding box center [514, 753] width 59 height 31
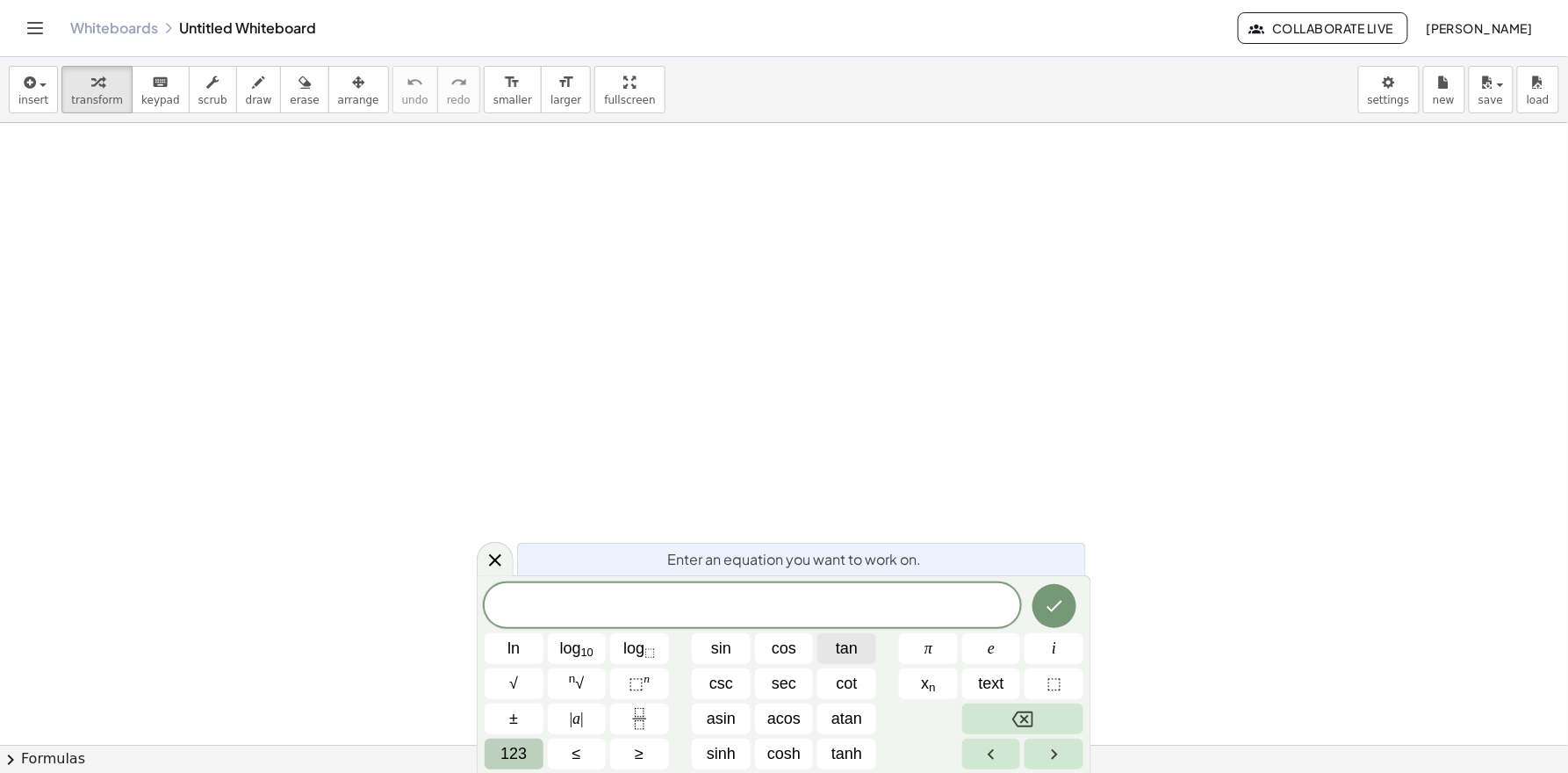
click at [844, 655] on span "tan" at bounding box center [847, 649] width 22 height 24
click at [525, 739] on span "123" at bounding box center [514, 754] width 26 height 24
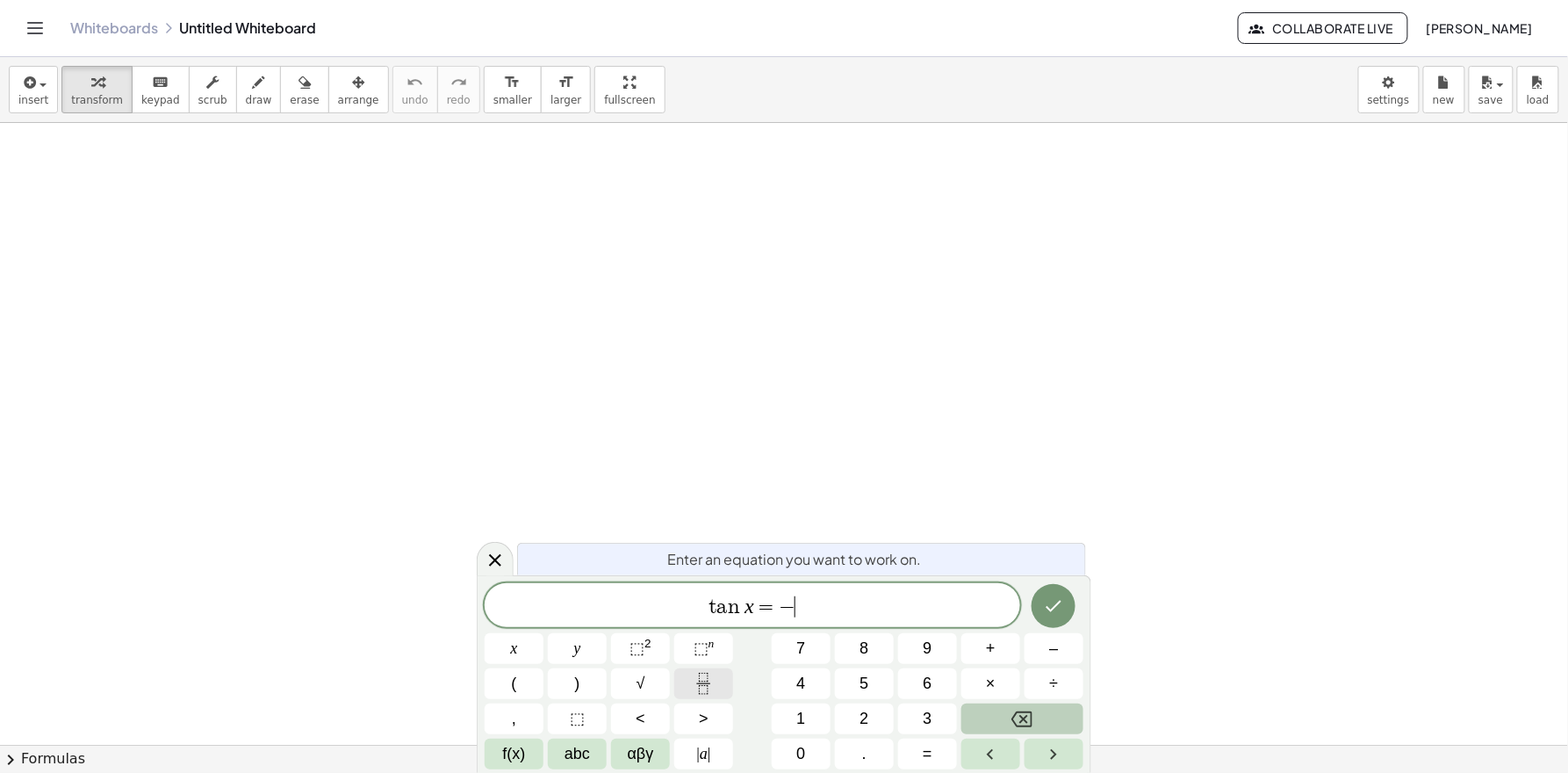
click at [707, 696] on button "Fraction" at bounding box center [703, 683] width 59 height 31
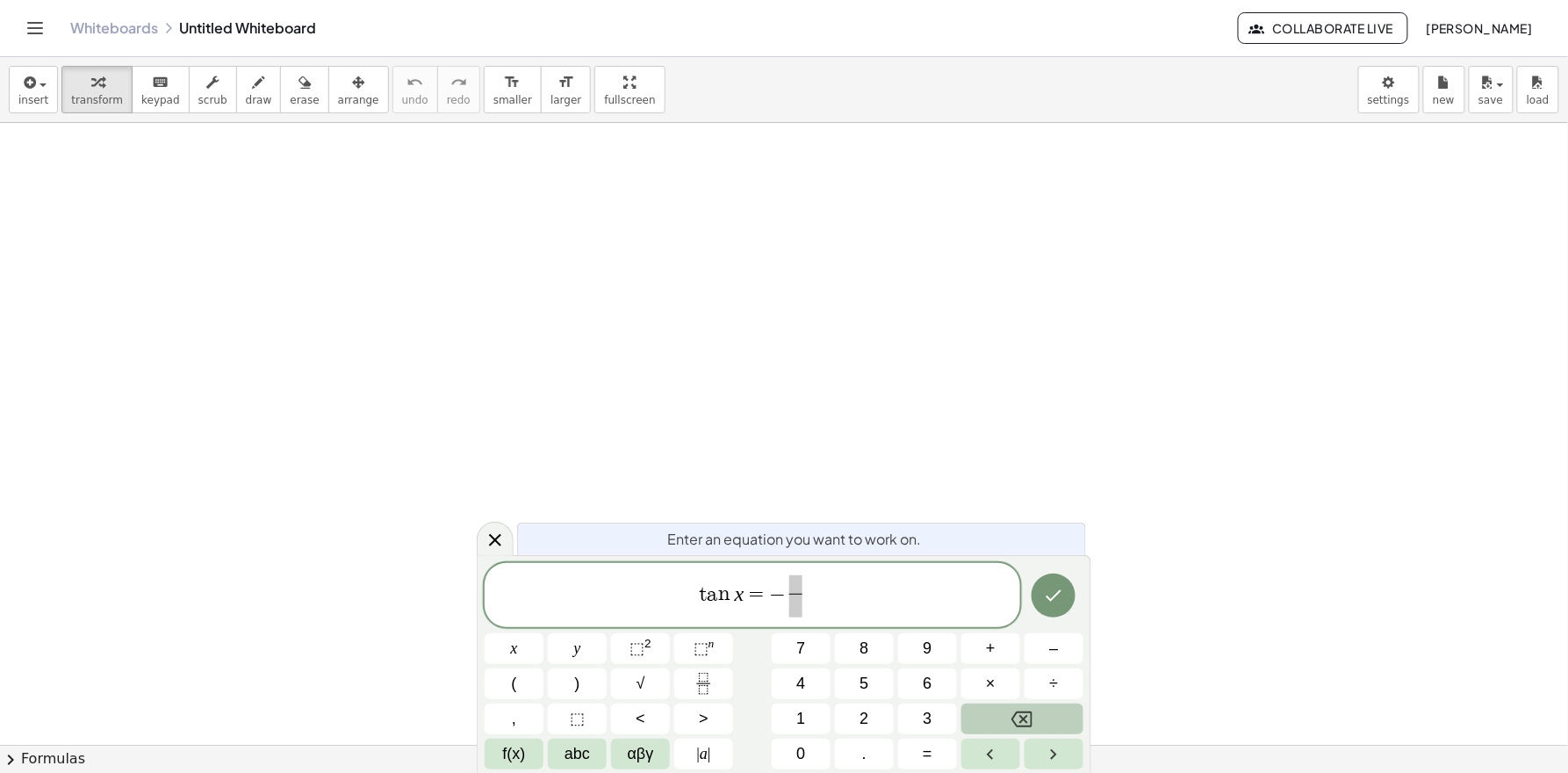
click at [643, 699] on div "t a n x = − ​ x y ⬚ 2 ⬚ n 7 8 9 + – ( ) √ 4 5 6 × ÷ , ⬚ < > 1 2 3 f(x) abc αβγ …" at bounding box center [784, 666] width 599 height 207
click at [644, 685] on span "√" at bounding box center [640, 684] width 8 height 24
click at [1067, 582] on button "Done" at bounding box center [1053, 594] width 44 height 44
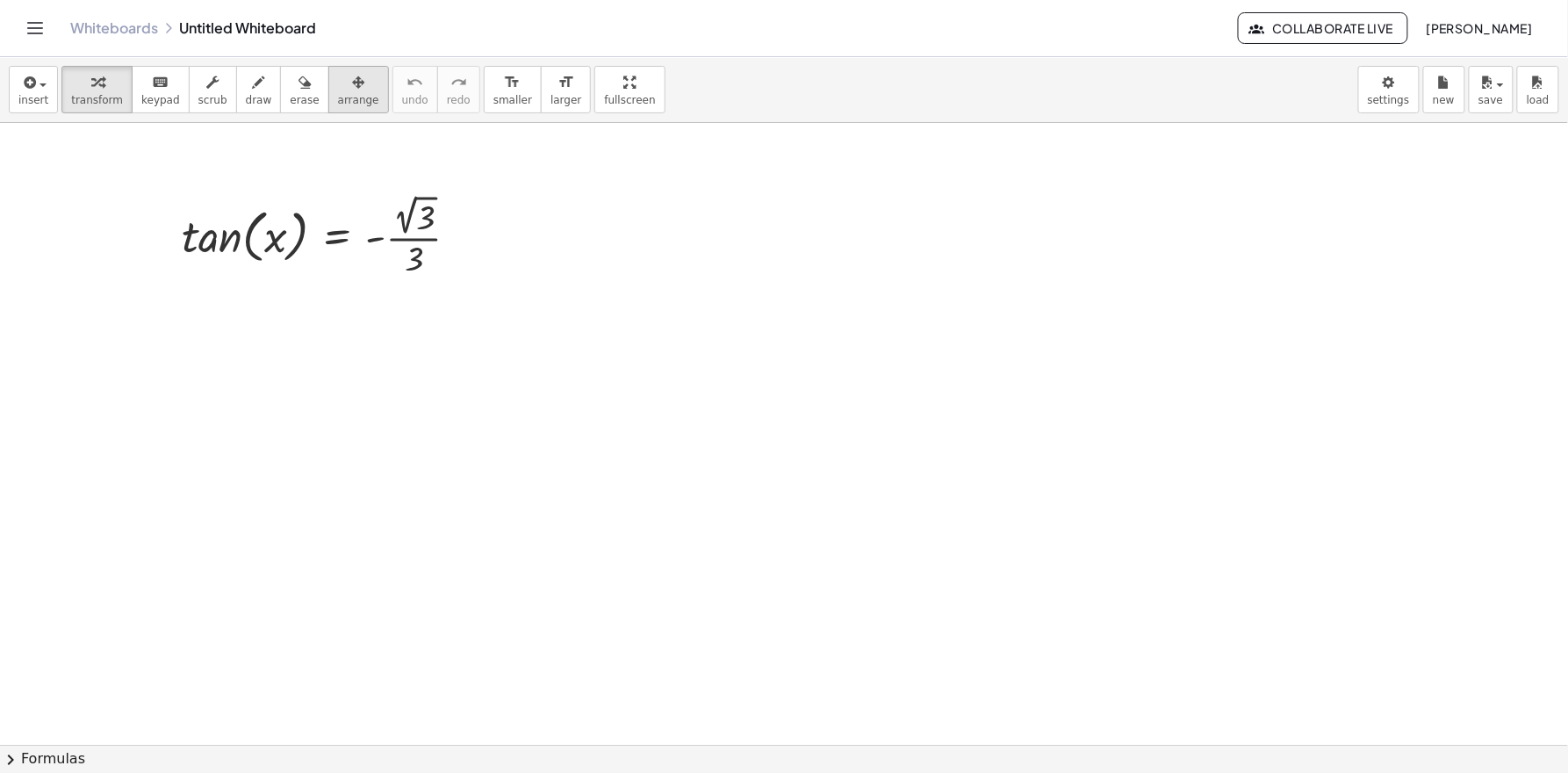
click at [360, 88] on div "button" at bounding box center [359, 82] width 41 height 21
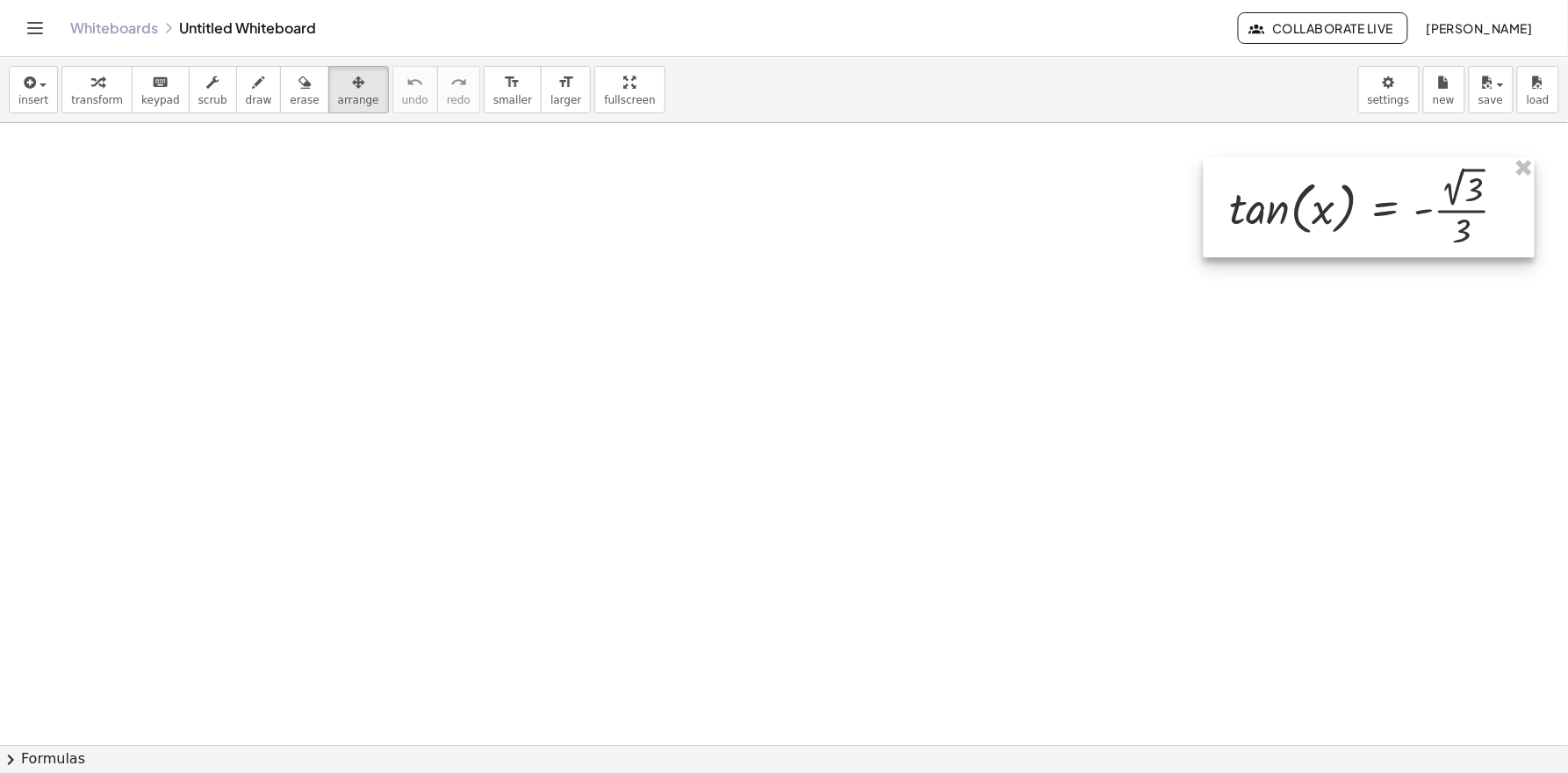
drag, startPoint x: 422, startPoint y: 243, endPoint x: 1408, endPoint y: 216, distance: 986.4
click at [1408, 216] on div at bounding box center [1369, 207] width 331 height 100
click at [671, 130] on div at bounding box center [784, 744] width 1568 height 1244
click at [197, 138] on div at bounding box center [784, 744] width 1568 height 1244
drag, startPoint x: 119, startPoint y: 98, endPoint x: 153, endPoint y: 120, distance: 40.5
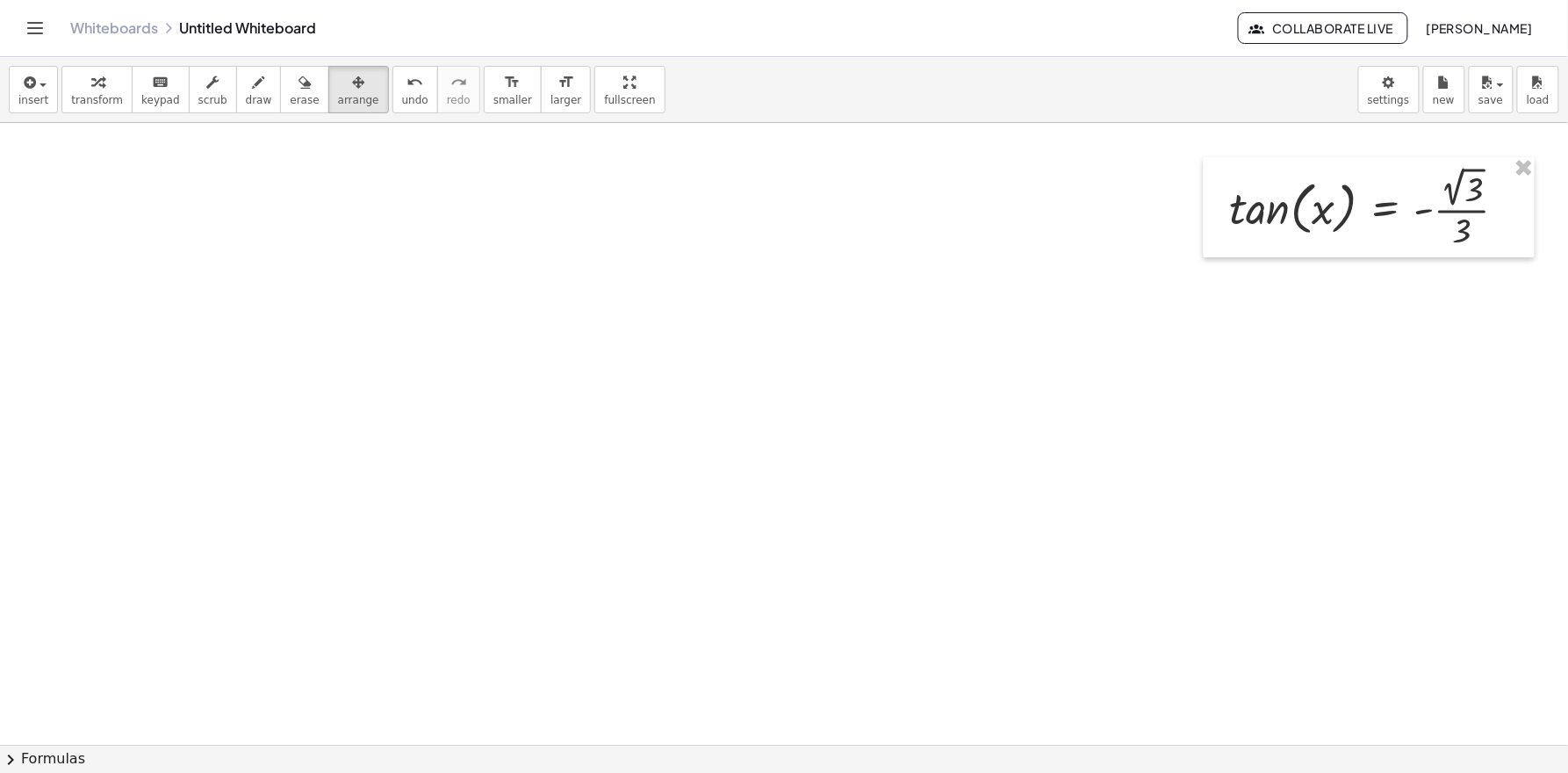
click at [119, 98] on span "transform" at bounding box center [98, 99] width 52 height 12
click at [371, 252] on div at bounding box center [784, 744] width 1568 height 1244
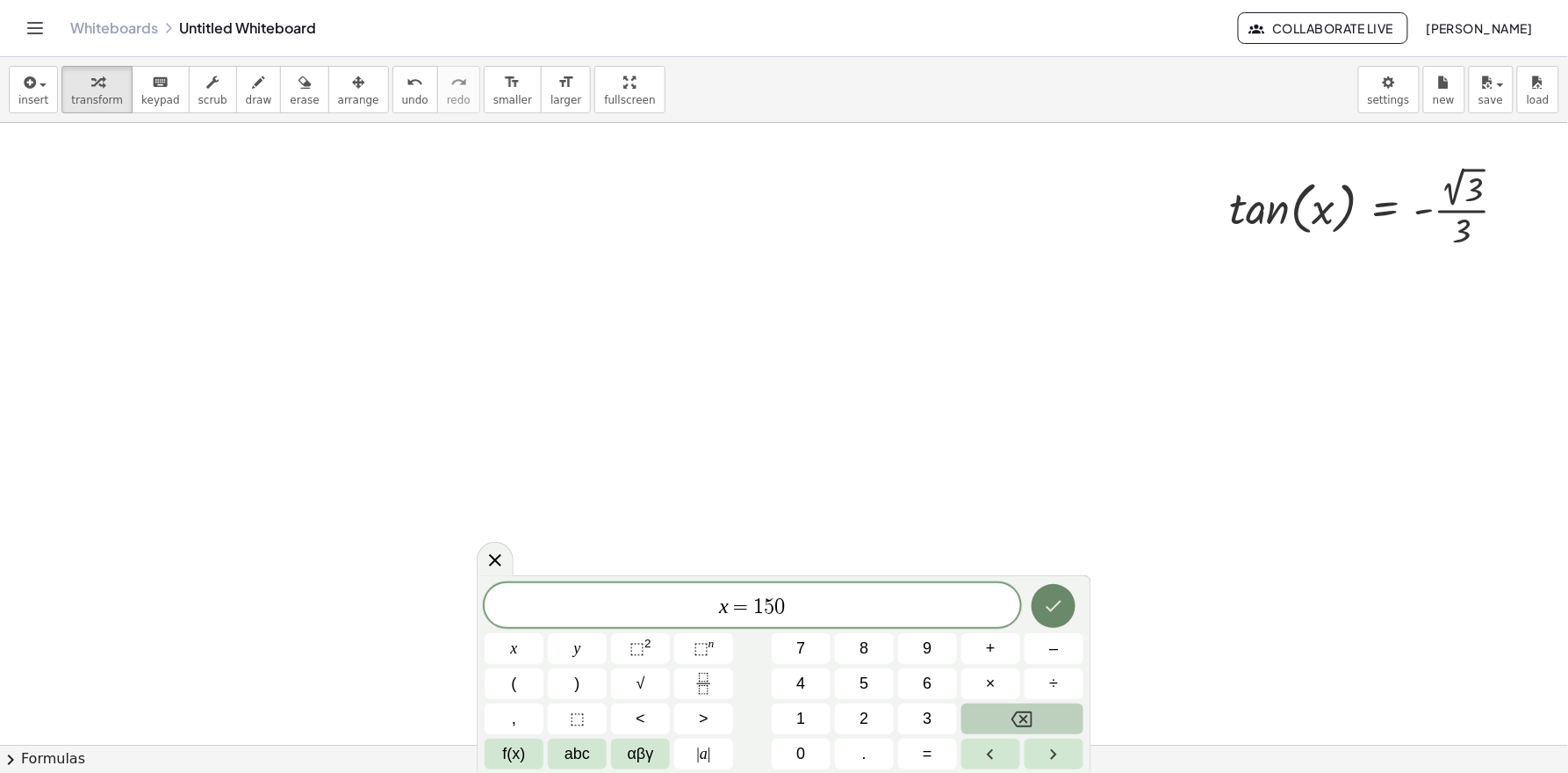
click at [1049, 616] on icon "Done" at bounding box center [1053, 606] width 21 height 21
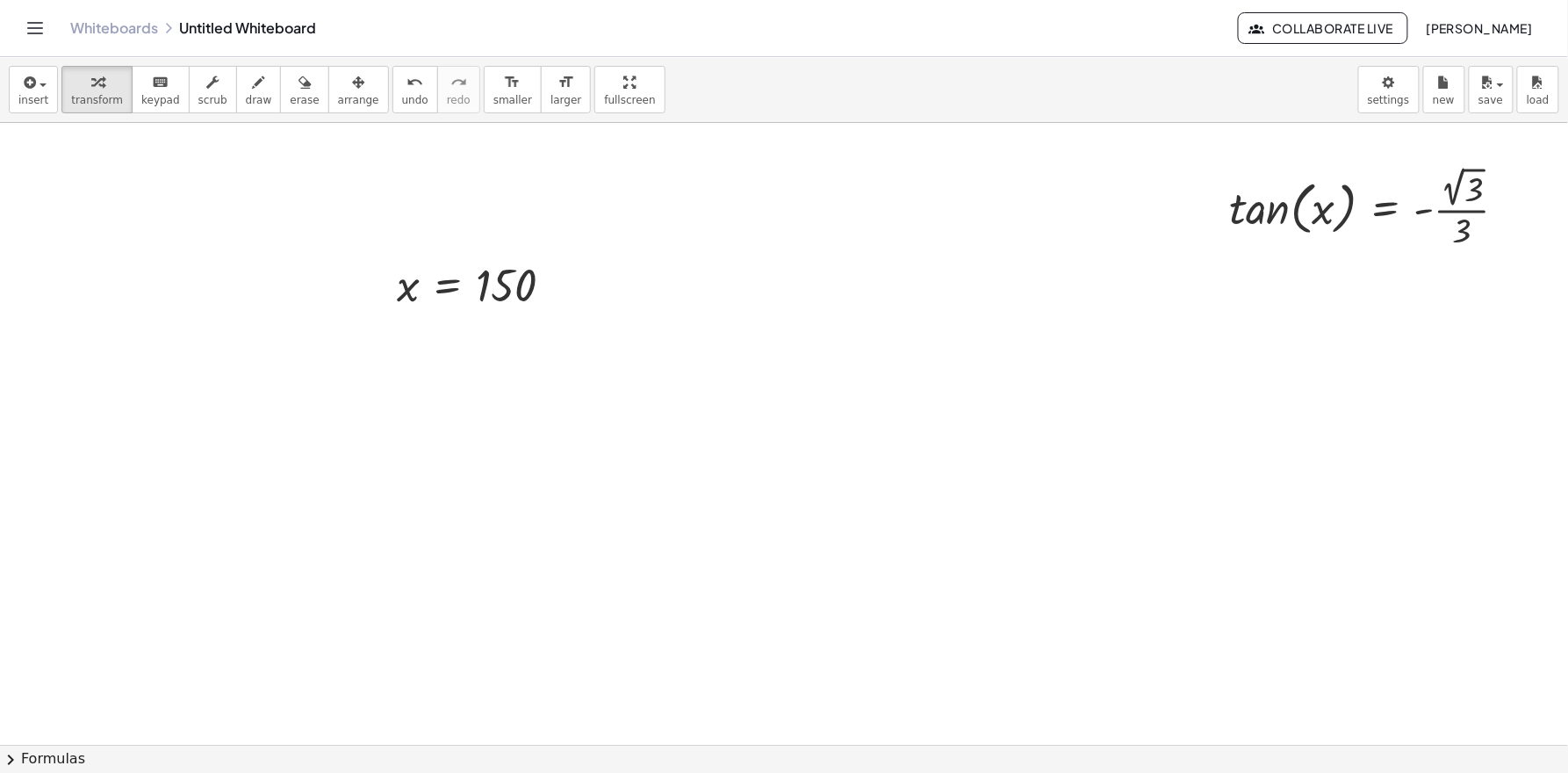
click at [624, 448] on div at bounding box center [784, 744] width 1568 height 1244
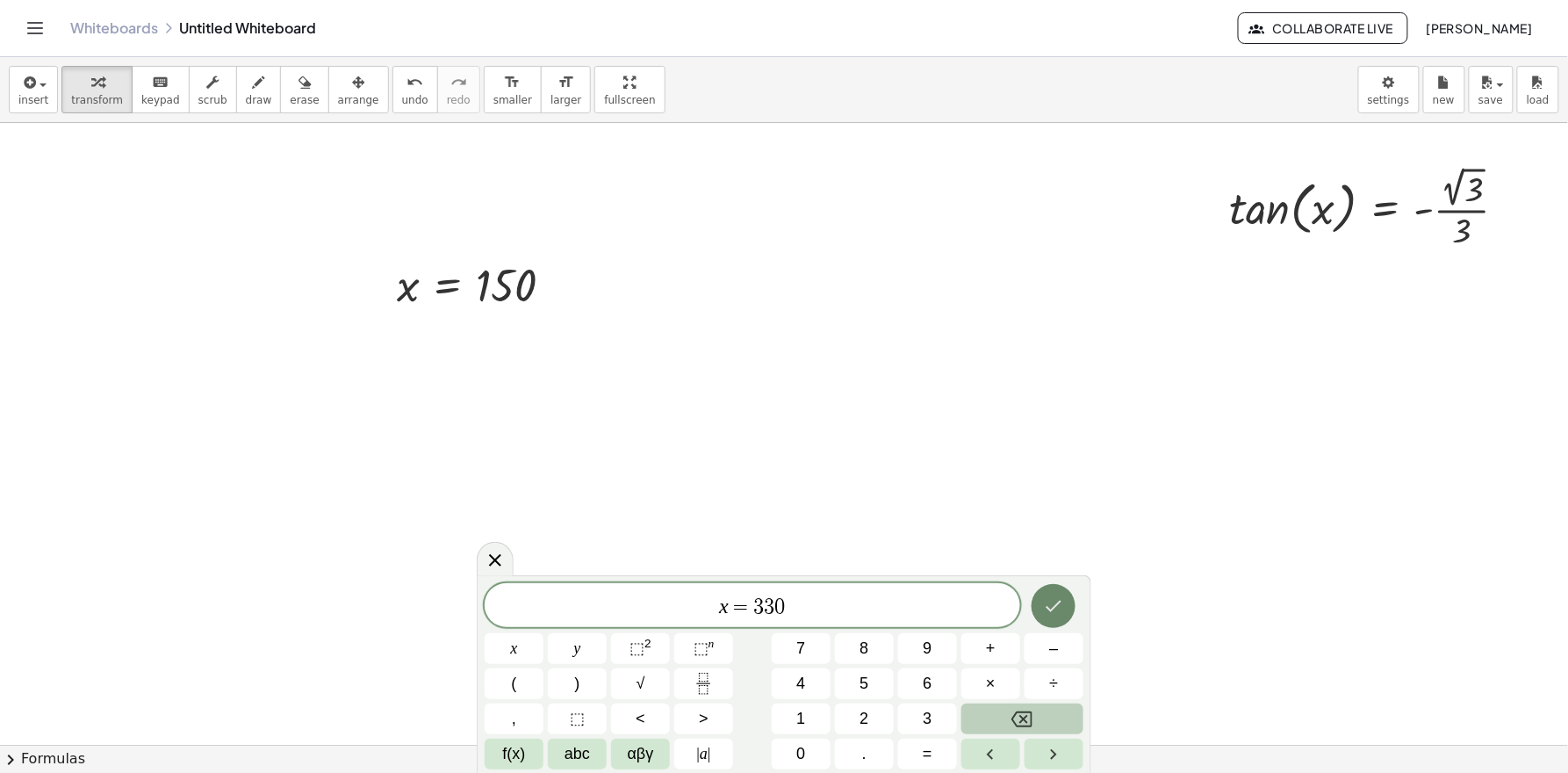
click at [1060, 600] on icon "Done" at bounding box center [1053, 606] width 21 height 21
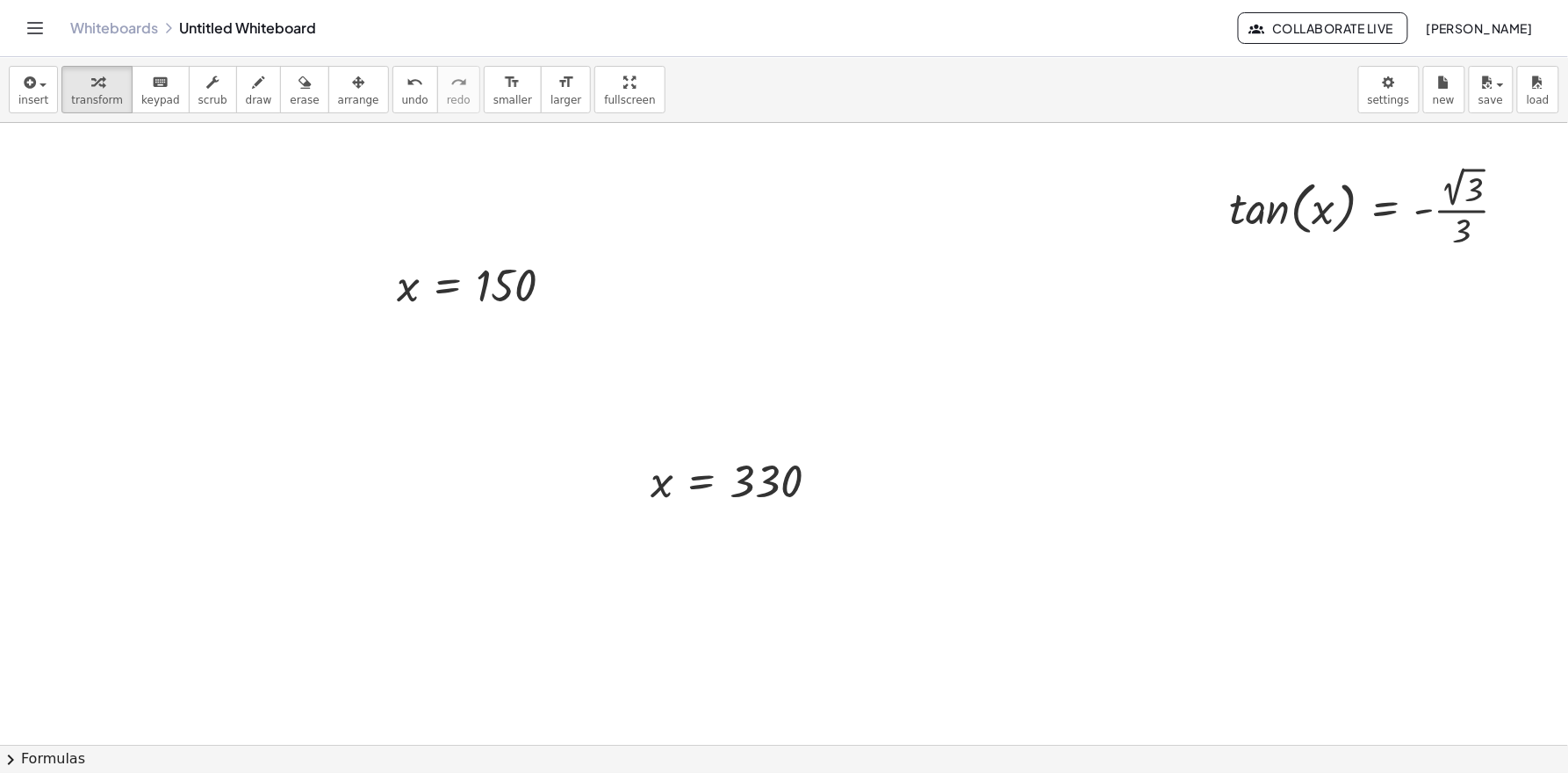
click at [770, 671] on div at bounding box center [784, 744] width 1568 height 1244
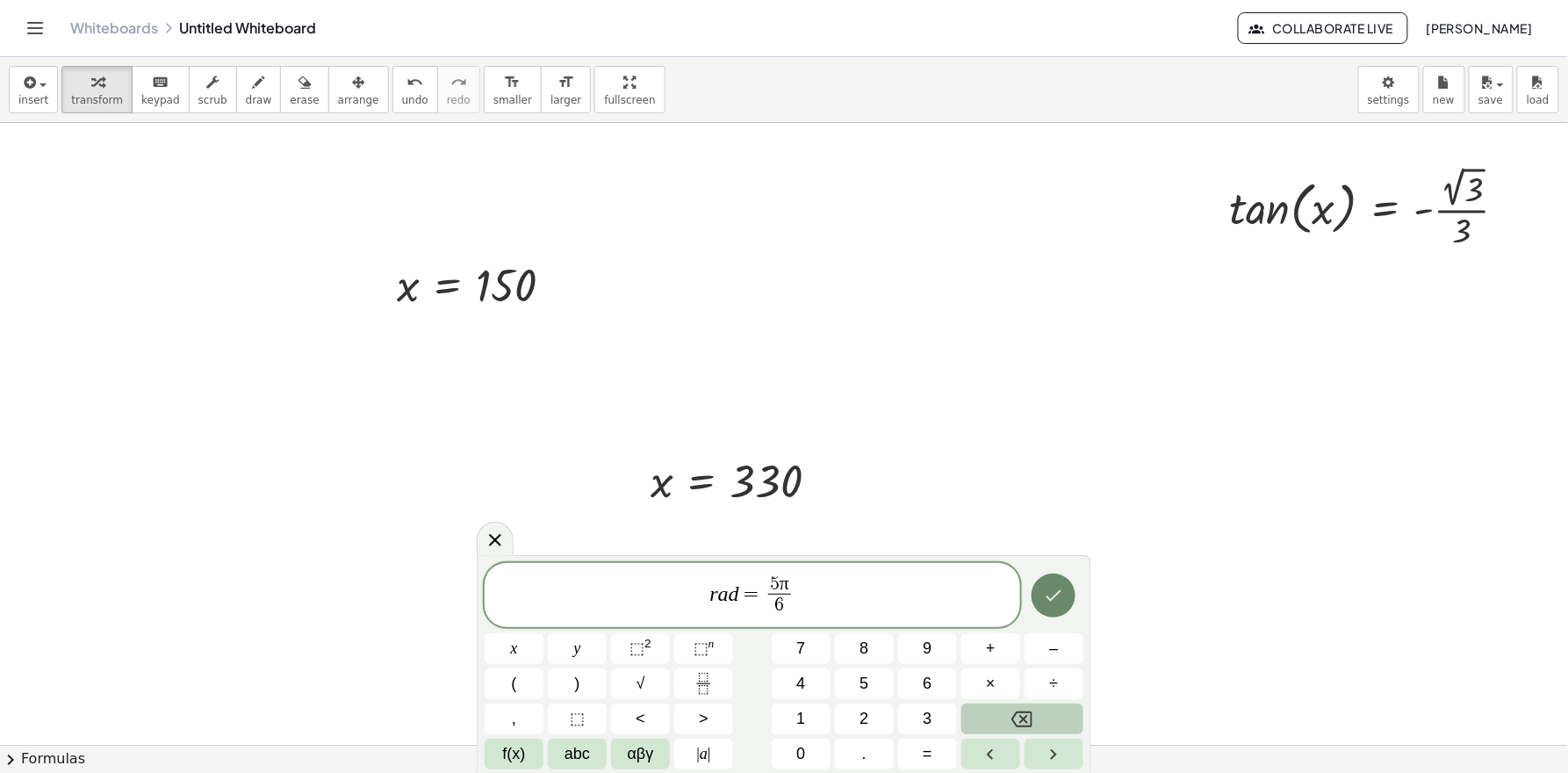
click at [1052, 591] on icon "Done" at bounding box center [1053, 596] width 21 height 21
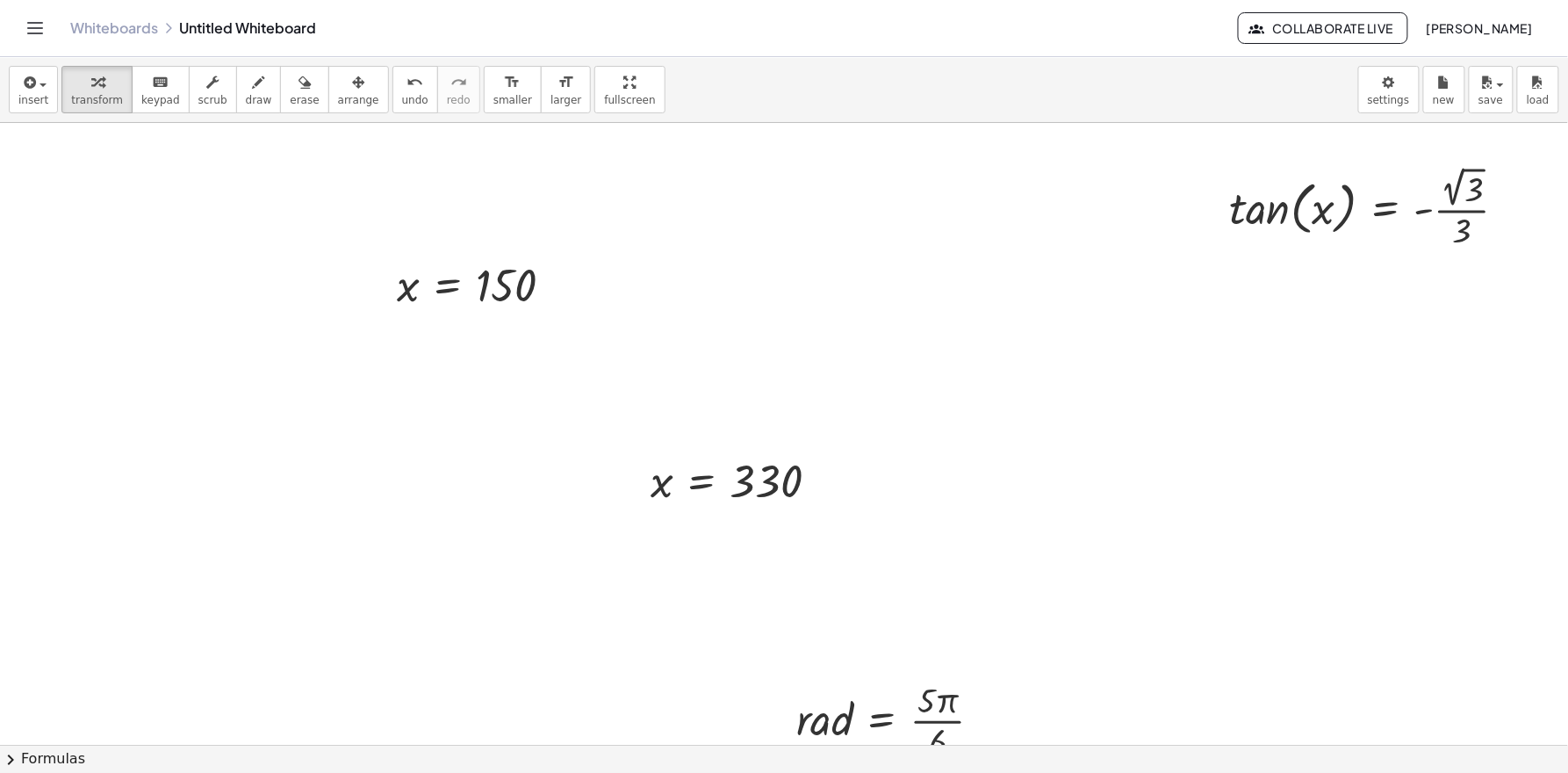
click at [987, 606] on div at bounding box center [784, 744] width 1568 height 1244
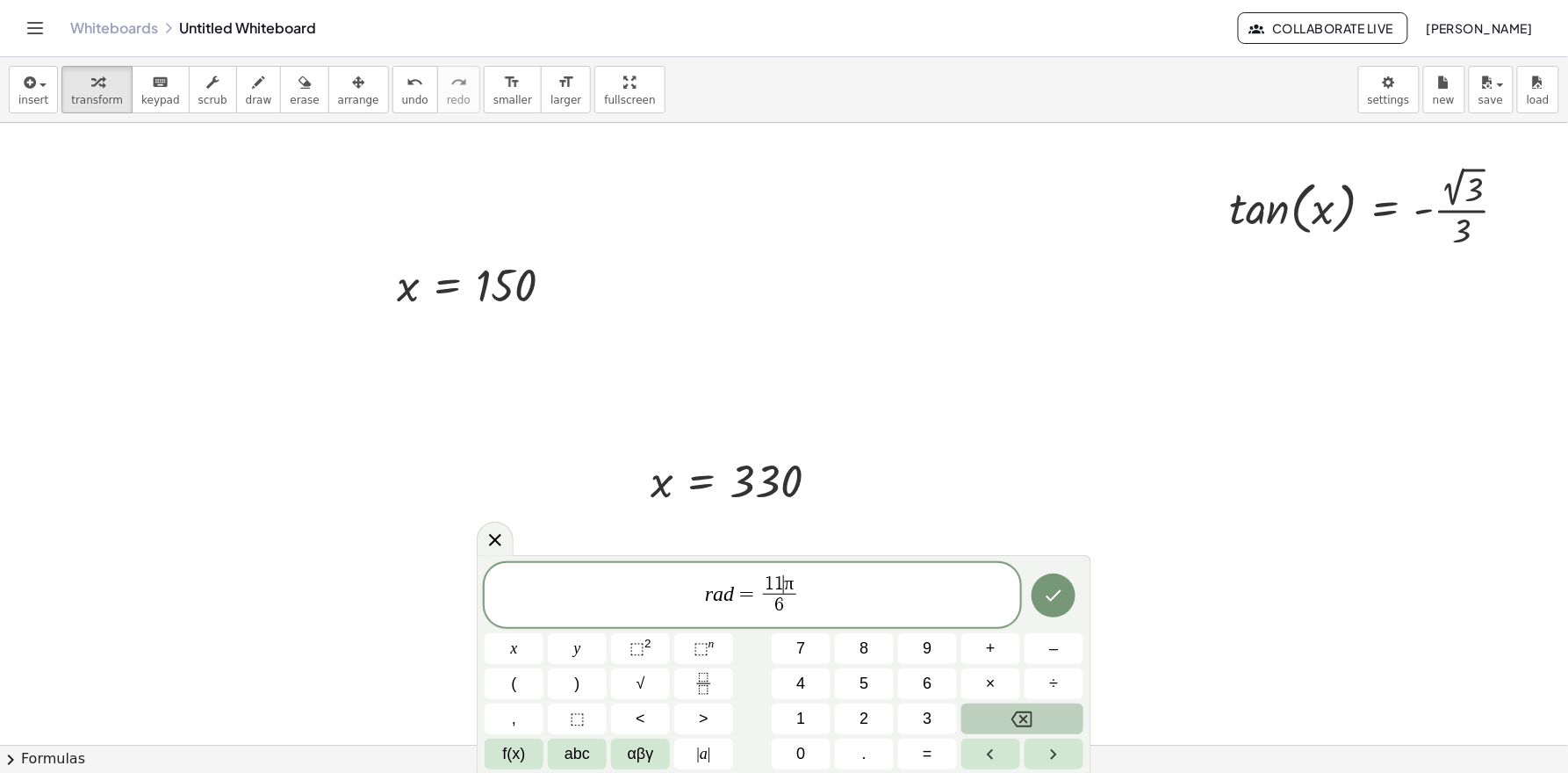
click at [543, 634] on div at bounding box center [514, 649] width 59 height 31
click at [1052, 593] on icon "Done" at bounding box center [1053, 596] width 21 height 21
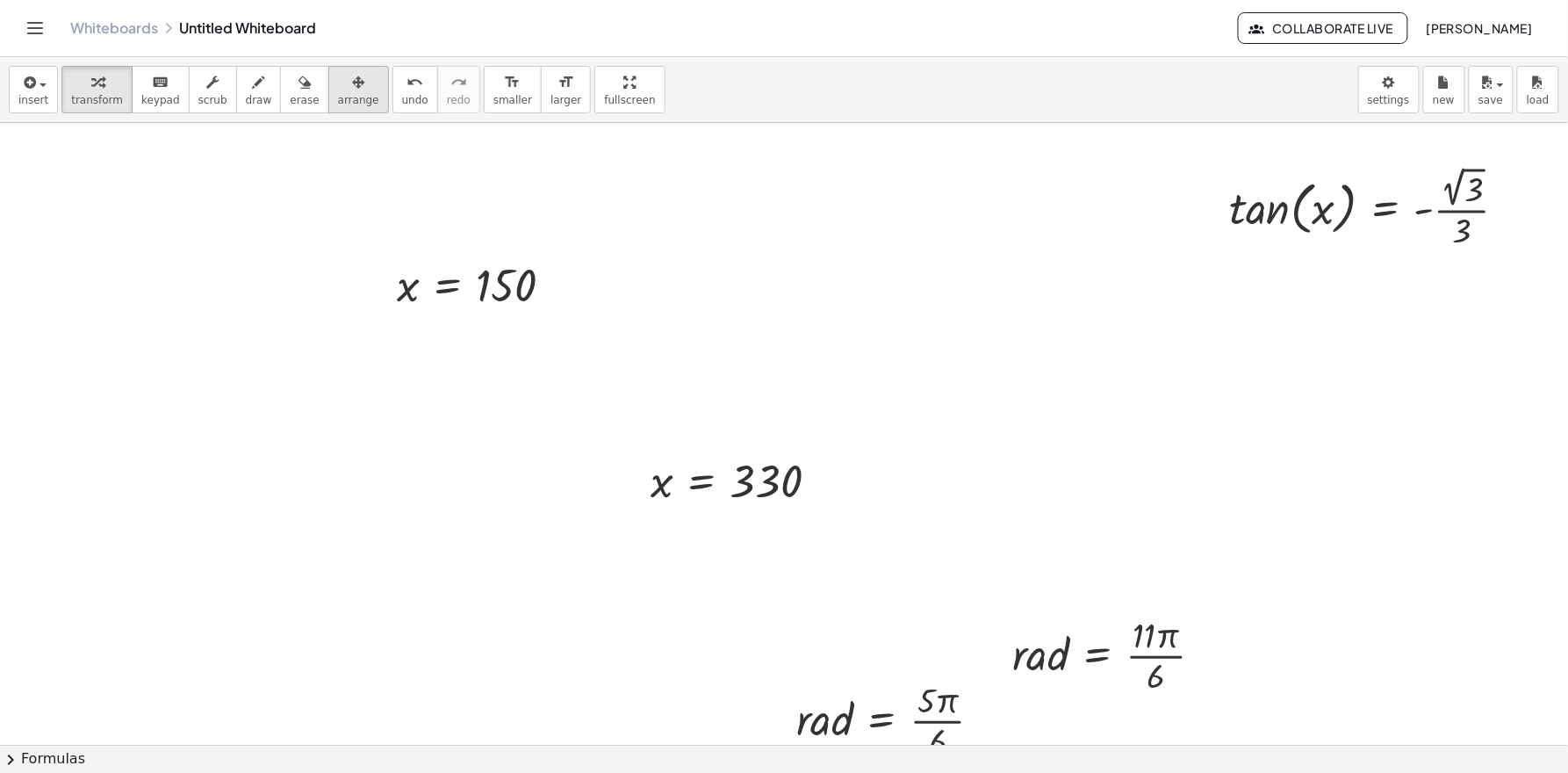
click at [329, 82] on button "arrange" at bounding box center [359, 89] width 60 height 47
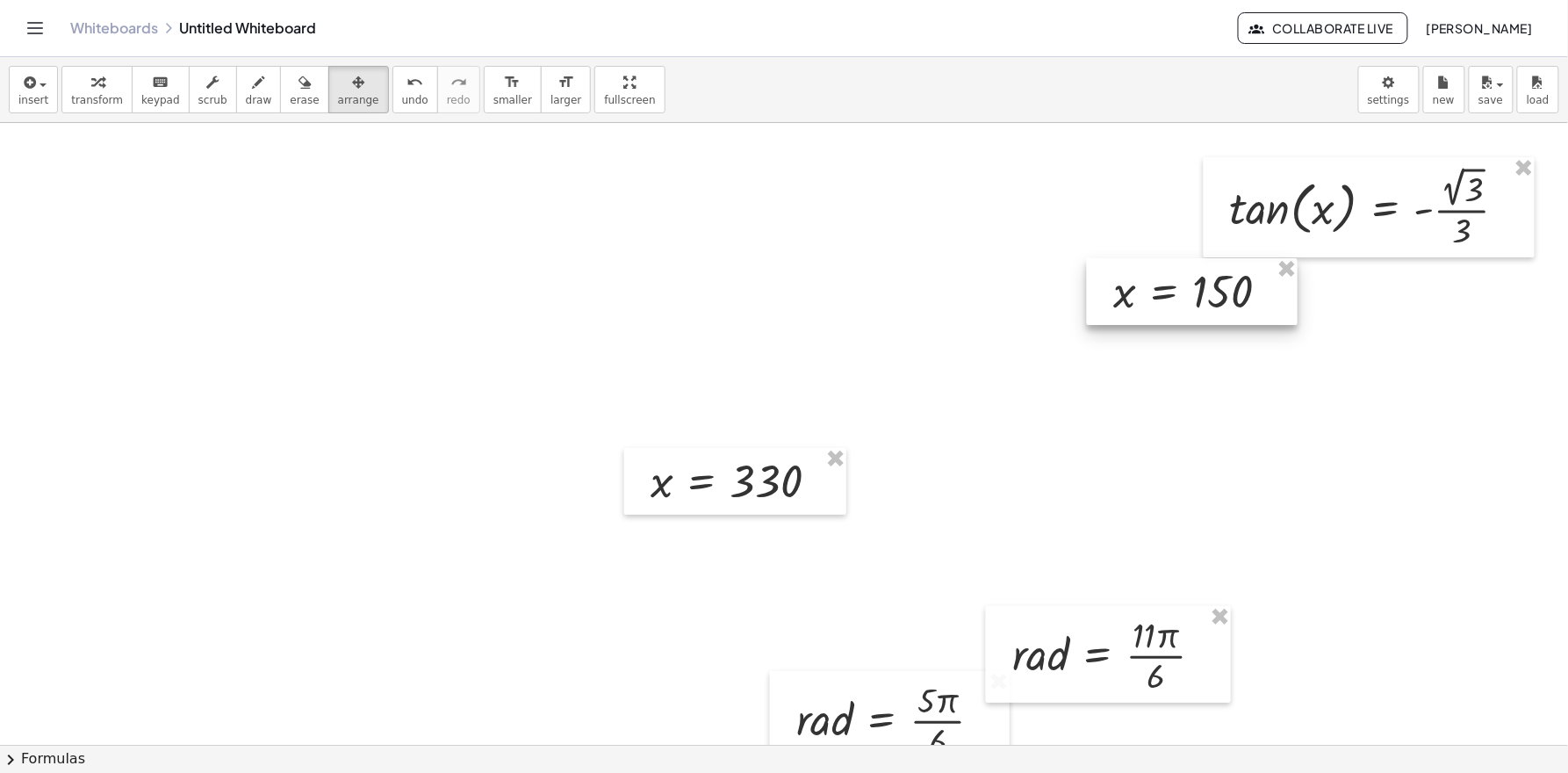
drag, startPoint x: 581, startPoint y: 308, endPoint x: 1181, endPoint y: 302, distance: 600.0
click at [1181, 302] on div at bounding box center [1192, 292] width 211 height 67
drag, startPoint x: 1181, startPoint y: 302, endPoint x: 1226, endPoint y: 297, distance: 45.3
click at [1226, 297] on div at bounding box center [1237, 286] width 211 height 67
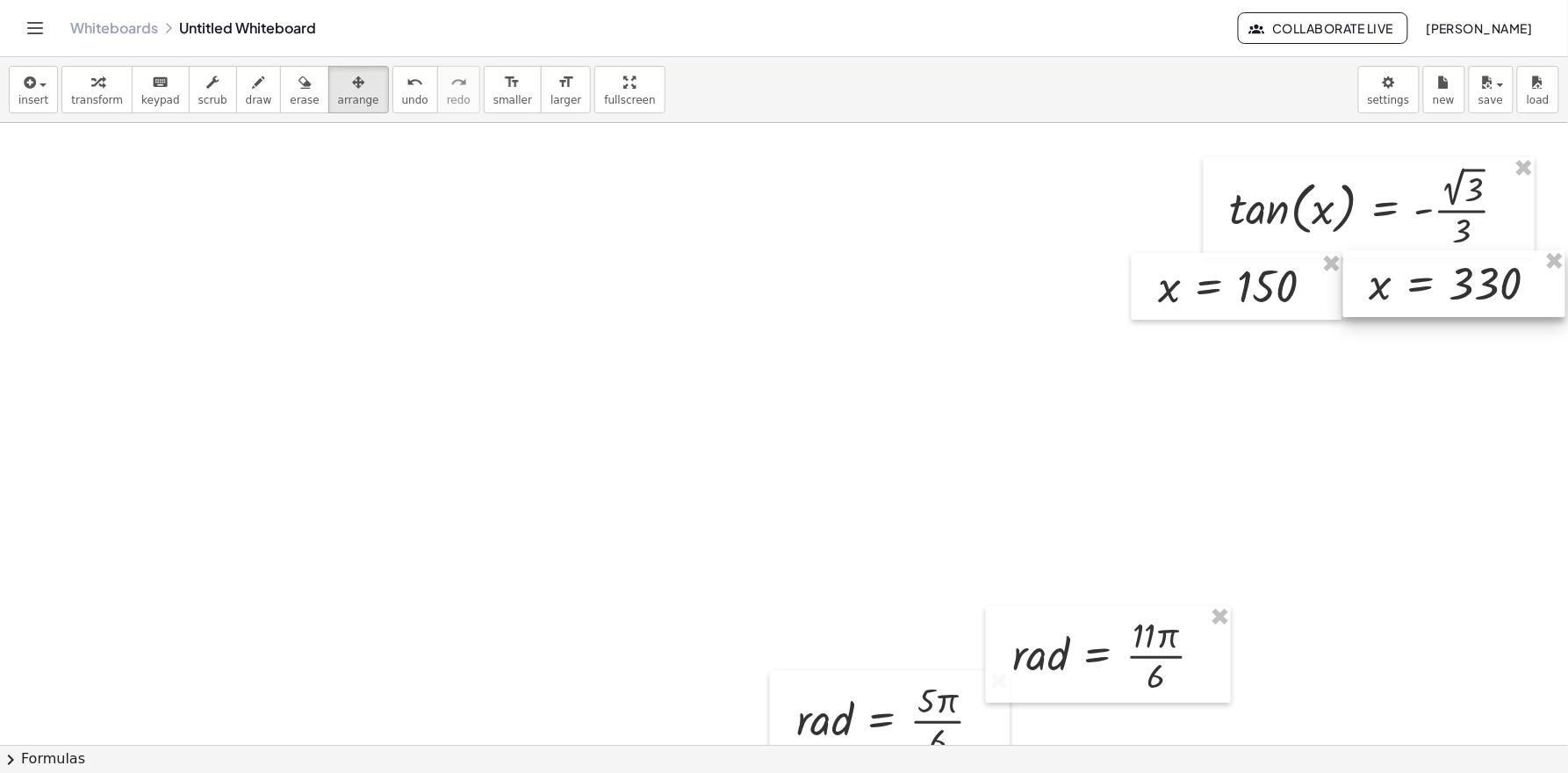
drag, startPoint x: 747, startPoint y: 494, endPoint x: 1444, endPoint y: 295, distance: 724.9
click at [1444, 295] on div at bounding box center [1454, 283] width 222 height 67
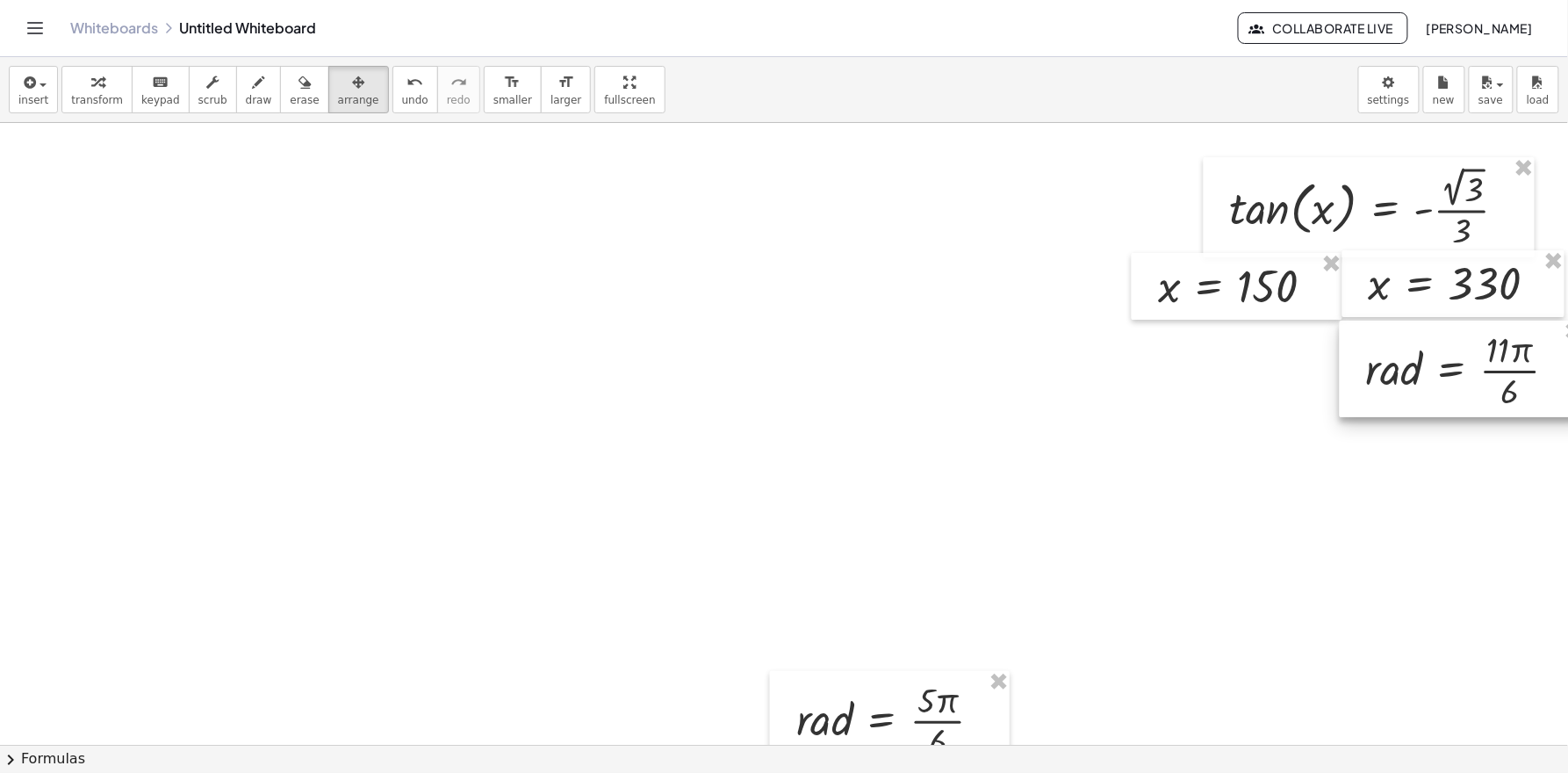
drag, startPoint x: 1170, startPoint y: 639, endPoint x: 1499, endPoint y: 357, distance: 433.3
click at [1499, 357] on div at bounding box center [1463, 369] width 245 height 97
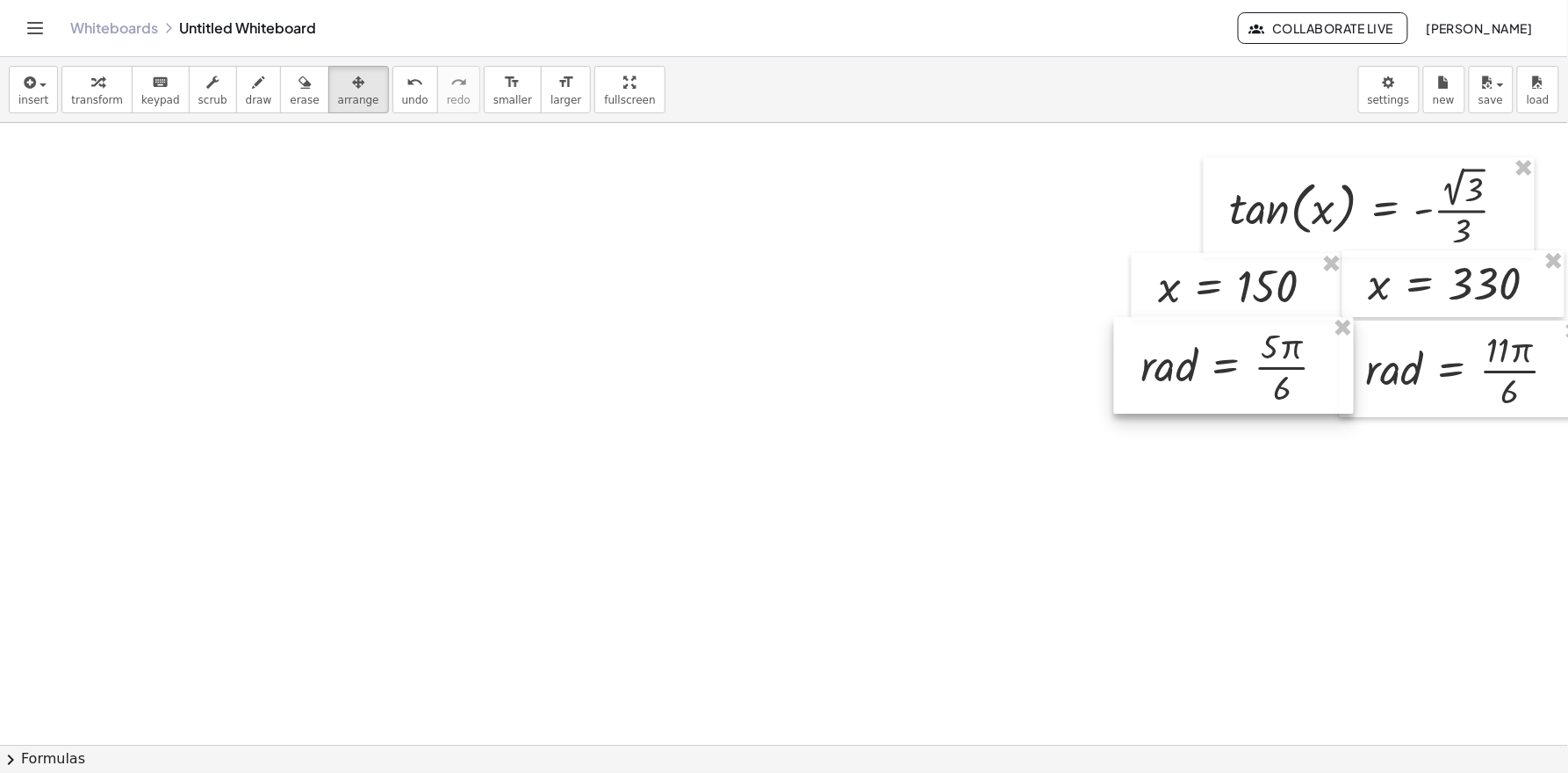
drag, startPoint x: 925, startPoint y: 707, endPoint x: 1270, endPoint y: 355, distance: 492.9
click at [1270, 355] on div at bounding box center [1235, 365] width 240 height 97
click at [117, 89] on div "button" at bounding box center [98, 82] width 52 height 21
